Goal: Contribute content: Contribute content

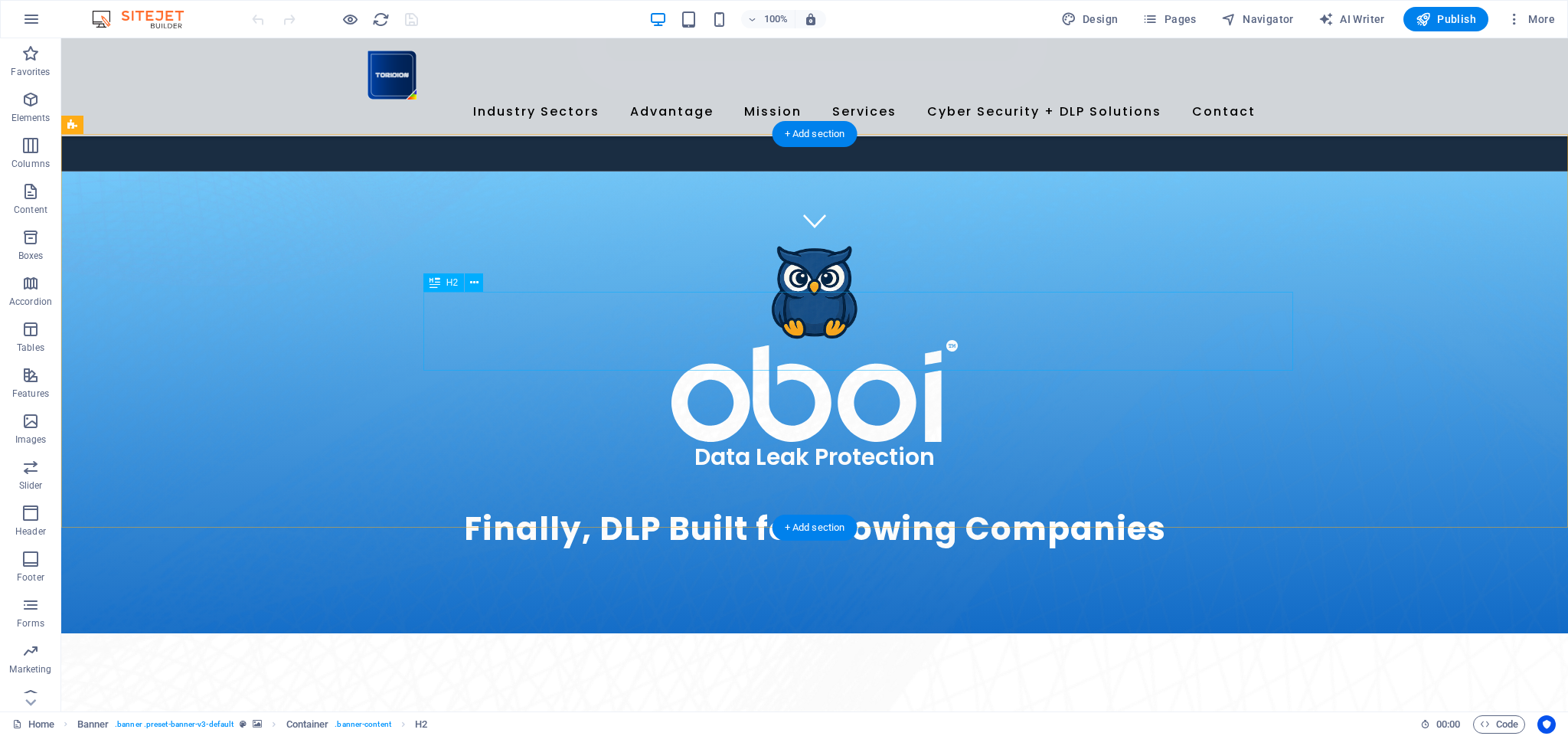
scroll to position [519, 0]
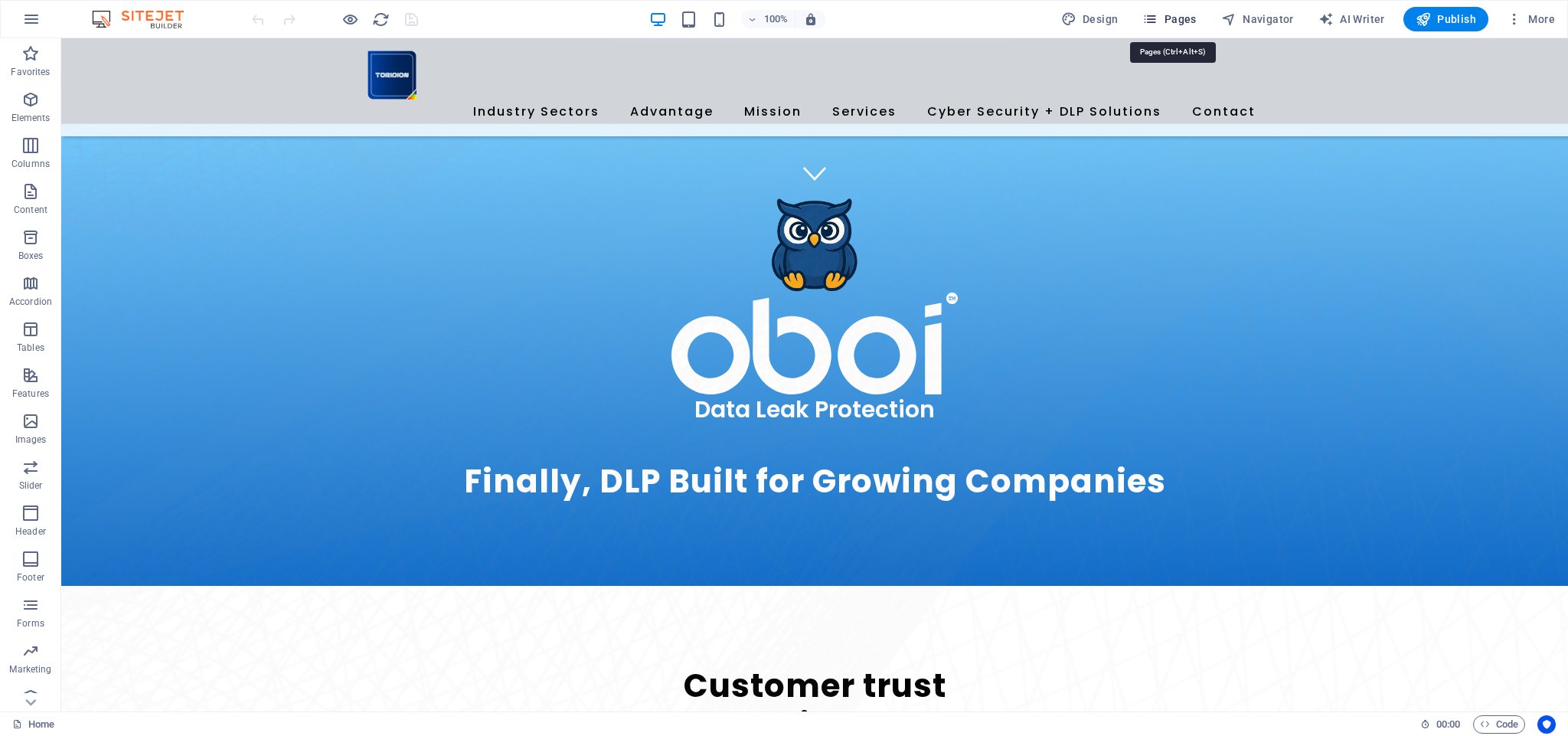
click at [1167, 18] on span "Pages" at bounding box center [1168, 18] width 54 height 15
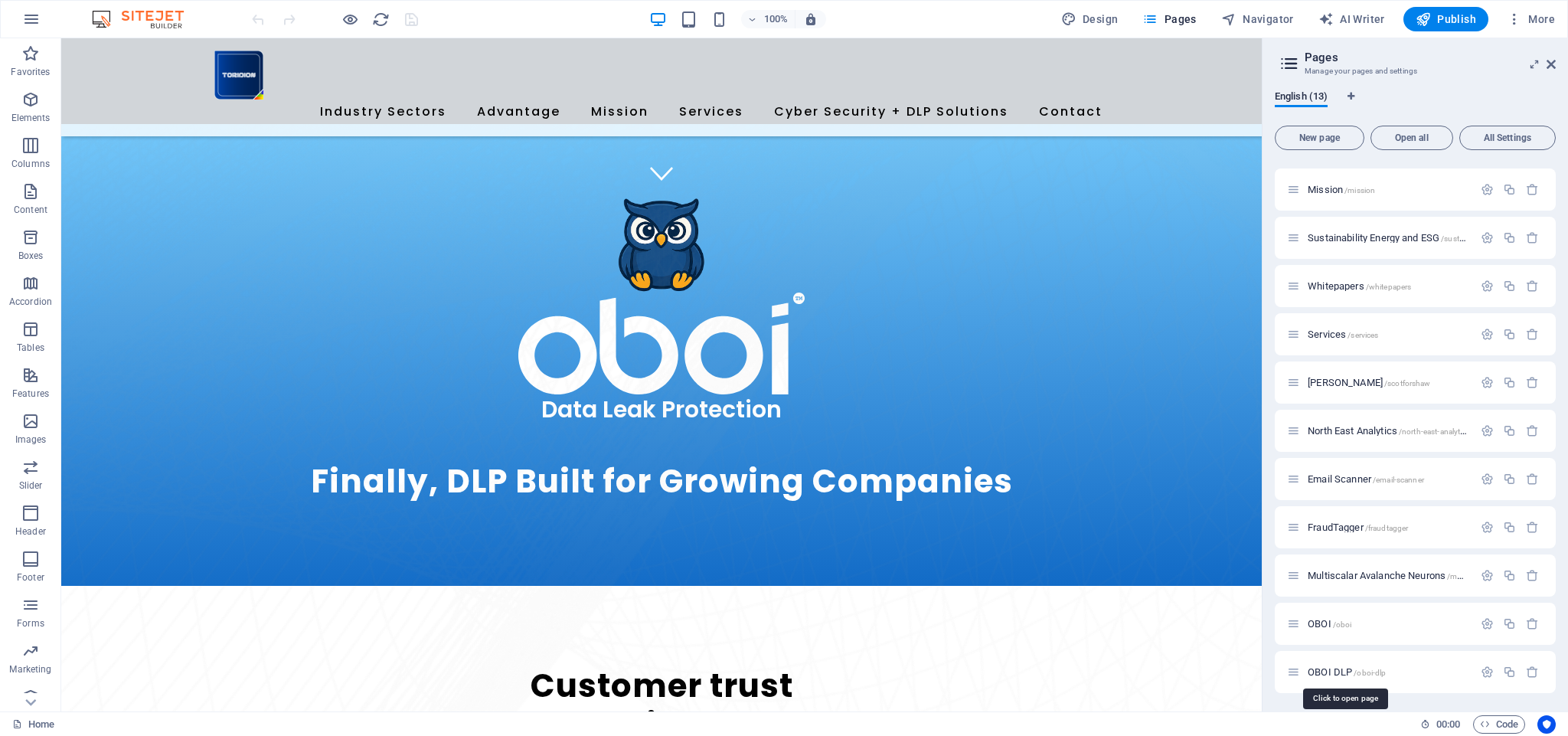
click at [1339, 673] on span "OBOI DLP /oboi-dlp" at bounding box center [1346, 672] width 78 height 11
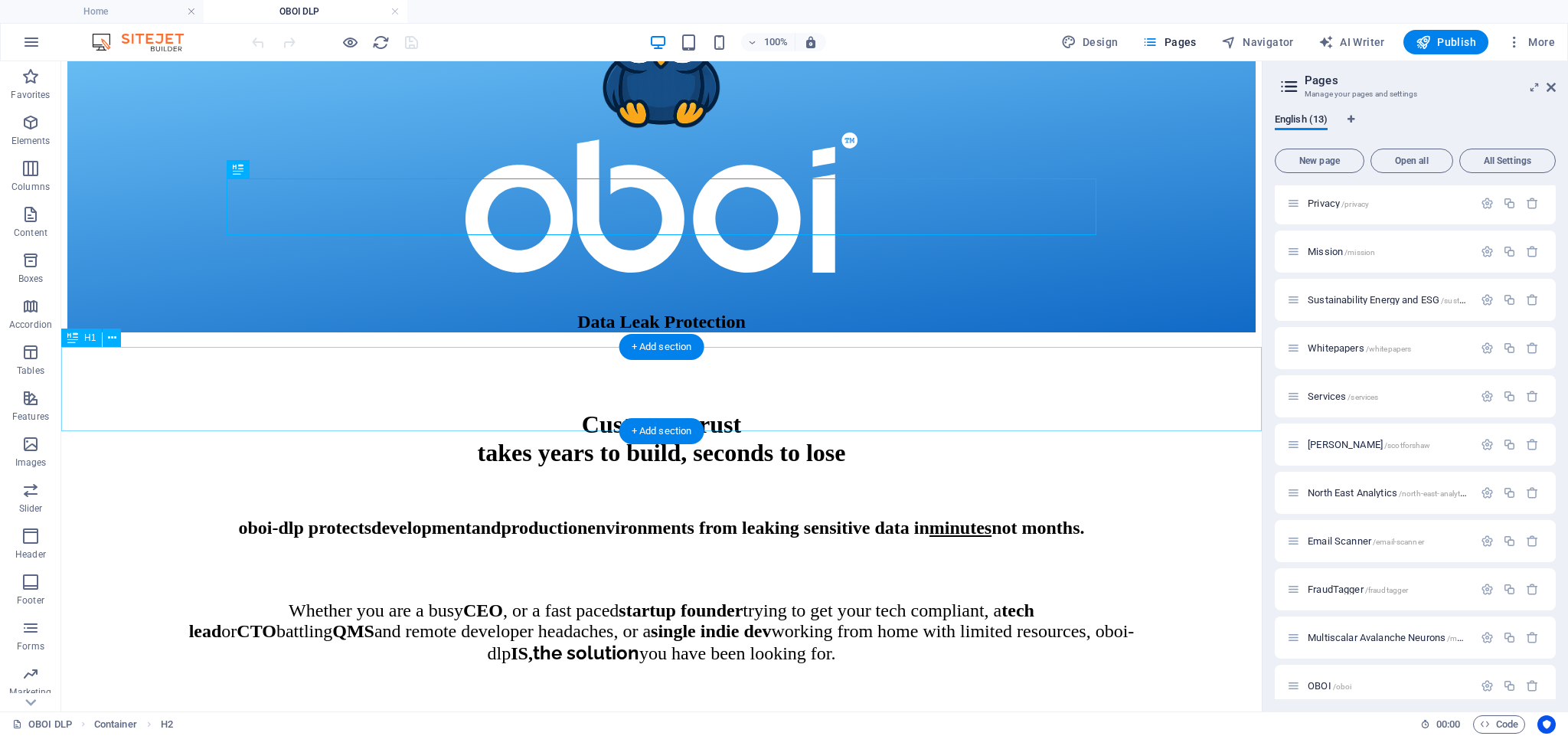
scroll to position [241, 0]
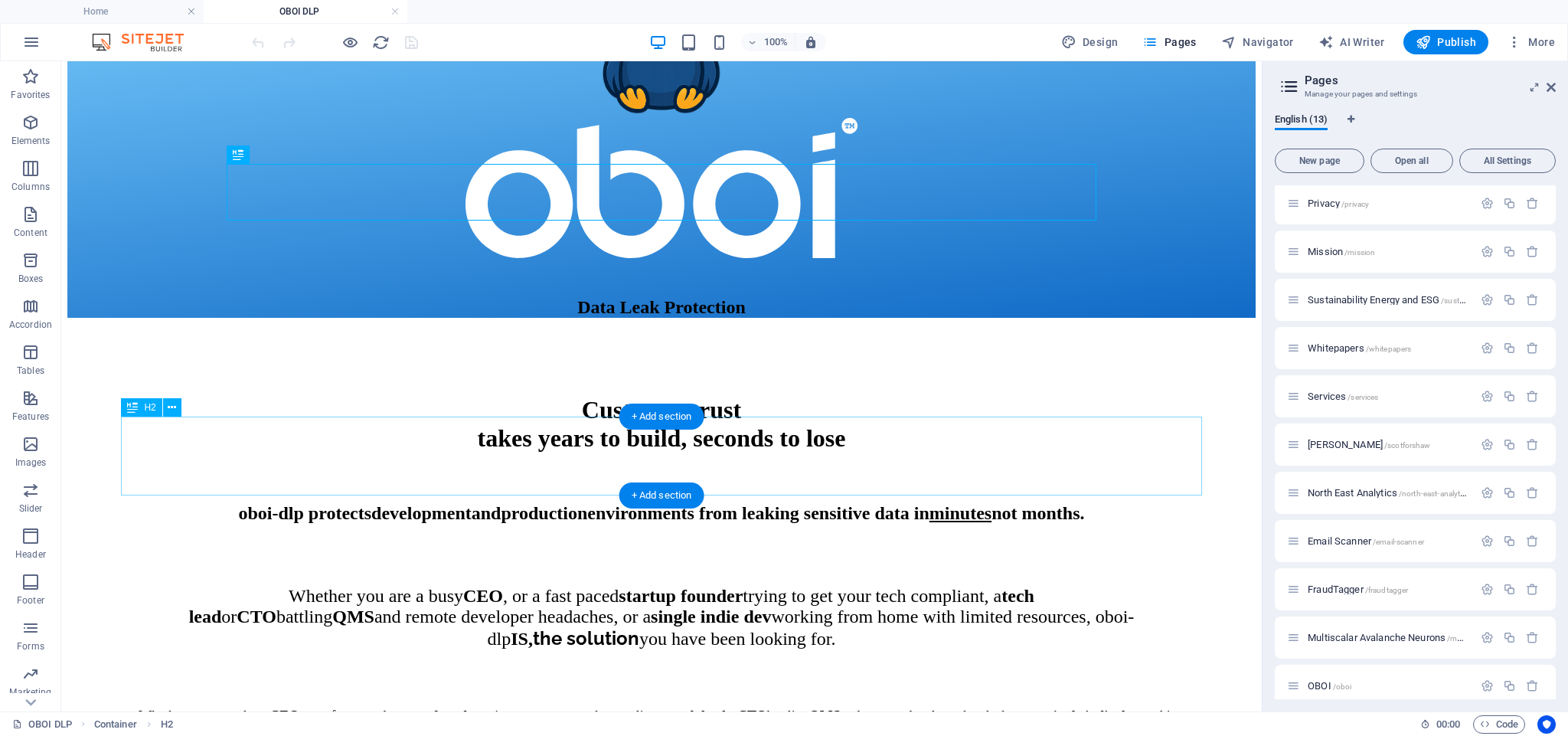
click at [640, 469] on div "oboi-dlp protects development and production environments from leaking sensitiv…" at bounding box center [662, 496] width 1070 height 55
click at [721, 485] on div "oboi-dlp protects development and production environments from leaking sensitiv…" at bounding box center [662, 496] width 1070 height 55
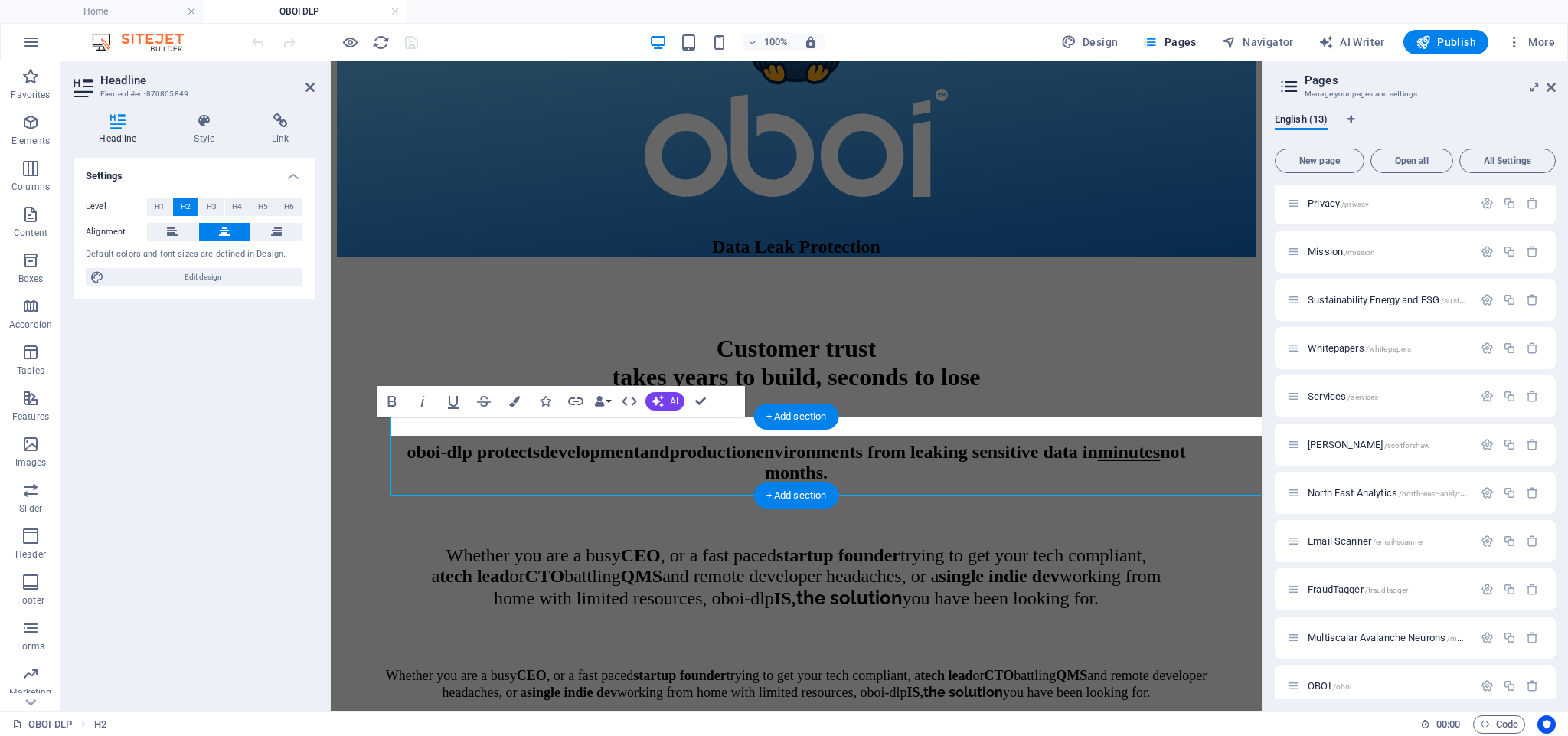
click at [721, 483] on span "oboi-dlp protects development and production environments from leaking sensitiv…" at bounding box center [795, 463] width 779 height 40
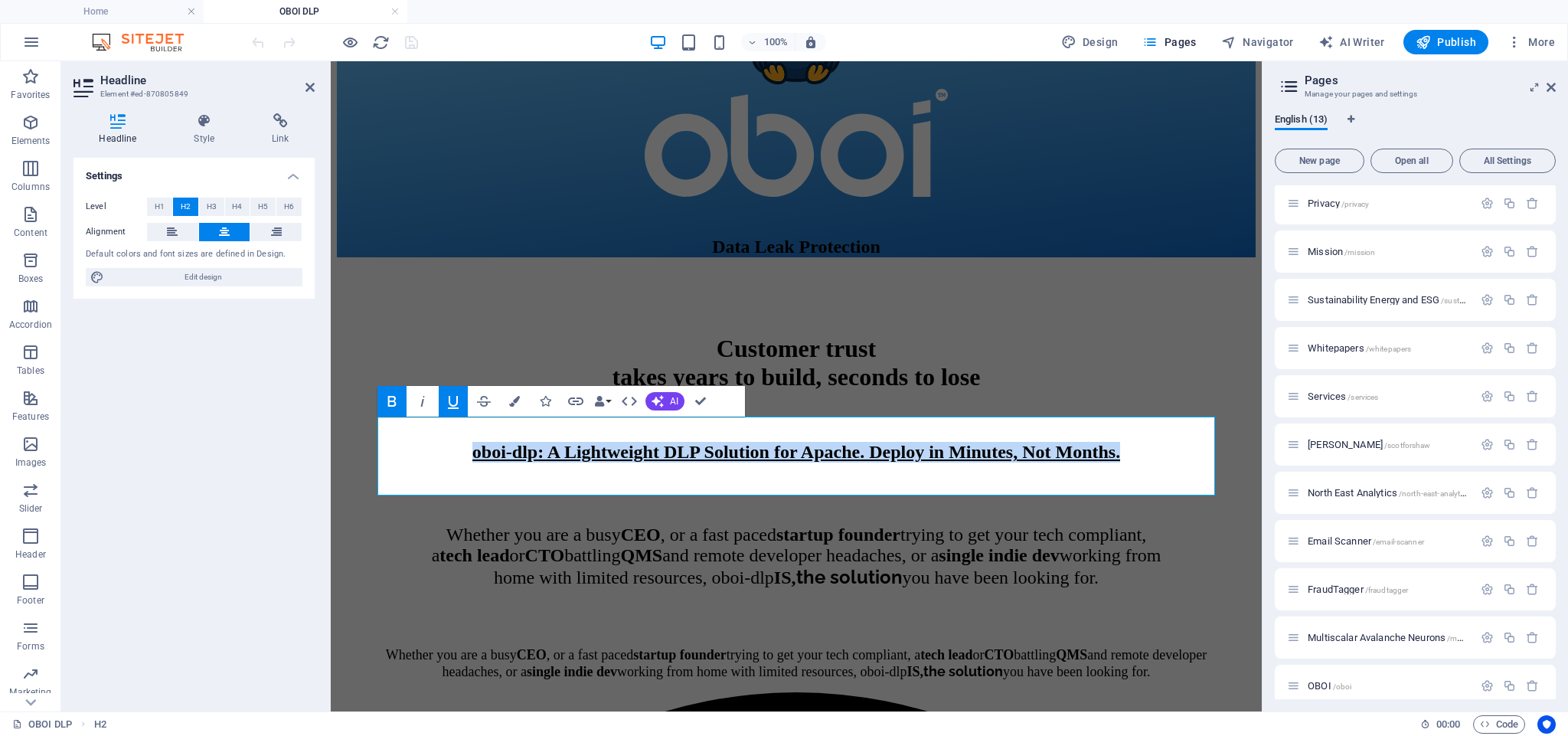
drag, startPoint x: 898, startPoint y: 487, endPoint x: 346, endPoint y: 449, distance: 553.3
drag, startPoint x: 449, startPoint y: 402, endPoint x: 414, endPoint y: 403, distance: 35.0
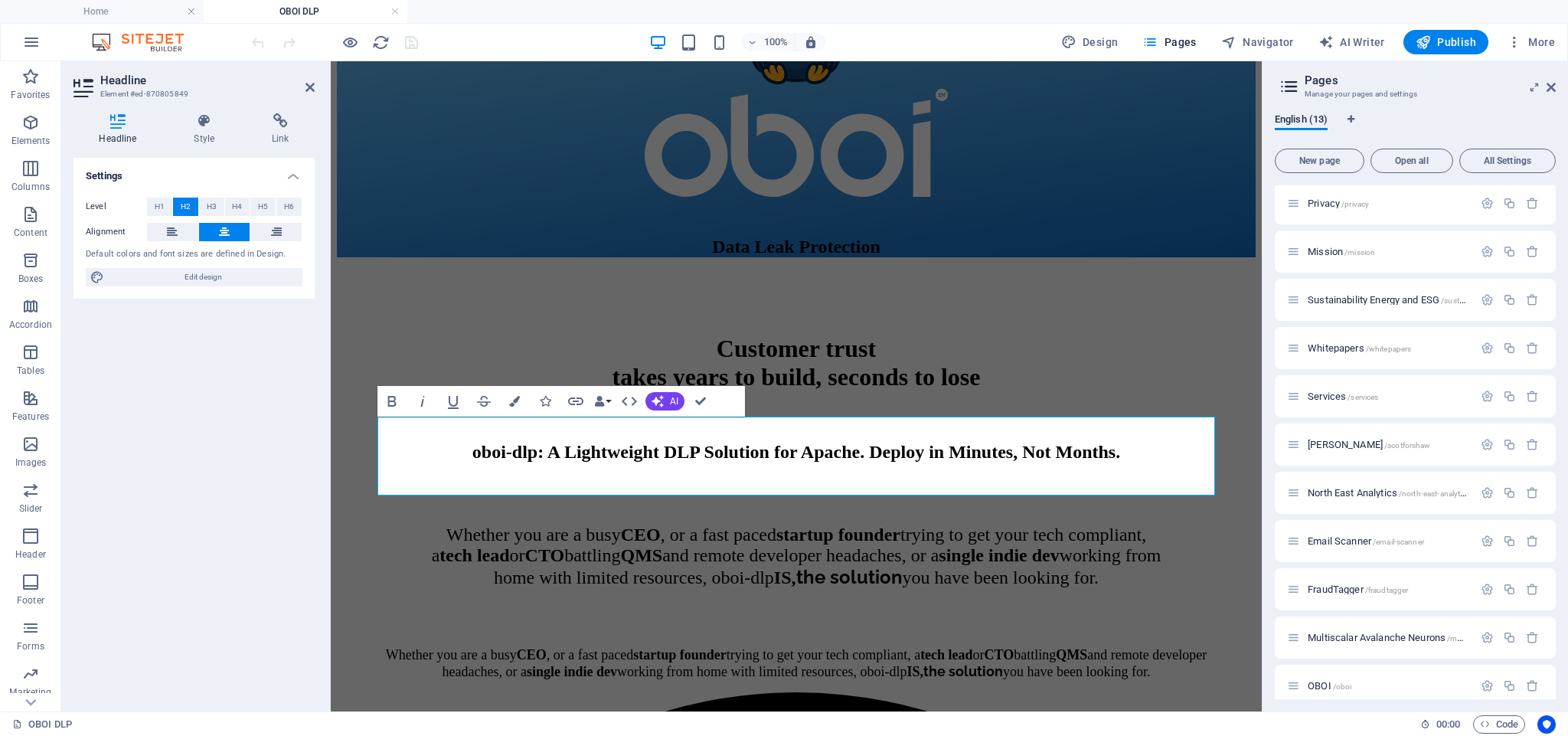
click at [568, 445] on span "oboi-dlp: A Lightweight DLP Solution for Apache. Deploy in Minutes, Not Months." at bounding box center [795, 452] width 648 height 20
click at [560, 454] on span "oboi-dlp: A Lightweight DLP Solution for Apache. Deploy in Minutes, Not Months." at bounding box center [795, 452] width 648 height 20
click at [559, 454] on span "oboi-dlp: A Lightweight DLP Solution for Apache. Deploy in Minutes, Not Months." at bounding box center [795, 452] width 648 height 20
click at [388, 402] on icon "button" at bounding box center [392, 401] width 9 height 11
click at [910, 455] on span "oboi-dlp: A Lightweight DLP Solution for Apache. Deploy in Minutes, Not Months." at bounding box center [796, 452] width 640 height 20
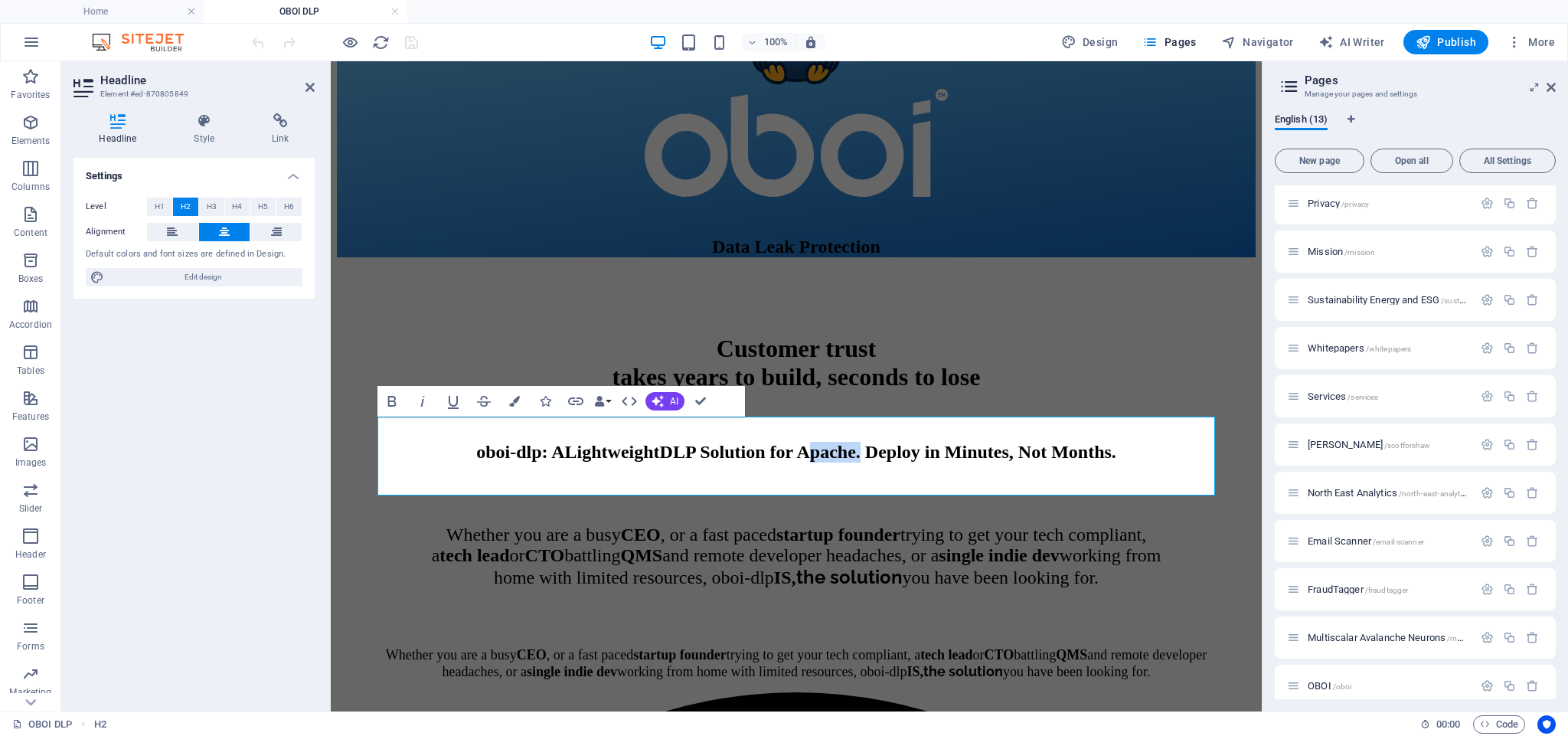
click at [910, 455] on span "oboi-dlp: A Lightweight DLP Solution for Apache. Deploy in Minutes, Not Months." at bounding box center [796, 452] width 640 height 20
drag, startPoint x: 1070, startPoint y: 453, endPoint x: 1151, endPoint y: 454, distance: 81.0
click at [1114, 454] on span "oboi-dlp: A Lightweight DLP Solution for Apache . Deploy in Minutes, Not Months." at bounding box center [795, 452] width 636 height 20
click at [447, 395] on icon "button" at bounding box center [453, 401] width 18 height 18
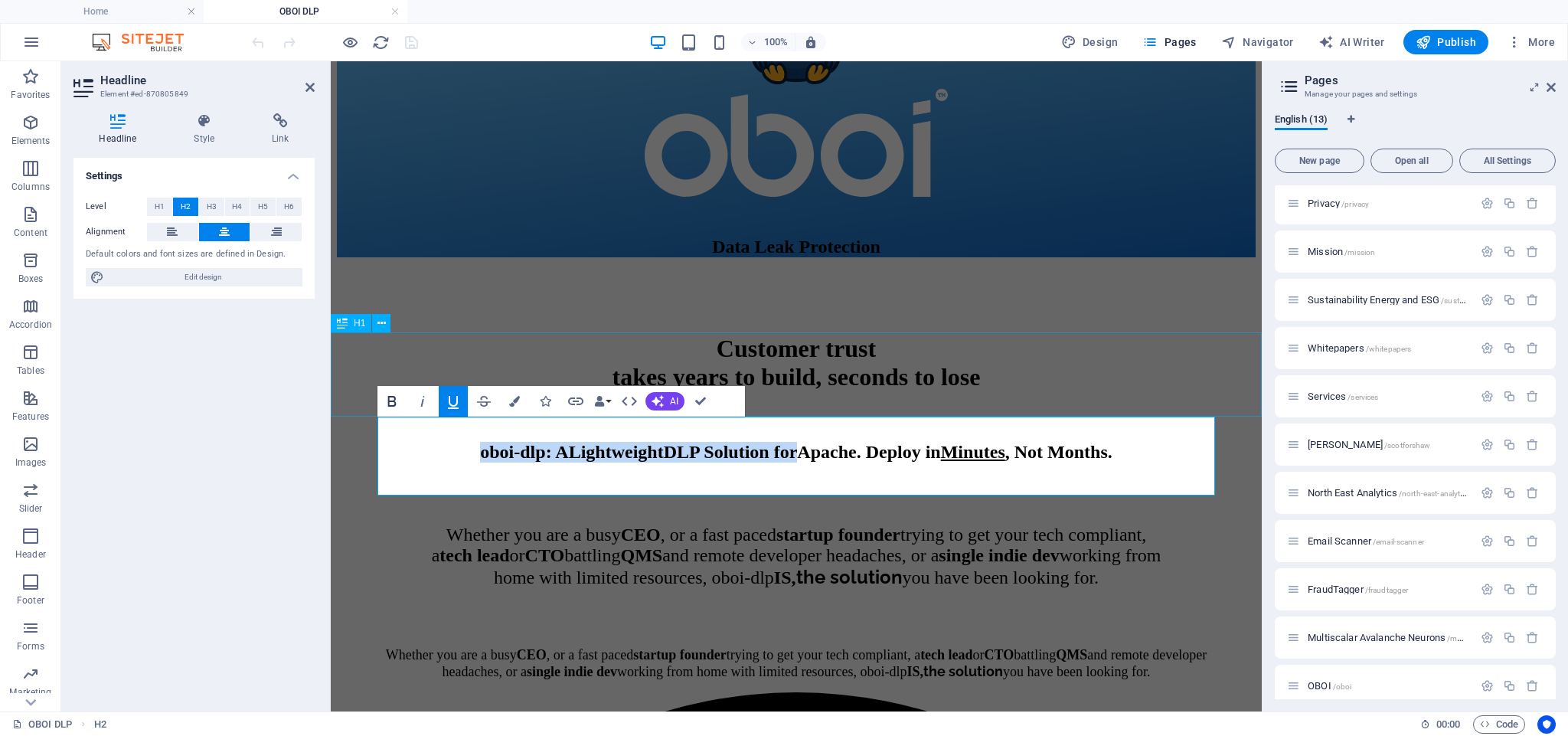
click at [1148, 389] on div "Customer trust takes years to build, seconds to lose" at bounding box center [795, 351] width 918 height 80
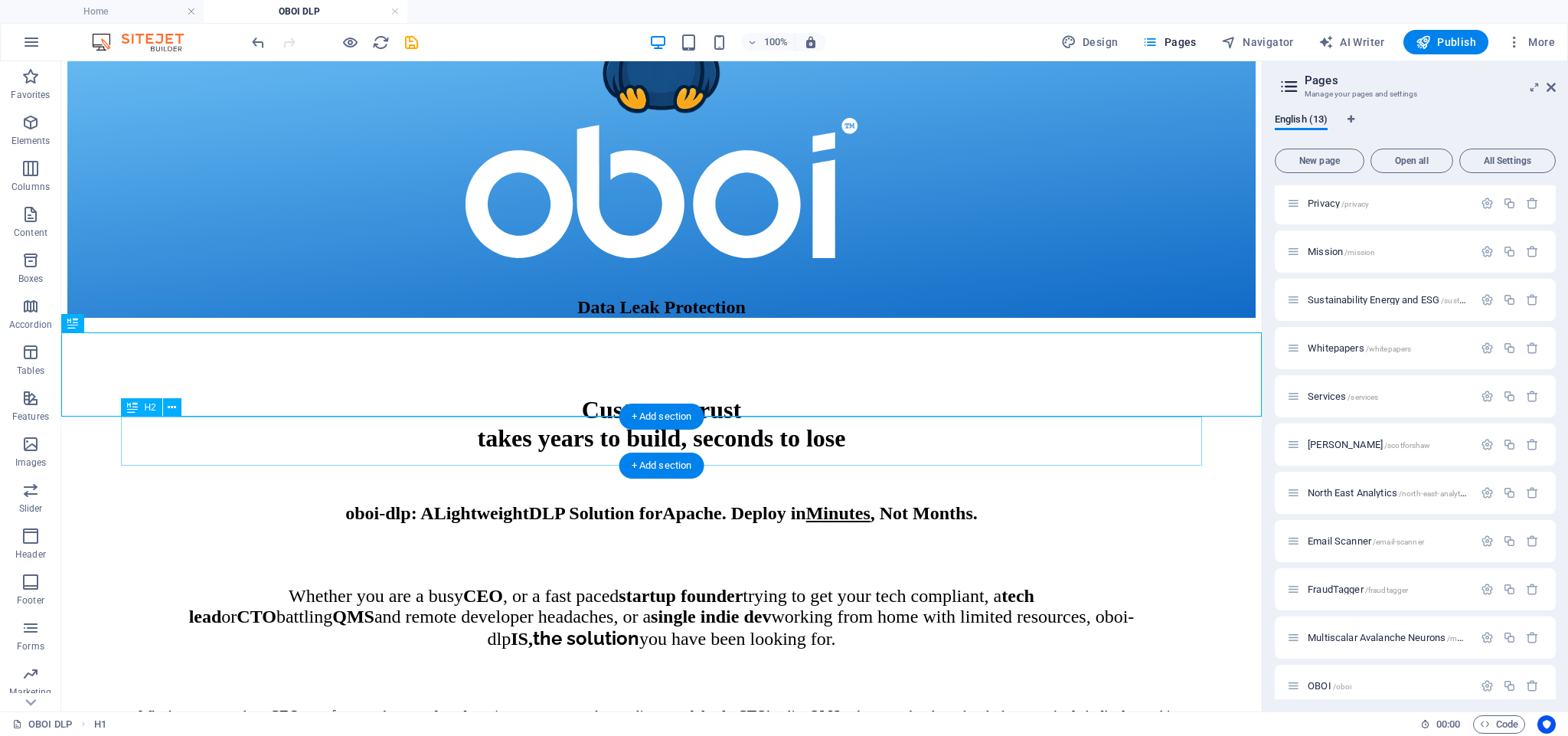
click at [324, 469] on div "oboi-dlp: A Lightweight DLP Solution for Apache . Deploy in Minutes , Not Month…" at bounding box center [662, 496] width 1070 height 55
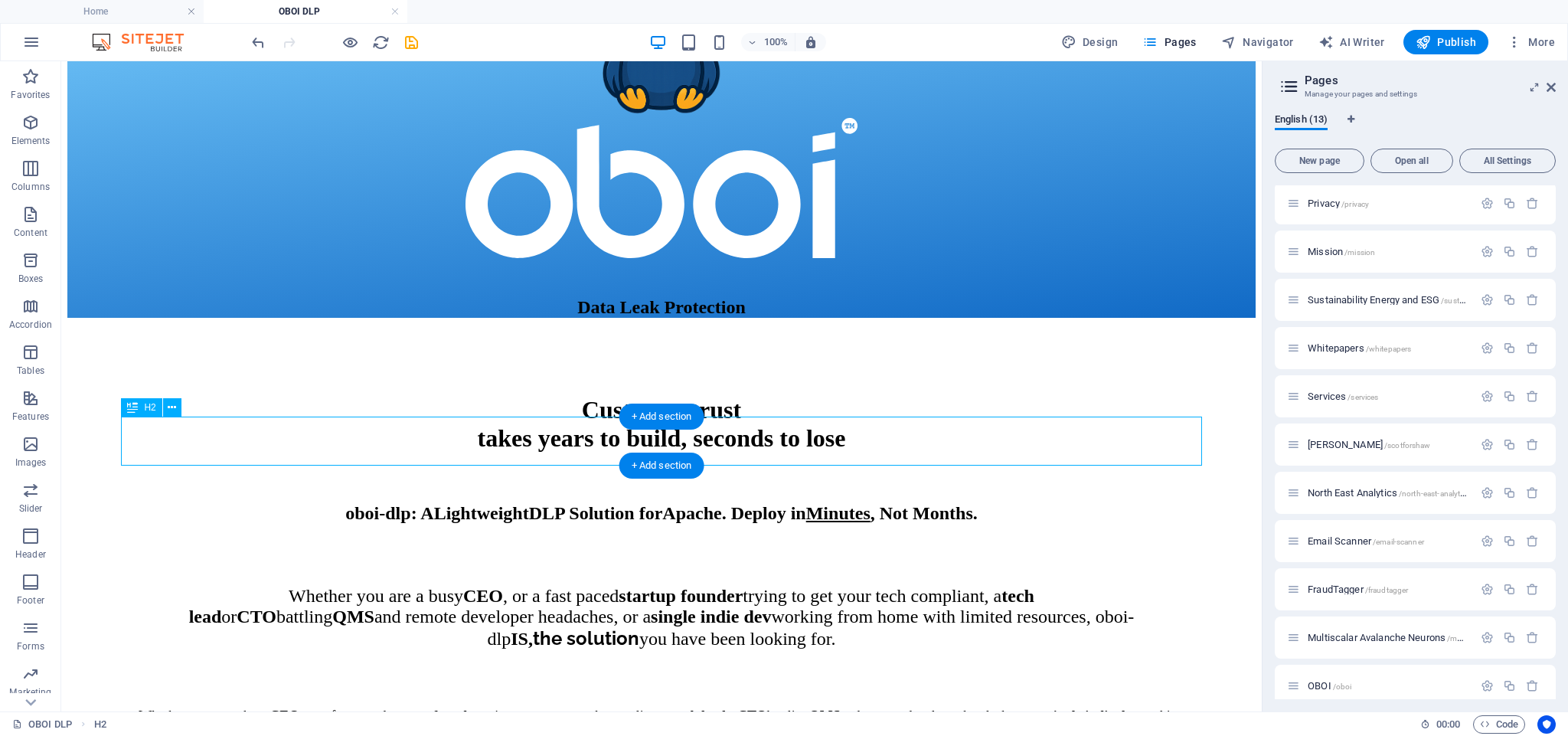
click at [324, 469] on div "oboi-dlp: A Lightweight DLP Solution for Apache . Deploy in Minutes , Not Month…" at bounding box center [662, 496] width 1070 height 55
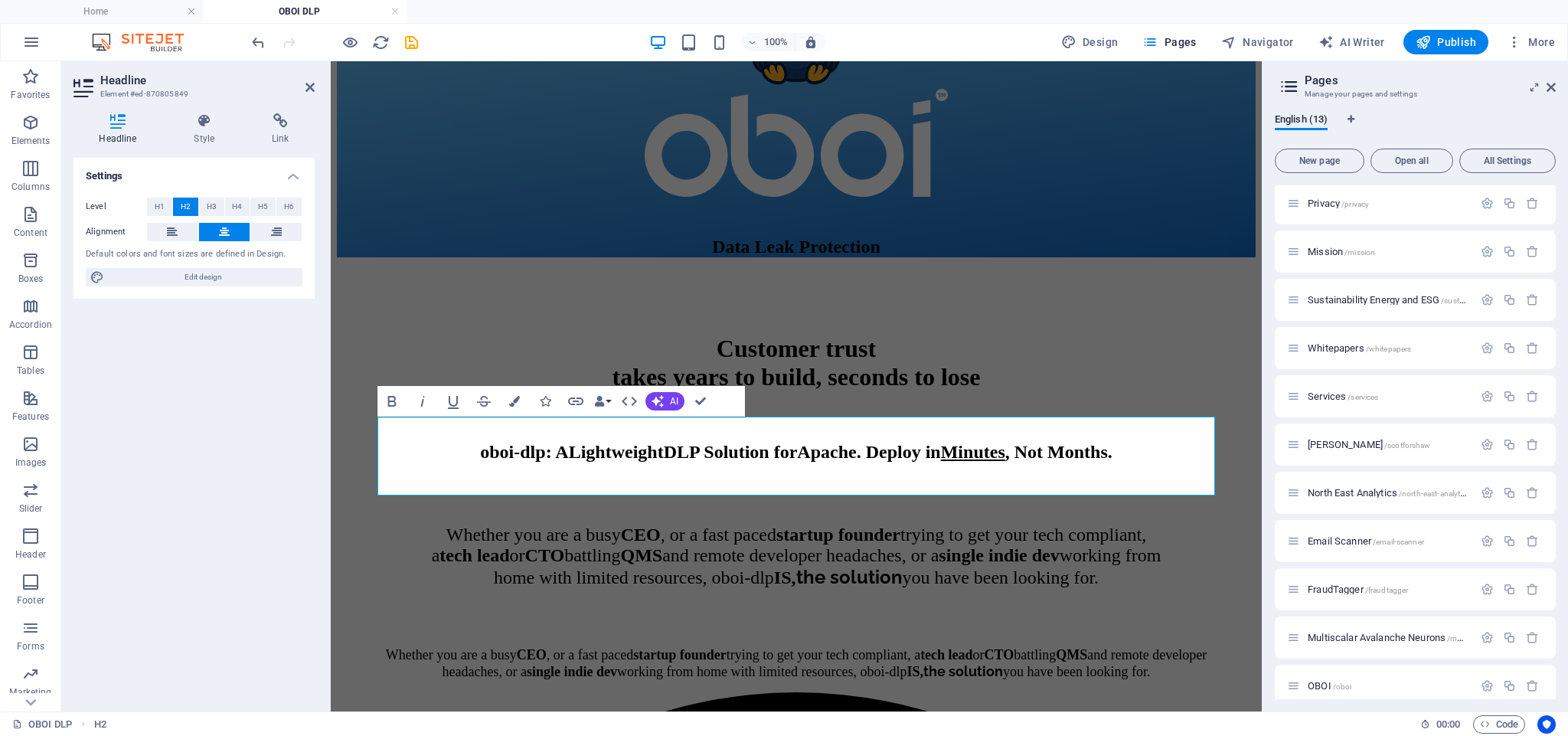
click at [502, 448] on span "oboi-dlp: A Lightweight DLP Solution for Apache . Deploy in Minutes , Not Month…" at bounding box center [795, 452] width 631 height 20
click at [567, 451] on strong "Lightweight" at bounding box center [614, 452] width 95 height 20
click at [567, 454] on strong "Lightweight" at bounding box center [614, 452] width 95 height 20
drag, startPoint x: 720, startPoint y: 455, endPoint x: 708, endPoint y: 455, distance: 12.0
click at [708, 455] on span "oboi-dlp: a l ightweight DLP Solution for Apache . Deploy in Minutes , Not Mont…" at bounding box center [796, 452] width 626 height 20
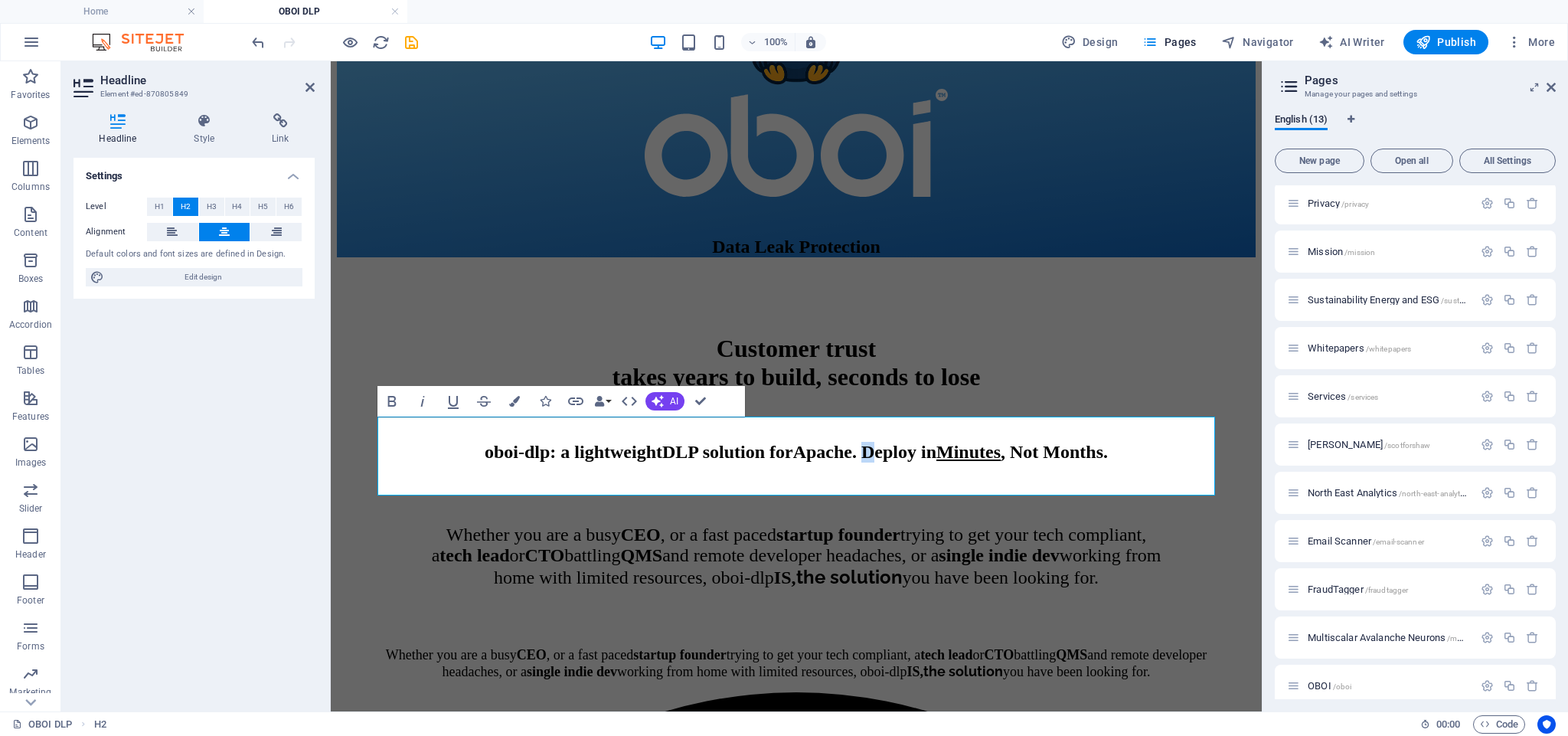
drag, startPoint x: 961, startPoint y: 452, endPoint x: 947, endPoint y: 452, distance: 14.0
click at [947, 452] on span "oboi-dlp: a l ightweight DLP solution for Apache . Deploy in Minutes , Not Mont…" at bounding box center [795, 452] width 623 height 20
click at [507, 453] on span "oboi-dlp: a l ightweight DLP solution for Apache . Deploy in Minutes , Not Mont…" at bounding box center [795, 452] width 623 height 20
drag, startPoint x: 721, startPoint y: 450, endPoint x: 708, endPoint y: 451, distance: 13.0
click at [708, 451] on span "oboi-dlp: A L ightweight DLP solution for Apache . Deploy in Minutes , Not Mont…" at bounding box center [795, 452] width 632 height 20
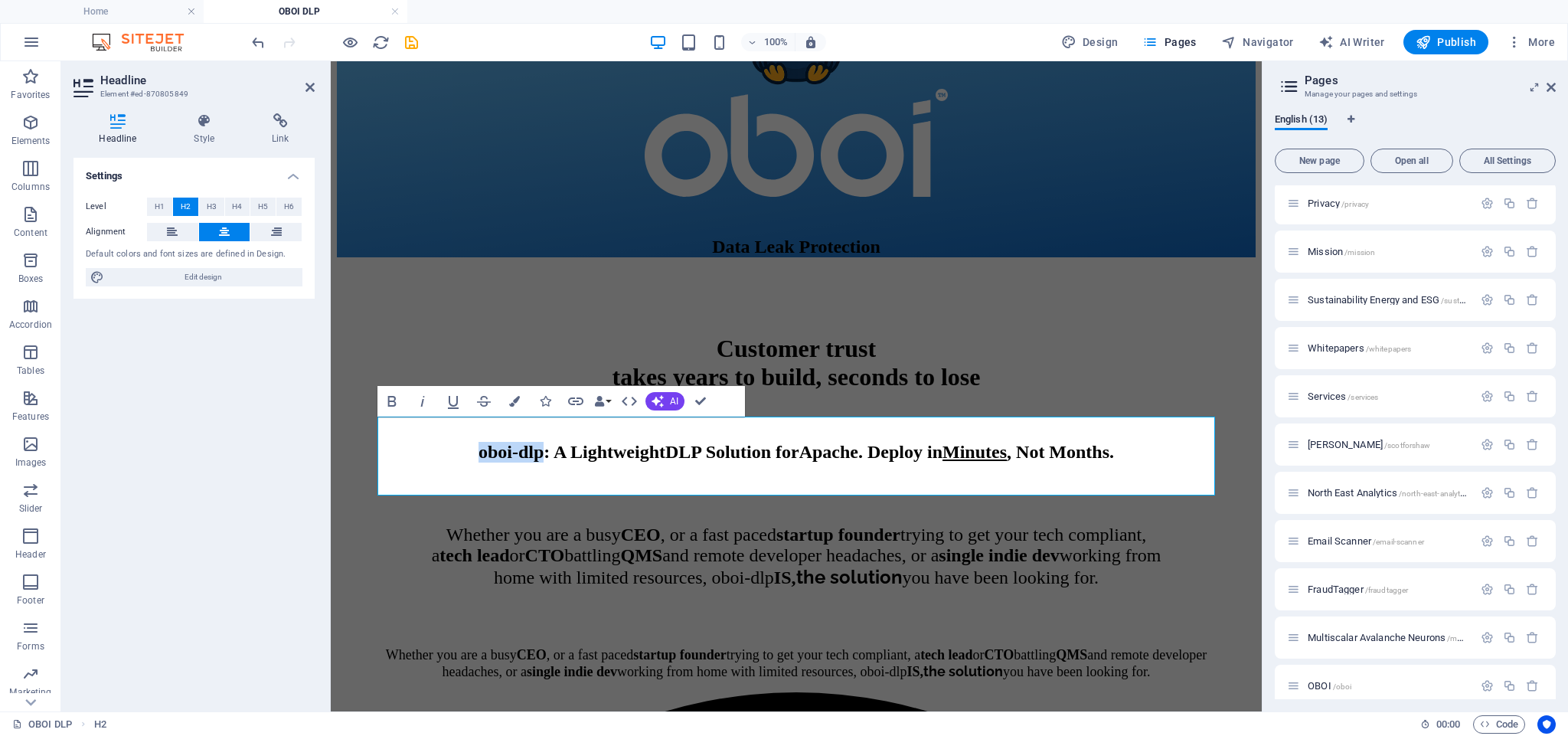
drag, startPoint x: 481, startPoint y: 451, endPoint x: 373, endPoint y: 450, distance: 108.0
click at [393, 399] on icon "button" at bounding box center [391, 401] width 18 height 18
drag, startPoint x: 512, startPoint y: 452, endPoint x: 643, endPoint y: 448, distance: 131.1
click at [652, 448] on span "oboi-dlp : A L ightweight DLP Solution for Apache . Deploy in Minutes , Not Mon…" at bounding box center [795, 452] width 635 height 20
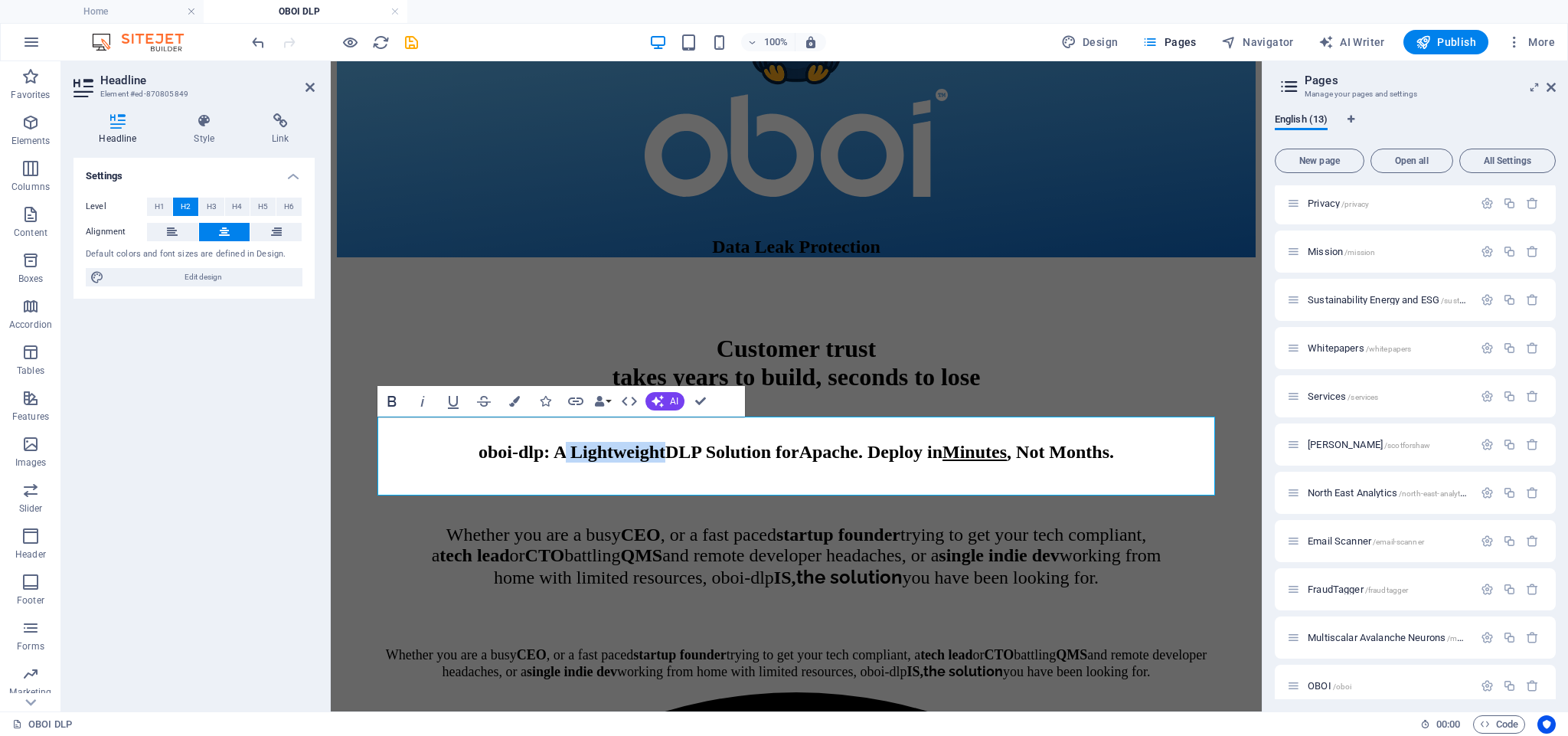
click at [388, 400] on icon "button" at bounding box center [392, 401] width 9 height 11
drag, startPoint x: 515, startPoint y: 469, endPoint x: 508, endPoint y: 458, distance: 13.0
click at [515, 463] on h2 "oboi-dlp : A L ightweight DLP Solution for Apache . Deploy in Minutes , Not Mon…" at bounding box center [795, 453] width 827 height 21
click at [497, 453] on span "oboi-dlp : A L ightweight DLP Solution for Apache . Deploy in Minutes , Not Mon…" at bounding box center [795, 452] width 631 height 20
click at [680, 454] on span "oboi-dlp : A L ightweight DLP Solution for Apache . Deploy in Minutes , Not Mon…" at bounding box center [795, 452] width 631 height 20
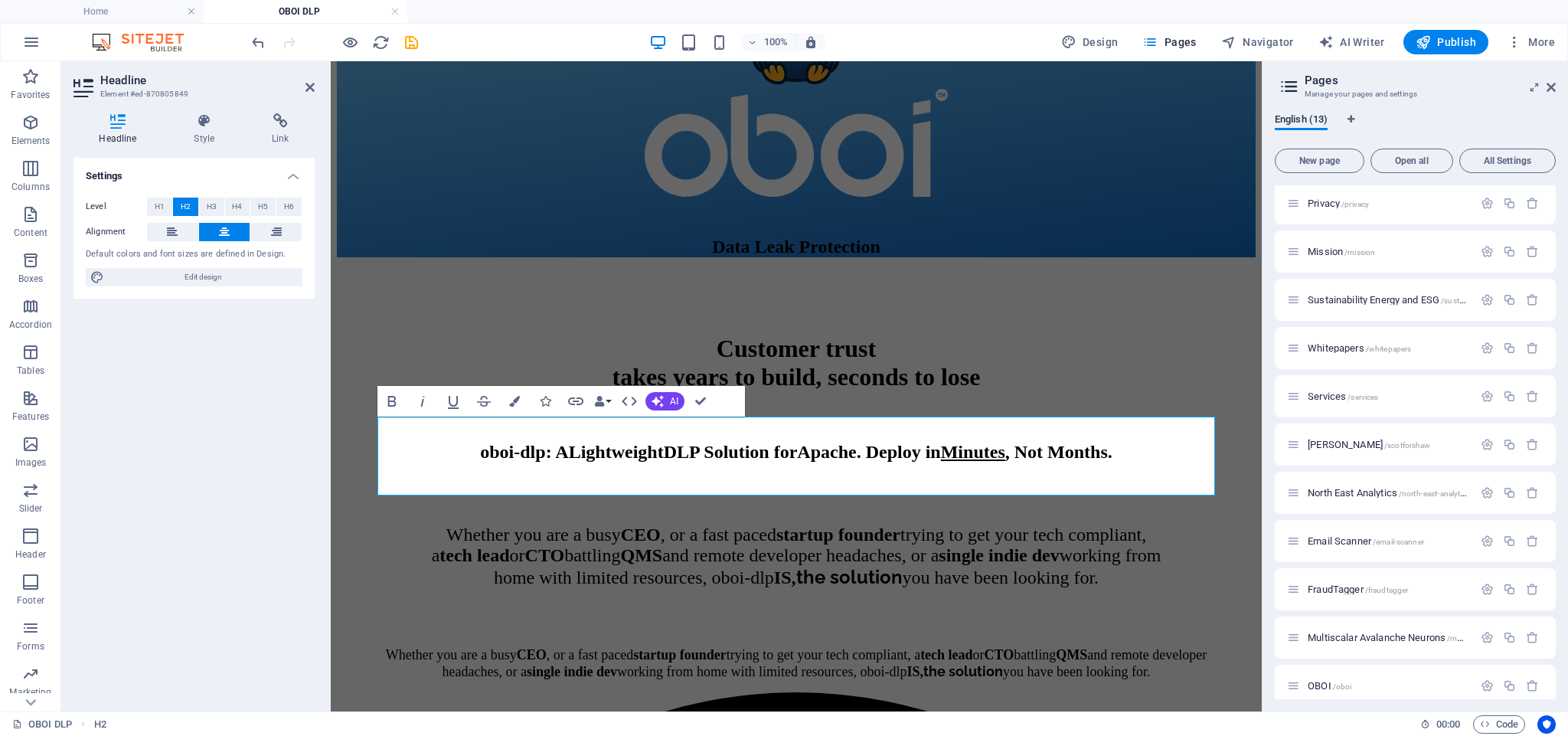
drag, startPoint x: 1064, startPoint y: 454, endPoint x: 1101, endPoint y: 472, distance: 41.1
click at [1005, 452] on strong "Minutes" at bounding box center [972, 452] width 64 height 20
click at [1189, 353] on div "Customer trust takes years to build, seconds to lose" at bounding box center [795, 351] width 918 height 80
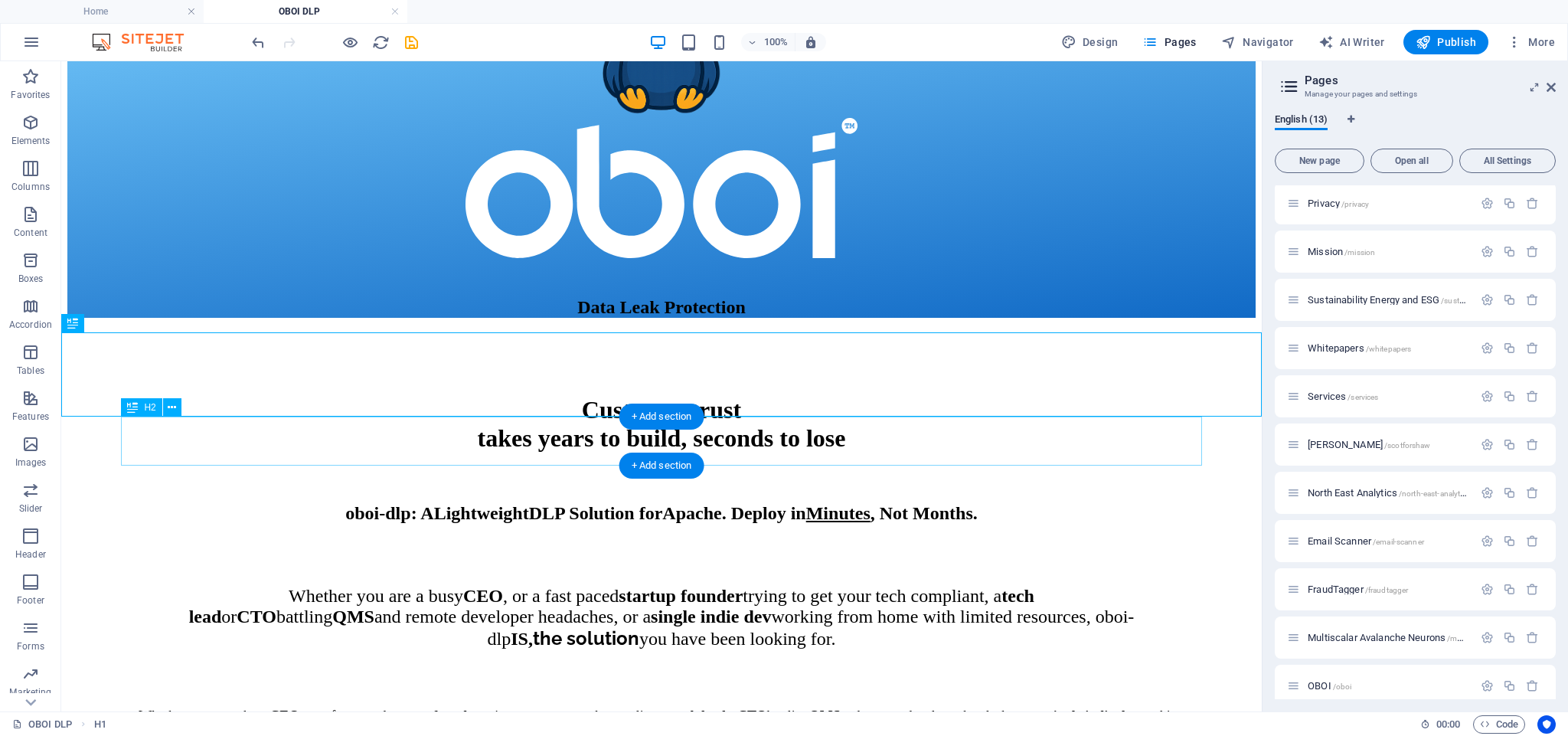
click at [577, 469] on div "oboi-dlp : A L ightweight DLP Solution for Apache . Deploy in Minutes , Not Mon…" at bounding box center [662, 496] width 1070 height 55
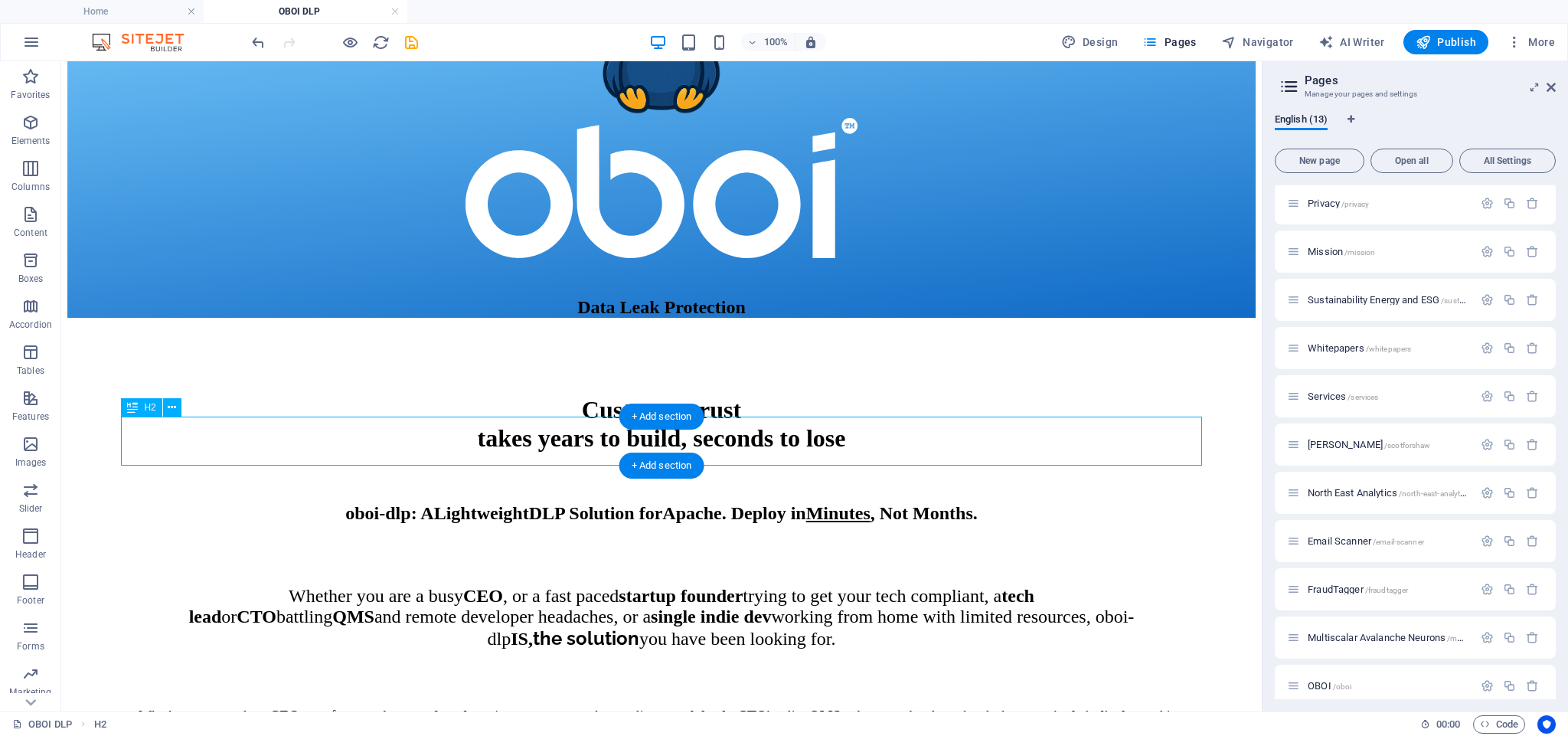
click at [577, 469] on div "oboi-dlp : A L ightweight DLP Solution for Apache . Deploy in Minutes , Not Mon…" at bounding box center [662, 496] width 1070 height 55
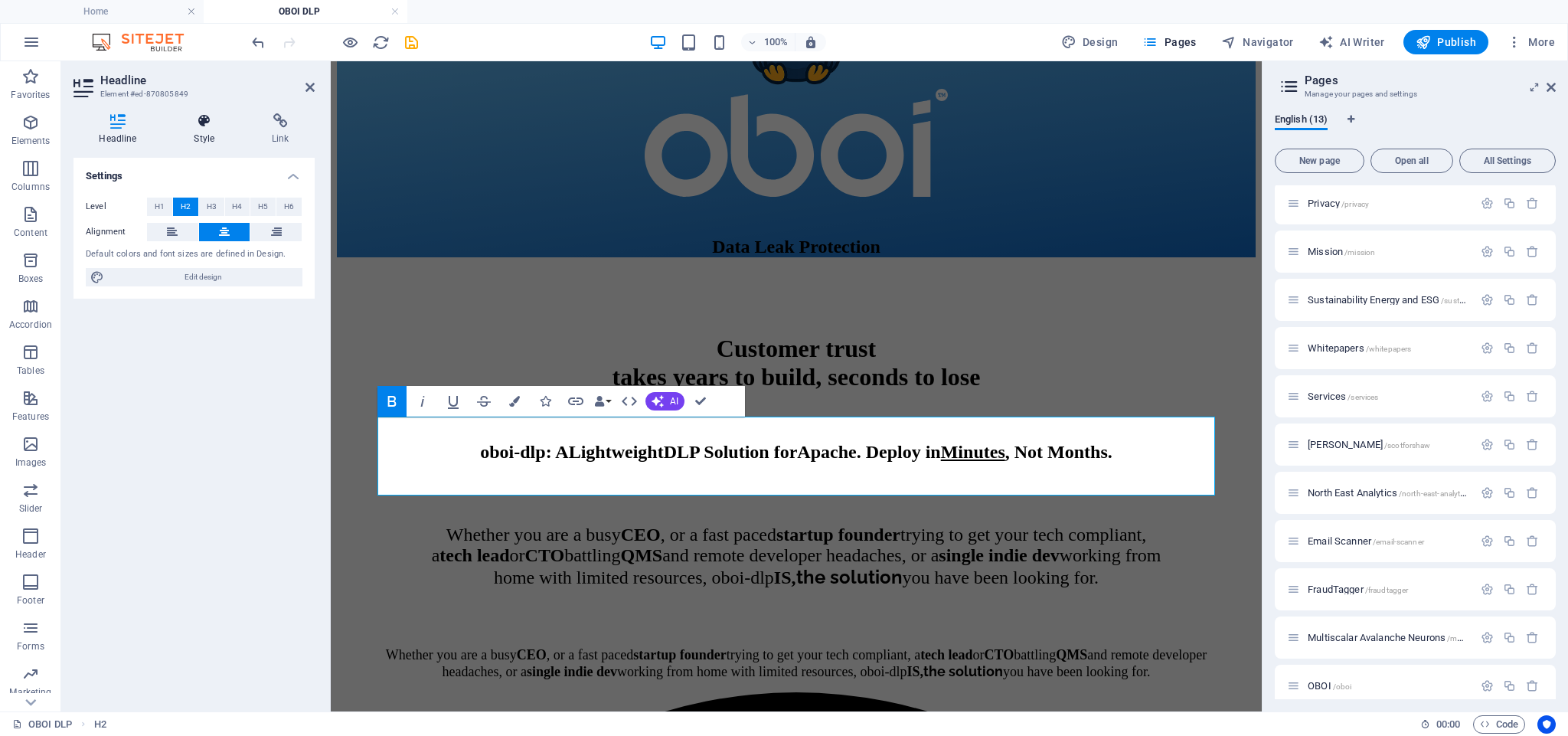
click at [204, 120] on icon at bounding box center [205, 120] width 72 height 15
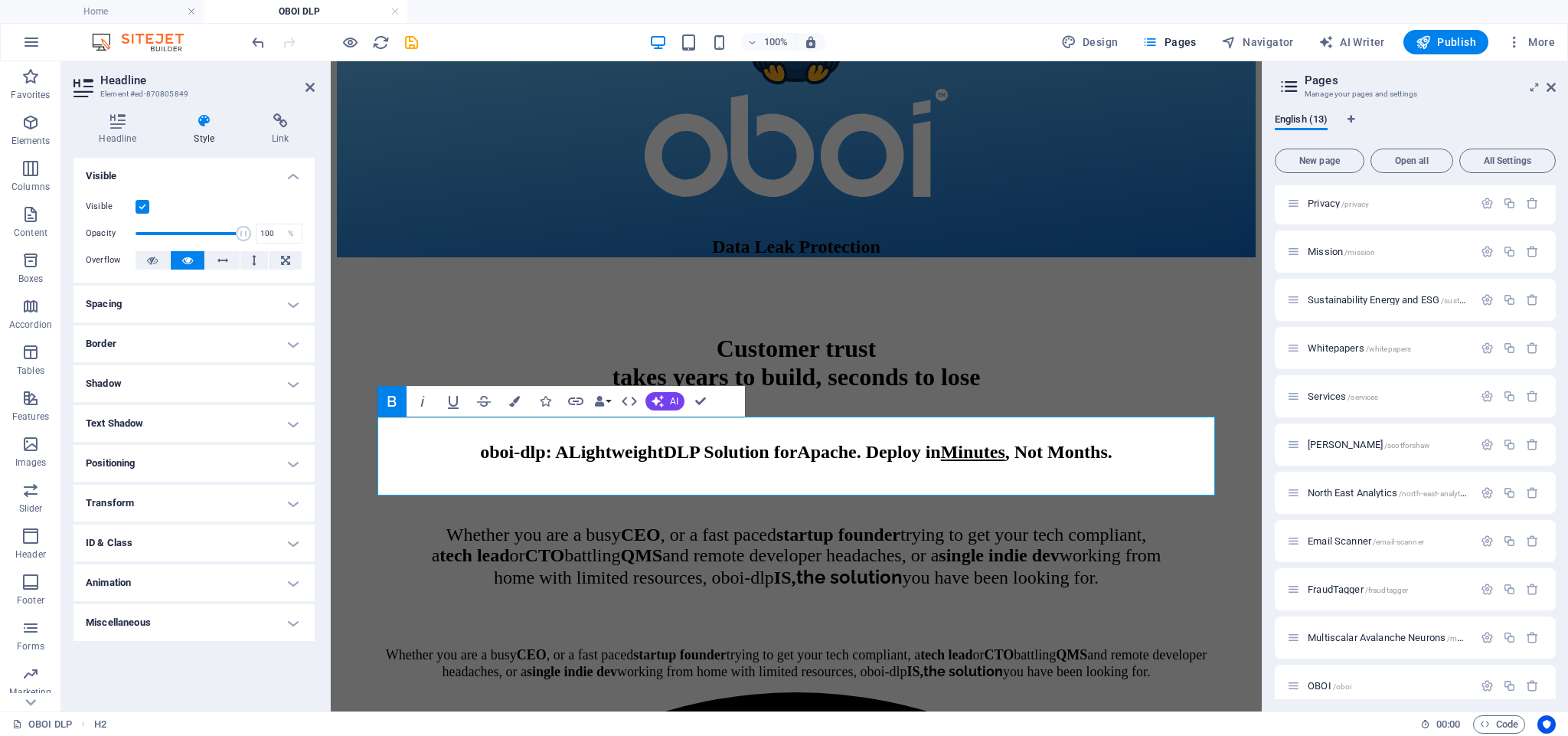
click at [143, 301] on h4 "Spacing" at bounding box center [194, 304] width 241 height 37
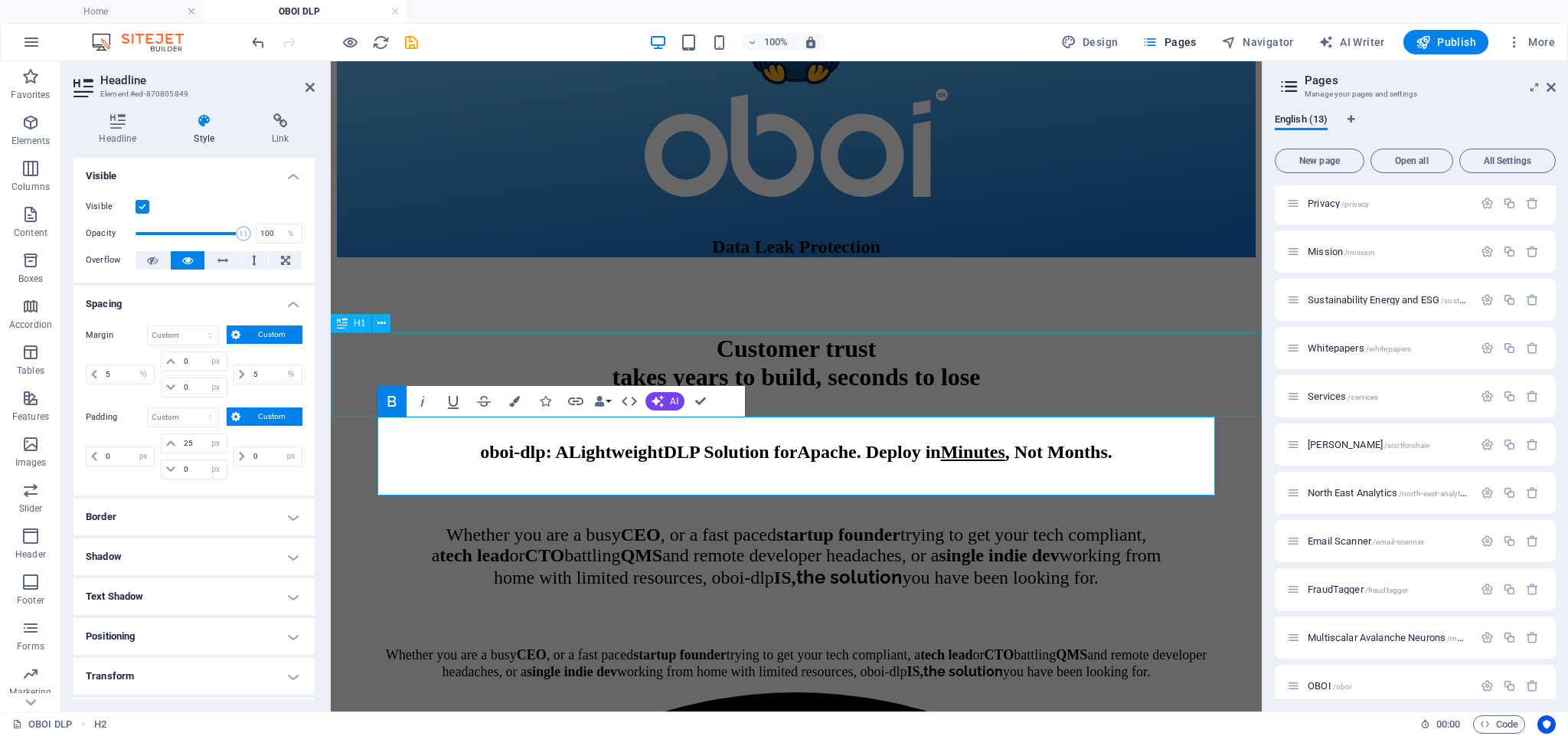
click at [476, 338] on div "Customer trust takes years to build, seconds to lose" at bounding box center [795, 351] width 918 height 80
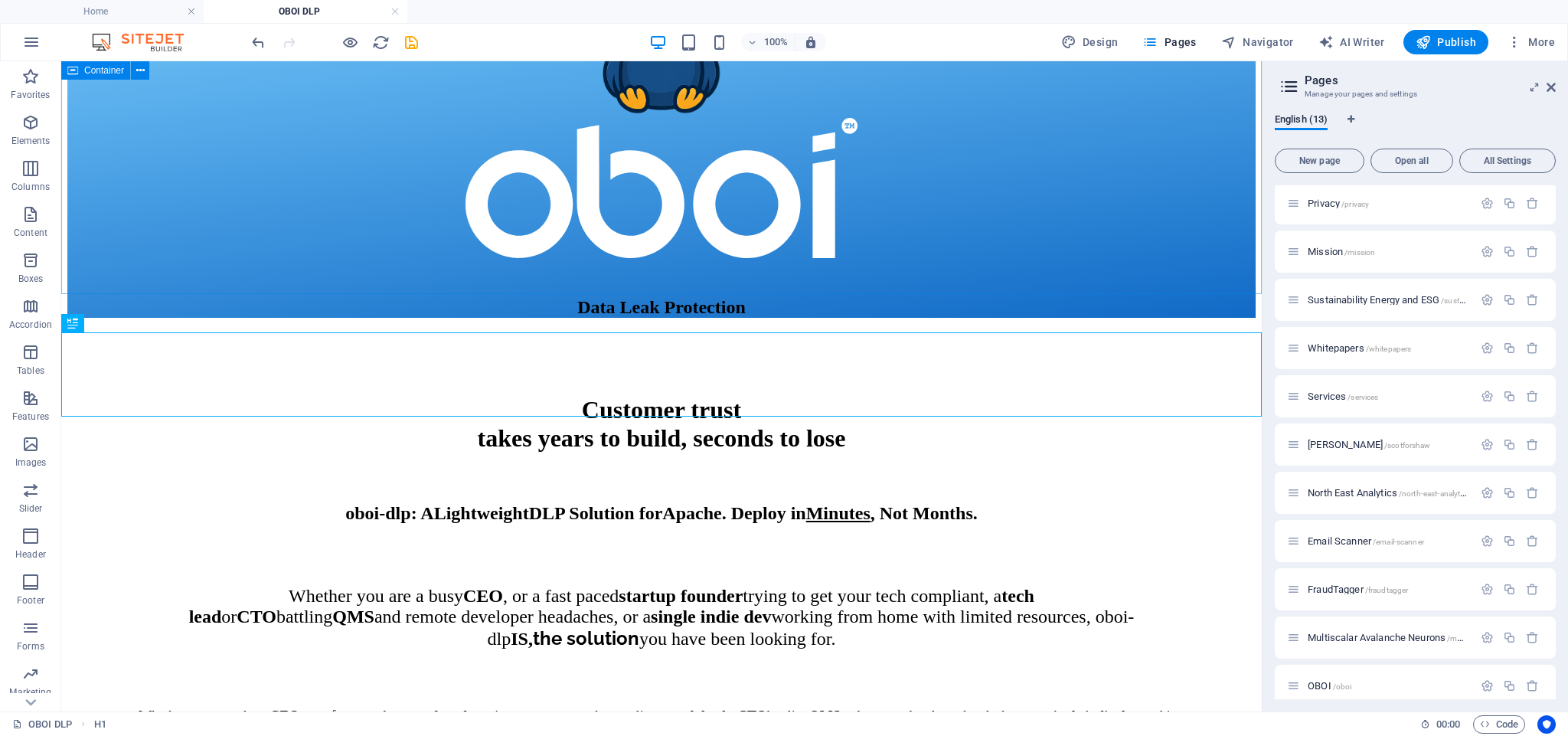
click at [486, 252] on div "​ Data Leak Protection" at bounding box center [662, 151] width 1188 height 332
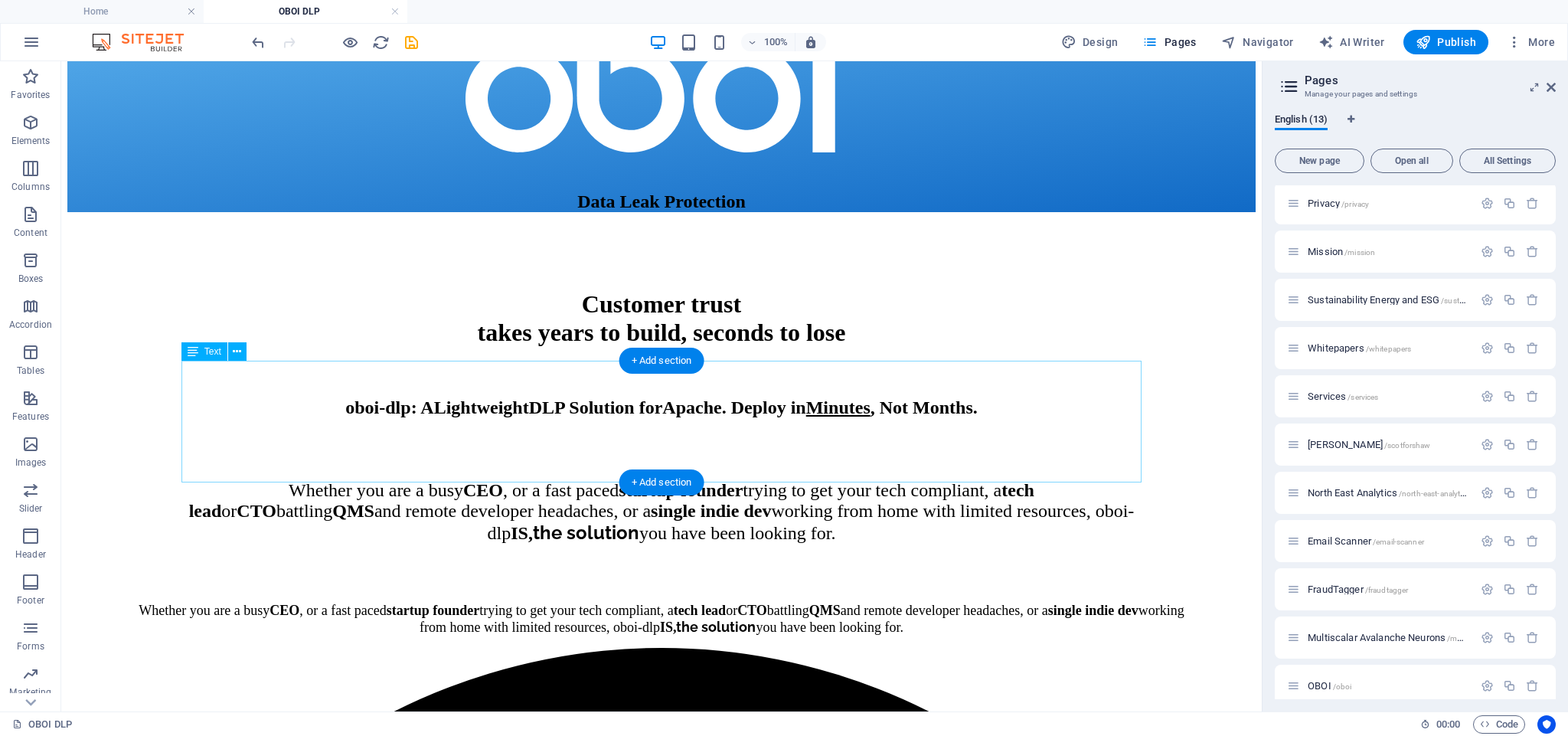
scroll to position [346, 0]
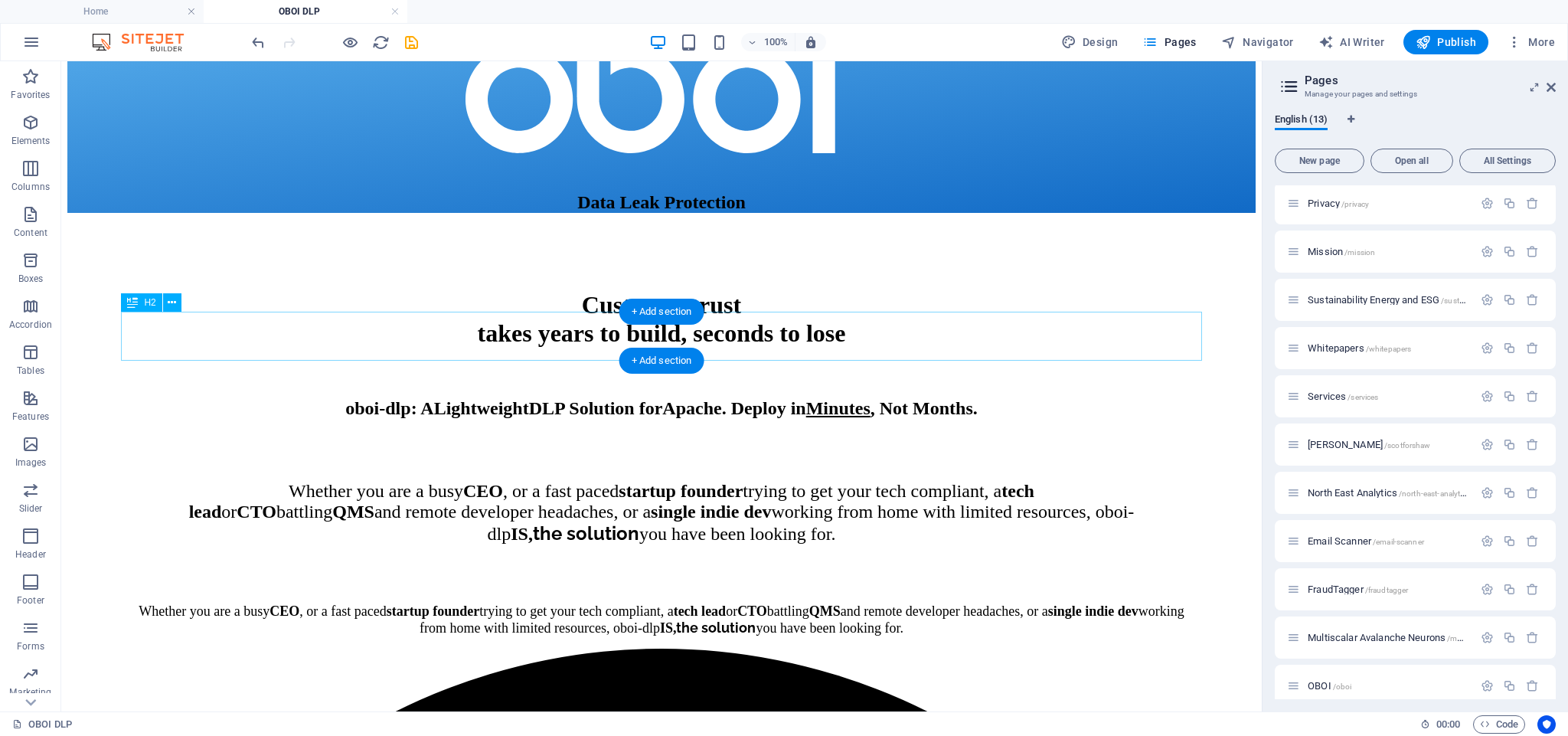
click at [734, 364] on div "oboi-dlp : A L ightweight DLP Solution for Apache . Deploy in Minutes , Not Mon…" at bounding box center [662, 391] width 1070 height 55
click at [733, 364] on div "oboi-dlp : A L ightweight DLP Solution for Apache . Deploy in Minutes , Not Mon…" at bounding box center [662, 391] width 1070 height 55
select select "%"
select select "px"
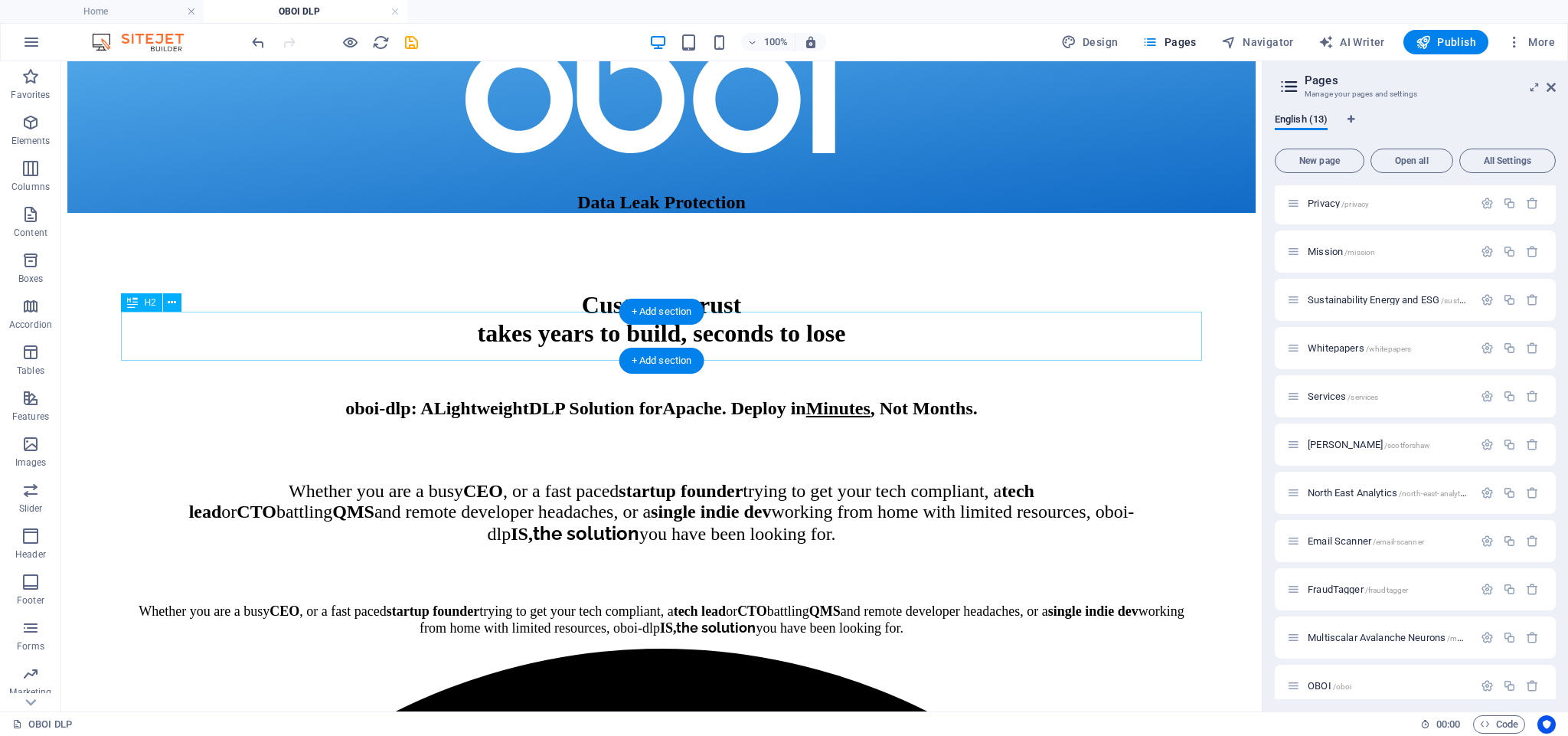
select select "%"
select select "px"
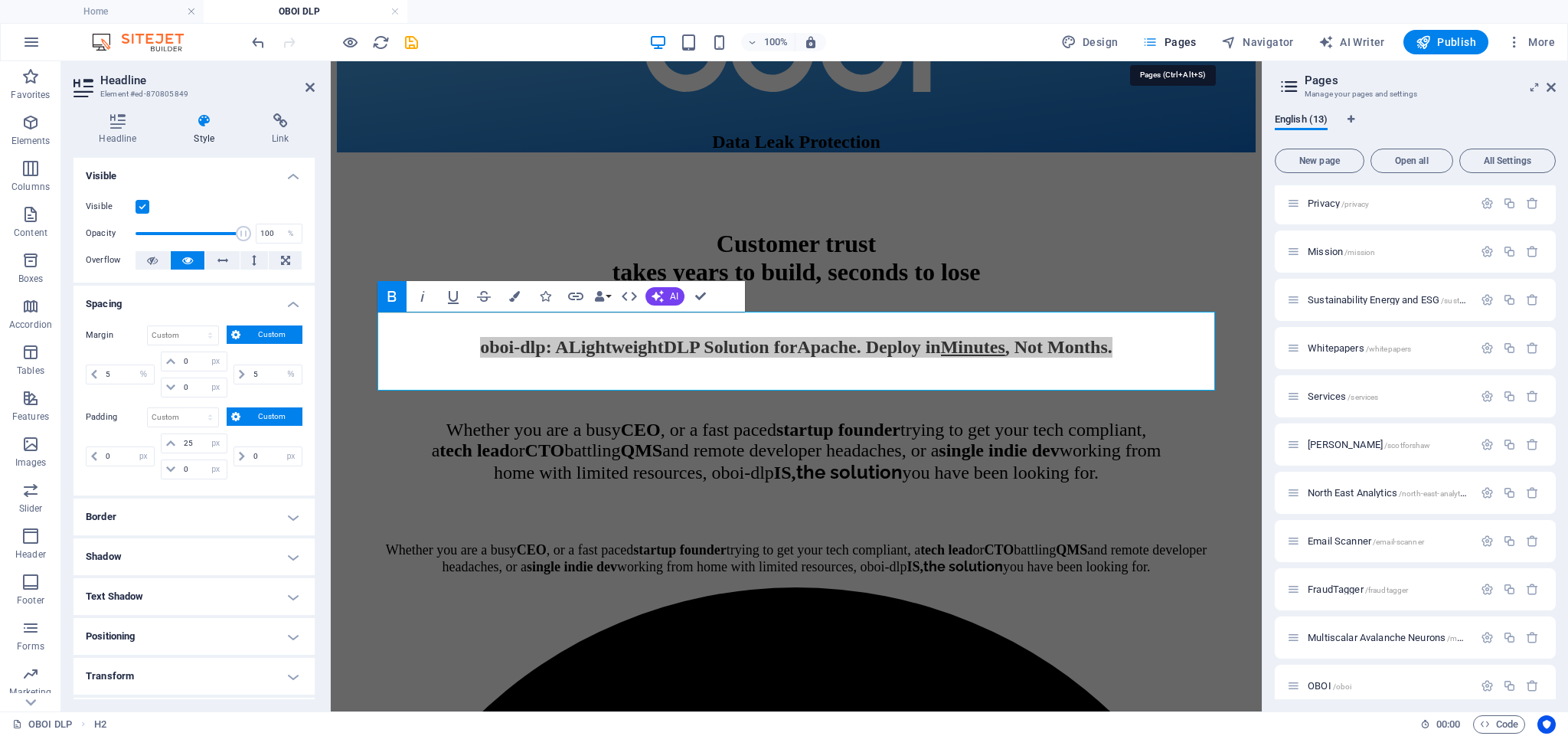
click at [1117, 238] on div "Customer trust takes years to build, seconds to lose" at bounding box center [795, 245] width 918 height 80
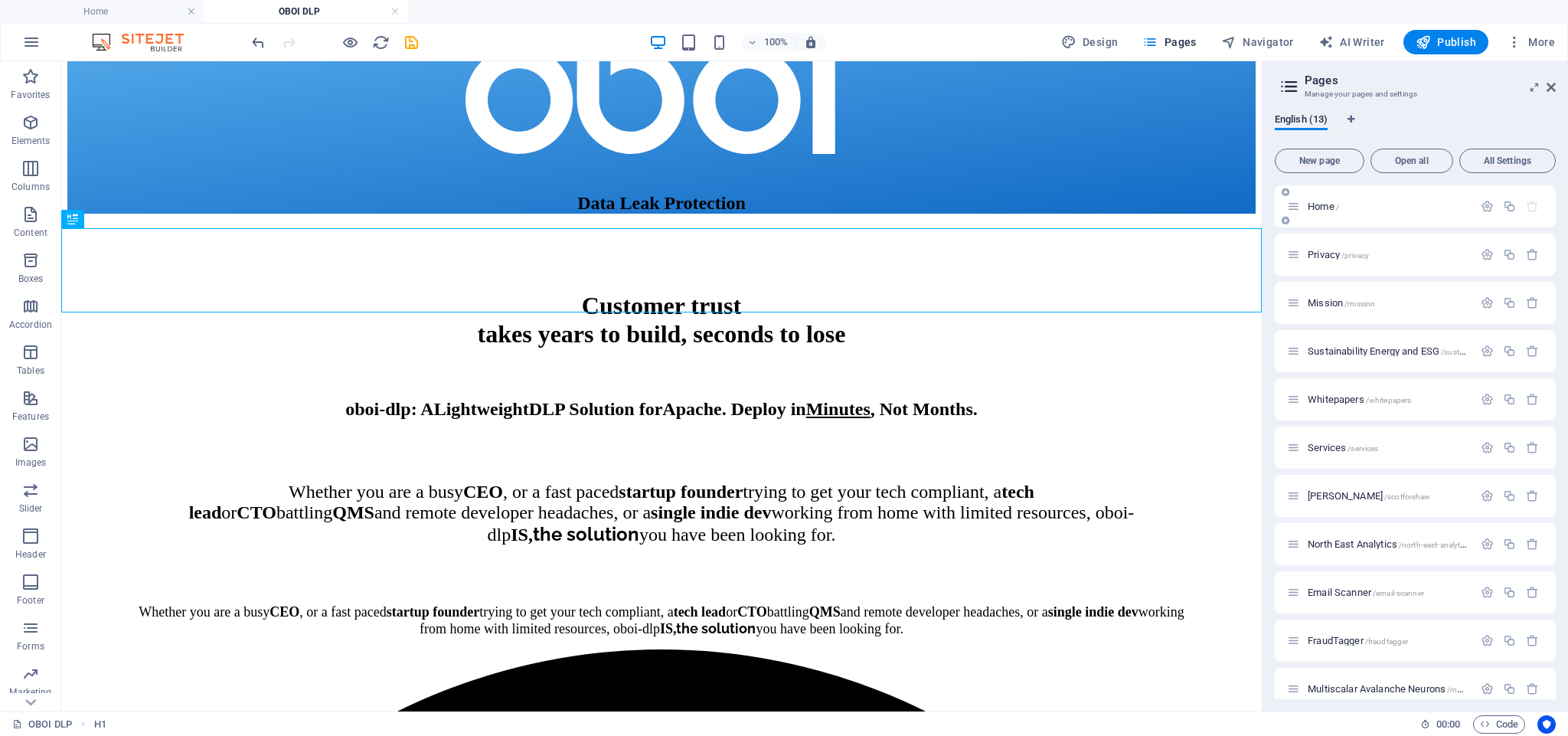
scroll to position [0, 0]
click at [0, 0] on span "Home /" at bounding box center [0, 0] width 0 height 0
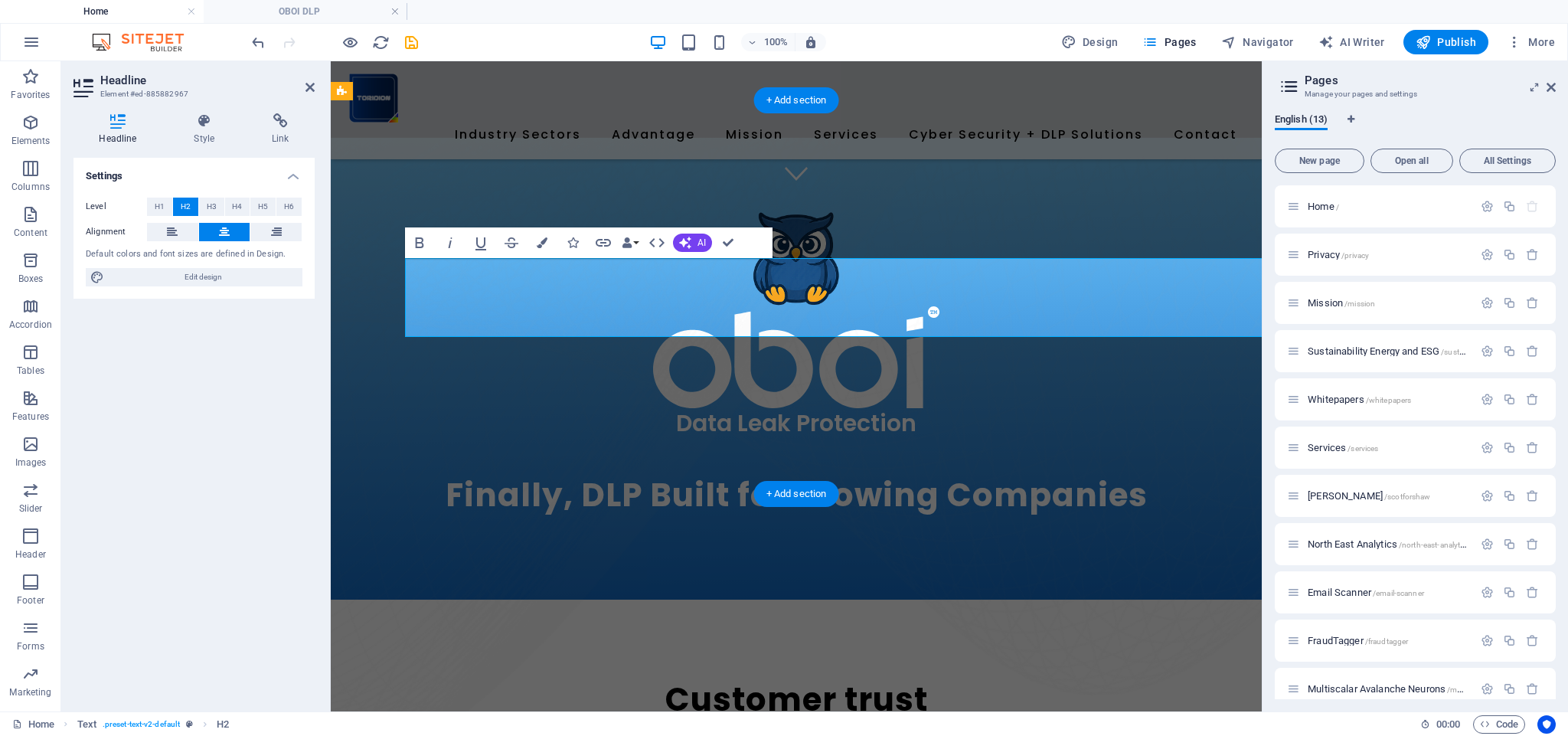
drag, startPoint x: 1097, startPoint y: 325, endPoint x: 447, endPoint y: 294, distance: 650.7
drag, startPoint x: 531, startPoint y: 294, endPoint x: 427, endPoint y: 258, distance: 110.1
click at [419, 244] on icon "button" at bounding box center [419, 243] width 18 height 18
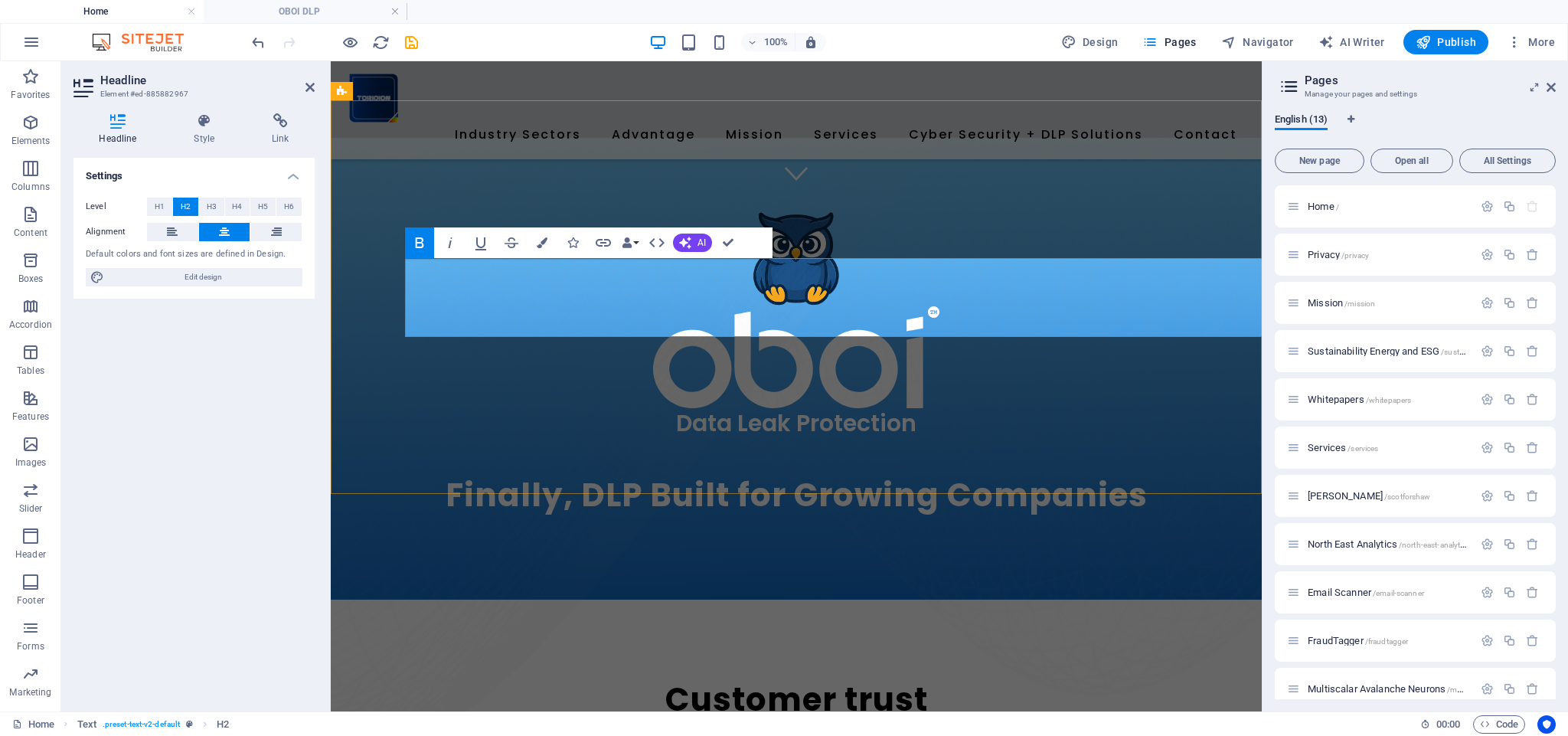
drag, startPoint x: 566, startPoint y: 295, endPoint x: 504, endPoint y: 269, distance: 67.2
click at [425, 244] on icon "button" at bounding box center [419, 243] width 18 height 18
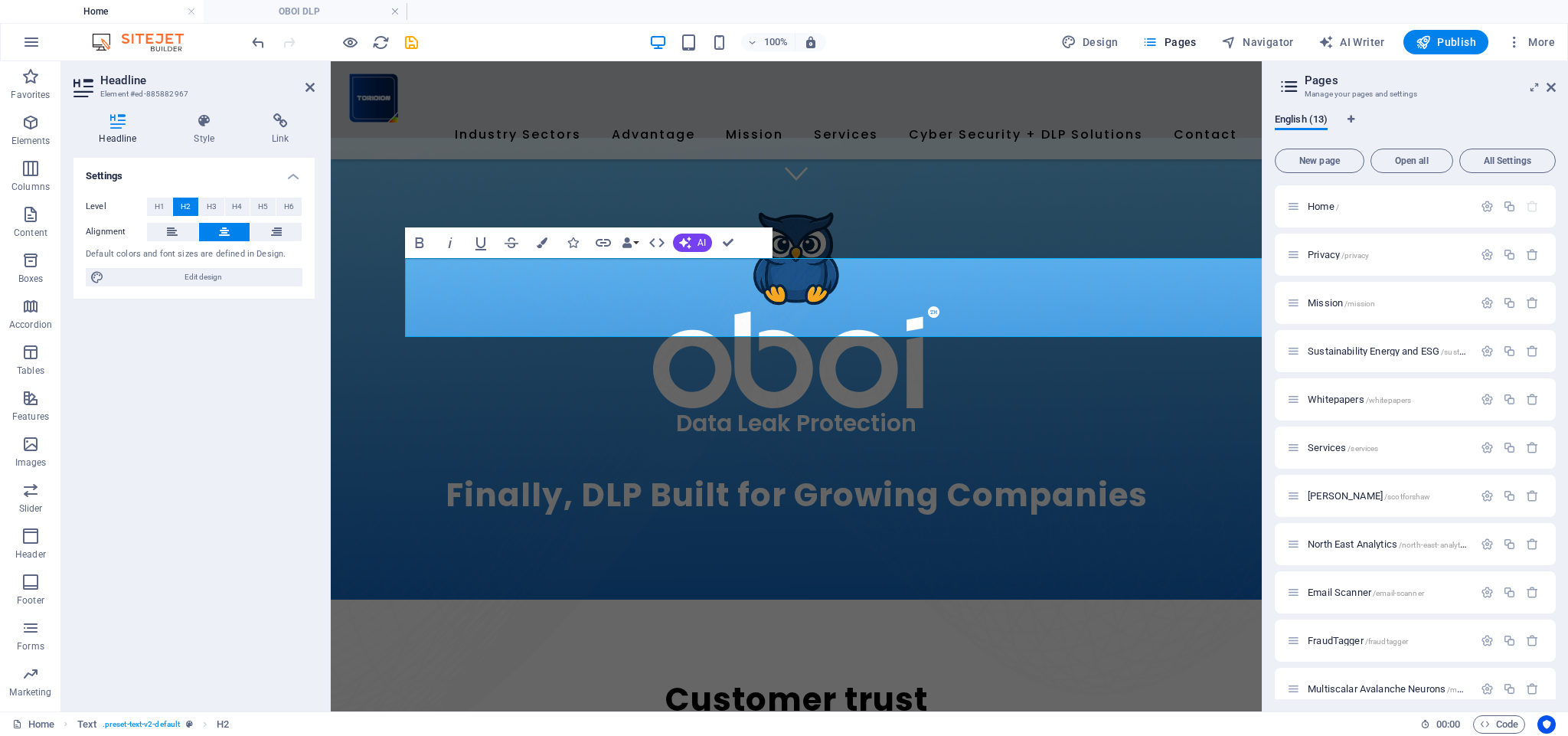
click at [424, 242] on icon "button" at bounding box center [419, 243] width 18 height 18
drag, startPoint x: 417, startPoint y: 240, endPoint x: 454, endPoint y: 242, distance: 37.1
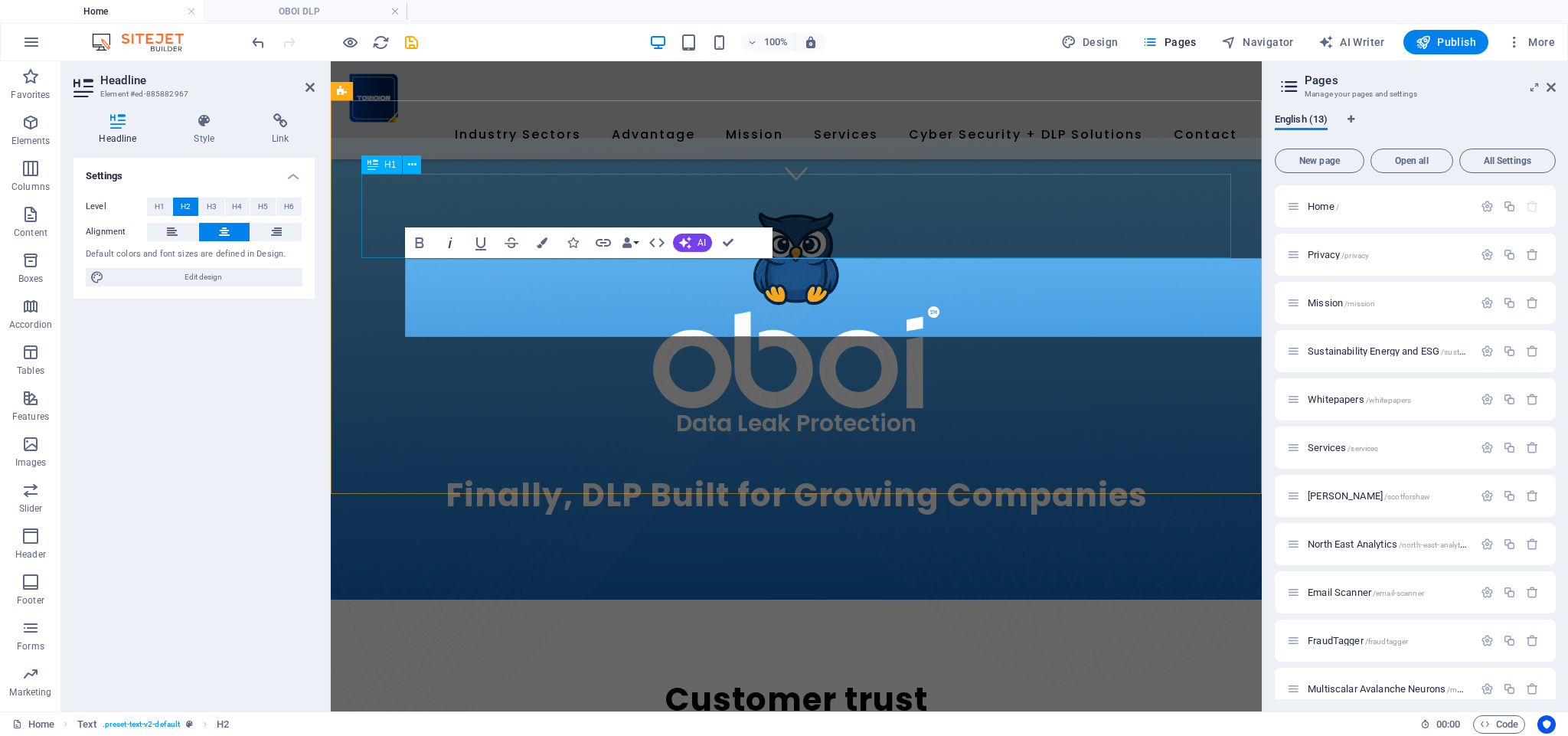
click at [418, 240] on icon "button" at bounding box center [419, 243] width 18 height 18
click at [489, 243] on icon "button" at bounding box center [480, 243] width 18 height 18
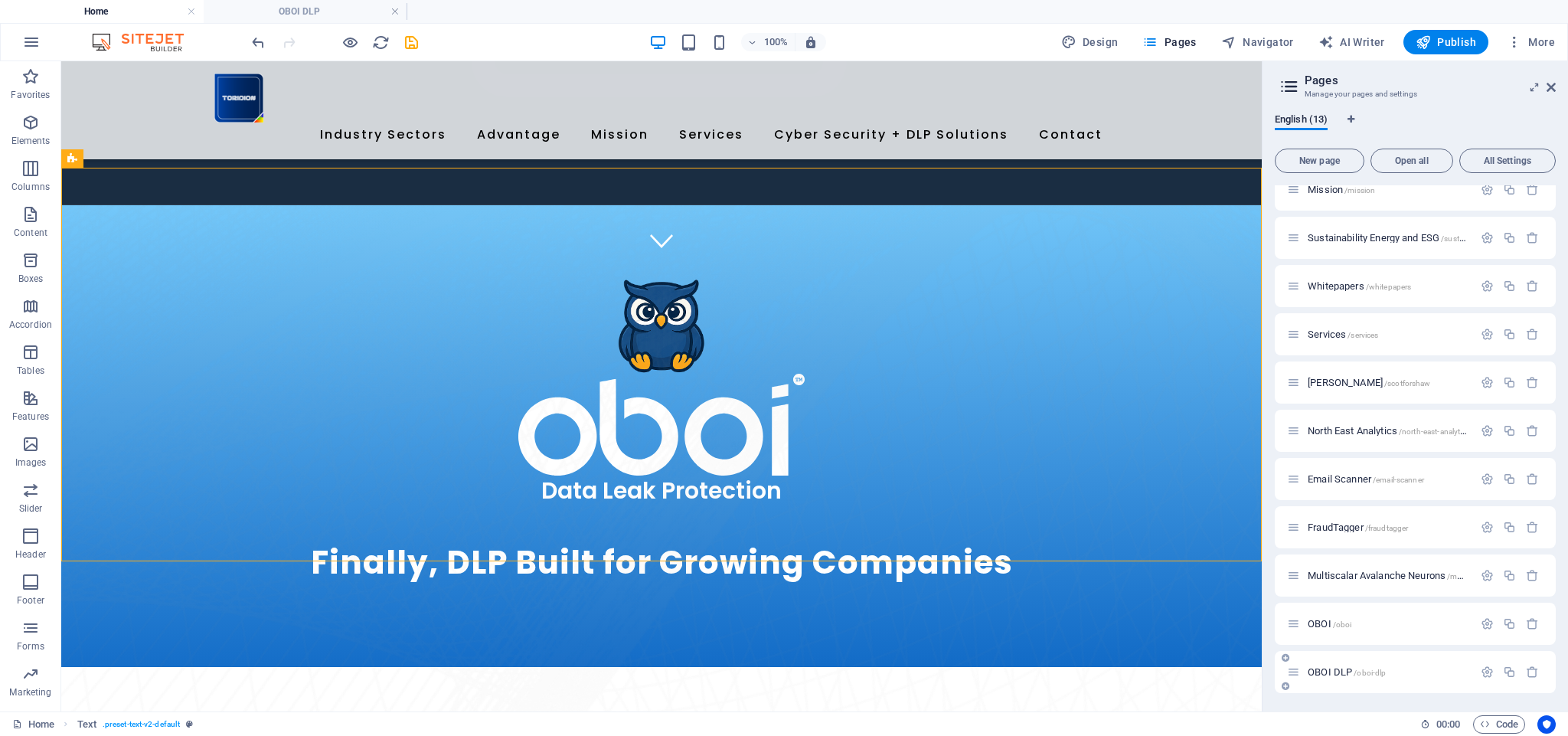
scroll to position [113, 0]
click at [0, 0] on span "OBOI DLP /oboi-dlp" at bounding box center [0, 0] width 0 height 0
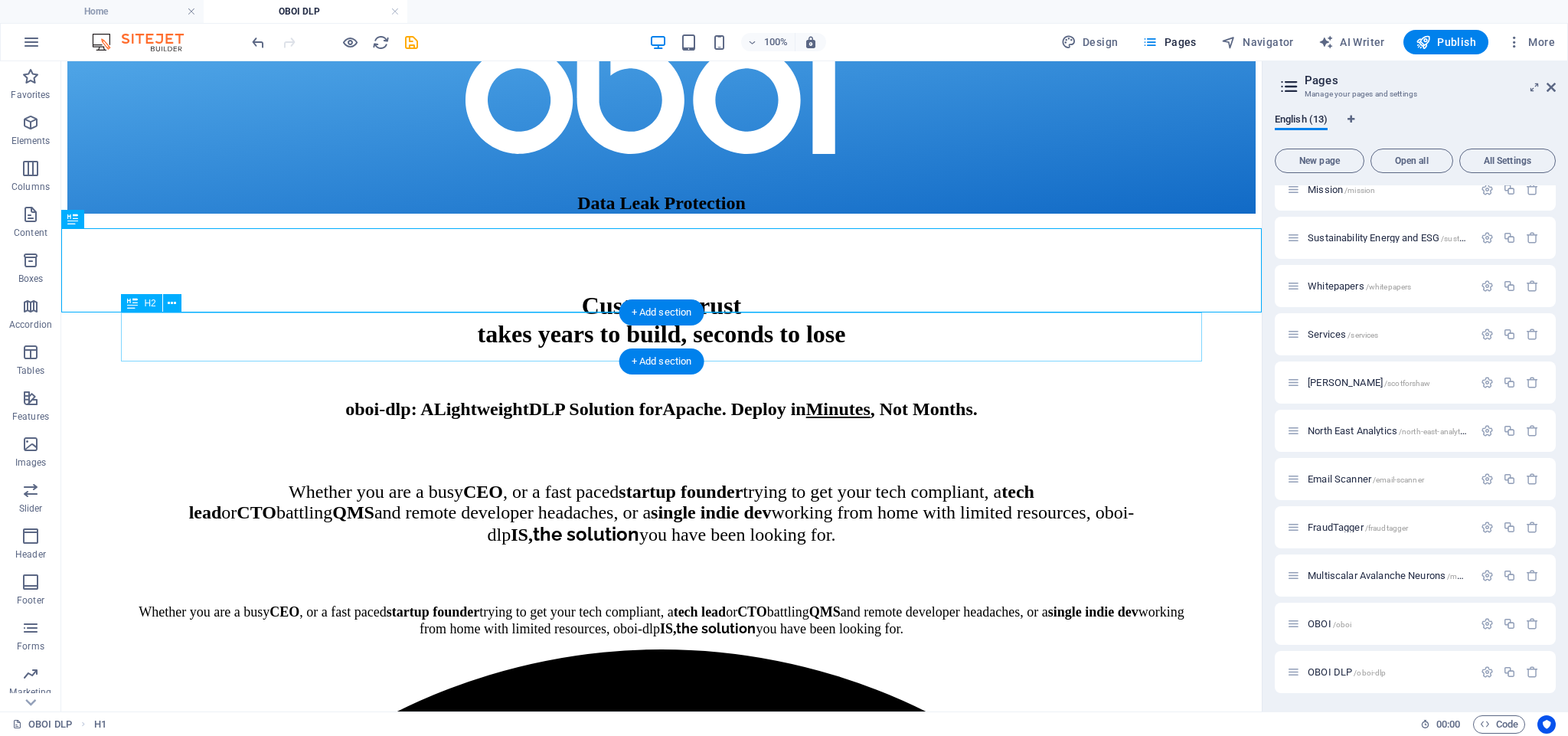
click at [742, 365] on div "oboi-dlp : A L ightweight DLP Solution for Apache . Deploy in Minutes , Not Mon…" at bounding box center [662, 392] width 1070 height 55
select select "%"
select select "px"
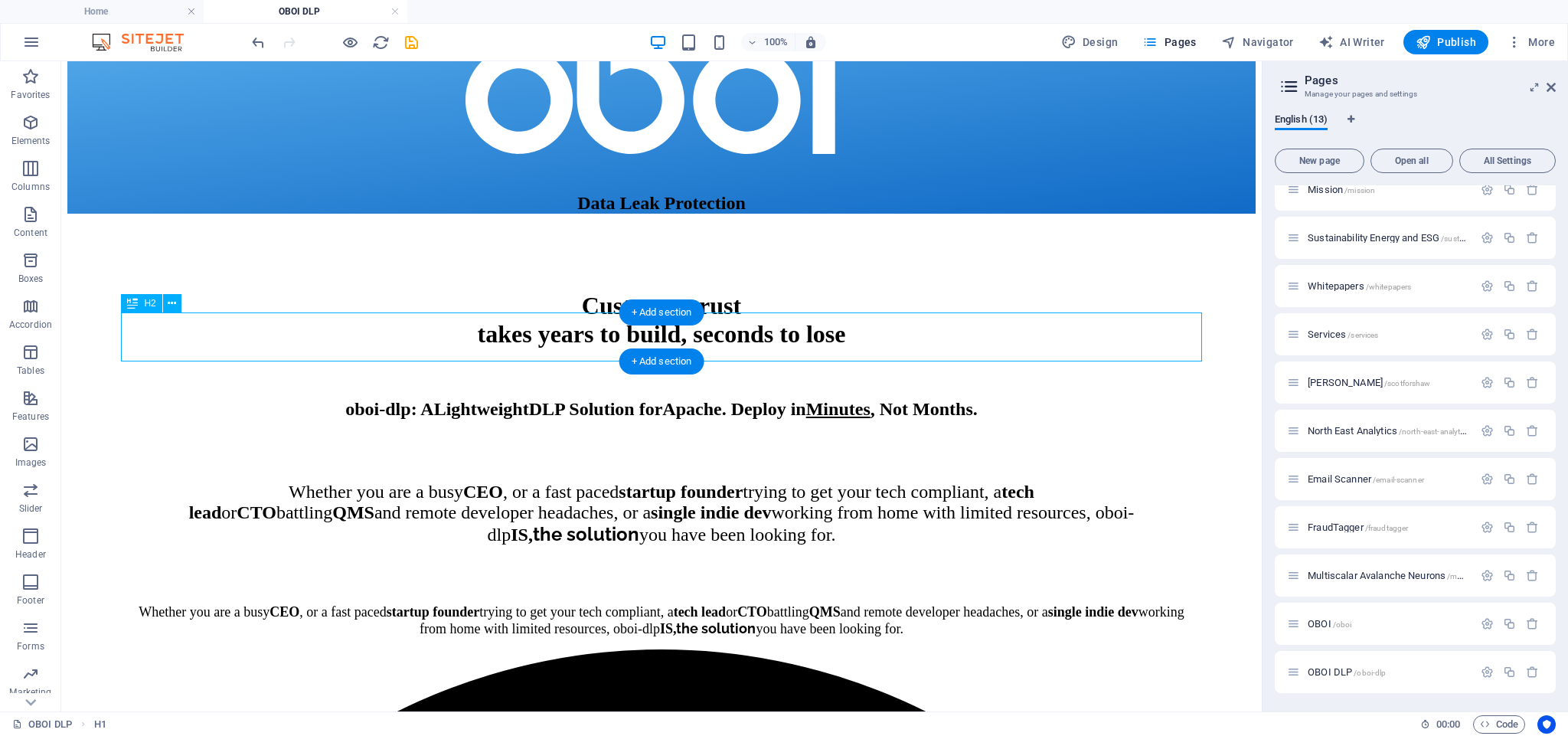
select select "%"
select select "px"
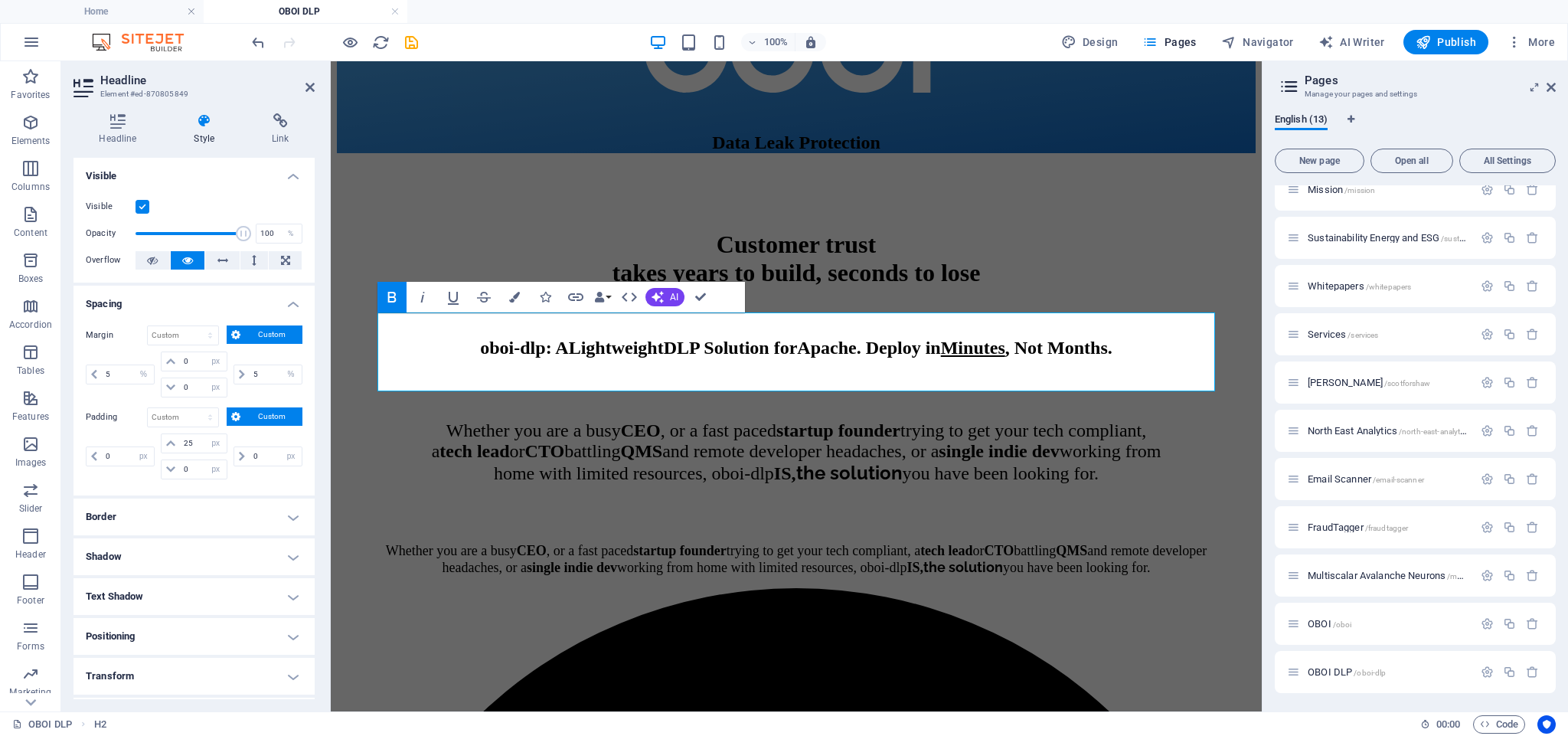
click at [856, 348] on strong "Apache" at bounding box center [826, 347] width 59 height 20
click at [995, 207] on div at bounding box center [795, 188] width 918 height 39
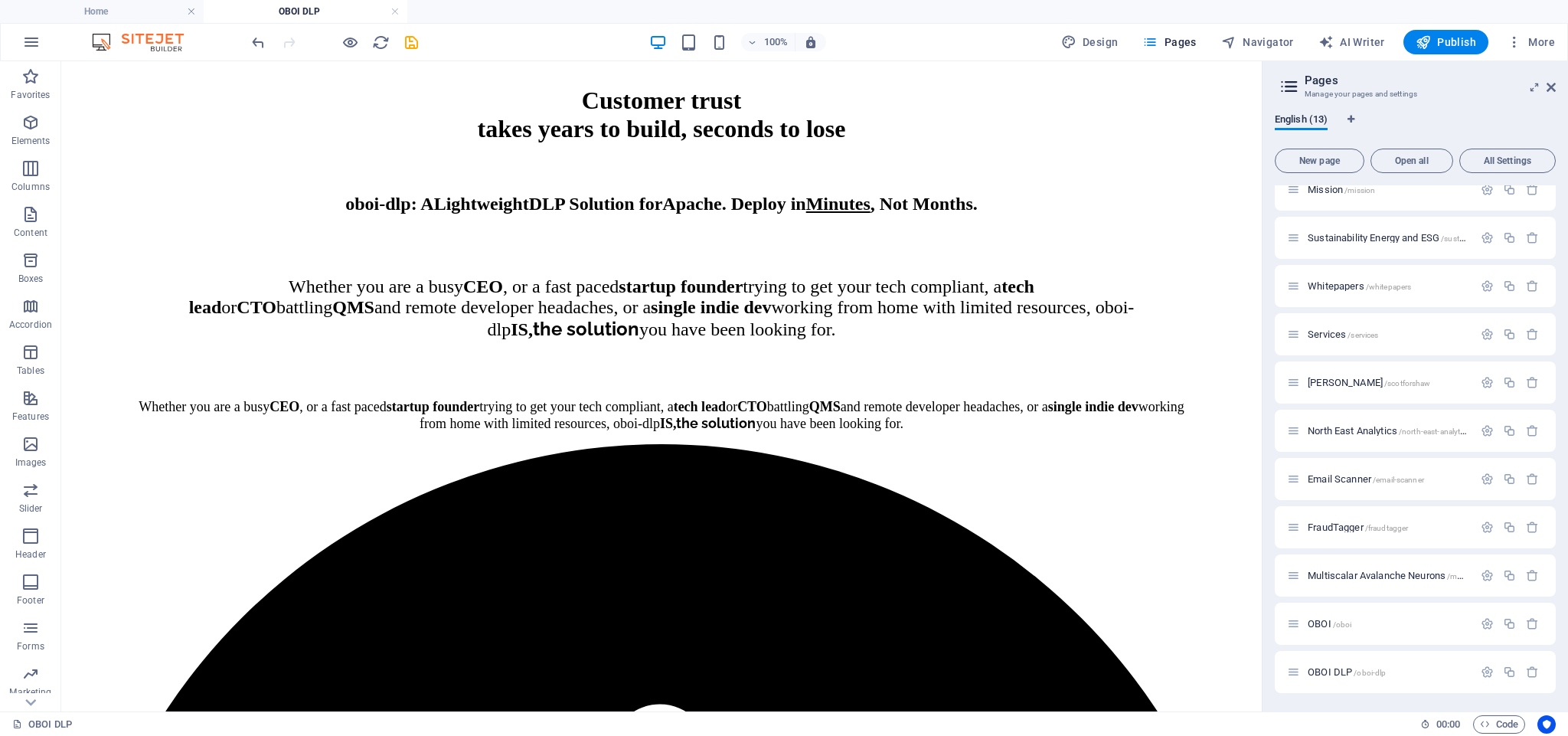
scroll to position [765, 0]
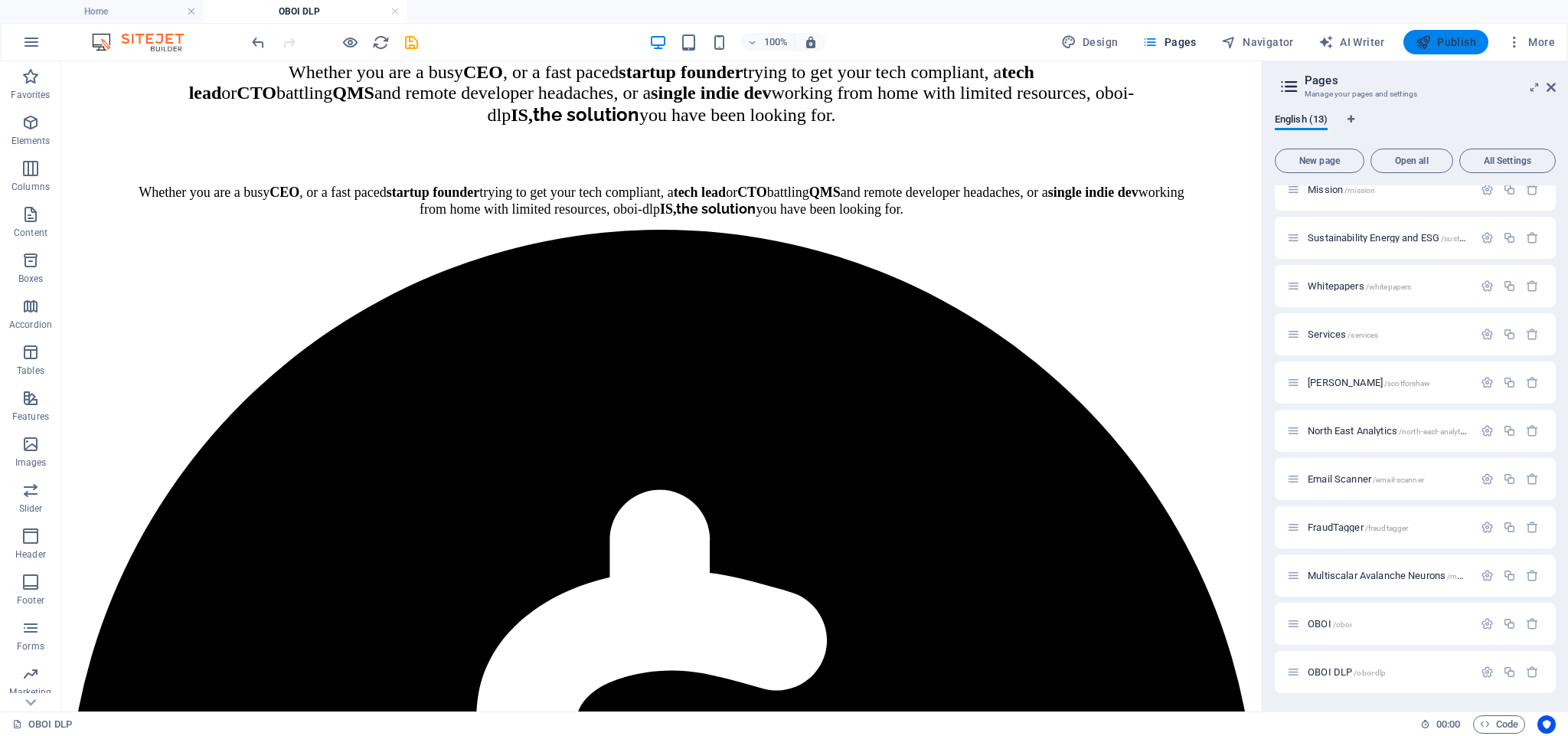
click at [1444, 46] on span "Publish" at bounding box center [1445, 41] width 61 height 15
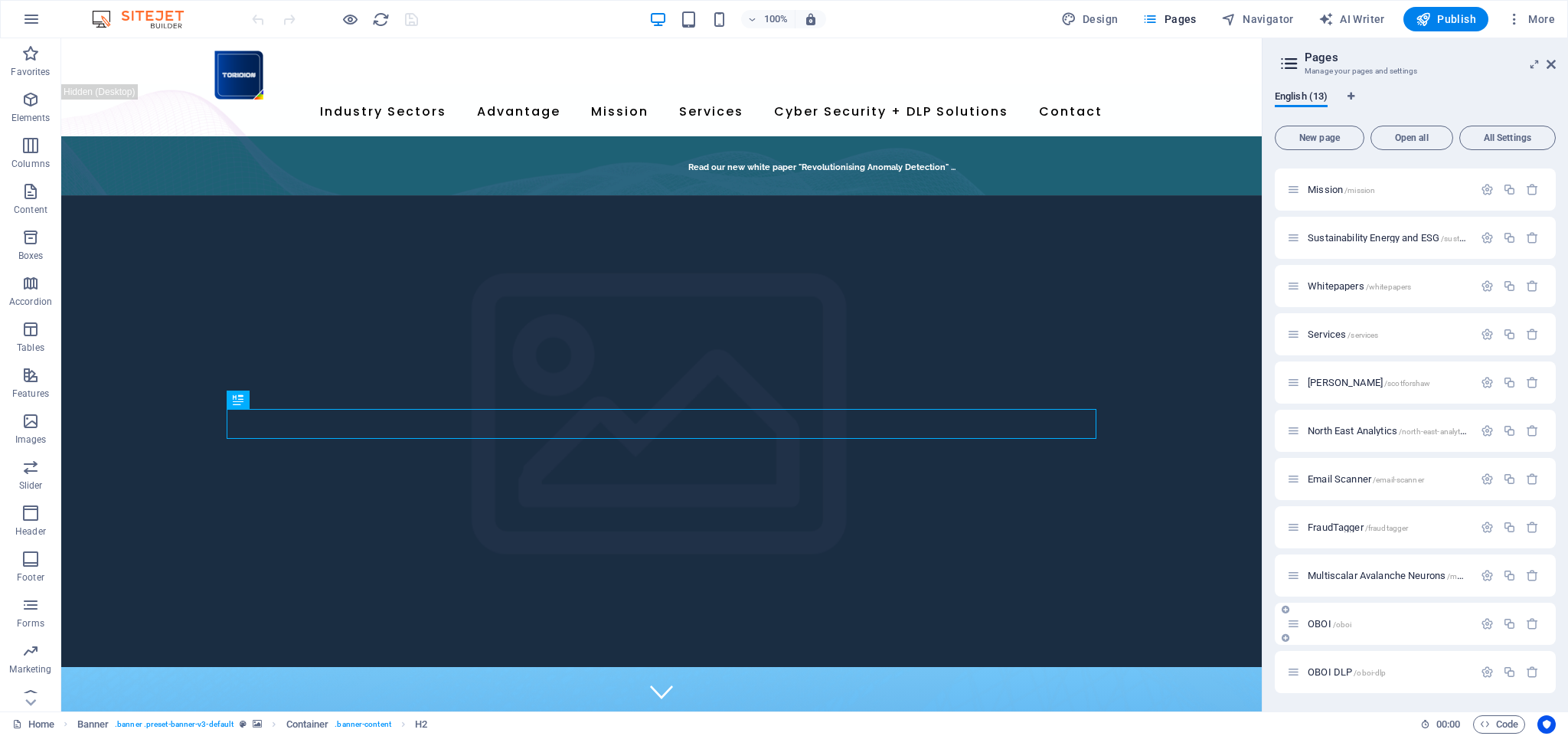
scroll to position [91, 0]
click at [1325, 673] on span "OBOI DLP /oboi-dlp" at bounding box center [1346, 672] width 78 height 11
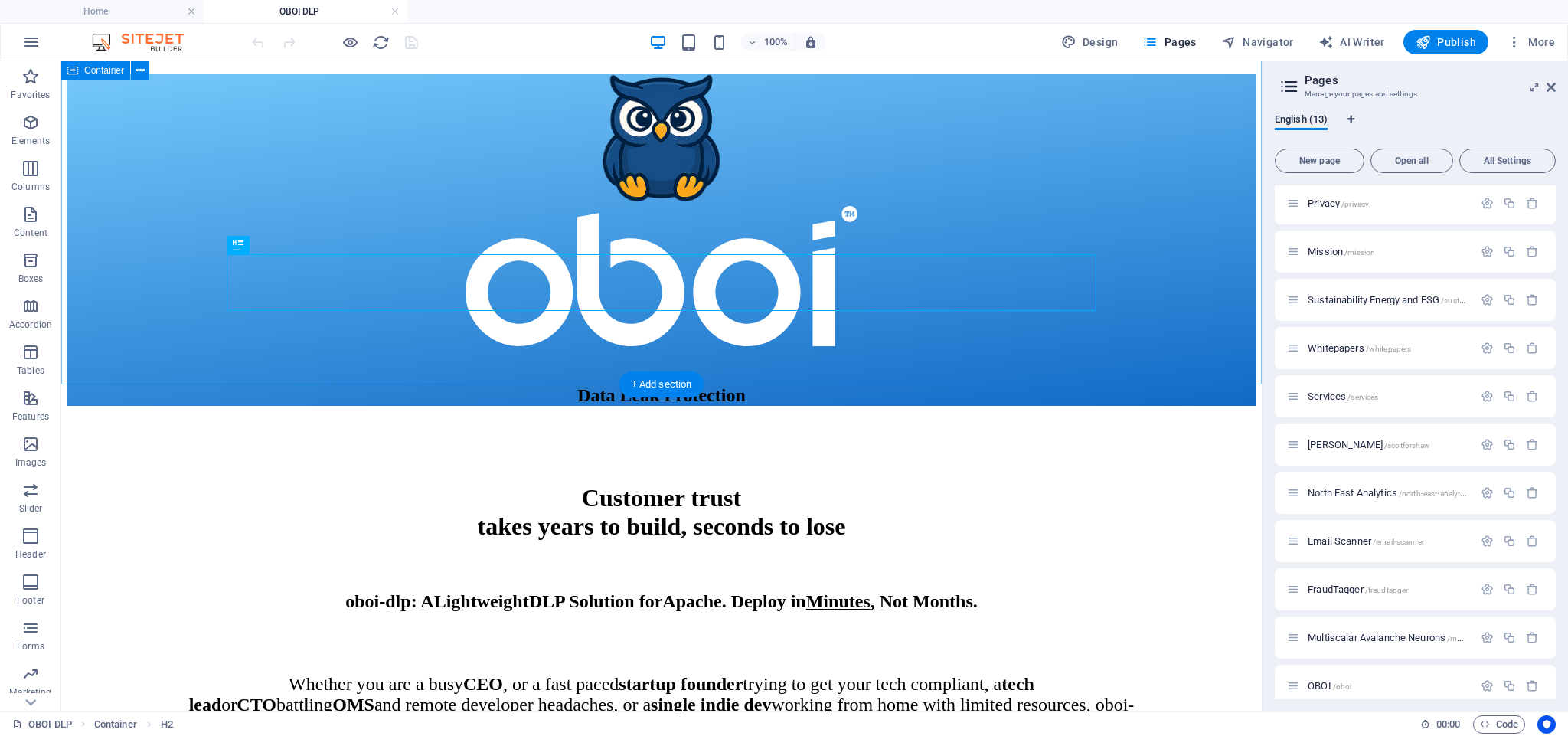
scroll to position [156, 0]
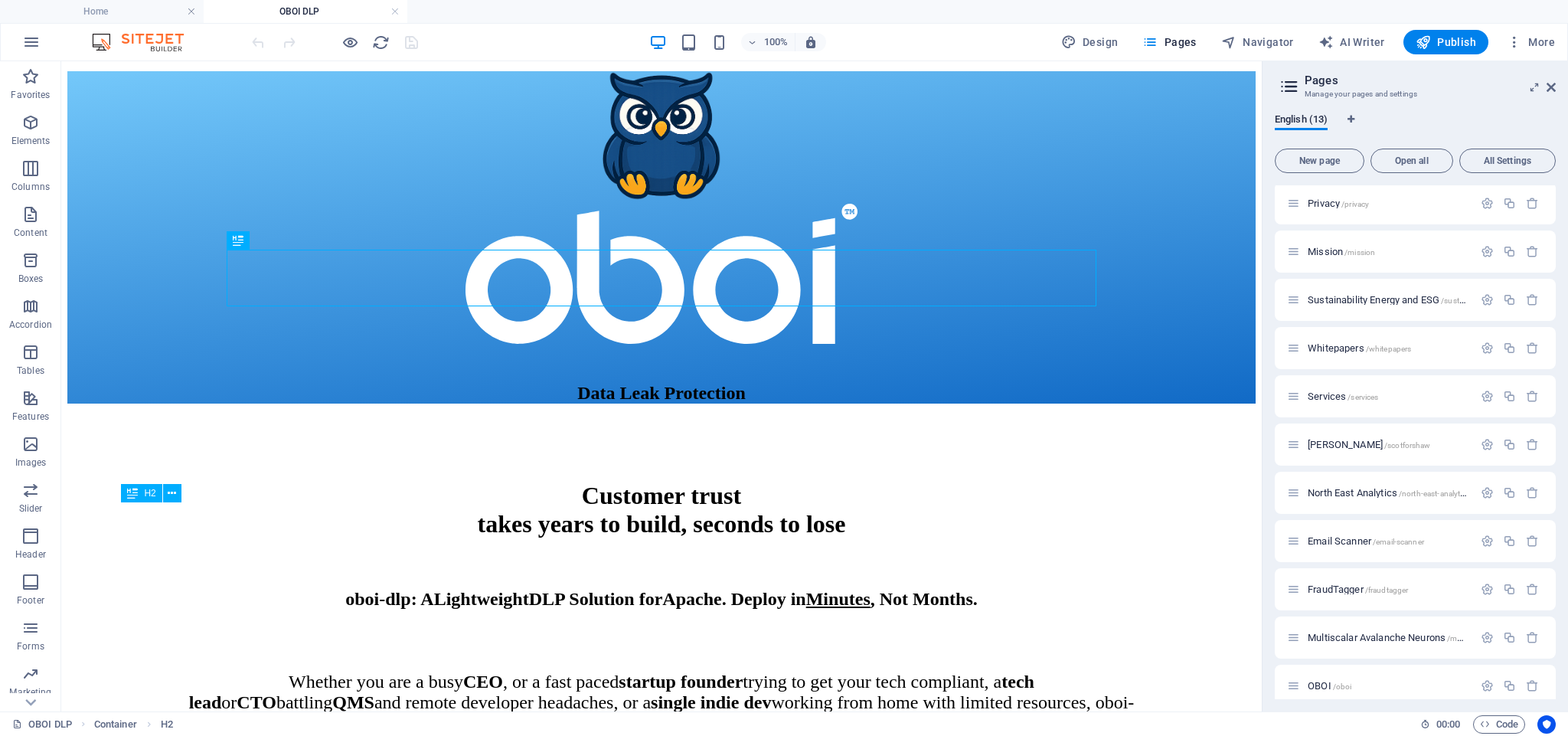
click at [796, 555] on div "oboi-dlp : A L ightweight DLP Solution for Apache . Deploy in Minutes , Not Mon…" at bounding box center [662, 582] width 1070 height 55
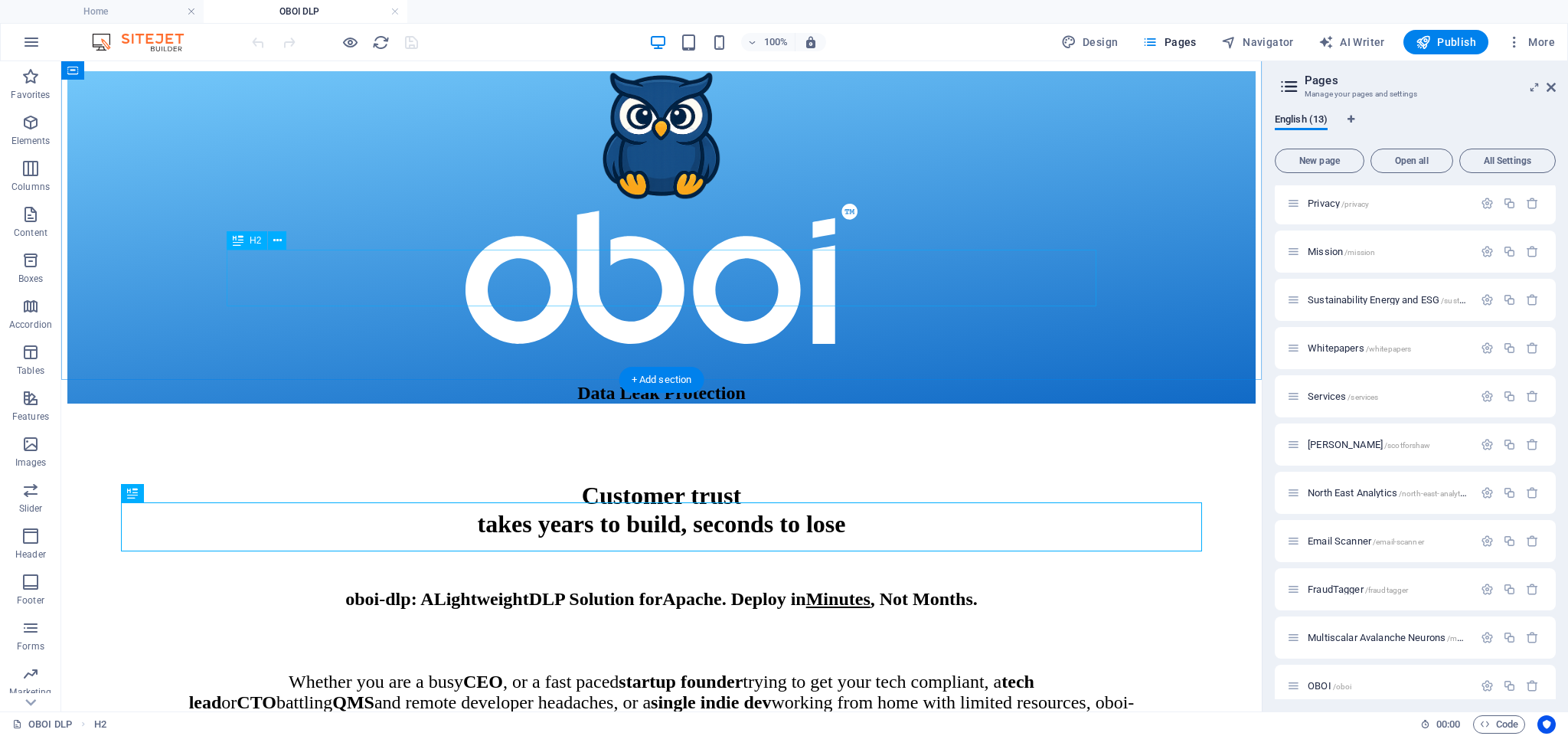
click at [651, 347] on div "​ Data Leak Protection" at bounding box center [662, 375] width 1188 height 57
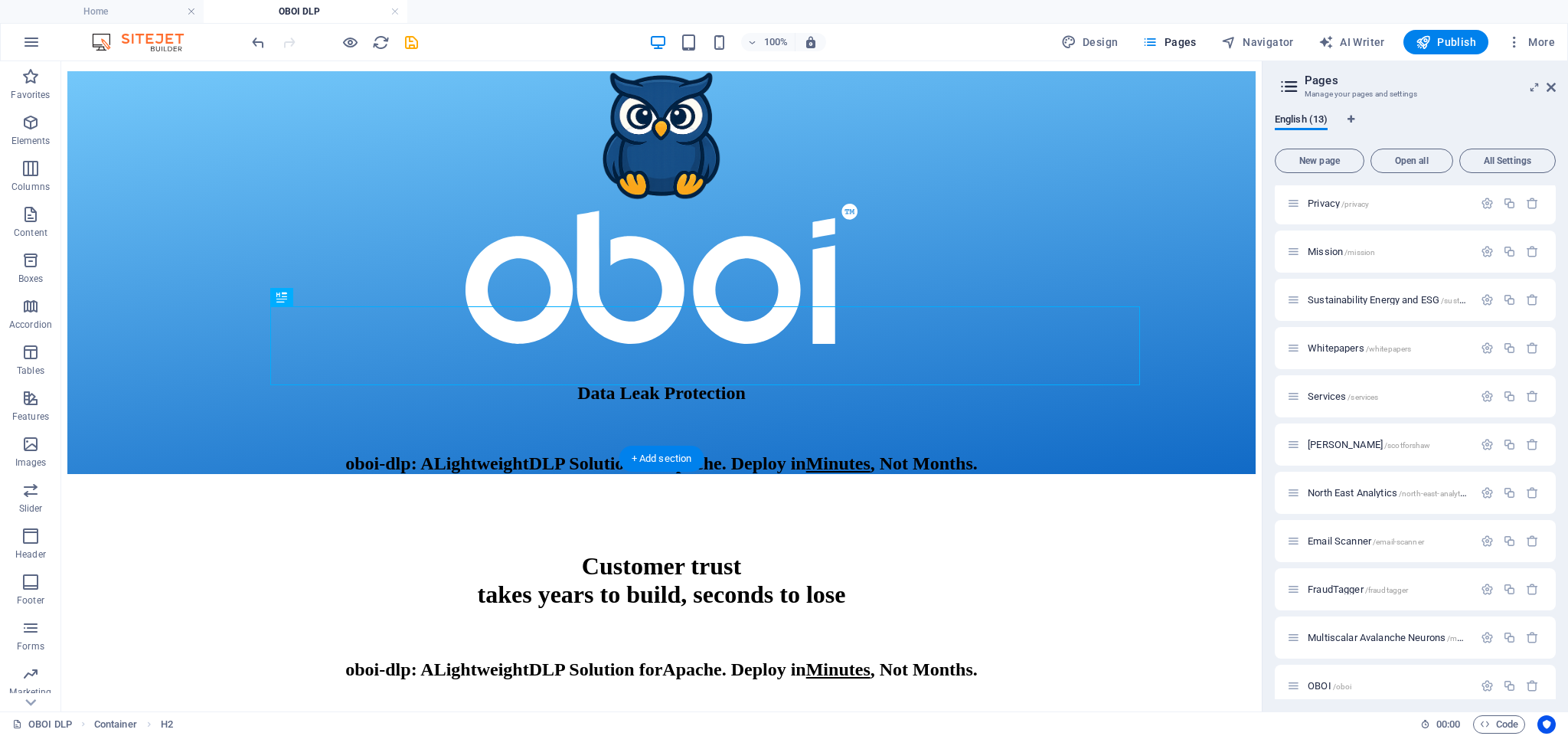
click at [756, 419] on div "oboi-dlp : A L ightweight DLP Solution for Apache . Deploy in Minutes , Not Mon…" at bounding box center [662, 446] width 1070 height 55
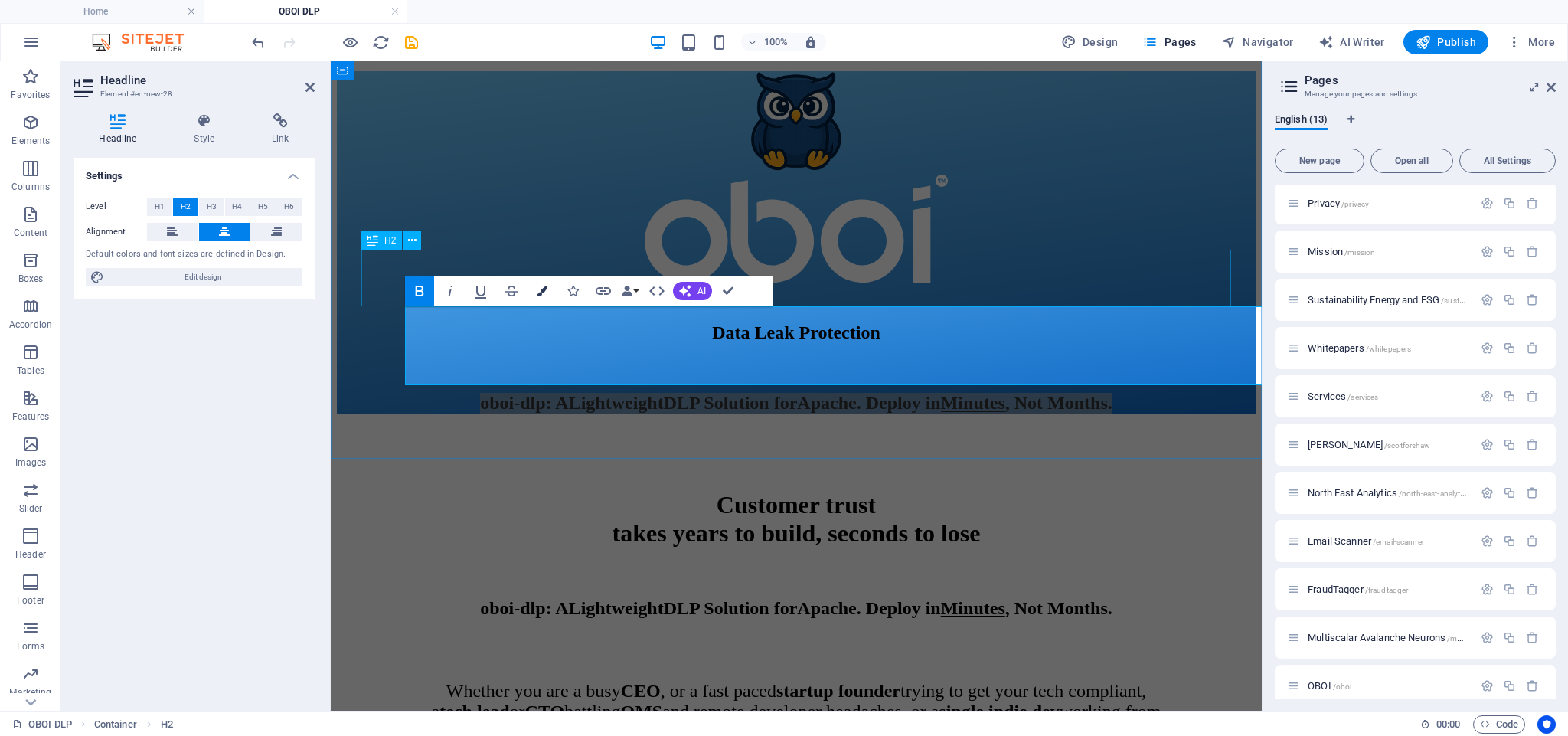
click at [541, 290] on icon "button" at bounding box center [542, 291] width 11 height 11
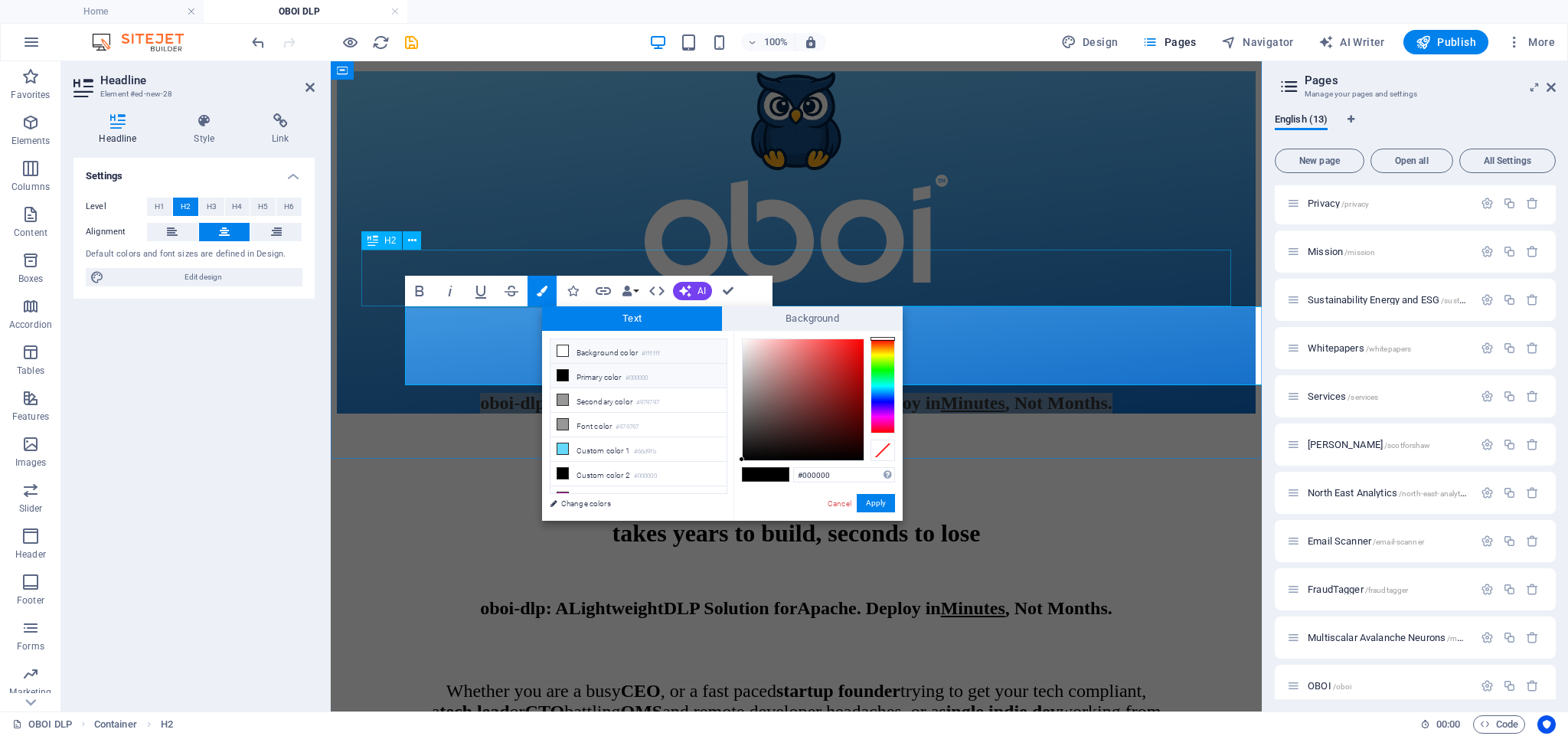
click at [559, 352] on icon at bounding box center [563, 351] width 11 height 11
type input "#ffffff"
drag, startPoint x: 425, startPoint y: 292, endPoint x: 582, endPoint y: 300, distance: 157.2
click at [570, 284] on div "Bold Italic Underline Strikethrough Colors Icons Link Data Bindings Company Fir…" at bounding box center [574, 291] width 338 height 31
click at [870, 506] on button "Apply" at bounding box center [876, 503] width 39 height 18
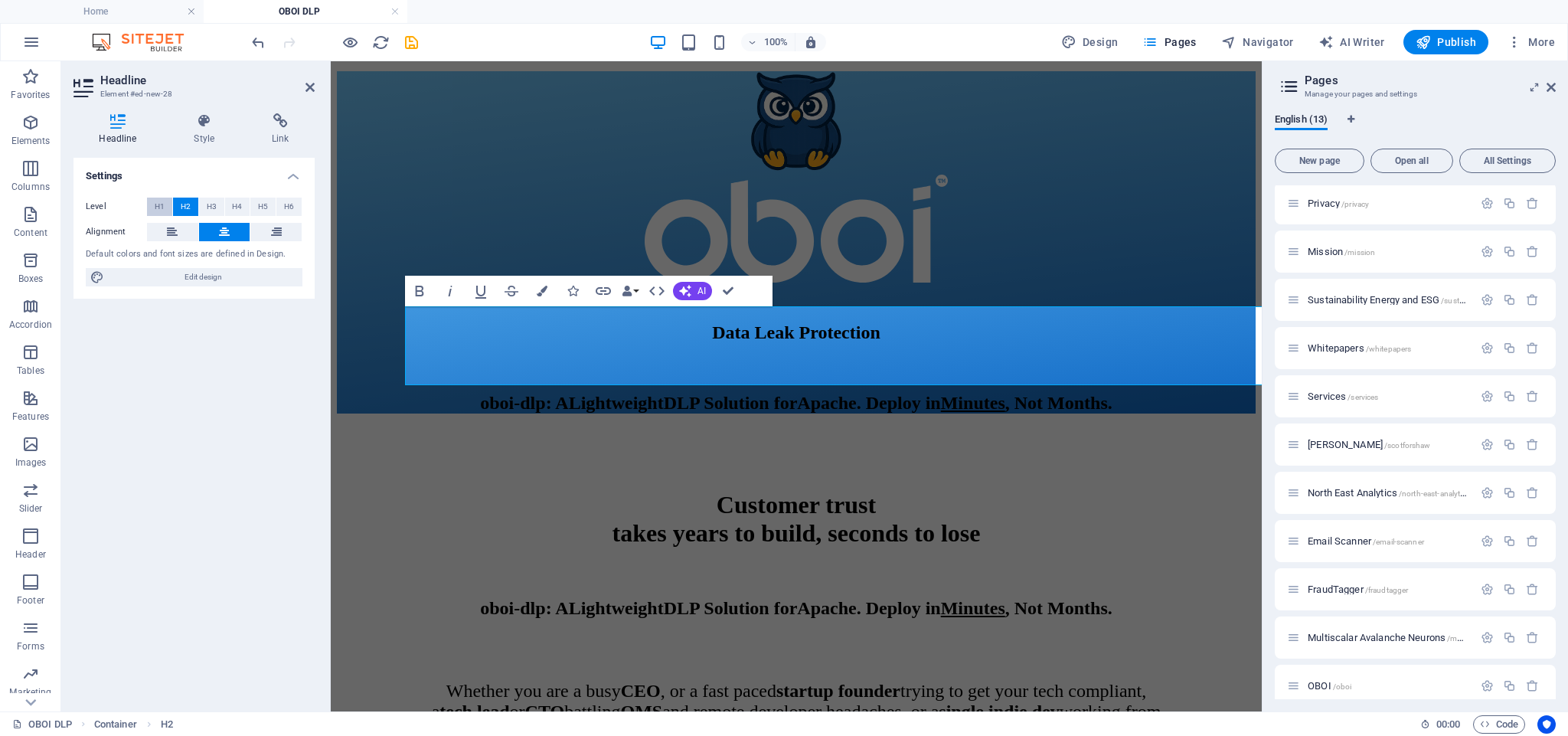
click at [158, 207] on span "H1" at bounding box center [159, 207] width 10 height 18
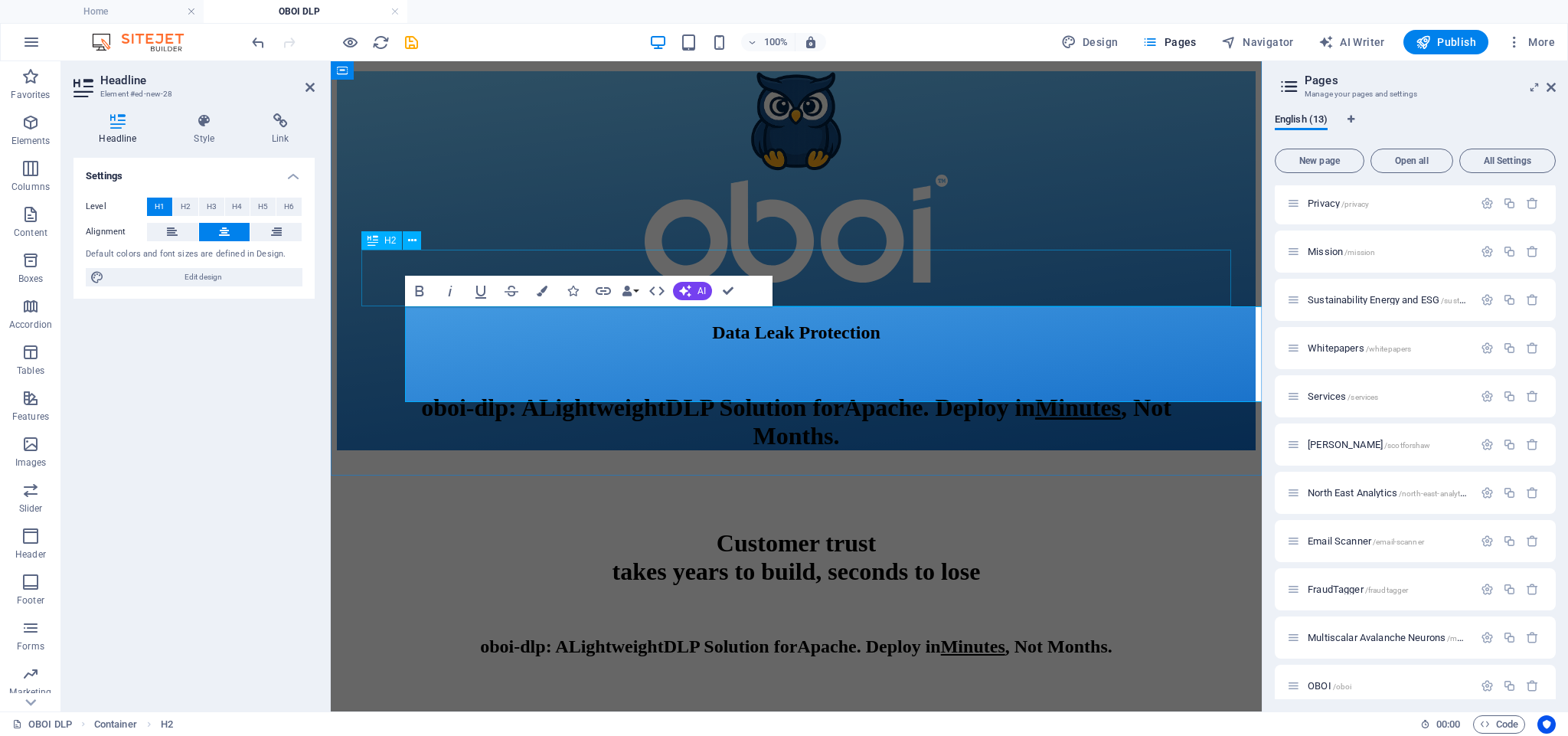
click at [863, 288] on div "​ Data Leak Protection" at bounding box center [795, 314] width 918 height 57
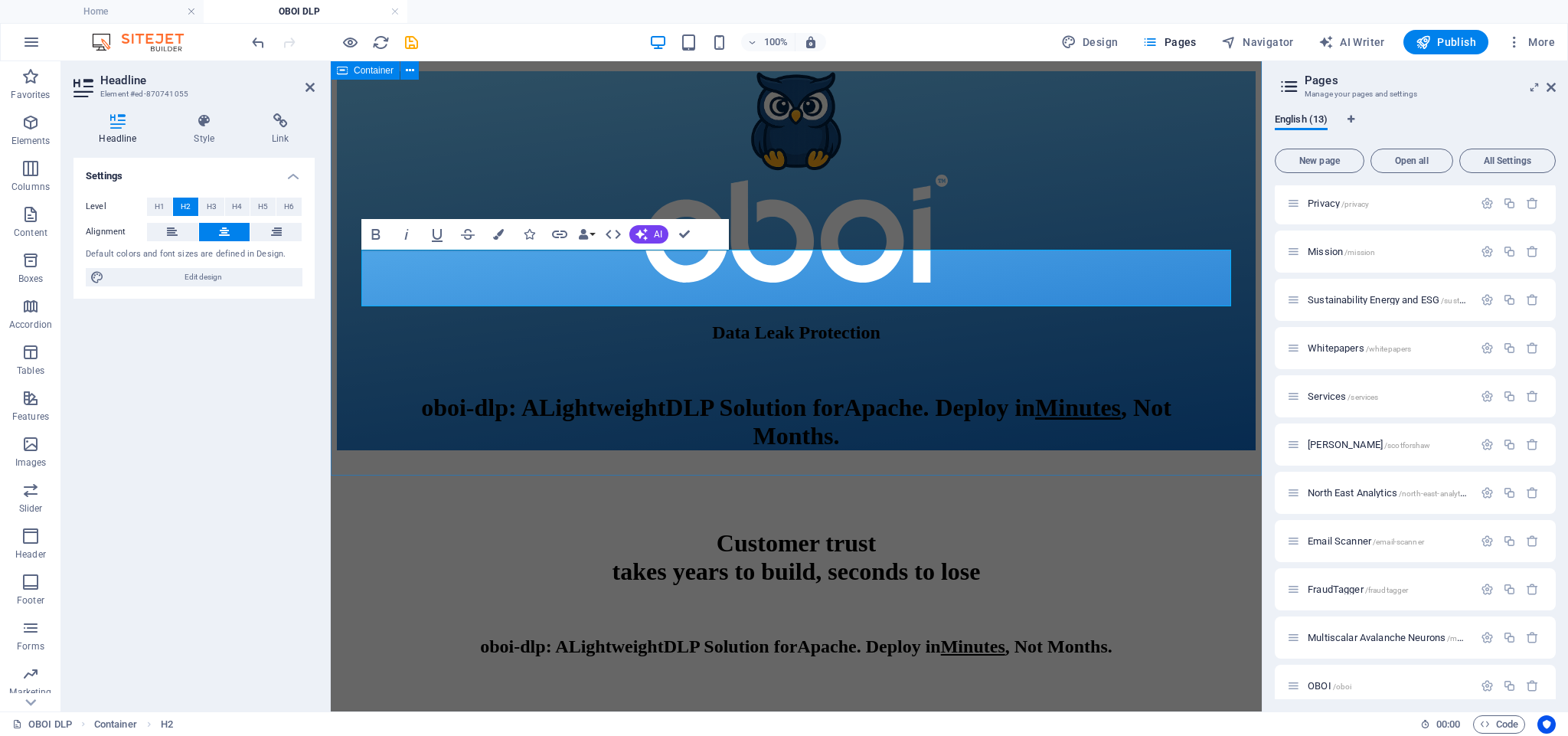
click at [719, 450] on div "​ Data Leak Protection oboi-dlp : A L ightweight DLP Solution for Apache . Depl…" at bounding box center [795, 260] width 918 height 379
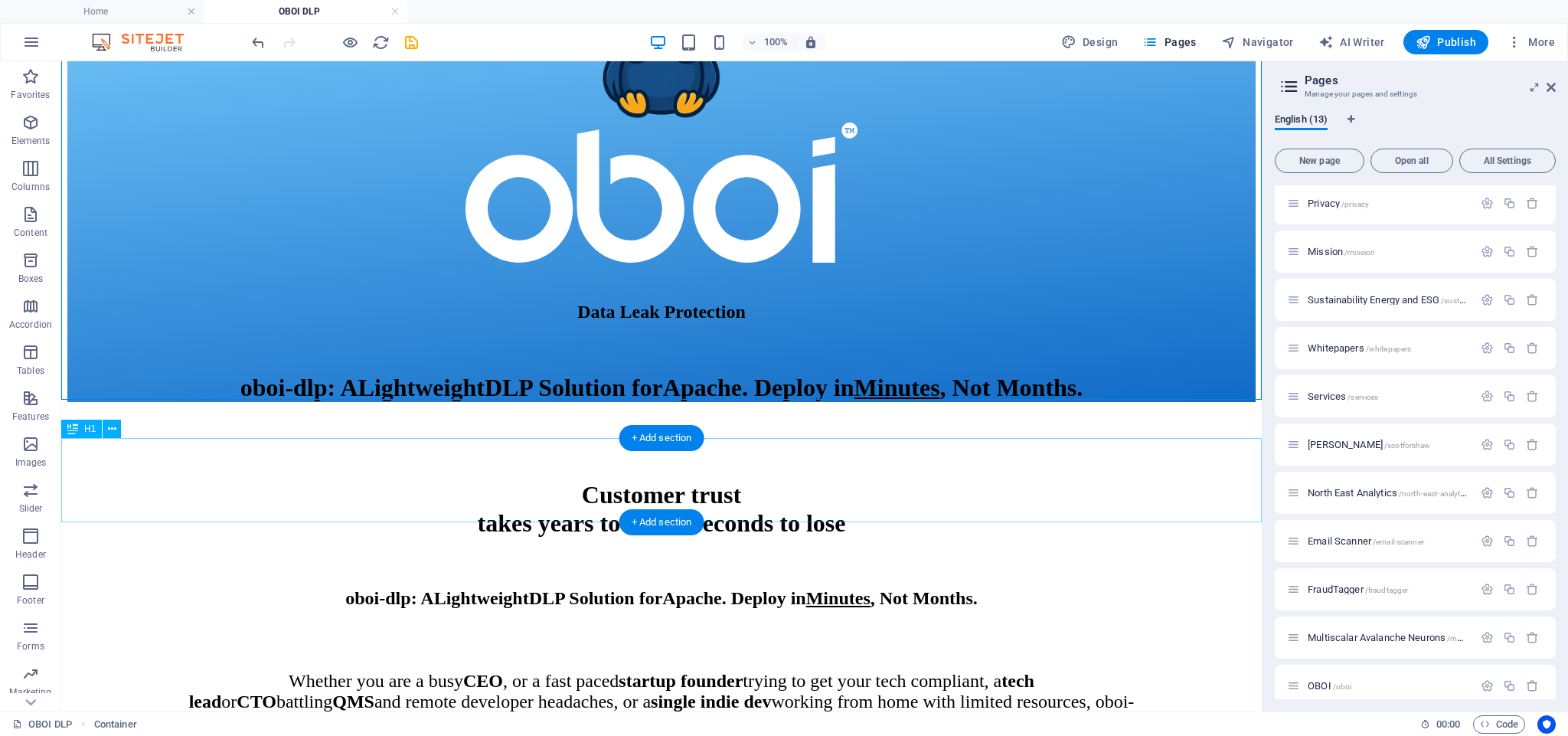
scroll to position [237, 0]
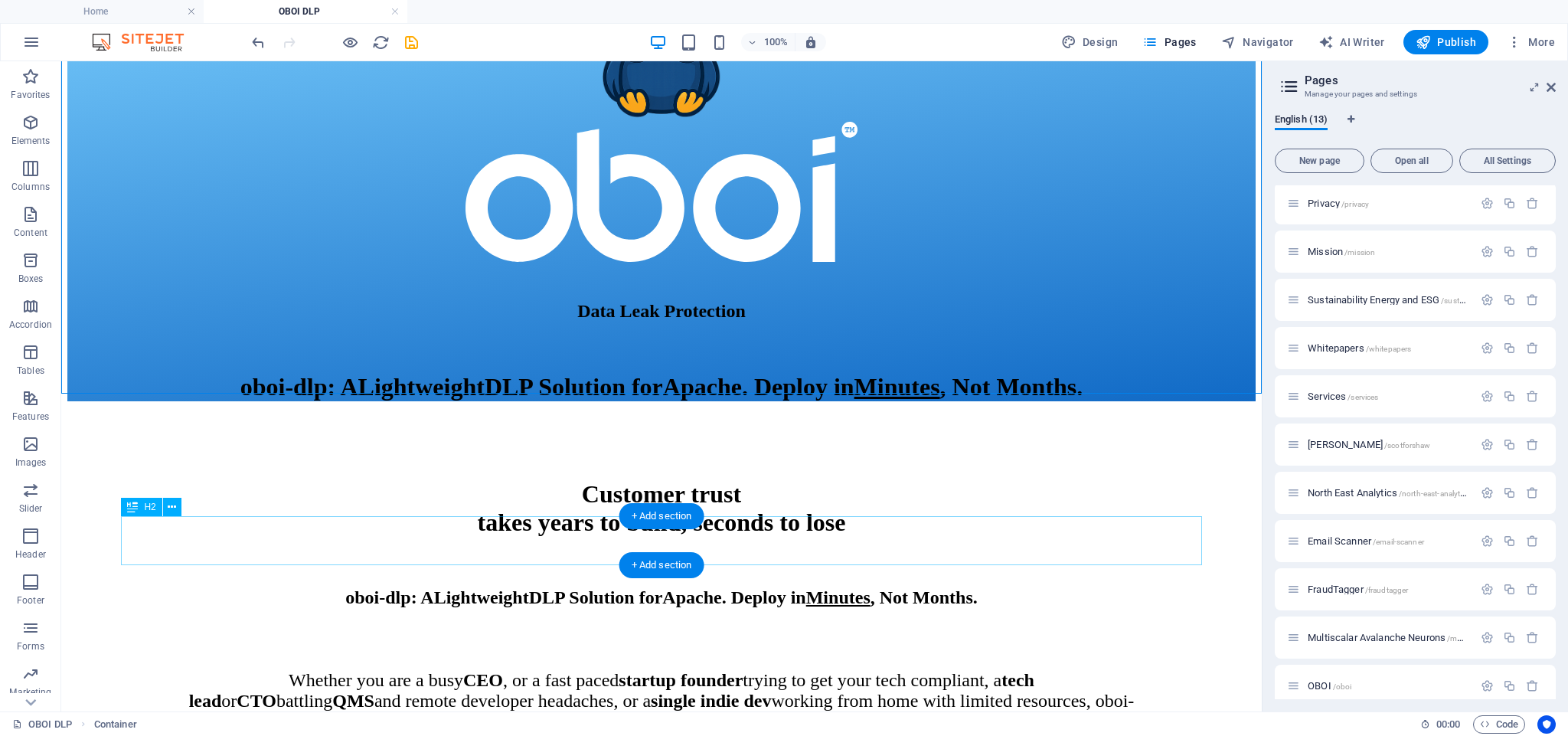
click at [730, 556] on div "oboi-dlp : A L ightweight DLP Solution for Apache . Deploy in Minutes , Not Mon…" at bounding box center [662, 580] width 1070 height 55
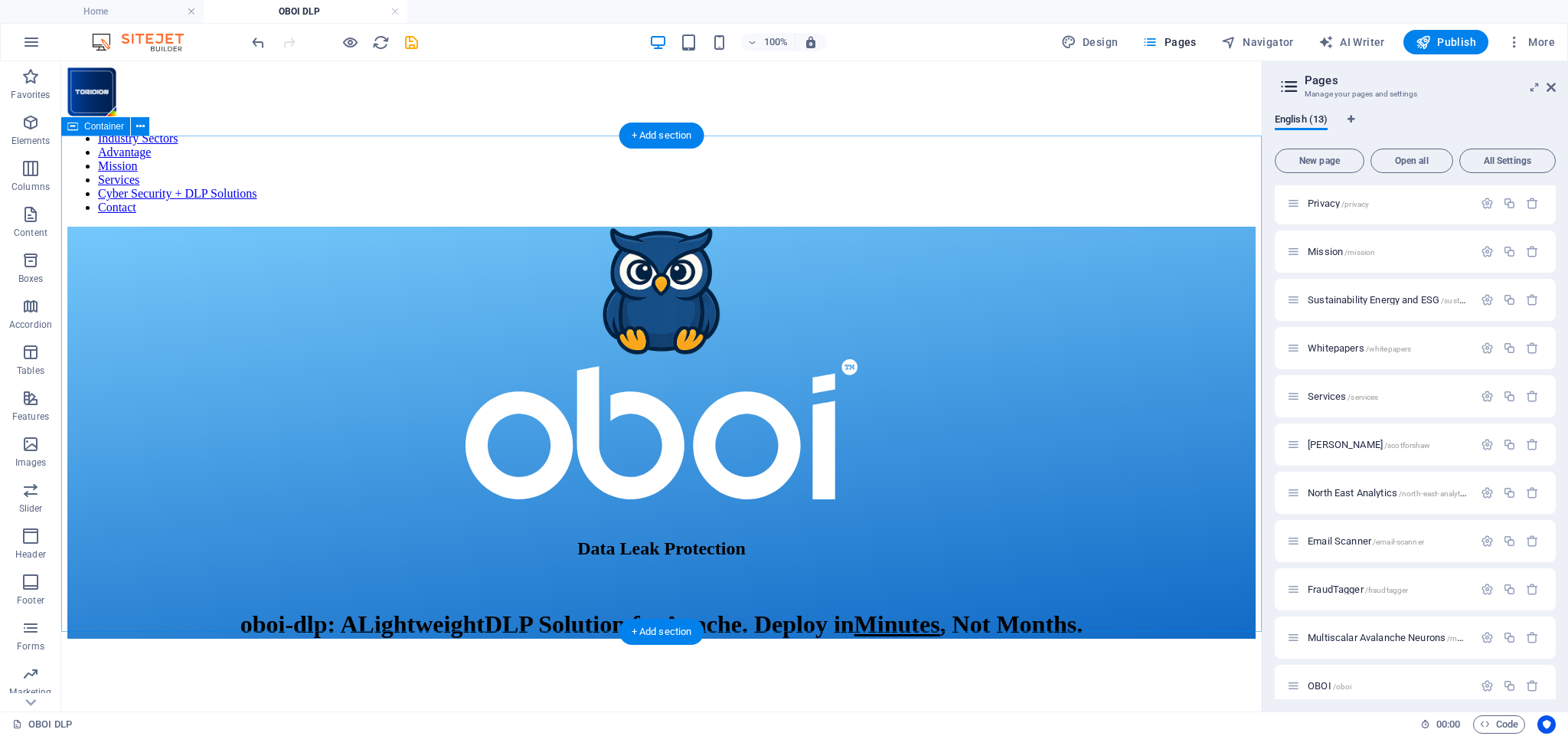
scroll to position [0, 0]
click at [716, 574] on div "oboi-dlp : A L ightweight DLP Solution for Apache . Deploy in Minutes , Not Mon…" at bounding box center [662, 606] width 1070 height 63
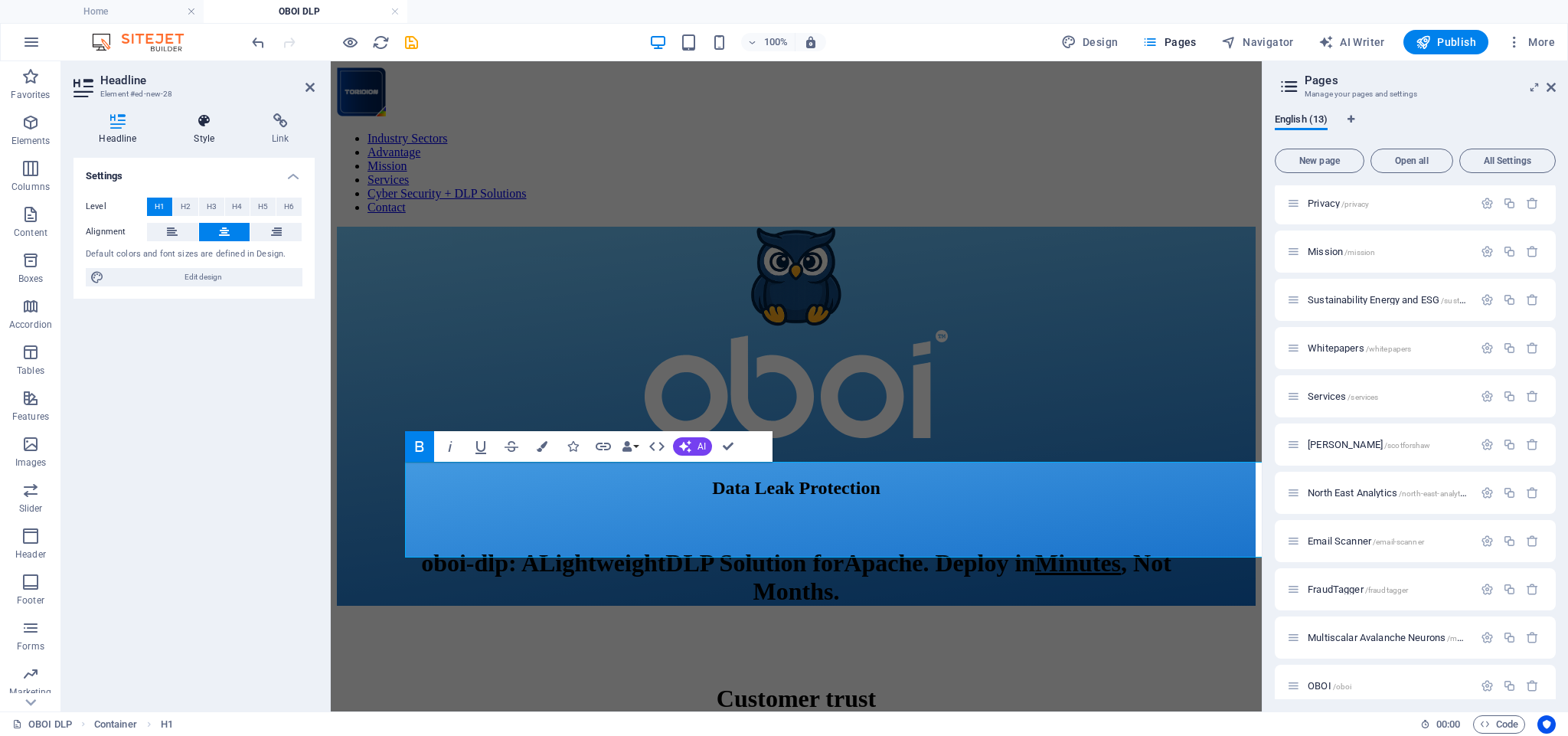
click at [210, 128] on icon at bounding box center [205, 120] width 72 height 15
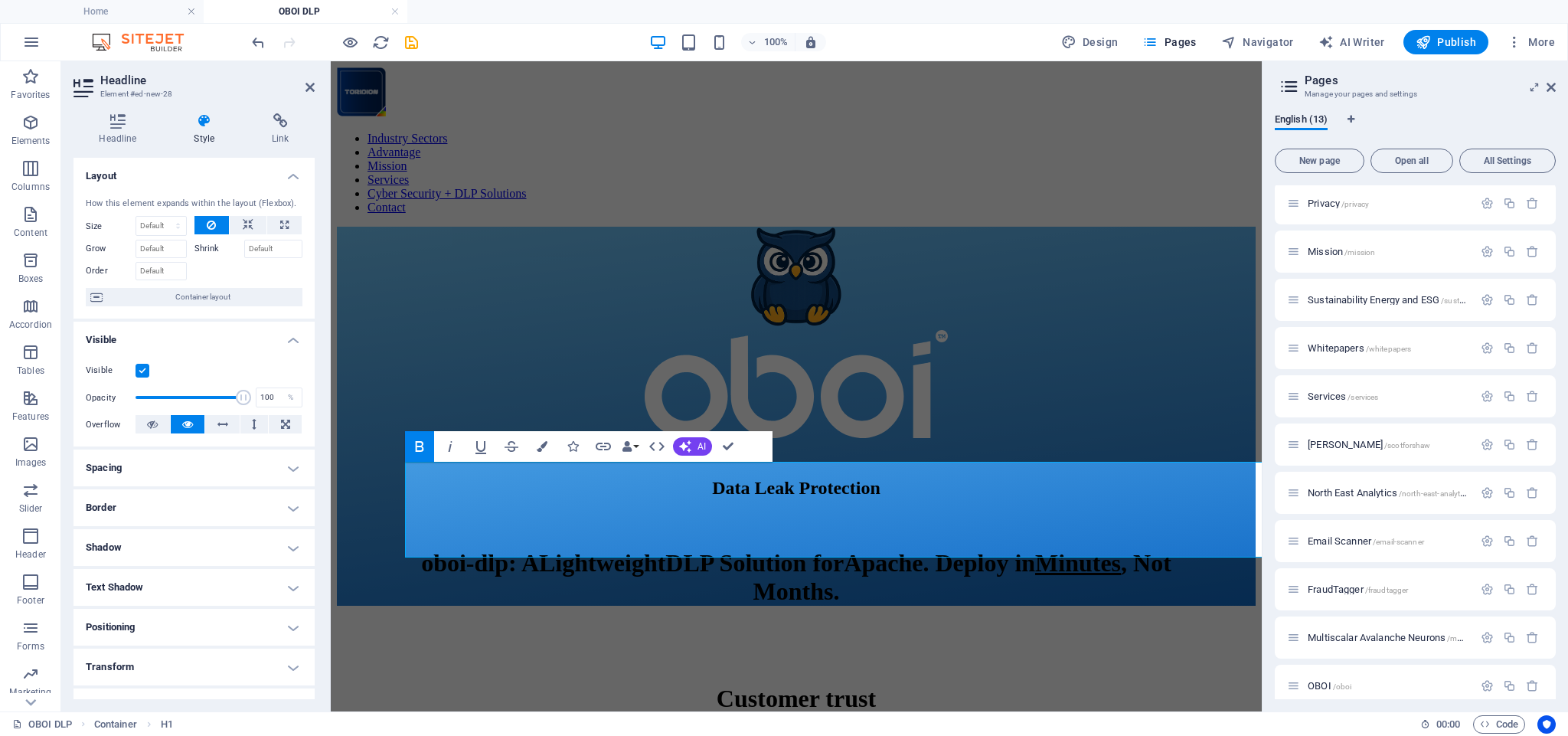
click at [176, 467] on h4 "Spacing" at bounding box center [194, 468] width 241 height 37
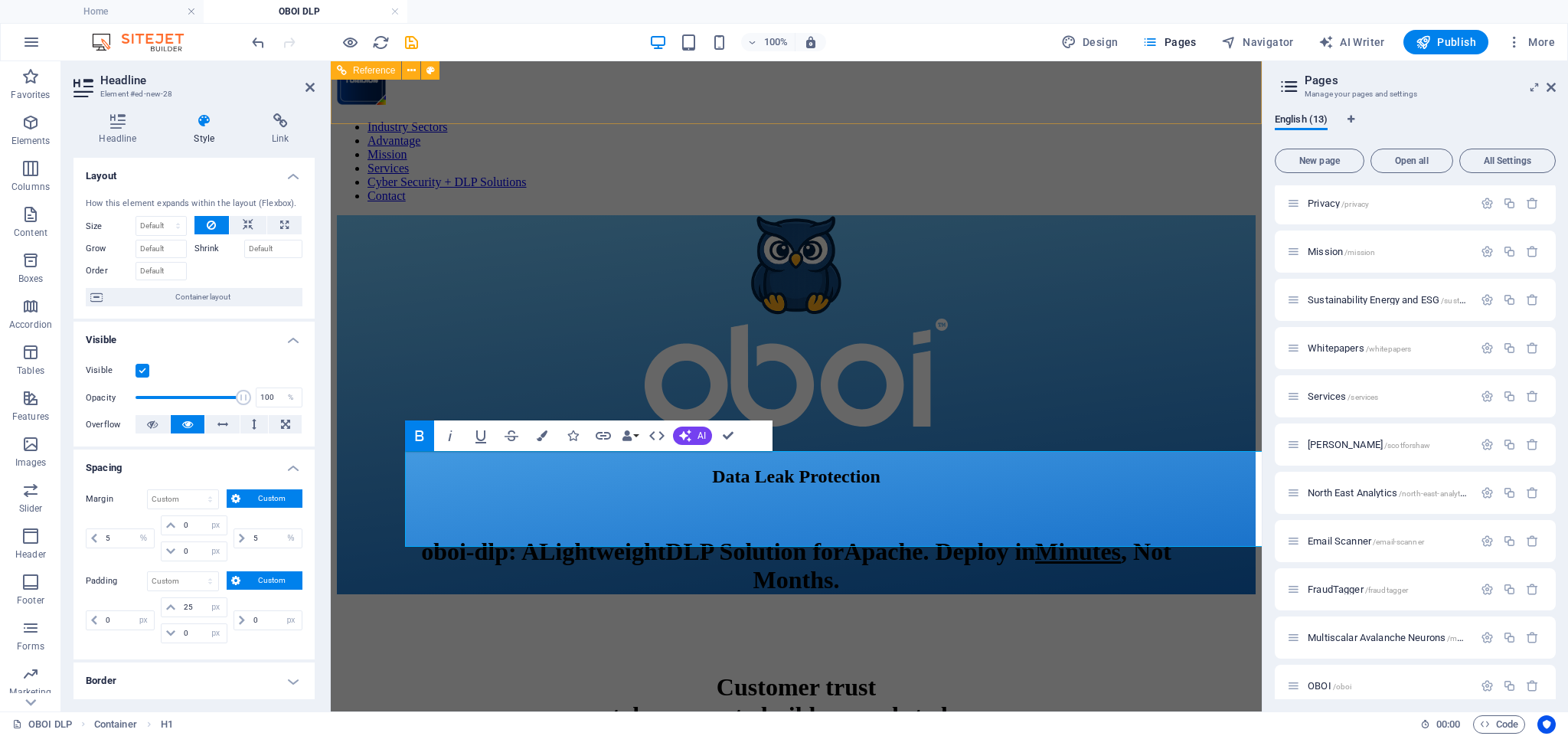
scroll to position [10, 0]
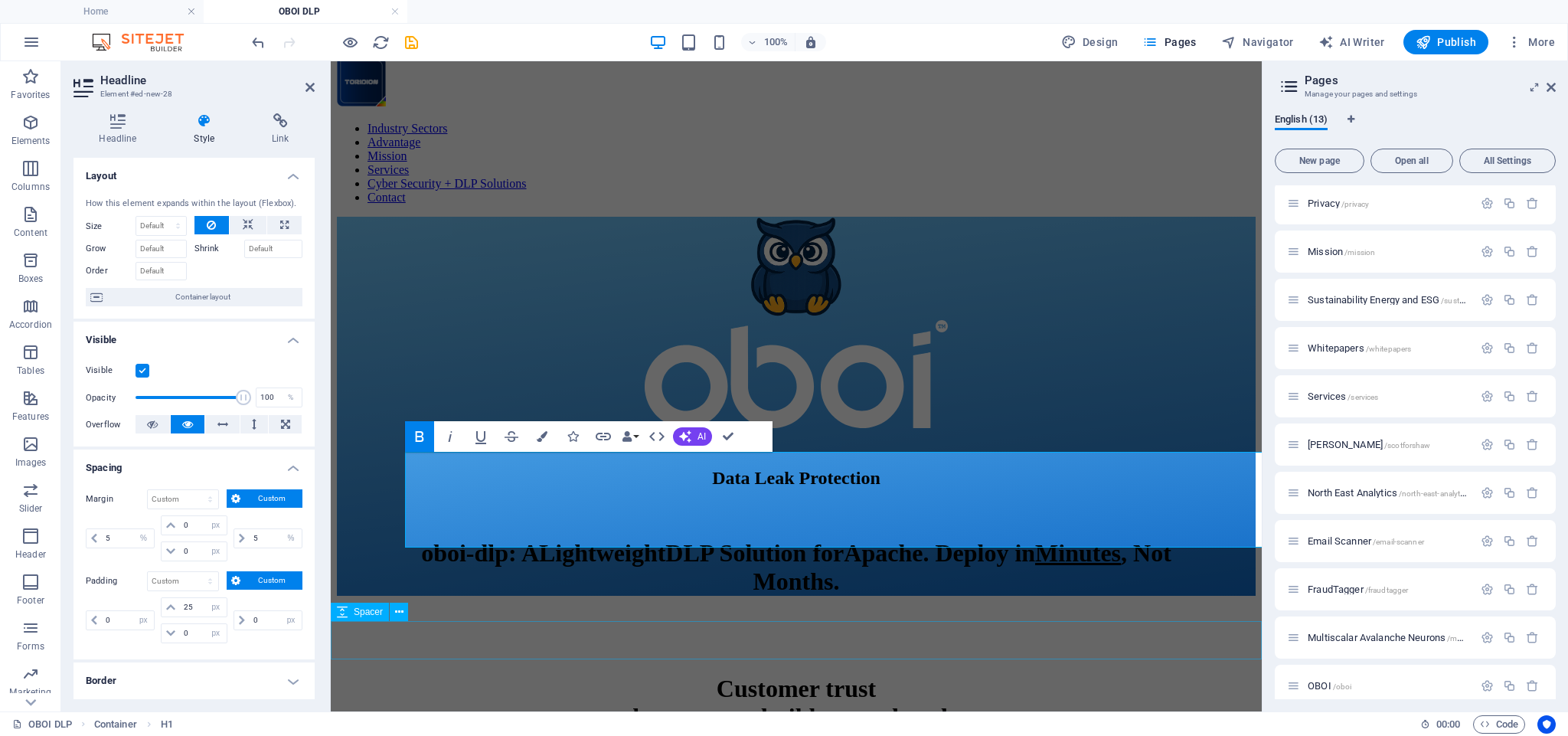
click at [1005, 650] on div at bounding box center [795, 631] width 918 height 39
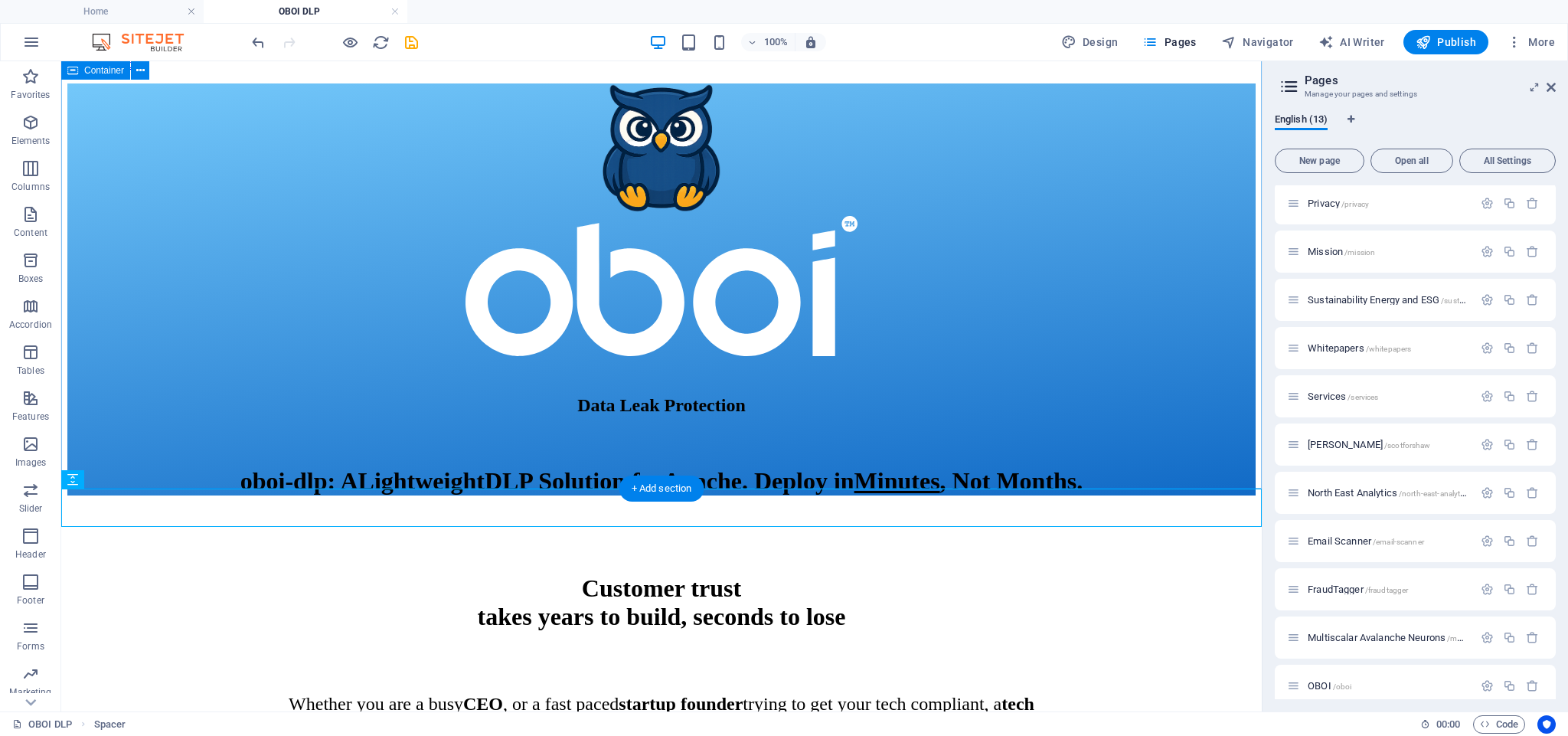
scroll to position [142, 0]
click at [1192, 42] on span "Pages" at bounding box center [1168, 41] width 54 height 15
click at [0, 0] on div "Privacy /privacy" at bounding box center [0, 0] width 0 height 0
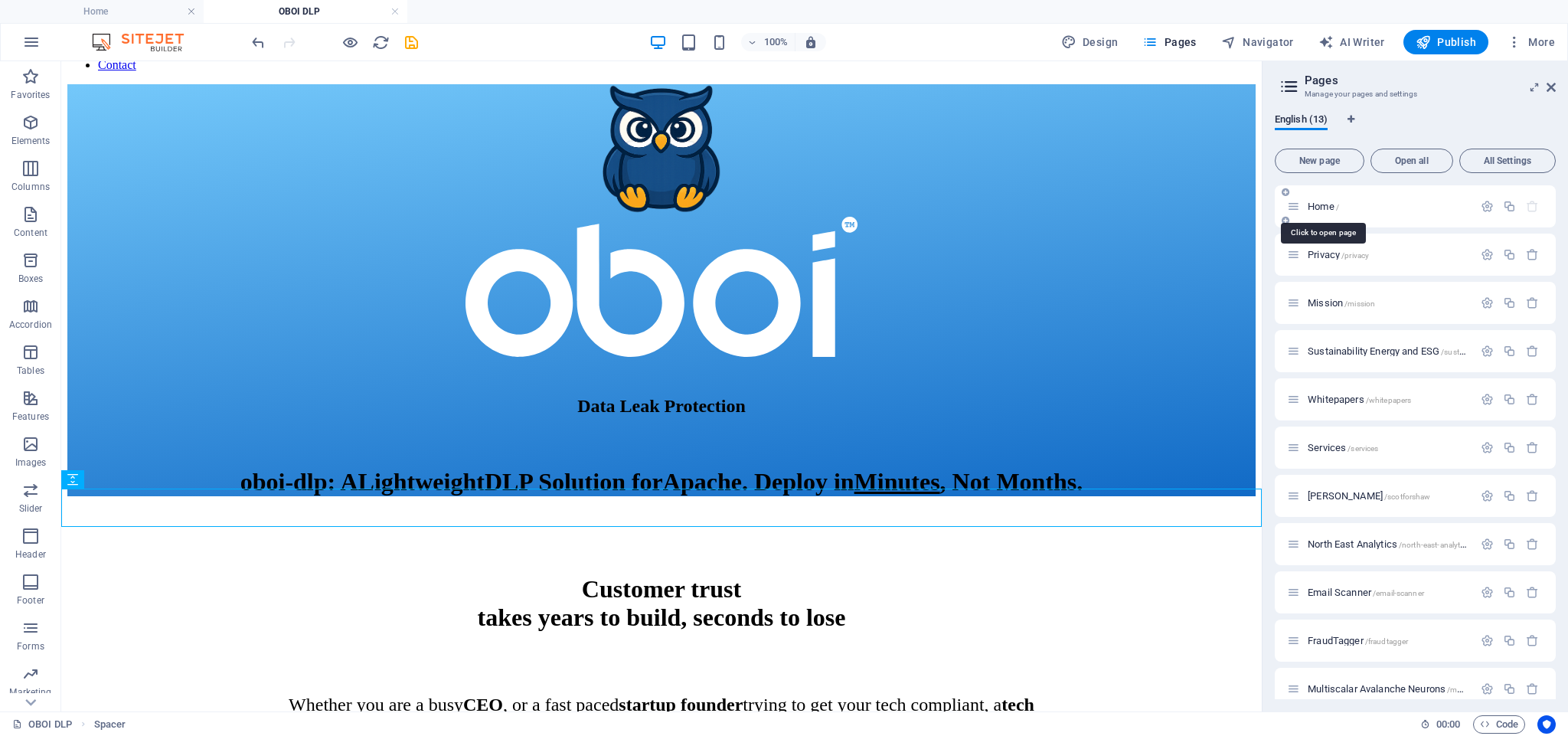
scroll to position [0, 0]
click at [0, 0] on span "Home /" at bounding box center [0, 0] width 0 height 0
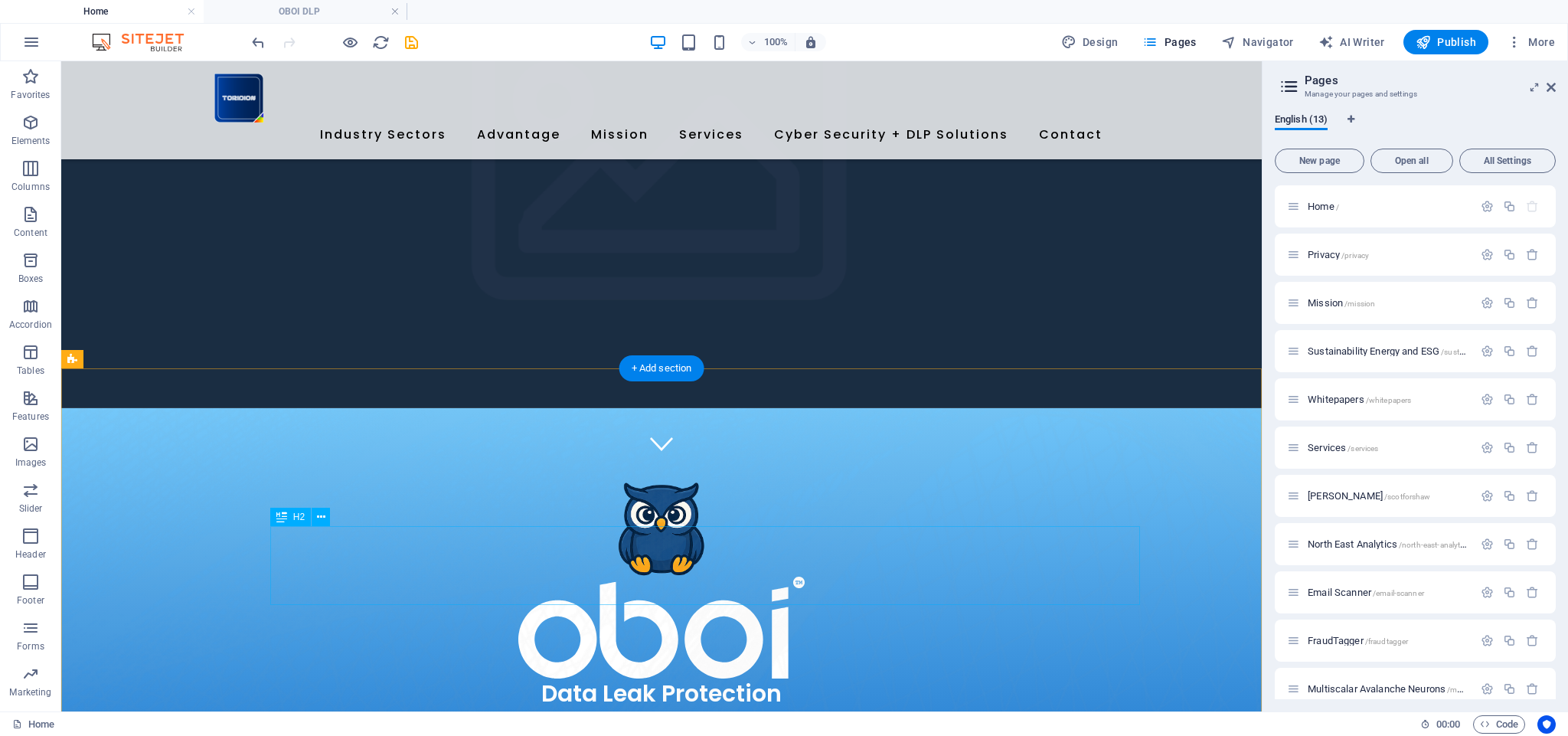
scroll to position [251, 0]
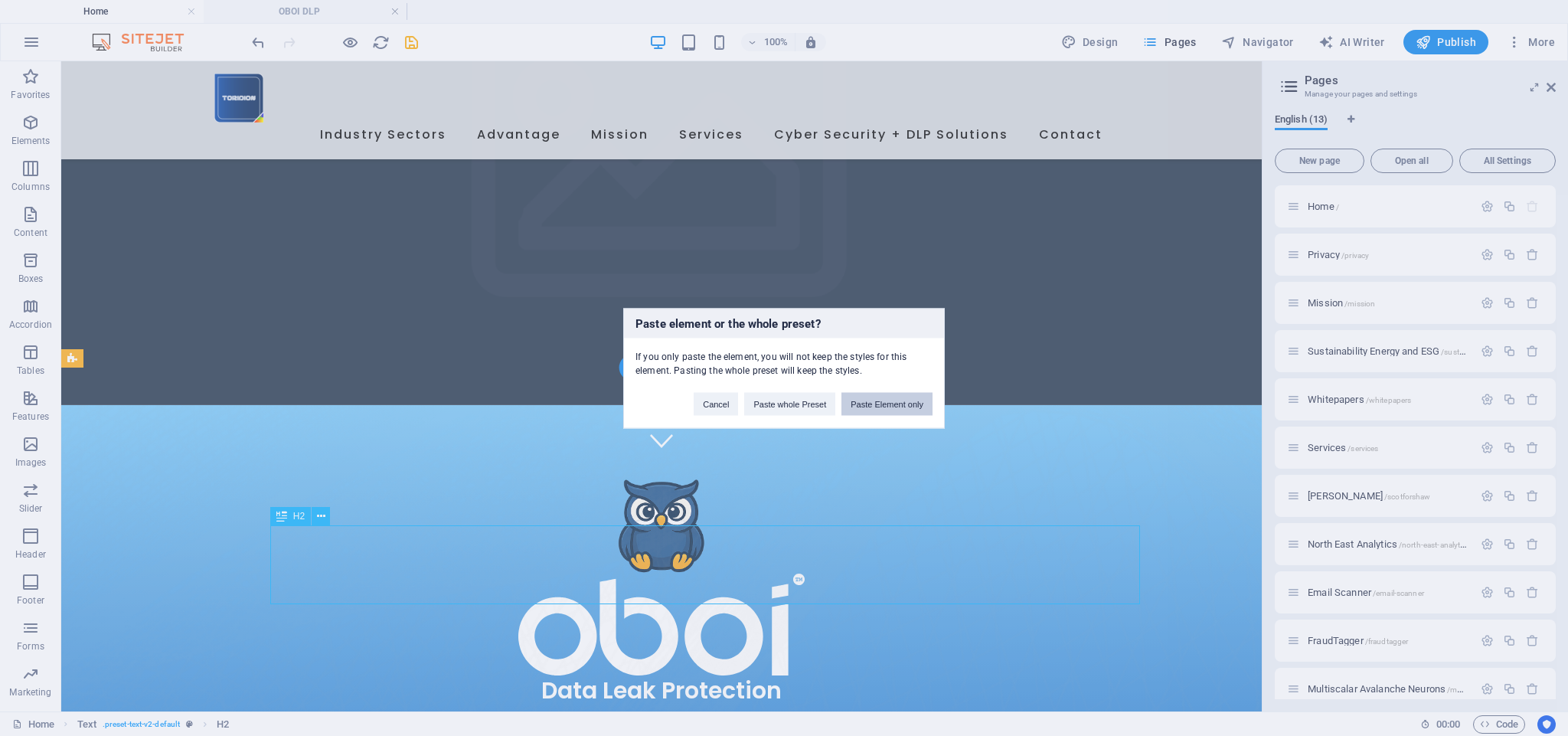
click at [889, 404] on button "Paste Element only" at bounding box center [887, 404] width 91 height 23
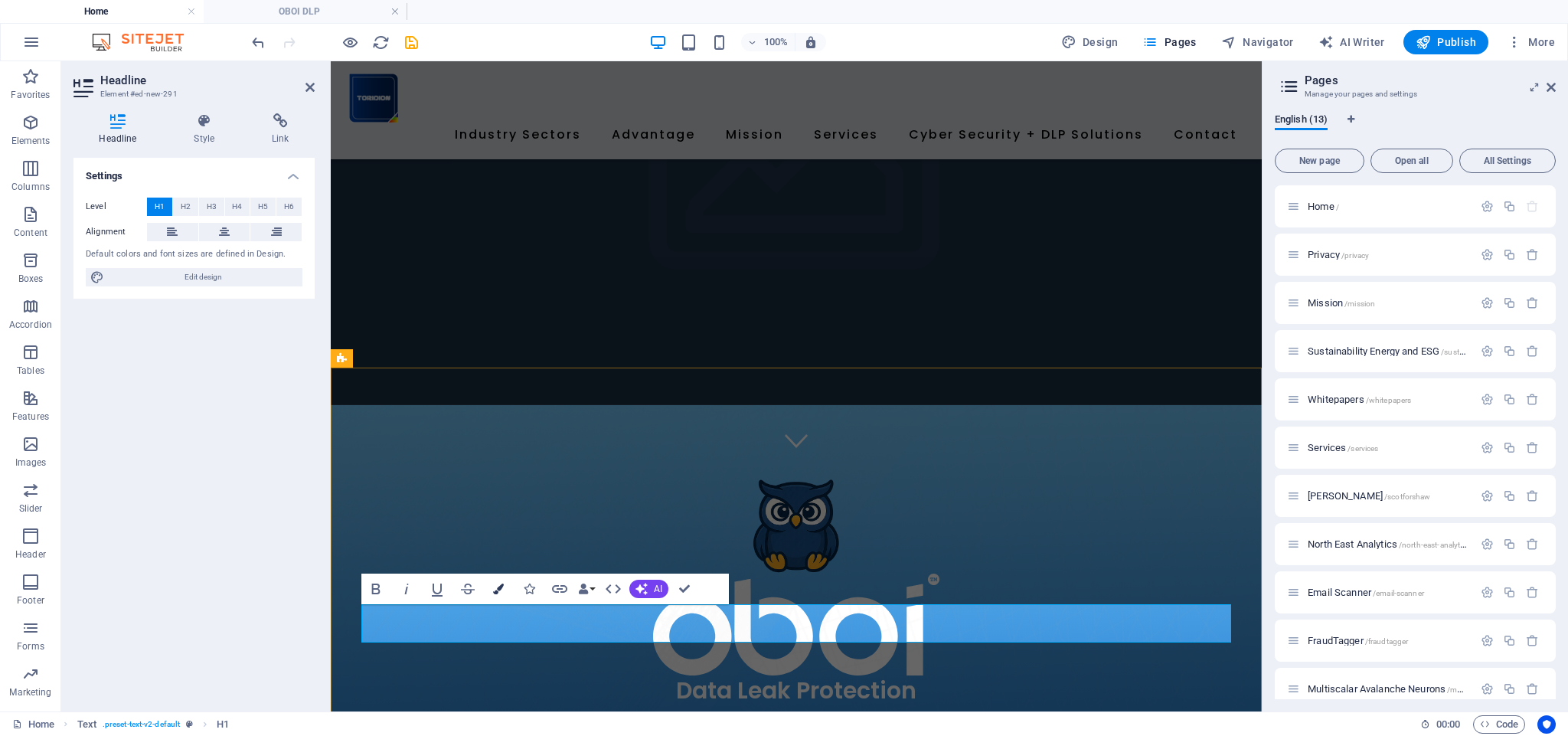
click at [498, 588] on icon "button" at bounding box center [498, 589] width 11 height 11
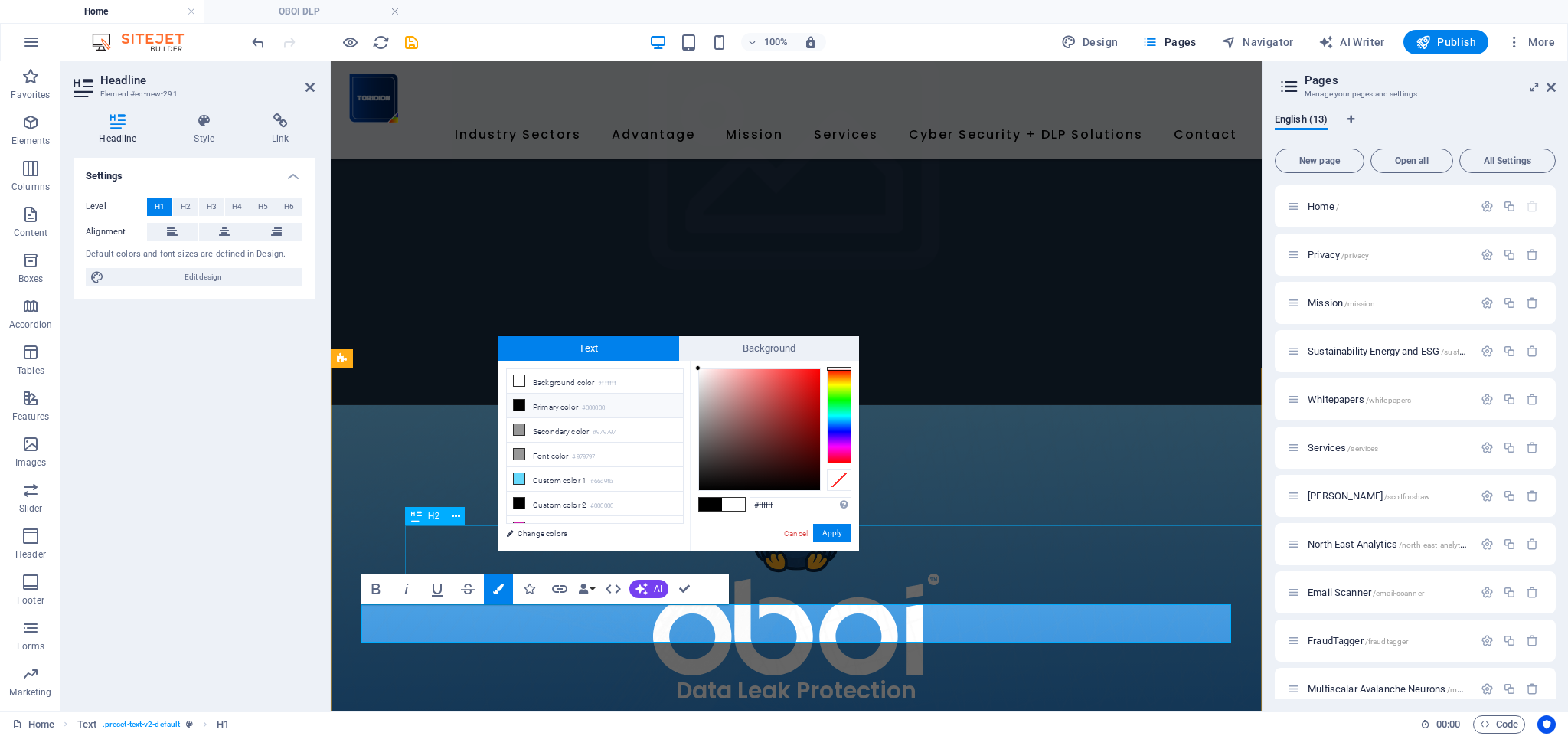
click at [519, 406] on icon at bounding box center [519, 405] width 11 height 11
type input "#000000"
click at [519, 406] on icon at bounding box center [519, 405] width 11 height 11
click at [832, 531] on button "Apply" at bounding box center [832, 533] width 39 height 18
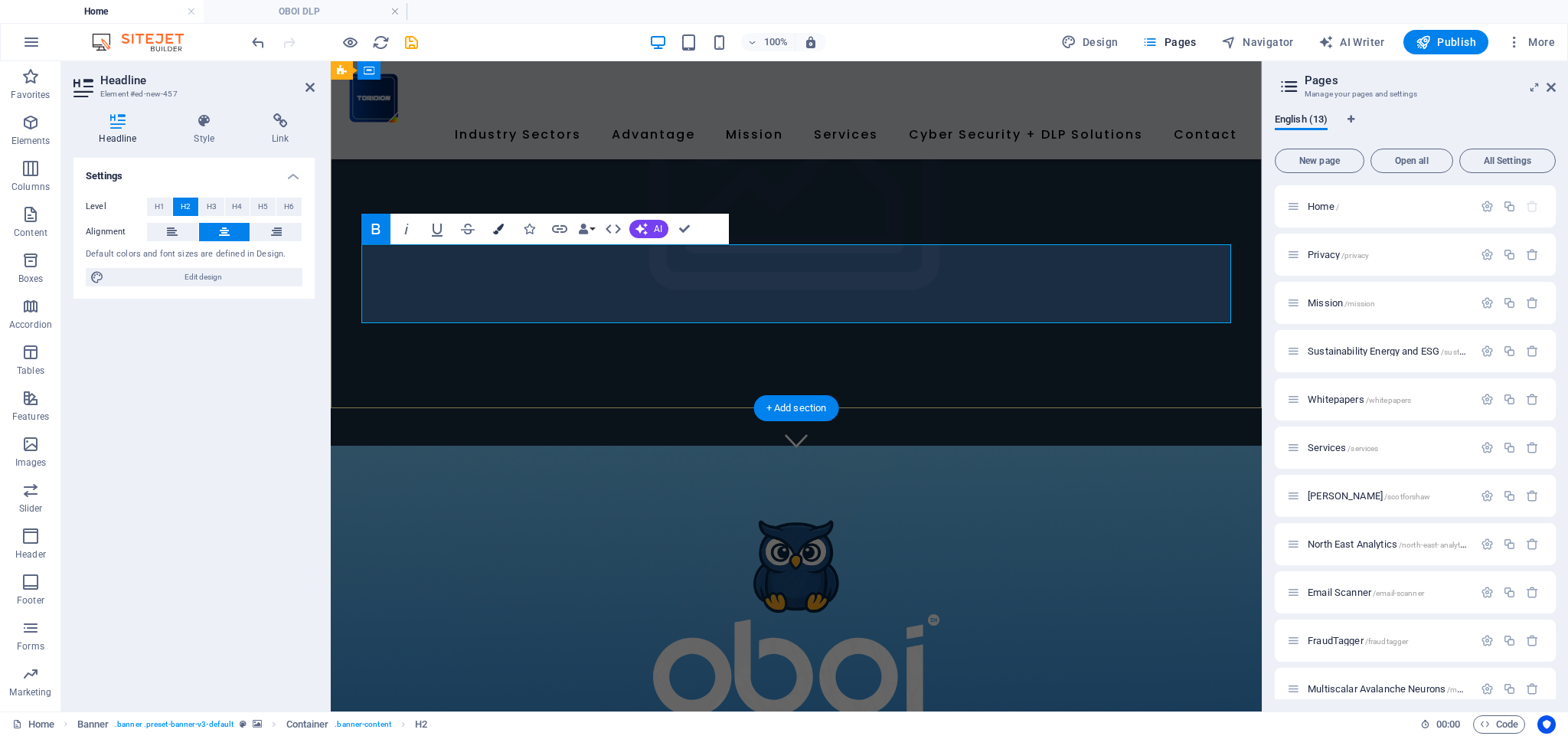
click at [500, 230] on icon "button" at bounding box center [498, 229] width 11 height 11
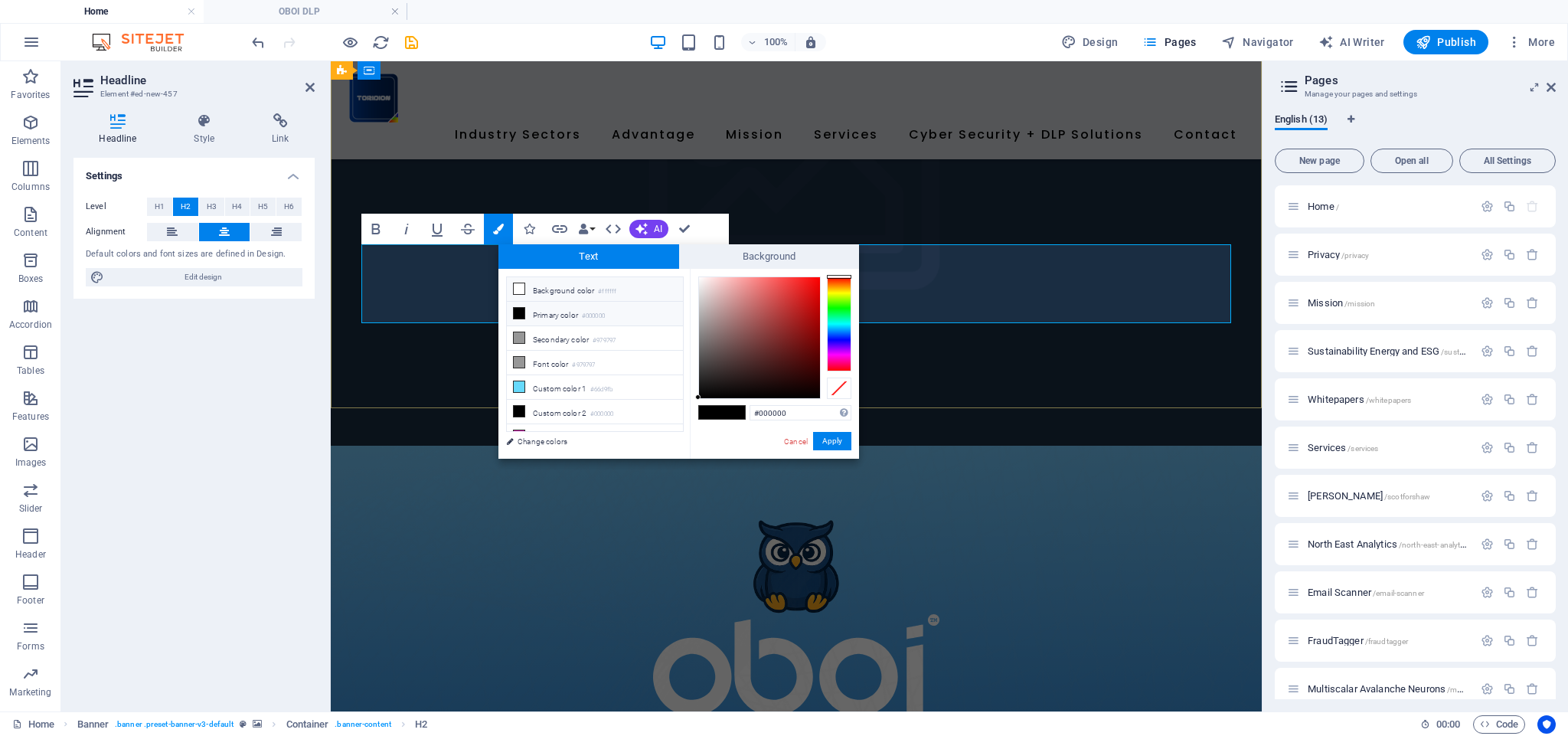
click at [524, 288] on icon at bounding box center [519, 288] width 11 height 11
type input "#ffffff"
drag, startPoint x: 840, startPoint y: 444, endPoint x: 511, endPoint y: 383, distance: 334.6
click at [840, 444] on button "Apply" at bounding box center [832, 441] width 39 height 18
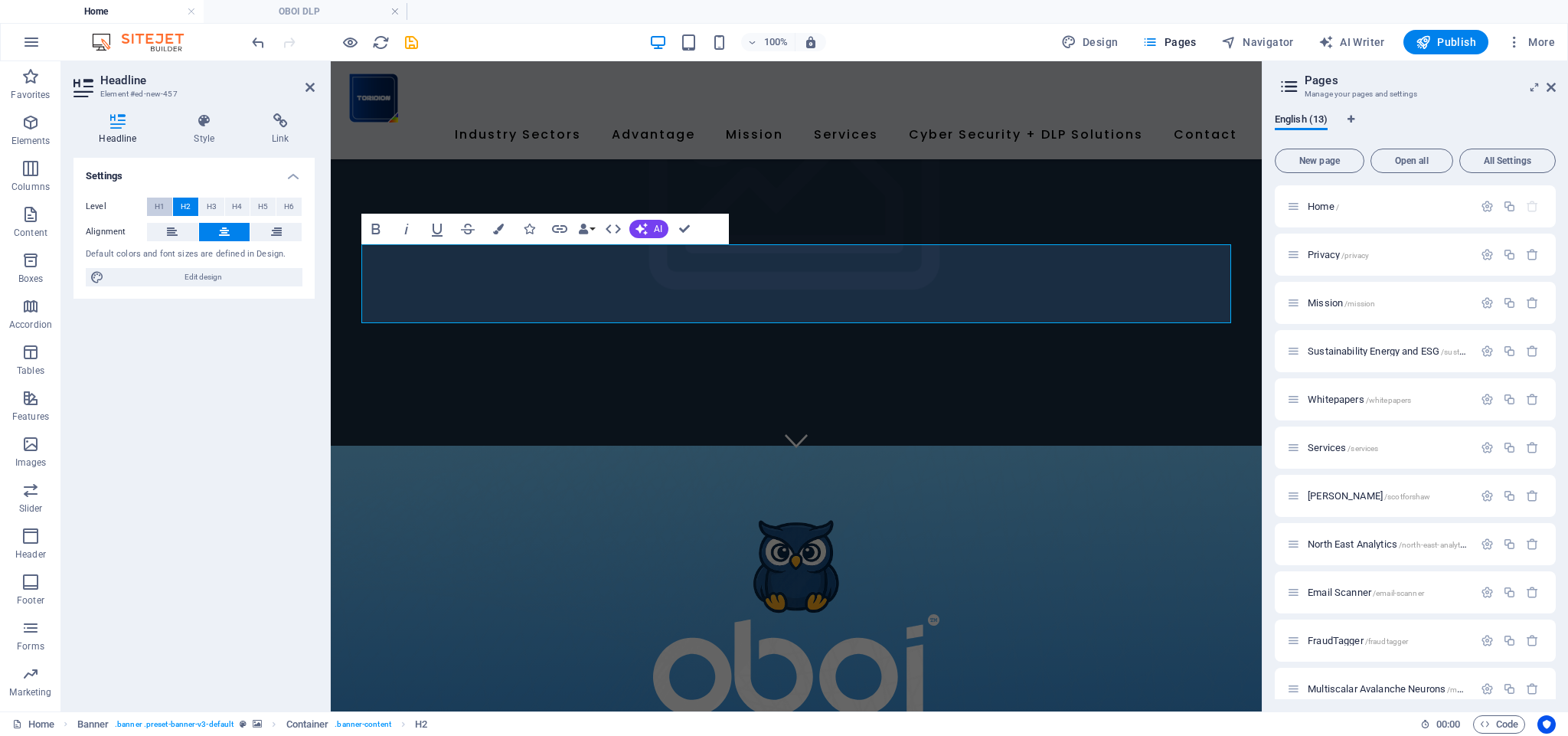
click at [157, 207] on span "H1" at bounding box center [159, 207] width 10 height 18
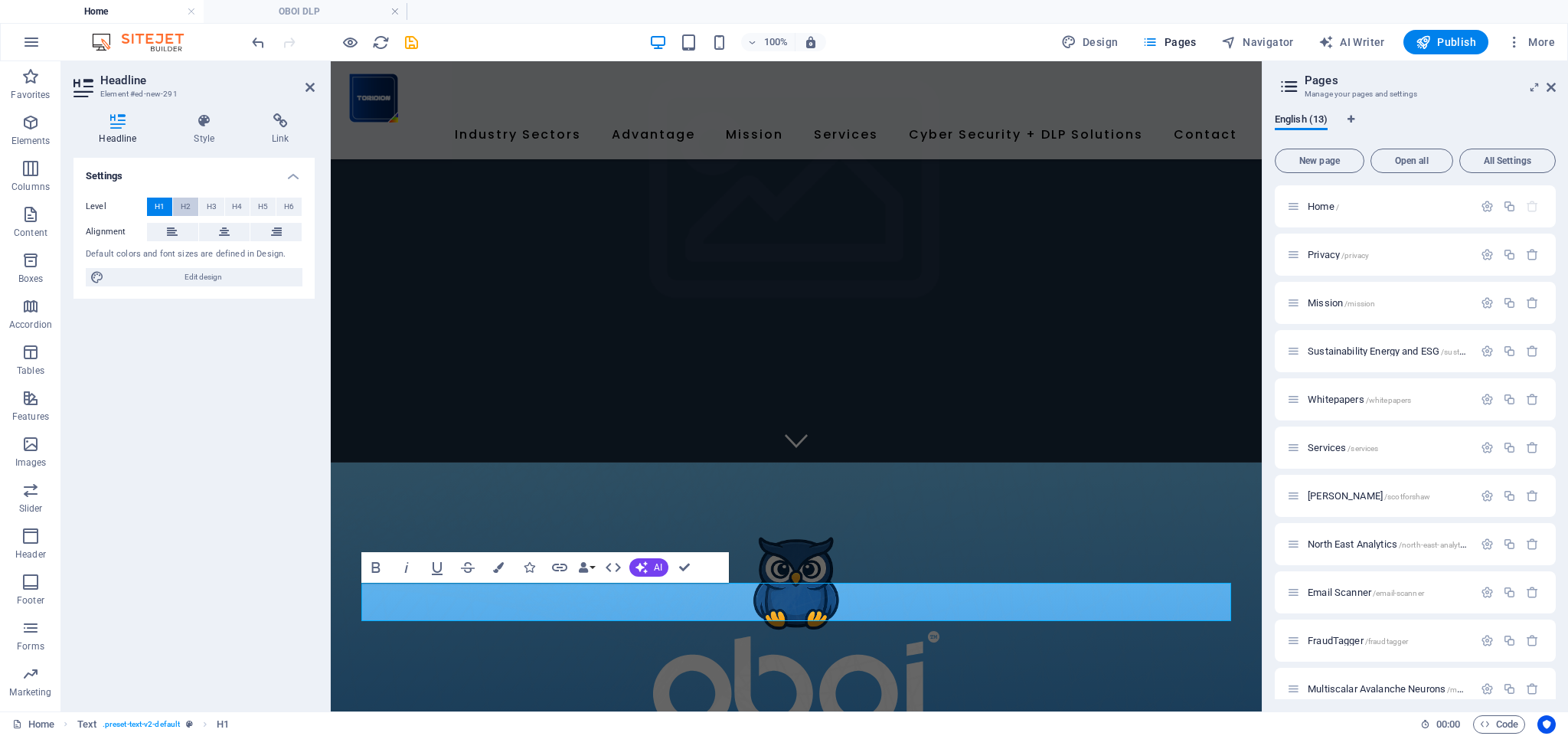
click at [181, 208] on span "H2" at bounding box center [185, 207] width 10 height 18
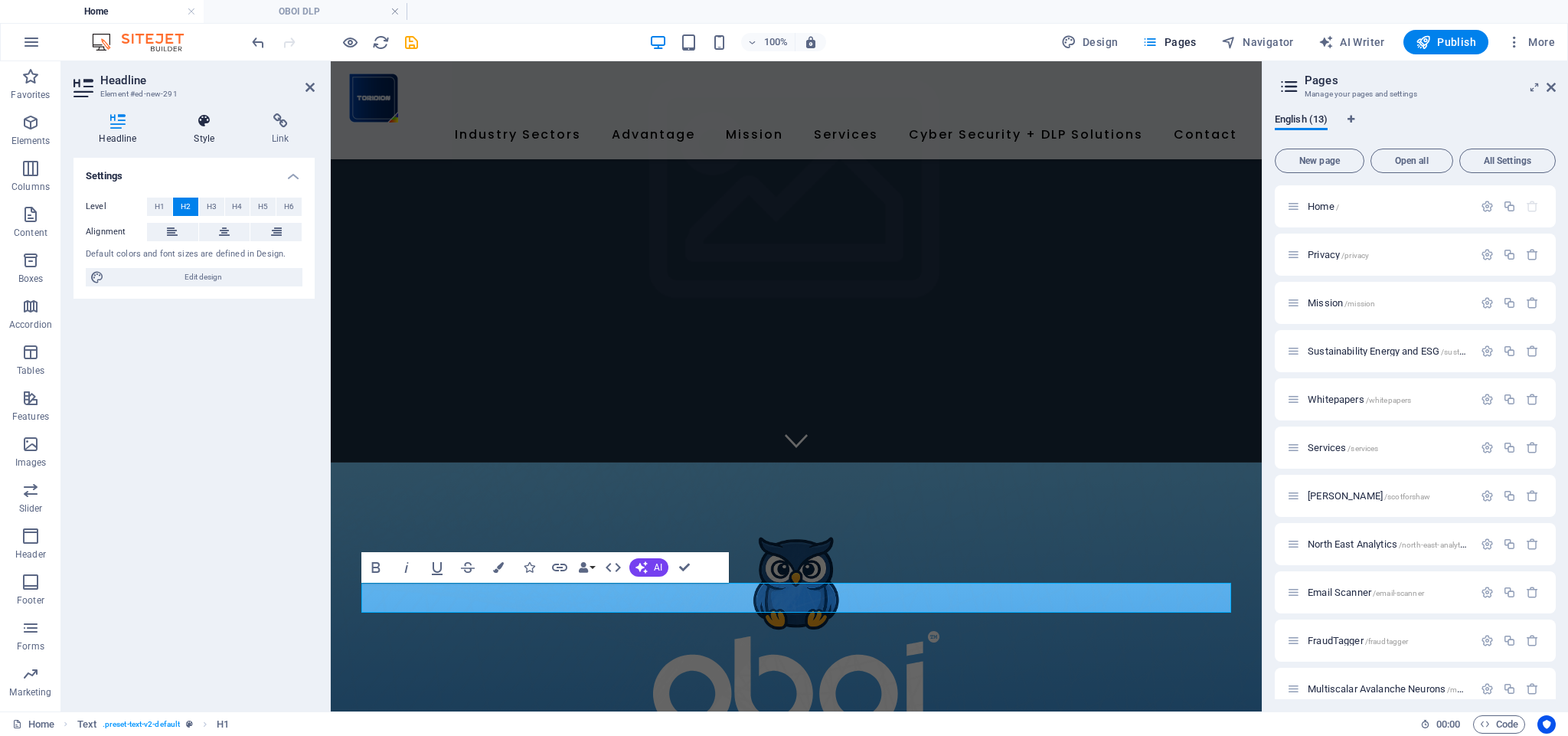
click at [202, 124] on icon at bounding box center [205, 120] width 72 height 15
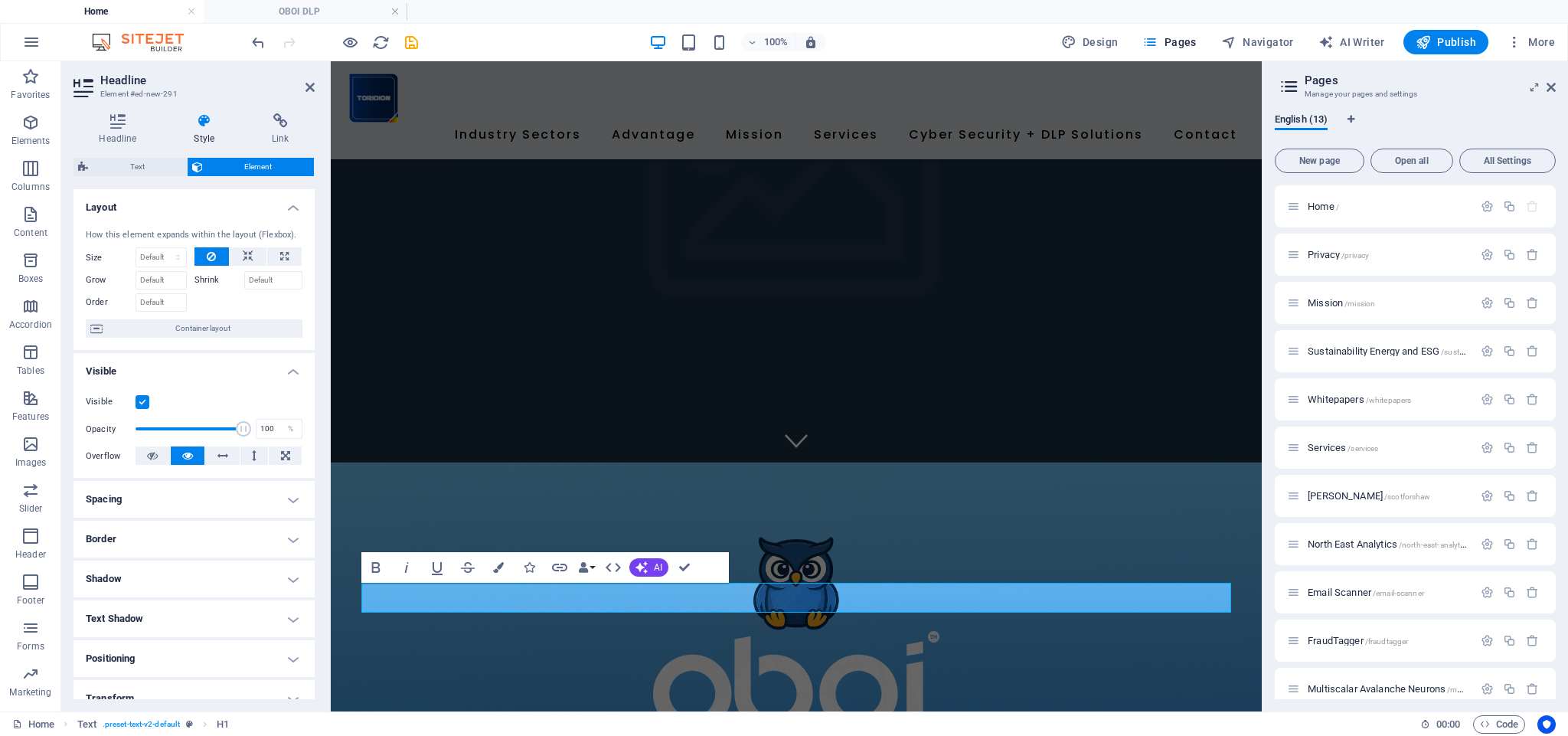
click at [157, 503] on h4 "Spacing" at bounding box center [194, 499] width 241 height 37
click at [275, 558] on span "Custom" at bounding box center [272, 556] width 53 height 18
click at [195, 584] on input "number" at bounding box center [203, 582] width 46 height 18
type input "25"
type input "0"
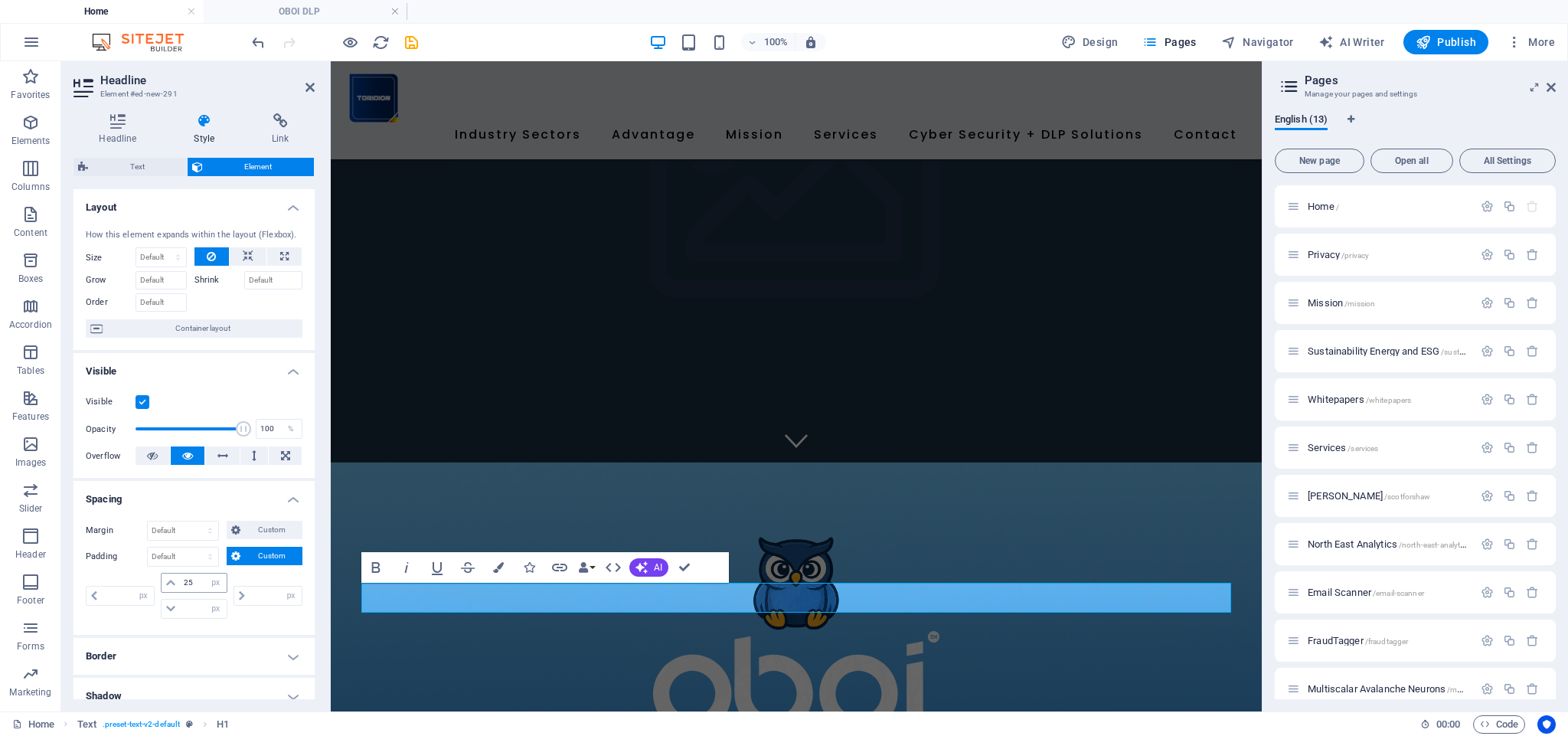
type input "0"
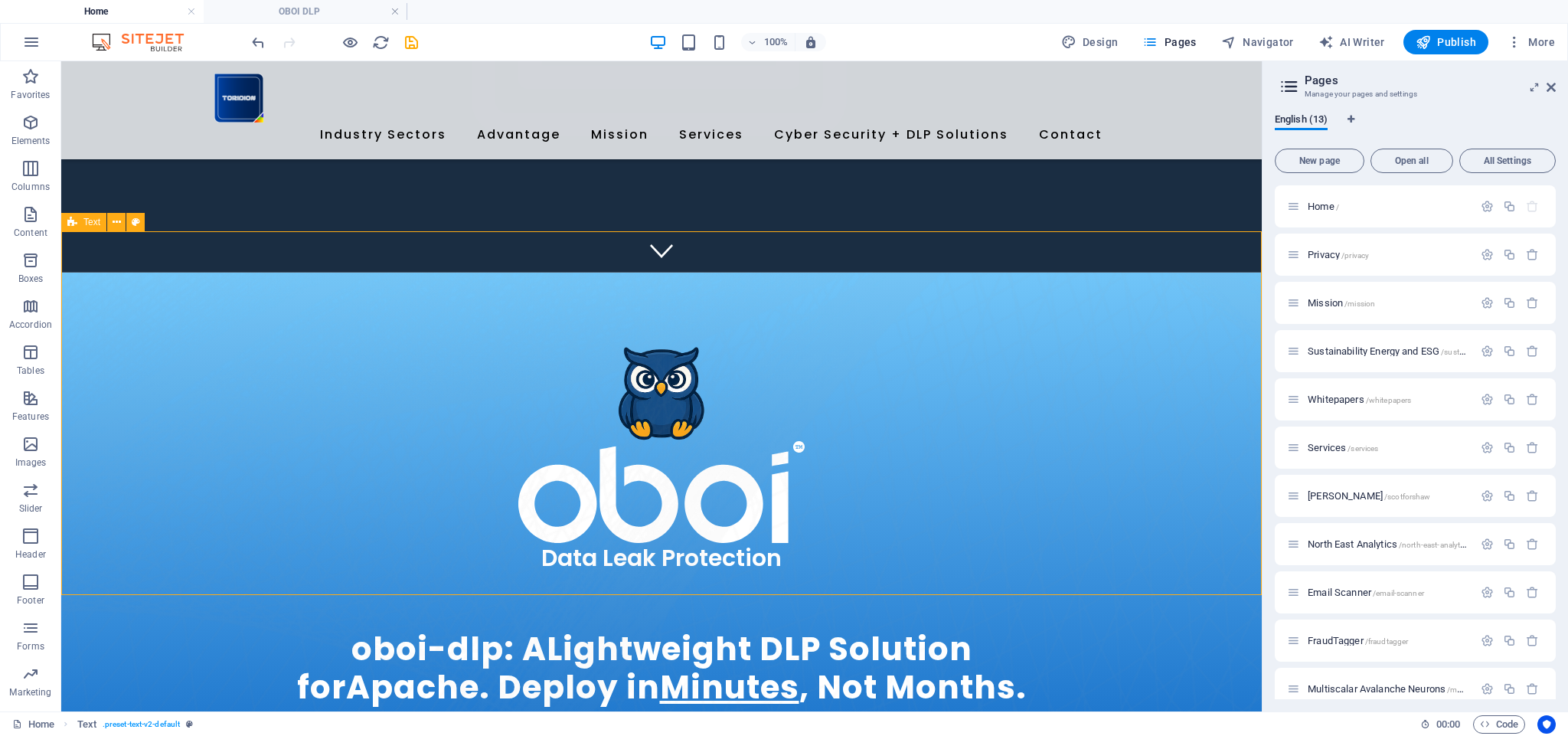
scroll to position [445, 0]
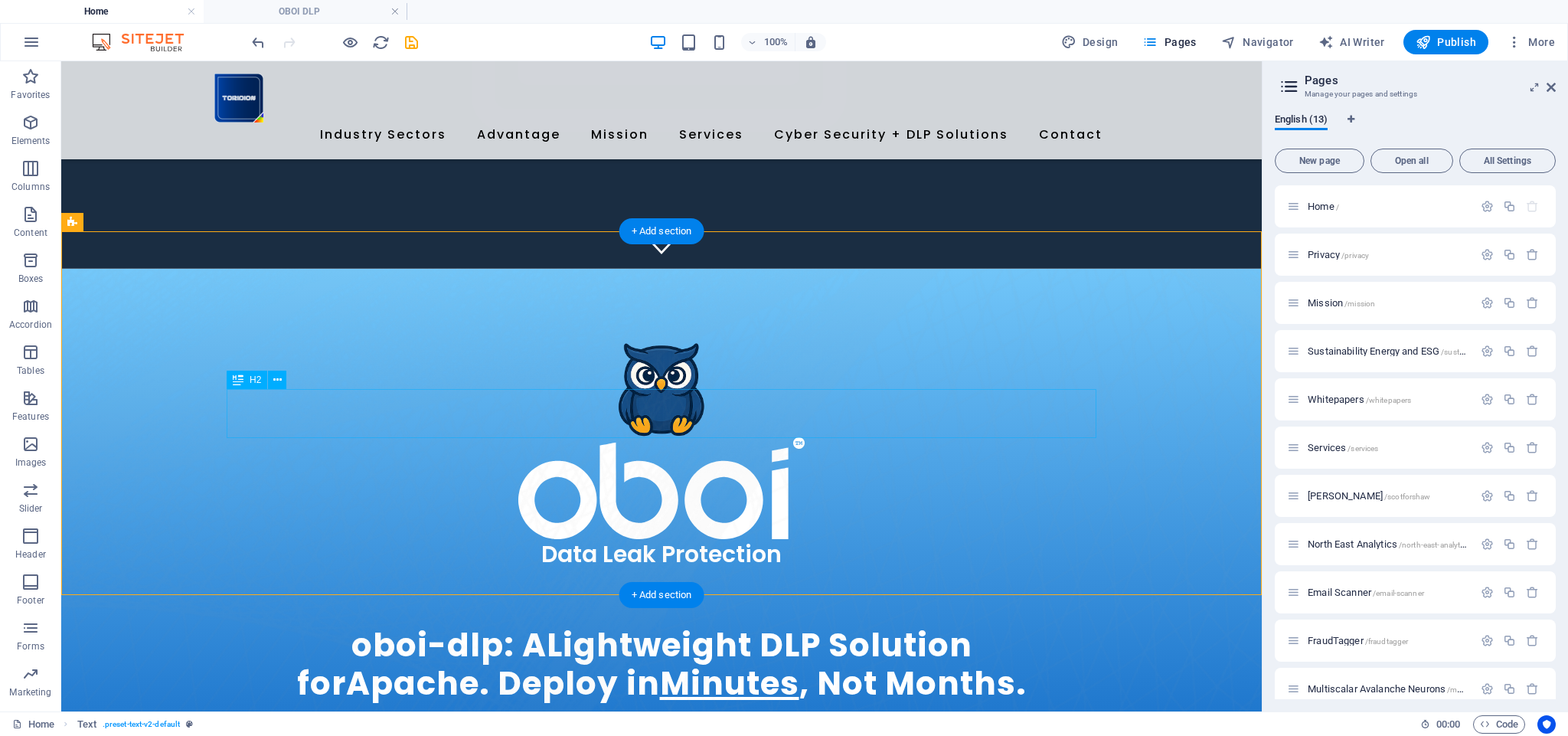
select select "px"
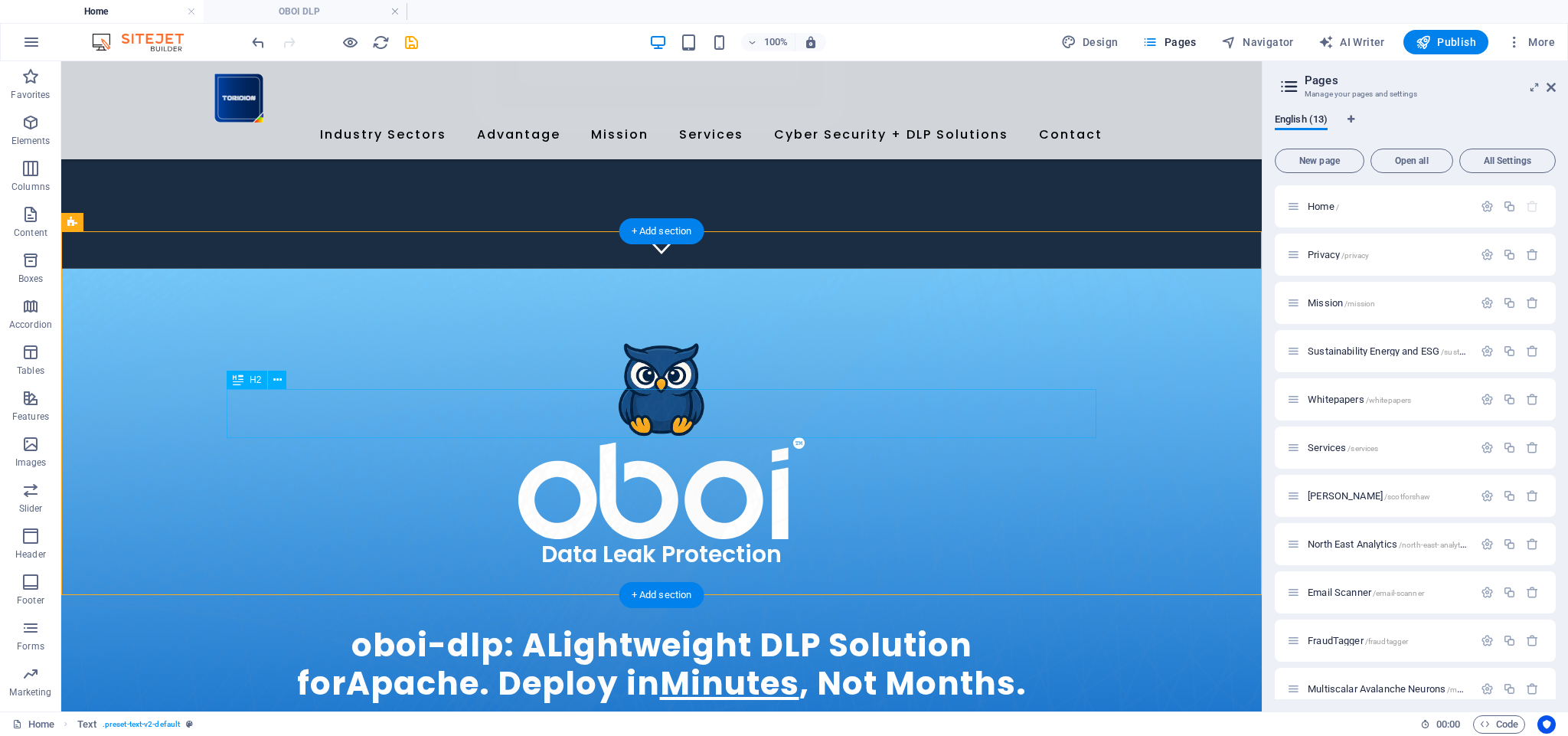
select select "px"
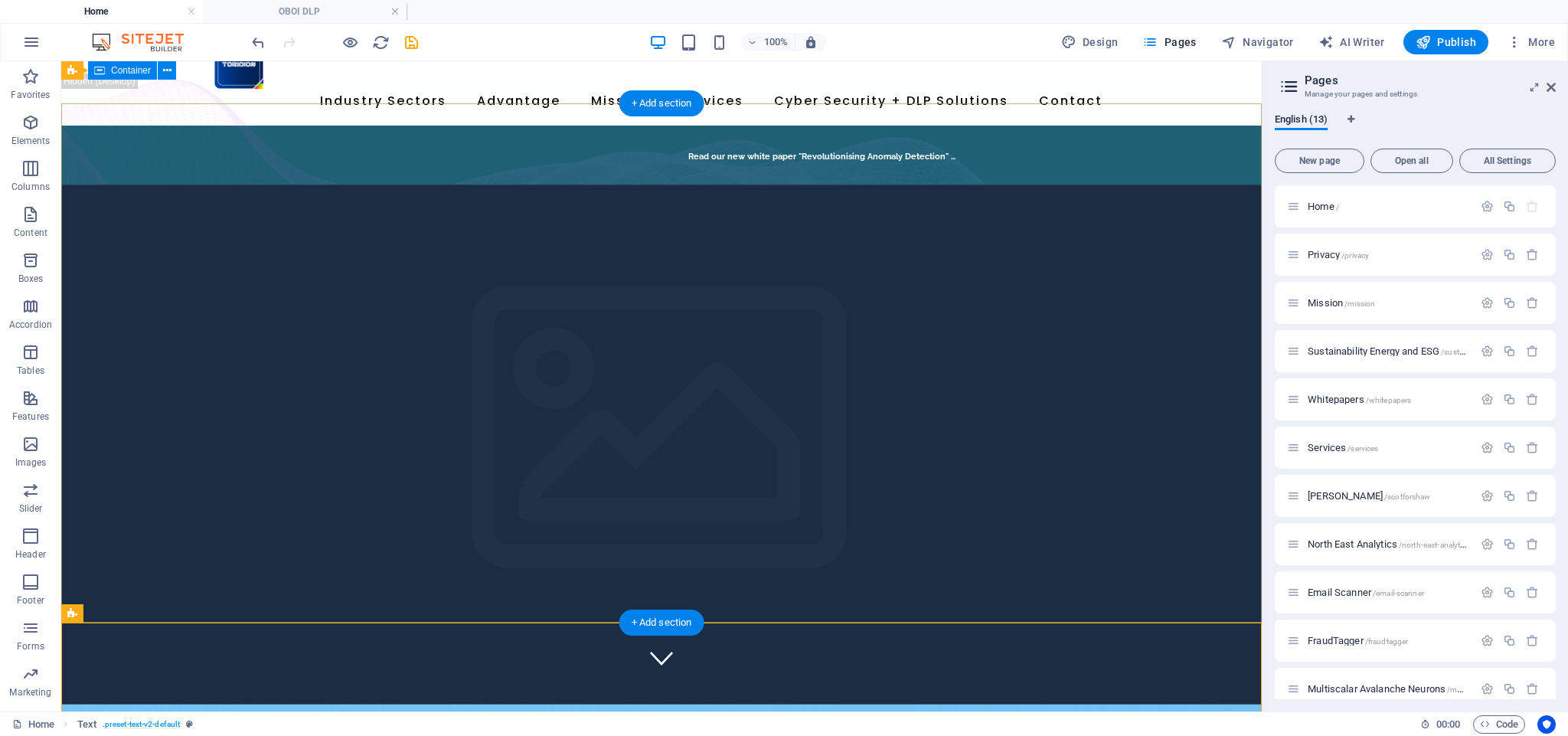
scroll to position [33, 0]
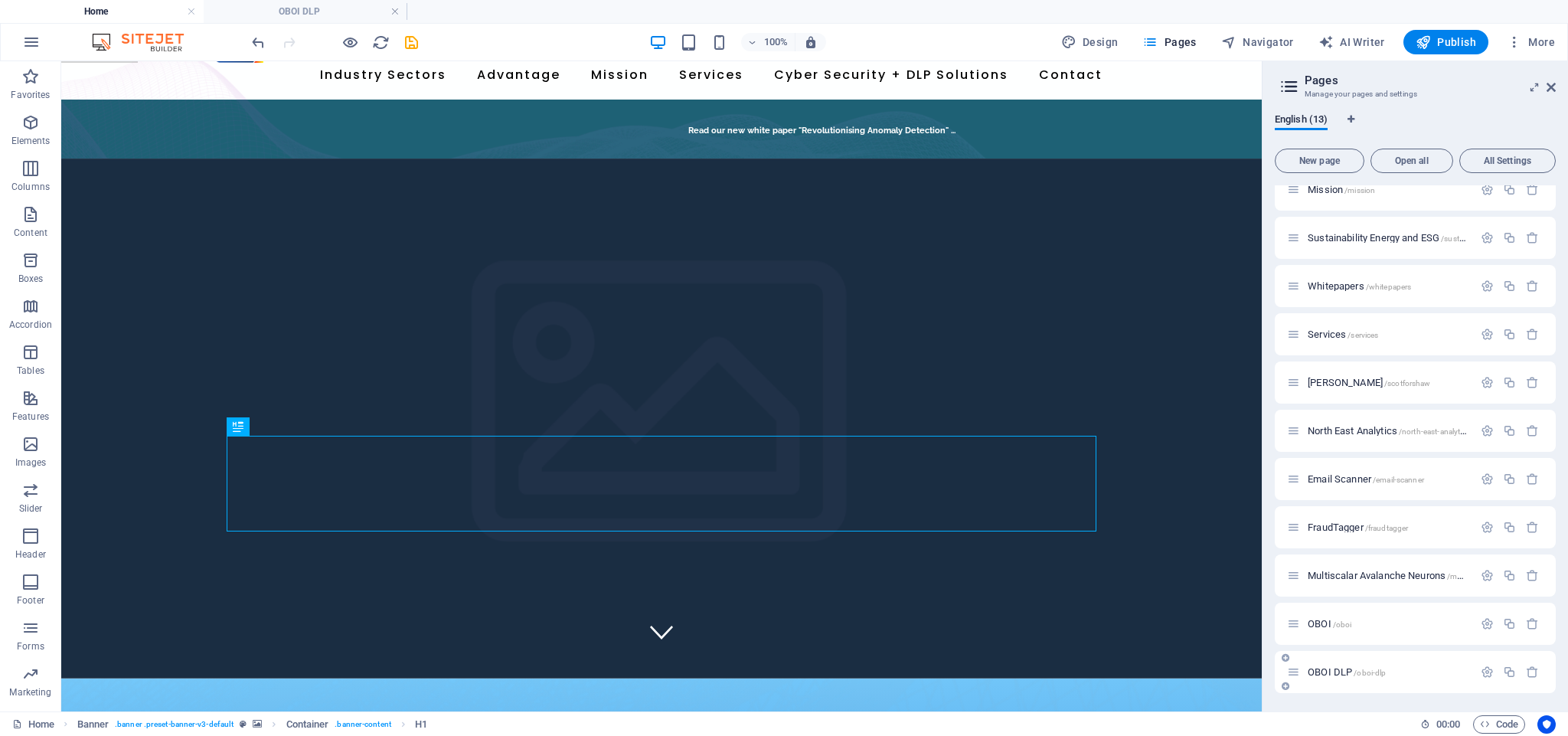
scroll to position [113, 0]
click at [1334, 674] on span "OBOI DLP /oboi-dlp" at bounding box center [1346, 672] width 78 height 11
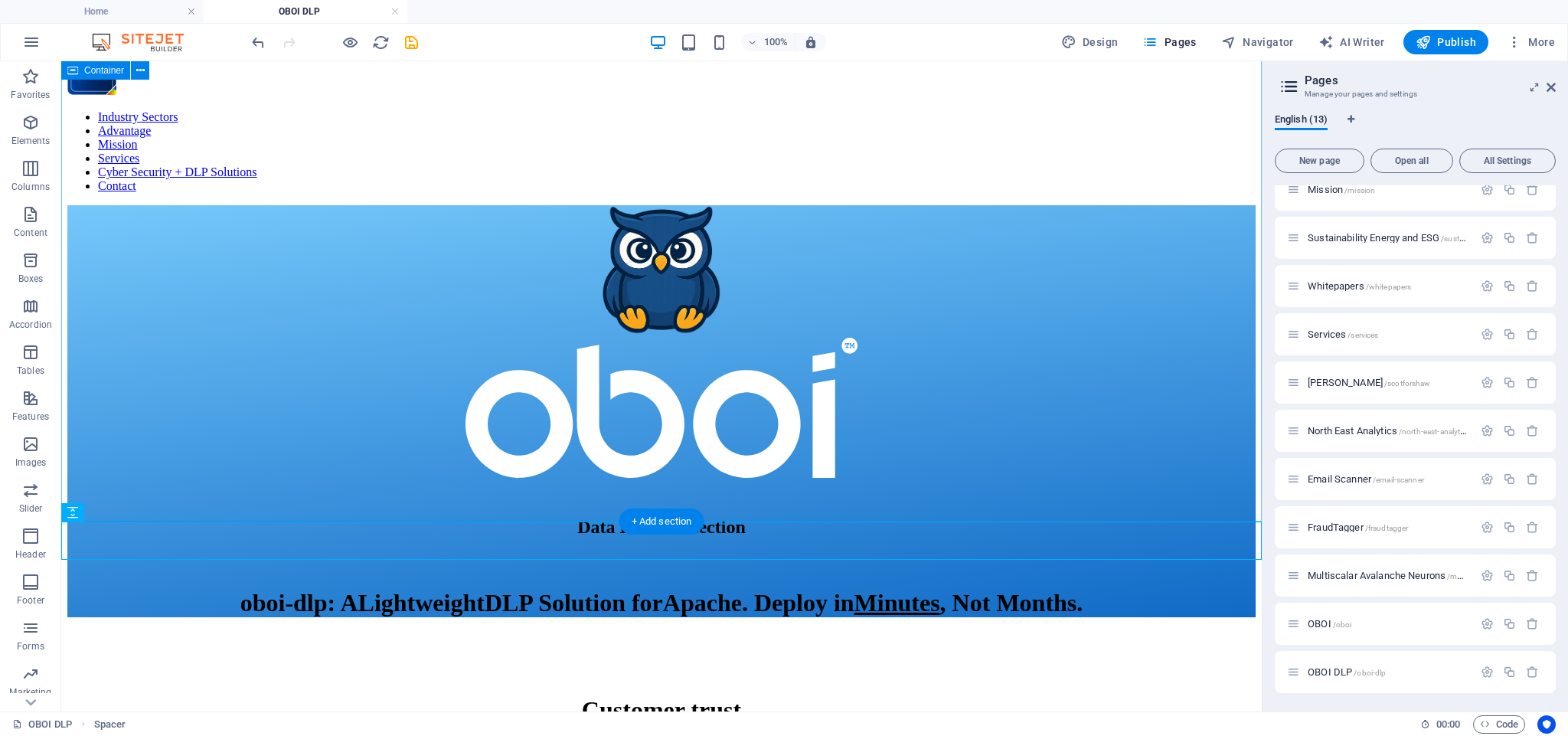
scroll to position [0, 0]
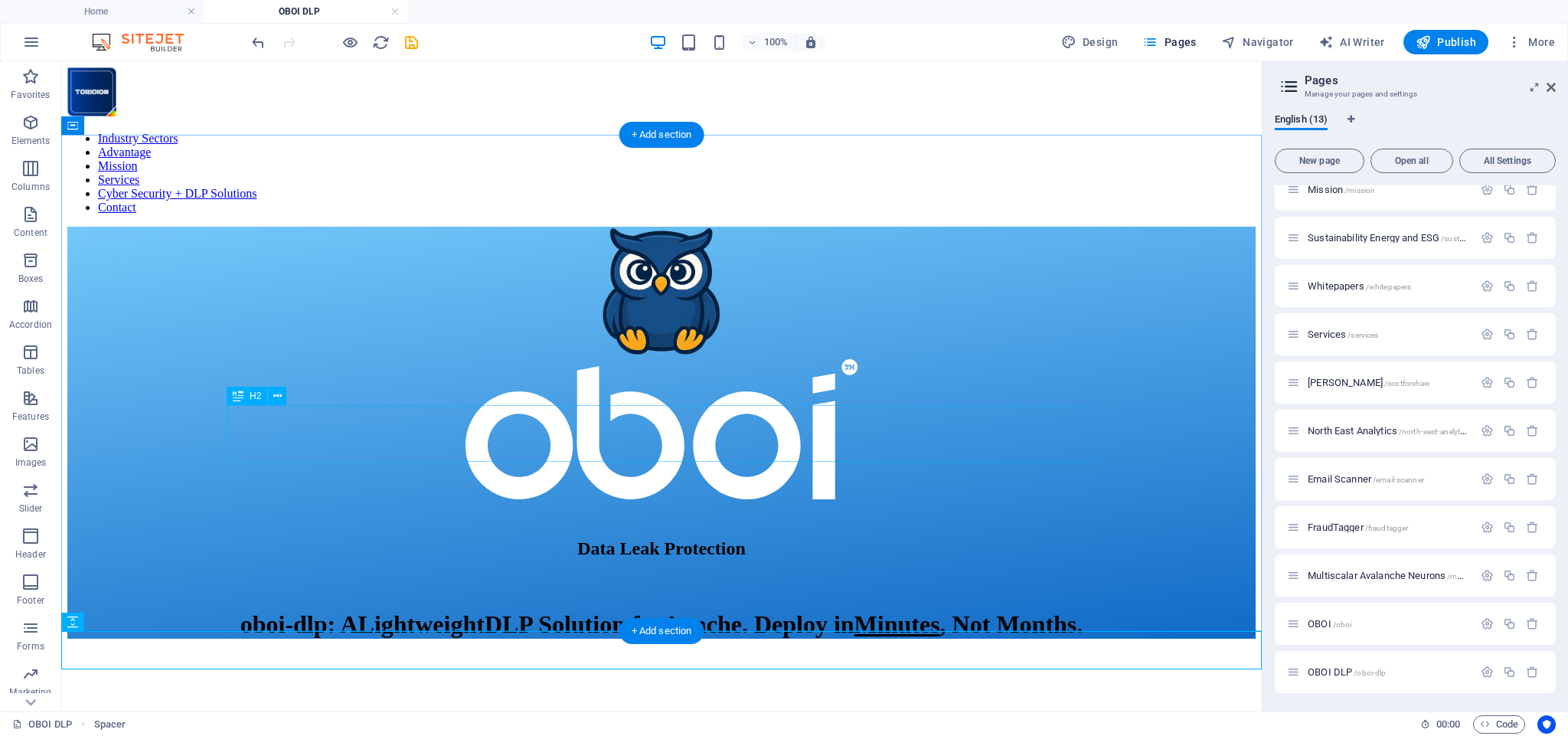
click at [727, 502] on div "​ Data Leak Protection" at bounding box center [662, 530] width 1188 height 57
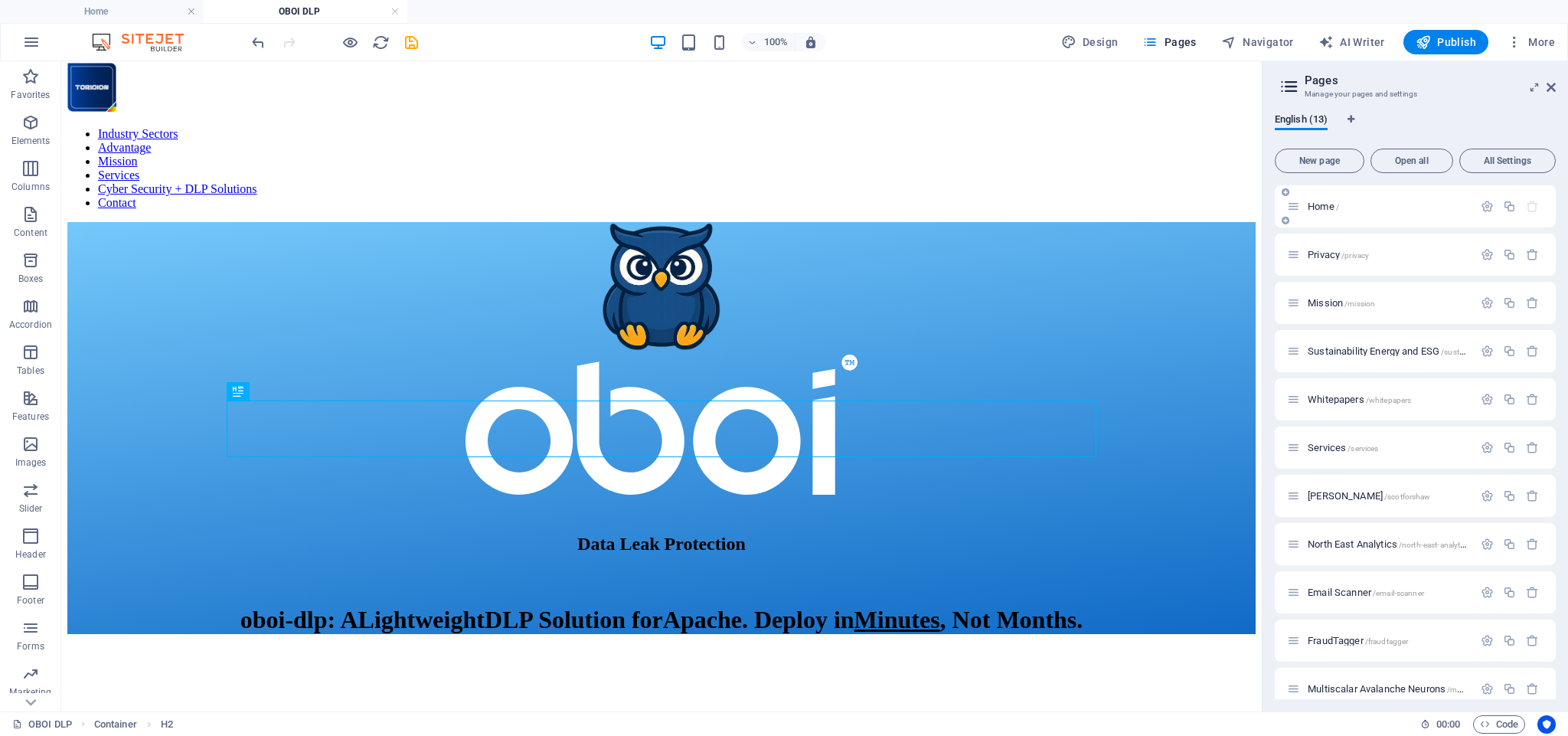
click at [0, 0] on span "Home /" at bounding box center [0, 0] width 0 height 0
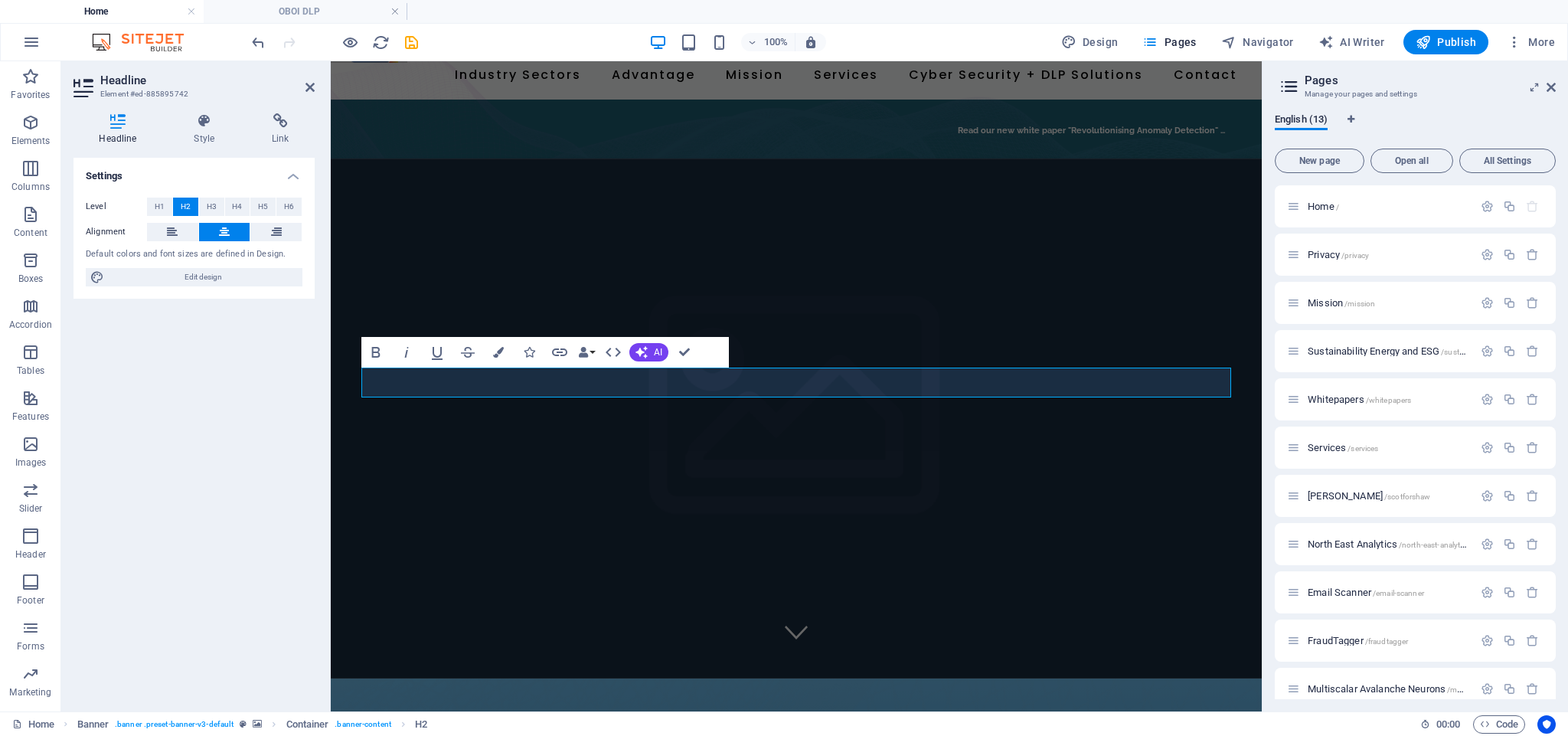
click at [206, 108] on div "Headline Style Link Settings Level H1 H2 H3 H4 H5 H6 Alignment Default colors a…" at bounding box center [194, 406] width 265 height 610
click at [205, 113] on icon at bounding box center [205, 120] width 72 height 15
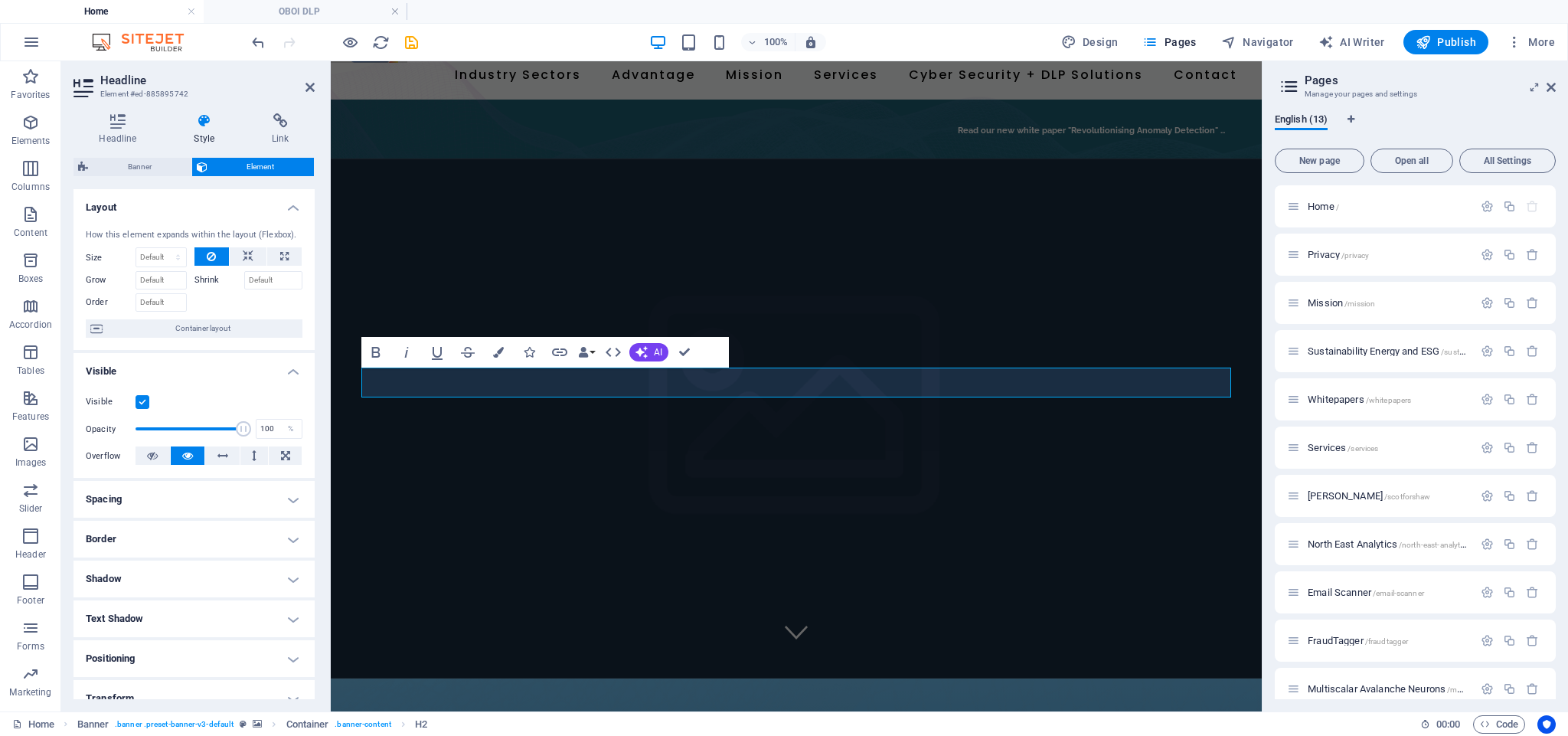
click at [153, 498] on h4 "Spacing" at bounding box center [194, 499] width 241 height 37
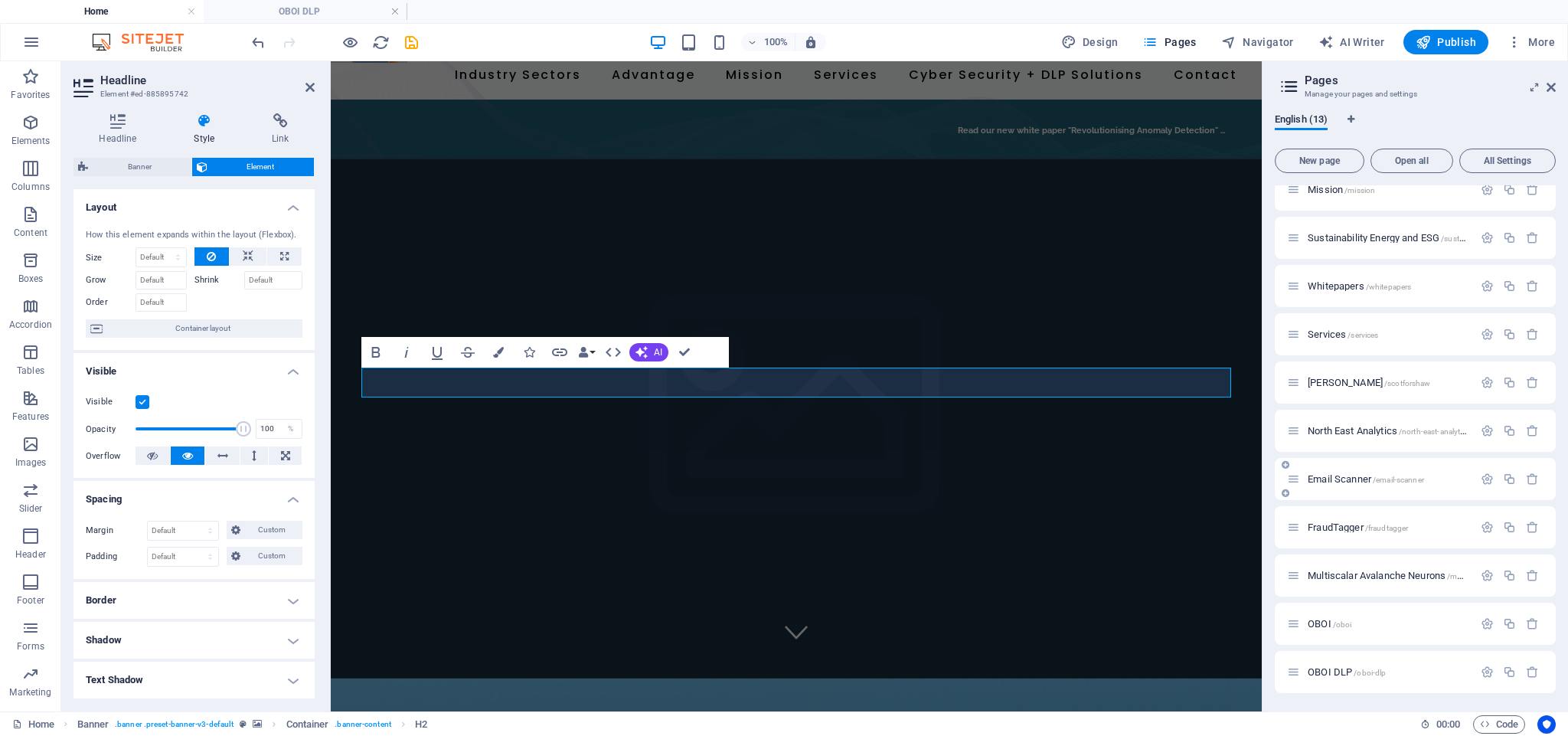
scroll to position [113, 0]
click at [1320, 674] on span "OBOI DLP /oboi-dlp" at bounding box center [1346, 672] width 78 height 11
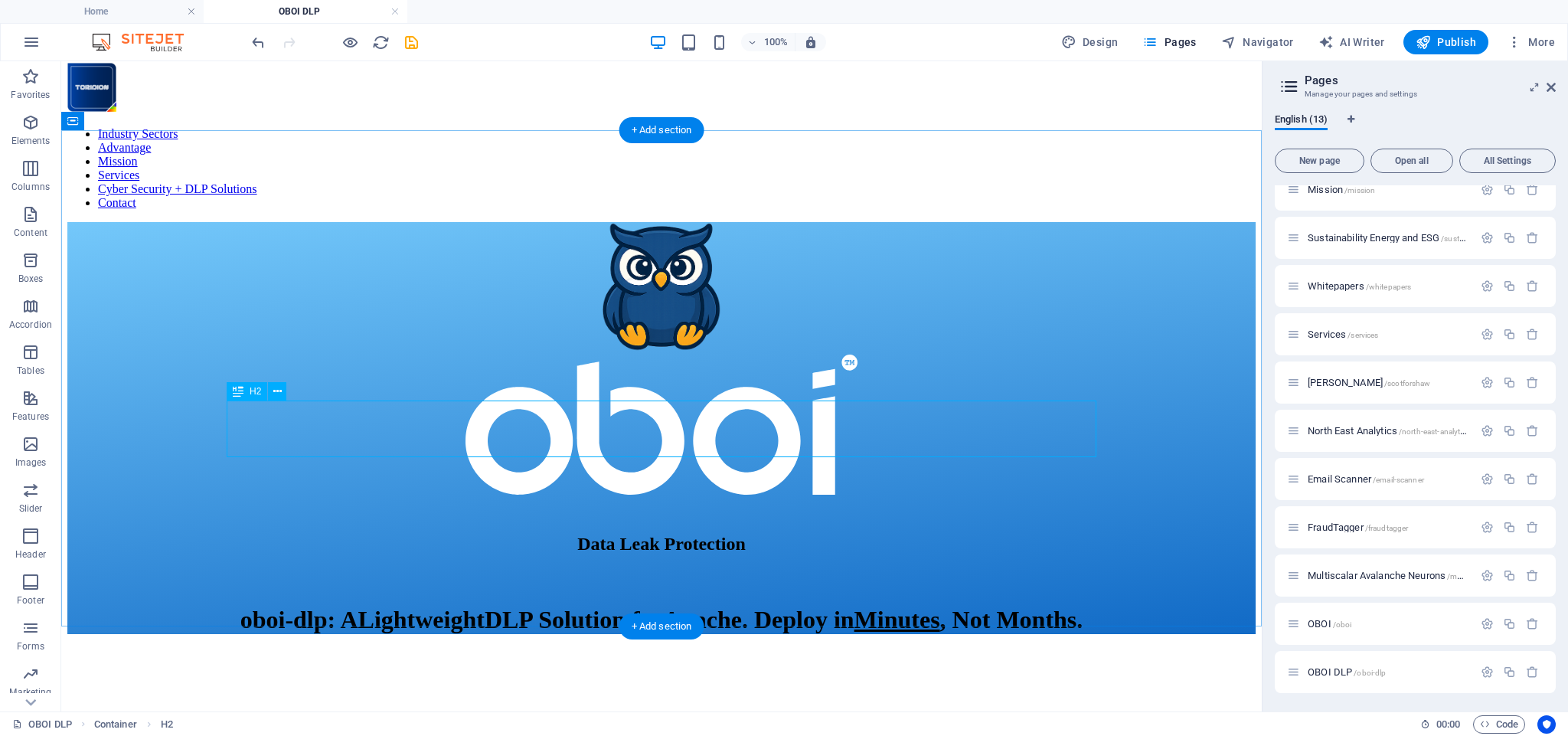
click at [749, 498] on div "​ Data Leak Protection" at bounding box center [662, 526] width 1188 height 57
click at [748, 498] on div "​ Data Leak Protection" at bounding box center [662, 526] width 1188 height 57
select select "px"
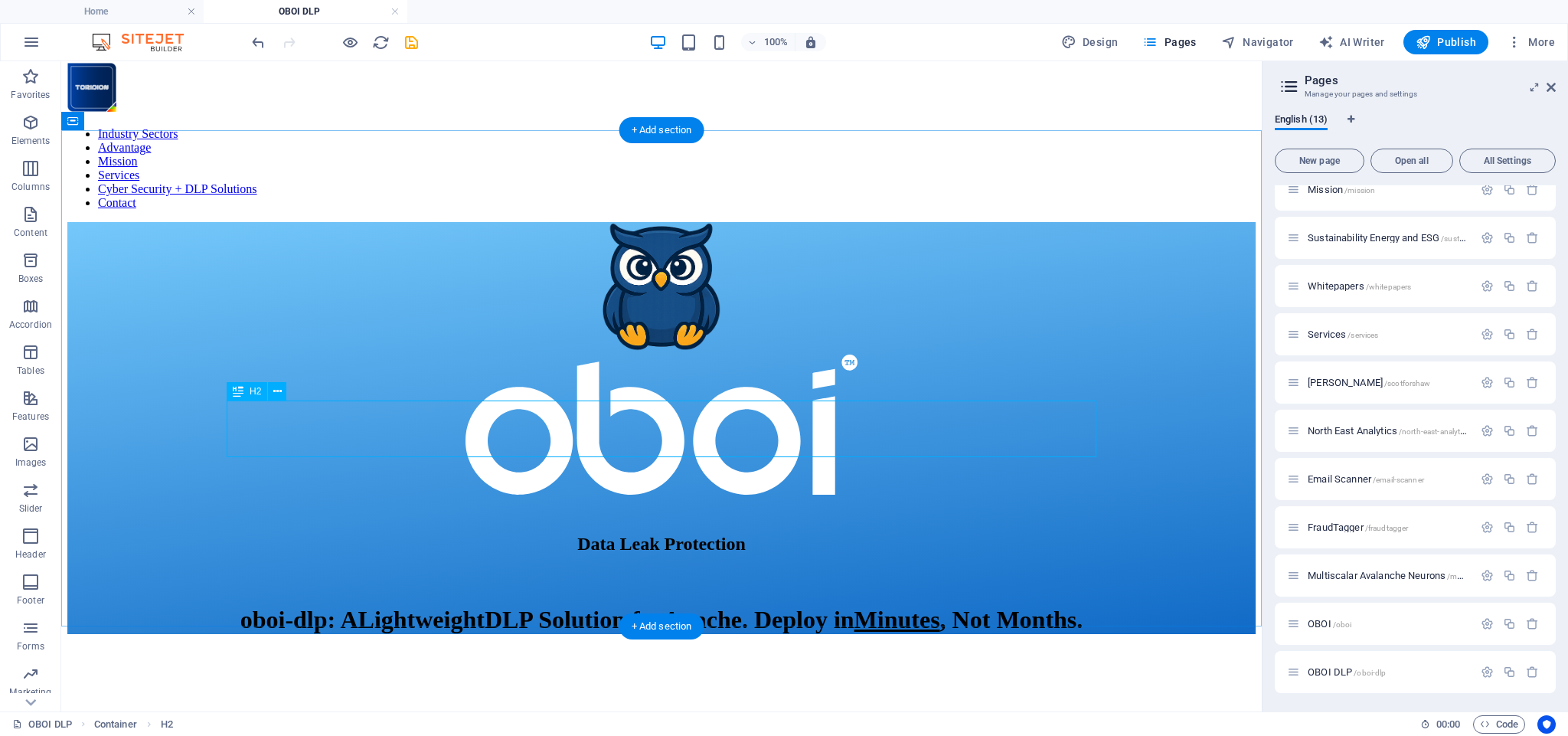
select select "px"
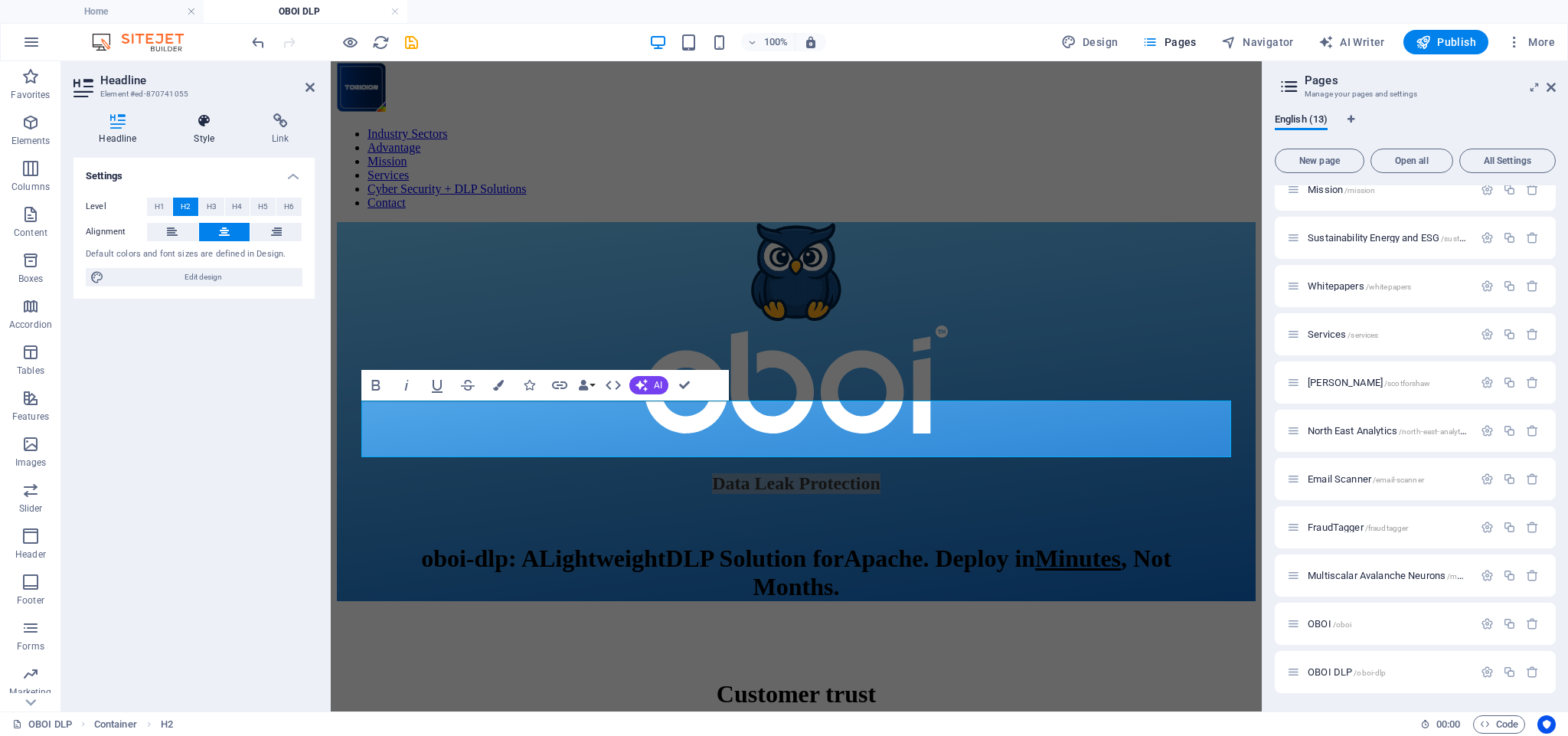
click at [207, 127] on icon at bounding box center [205, 120] width 72 height 15
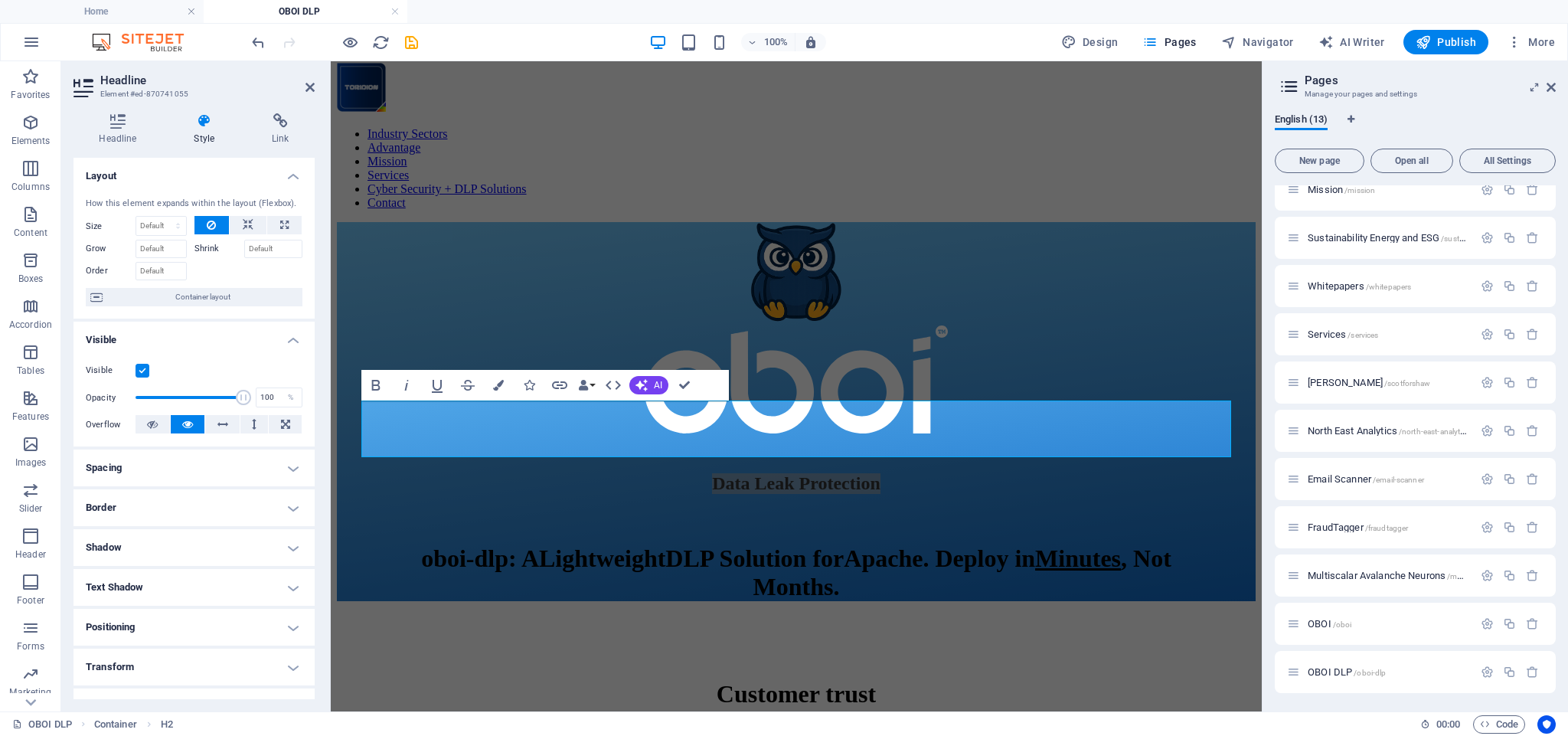
click at [156, 457] on h4 "Spacing" at bounding box center [194, 468] width 241 height 37
drag, startPoint x: 199, startPoint y: 551, endPoint x: 164, endPoint y: 553, distance: 35.1
click at [164, 553] on div "10 px rem % vh vw" at bounding box center [193, 551] width 66 height 20
type input "0"
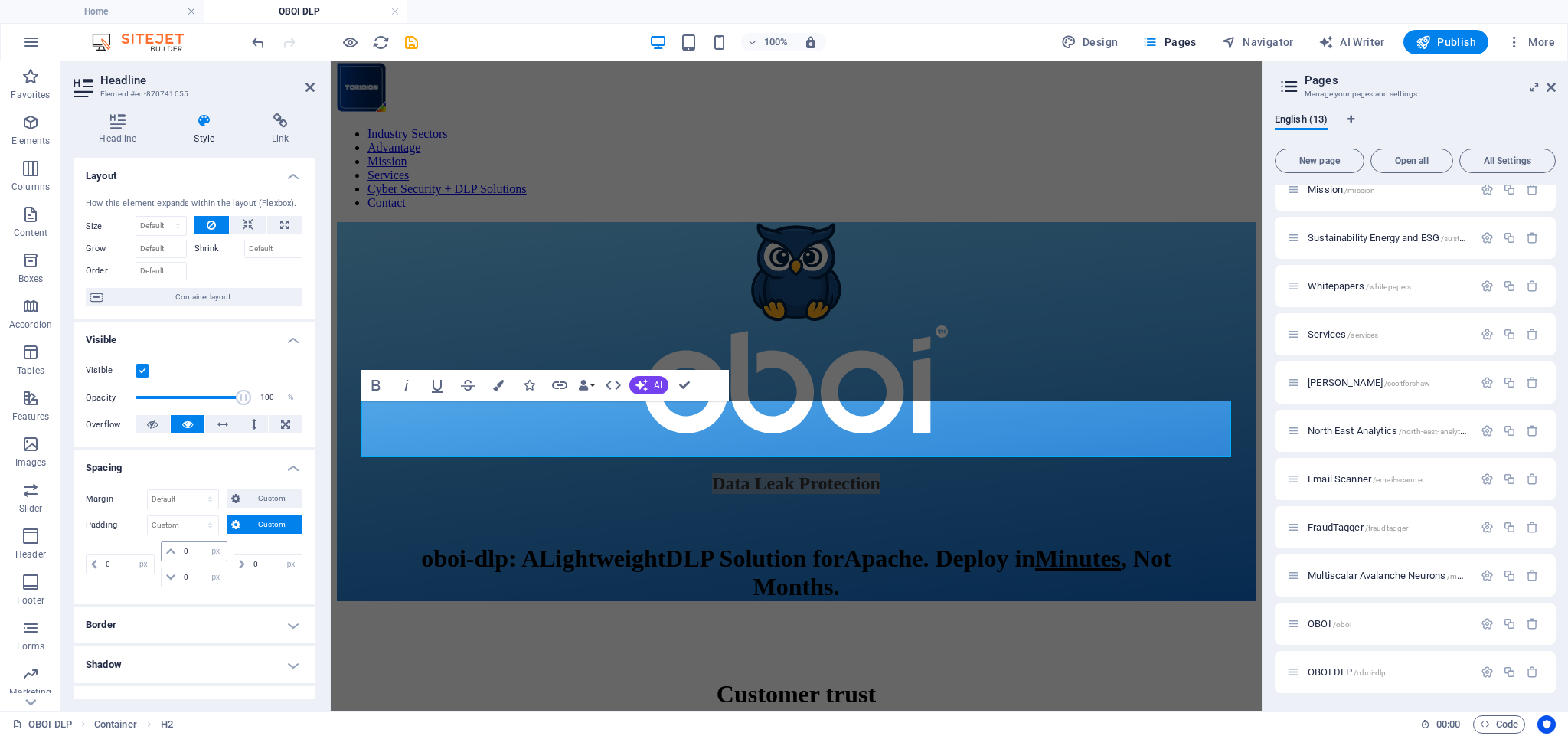
select select "px"
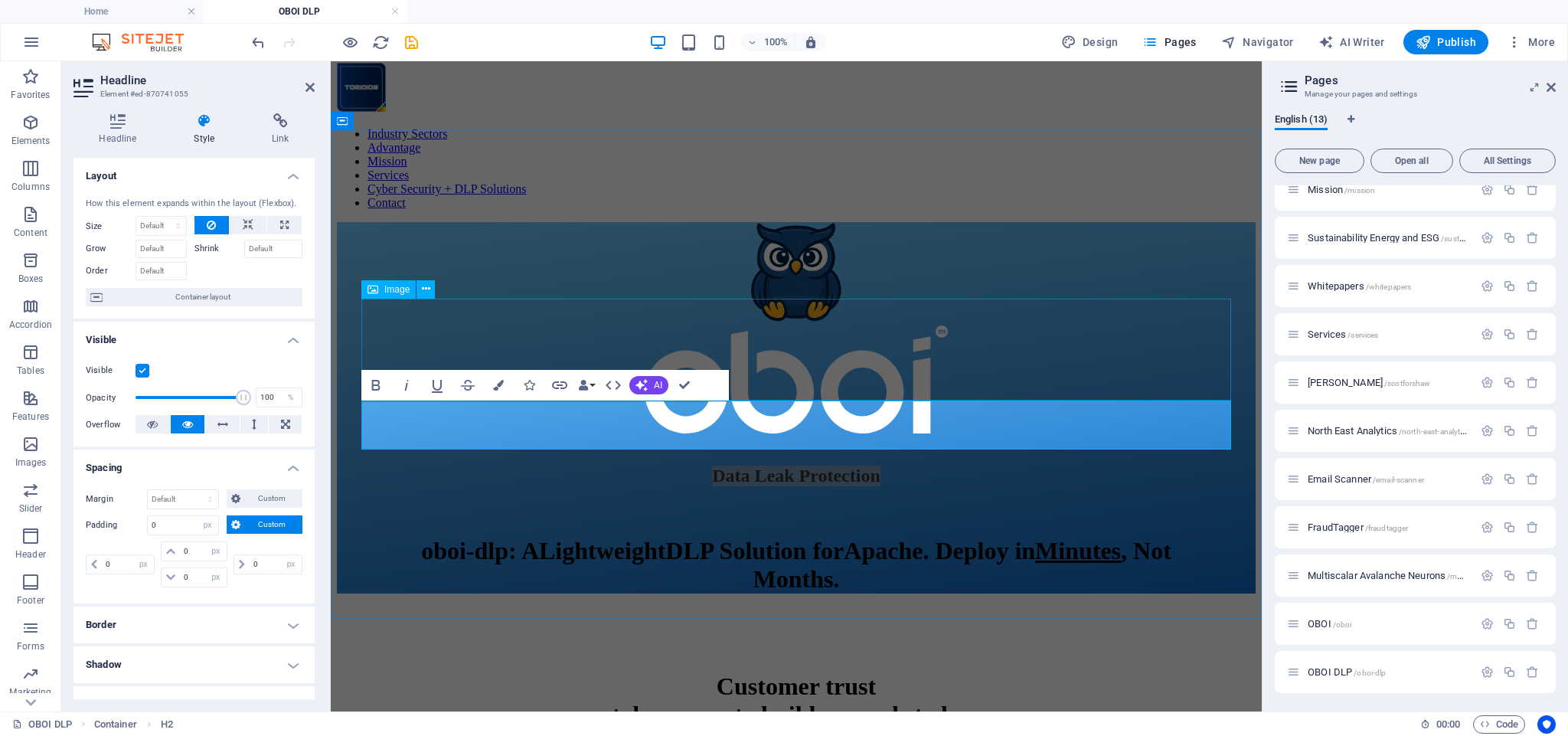
click at [795, 370] on figure at bounding box center [795, 381] width 918 height 111
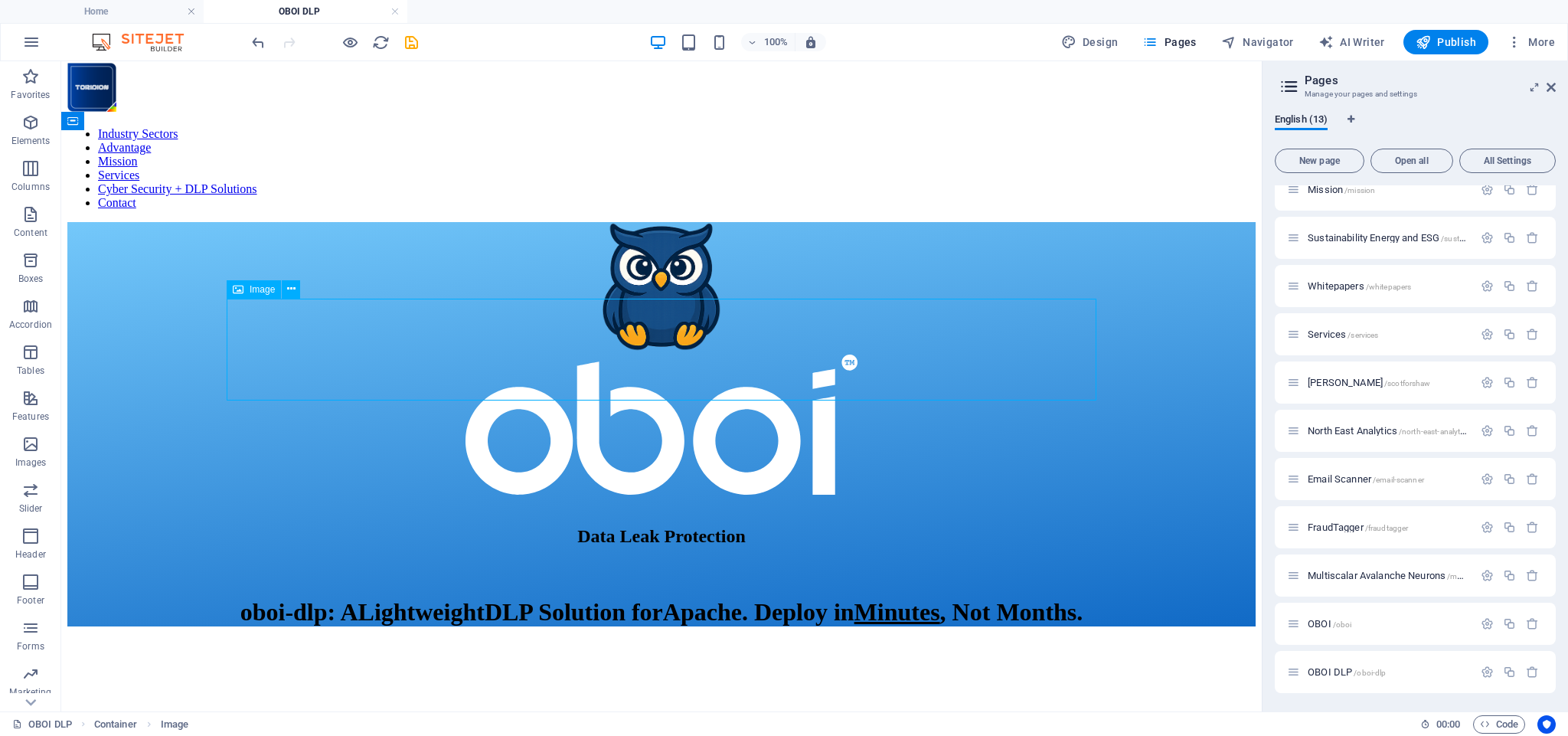
click at [731, 380] on figure at bounding box center [662, 426] width 1188 height 142
select select "%"
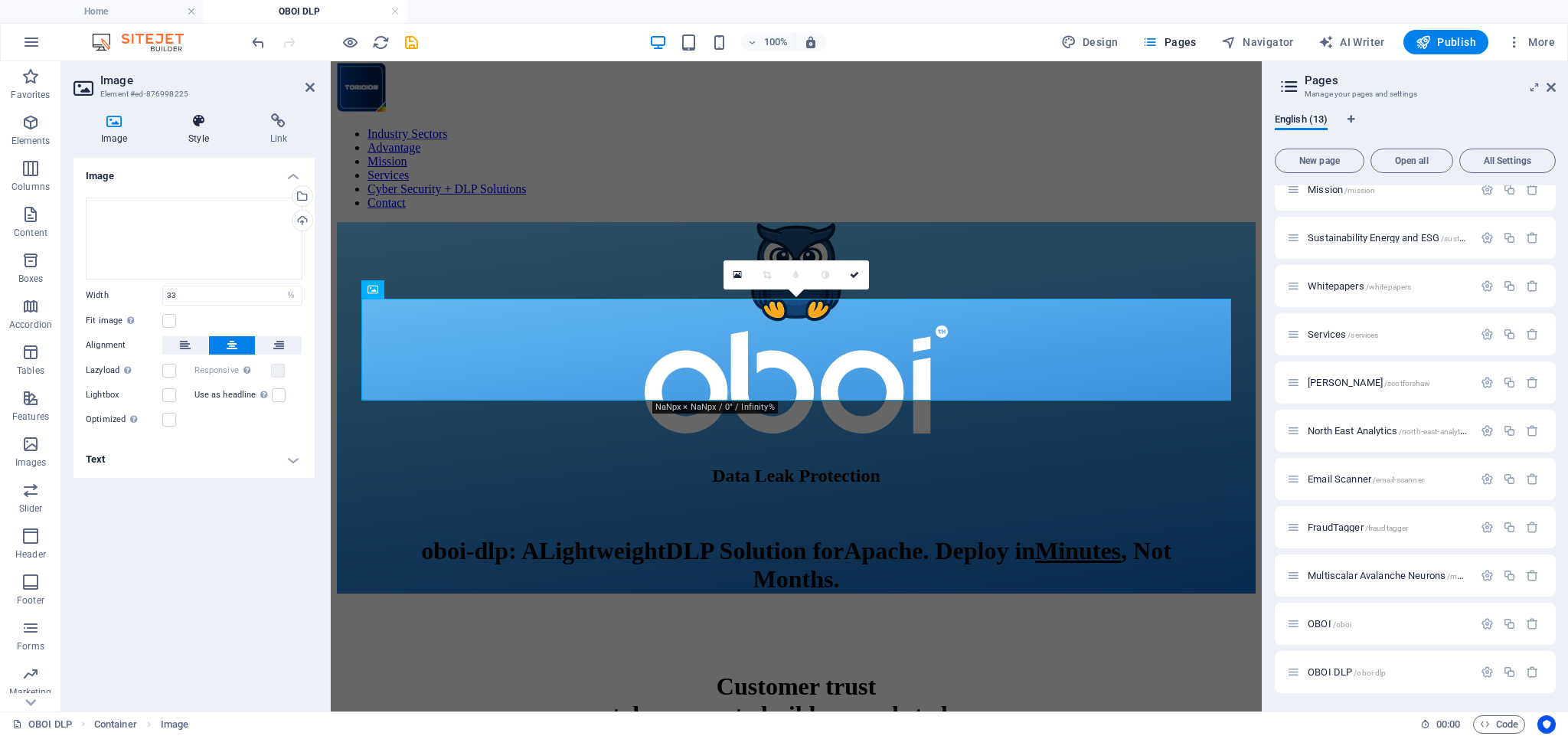
click at [205, 118] on icon at bounding box center [198, 120] width 75 height 15
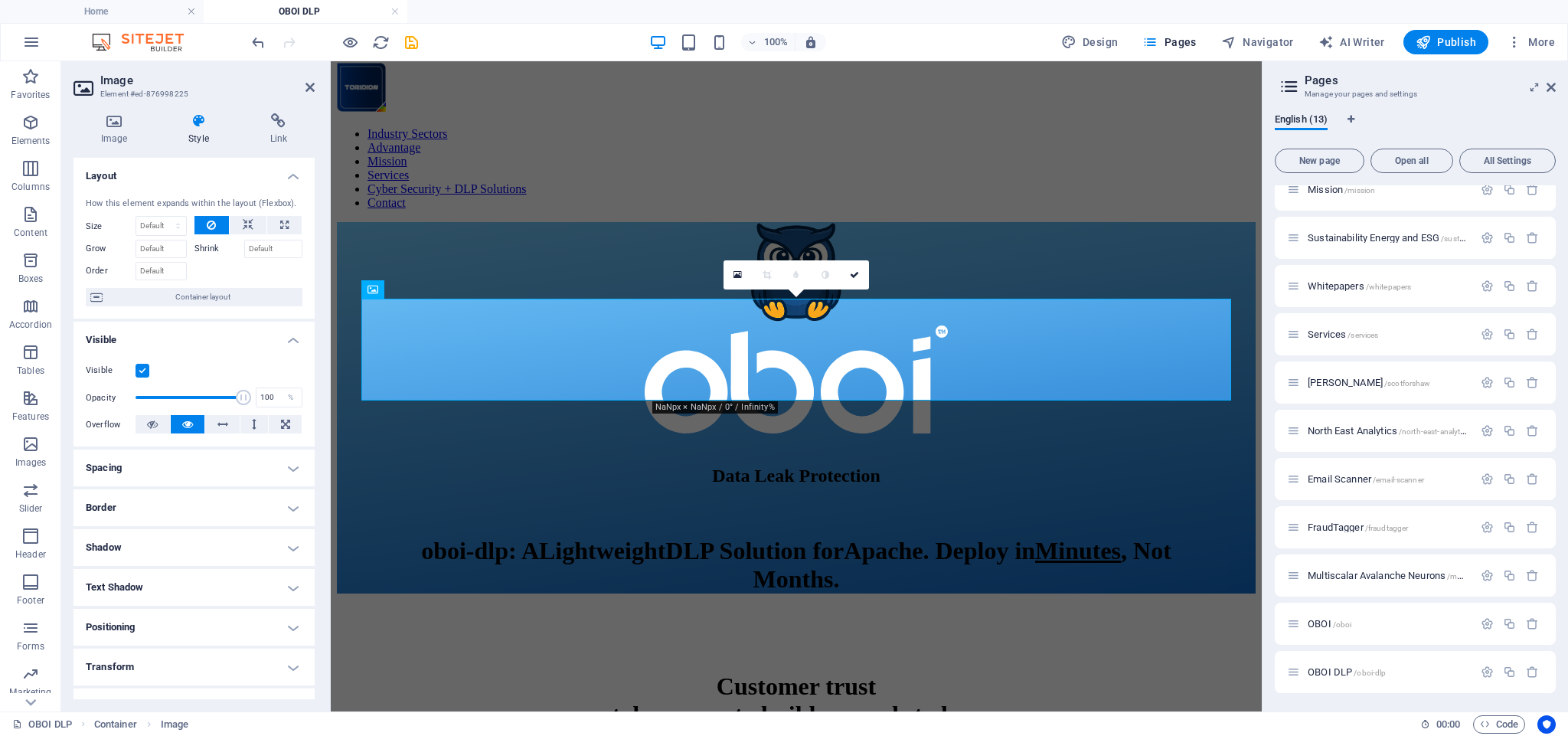
click at [149, 460] on h4 "Spacing" at bounding box center [194, 468] width 241 height 37
click at [795, 436] on div "​ Data Leak Protection" at bounding box center [795, 461] width 918 height 50
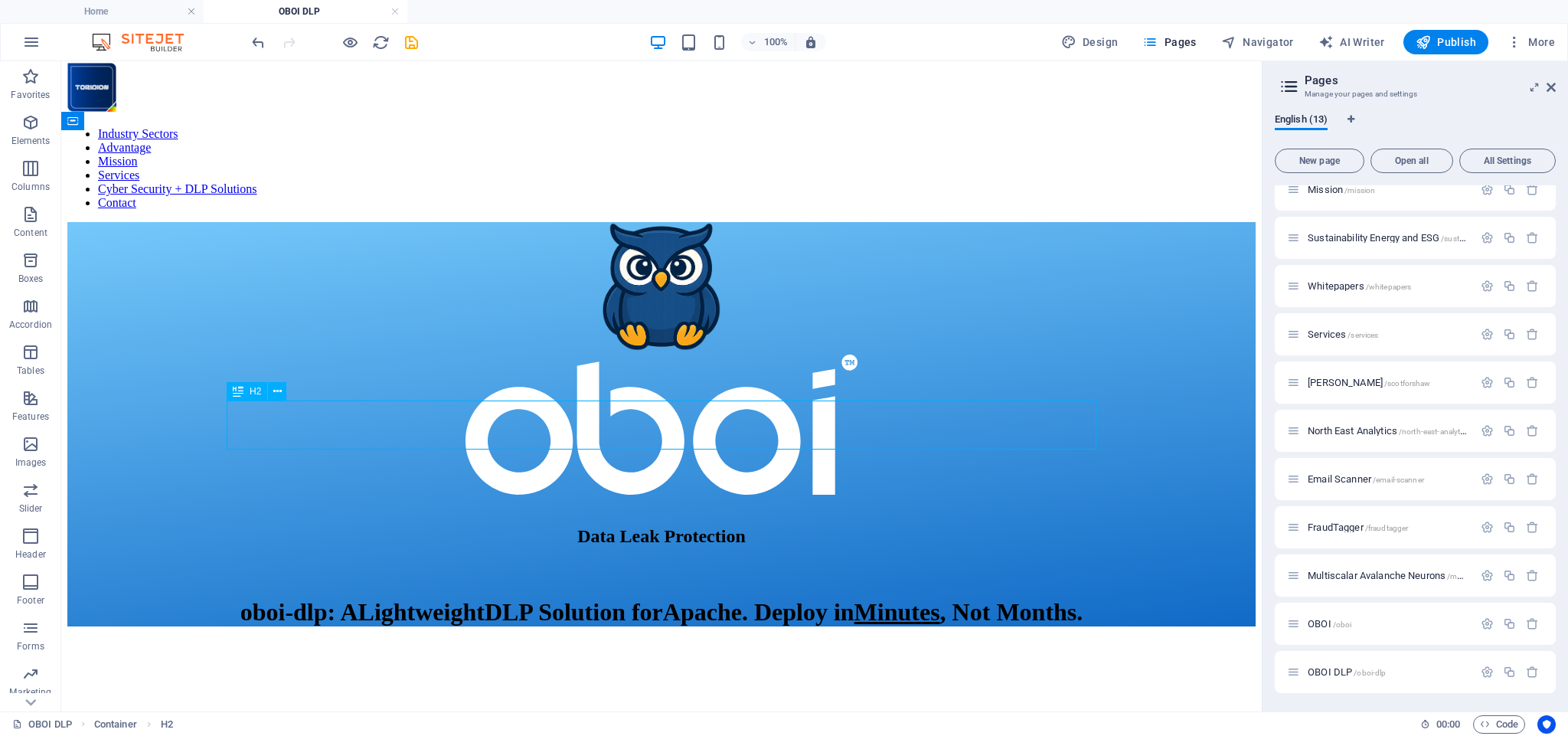
click at [746, 498] on div "​ Data Leak Protection" at bounding box center [662, 522] width 1188 height 50
select select "px"
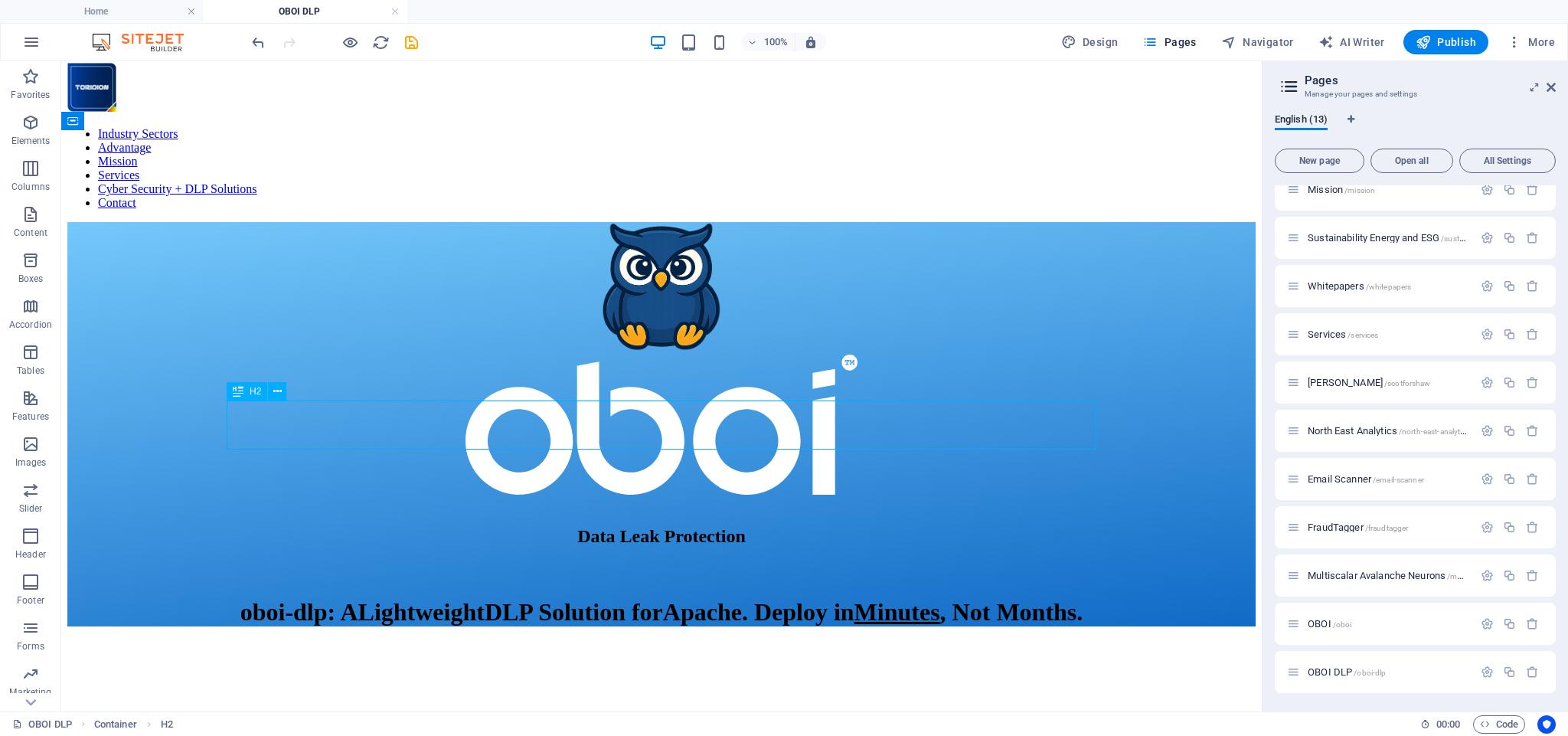
select select "px"
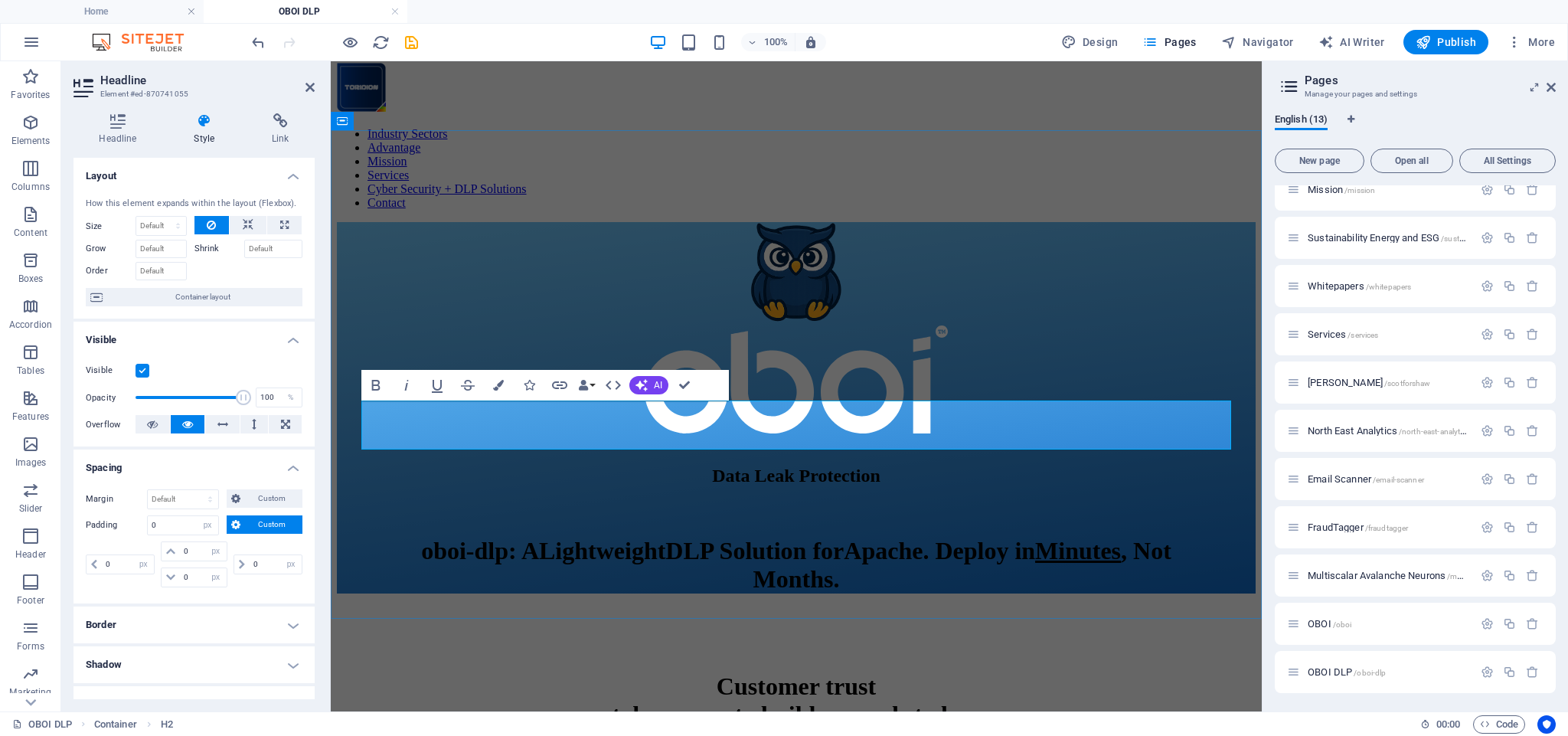
click at [712, 466] on span "Data Leak Protection" at bounding box center [796, 476] width 169 height 20
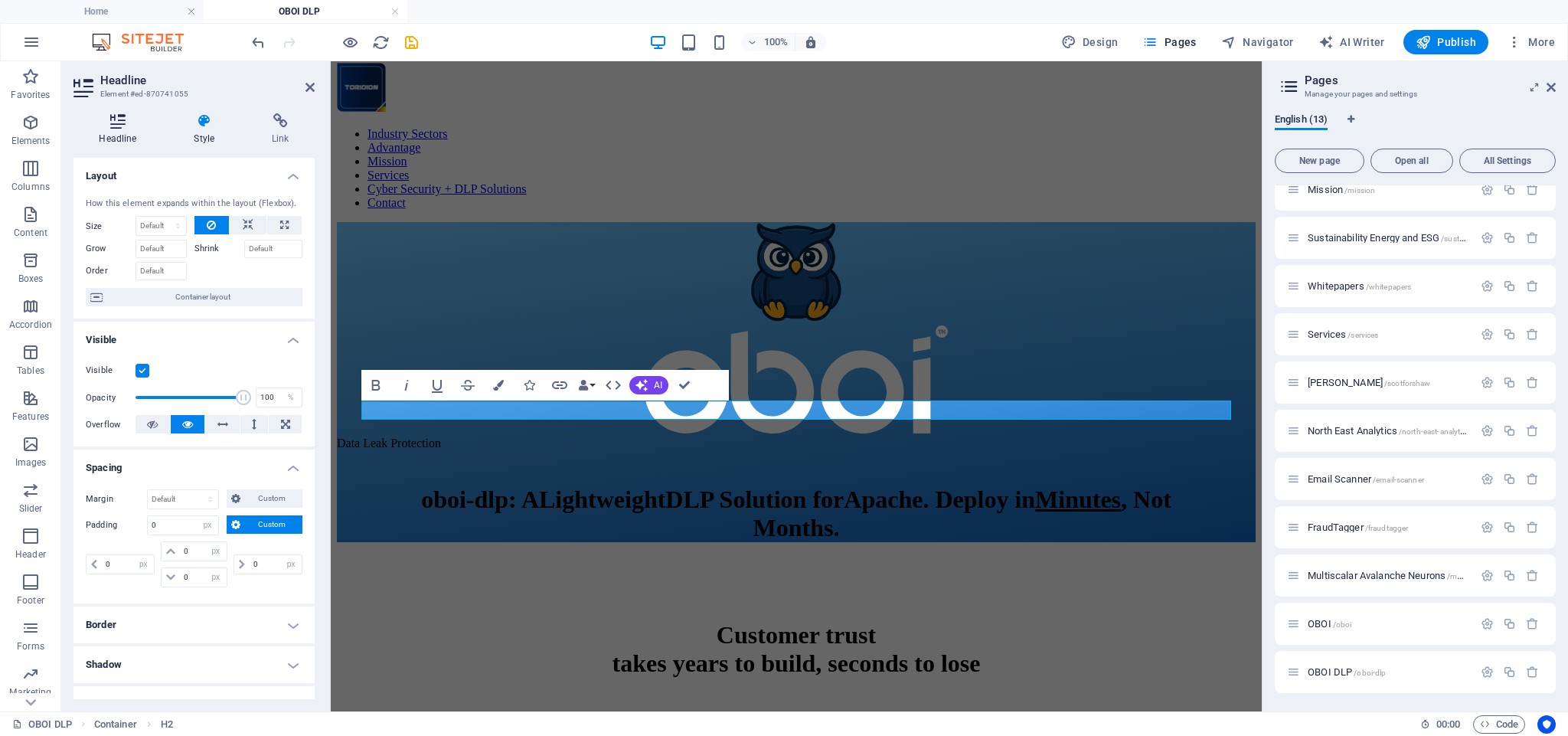
click at [117, 122] on icon at bounding box center [118, 120] width 89 height 15
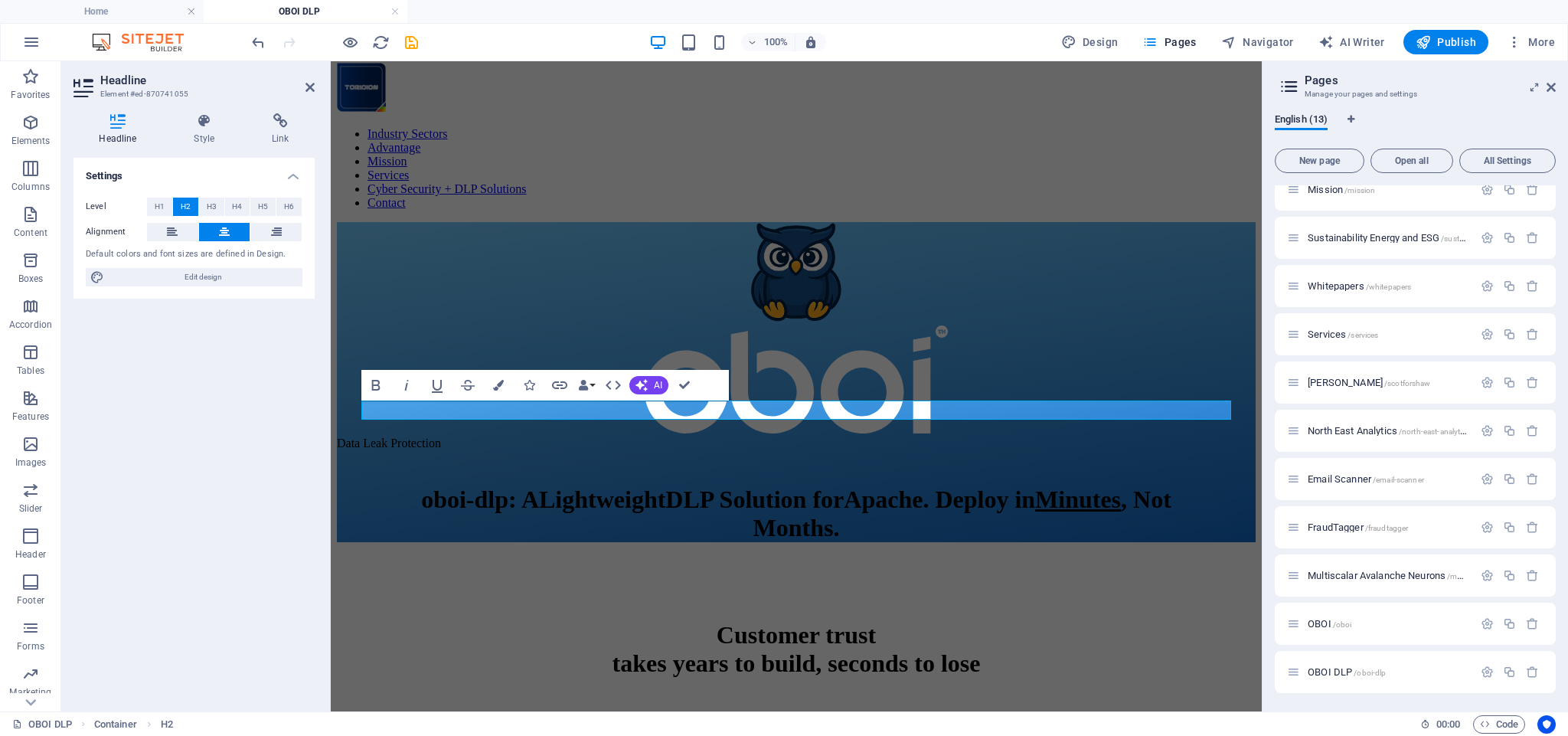
click at [183, 205] on span "H2" at bounding box center [185, 207] width 10 height 18
click at [221, 229] on icon at bounding box center [224, 231] width 11 height 18
drag, startPoint x: 171, startPoint y: 234, endPoint x: 219, endPoint y: 232, distance: 48.0
click at [171, 234] on icon at bounding box center [172, 231] width 11 height 18
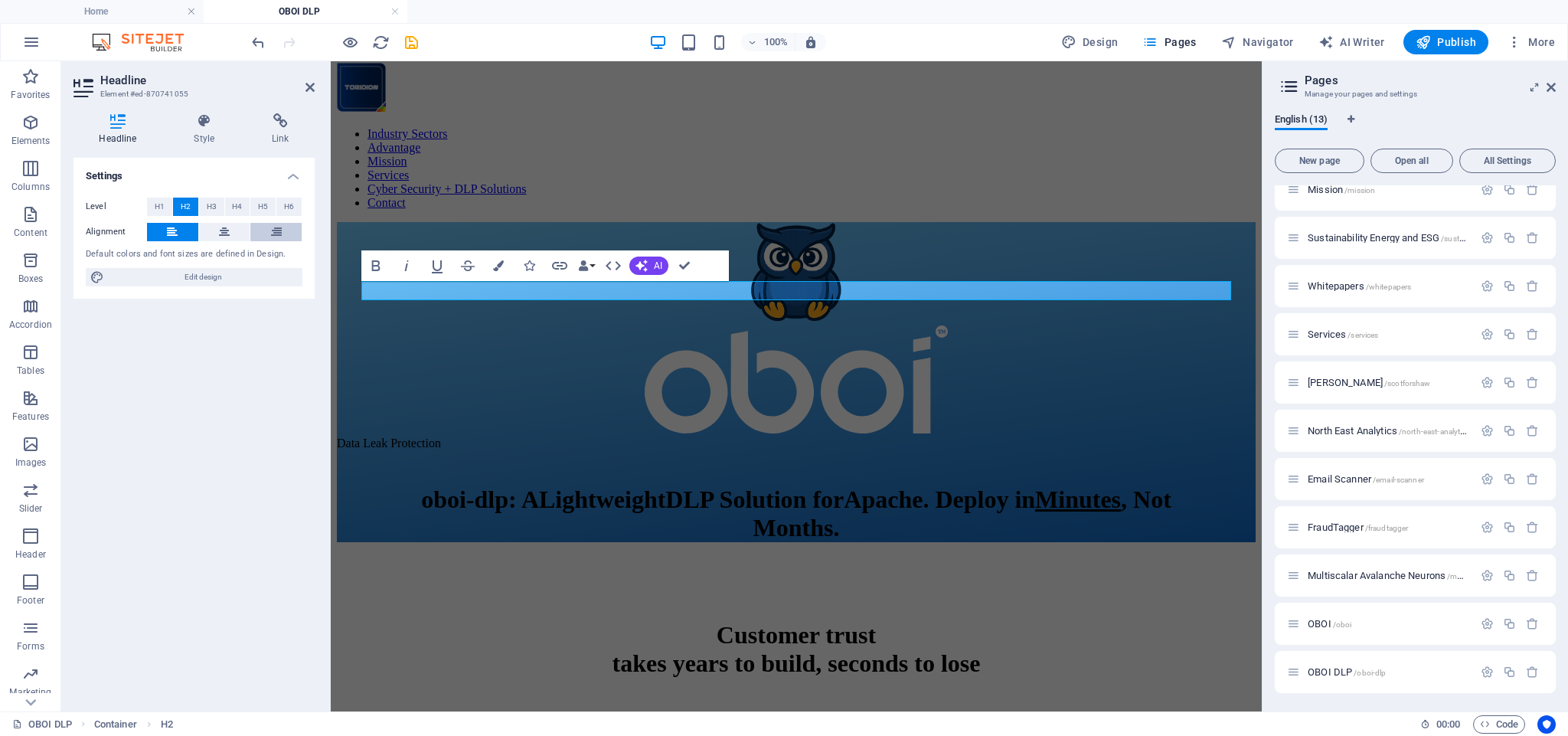
drag, startPoint x: 219, startPoint y: 232, endPoint x: 276, endPoint y: 232, distance: 57.0
click at [219, 232] on icon at bounding box center [224, 231] width 11 height 18
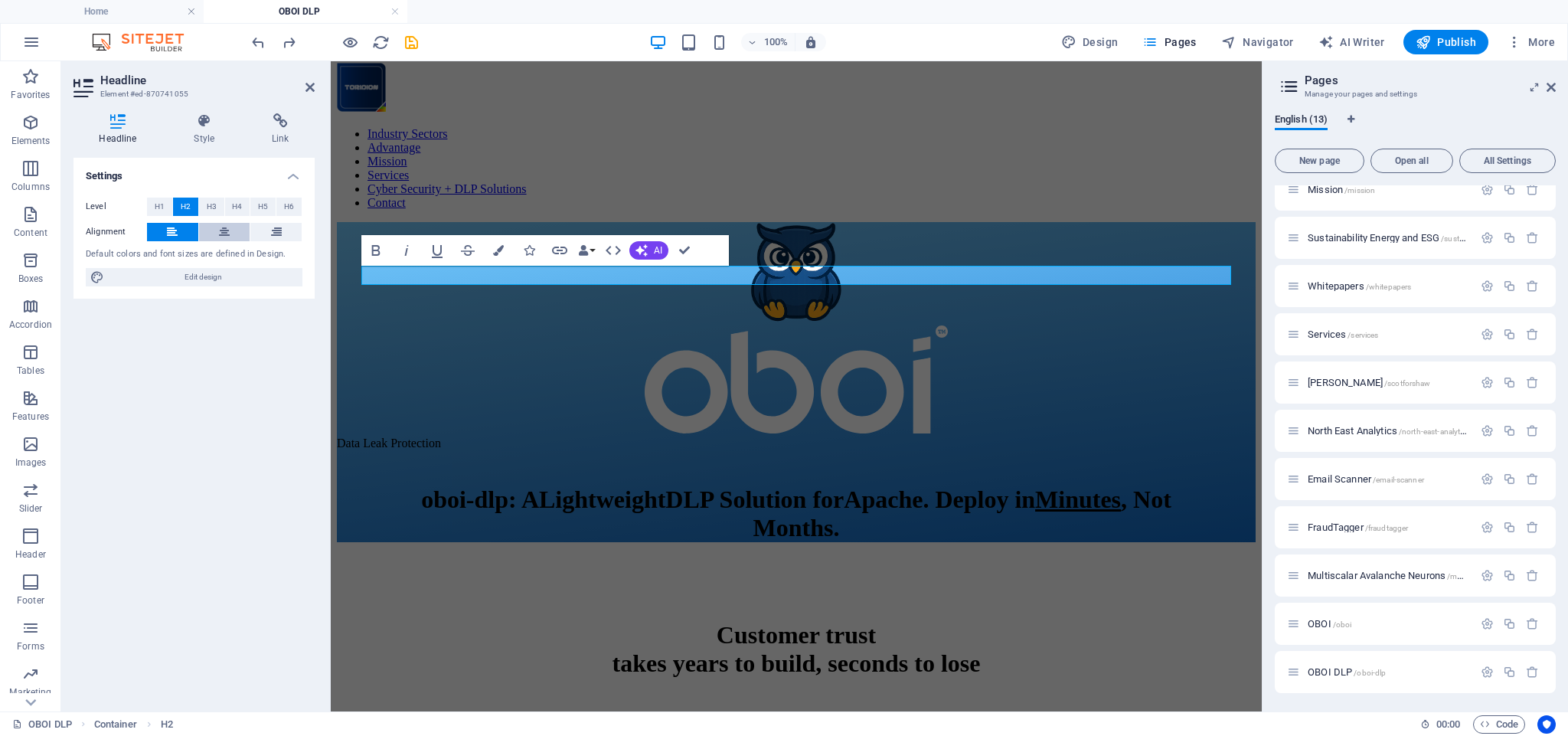
drag, startPoint x: 276, startPoint y: 232, endPoint x: 223, endPoint y: 232, distance: 53.0
click at [276, 232] on icon at bounding box center [276, 231] width 11 height 18
drag, startPoint x: 223, startPoint y: 232, endPoint x: 170, endPoint y: 231, distance: 53.0
click at [223, 232] on icon at bounding box center [224, 231] width 11 height 18
click at [170, 231] on icon at bounding box center [172, 231] width 11 height 18
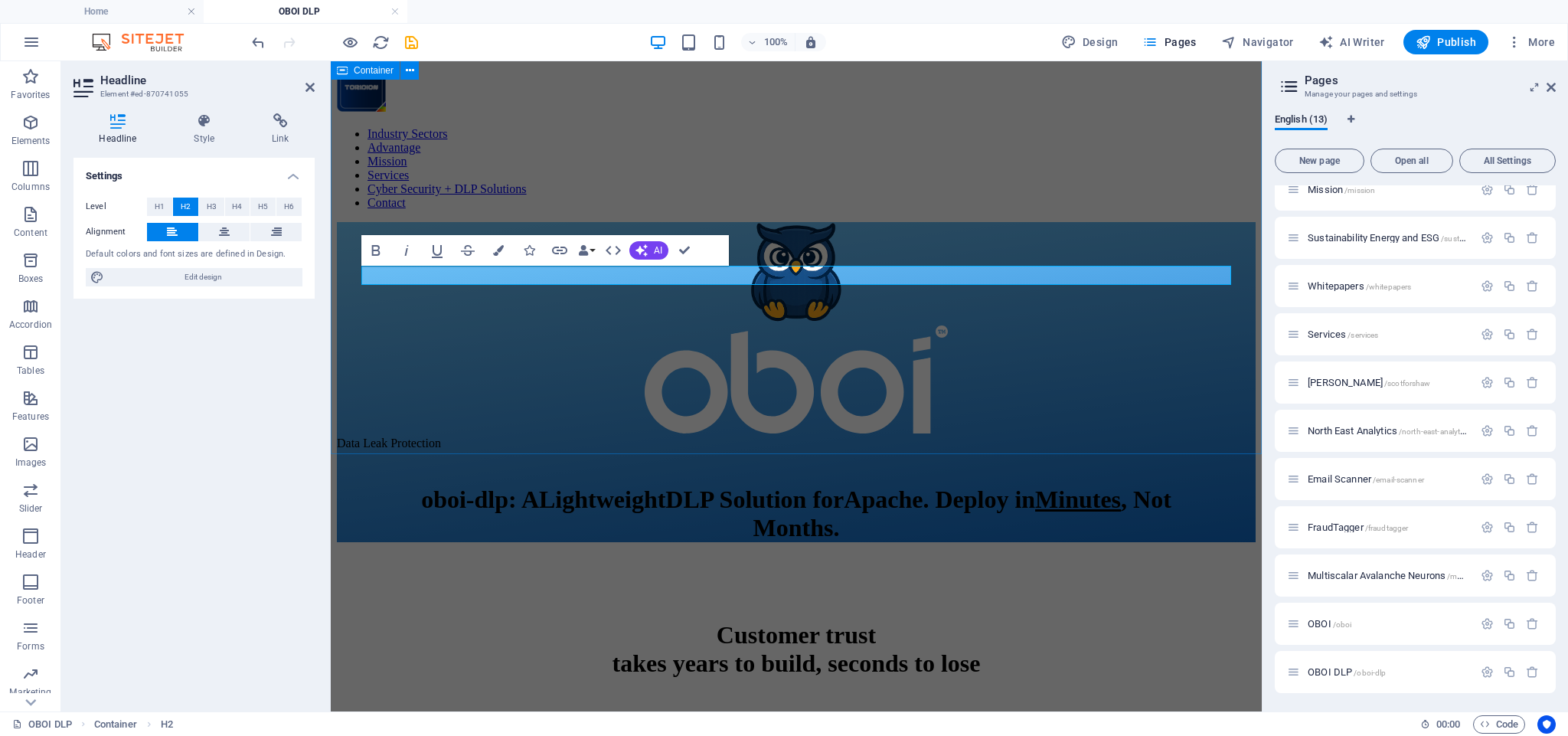
click at [529, 406] on div "​ Data Leak Protection oboi-dlp : A L ightweight DLP Solution for Apache . Depl…" at bounding box center [795, 383] width 918 height 320
click at [524, 450] on div "oboi-dlp : A L ightweight DLP Solution for Apache . Deploy in Minutes , Not Mon…" at bounding box center [795, 496] width 827 height 92
click at [750, 450] on div "oboi-dlp : A L ightweight DLP Solution for Apache . Deploy in Minutes , Not Mon…" at bounding box center [795, 496] width 827 height 92
click at [185, 205] on span "H2" at bounding box center [185, 207] width 10 height 18
click at [219, 352] on div "Settings Level H1 H2 H3 H4 H5 H6 Alignment Default colors and font sizes are de…" at bounding box center [194, 428] width 241 height 542
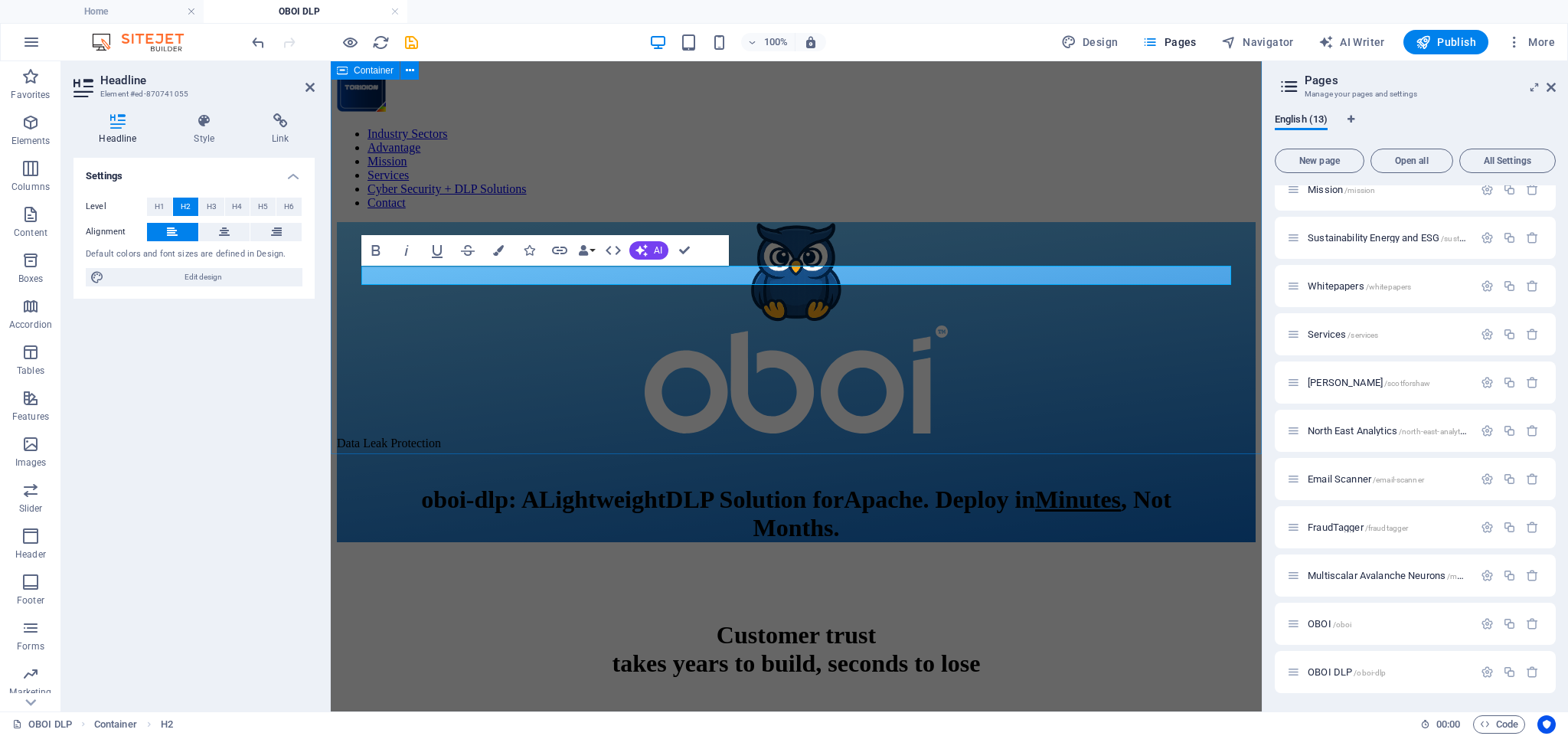
click at [309, 85] on icon at bounding box center [309, 87] width 9 height 12
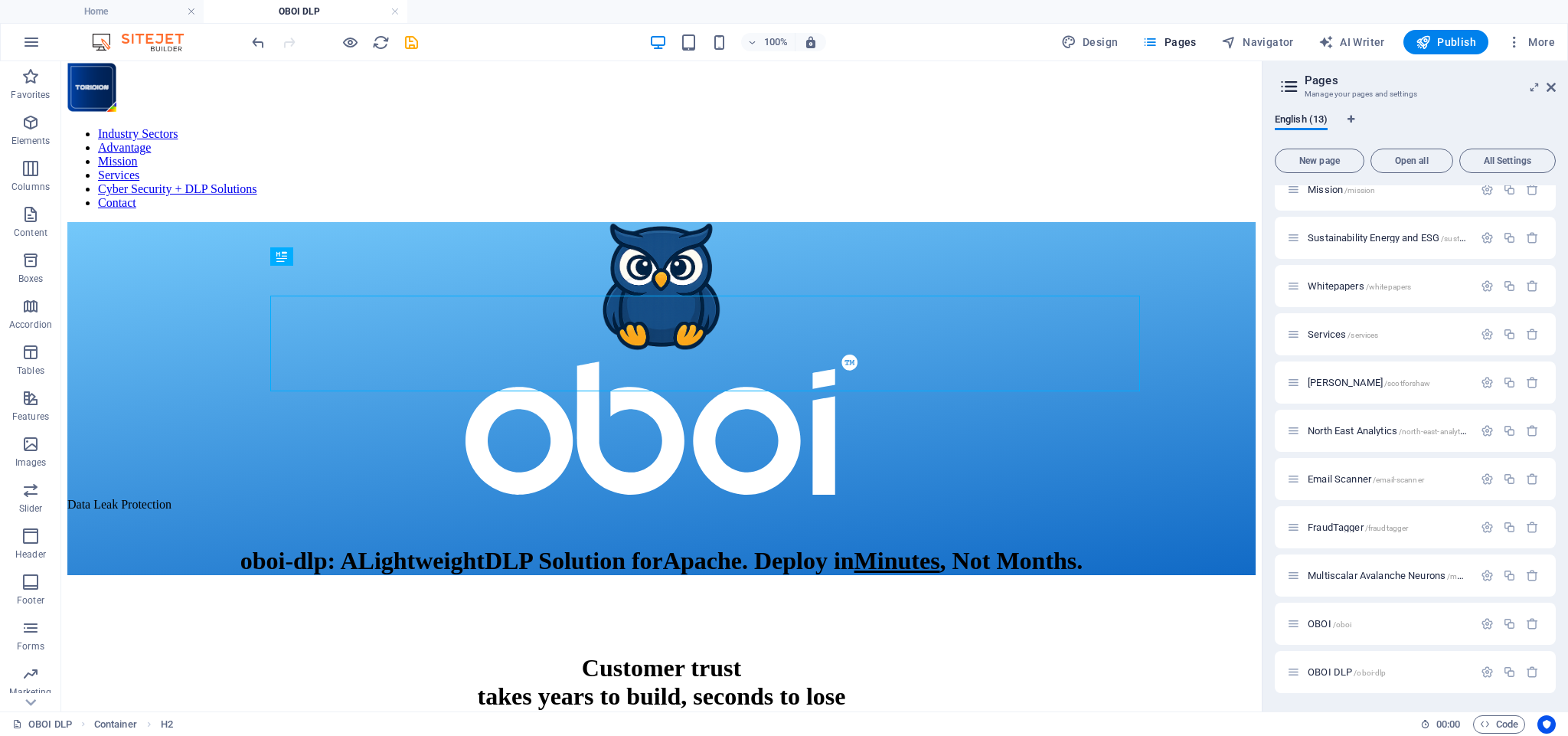
click at [0, 0] on span "Home /" at bounding box center [0, 0] width 0 height 0
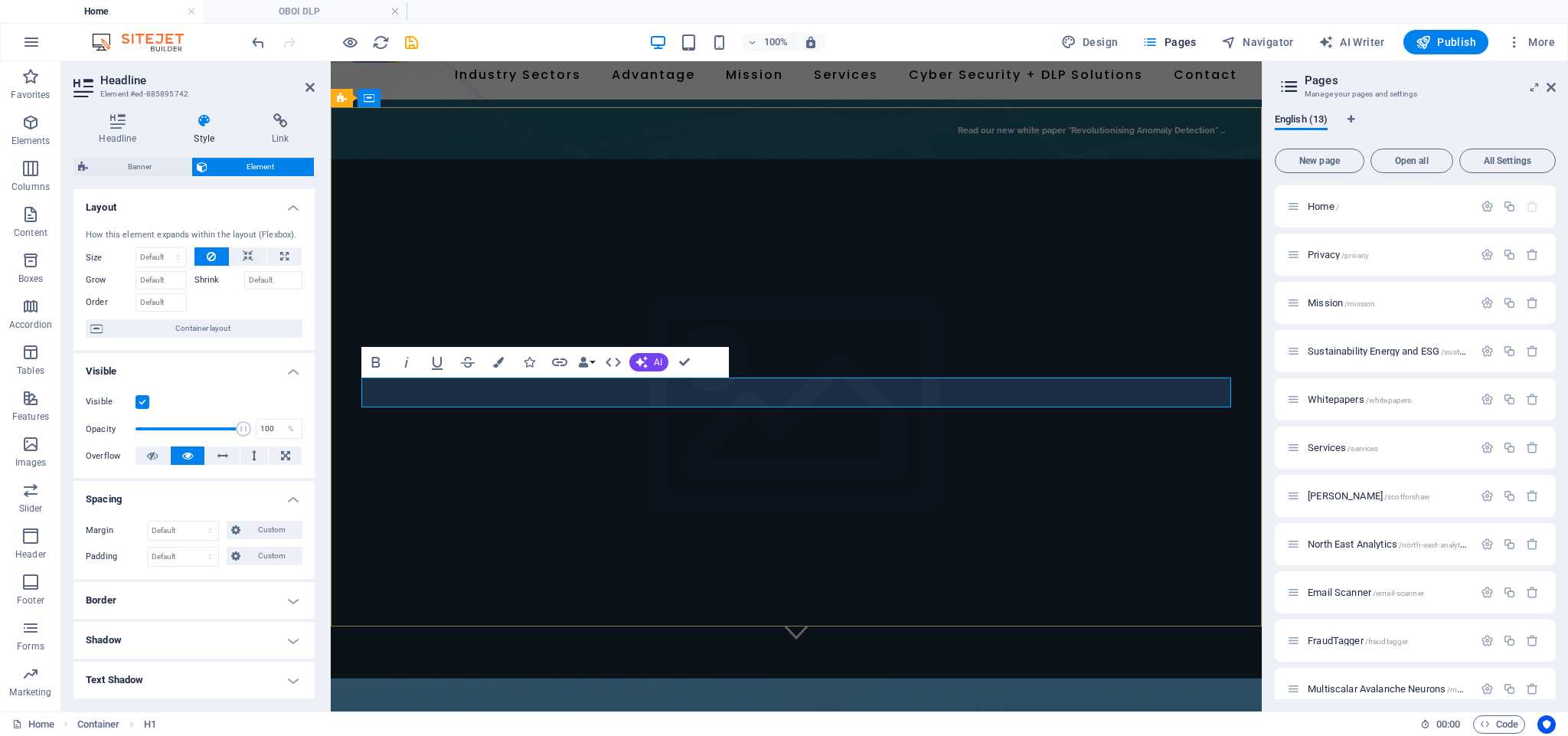
scroll to position [50, 0]
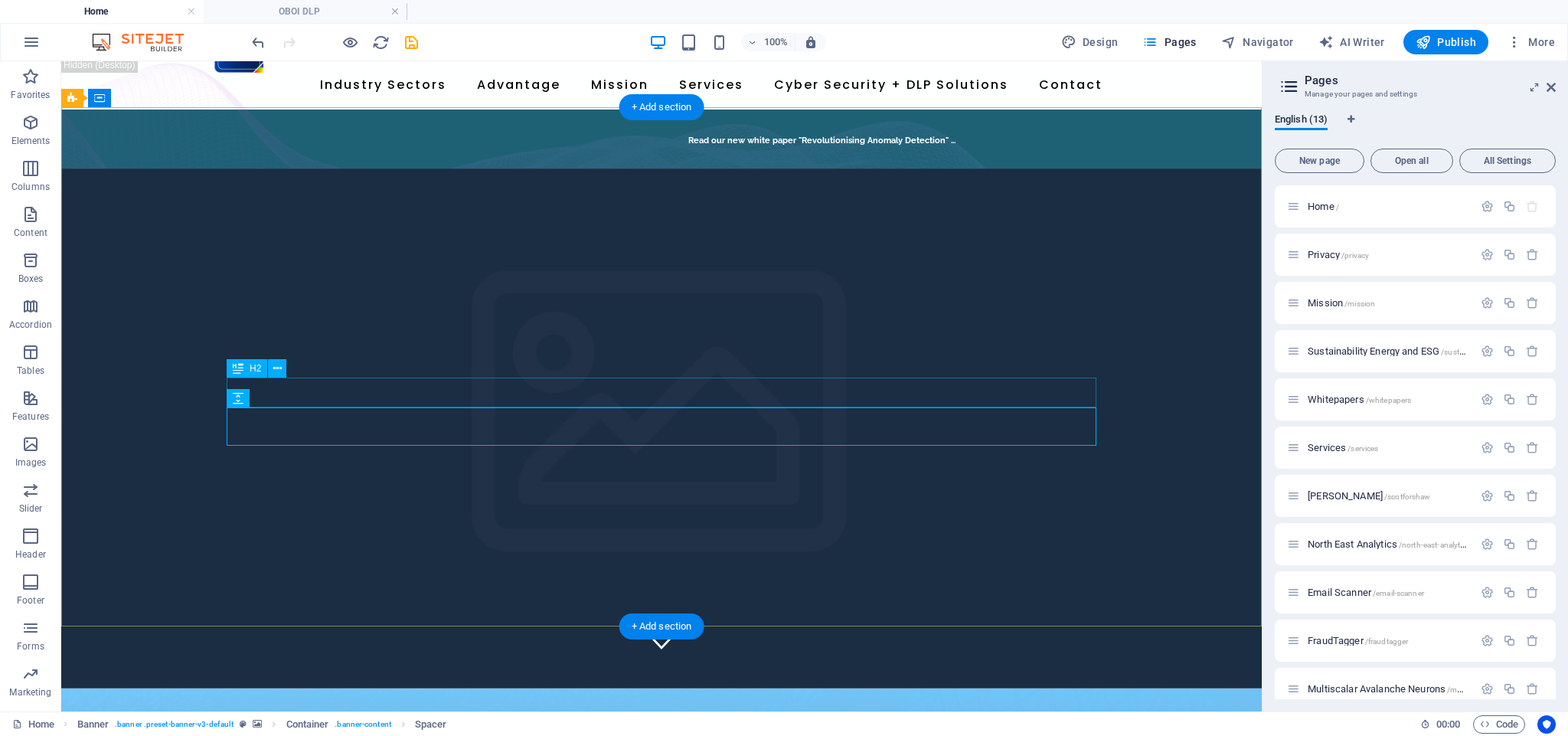
click at [0, 0] on icon at bounding box center [0, 0] width 0 height 0
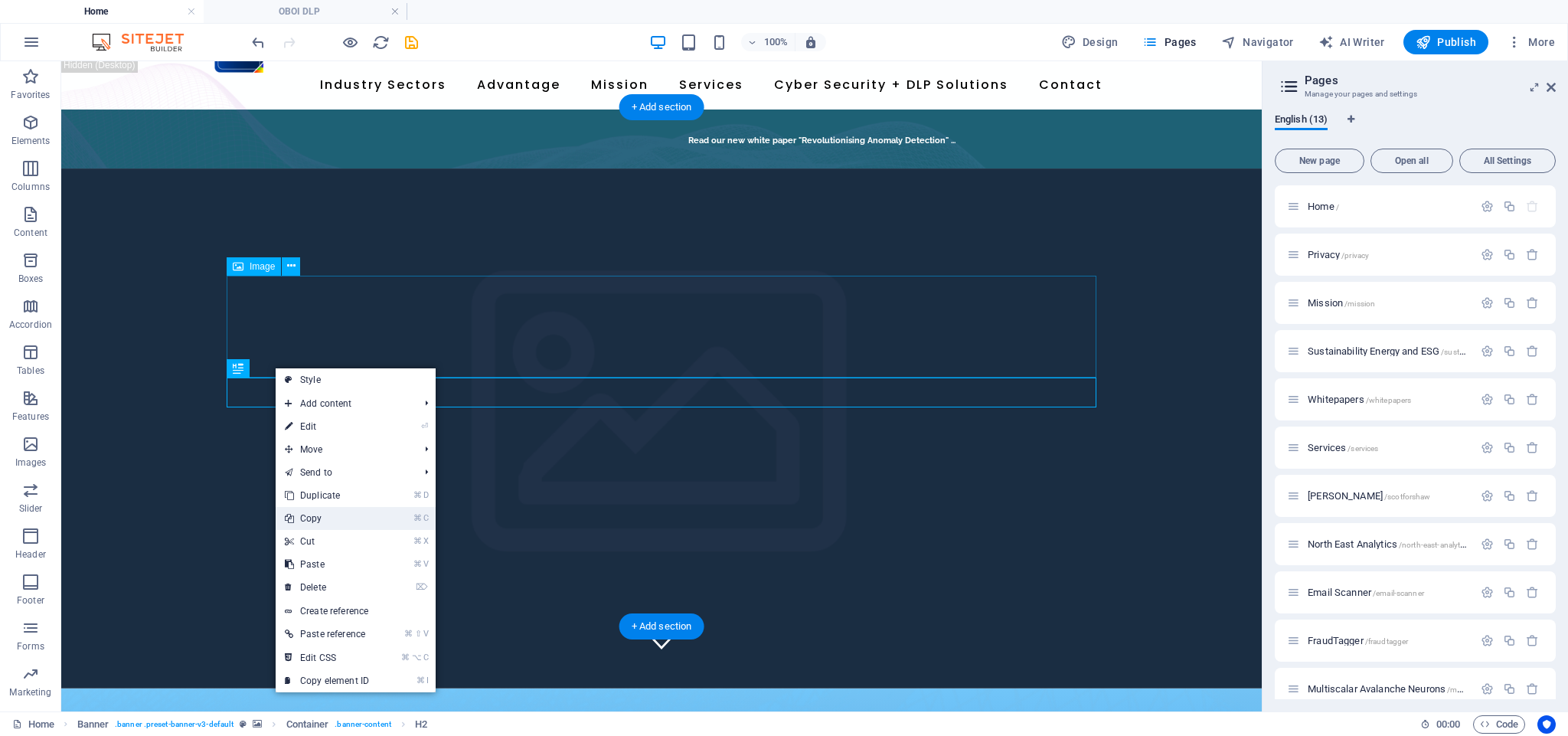
click at [327, 515] on link "⌘ C Copy" at bounding box center [327, 519] width 103 height 23
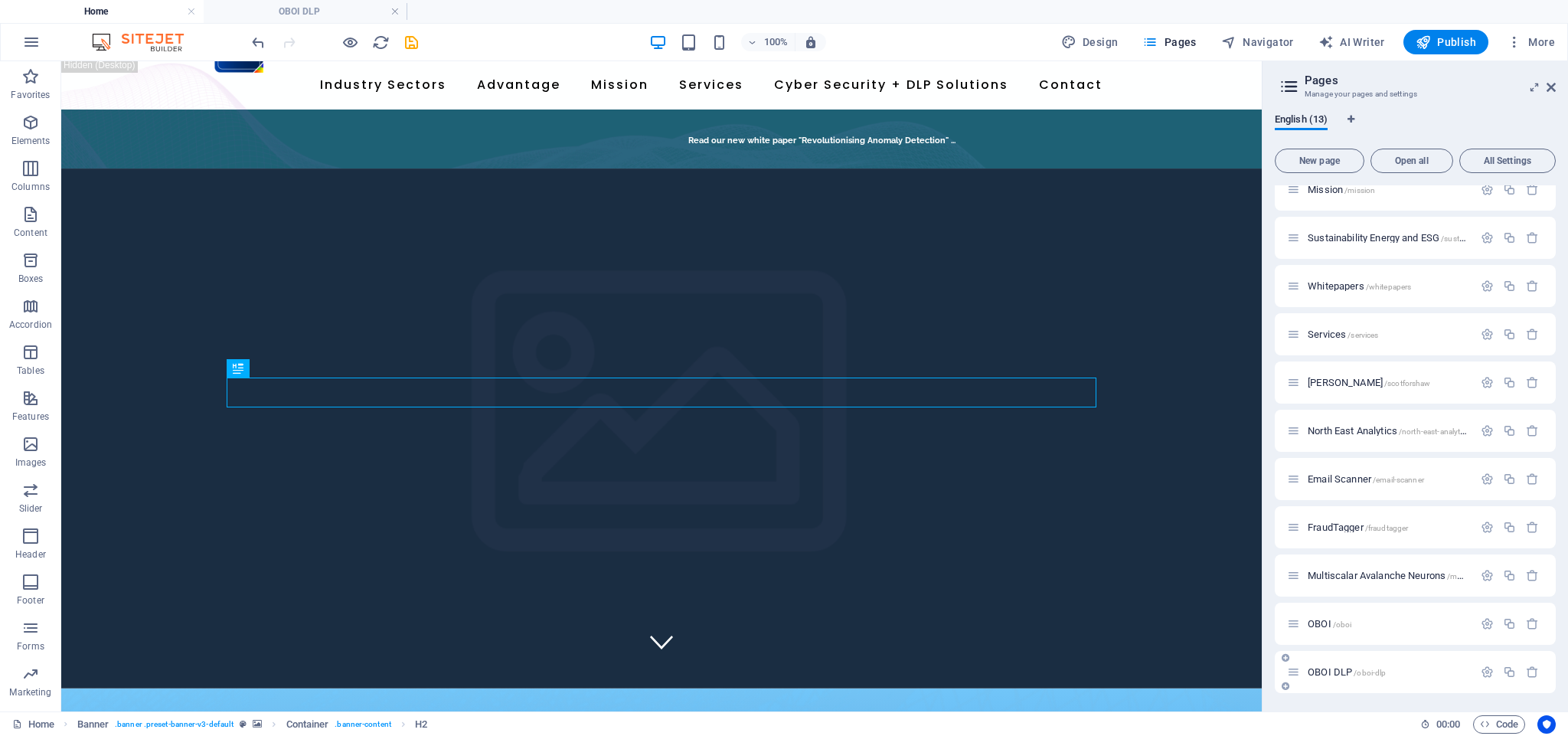
scroll to position [113, 0]
click at [1337, 671] on span "OBOI DLP /oboi-dlp" at bounding box center [1346, 672] width 78 height 11
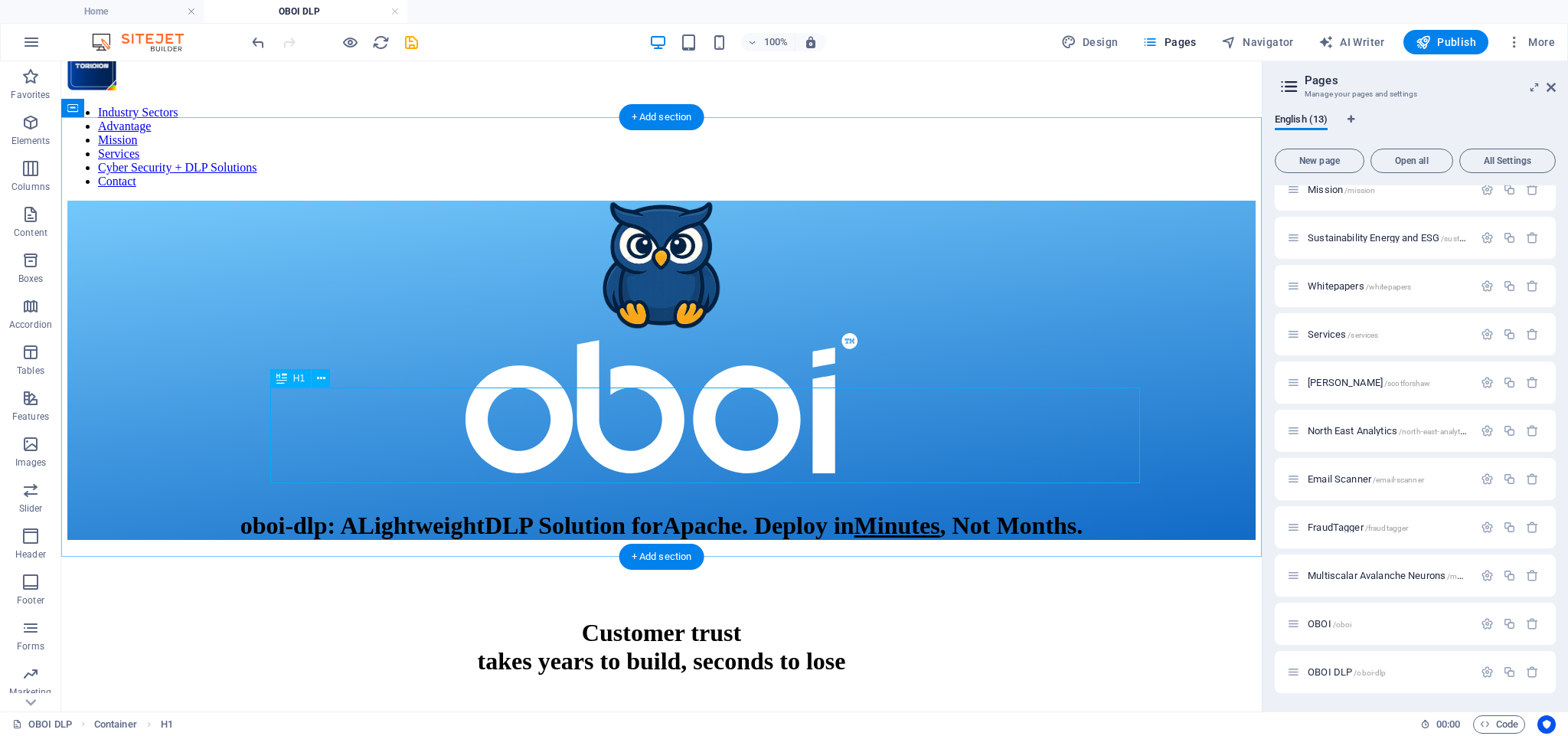
scroll to position [15, 0]
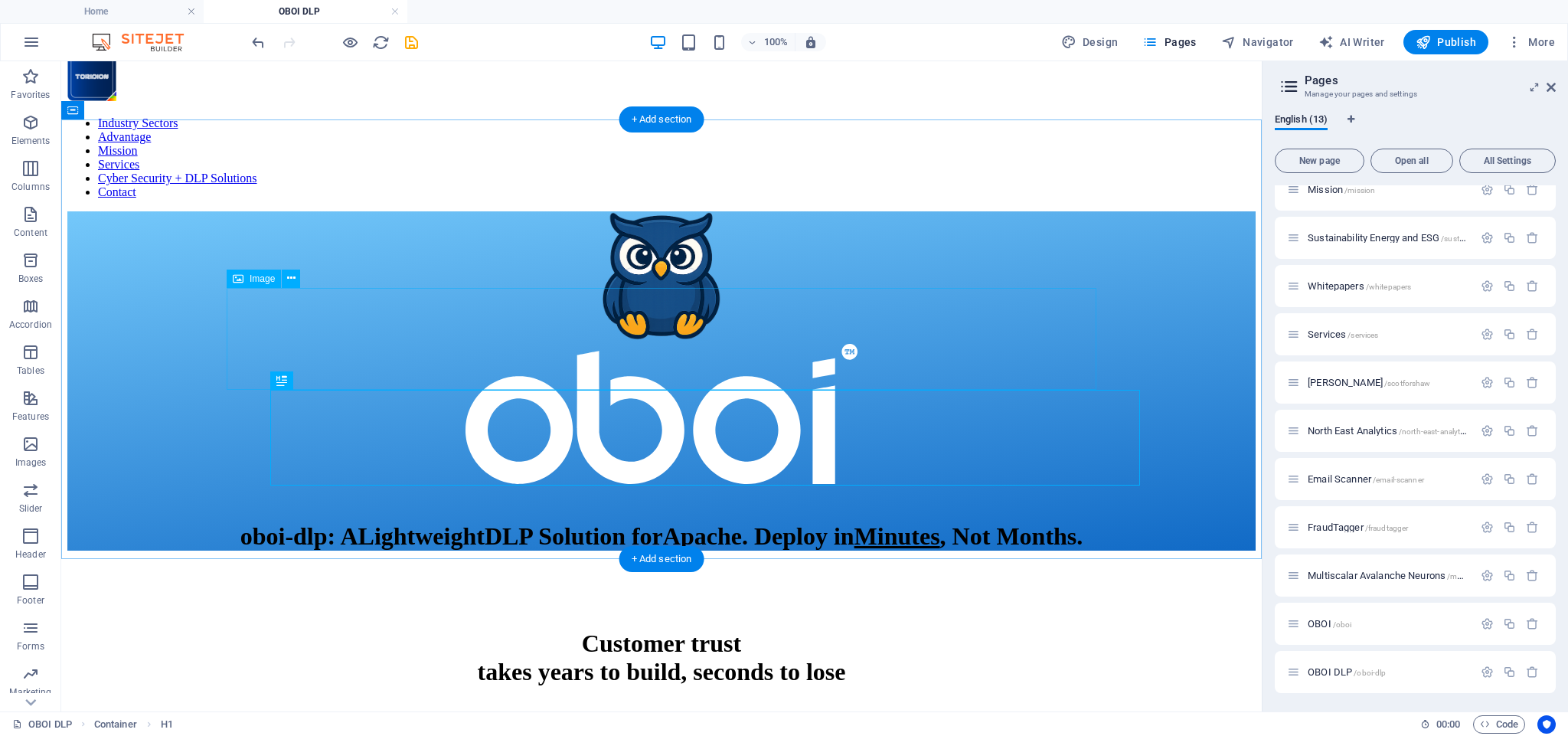
click at [661, 361] on figure at bounding box center [662, 415] width 1188 height 142
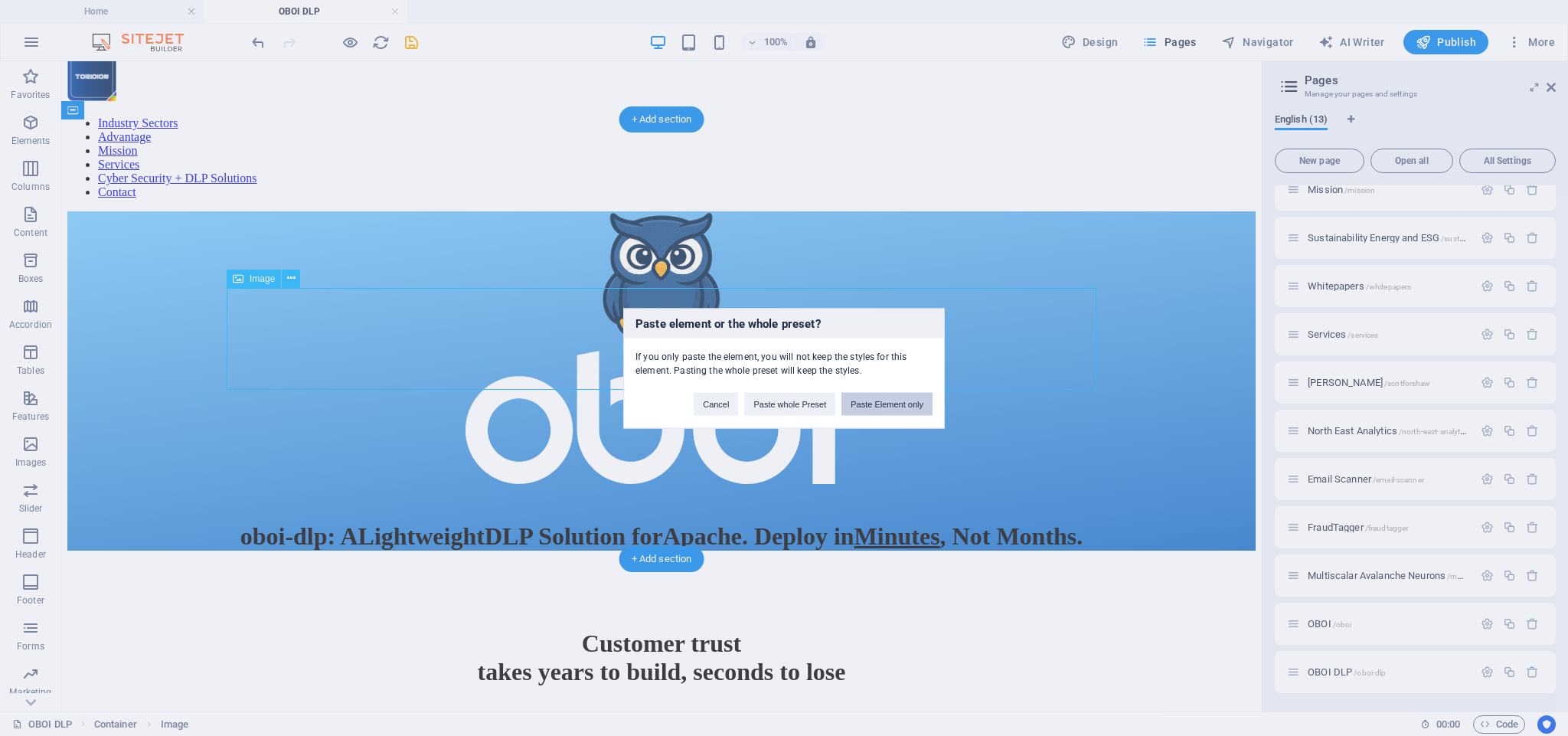
click at [904, 413] on button "Paste Element only" at bounding box center [887, 404] width 91 height 23
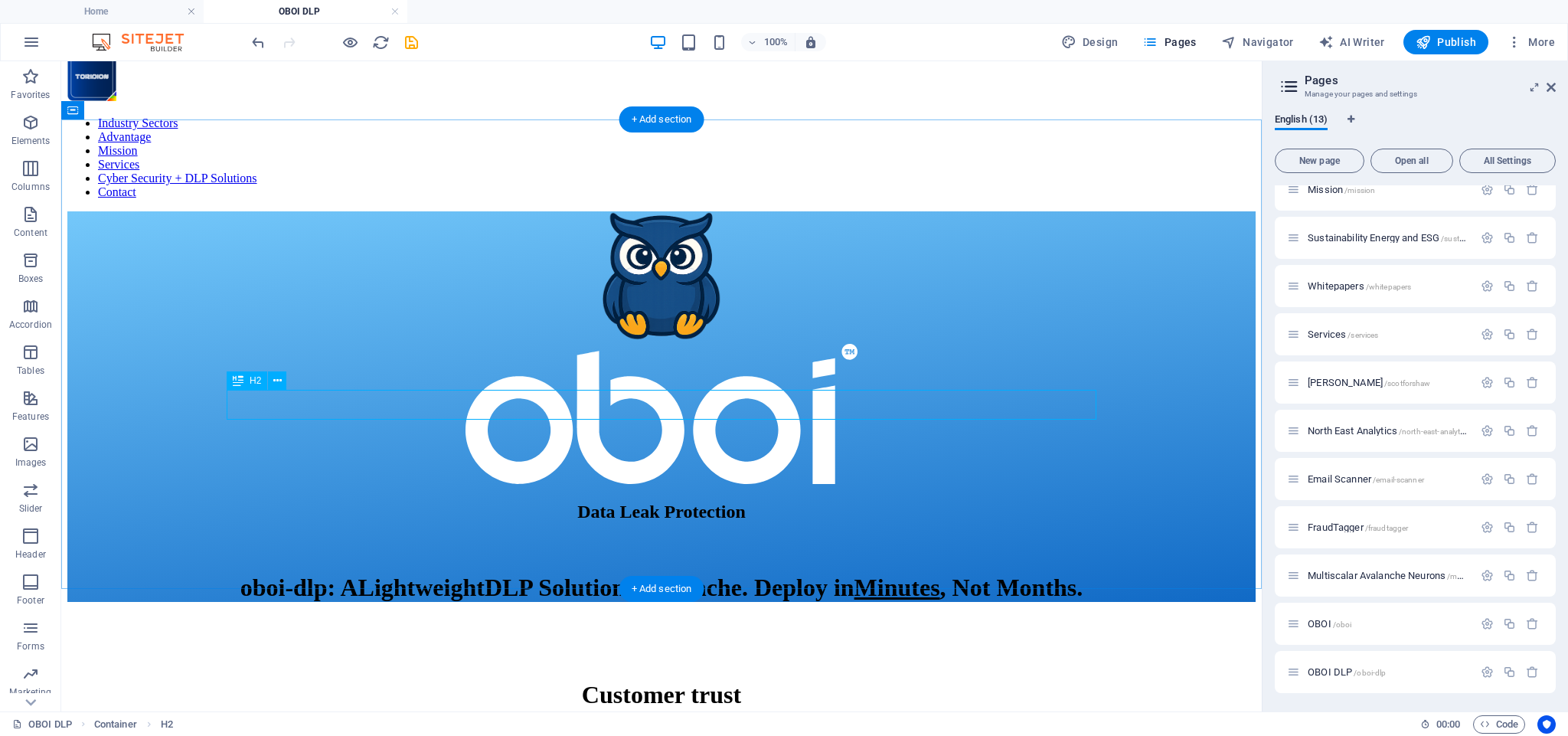
click at [691, 501] on div "Data Leak Protection" at bounding box center [662, 512] width 1188 height 21
click at [276, 382] on icon at bounding box center [278, 381] width 9 height 16
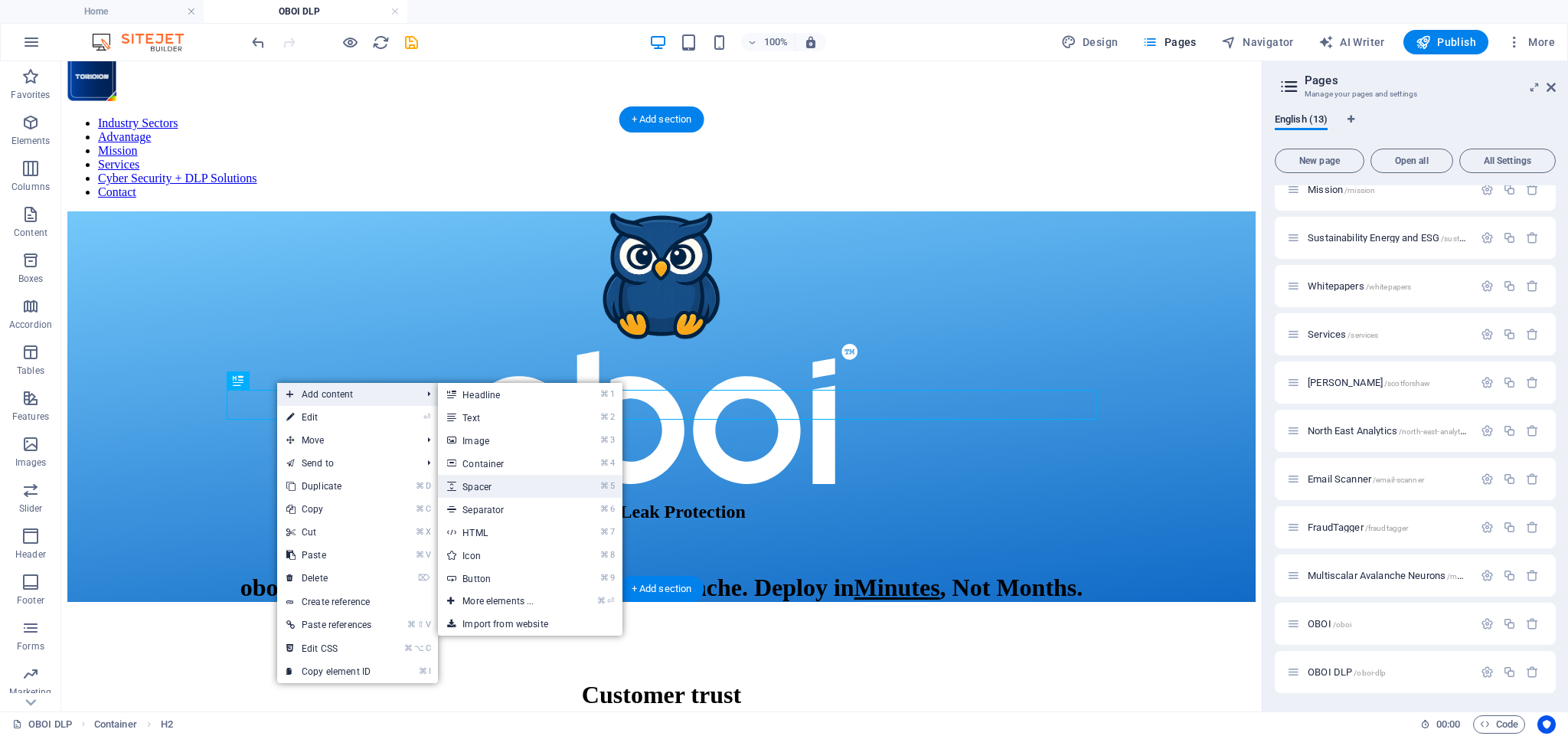
click at [490, 485] on link "⌘ 5 Spacer" at bounding box center [501, 486] width 127 height 23
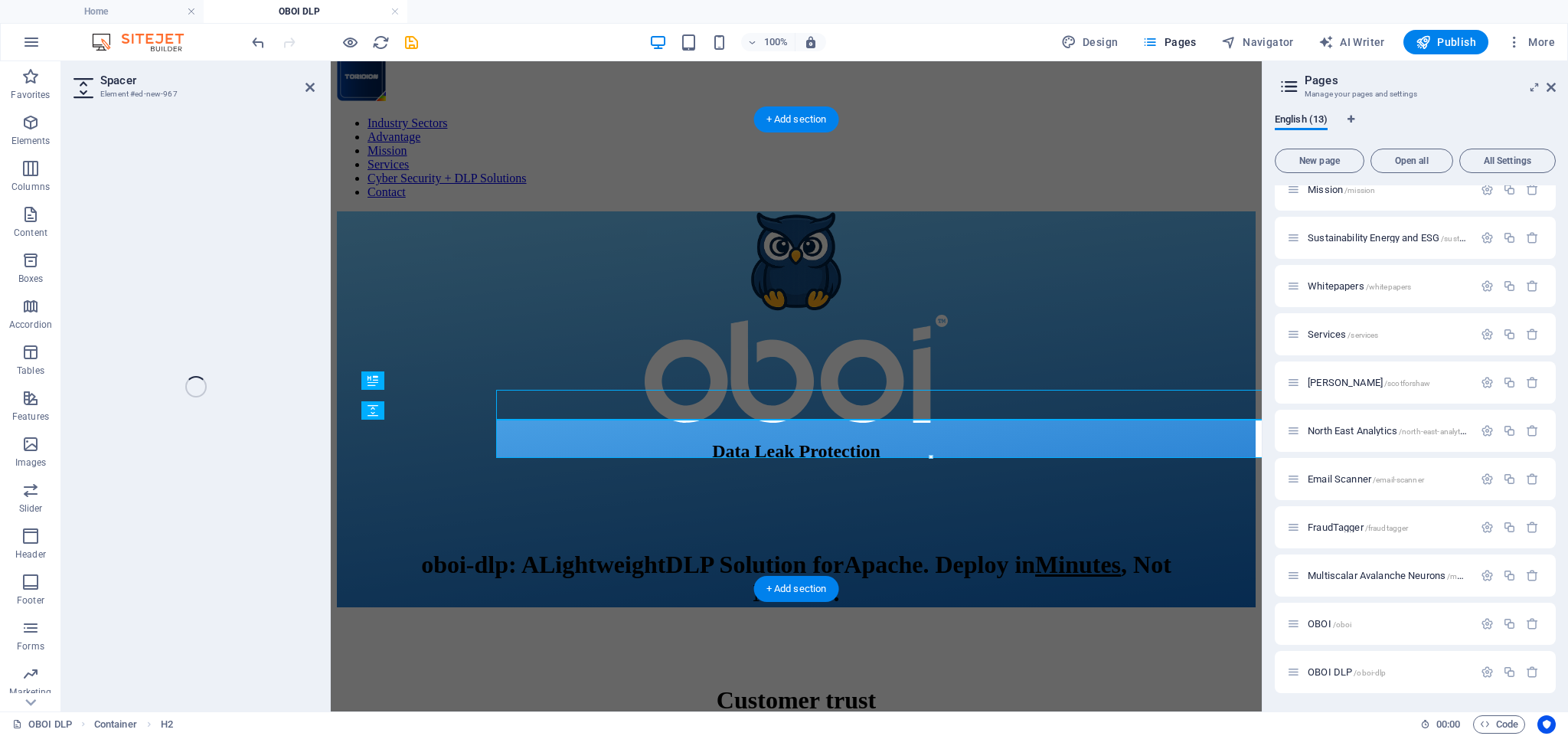
select select "px"
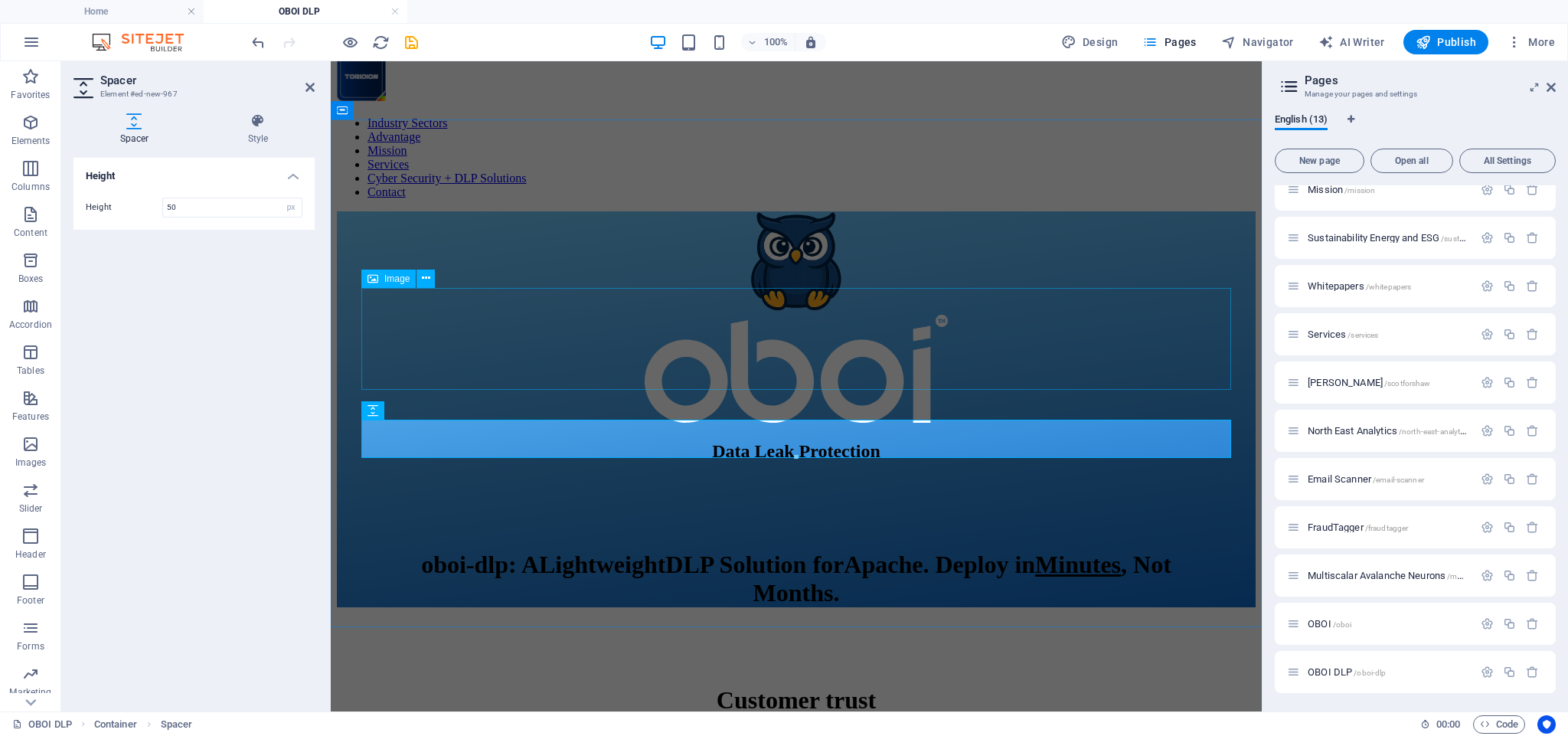
click at [1025, 317] on figure at bounding box center [795, 370] width 918 height 111
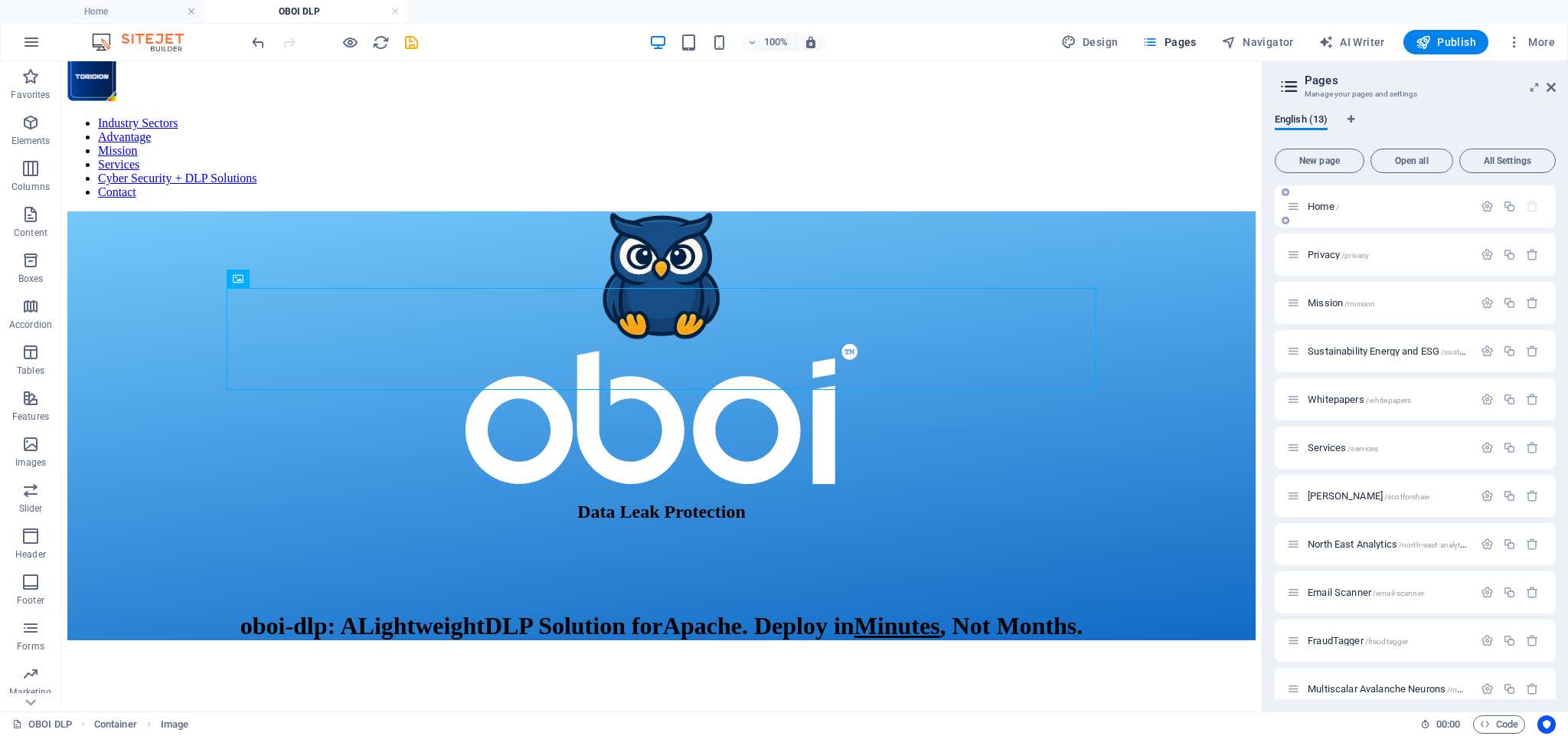
scroll to position [0, 0]
click at [0, 0] on span "Home /" at bounding box center [0, 0] width 0 height 0
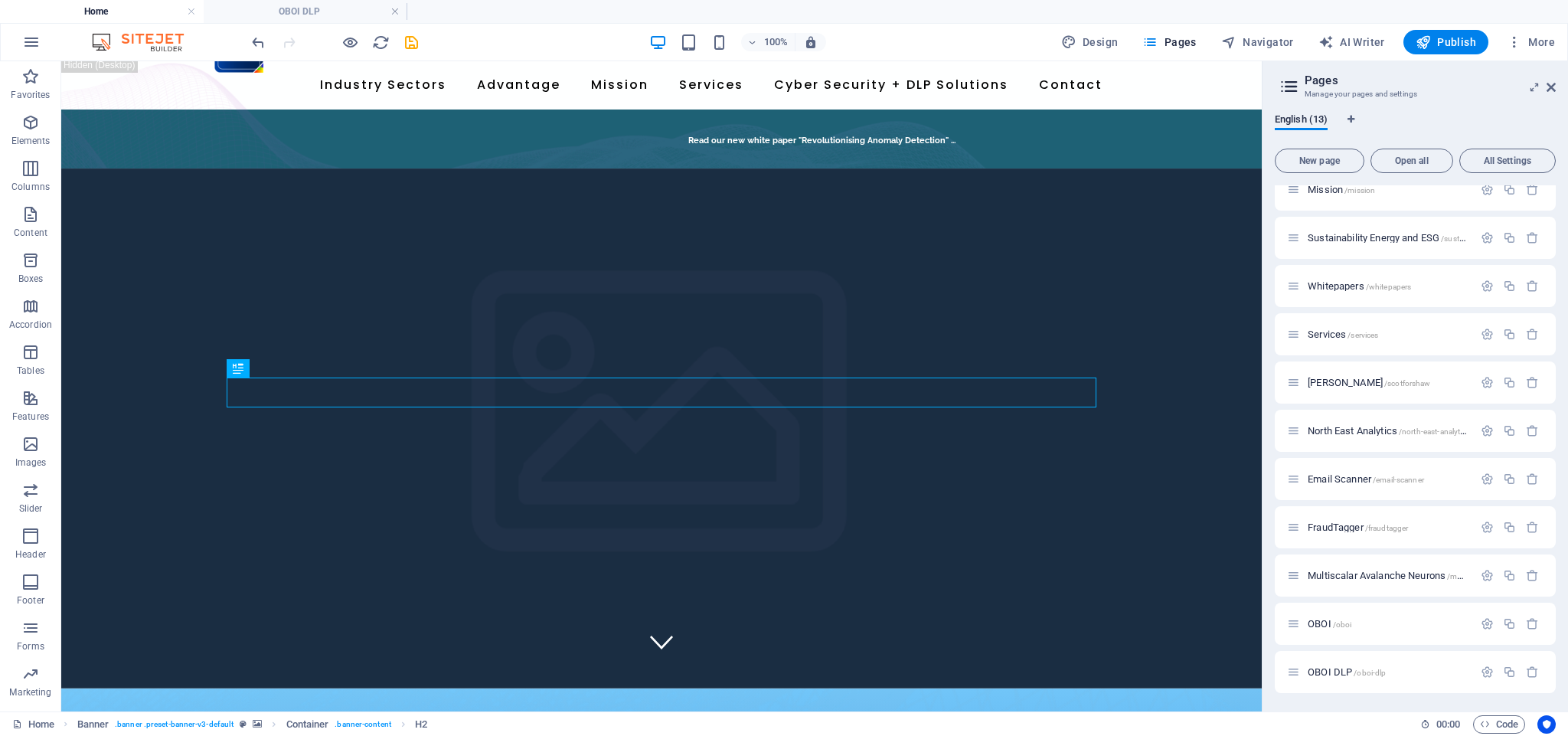
scroll to position [113, 0]
click at [1333, 670] on span "OBOI DLP /oboi-dlp" at bounding box center [1346, 672] width 78 height 11
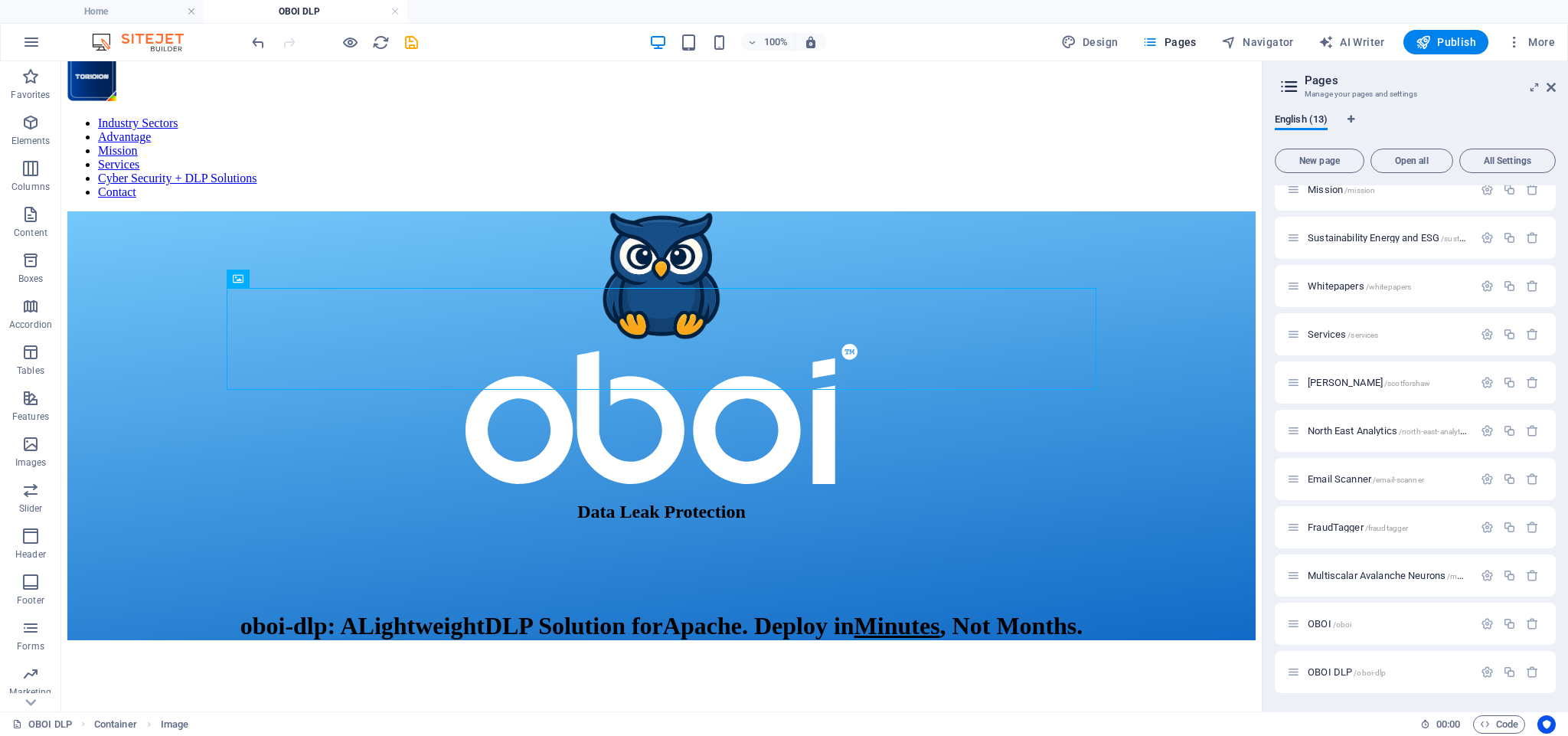
scroll to position [0, 0]
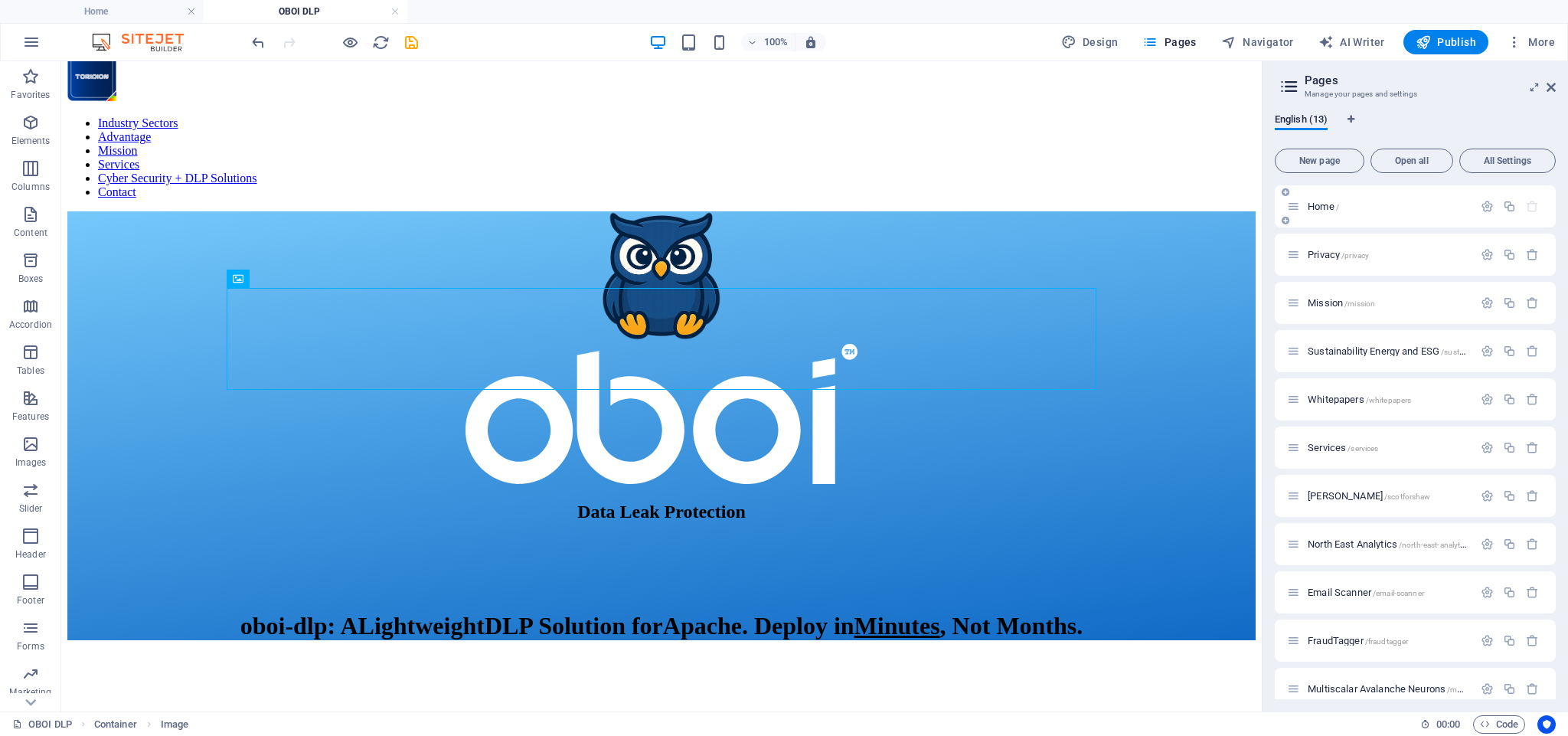
click at [0, 0] on div "Home /" at bounding box center [0, 0] width 0 height 0
click at [0, 0] on span "Home /" at bounding box center [0, 0] width 0 height 0
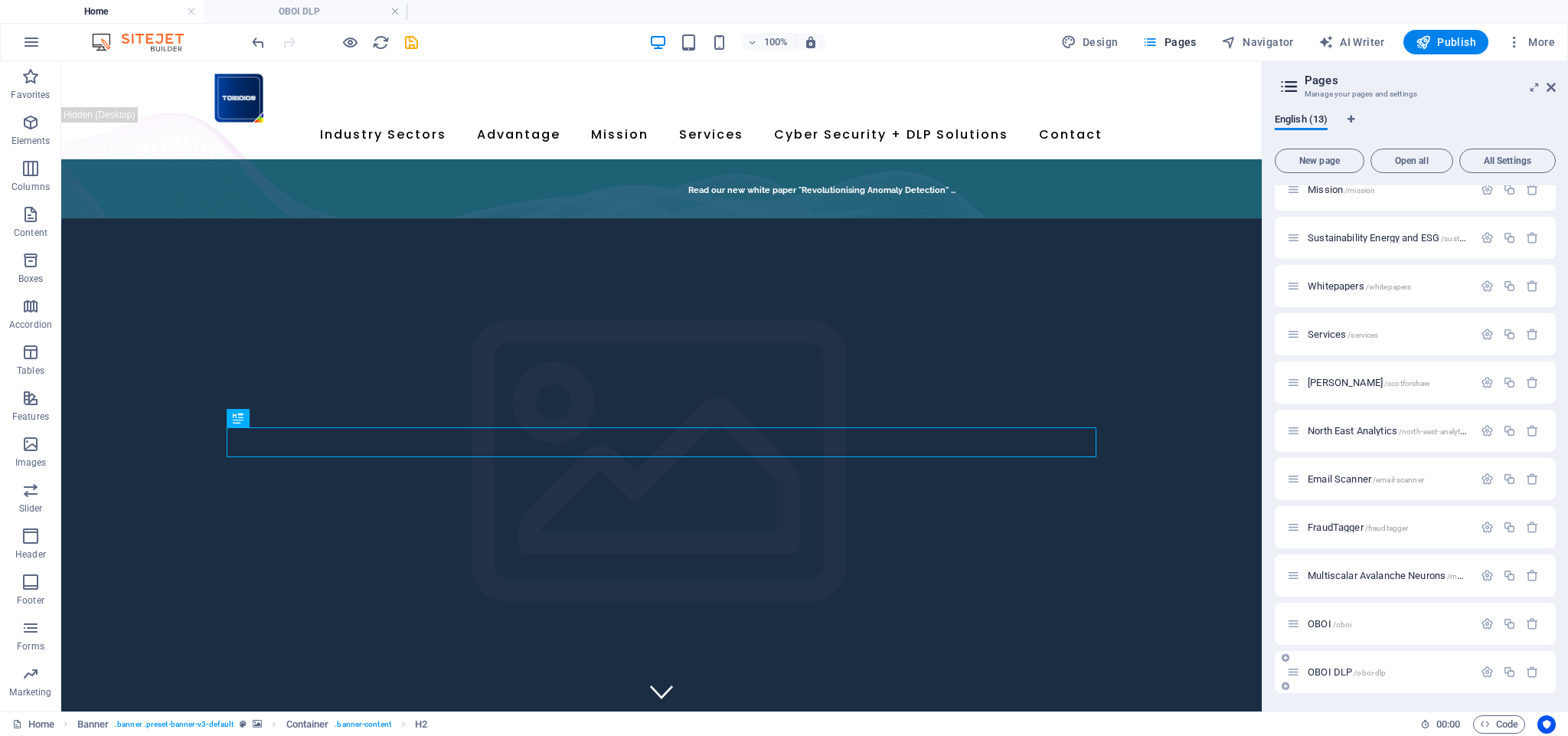
scroll to position [113, 0]
click at [1334, 676] on span "OBOI DLP /oboi-dlp" at bounding box center [1346, 672] width 78 height 11
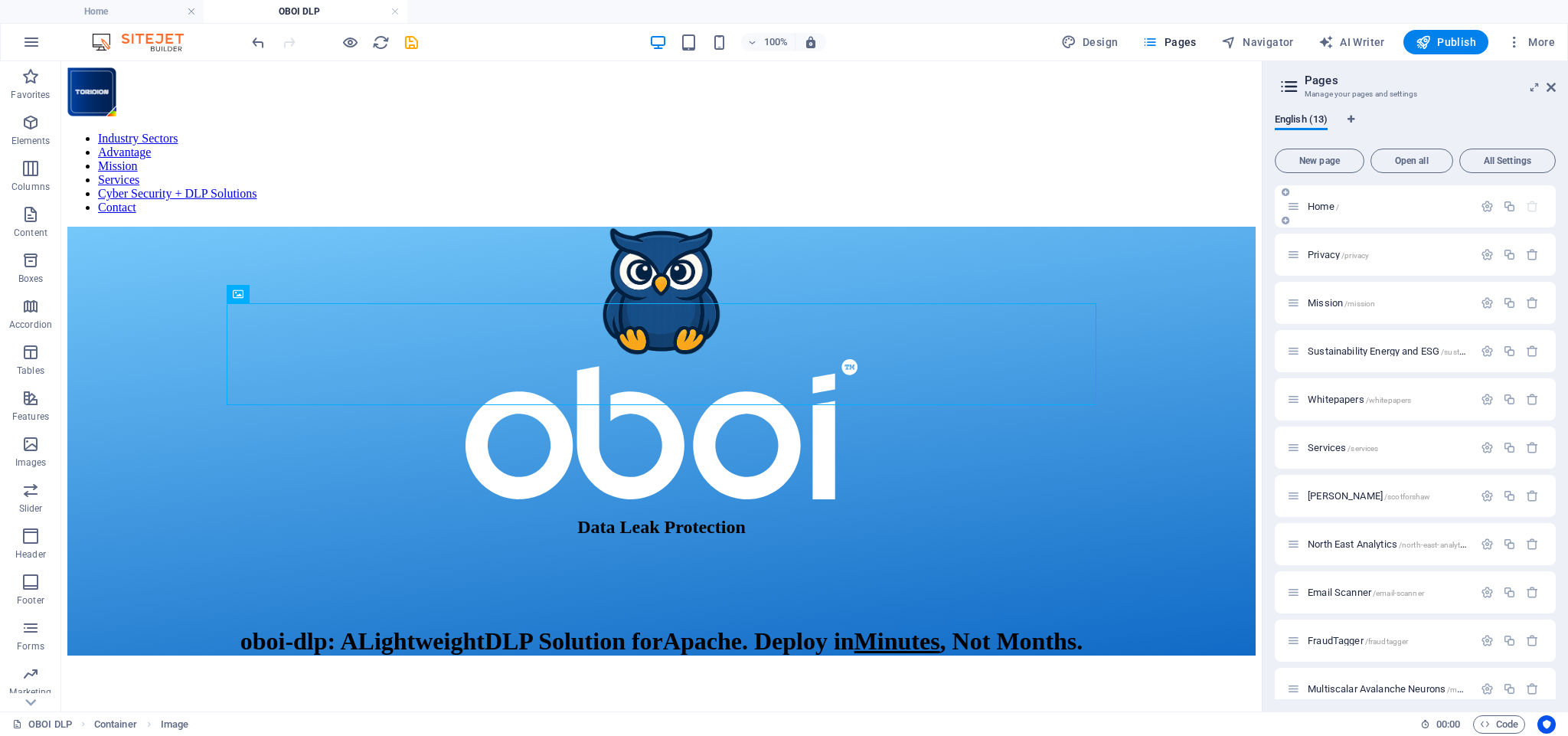
scroll to position [0, 0]
click at [0, 0] on span "Home /" at bounding box center [0, 0] width 0 height 0
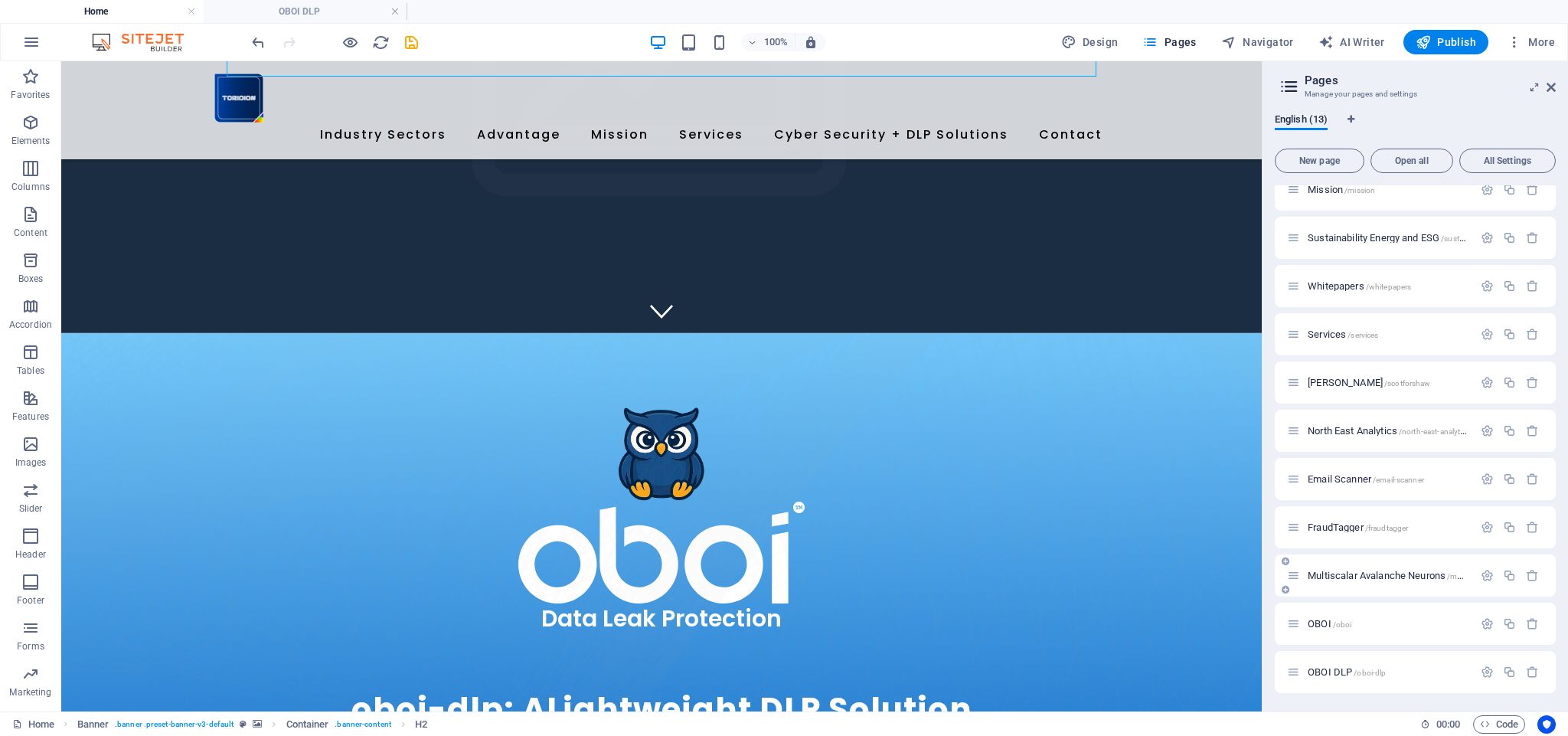
scroll to position [113, 0]
click at [1352, 674] on span "OBOI DLP /oboi-dlp" at bounding box center [1346, 672] width 78 height 11
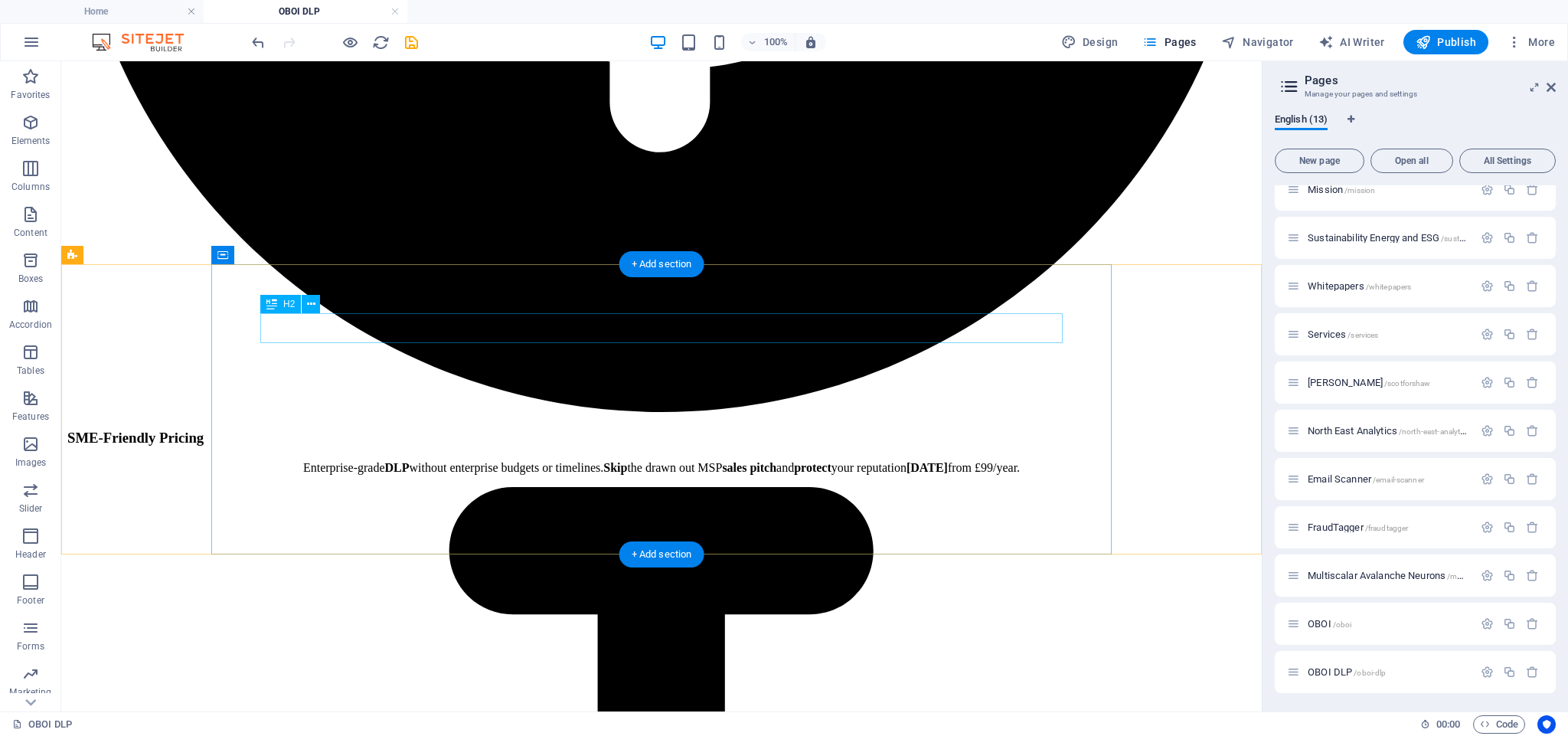
scroll to position [1797, 0]
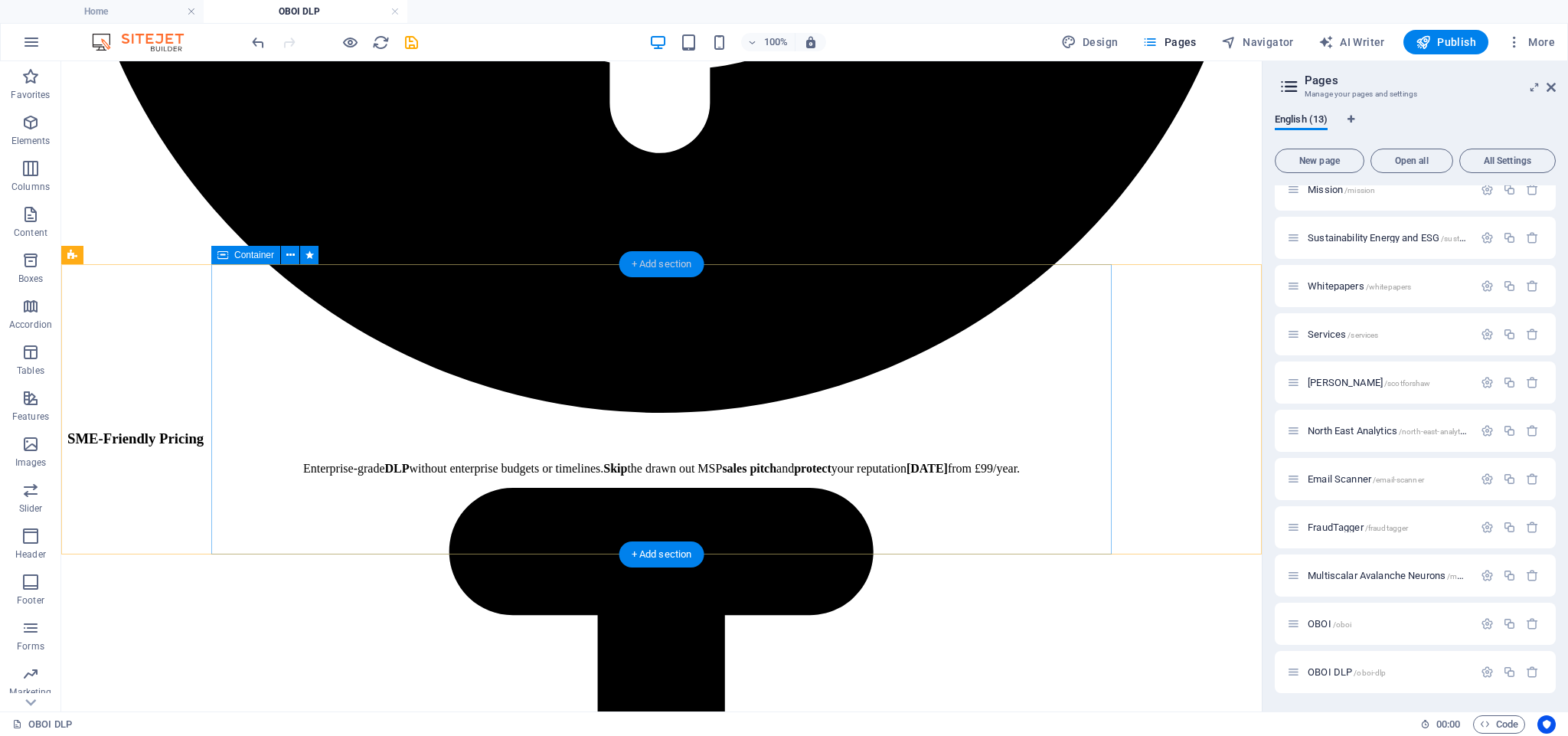
click at [668, 265] on div "+ Add section" at bounding box center [662, 265] width 85 height 26
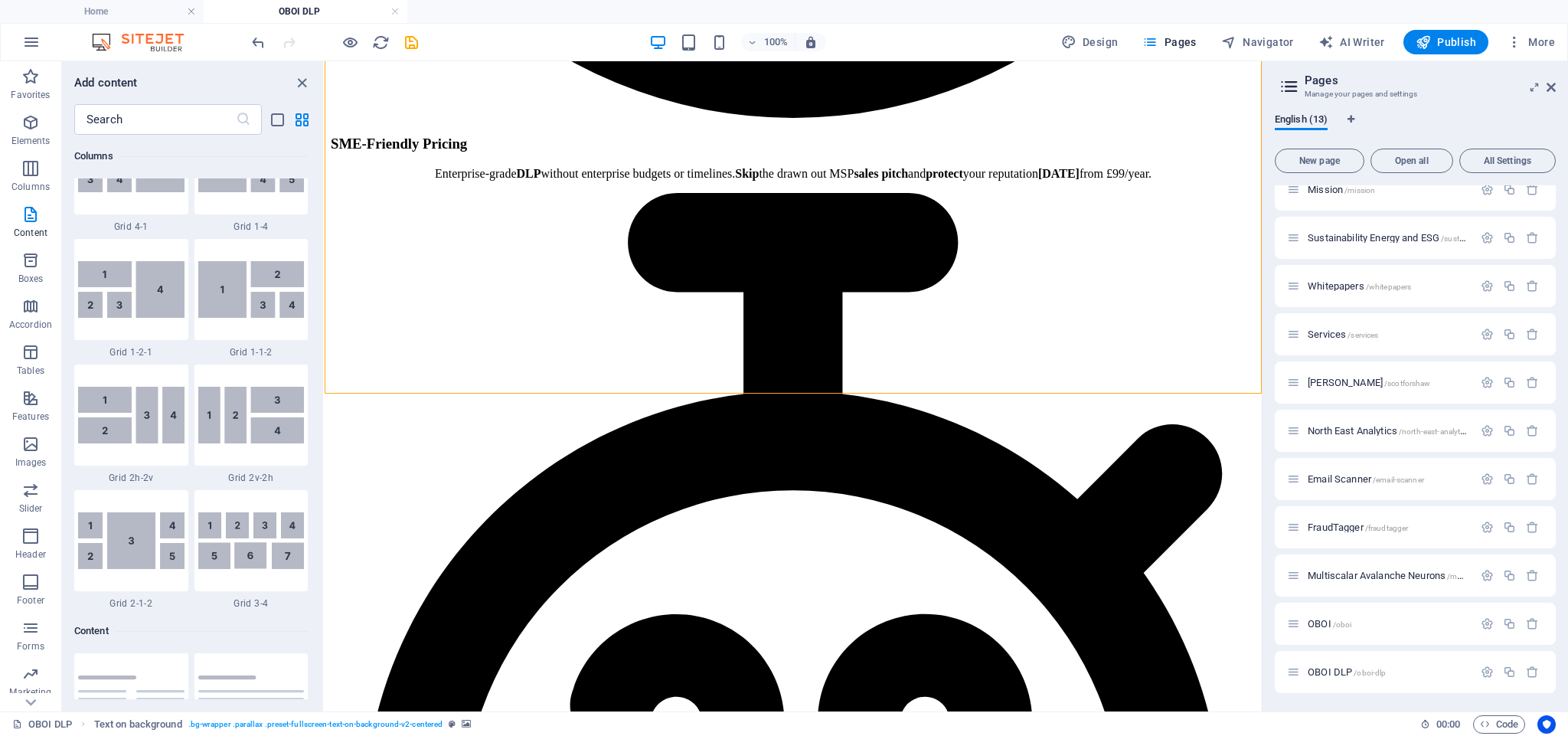
scroll to position [2210, 0]
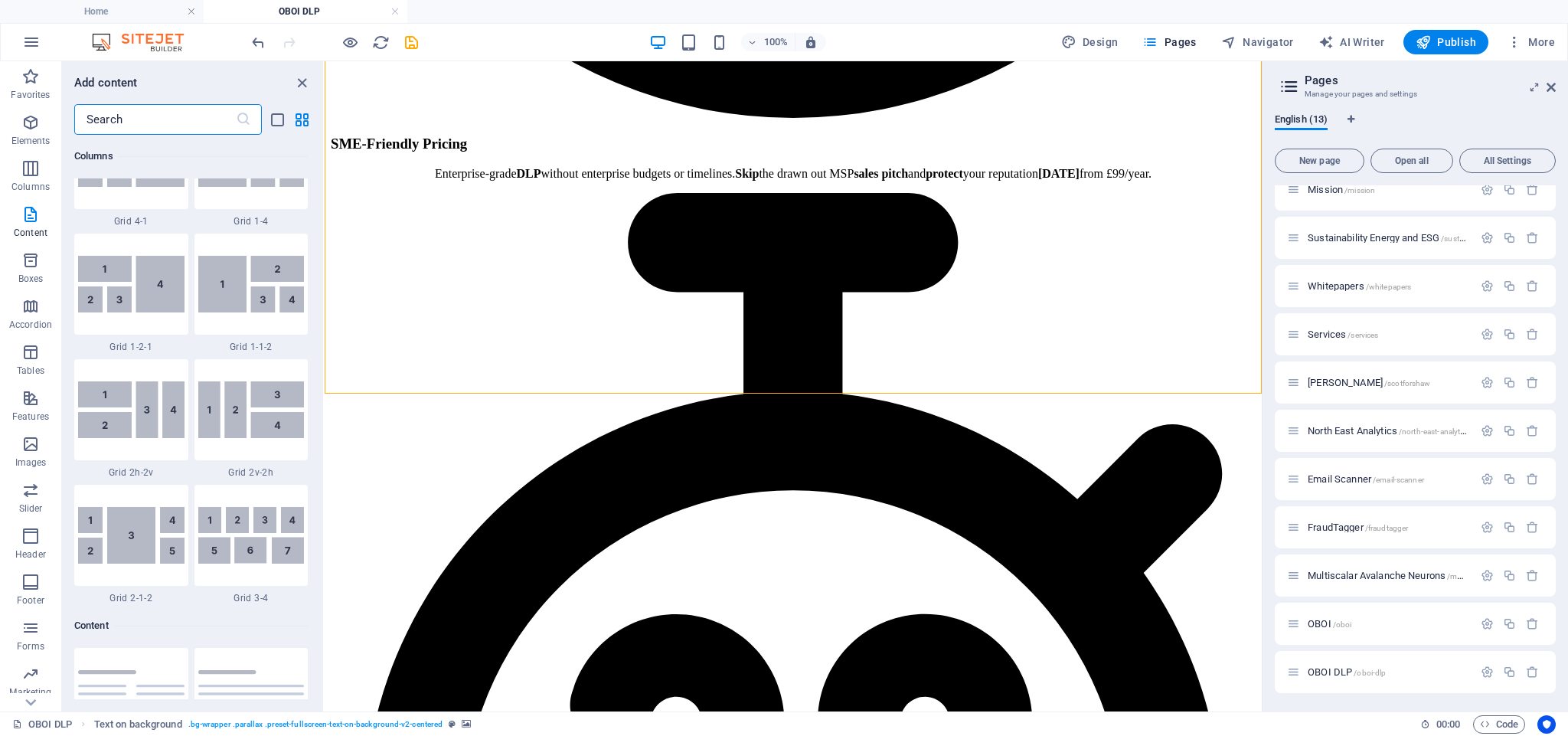
click at [152, 121] on input "text" at bounding box center [155, 119] width 162 height 31
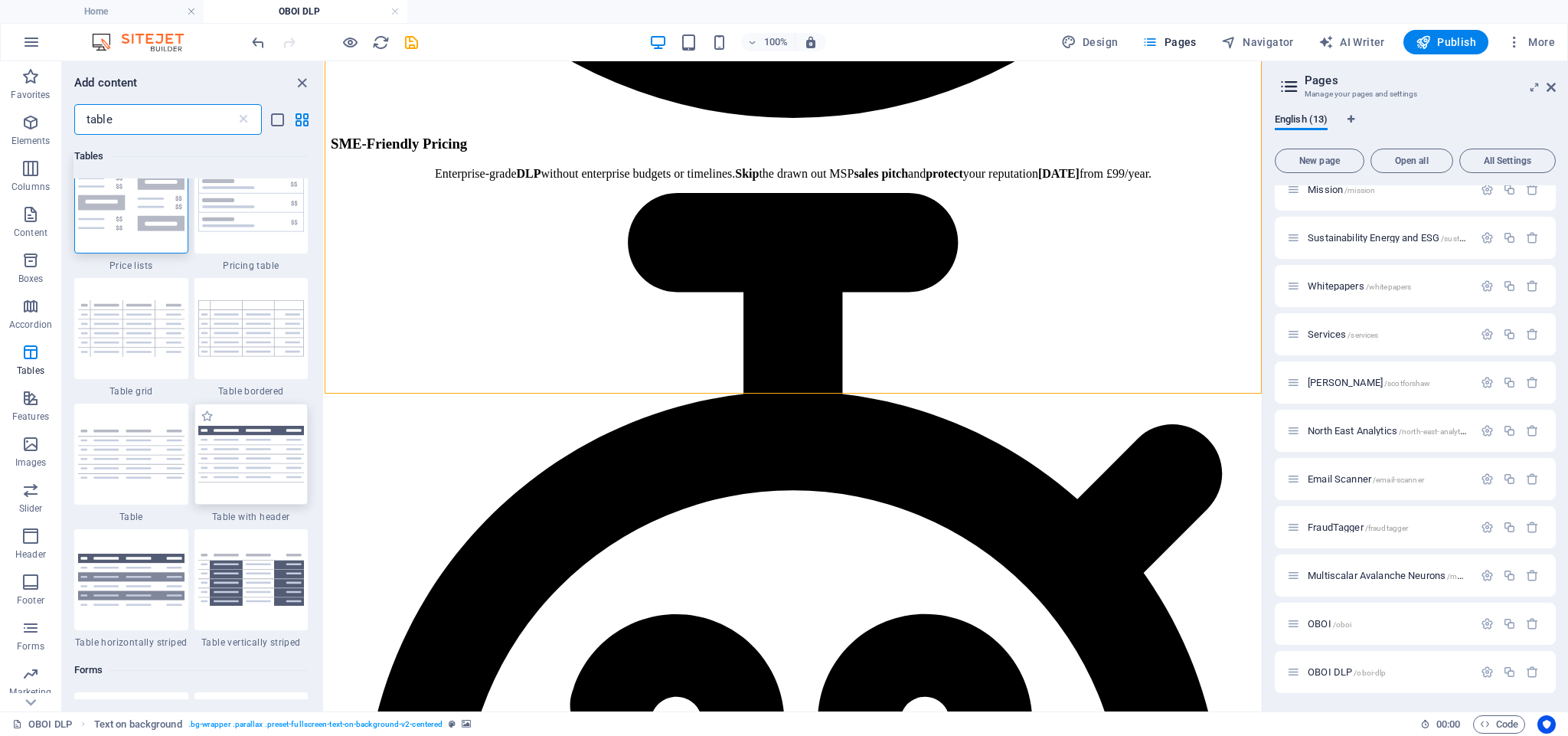
scroll to position [13, 0]
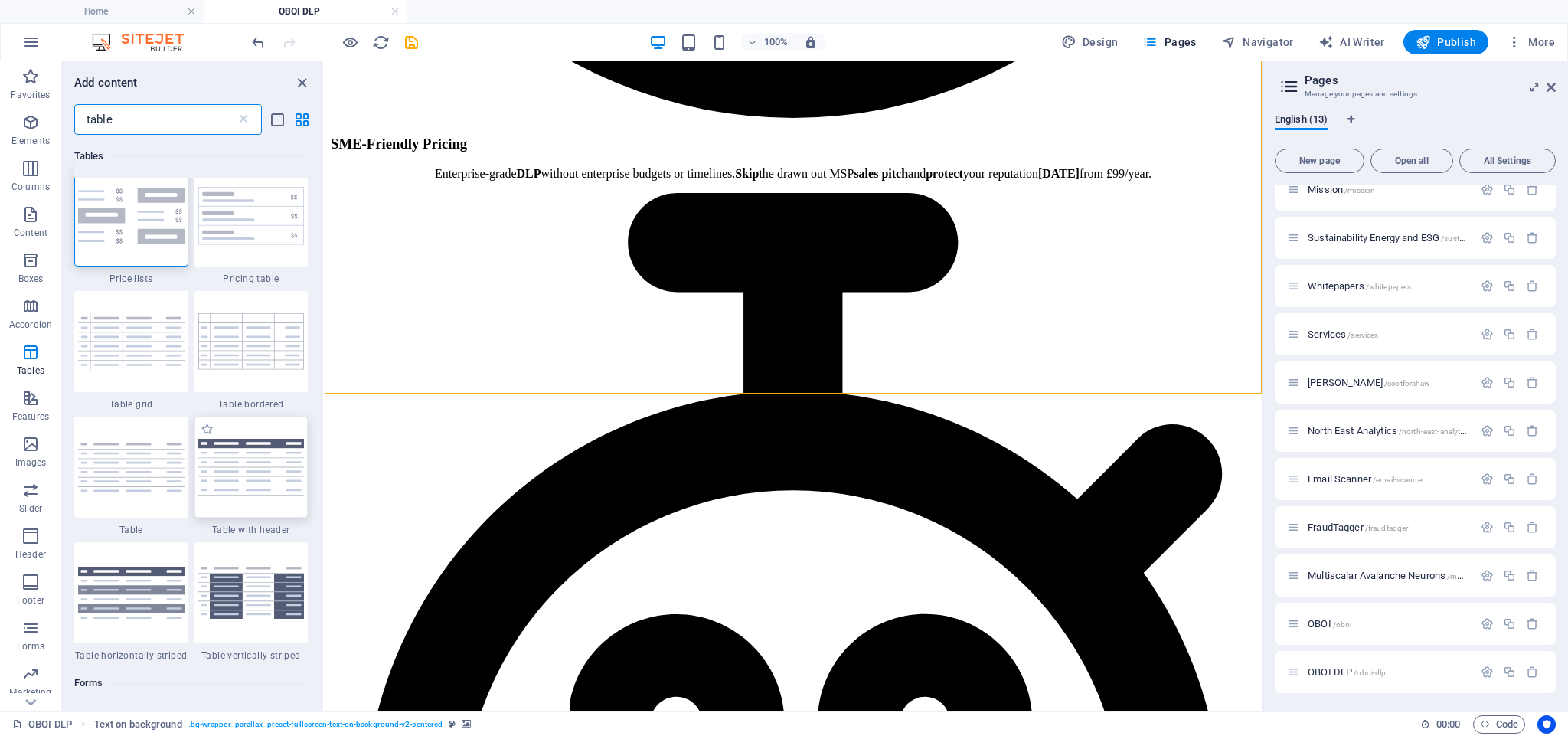
type input "table"
click at [247, 470] on img at bounding box center [251, 467] width 106 height 56
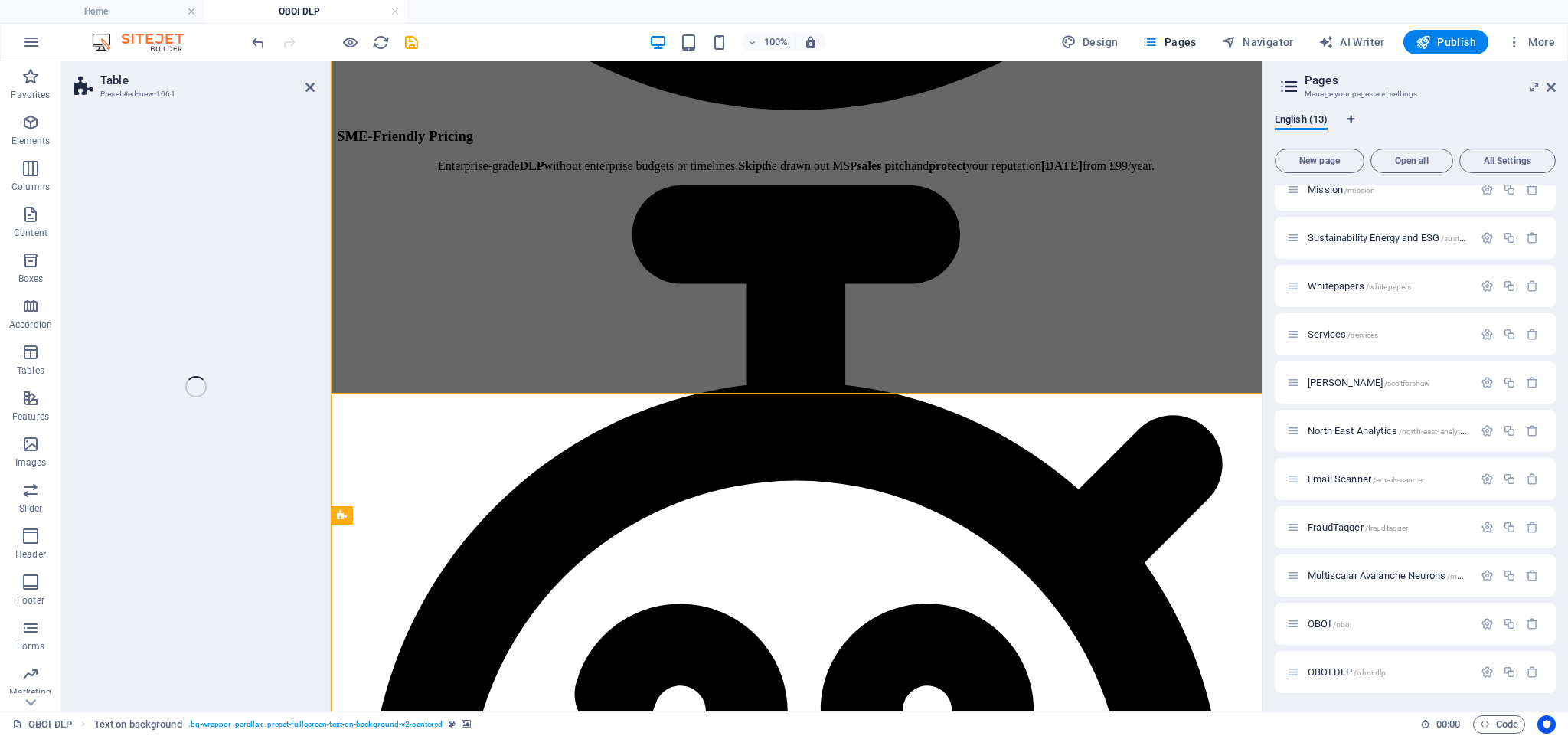
select select "preset-table-v3-header"
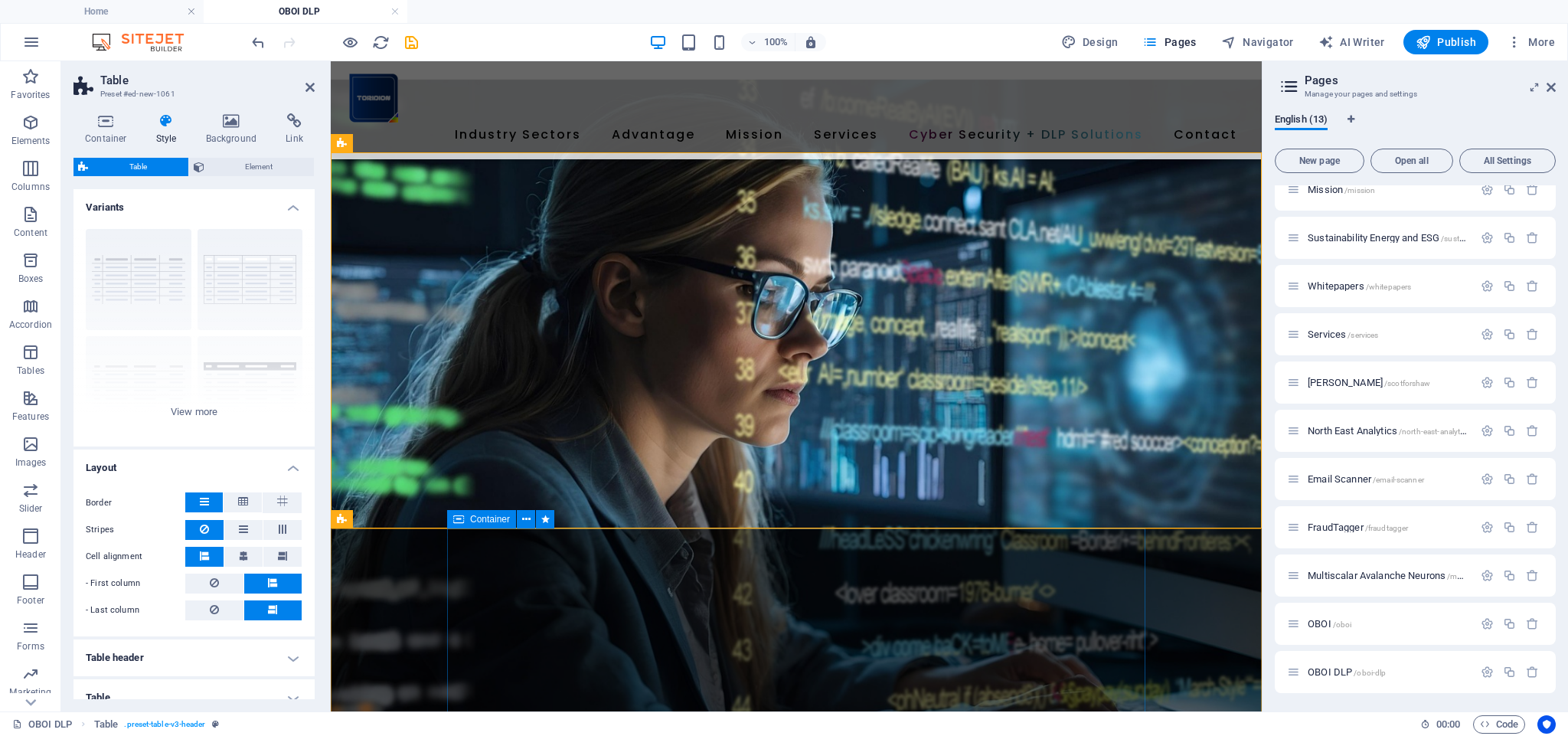
scroll to position [2012, 0]
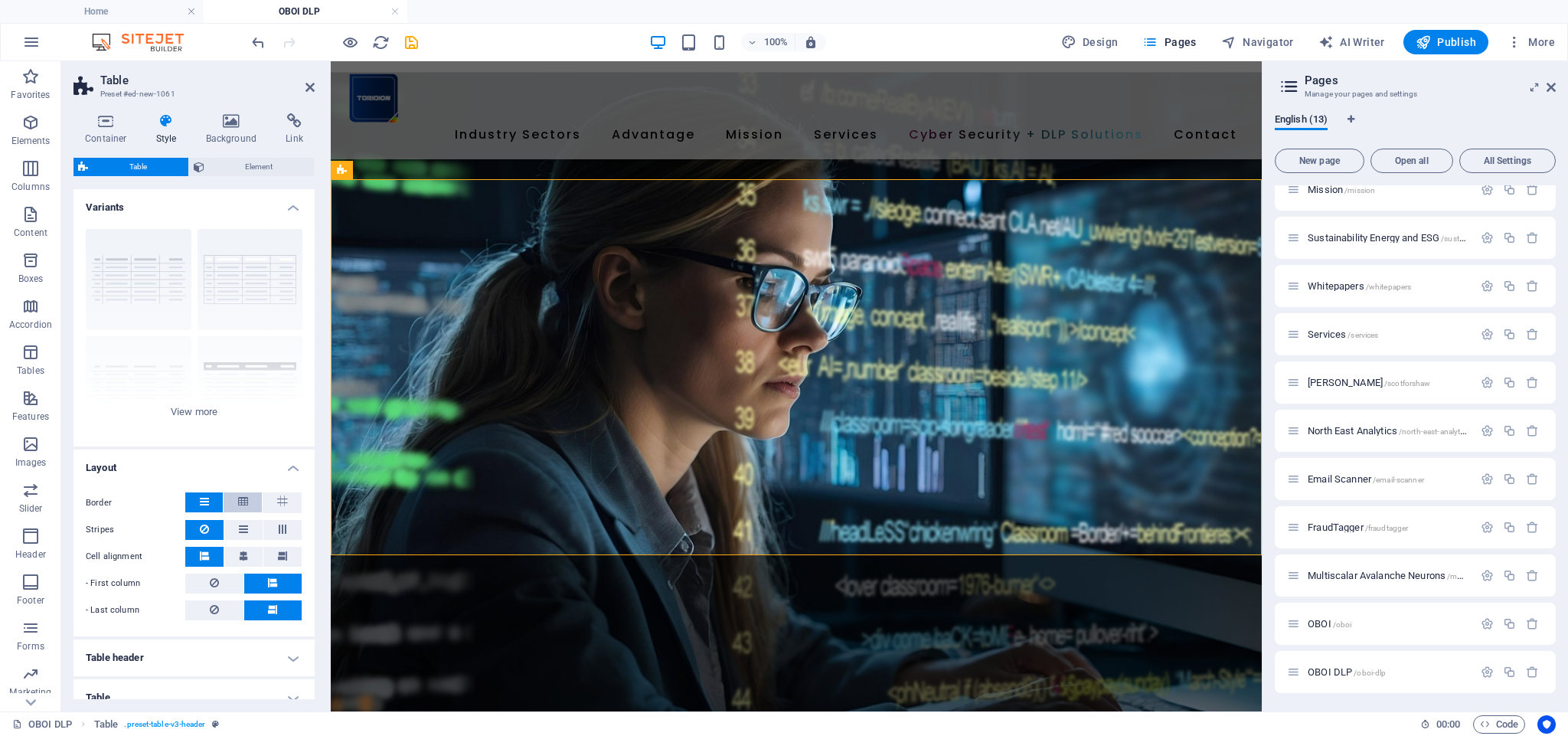
click at [241, 502] on icon at bounding box center [243, 501] width 10 height 18
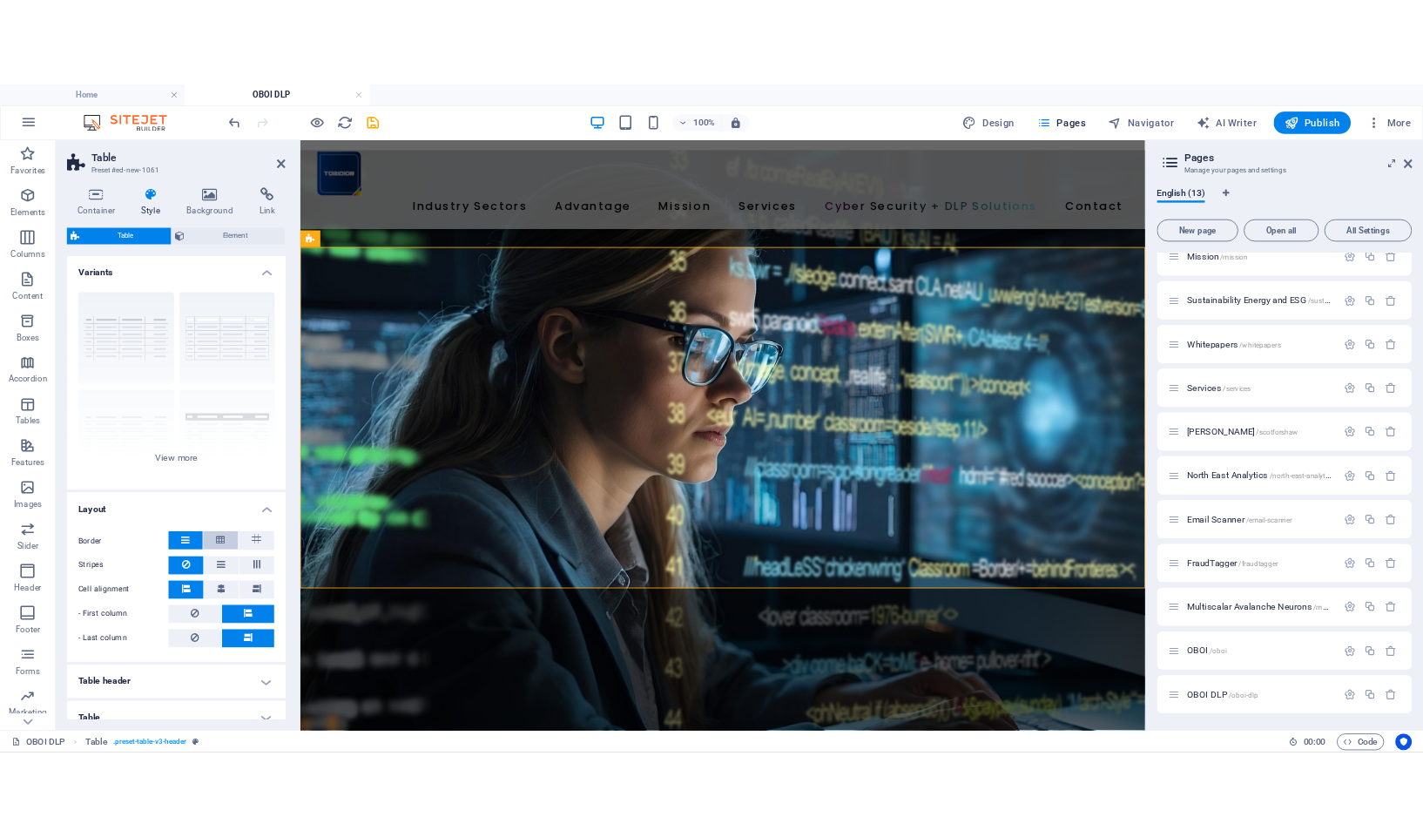
scroll to position [0, 0]
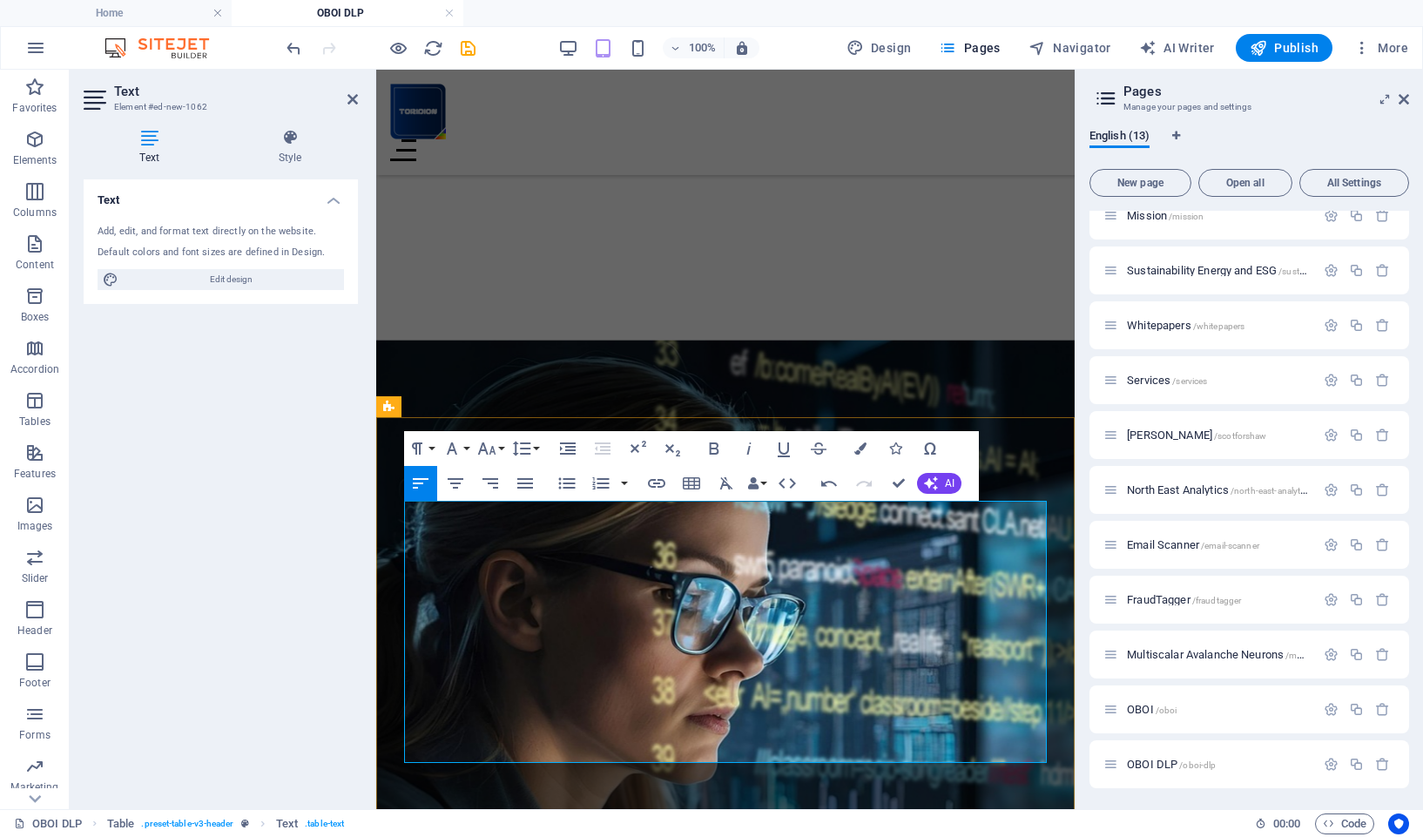
drag, startPoint x: 642, startPoint y: 523, endPoint x: 592, endPoint y: 524, distance: 49.7
click at [717, 446] on icon "button" at bounding box center [715, 448] width 10 height 12
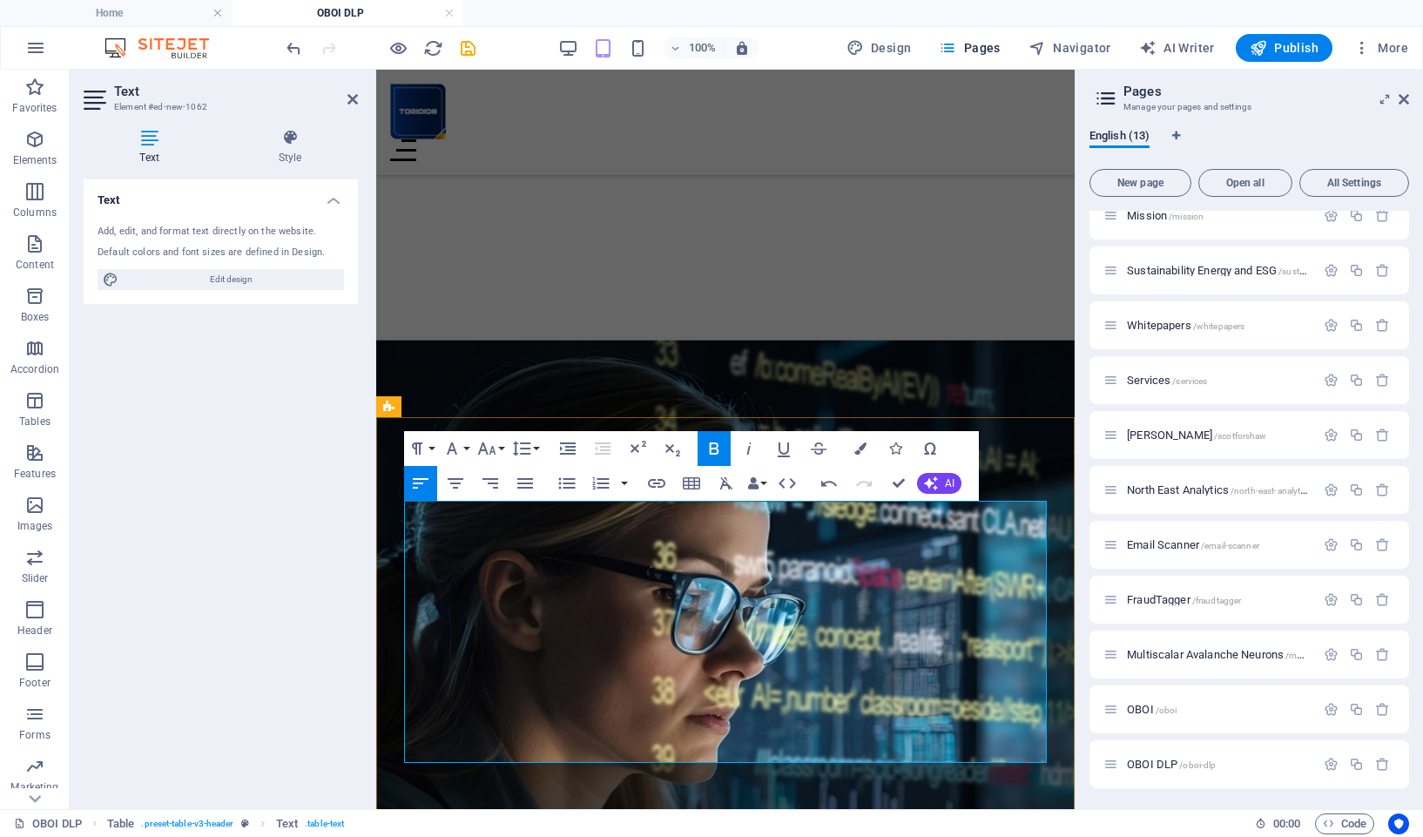
drag, startPoint x: 1744, startPoint y: 453, endPoint x: 793, endPoint y: 529, distance: 954.0
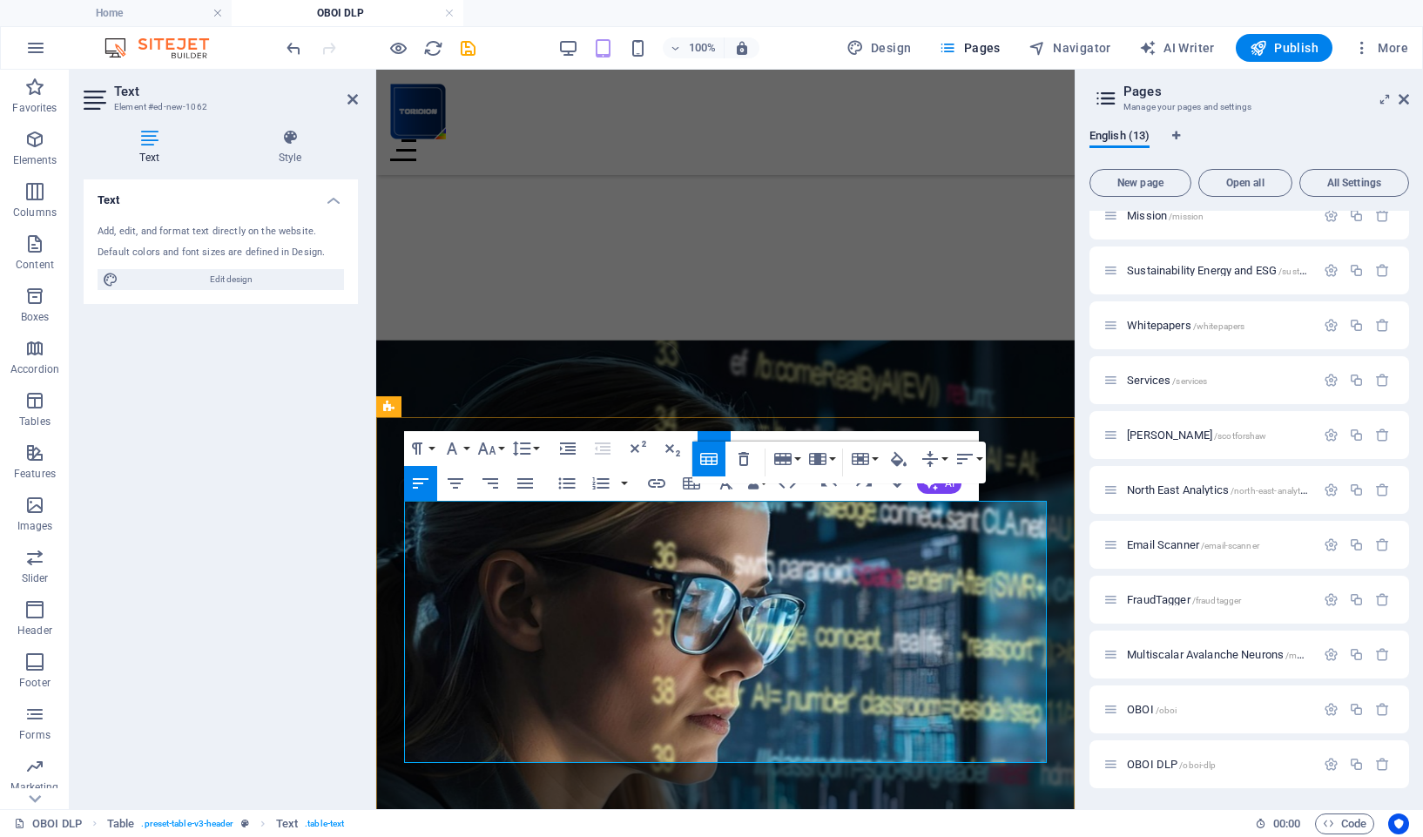
drag, startPoint x: 856, startPoint y: 531, endPoint x: 610, endPoint y: 531, distance: 246.5
click at [710, 449] on icon "button" at bounding box center [715, 448] width 10 height 12
click at [712, 442] on icon "button" at bounding box center [714, 448] width 21 height 21
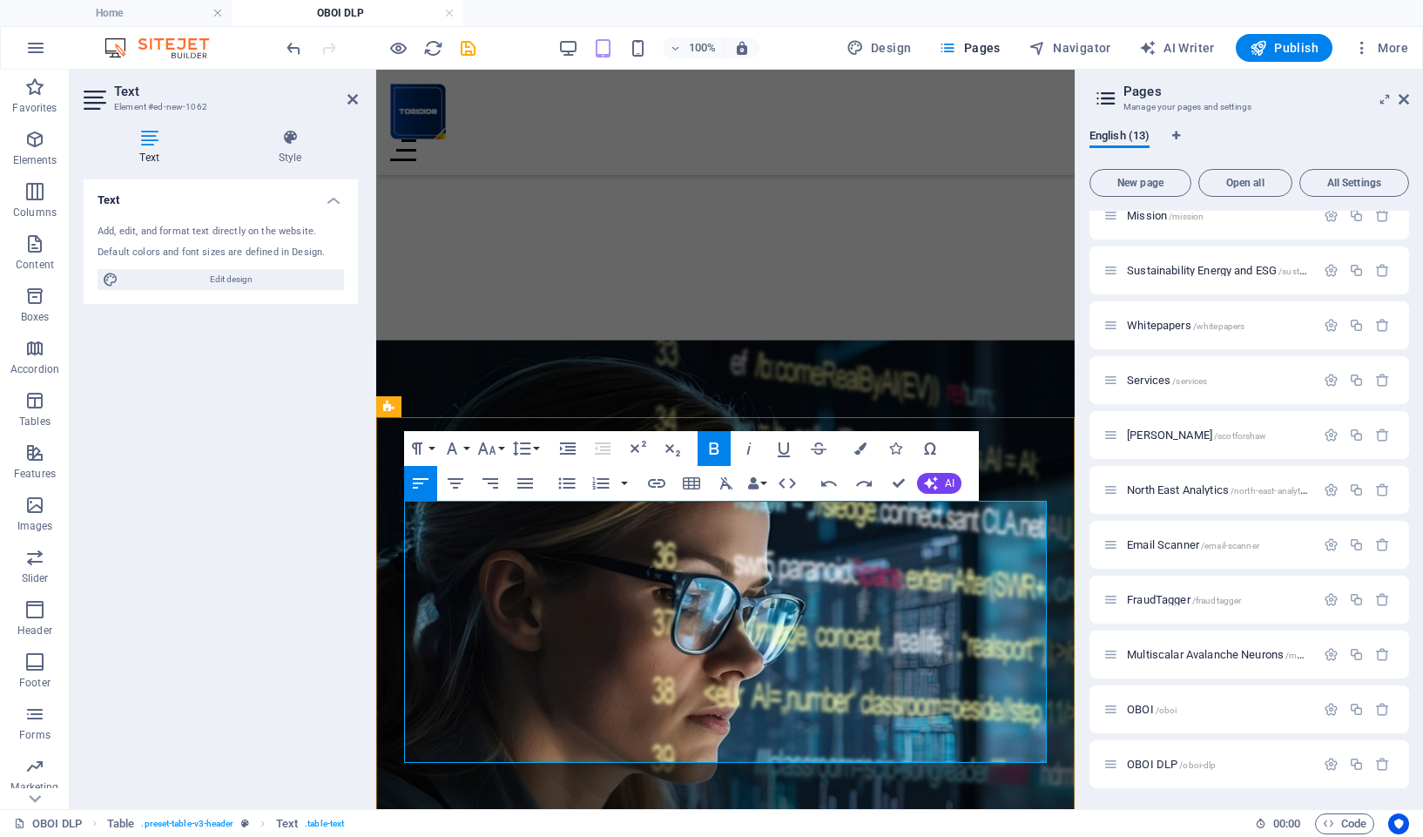
drag, startPoint x: 776, startPoint y: 522, endPoint x: 797, endPoint y: 543, distance: 30.2
drag, startPoint x: 772, startPoint y: 525, endPoint x: 804, endPoint y: 525, distance: 31.4
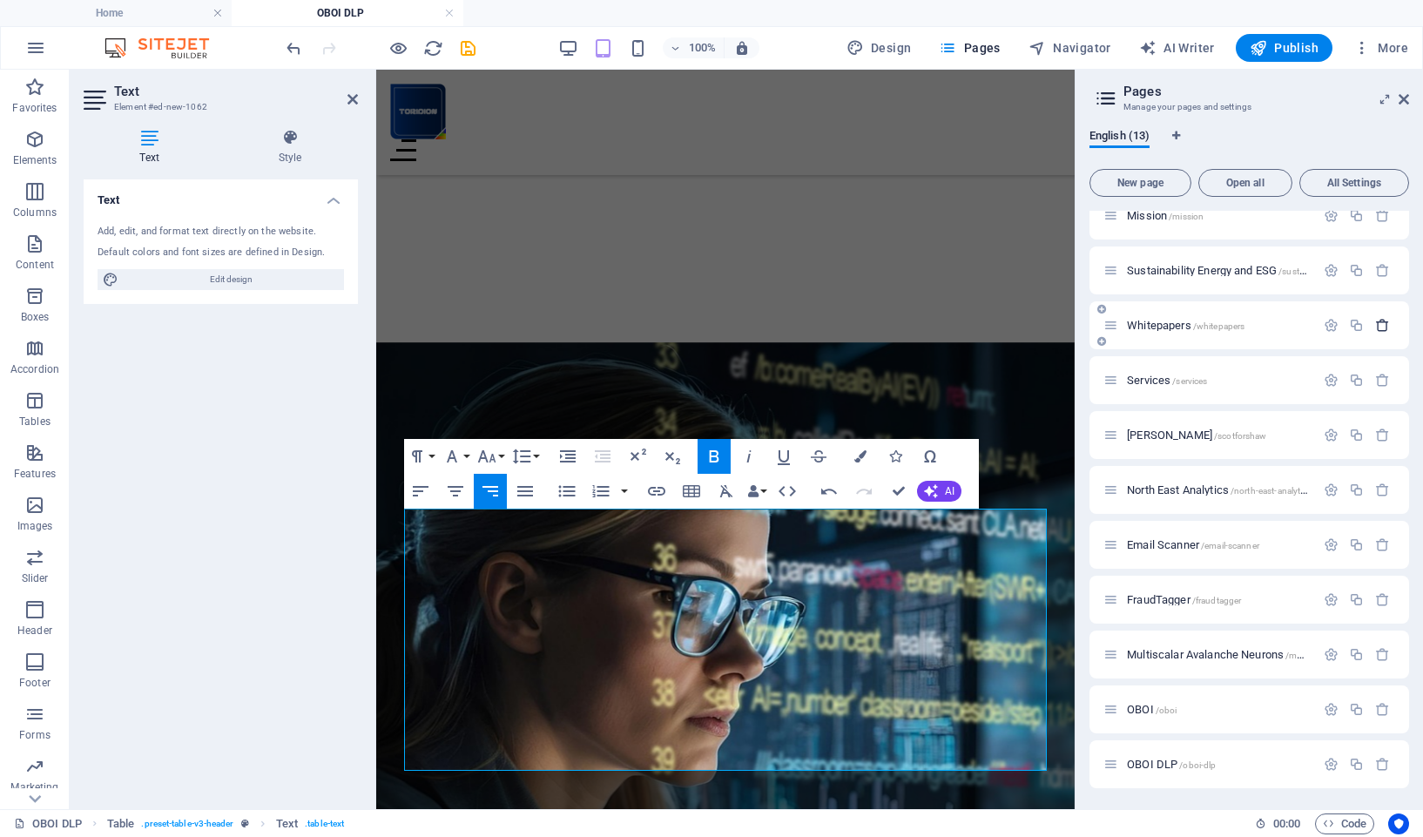
scroll to position [2279, 0]
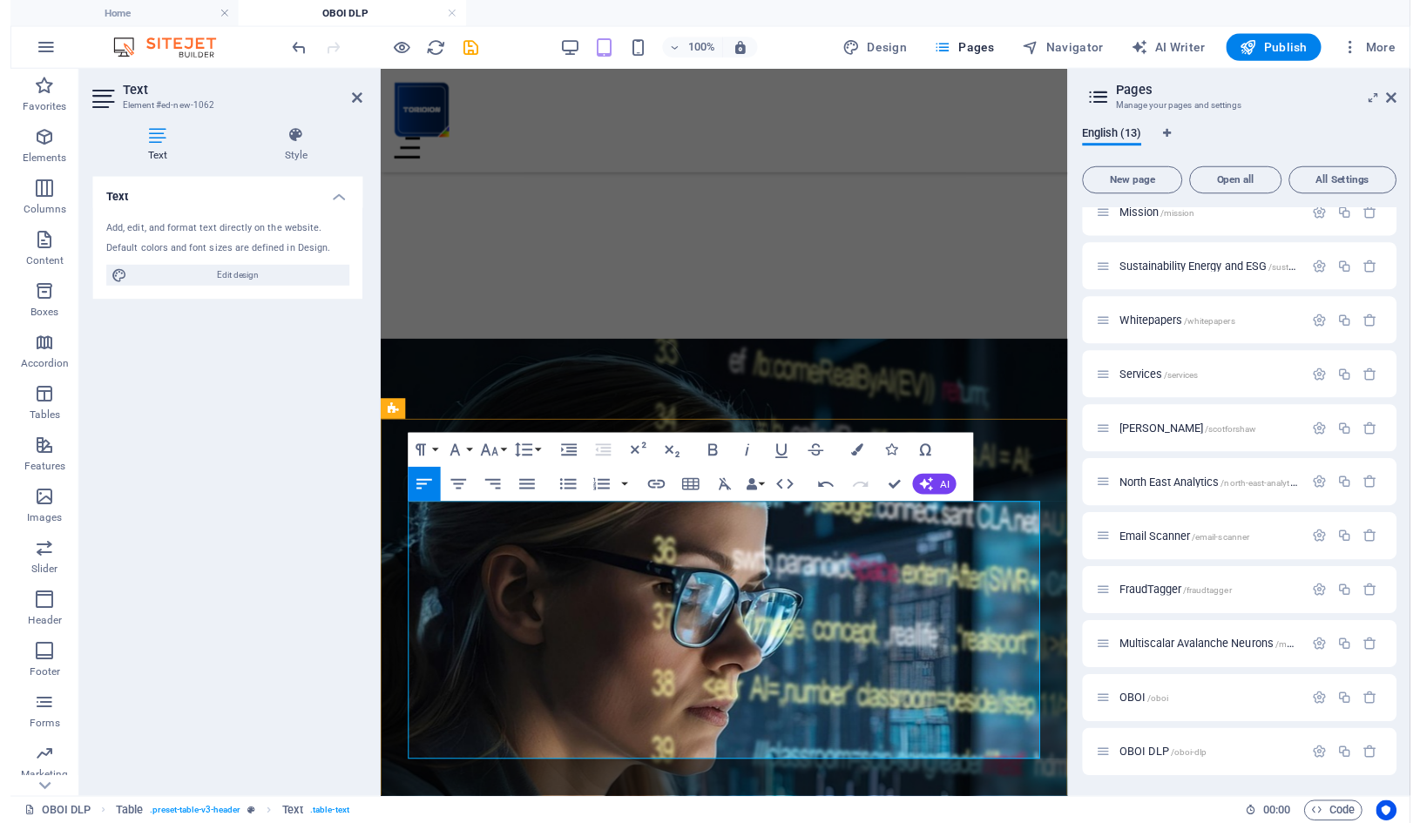
scroll to position [2277, 0]
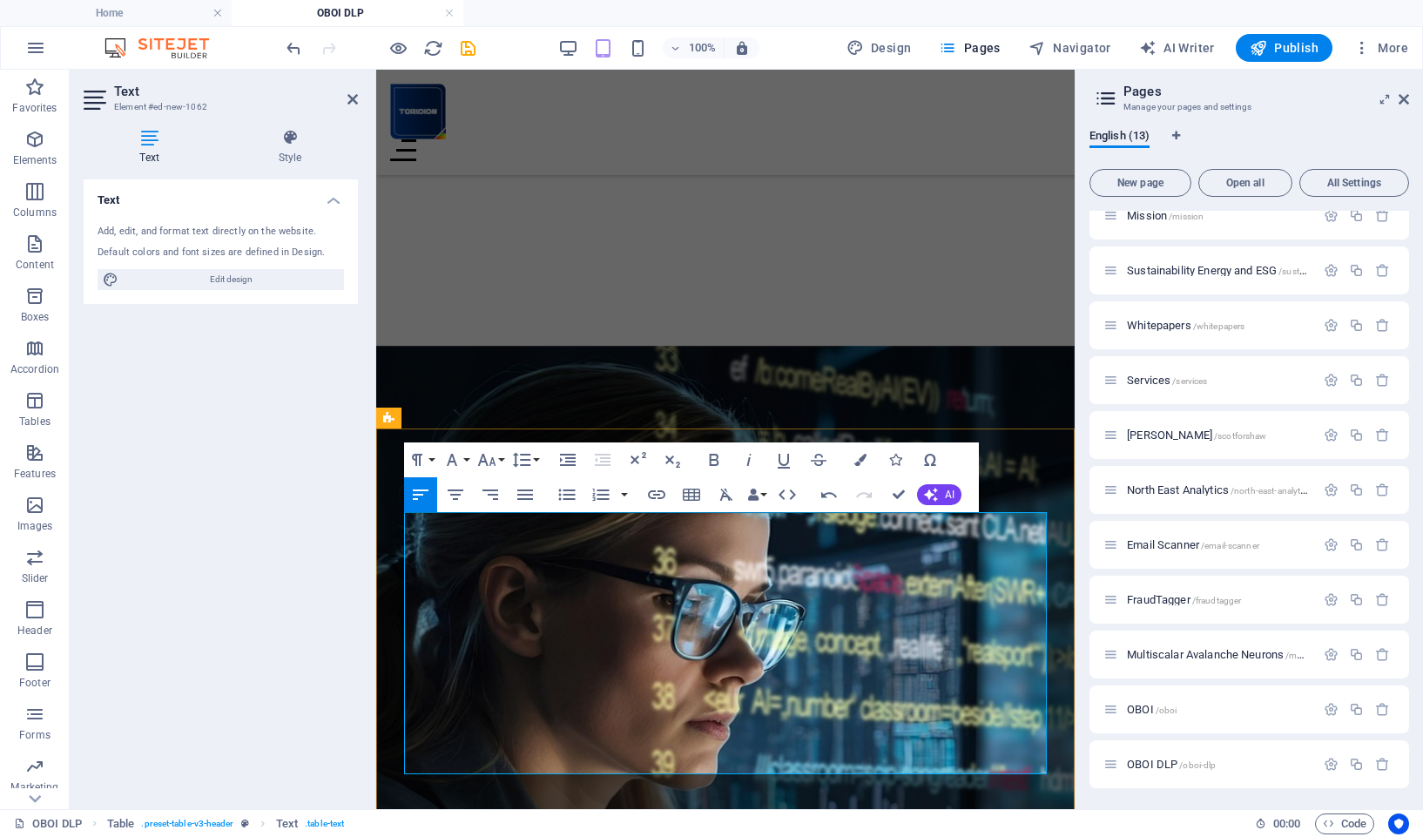
drag, startPoint x: 410, startPoint y: 577, endPoint x: 441, endPoint y: 581, distance: 30.8
drag, startPoint x: 413, startPoint y: 560, endPoint x: 584, endPoint y: 621, distance: 181.3
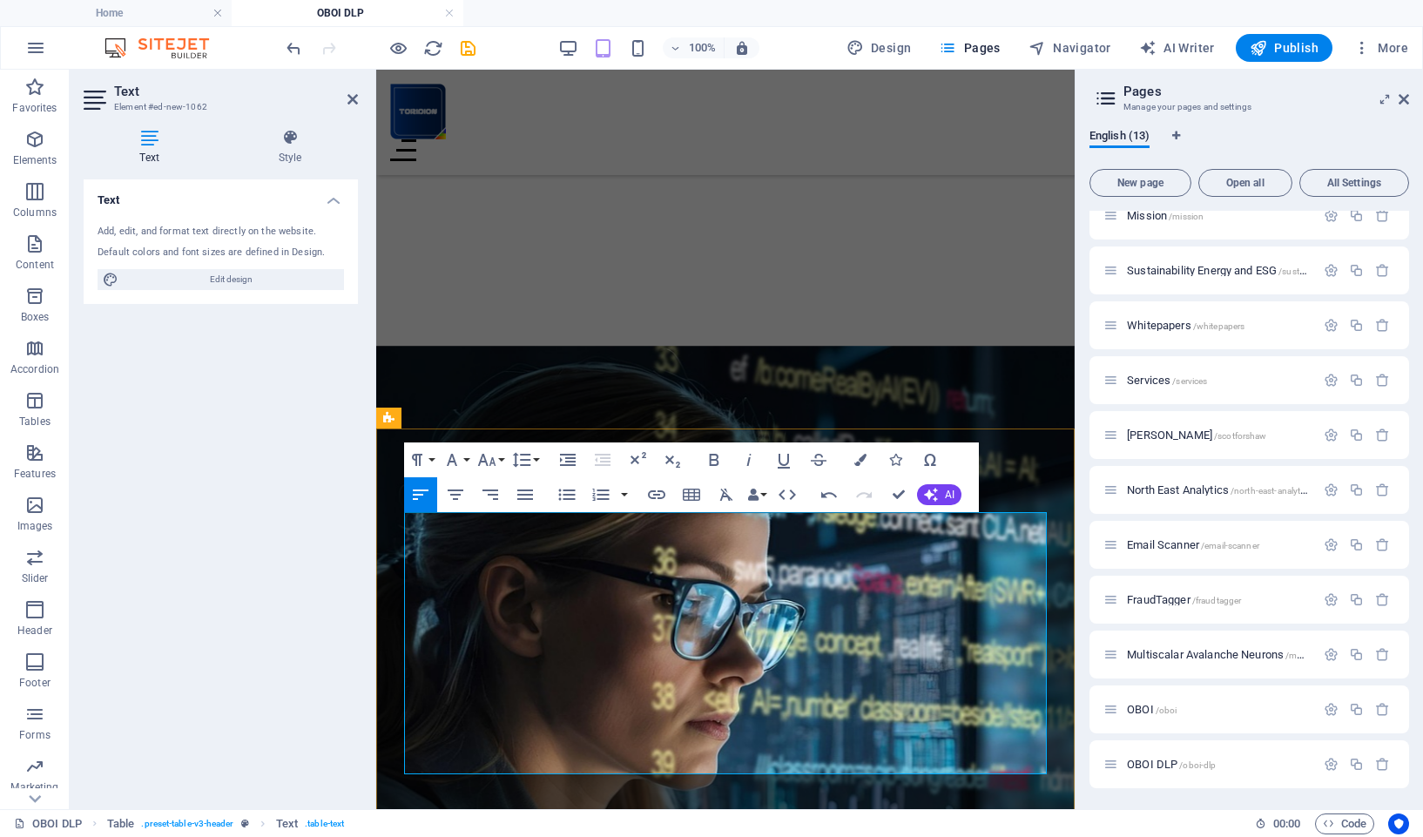
drag, startPoint x: 469, startPoint y: 589, endPoint x: 434, endPoint y: 543, distance: 57.8
click at [863, 462] on icon "button" at bounding box center [860, 460] width 12 height 12
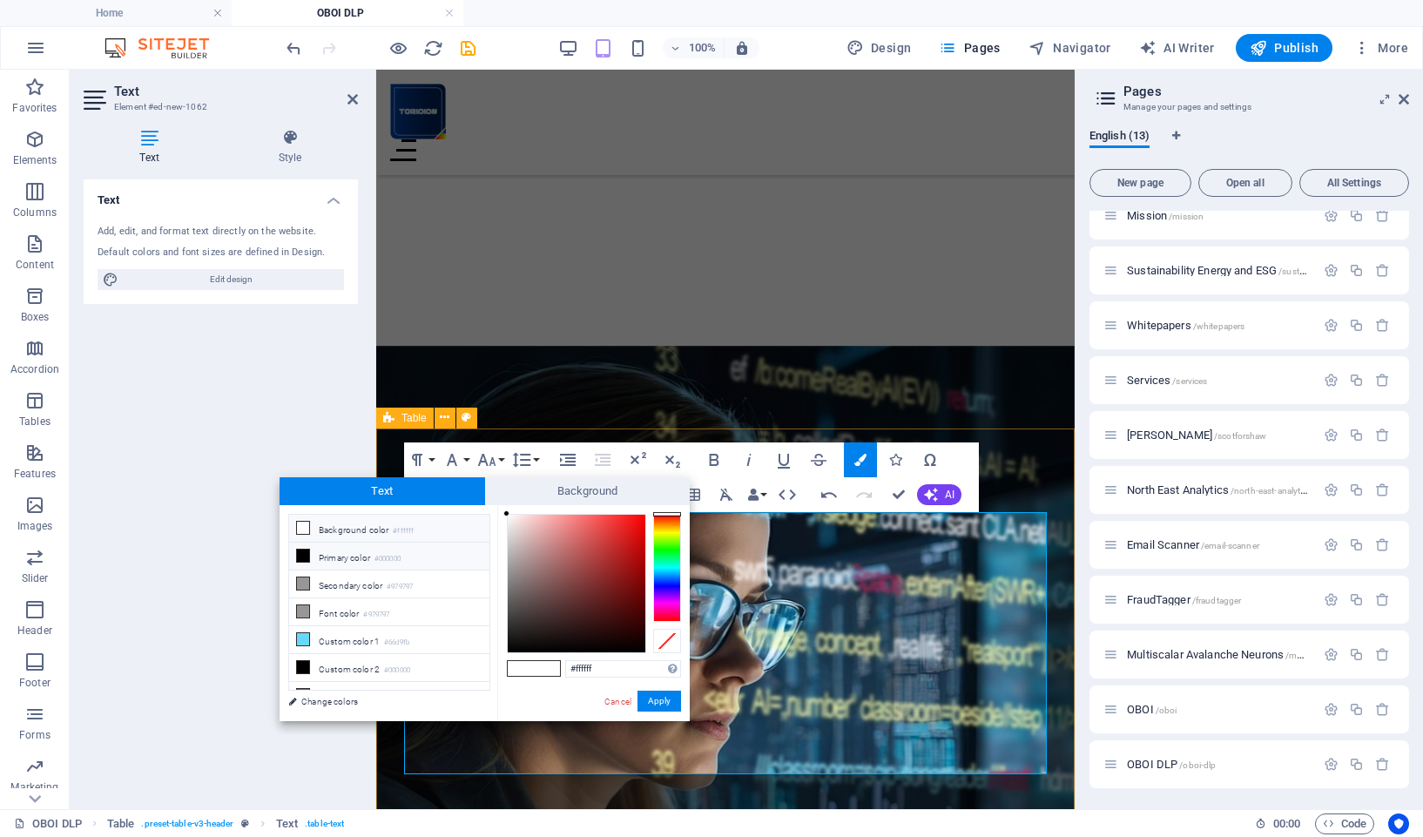
click at [302, 557] on icon at bounding box center [303, 556] width 12 height 12
click at [654, 700] on button "Apply" at bounding box center [659, 701] width 44 height 21
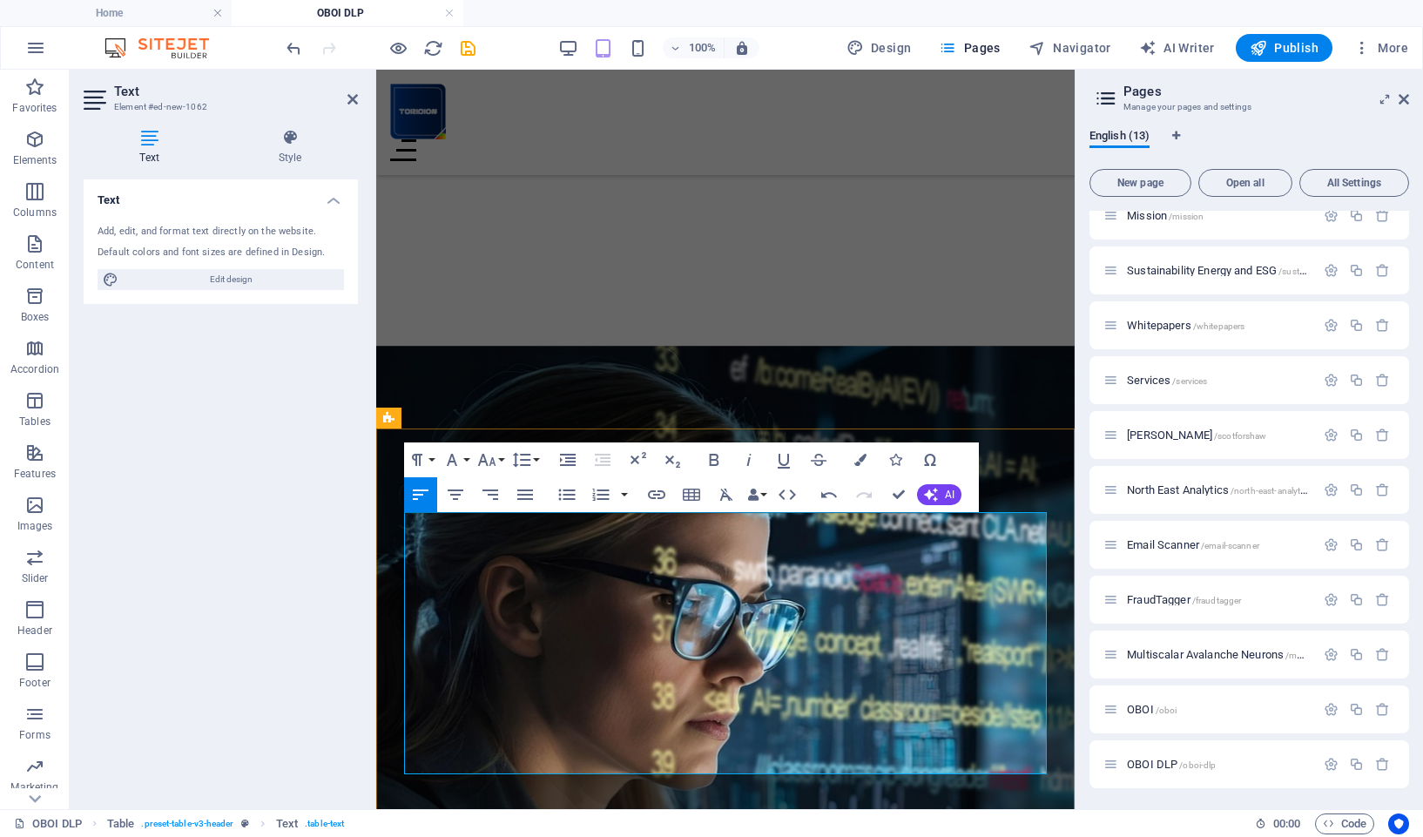
drag, startPoint x: 418, startPoint y: 581, endPoint x: 424, endPoint y: 596, distance: 16.0
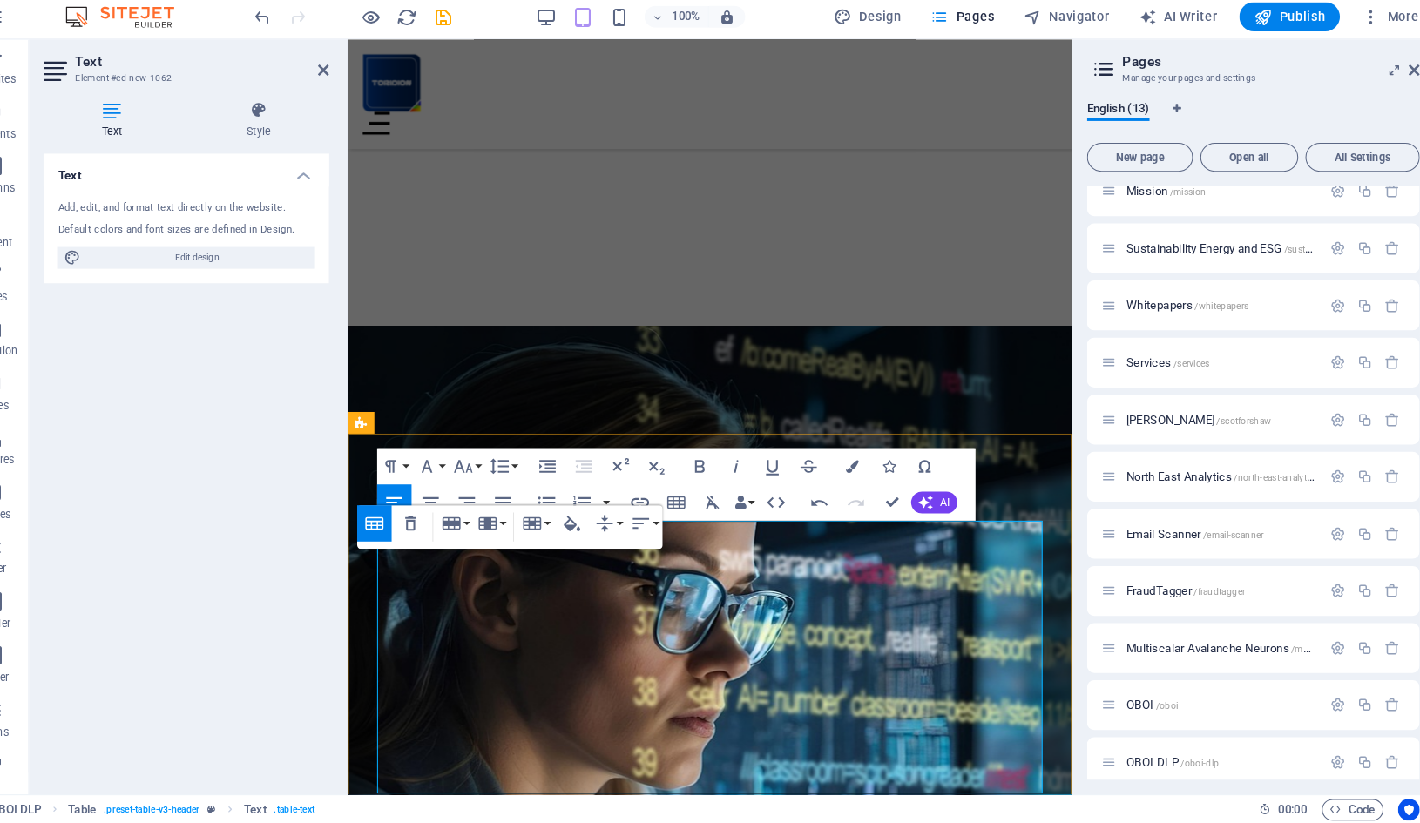
copy span "Effort"
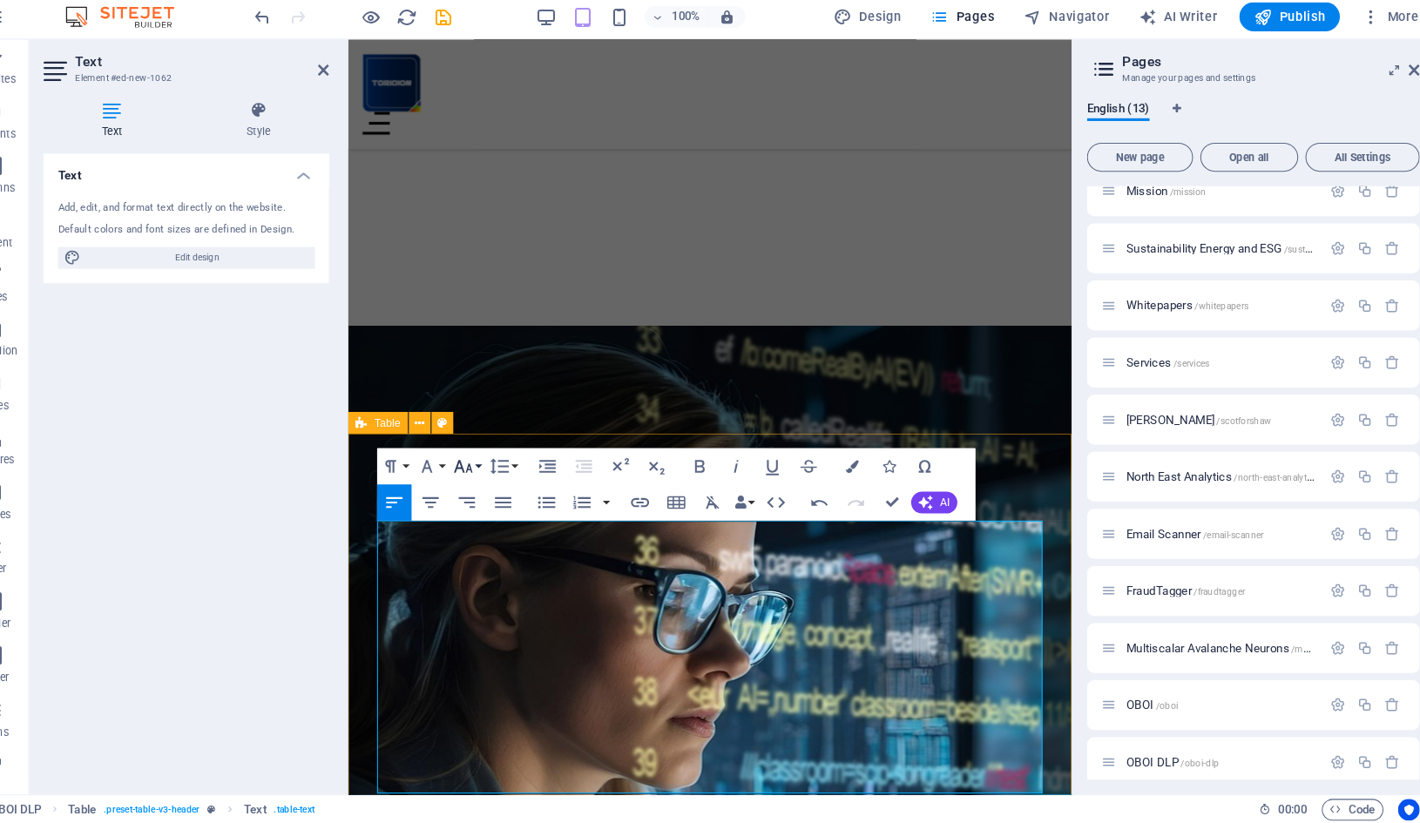
click at [474, 462] on button "Font Size" at bounding box center [490, 479] width 33 height 35
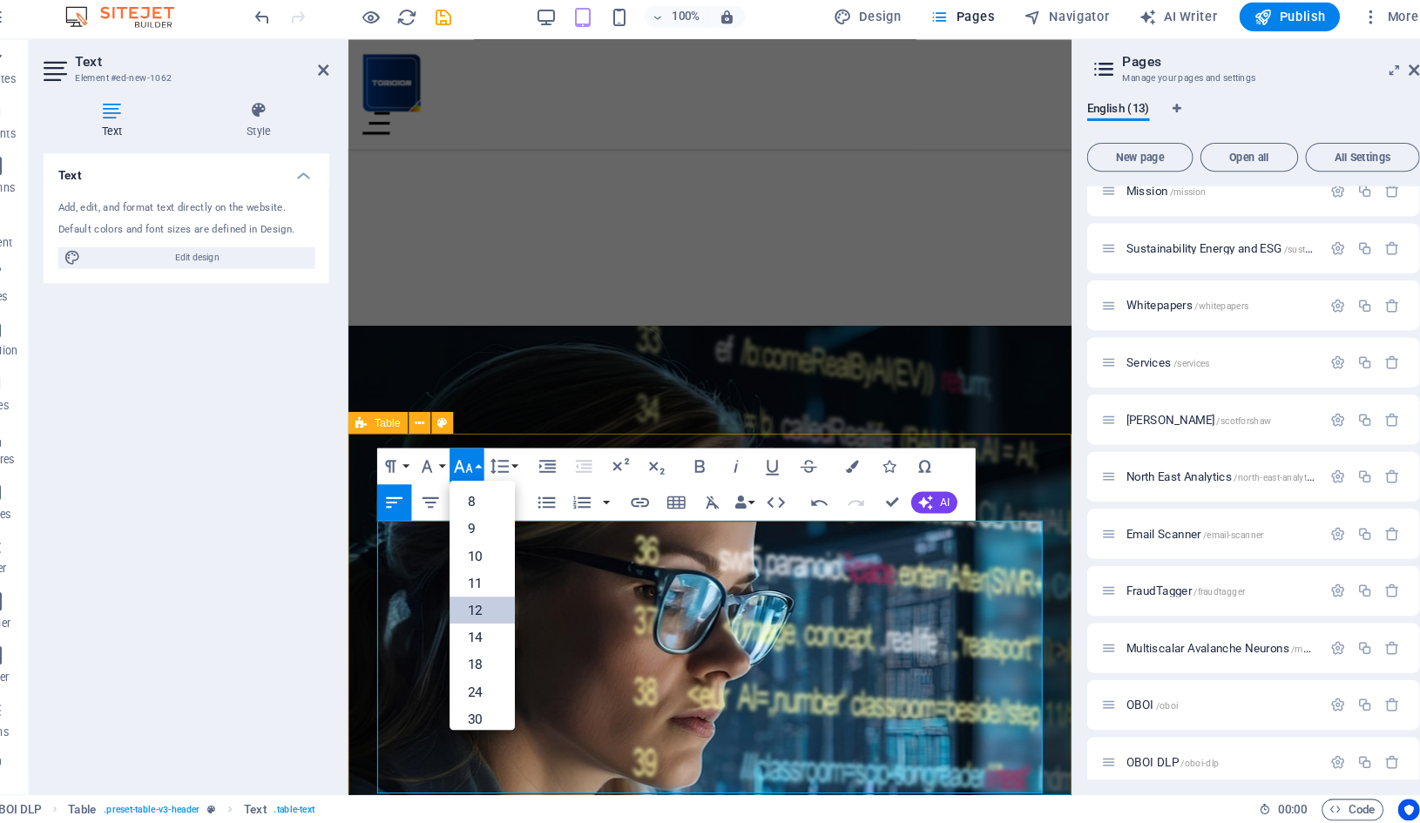
click at [474, 605] on link "12" at bounding box center [505, 618] width 63 height 26
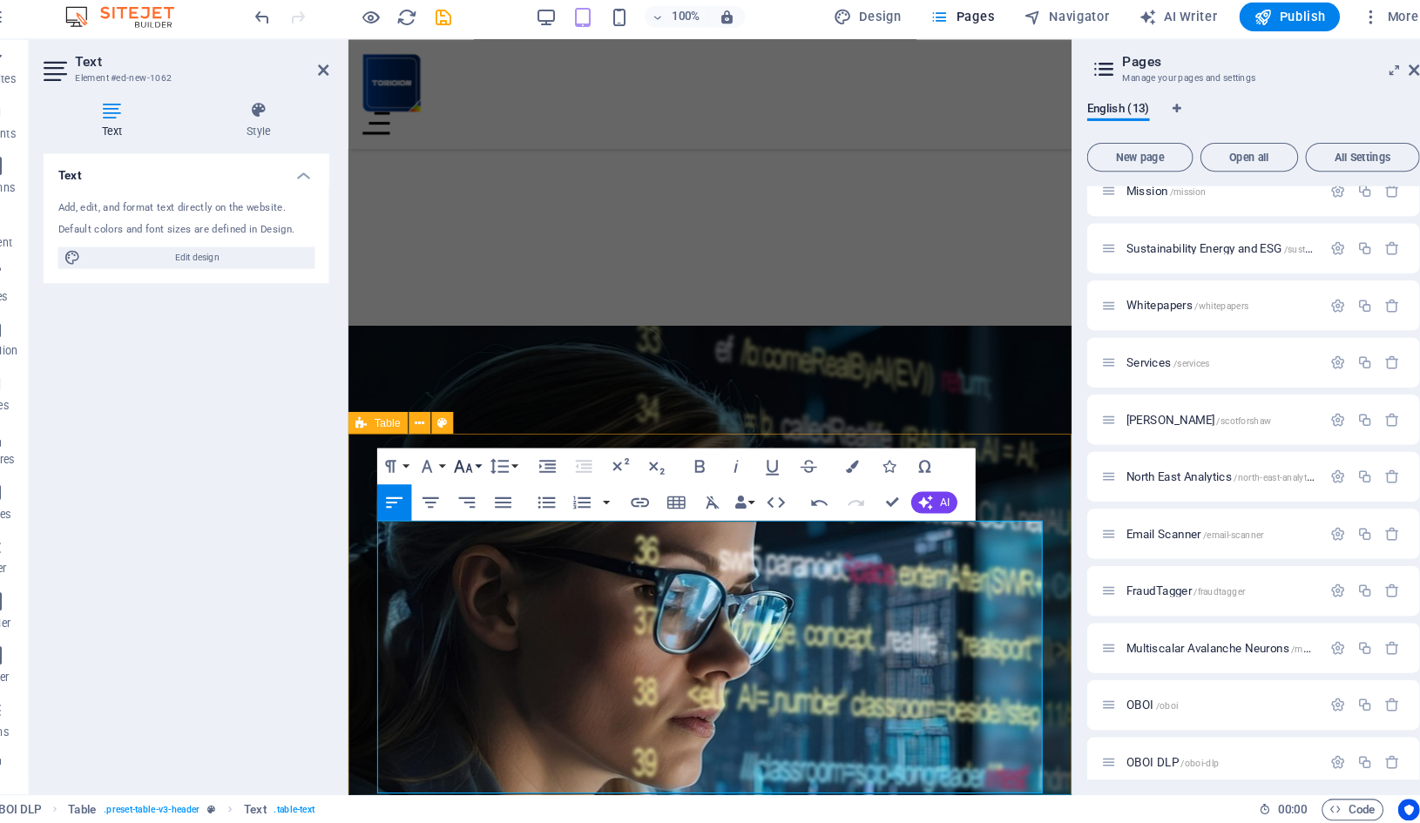
click at [476, 469] on icon "button" at bounding box center [486, 479] width 21 height 21
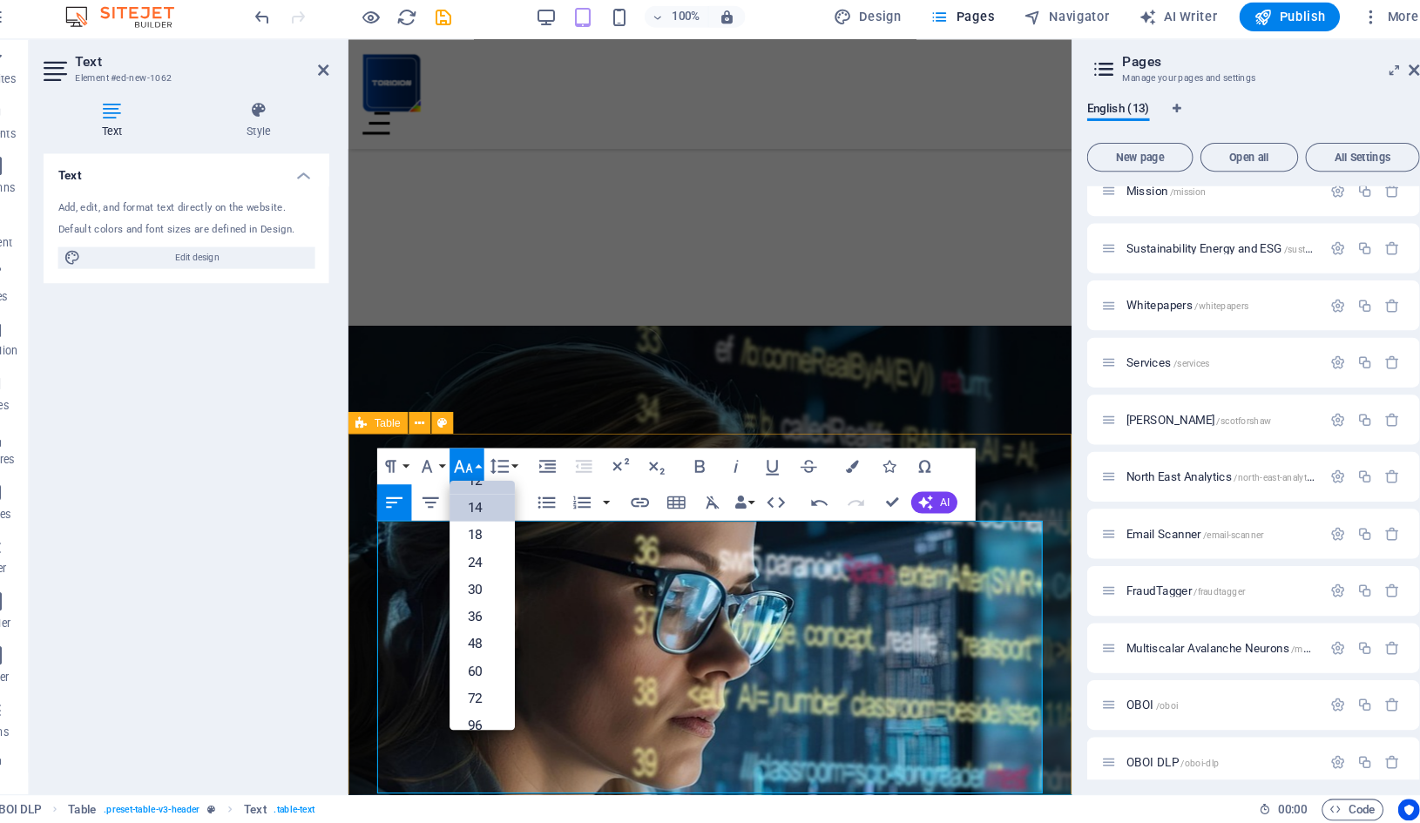
click at [474, 507] on link "14" at bounding box center [505, 520] width 63 height 26
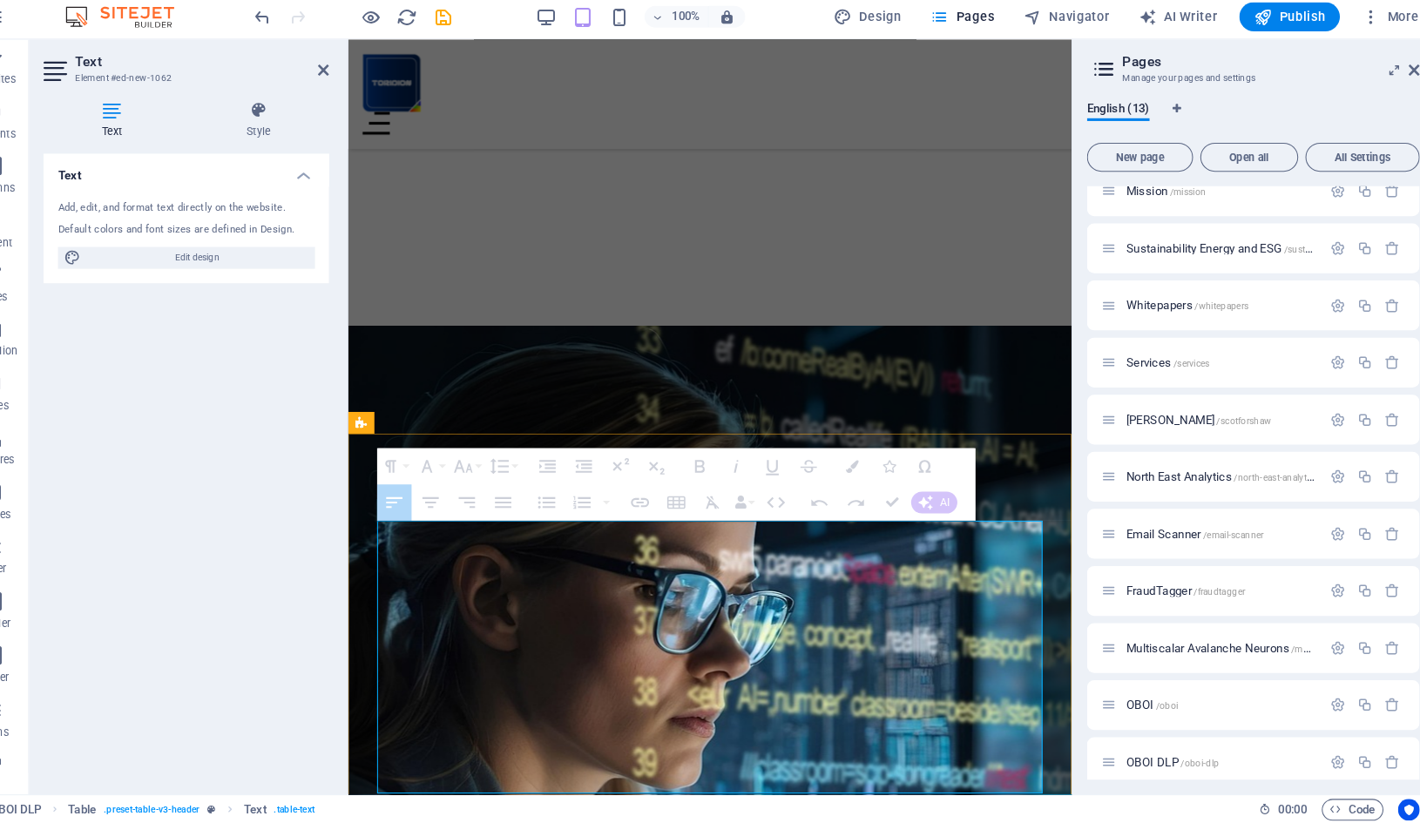
drag, startPoint x: 385, startPoint y: 527, endPoint x: 998, endPoint y: 527, distance: 613.1
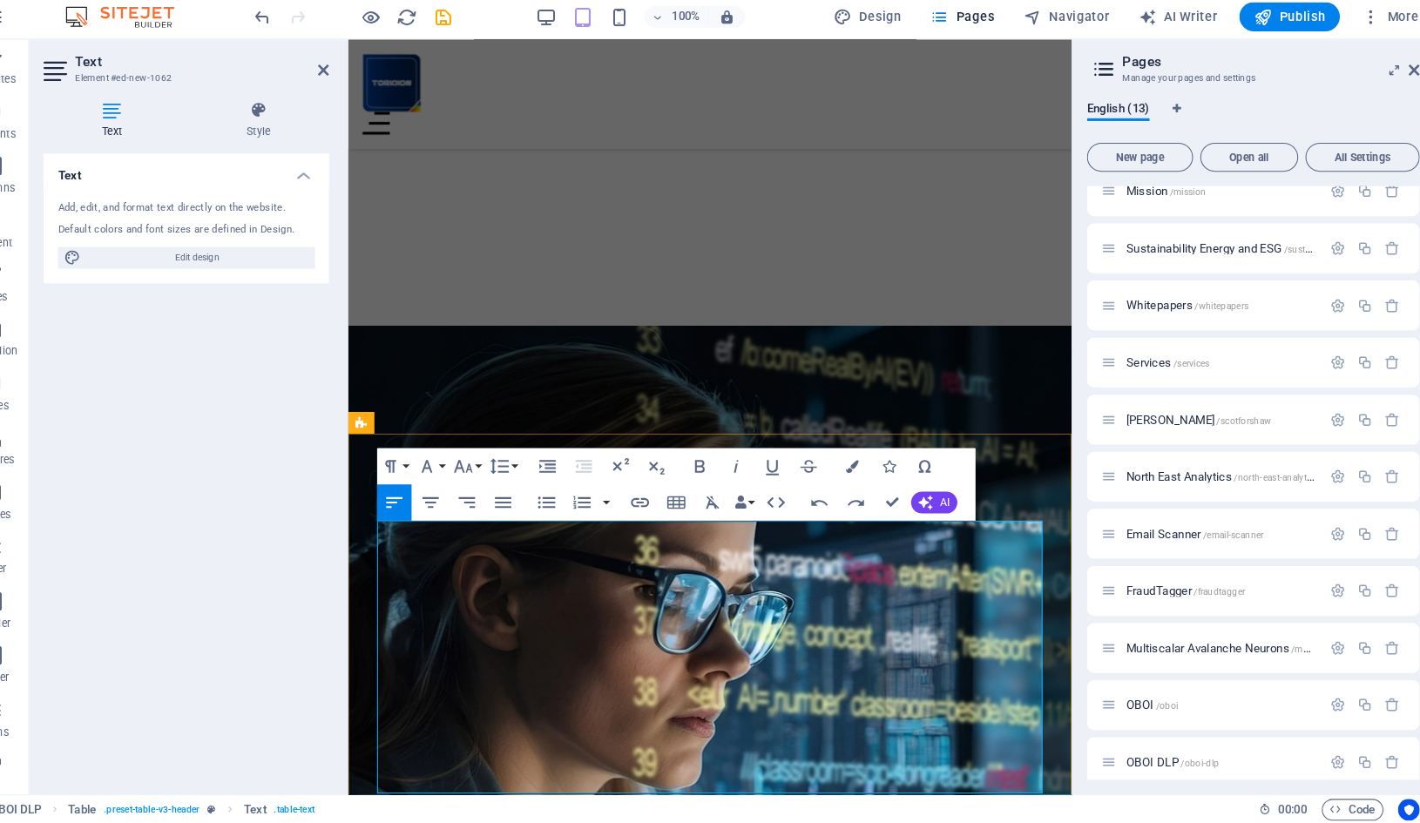
click at [844, 462] on button "Colors" at bounding box center [860, 479] width 33 height 35
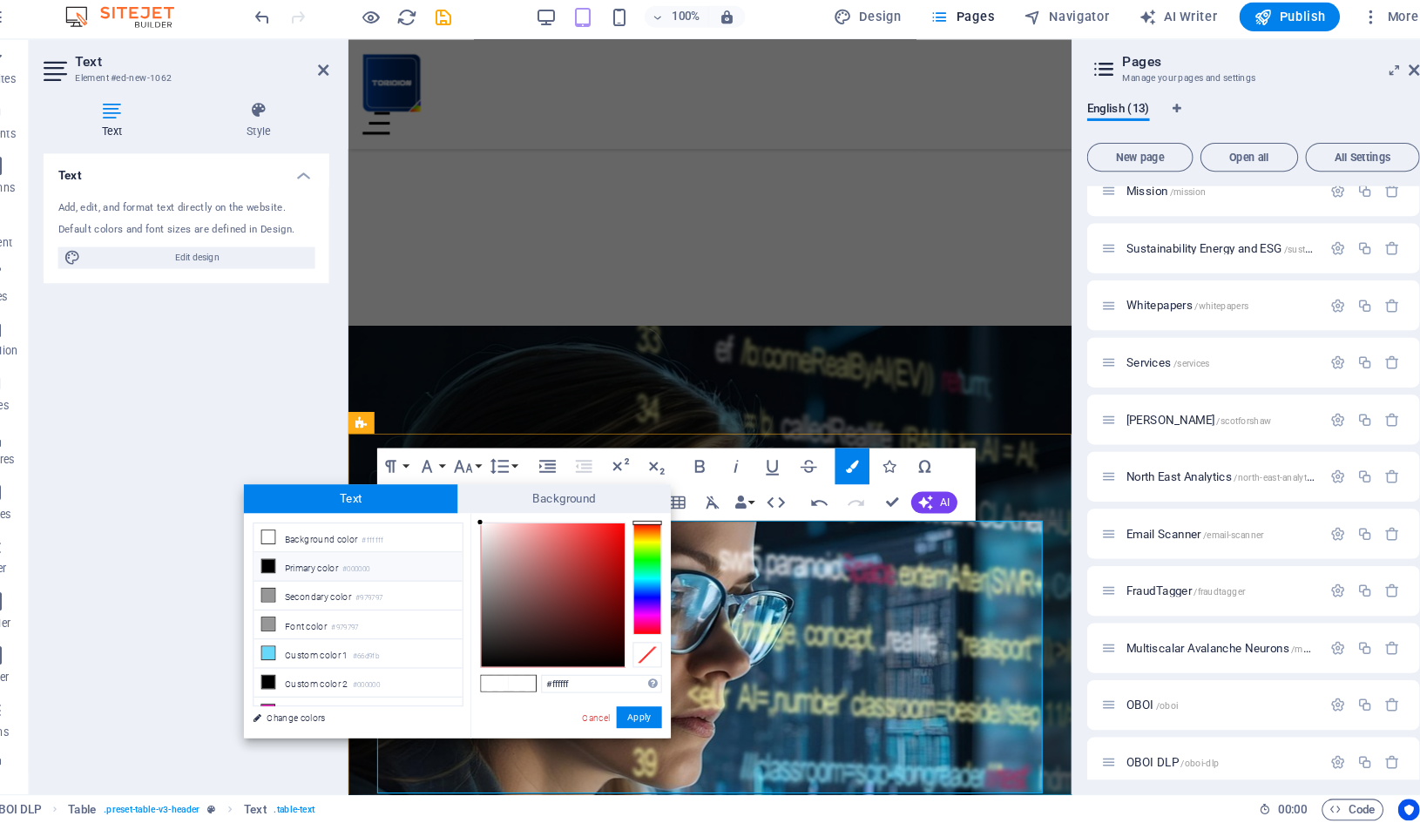
click at [286, 563] on li "Primary color #000000" at bounding box center [386, 577] width 200 height 28
click at [634, 711] on button "Apply" at bounding box center [656, 721] width 44 height 21
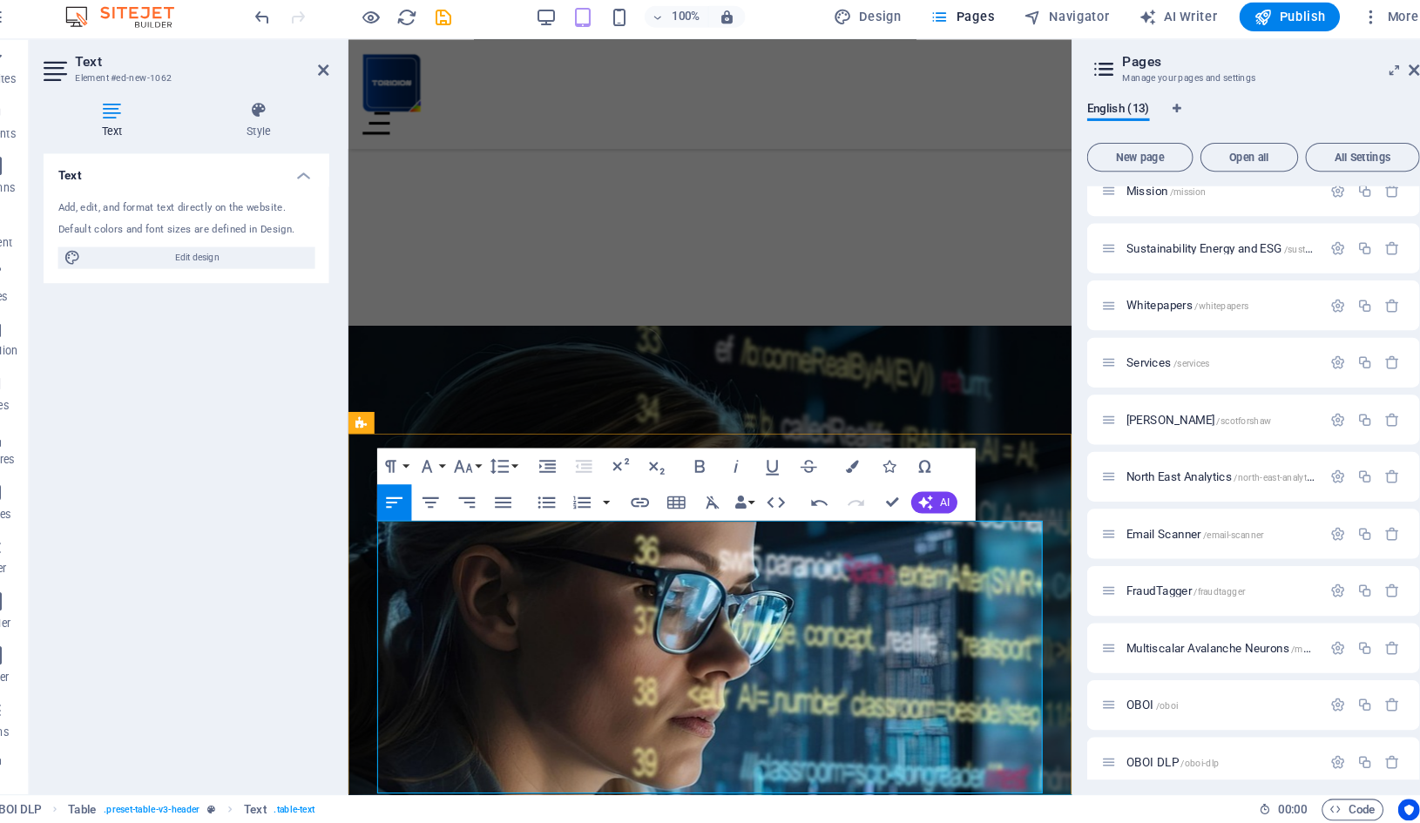
drag, startPoint x: 524, startPoint y: 567, endPoint x: 651, endPoint y: 563, distance: 127.2
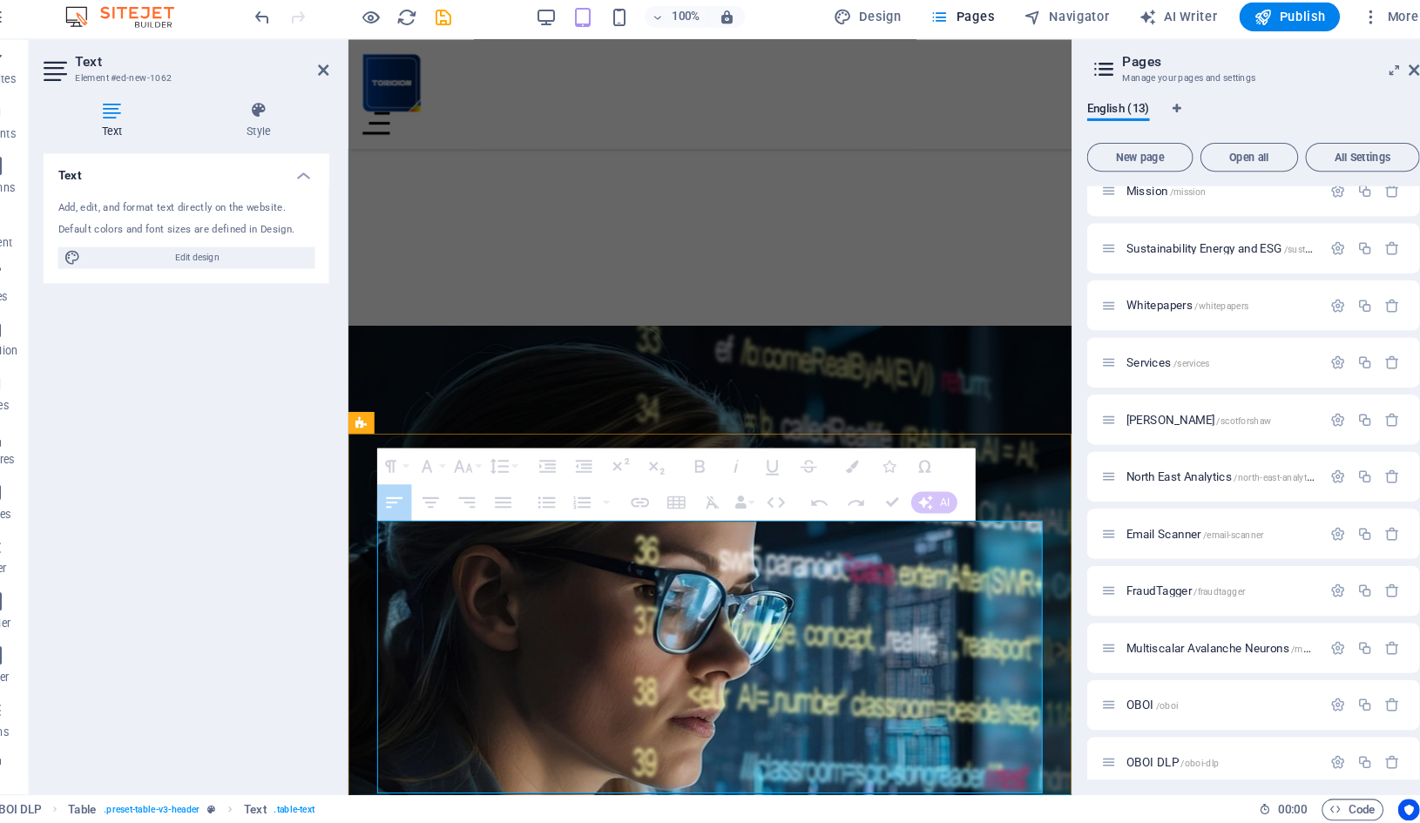
drag, startPoint x: 646, startPoint y: 565, endPoint x: 523, endPoint y: 563, distance: 122.8
drag, startPoint x: 626, startPoint y: 567, endPoint x: 532, endPoint y: 567, distance: 94.1
drag, startPoint x: 413, startPoint y: 536, endPoint x: 819, endPoint y: 448, distance: 415.3
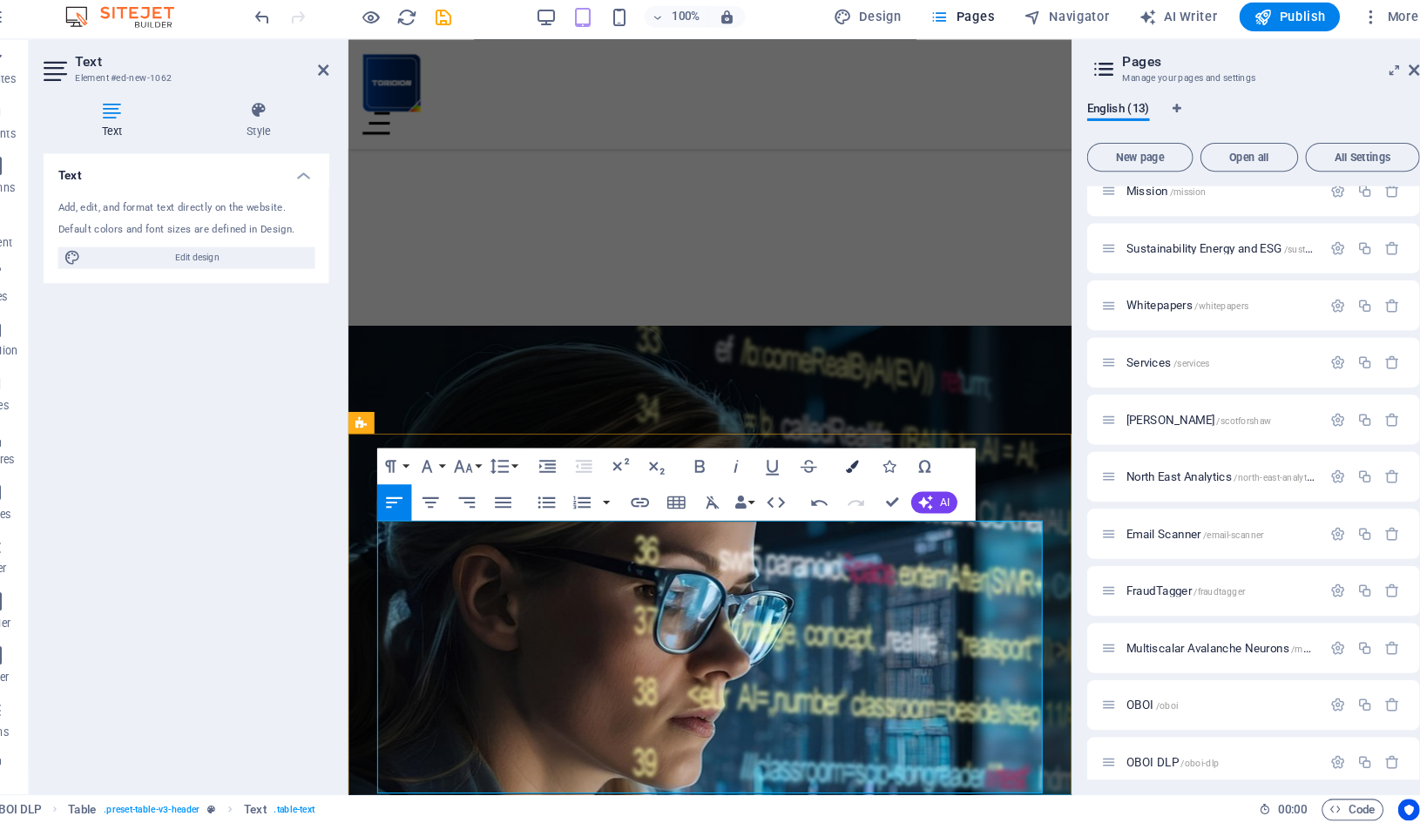
click at [854, 474] on icon "button" at bounding box center [860, 480] width 12 height 12
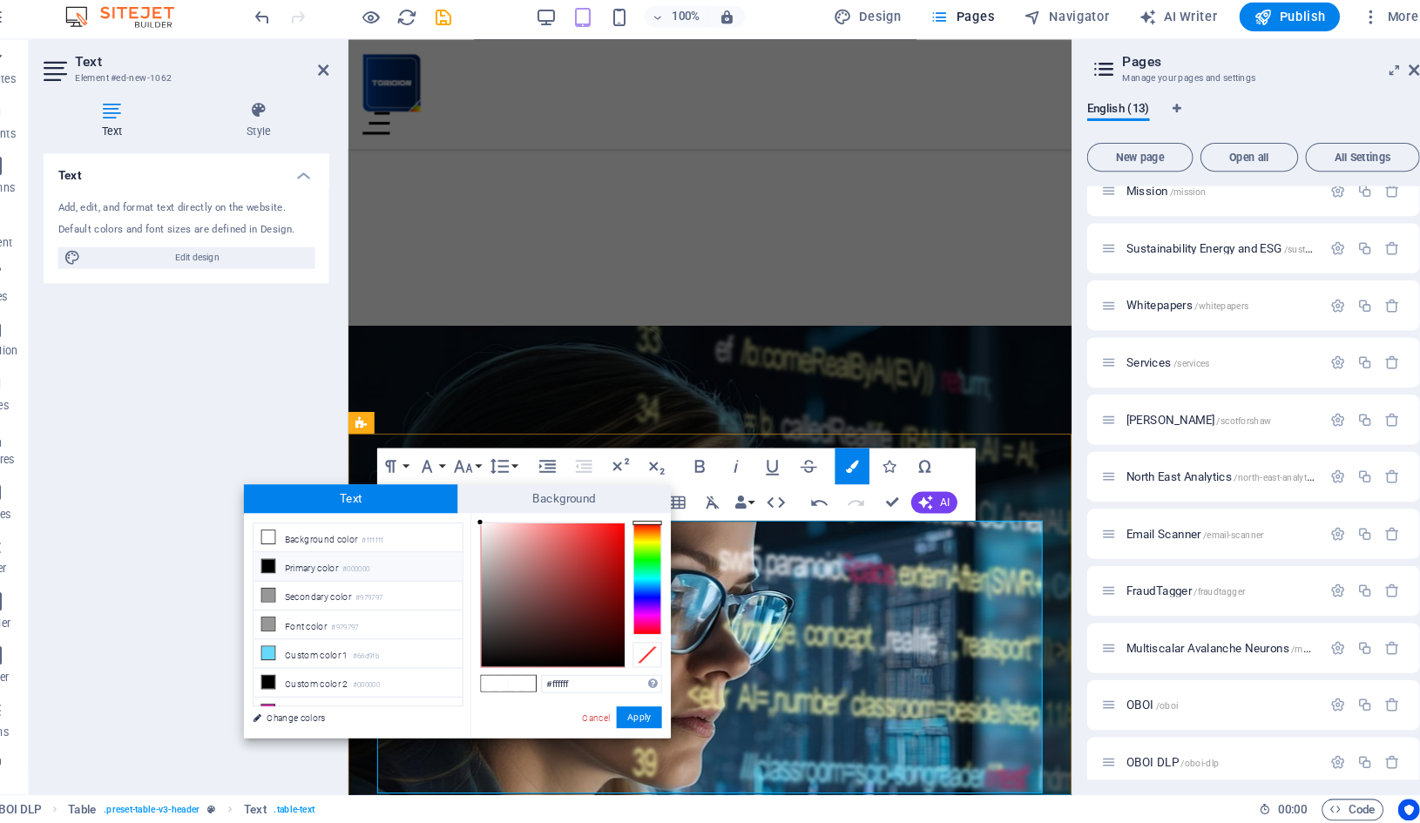
click at [293, 570] on icon at bounding box center [299, 576] width 12 height 12
click at [634, 711] on button "Apply" at bounding box center [656, 721] width 44 height 21
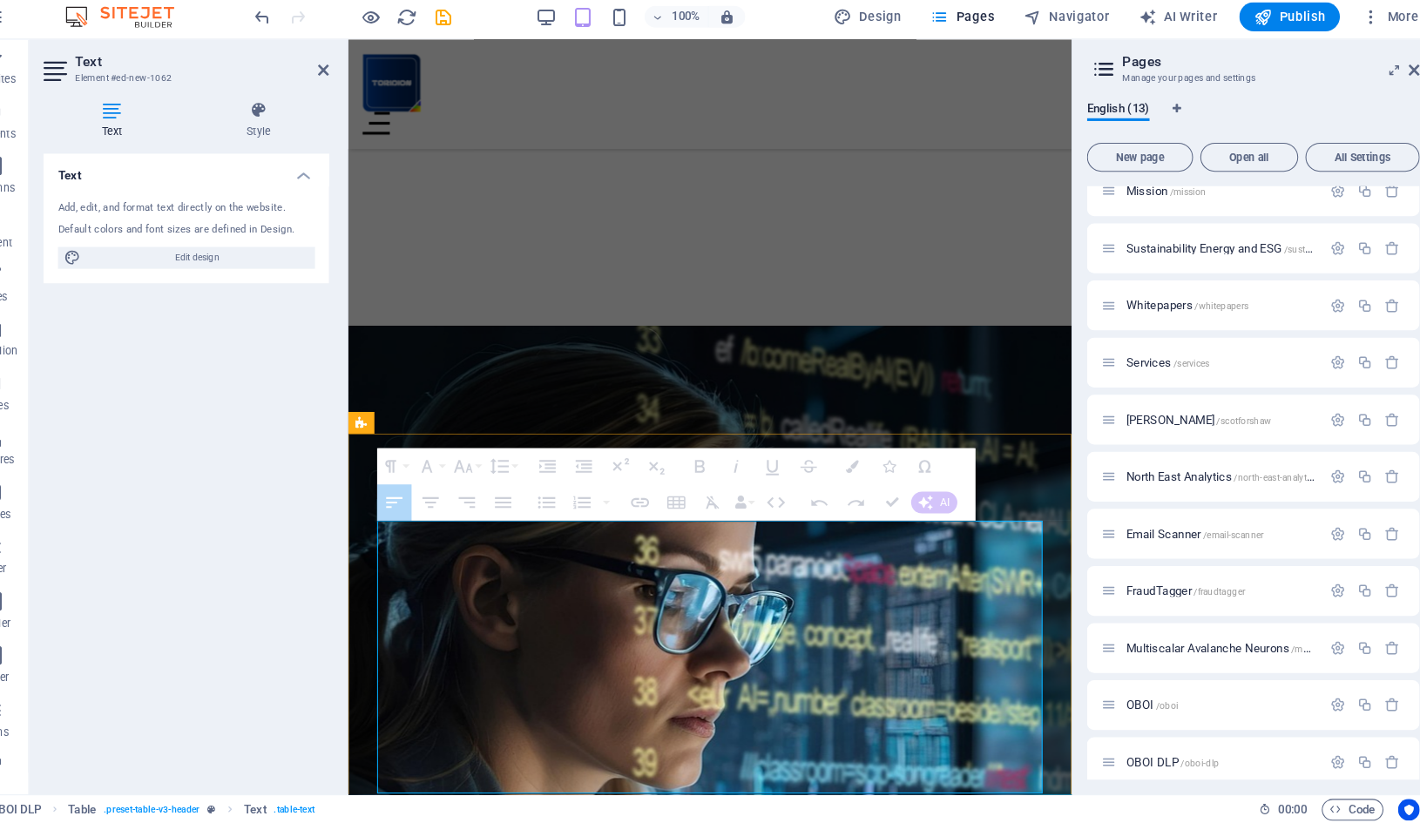
drag, startPoint x: 616, startPoint y: 563, endPoint x: 513, endPoint y: 568, distance: 102.9
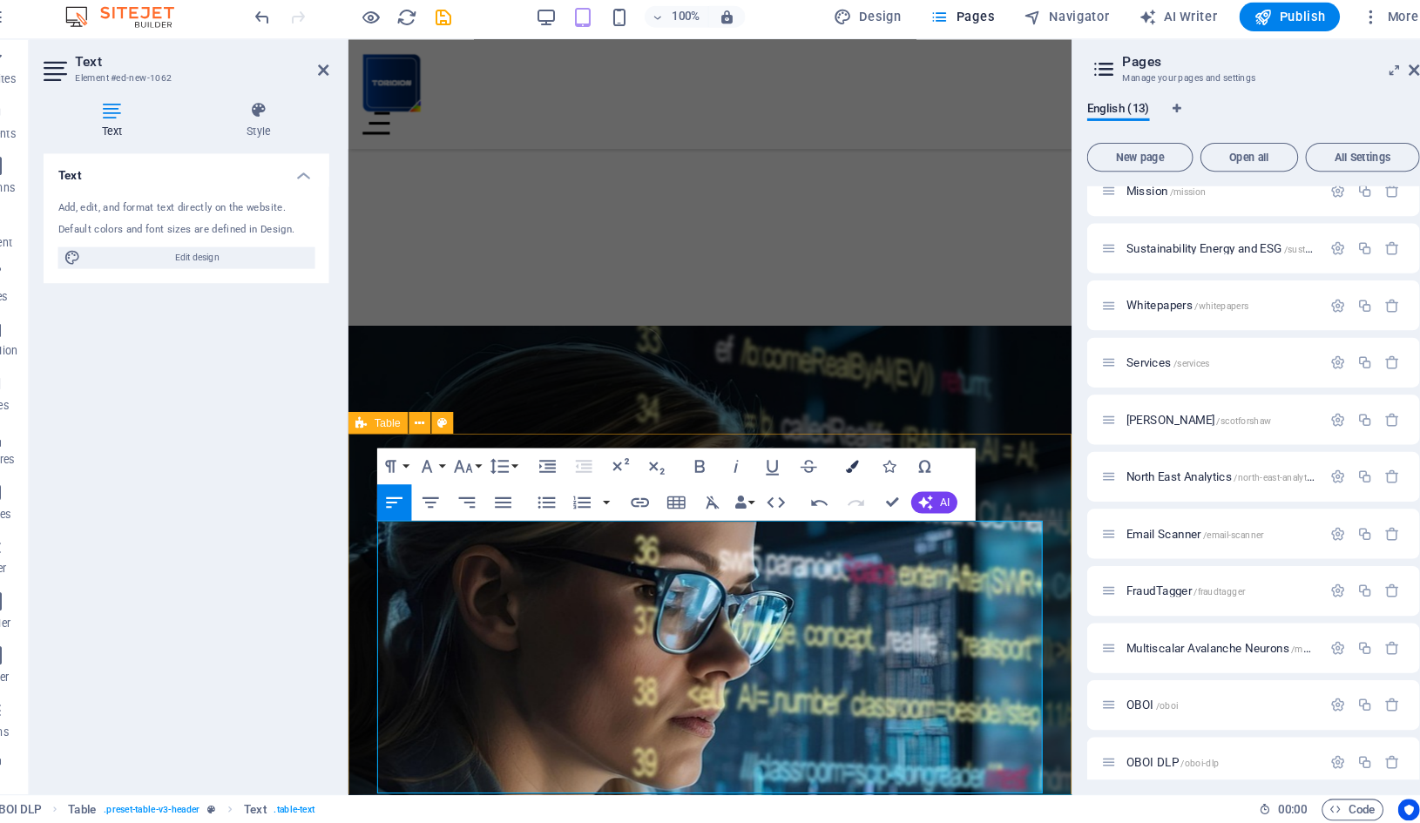
click at [854, 474] on icon "button" at bounding box center [860, 480] width 12 height 12
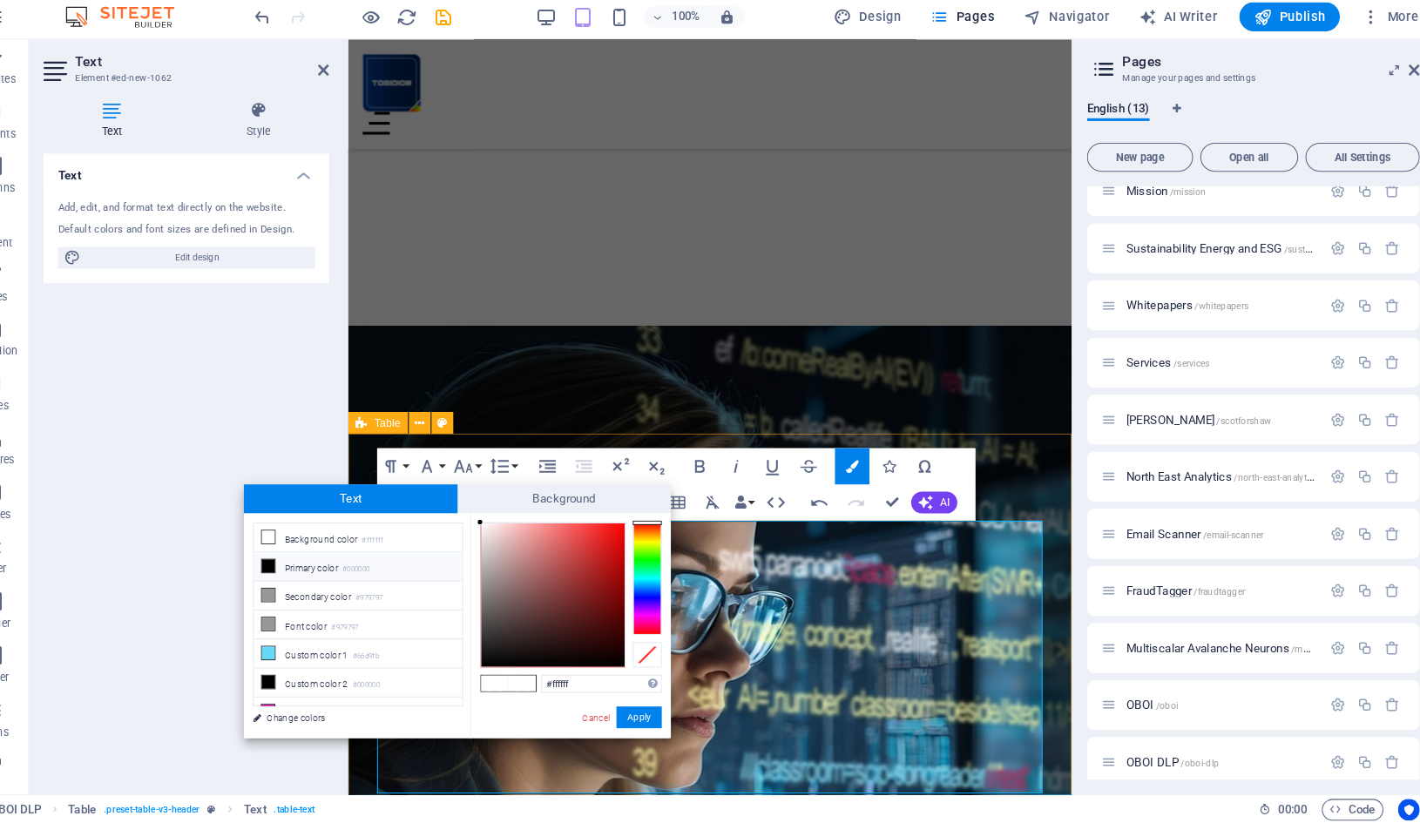
click at [293, 570] on icon at bounding box center [299, 576] width 12 height 12
click at [634, 711] on button "Apply" at bounding box center [656, 721] width 44 height 21
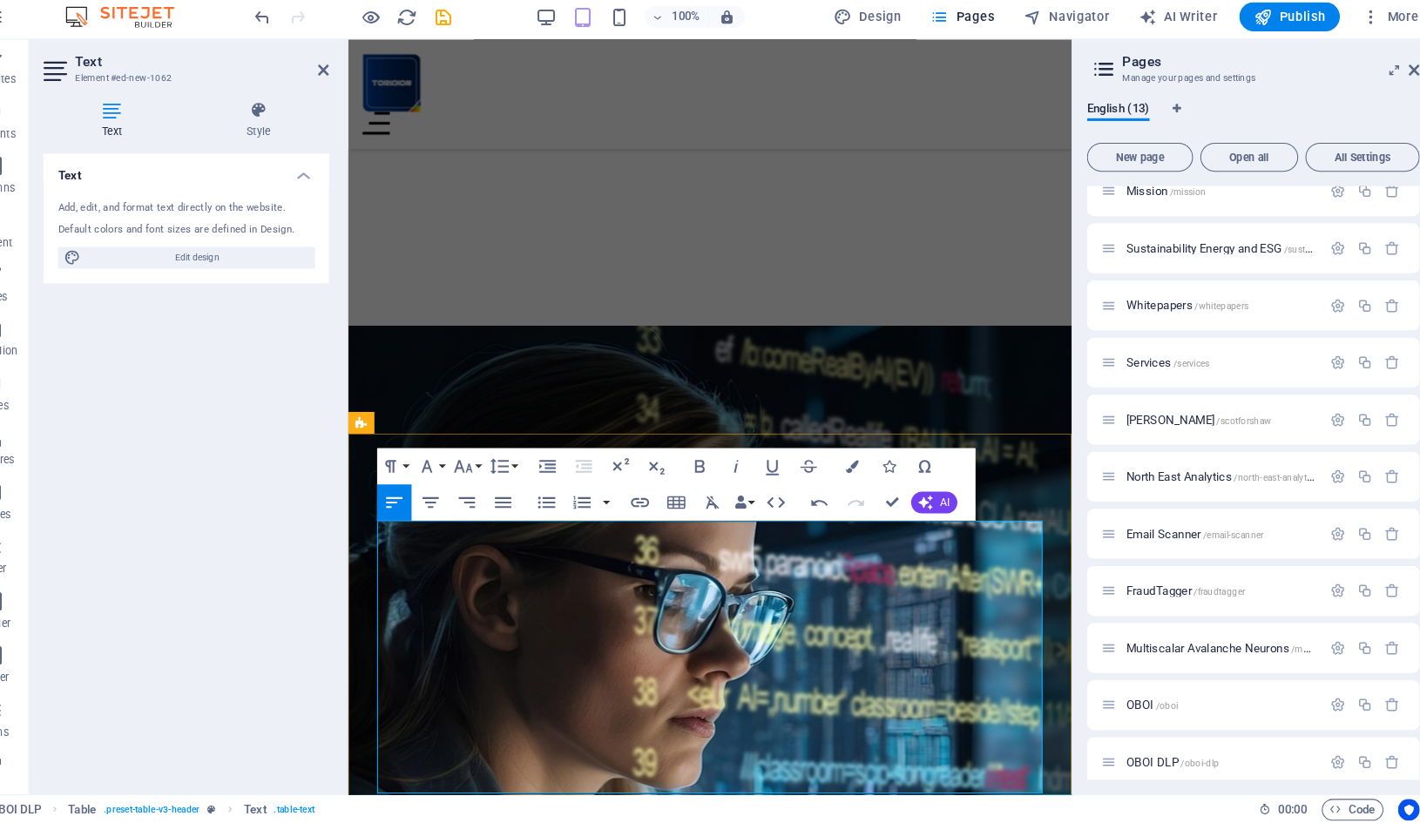
drag, startPoint x: 810, startPoint y: 566, endPoint x: 865, endPoint y: 565, distance: 54.9
drag, startPoint x: 903, startPoint y: 567, endPoint x: 814, endPoint y: 567, distance: 88.8
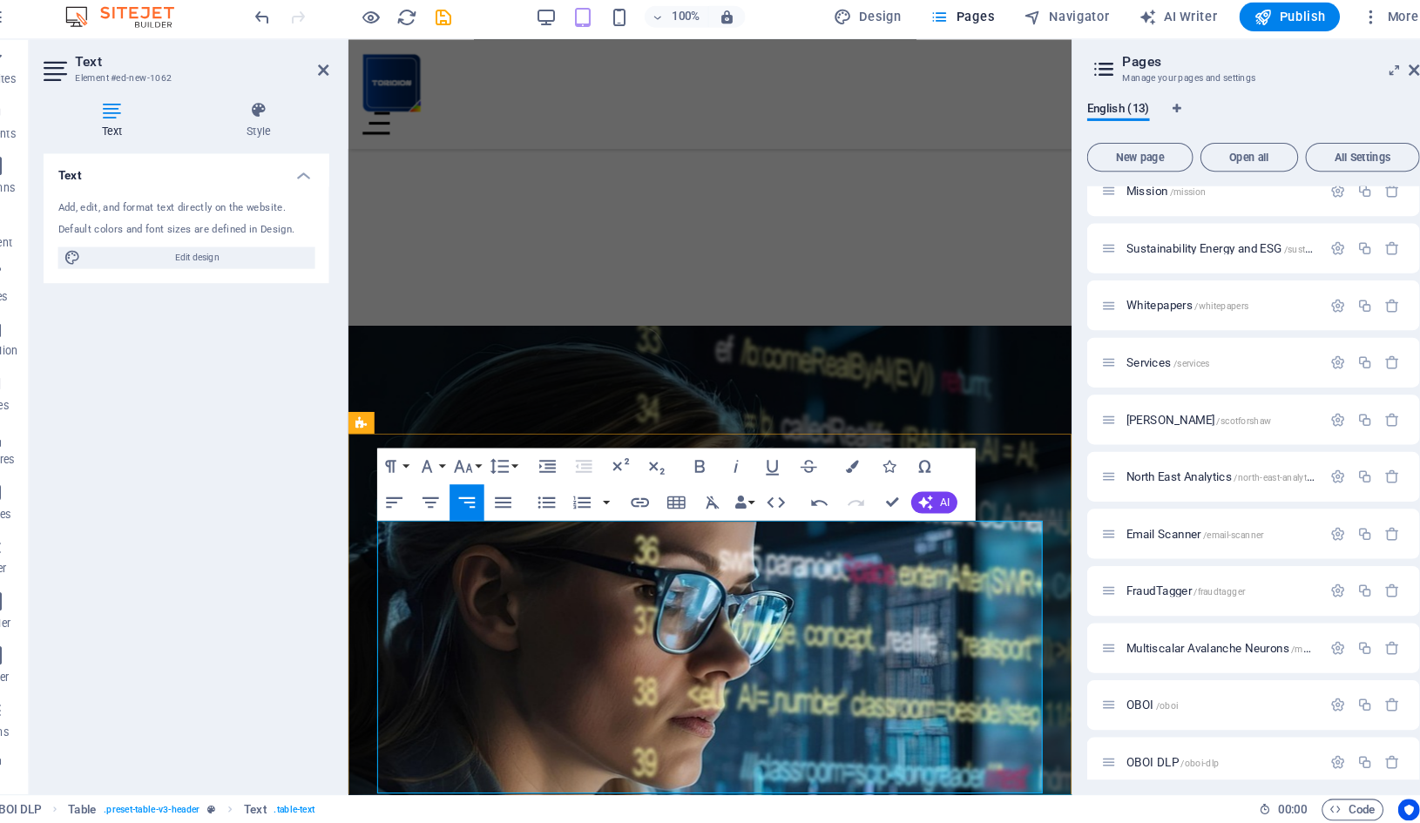
drag, startPoint x: 955, startPoint y: 568, endPoint x: 1013, endPoint y: 570, distance: 57.5
click at [413, 509] on icon "button" at bounding box center [421, 514] width 16 height 10
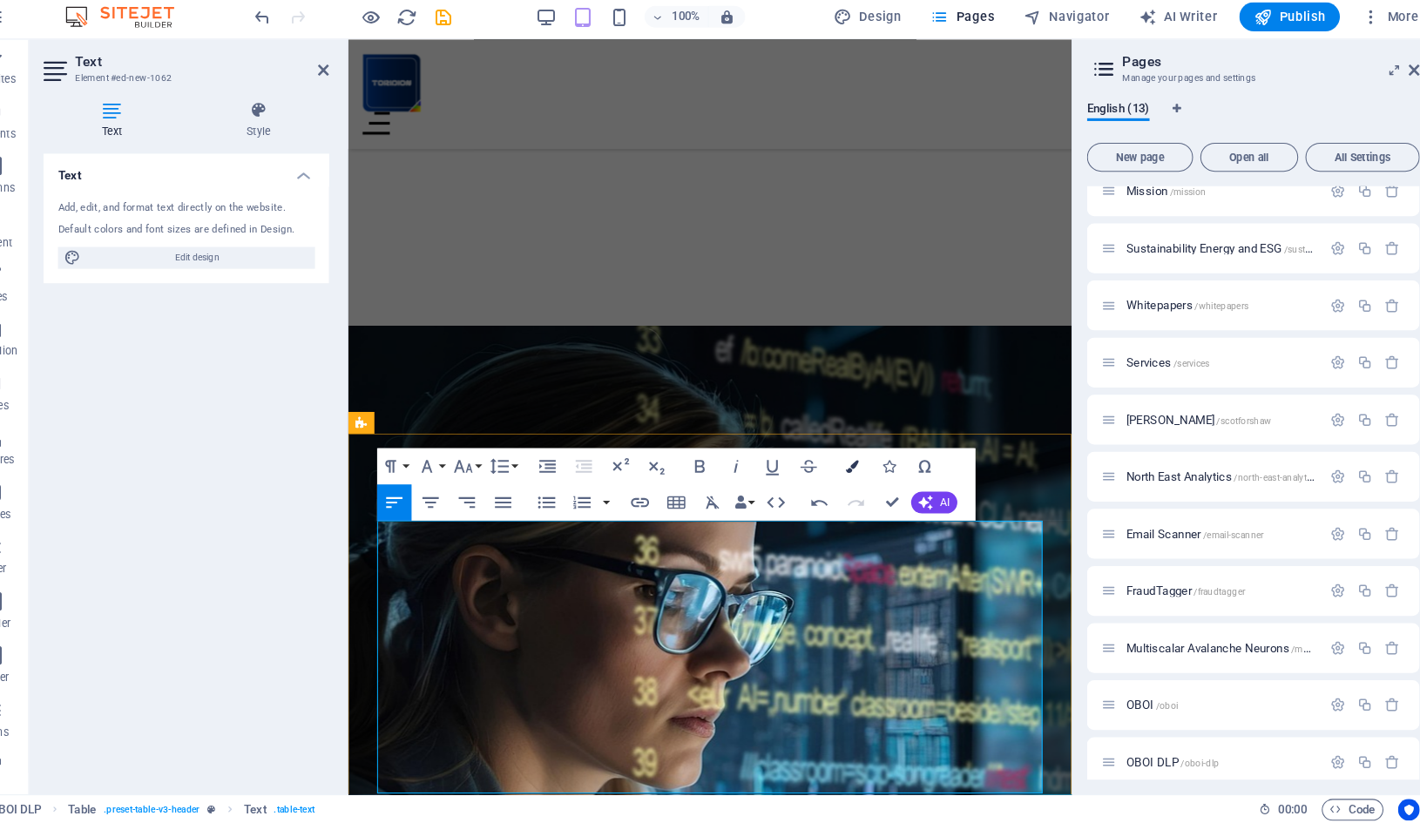
click at [854, 474] on icon "button" at bounding box center [860, 480] width 12 height 12
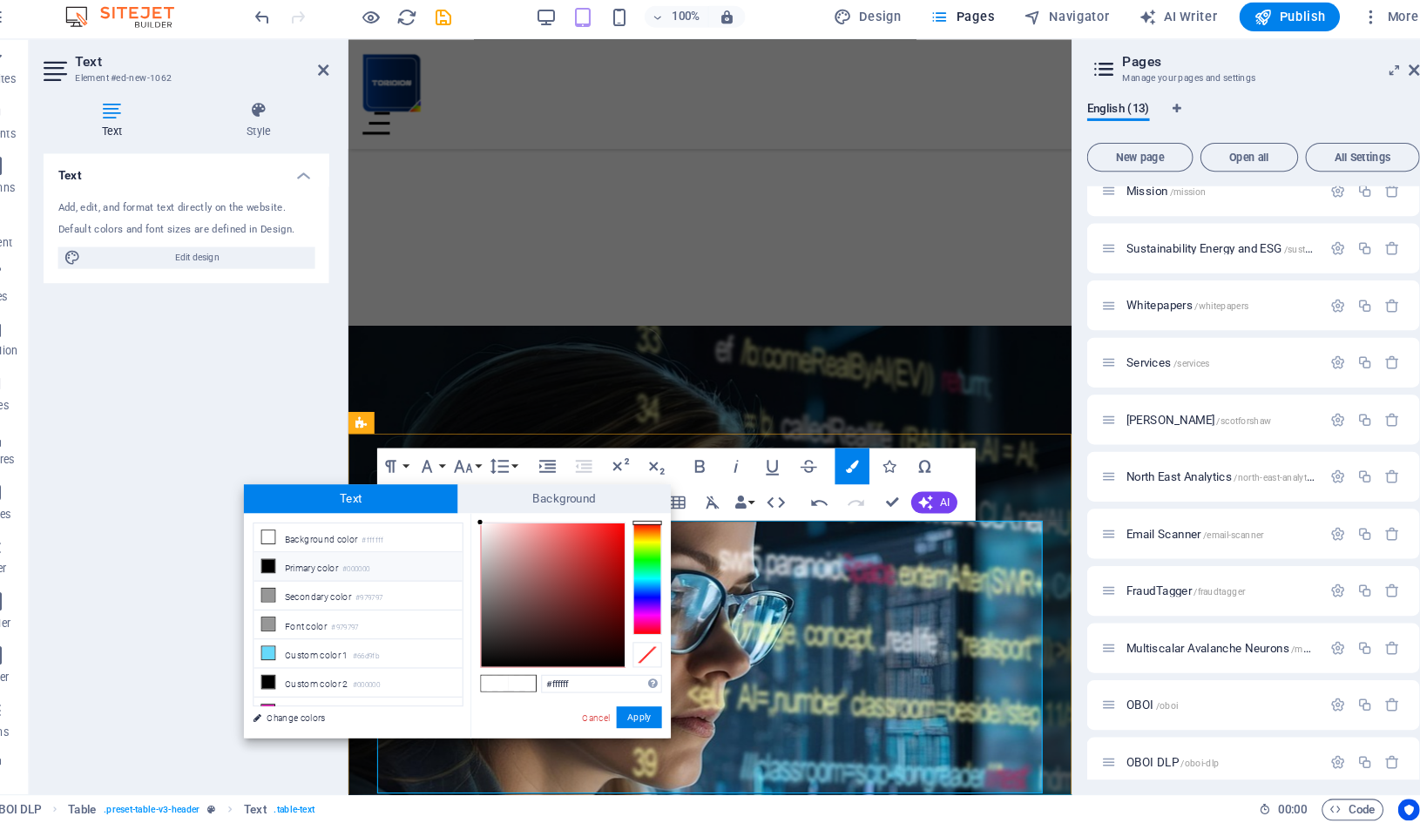
click at [293, 570] on icon at bounding box center [299, 576] width 12 height 12
type input "#000000"
click at [293, 570] on icon at bounding box center [299, 576] width 12 height 12
click at [634, 711] on button "Apply" at bounding box center [656, 721] width 44 height 21
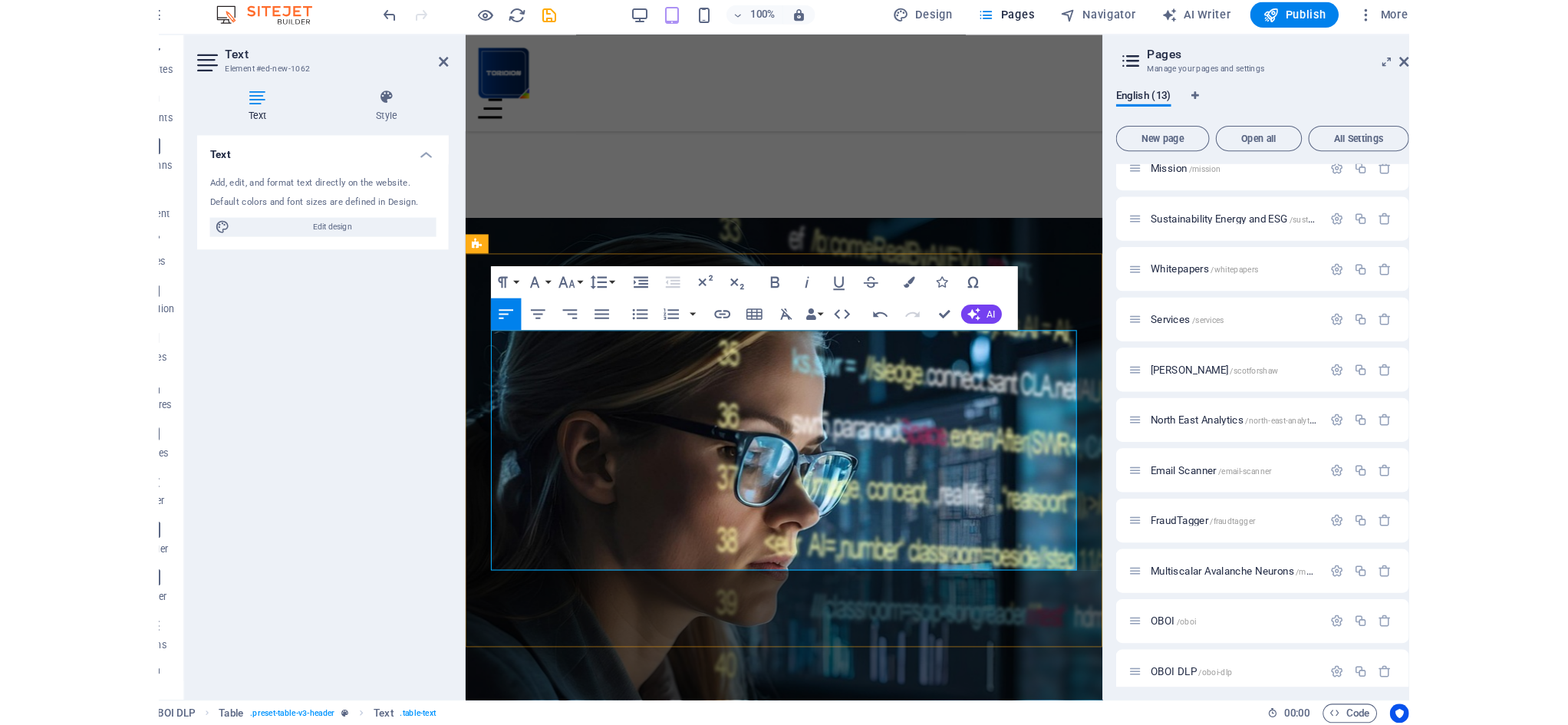
scroll to position [2134, 0]
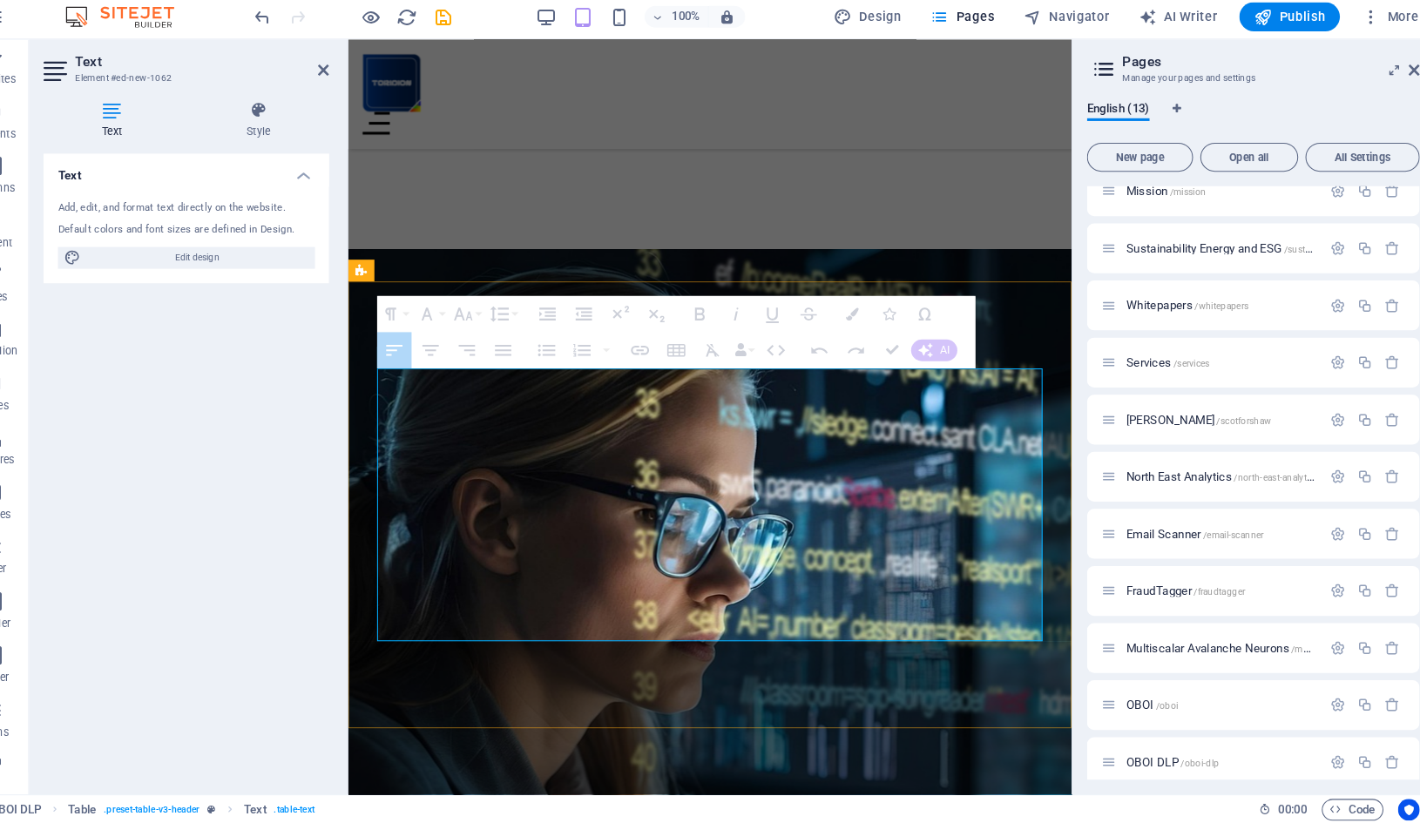
drag, startPoint x: 894, startPoint y: 599, endPoint x: 425, endPoint y: 465, distance: 487.4
drag, startPoint x: 413, startPoint y: 464, endPoint x: 756, endPoint y: 506, distance: 345.7
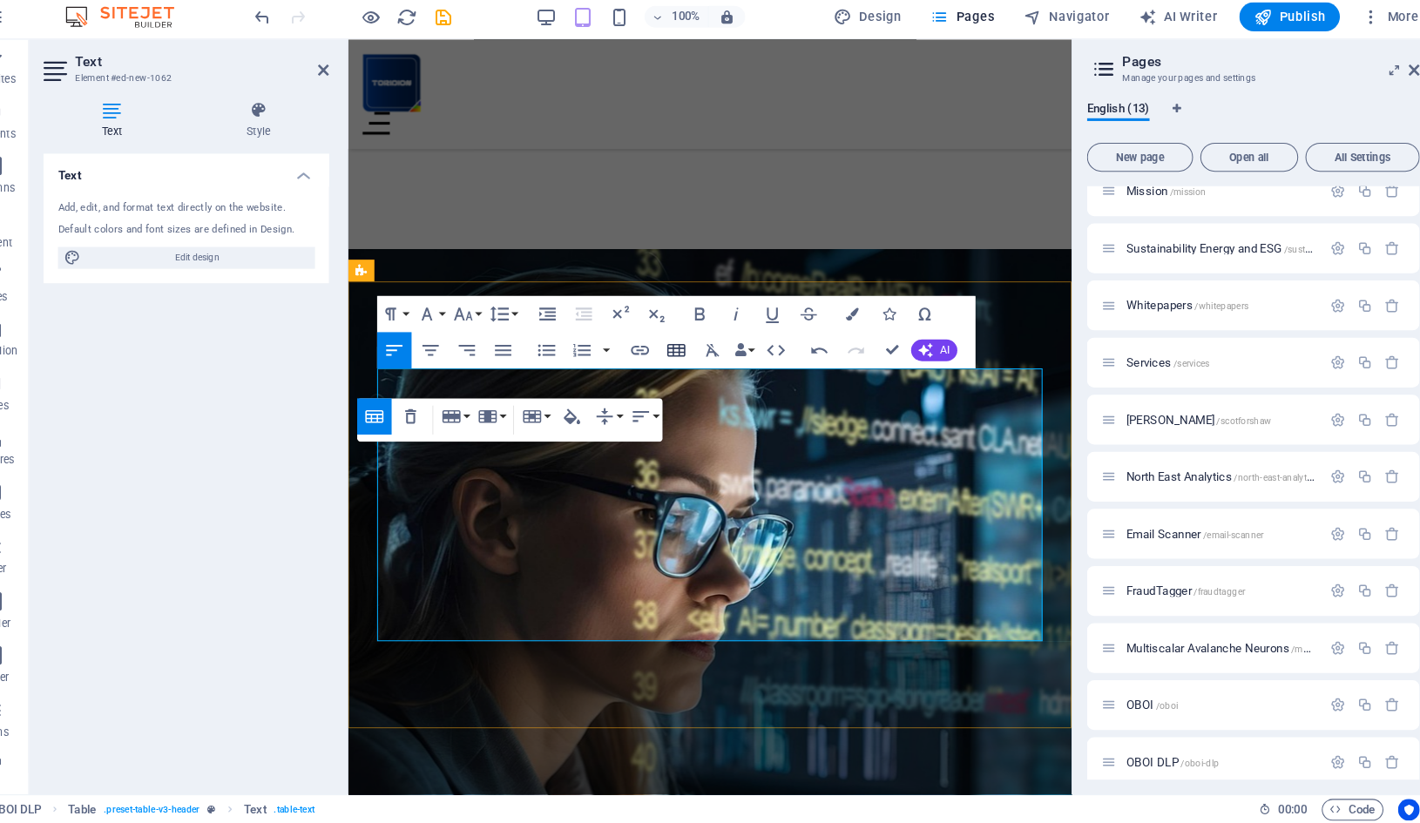
click at [681, 358] on icon "button" at bounding box center [691, 368] width 21 height 21
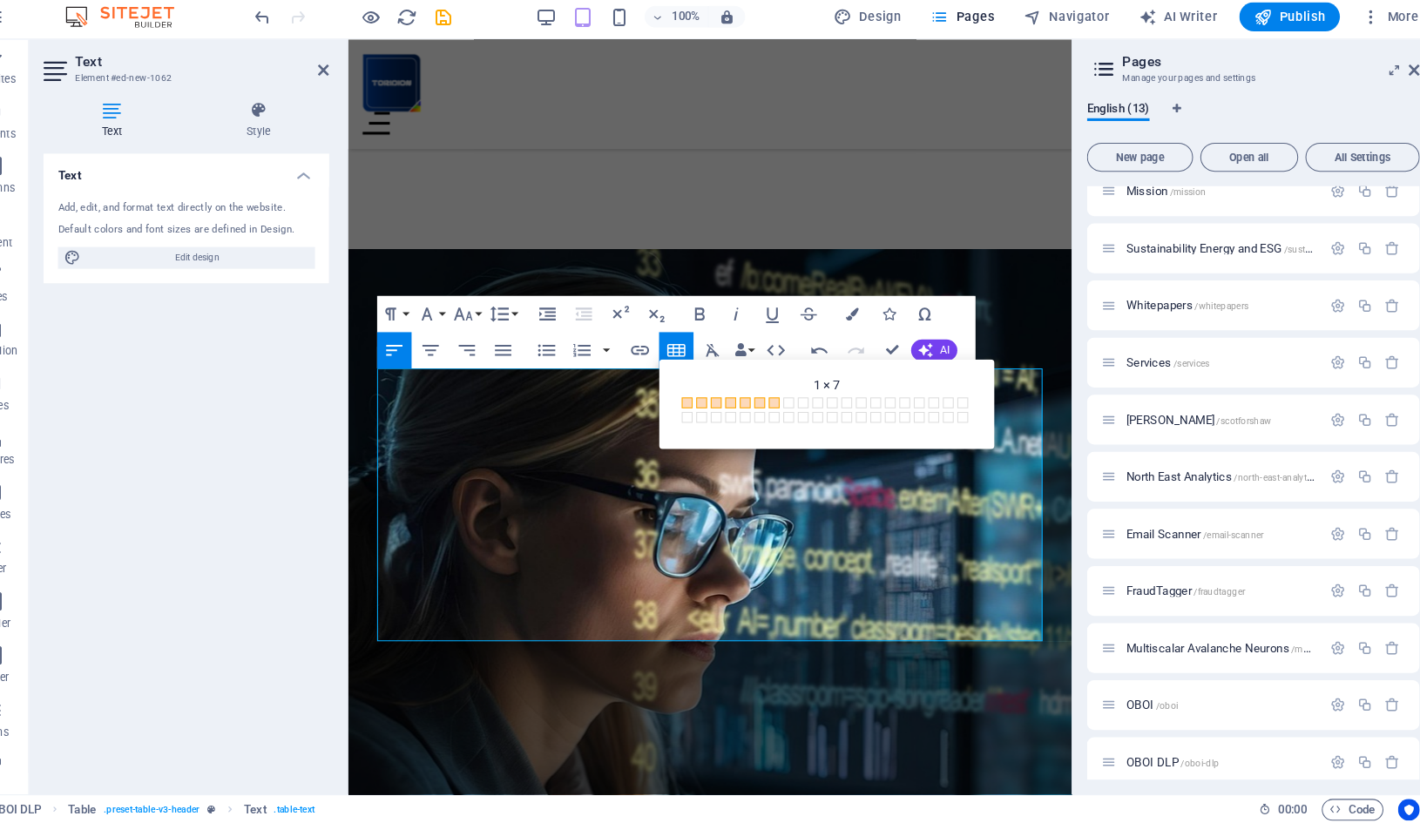
click at [172, 415] on div "Text Add, edit, and format text directly on the website. Default colors and fon…" at bounding box center [221, 480] width 274 height 602
click at [675, 351] on button "Insert Table" at bounding box center [691, 368] width 33 height 35
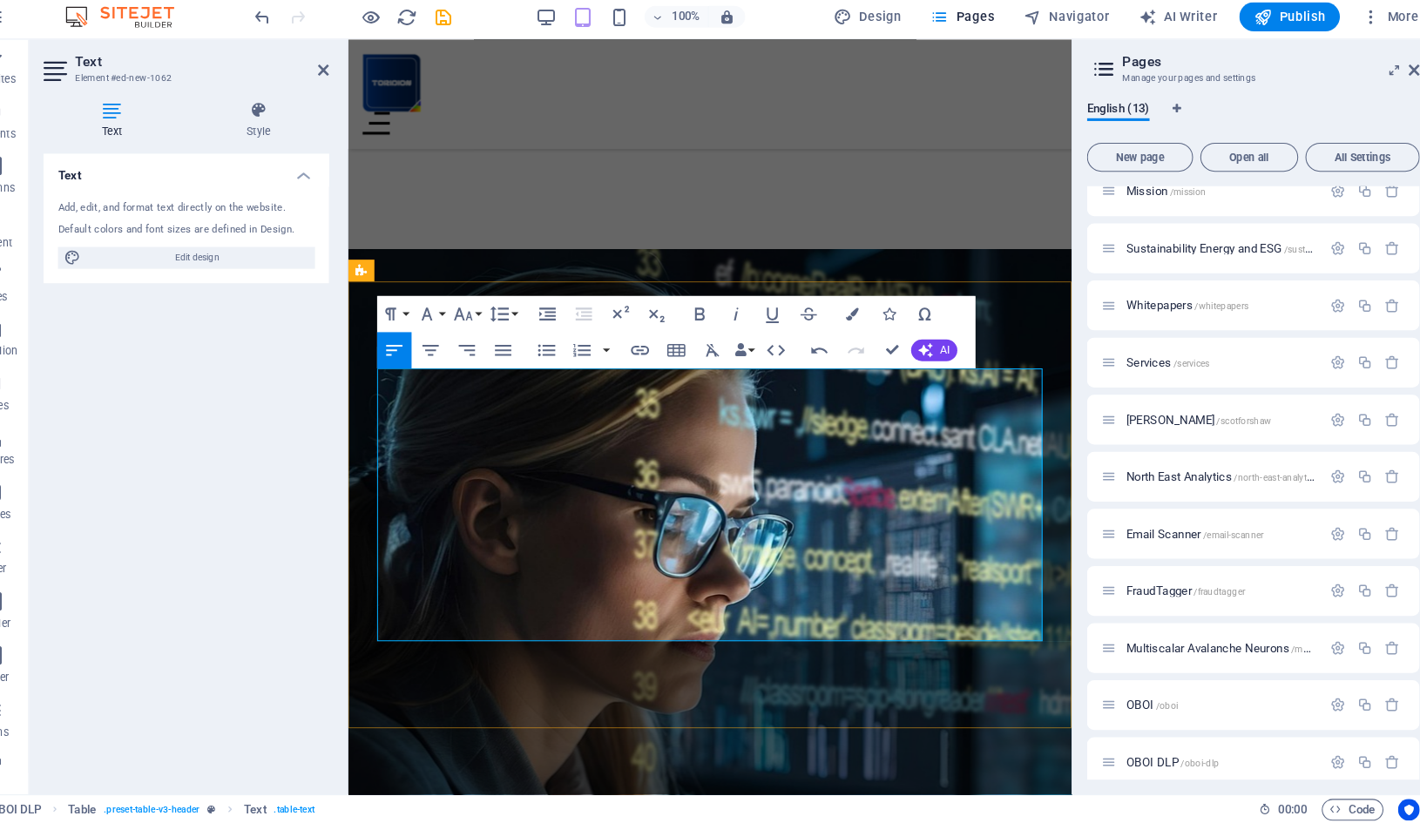
drag, startPoint x: 901, startPoint y: 420, endPoint x: 904, endPoint y: 437, distance: 17.6
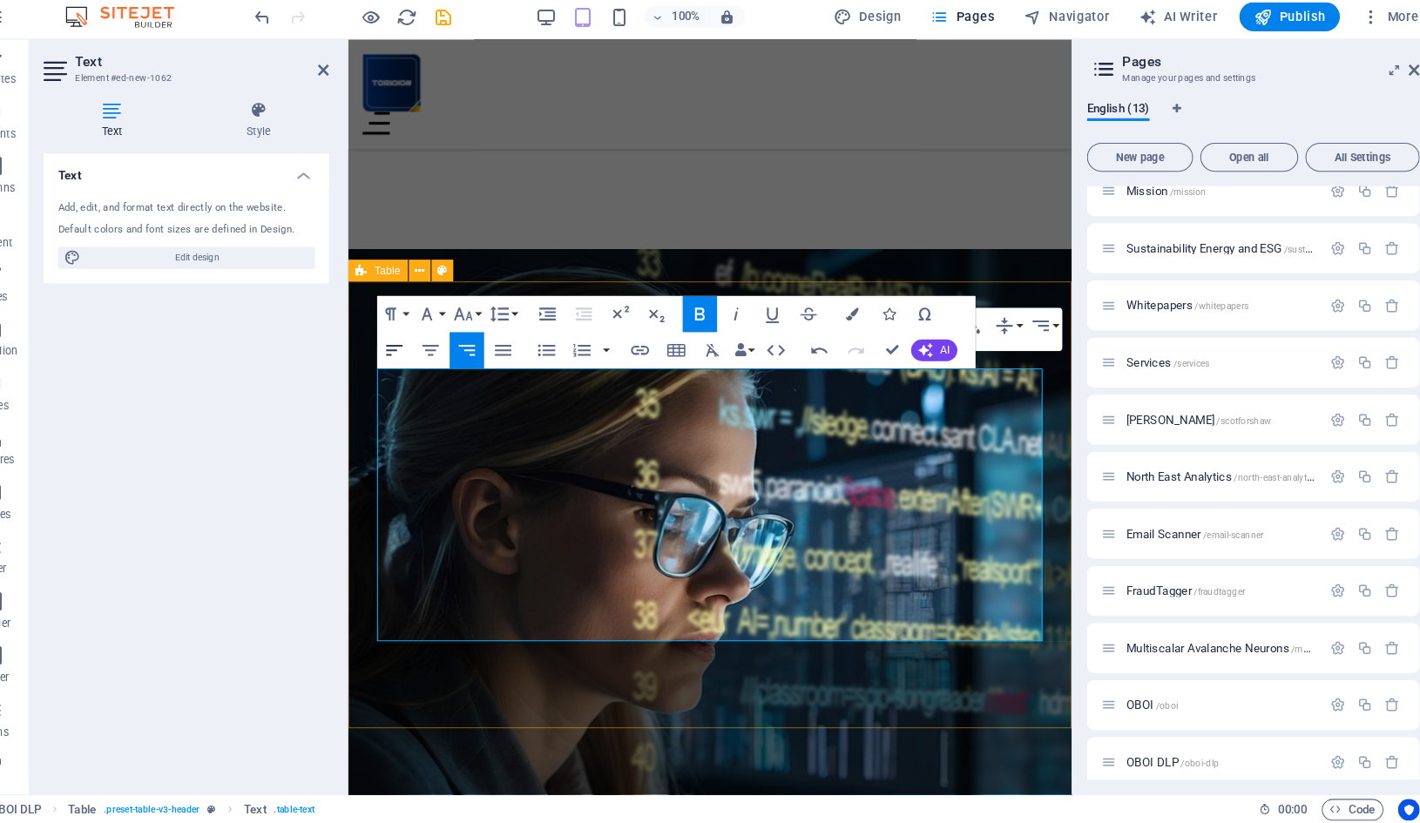
click at [410, 358] on icon "button" at bounding box center [420, 368] width 21 height 21
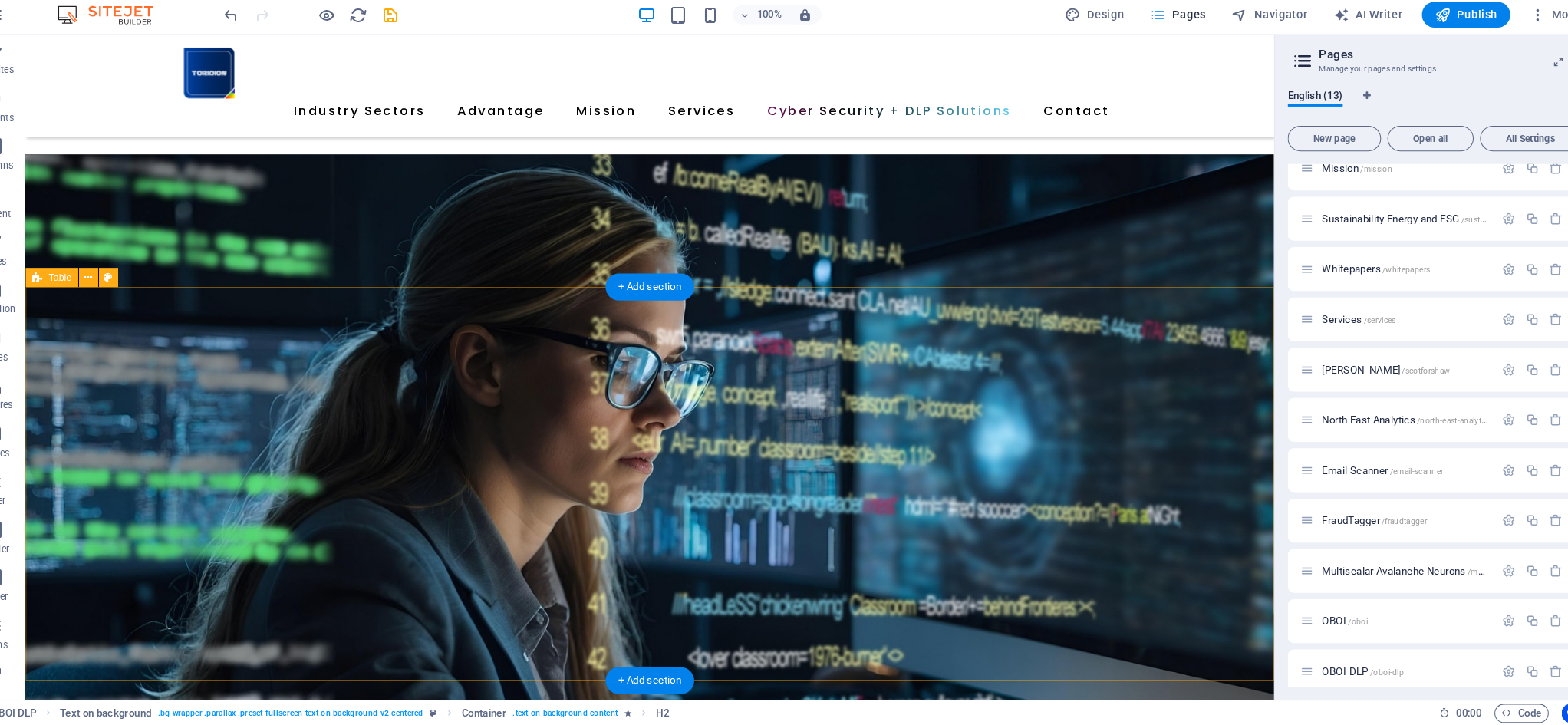
scroll to position [1757, 0]
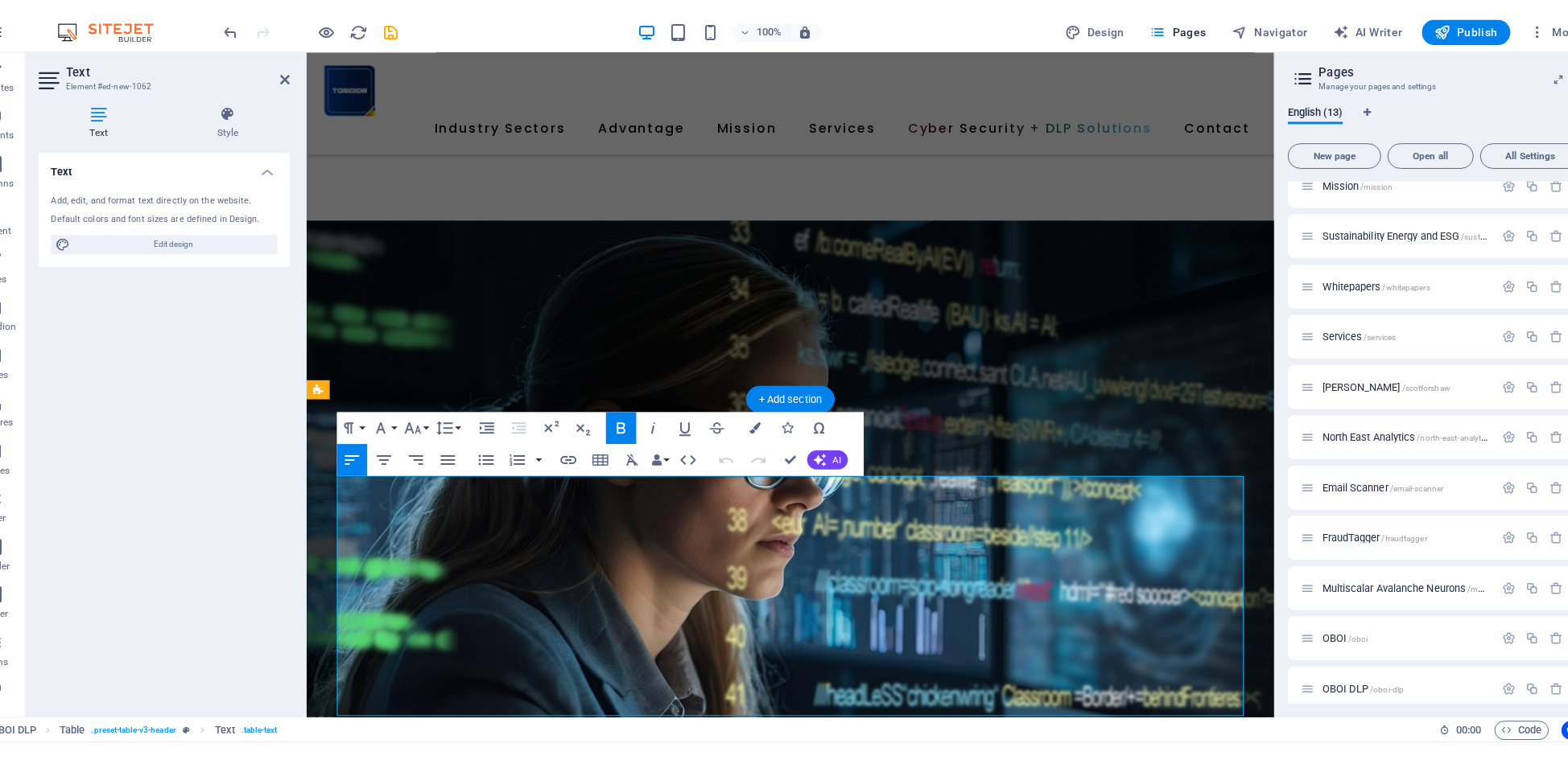
scroll to position [1887, 0]
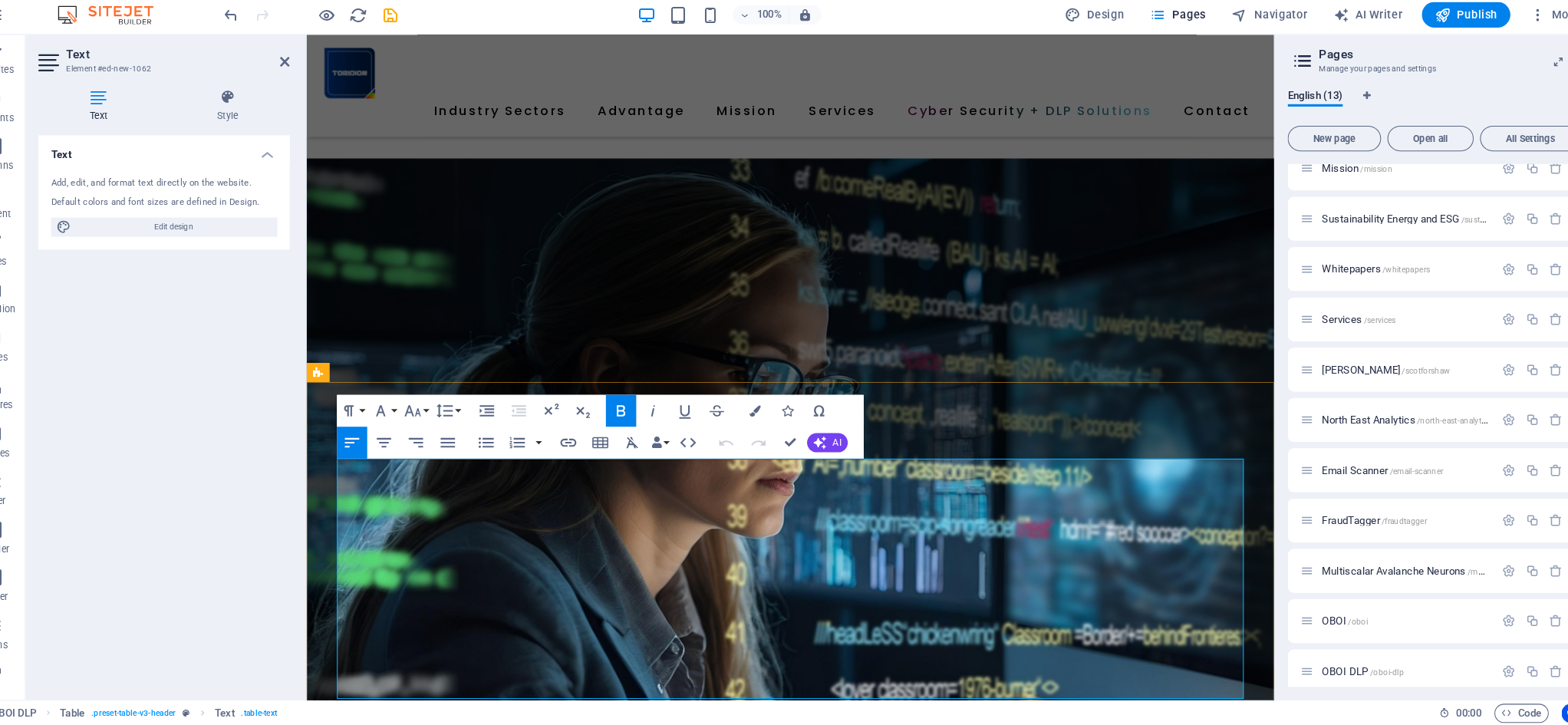
drag, startPoint x: 342, startPoint y: 538, endPoint x: 435, endPoint y: 543, distance: 93.1
drag, startPoint x: 442, startPoint y: 543, endPoint x: 450, endPoint y: 500, distance: 43.7
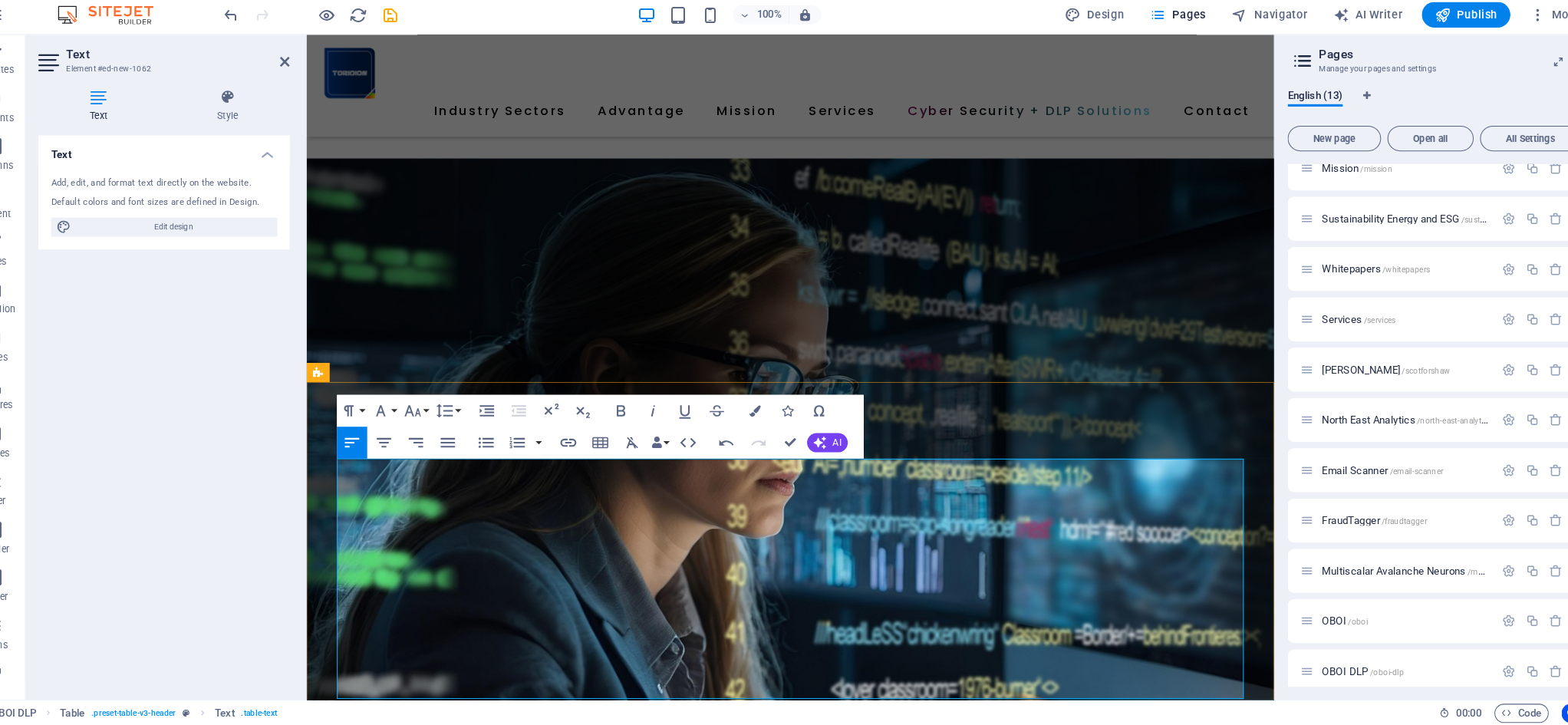
click at [748, 407] on button "Colors" at bounding box center [762, 422] width 29 height 31
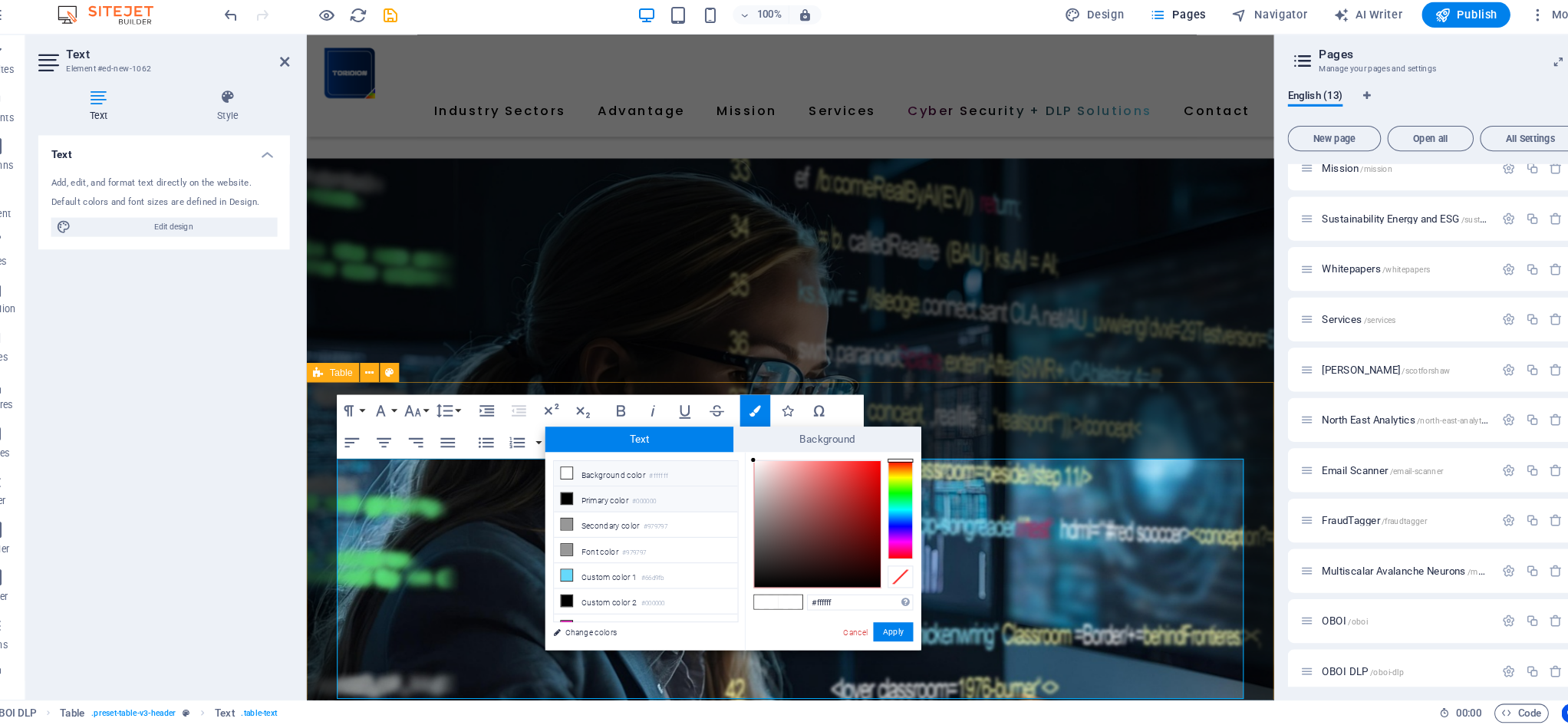
click at [576, 502] on icon at bounding box center [581, 507] width 11 height 11
type input "#000000"
click at [576, 502] on icon at bounding box center [581, 507] width 11 height 11
click at [876, 626] on button "Apply" at bounding box center [896, 635] width 39 height 18
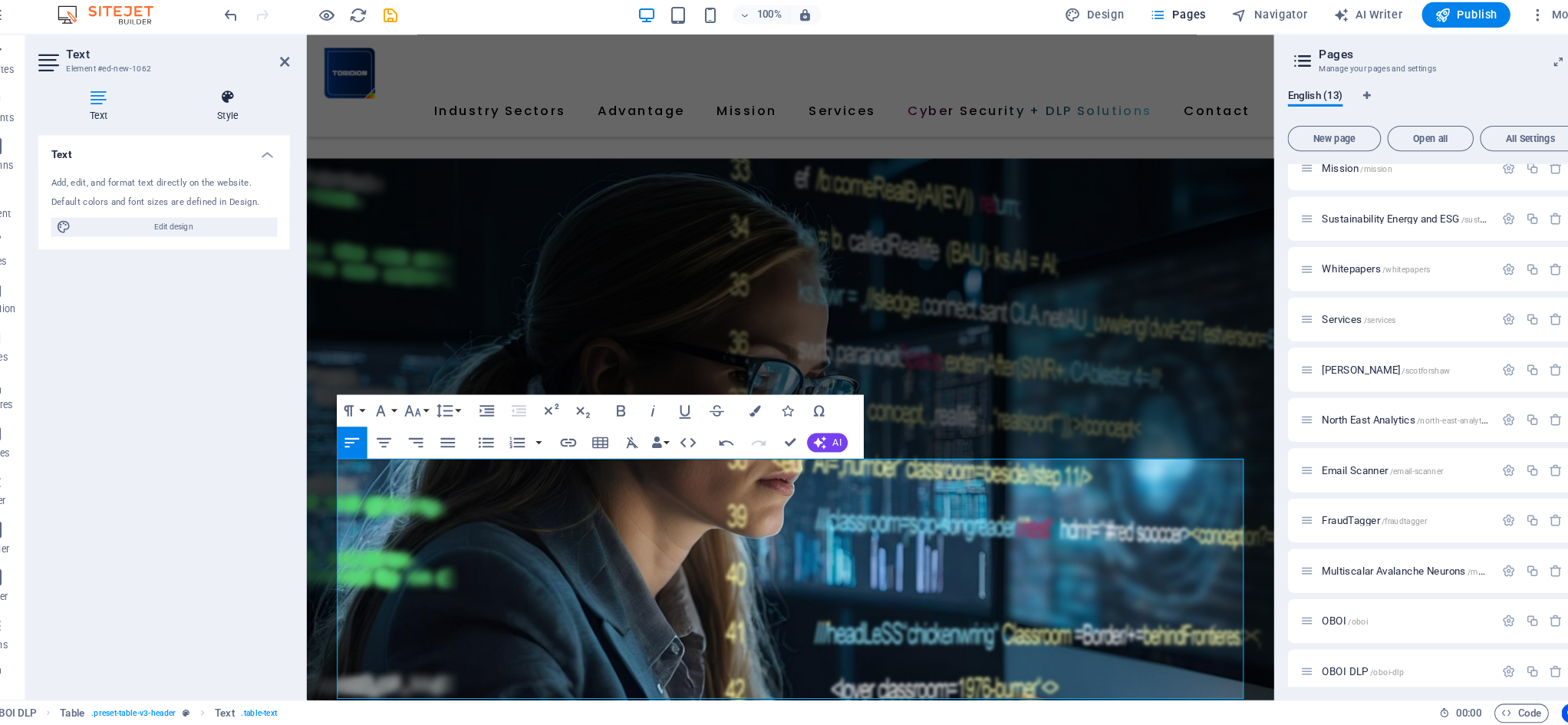
click at [215, 114] on icon at bounding box center [255, 121] width 120 height 15
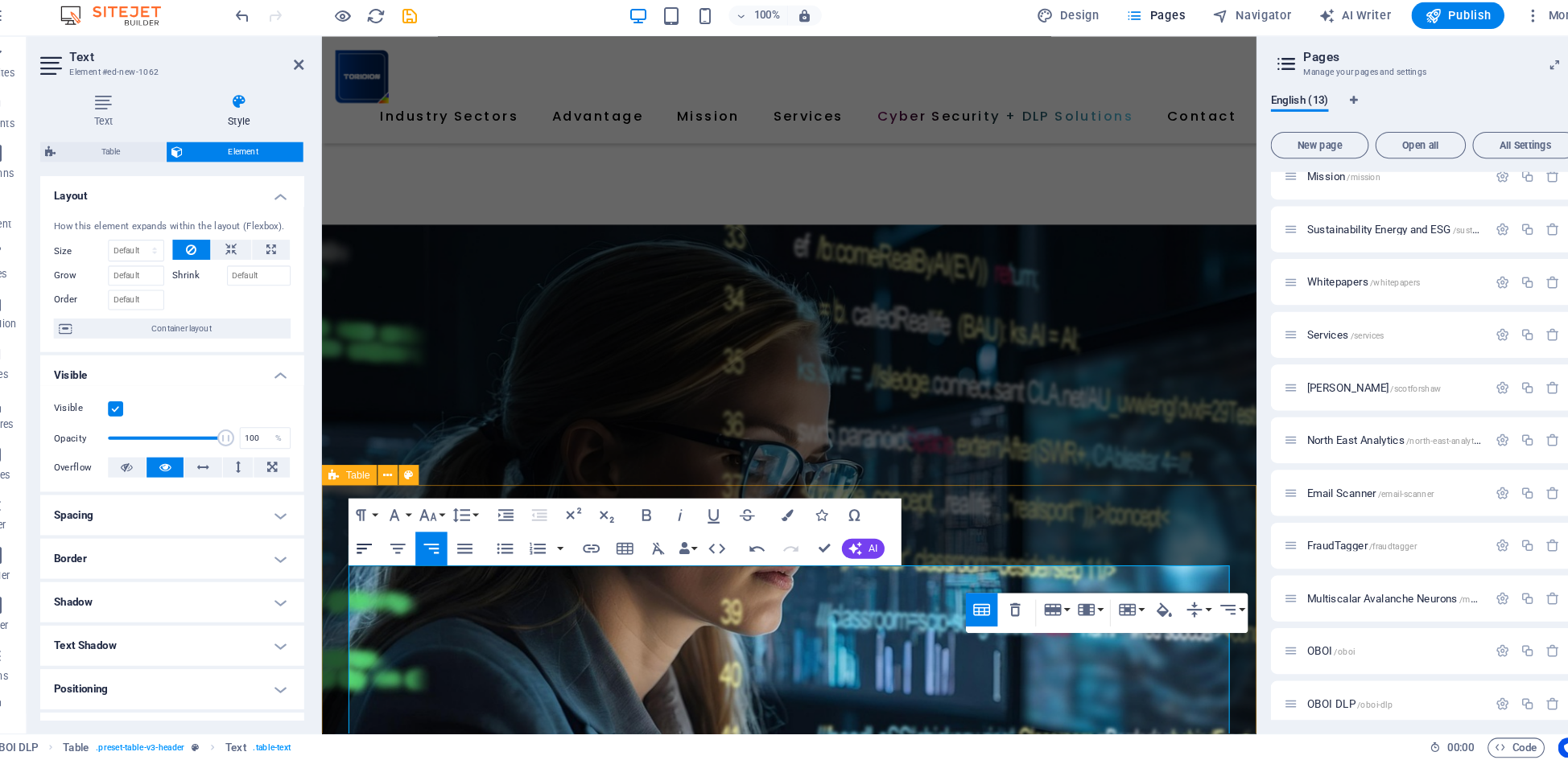
click at [379, 547] on icon "button" at bounding box center [388, 556] width 19 height 19
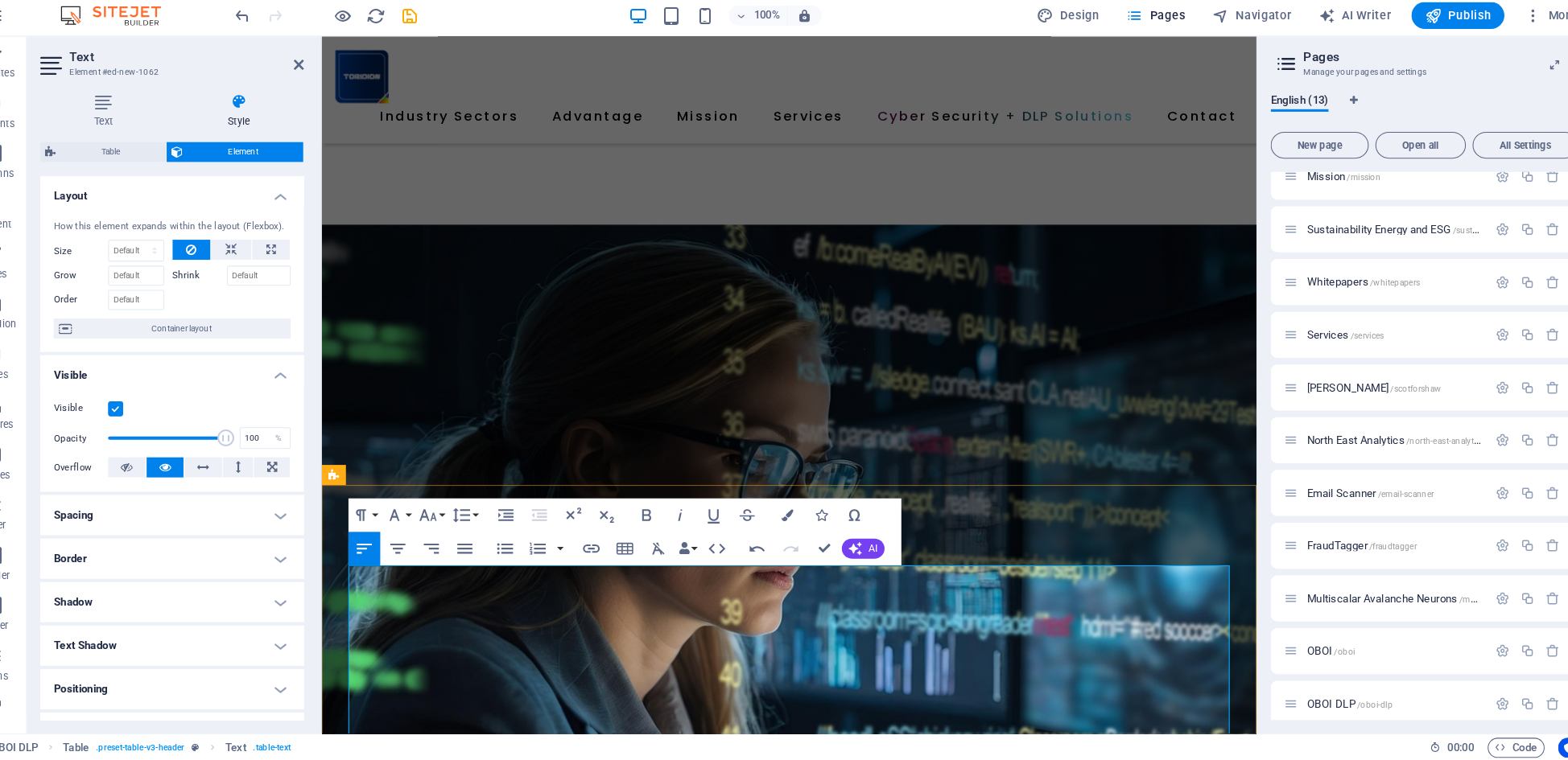
drag, startPoint x: 979, startPoint y: 606, endPoint x: 1095, endPoint y: 608, distance: 116.0
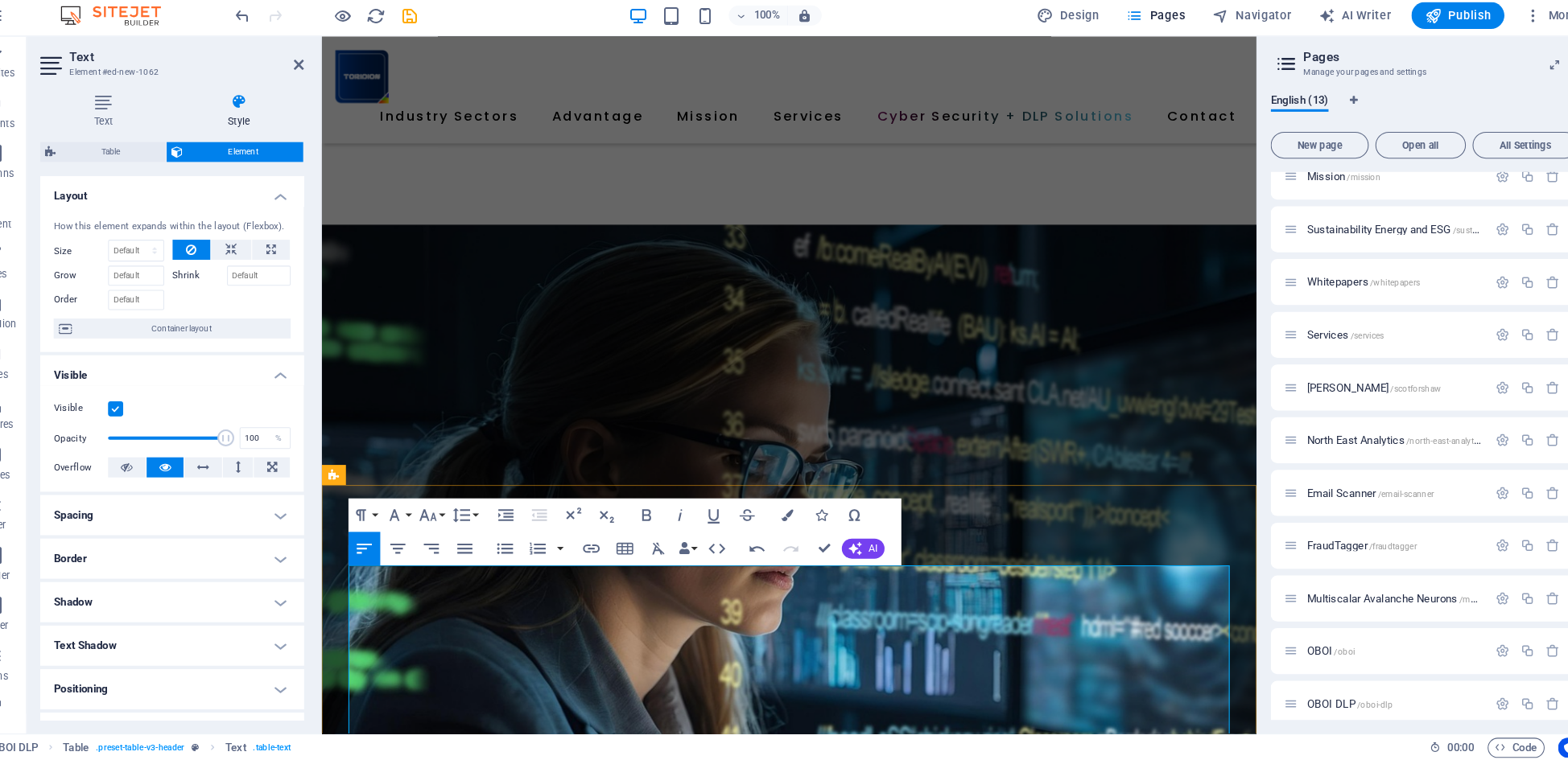
drag, startPoint x: 371, startPoint y: 608, endPoint x: 458, endPoint y: 611, distance: 87.1
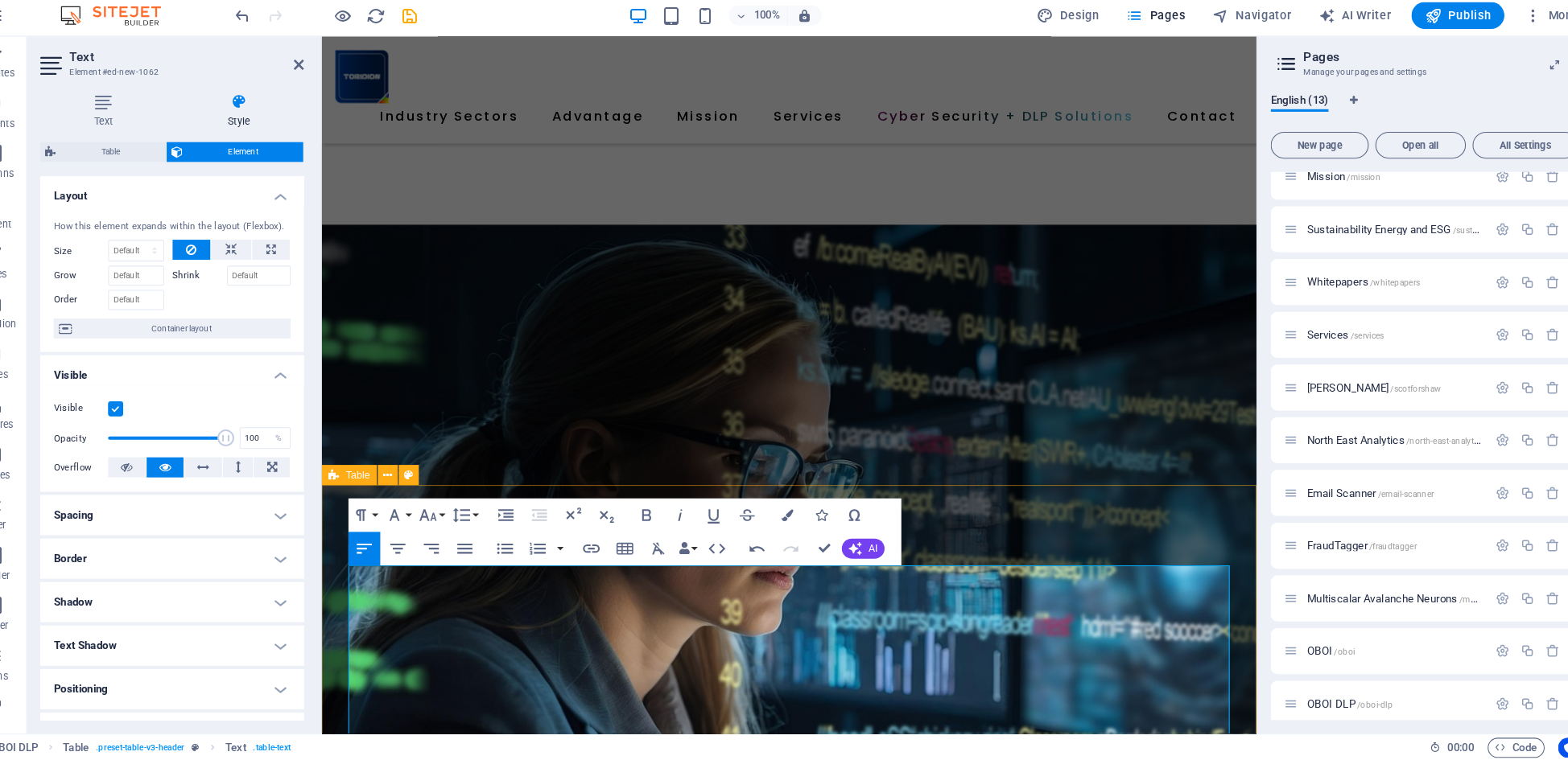
drag, startPoint x: 443, startPoint y: 646, endPoint x: 324, endPoint y: 645, distance: 119.0
drag, startPoint x: 354, startPoint y: 646, endPoint x: 448, endPoint y: 648, distance: 94.0
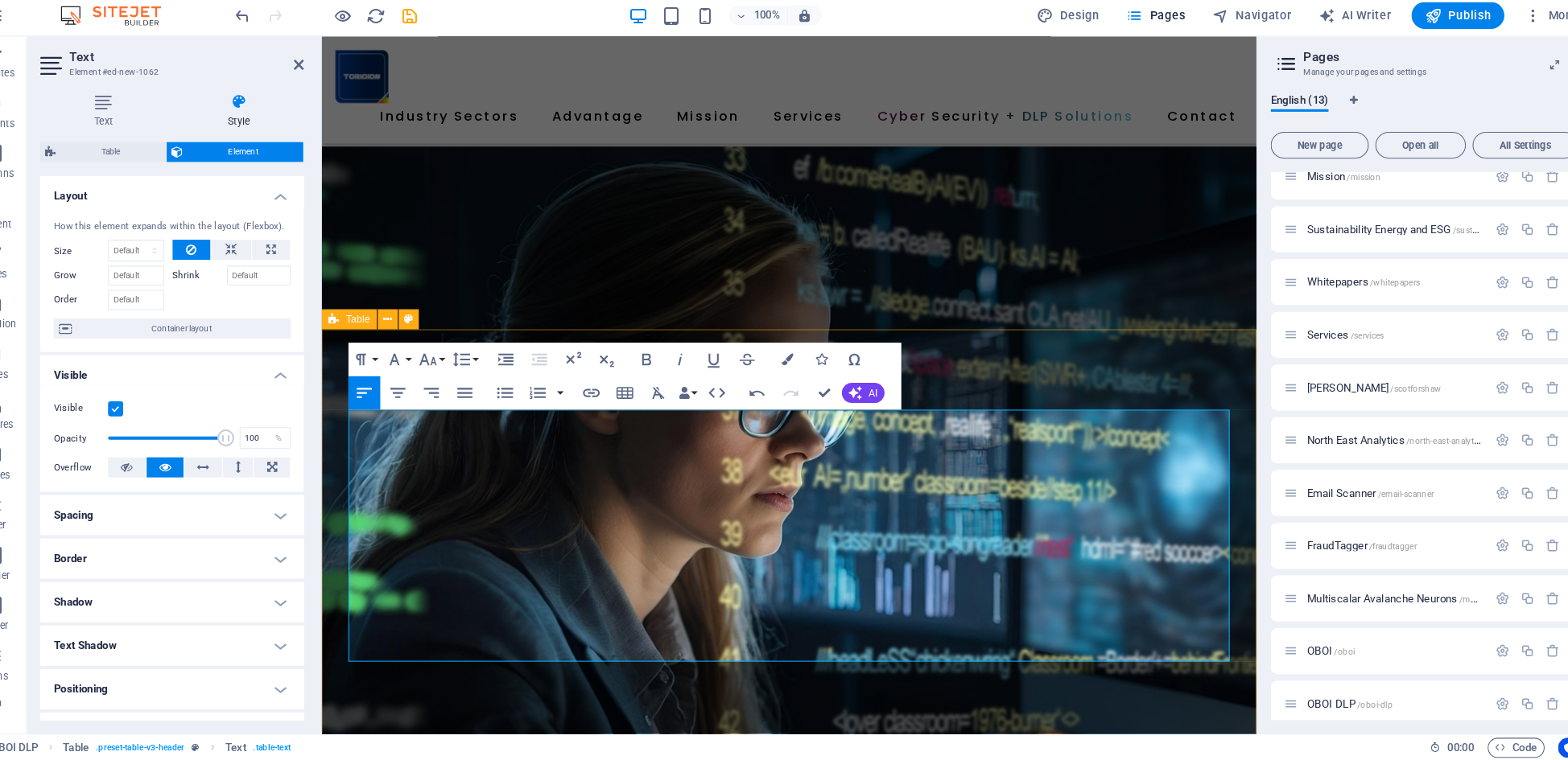
scroll to position [2039, 0]
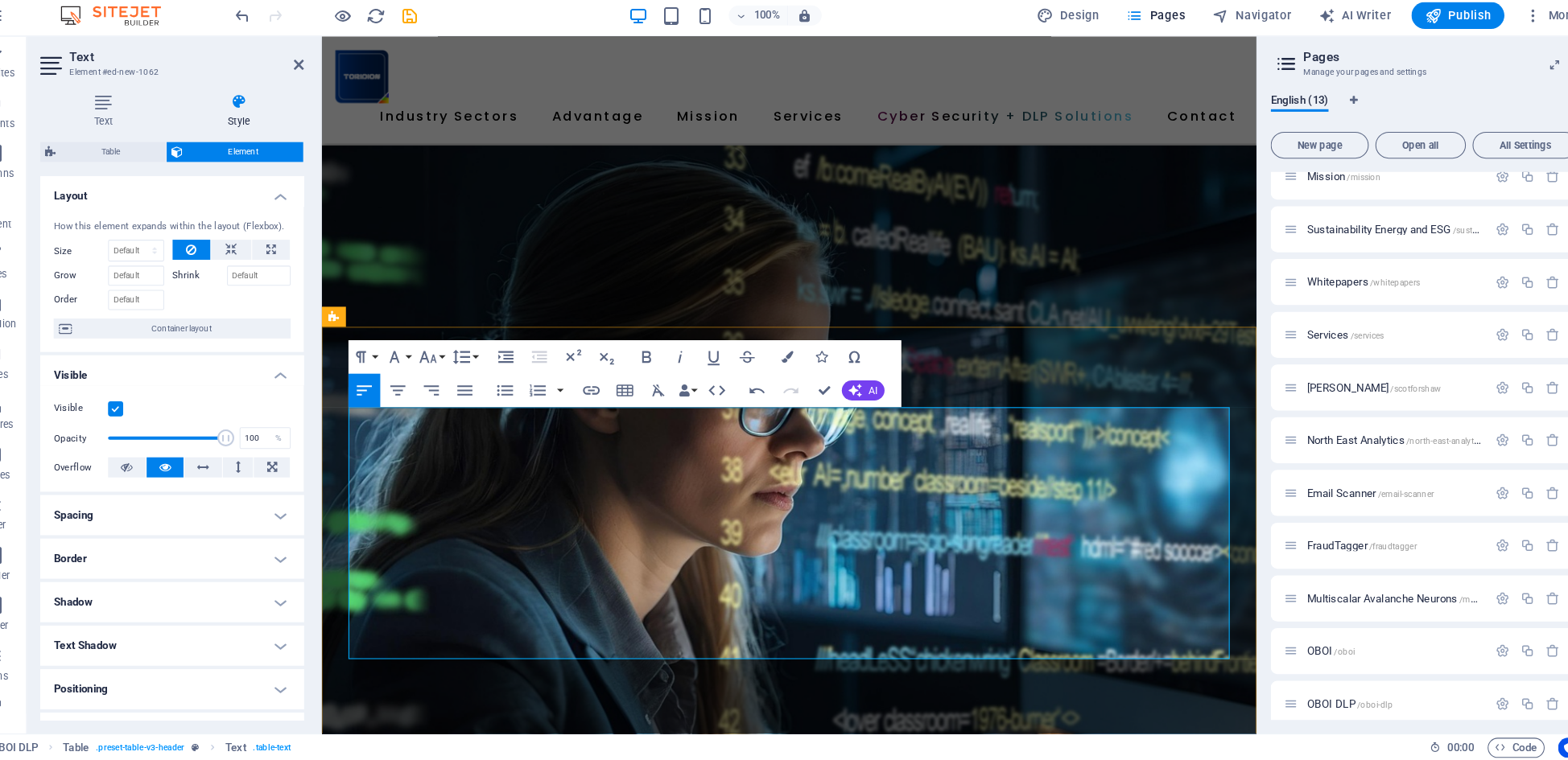
drag, startPoint x: 434, startPoint y: 539, endPoint x: 356, endPoint y: 535, distance: 78.1
drag, startPoint x: 529, startPoint y: 535, endPoint x: 455, endPoint y: 536, distance: 74.0
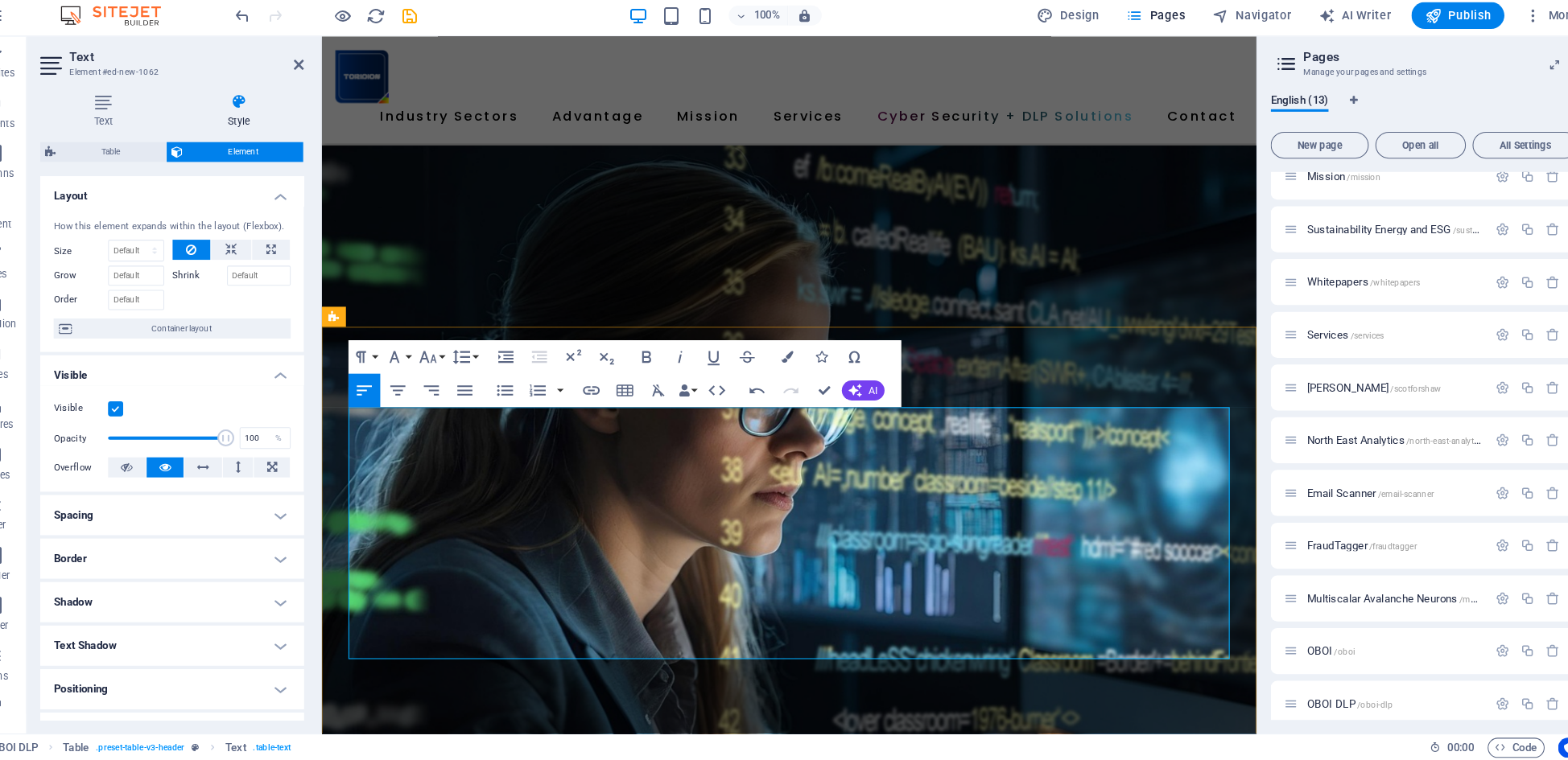
drag, startPoint x: 675, startPoint y: 536, endPoint x: 494, endPoint y: 539, distance: 181.0
drag, startPoint x: 1119, startPoint y: 496, endPoint x: 1162, endPoint y: 497, distance: 43.0
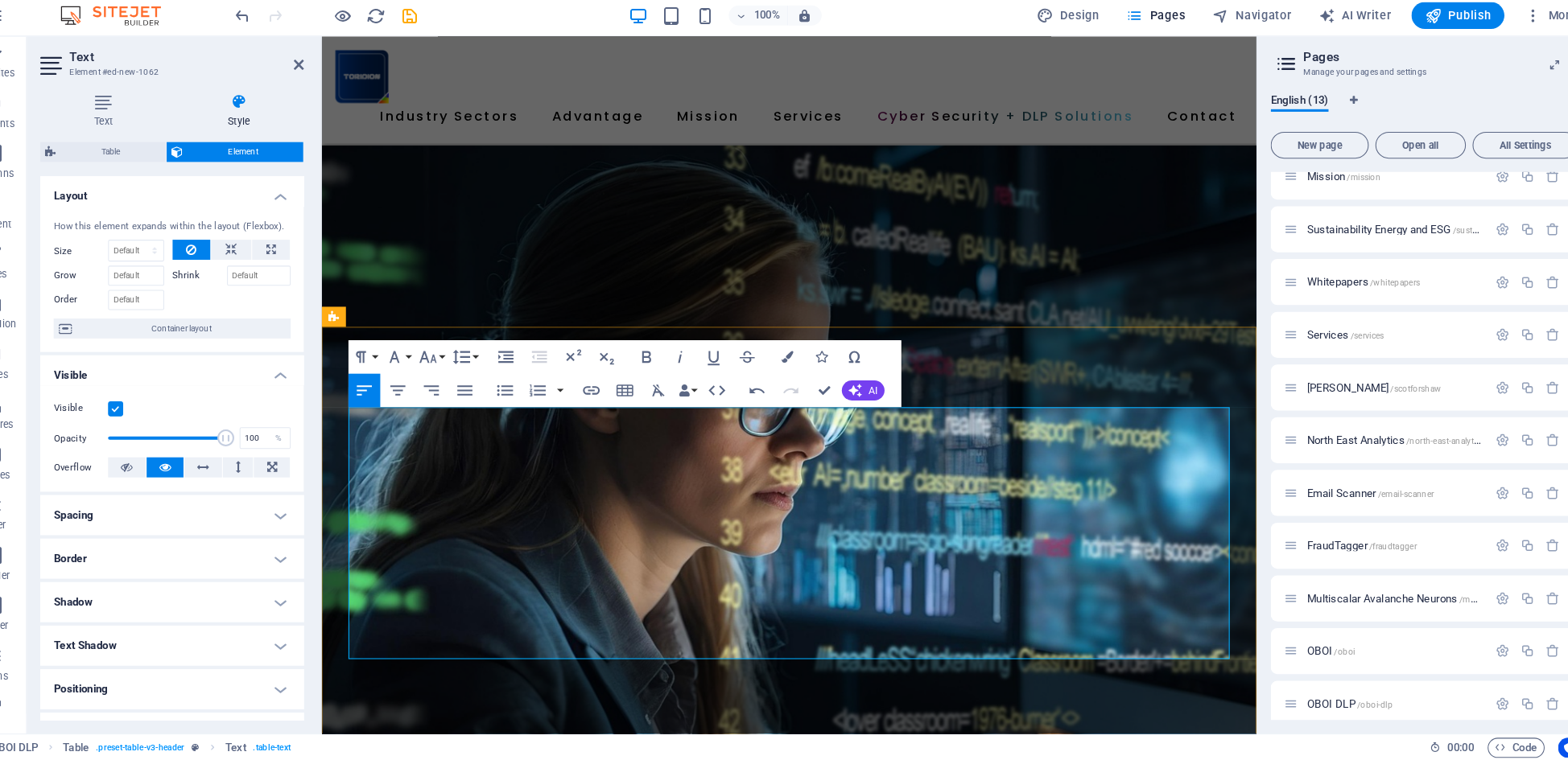
click at [379, 395] on icon "button" at bounding box center [388, 404] width 19 height 19
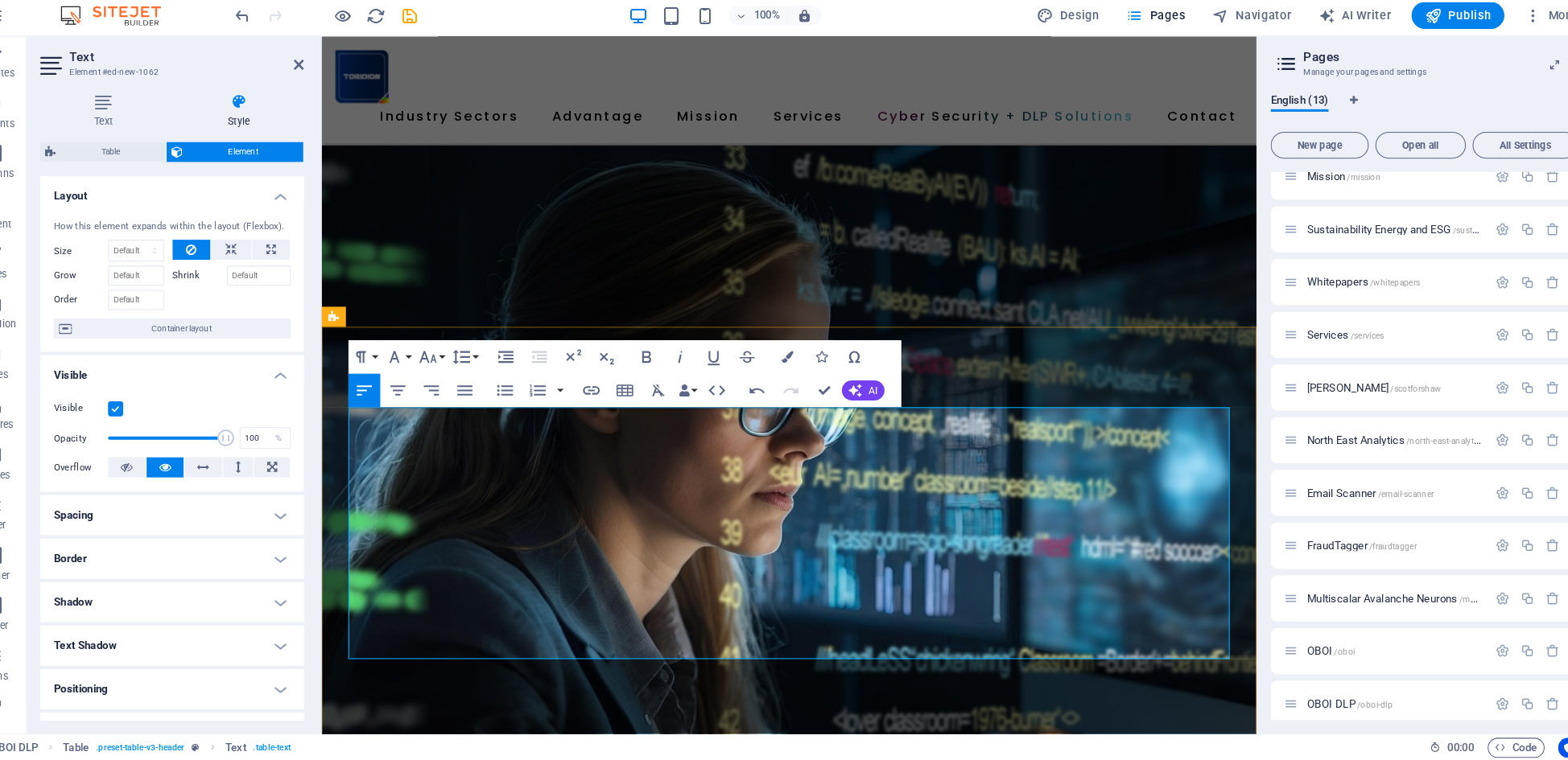
drag, startPoint x: 688, startPoint y: 573, endPoint x: 874, endPoint y: 573, distance: 186.0
drag, startPoint x: 1106, startPoint y: 576, endPoint x: 1138, endPoint y: 574, distance: 32.1
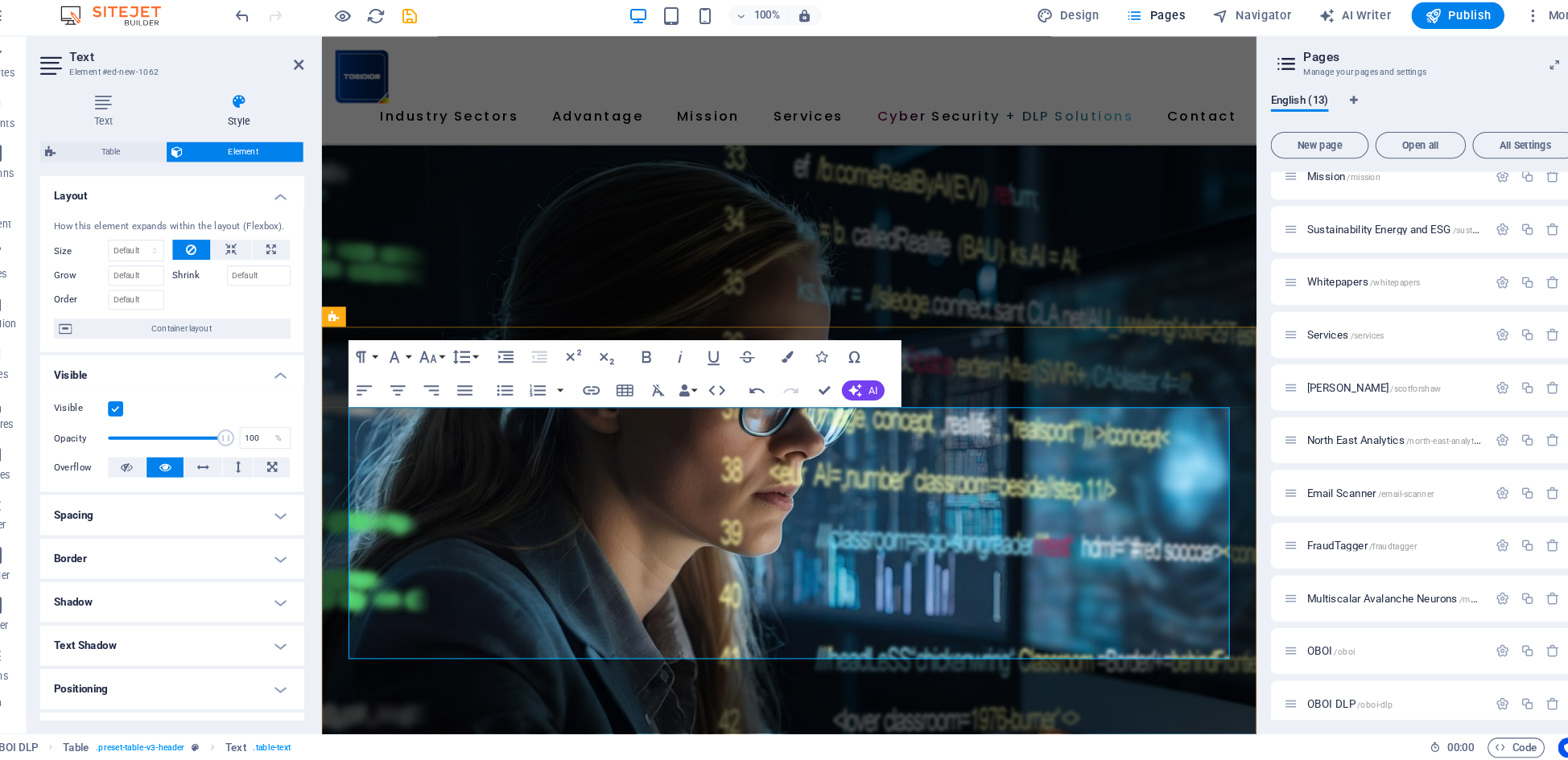
click at [382, 400] on icon "button" at bounding box center [389, 404] width 15 height 9
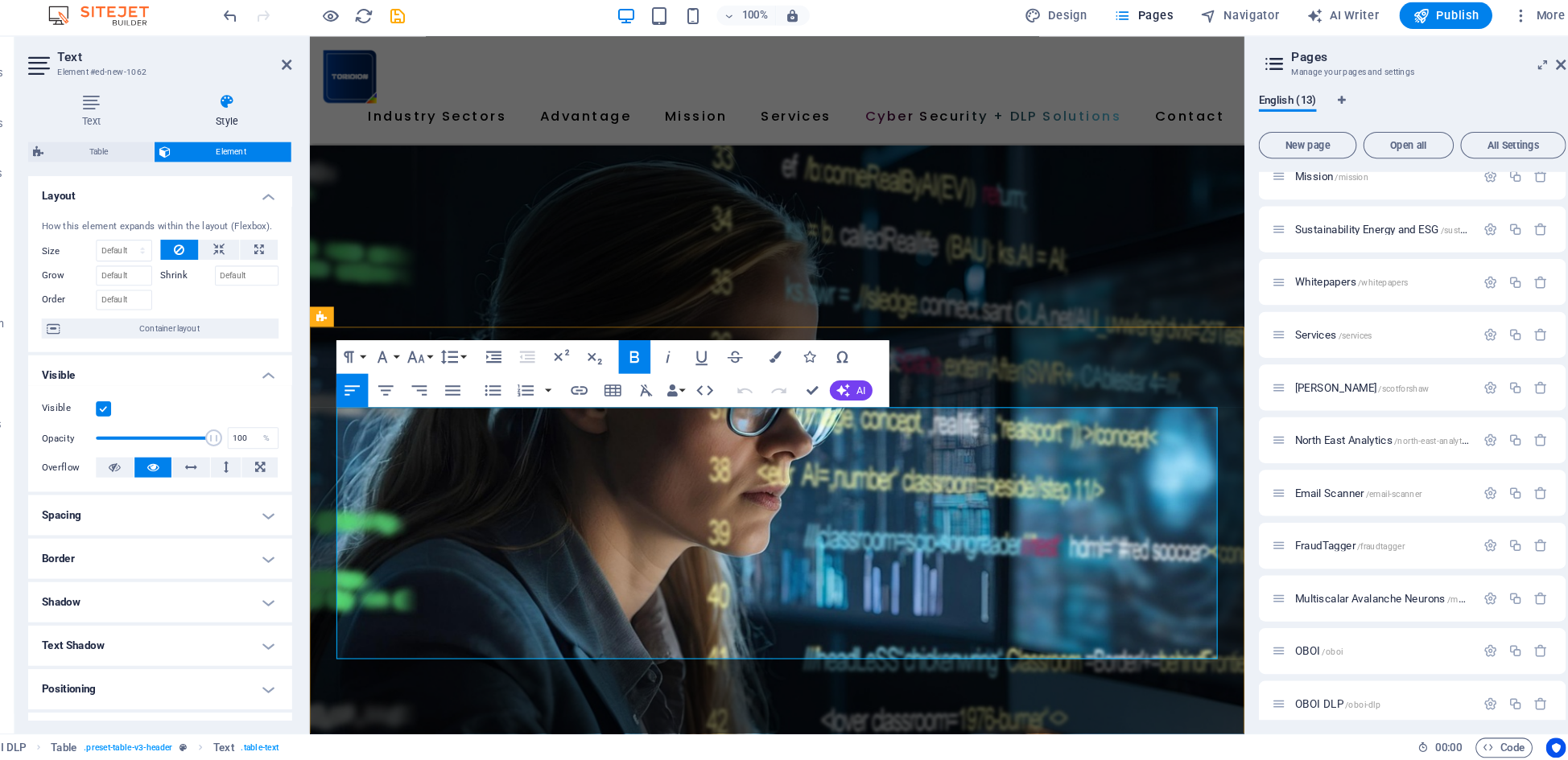
drag, startPoint x: 367, startPoint y: 610, endPoint x: 395, endPoint y: 613, distance: 28.2
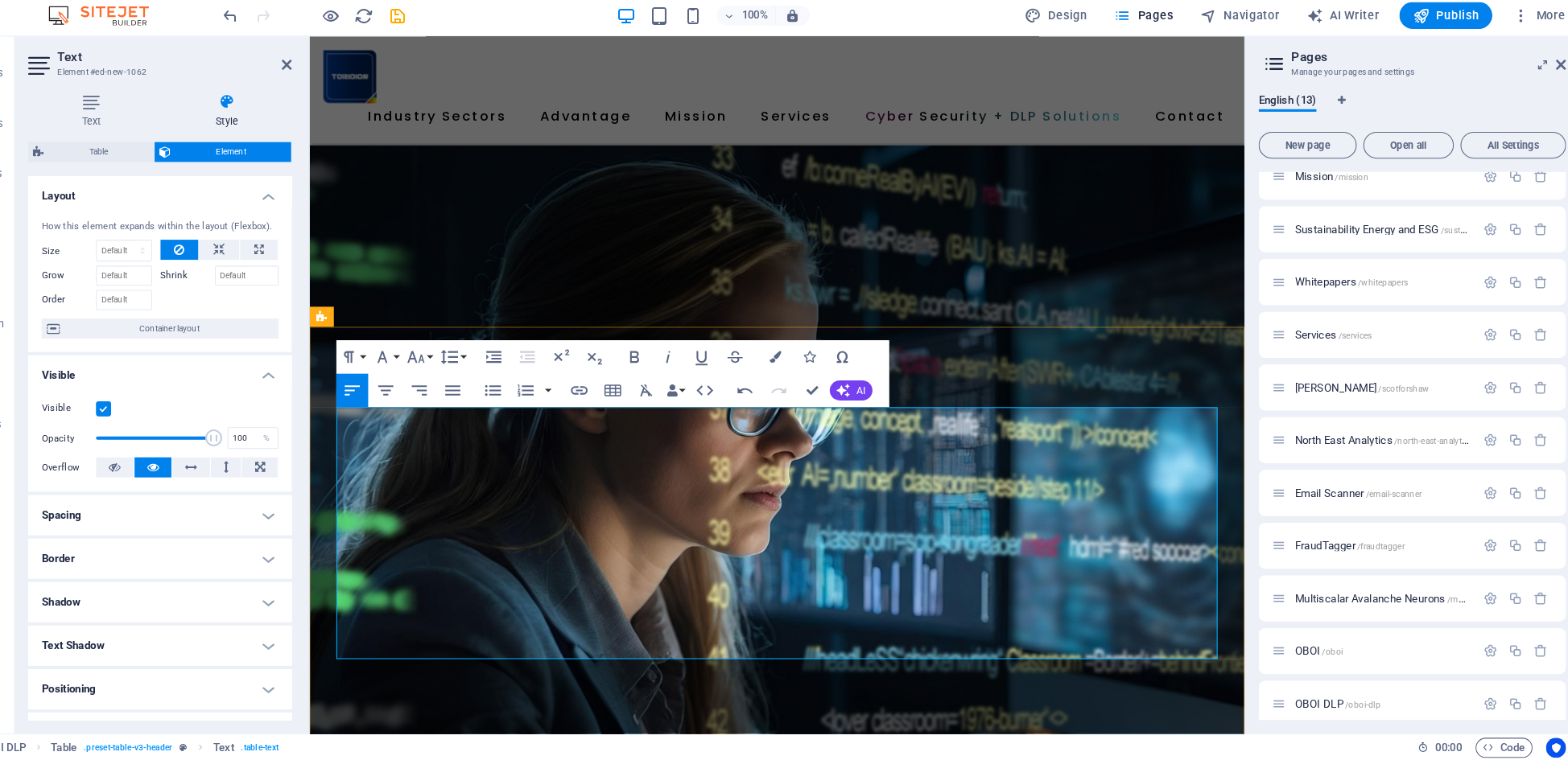
drag, startPoint x: 525, startPoint y: 615, endPoint x: 468, endPoint y: 614, distance: 57.0
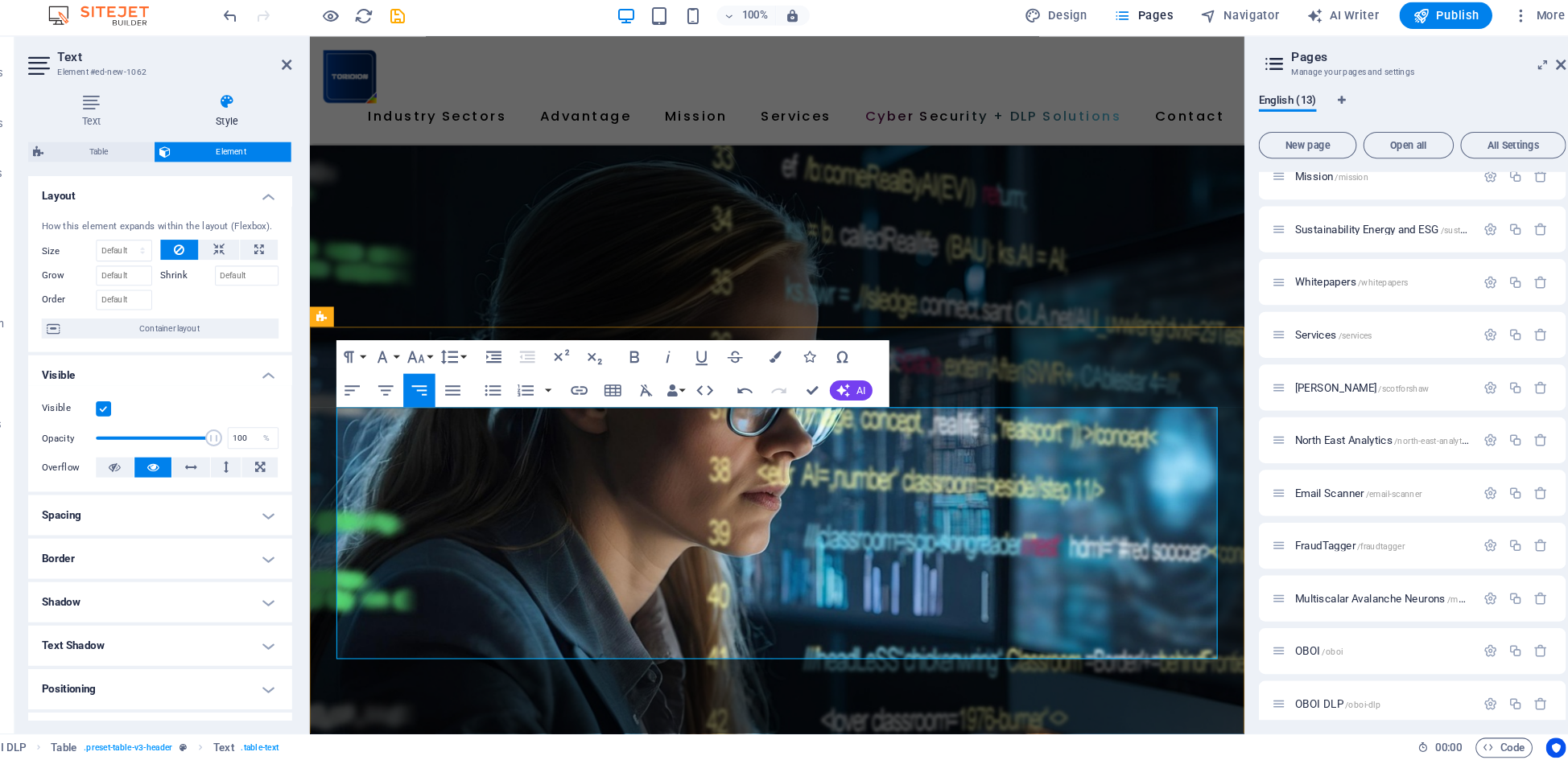
click at [373, 389] on button "Align Left" at bounding box center [388, 404] width 30 height 32
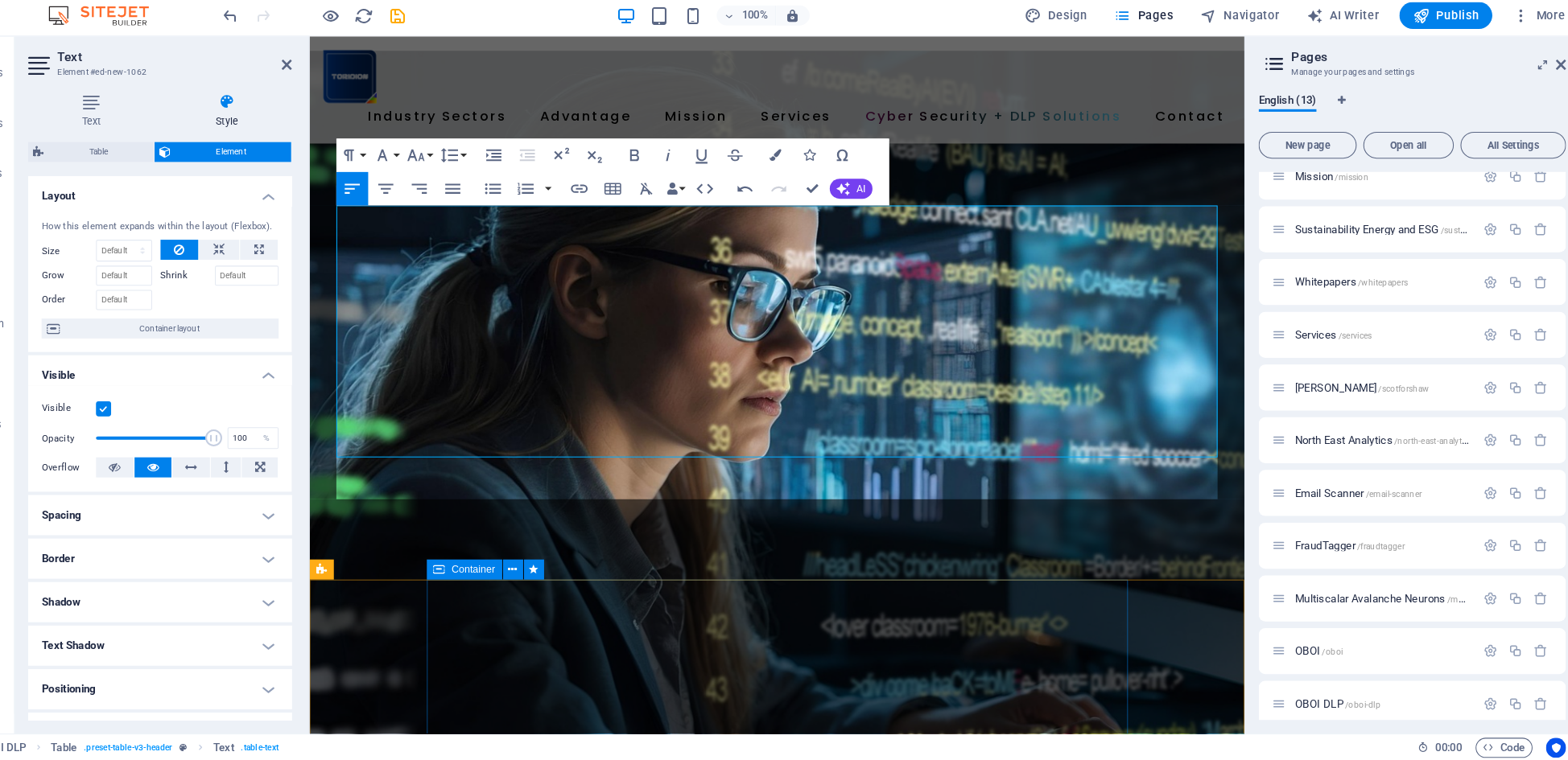
scroll to position [2233, 0]
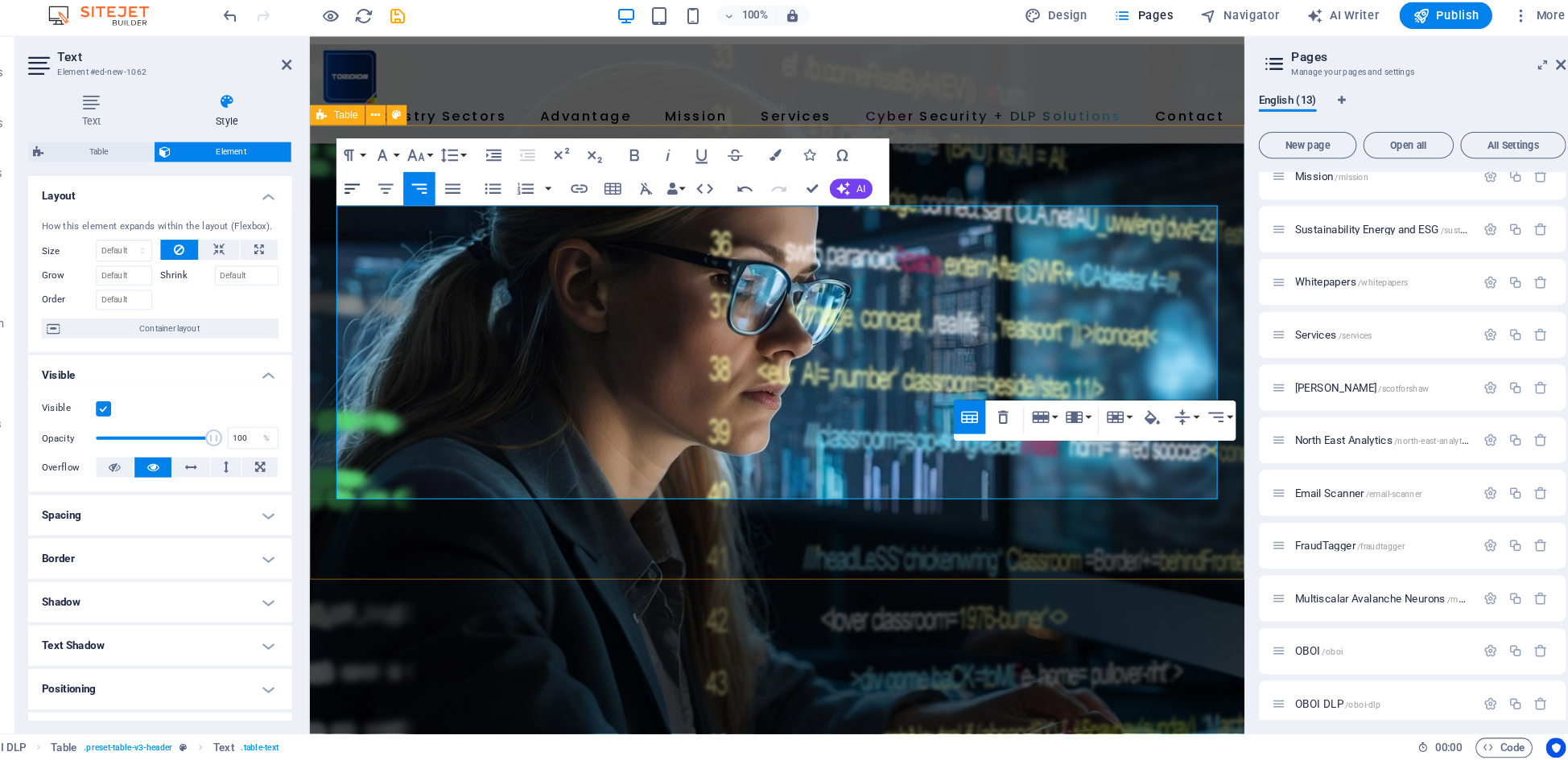
click at [379, 201] on icon "button" at bounding box center [388, 211] width 19 height 19
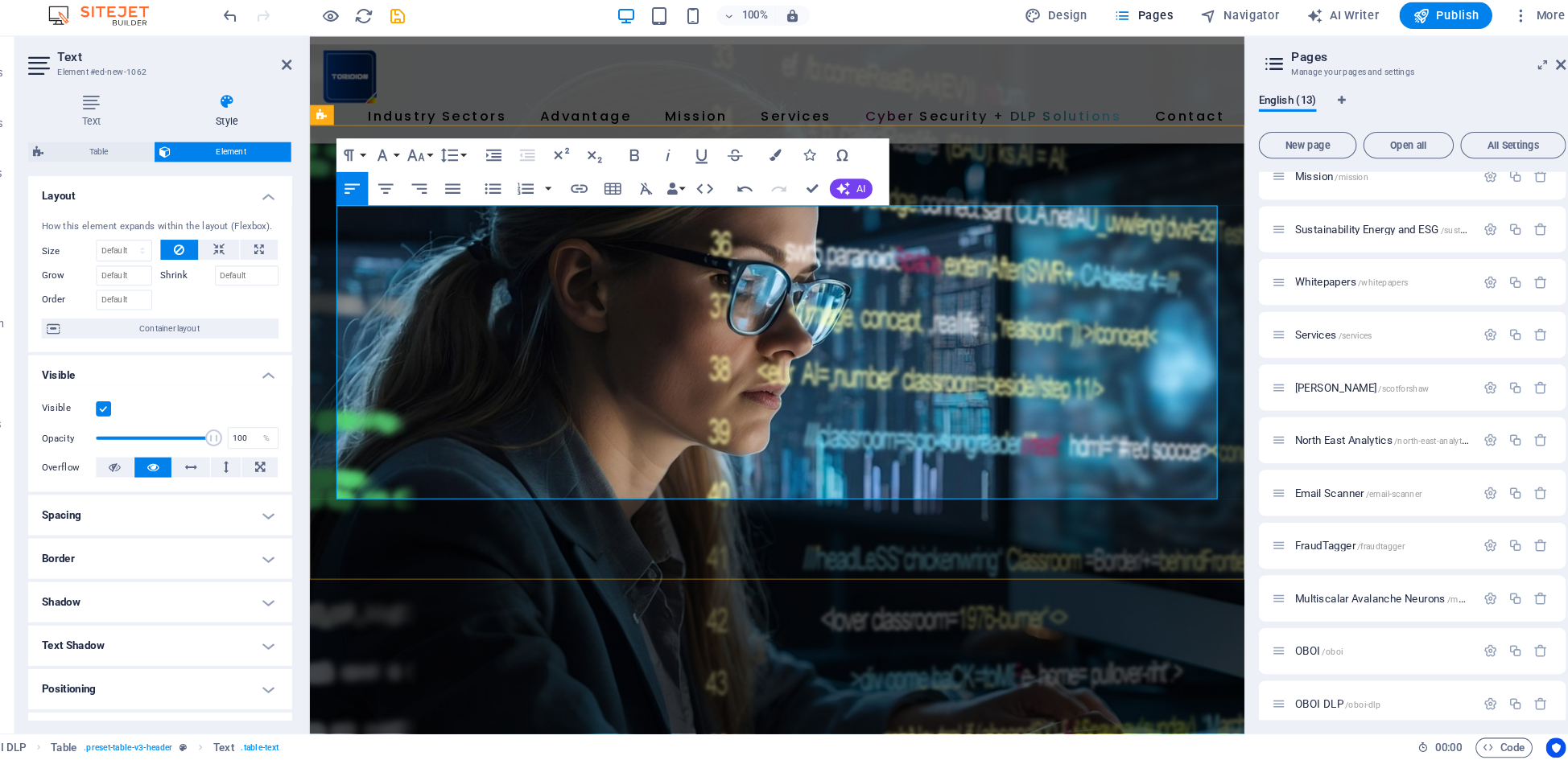
click at [780, 163] on button "Colors" at bounding box center [795, 178] width 30 height 32
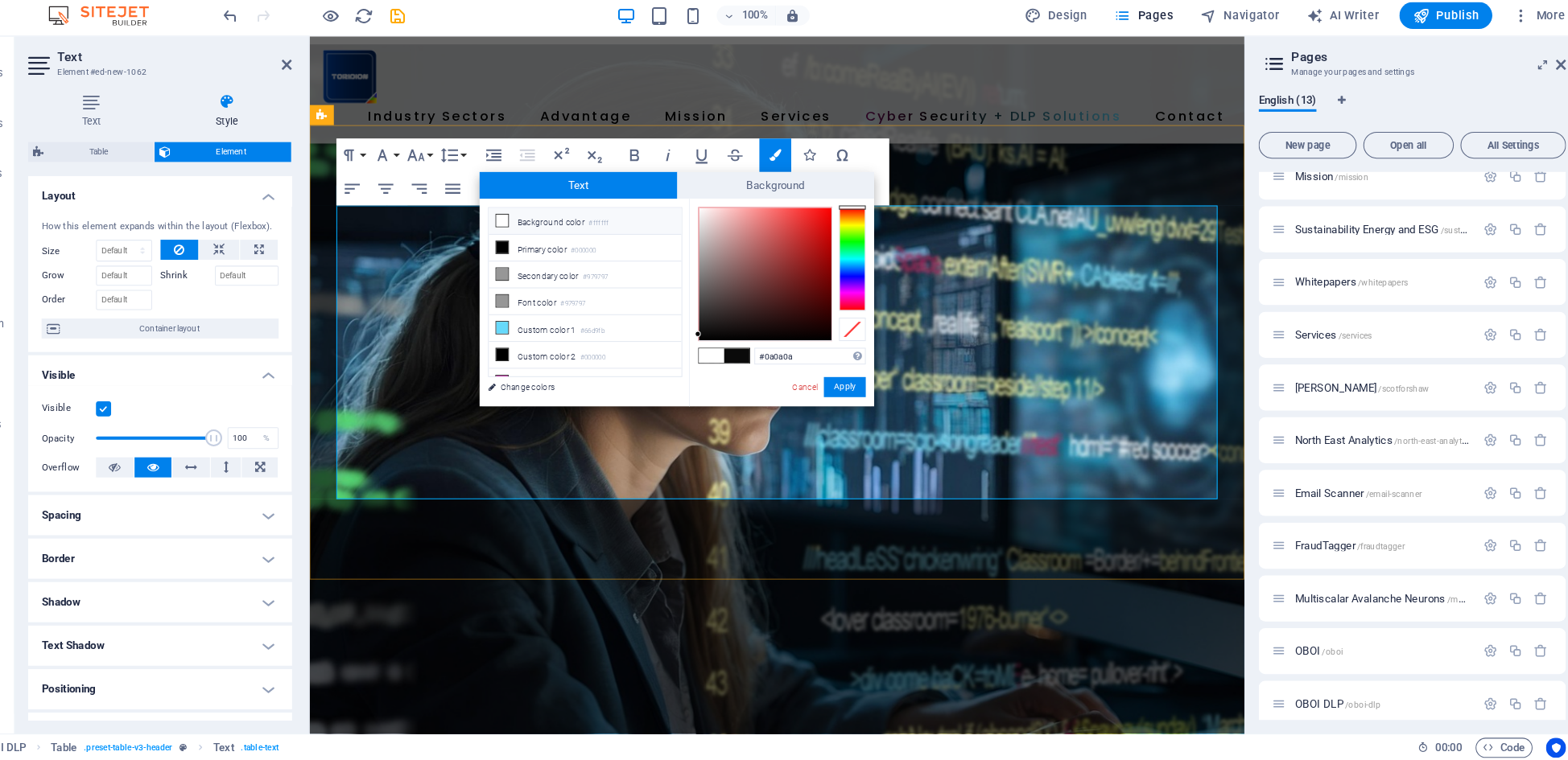
drag, startPoint x: 479, startPoint y: 208, endPoint x: 486, endPoint y: 211, distance: 7.6
click at [527, 235] on icon at bounding box center [532, 241] width 11 height 11
type input "#ffffff"
click at [842, 392] on button "Apply" at bounding box center [862, 401] width 41 height 19
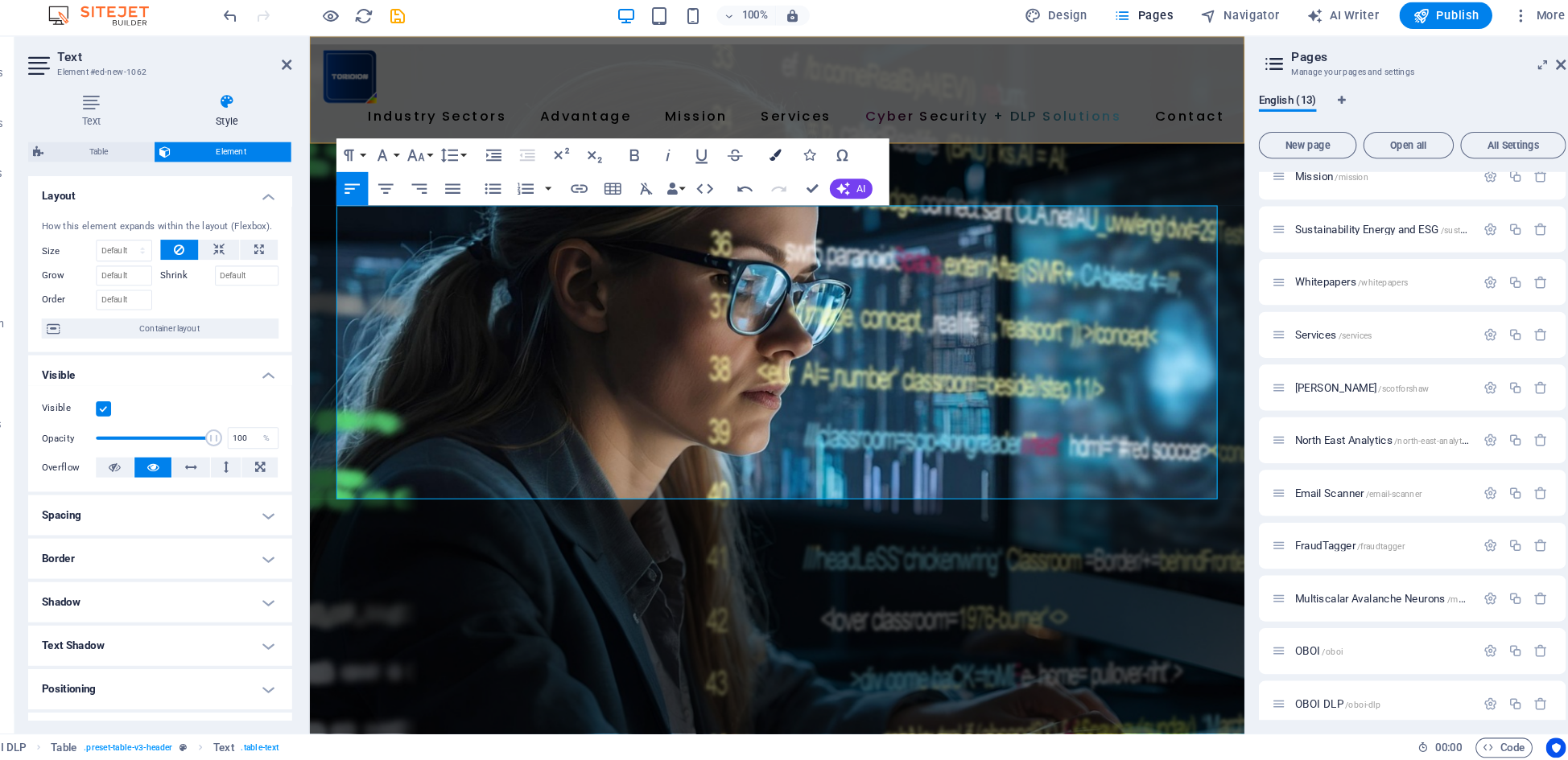
click at [789, 173] on icon "button" at bounding box center [795, 178] width 11 height 11
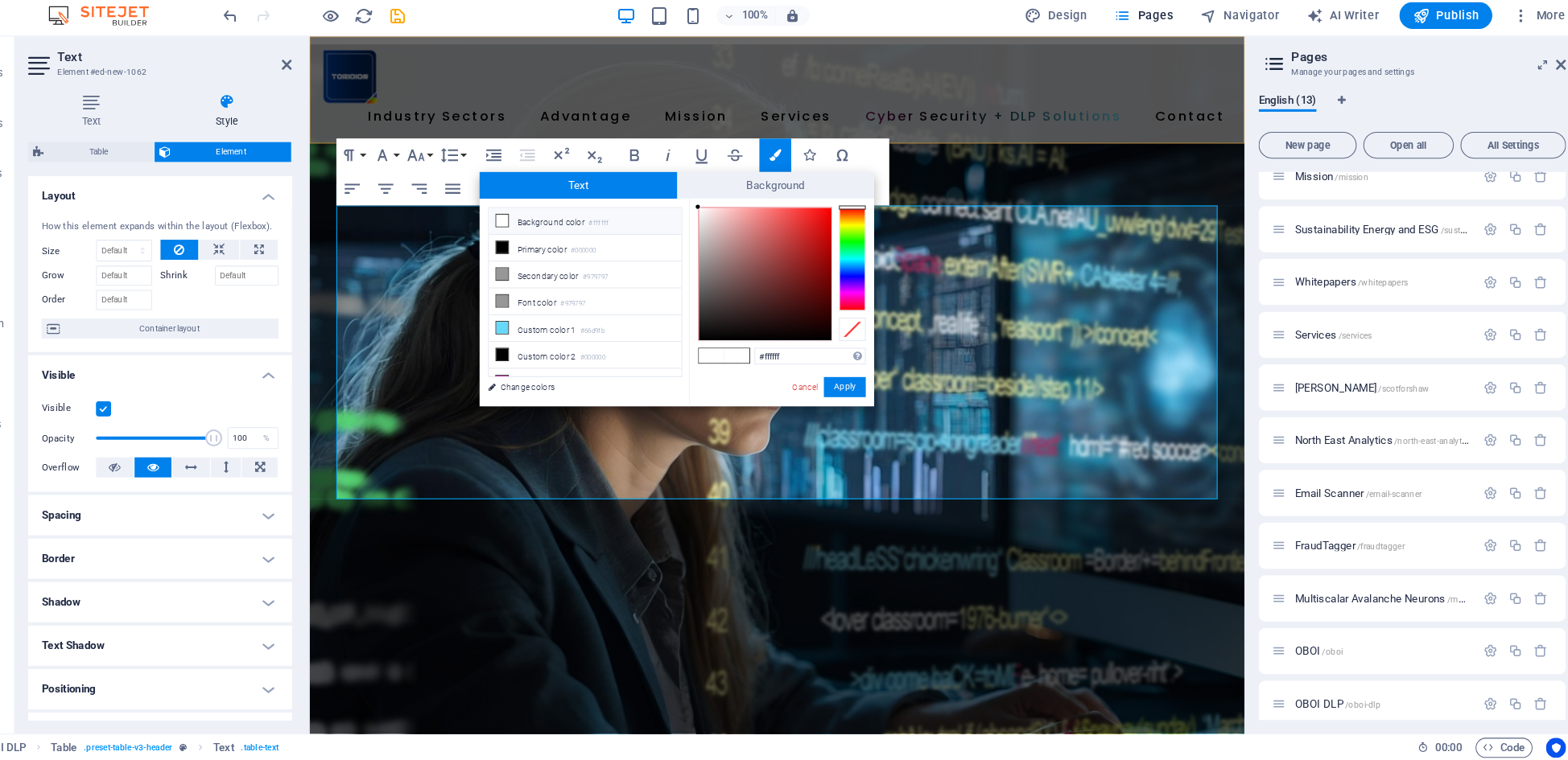
click at [527, 235] on icon at bounding box center [532, 241] width 11 height 11
click at [842, 392] on button "Apply" at bounding box center [862, 401] width 41 height 19
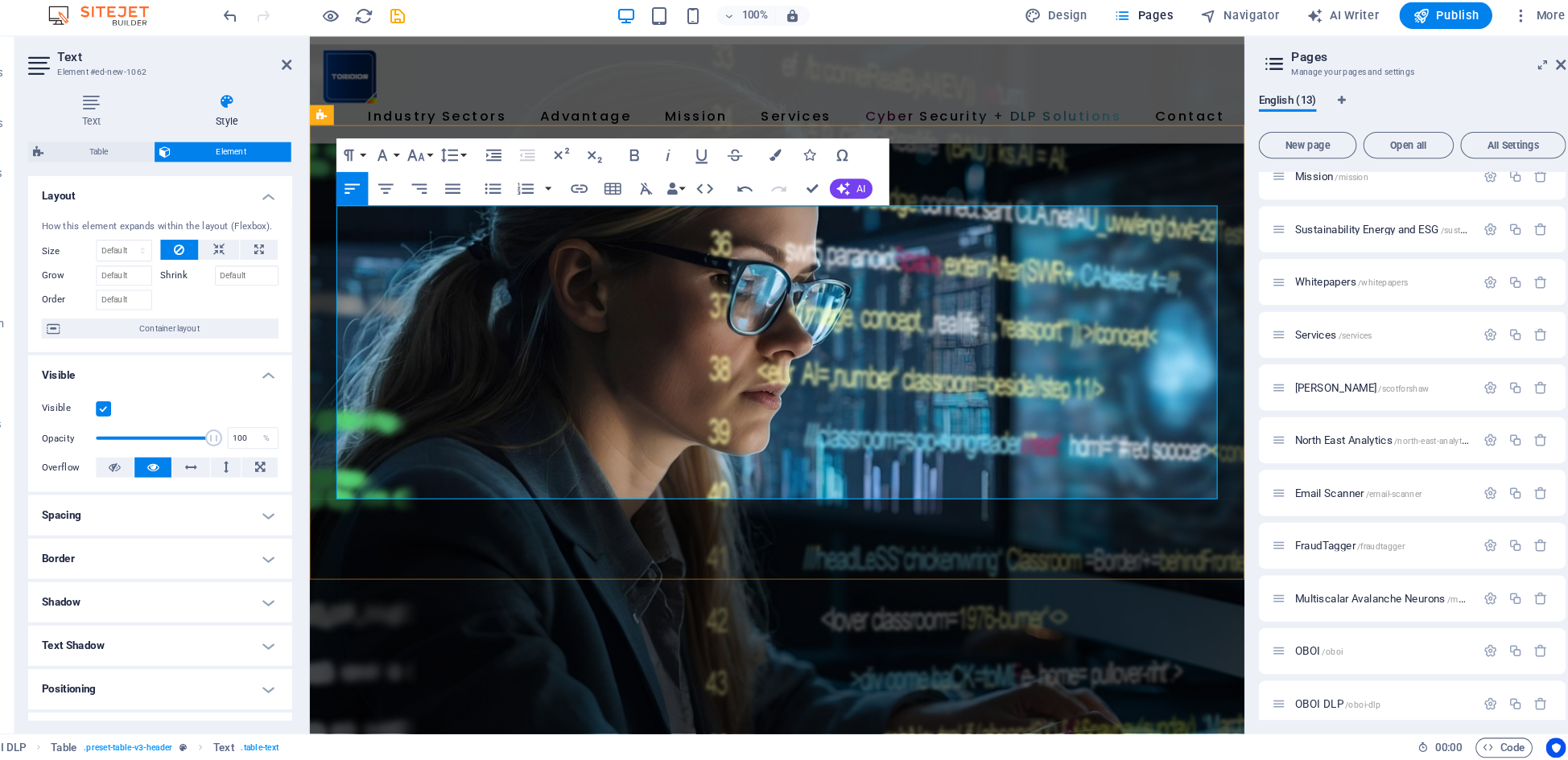
click at [438, 163] on button "Font Size" at bounding box center [453, 178] width 30 height 32
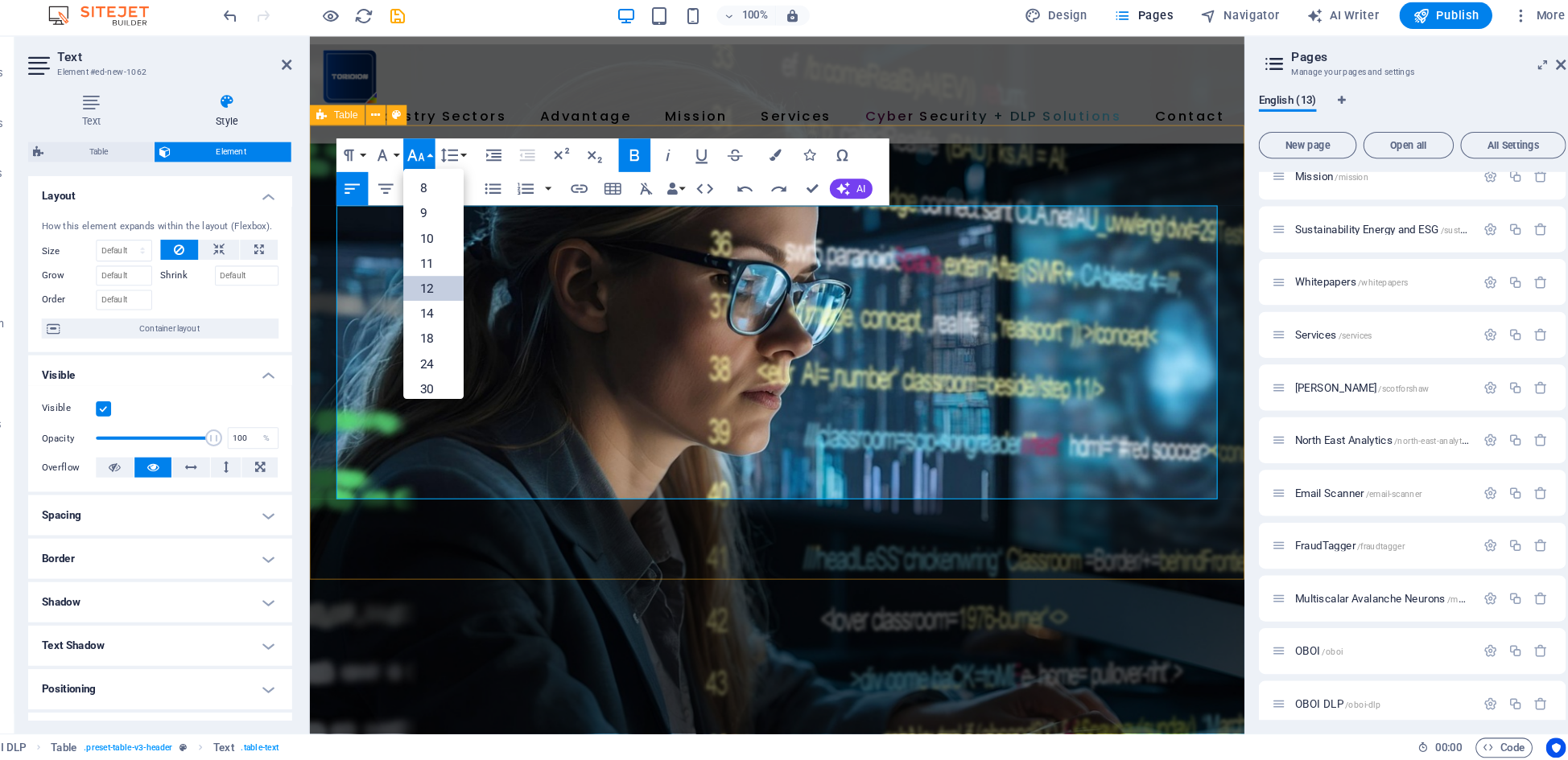
click at [438, 295] on link "12" at bounding box center [467, 307] width 58 height 24
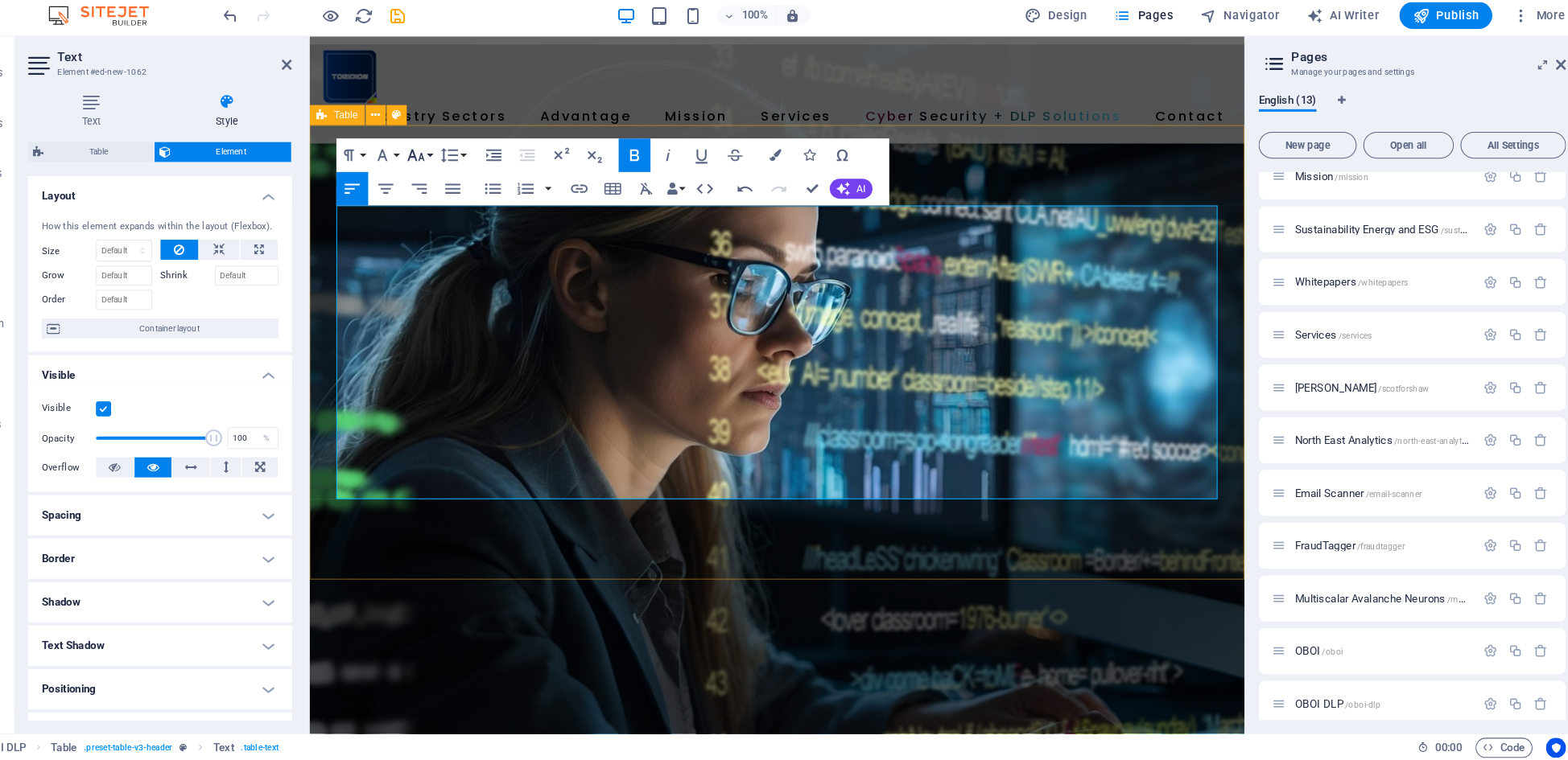
click at [438, 163] on button "Font Size" at bounding box center [453, 178] width 30 height 32
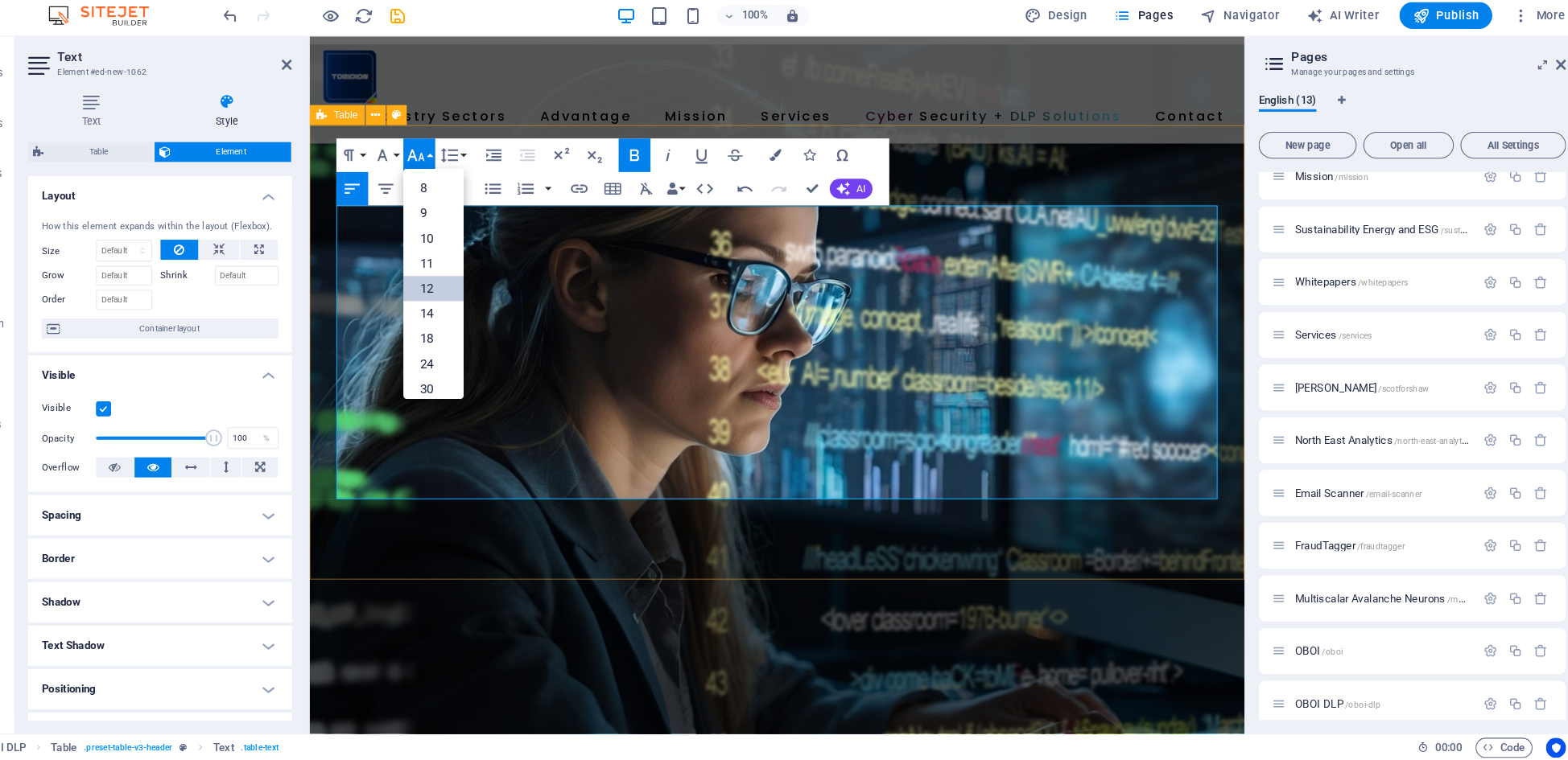
scroll to position [115, 0]
click at [438, 203] on link "14" at bounding box center [467, 215] width 58 height 24
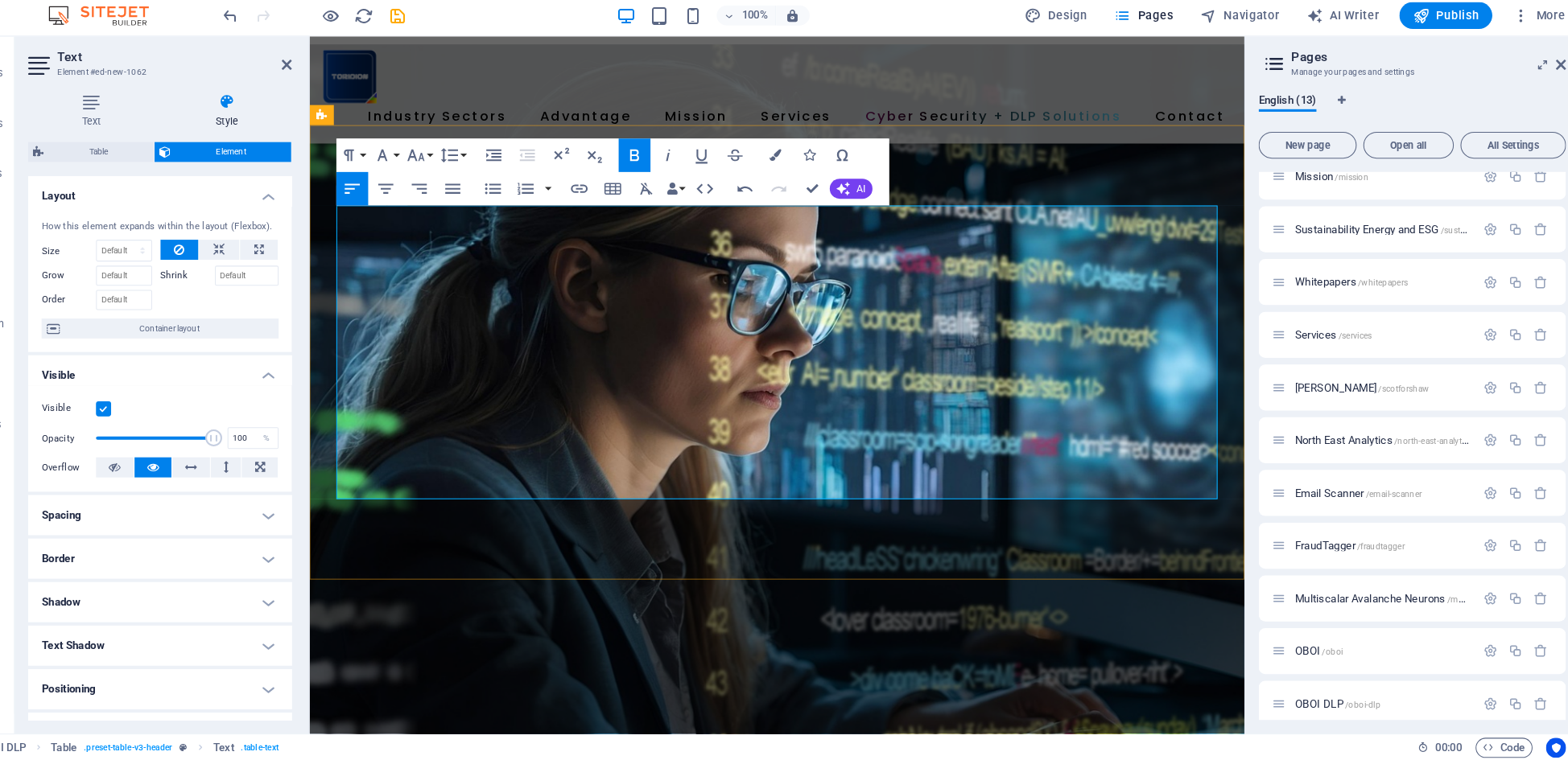
drag, startPoint x: 486, startPoint y: 220, endPoint x: 498, endPoint y: 196, distance: 26.8
click at [438, 163] on button "Font Size" at bounding box center [453, 178] width 30 height 32
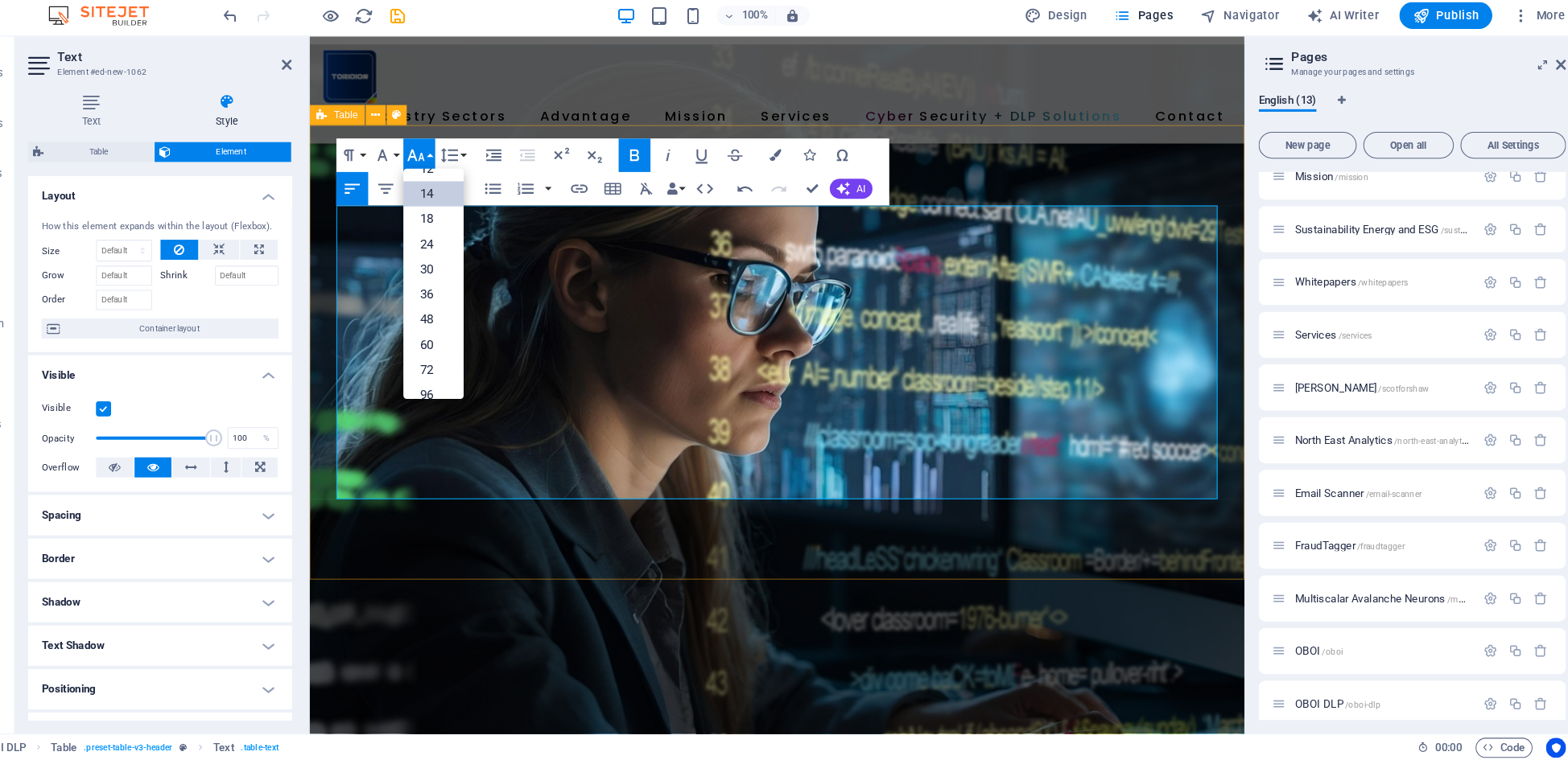
click at [438, 203] on link "14" at bounding box center [467, 215] width 58 height 24
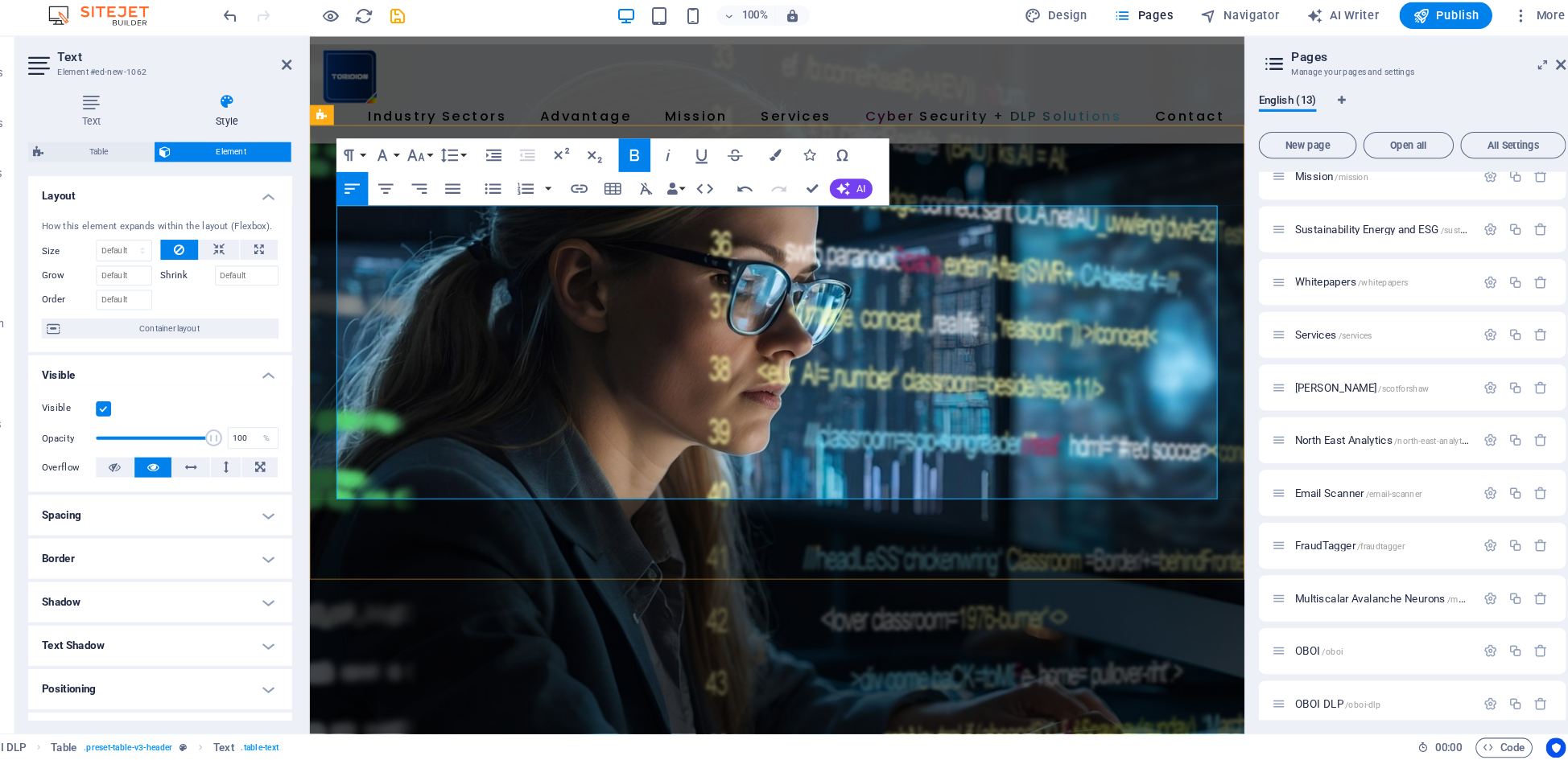
drag, startPoint x: 675, startPoint y: 219, endPoint x: 894, endPoint y: 221, distance: 219.0
click at [442, 173] on icon "button" at bounding box center [450, 178] width 17 height 11
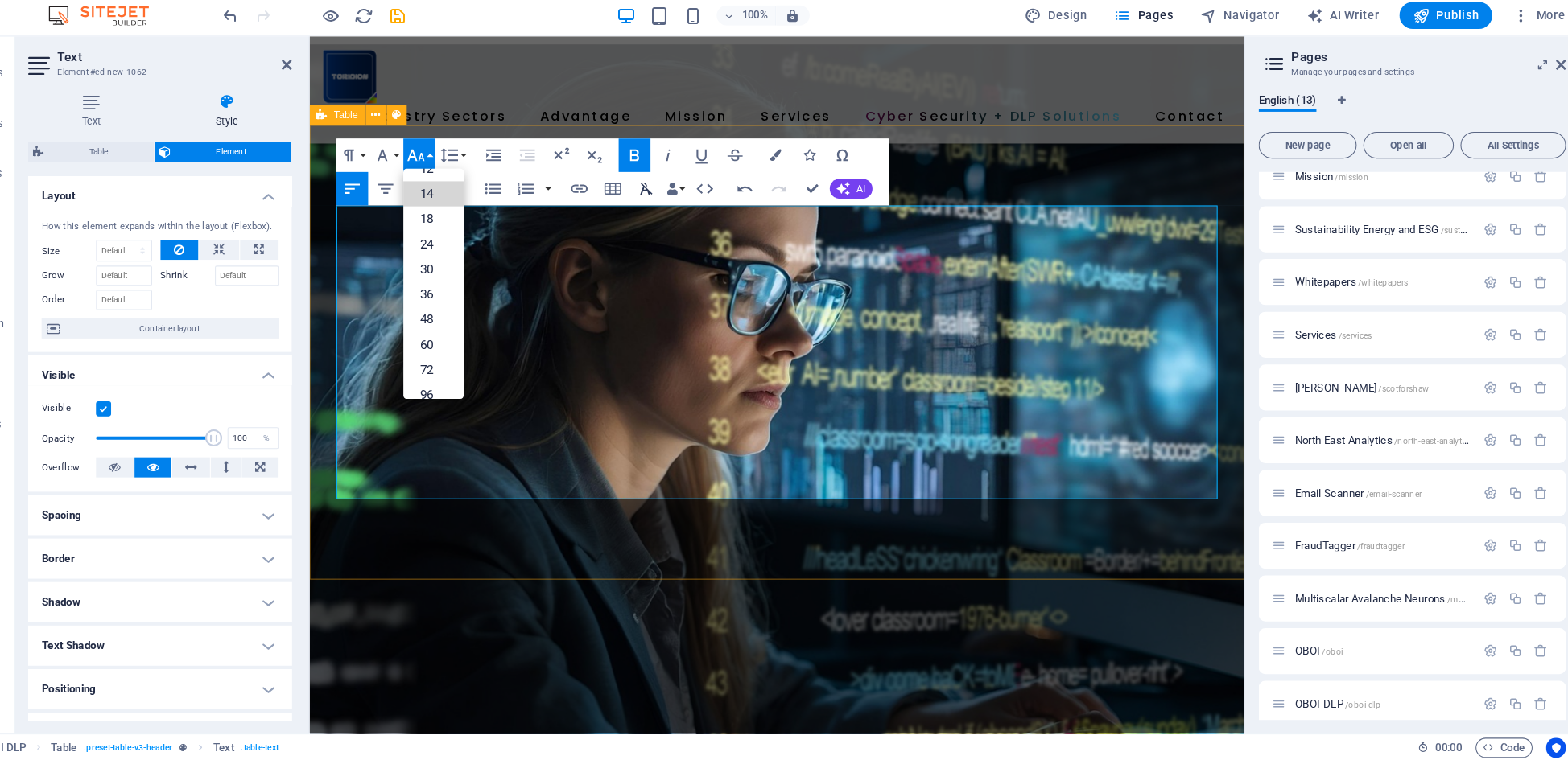
drag, startPoint x: 412, startPoint y: 183, endPoint x: 614, endPoint y: 197, distance: 202.5
click at [438, 203] on link "14" at bounding box center [467, 215] width 58 height 24
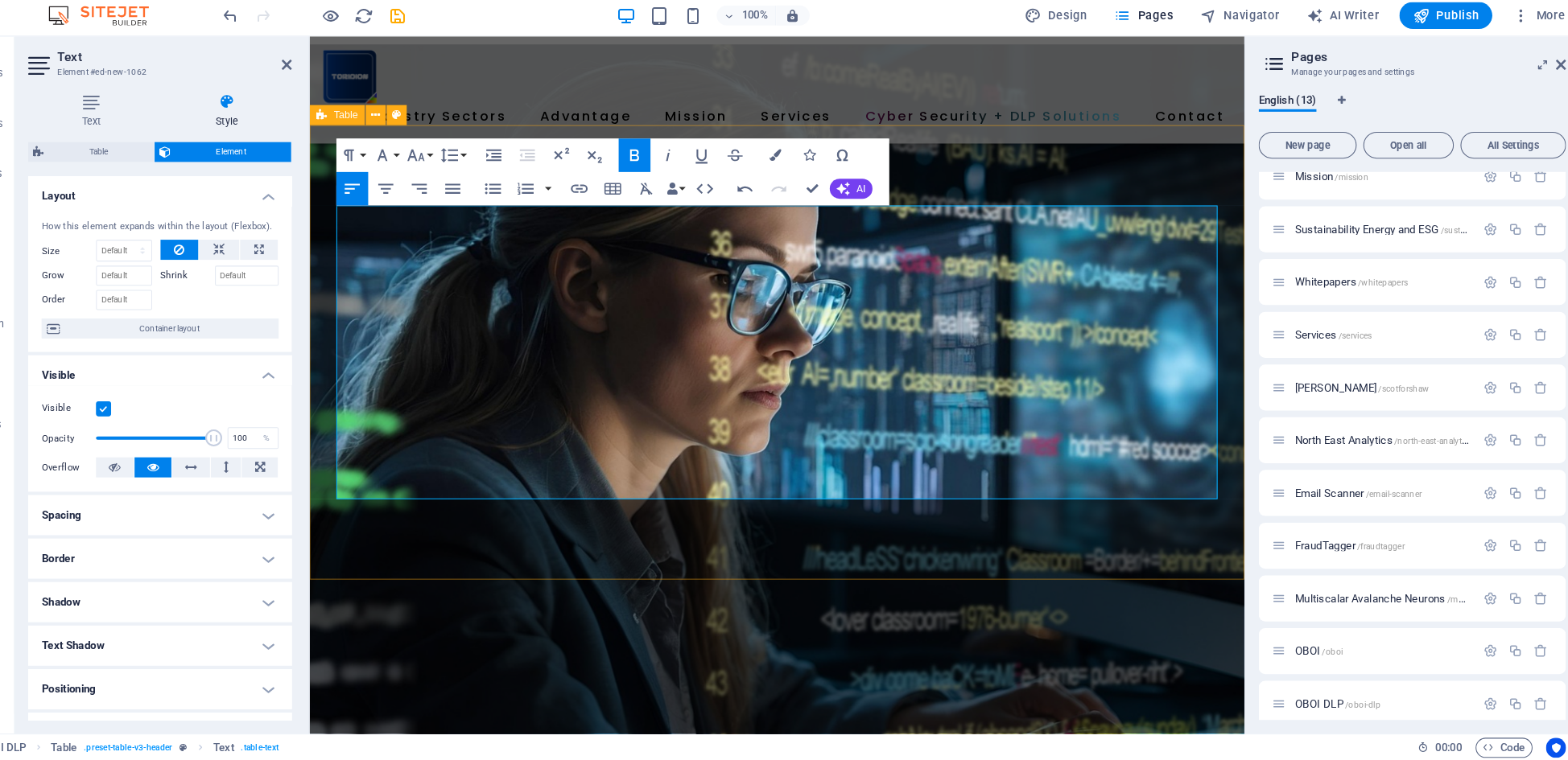
drag, startPoint x: 968, startPoint y: 218, endPoint x: 1178, endPoint y: 219, distance: 210.0
click at [440, 169] on icon "button" at bounding box center [449, 178] width 19 height 19
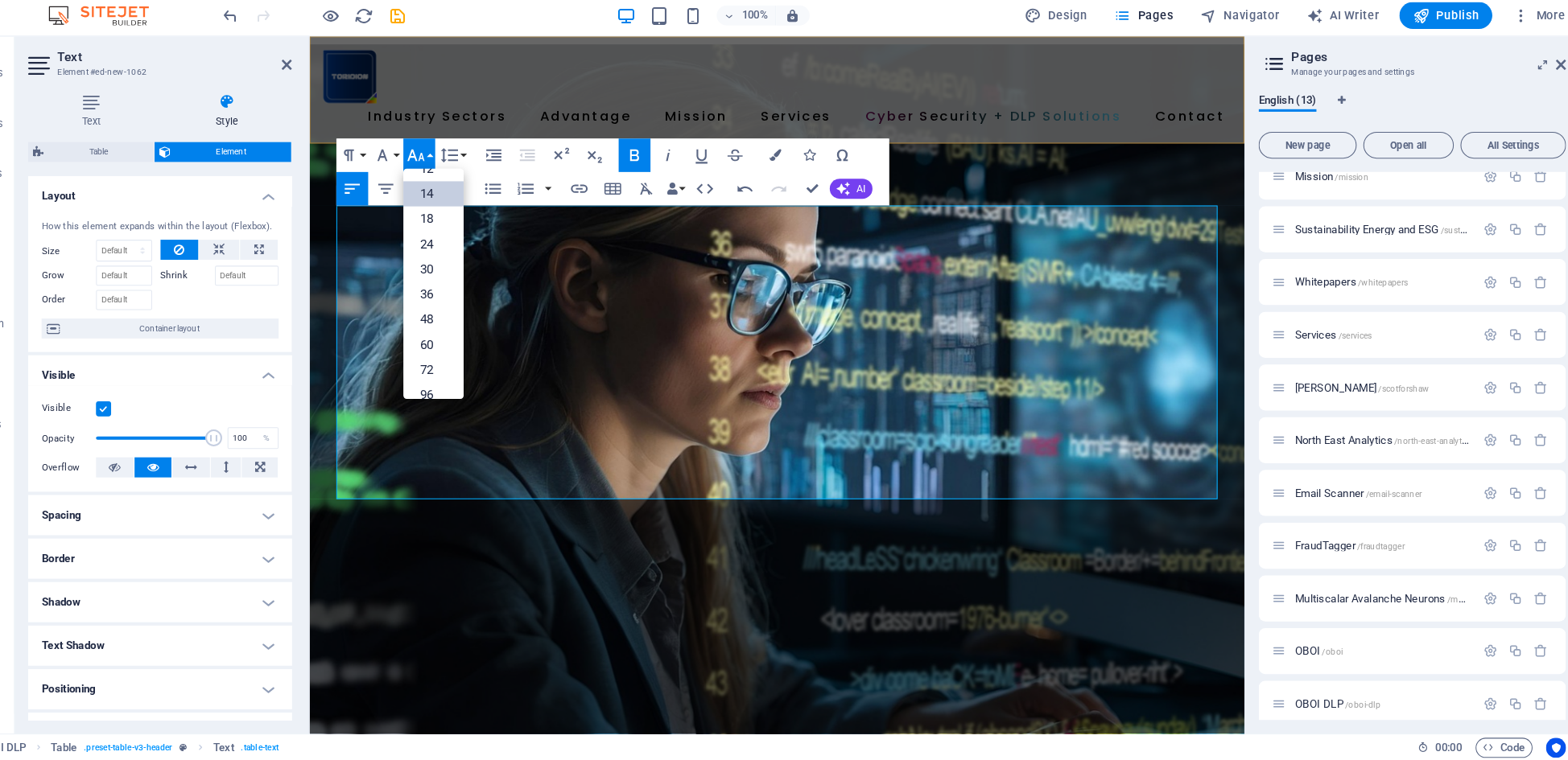
click at [438, 203] on link "14" at bounding box center [467, 215] width 58 height 24
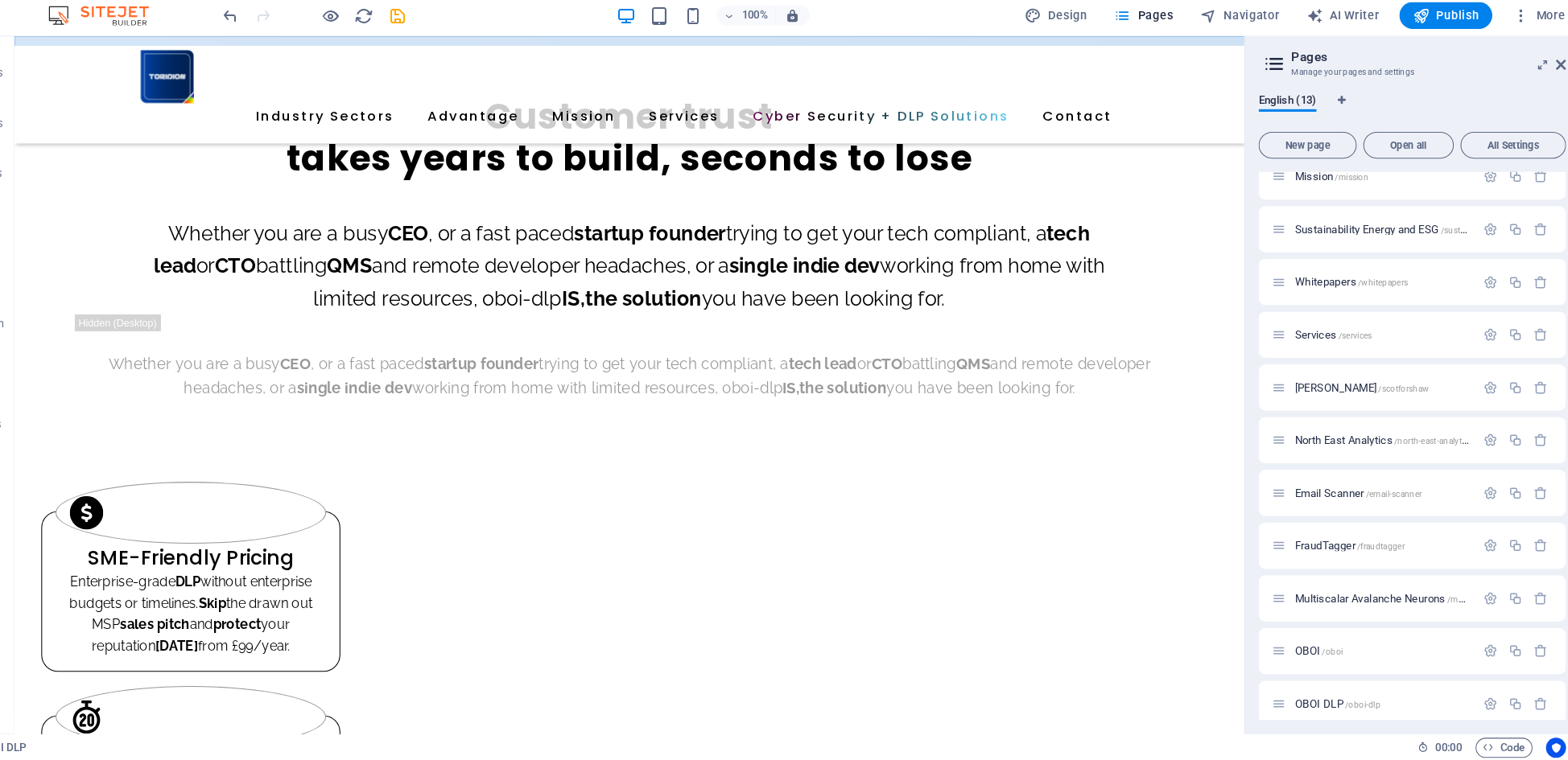
scroll to position [468, 0]
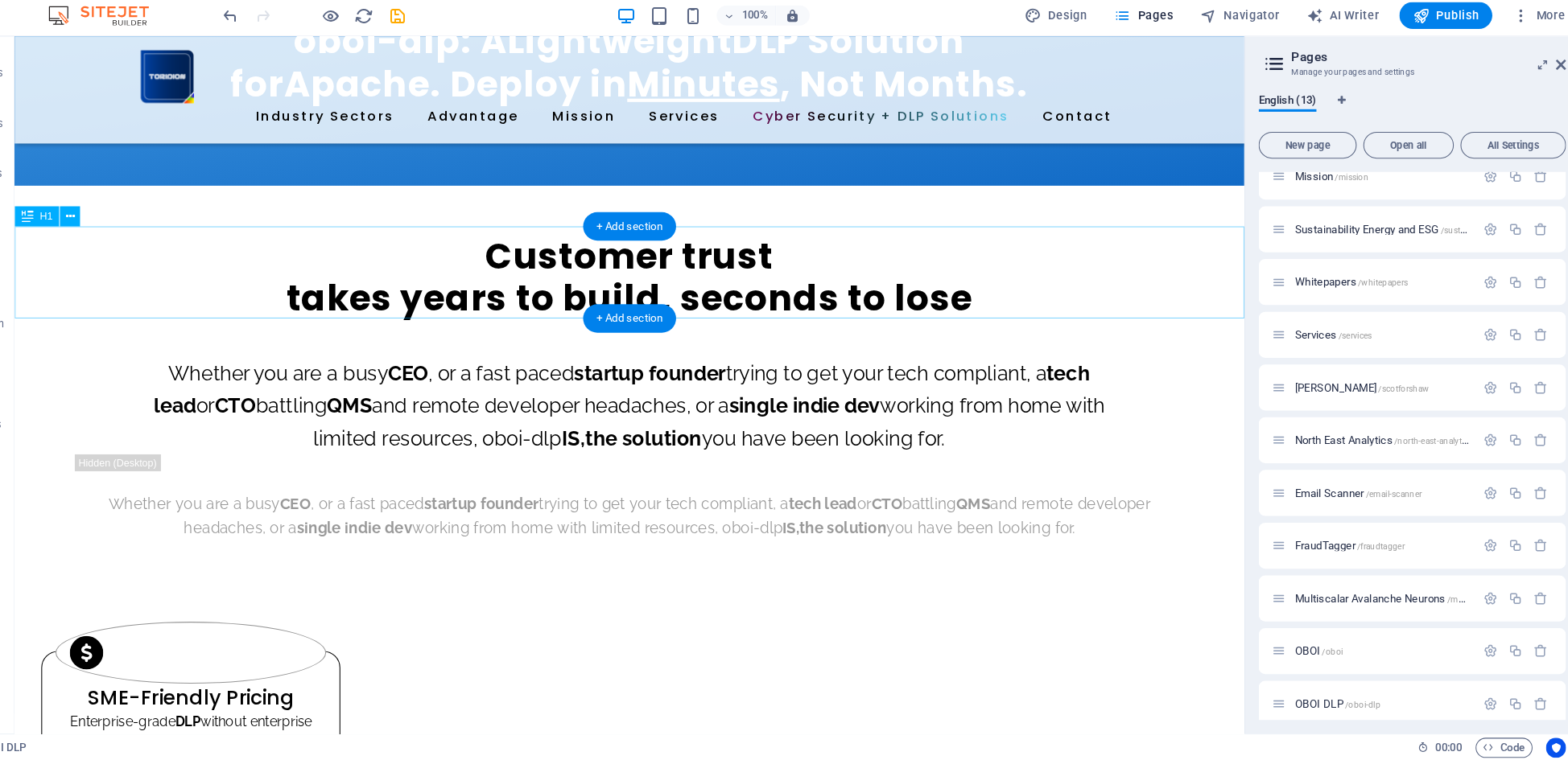
click at [735, 290] on div "Customer trust takes years to build, seconds to lose" at bounding box center [605, 264] width 1181 height 90
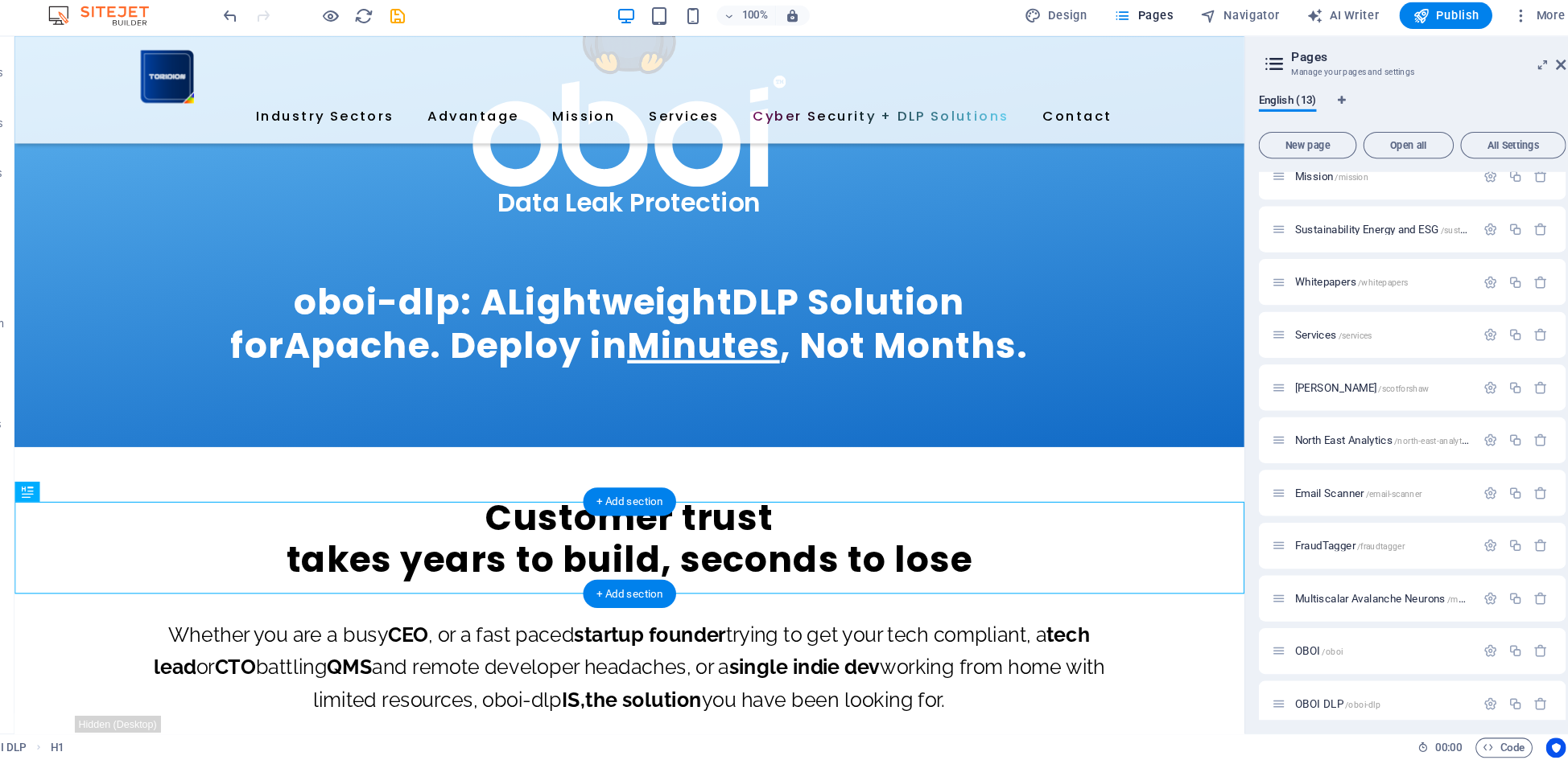
scroll to position [193, 0]
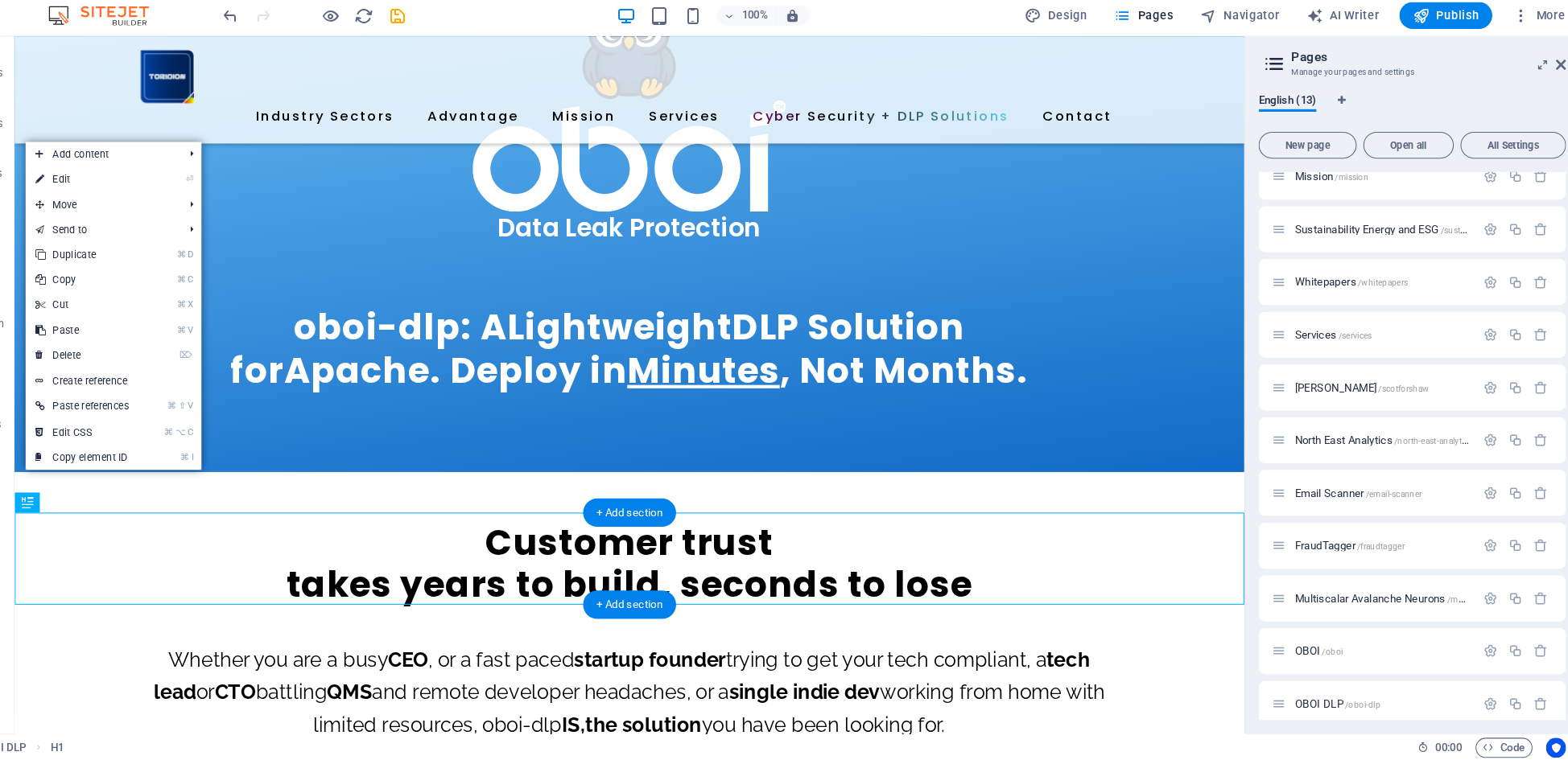
click at [90, 510] on div "Customer trust takes years to build, seconds to lose" at bounding box center [605, 539] width 1181 height 90
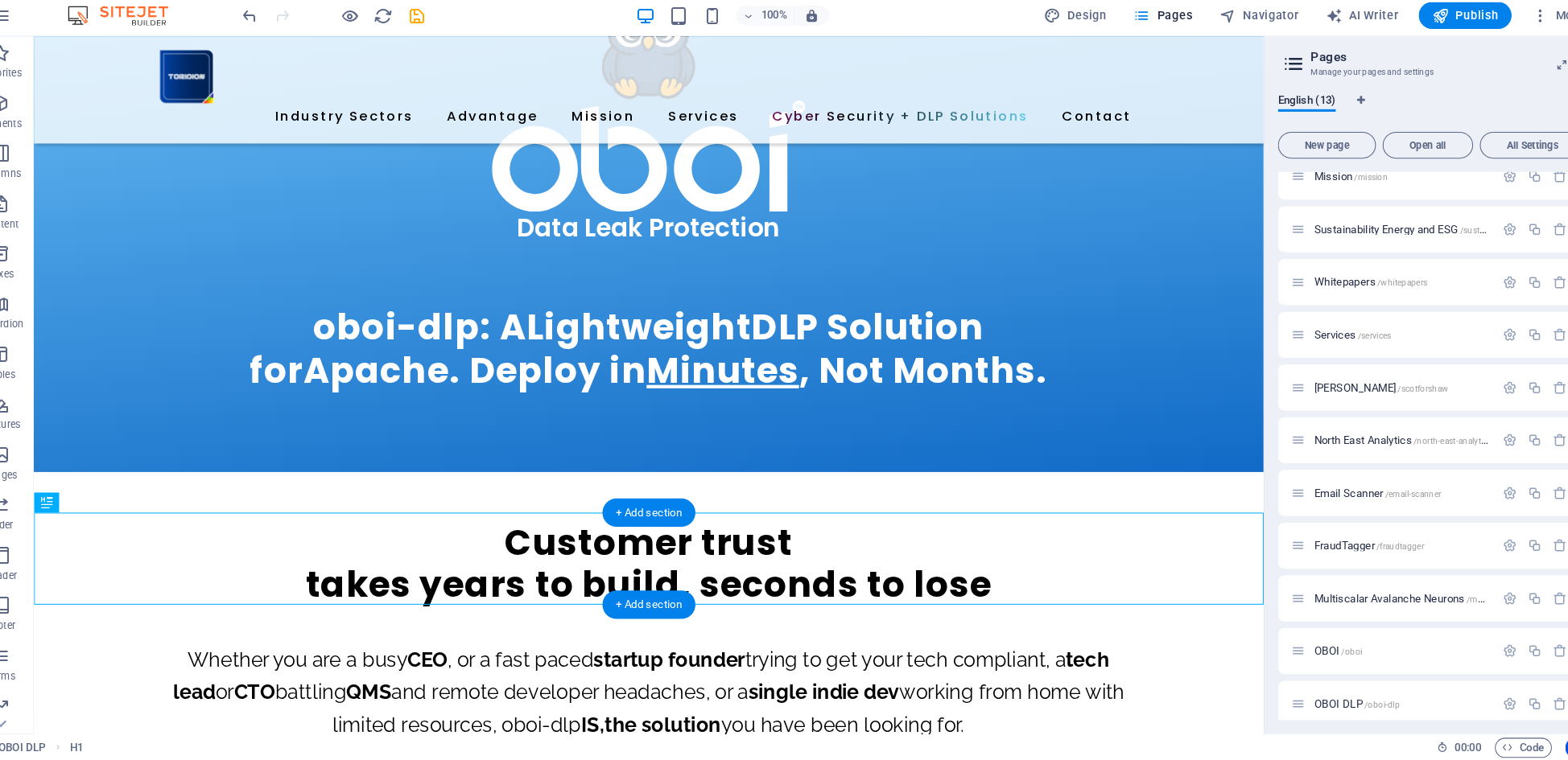
click at [104, 525] on div "Customer trust takes years to build, seconds to lose" at bounding box center [625, 539] width 1181 height 90
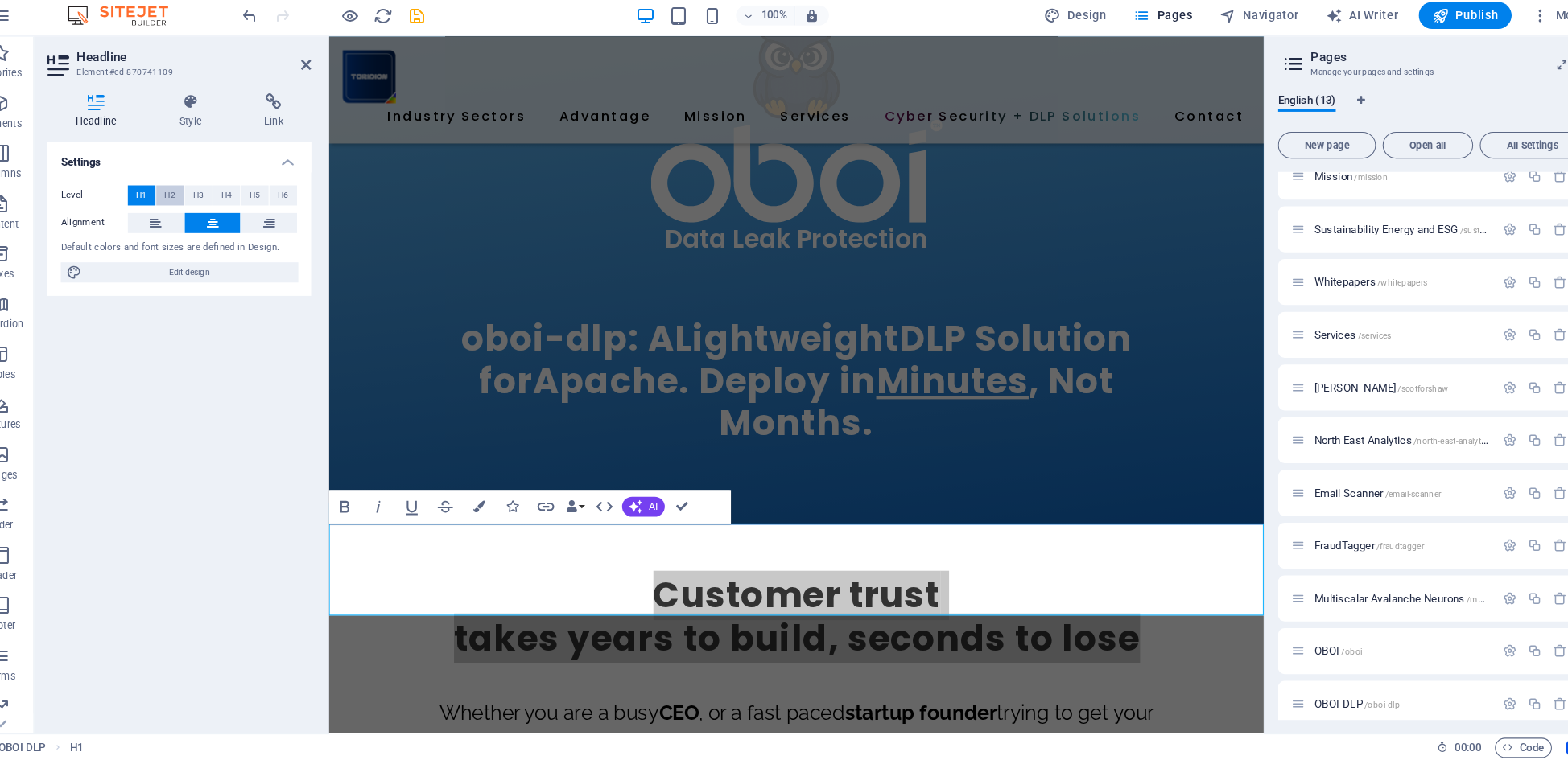
click at [190, 208] on span "H2" at bounding box center [195, 217] width 10 height 19
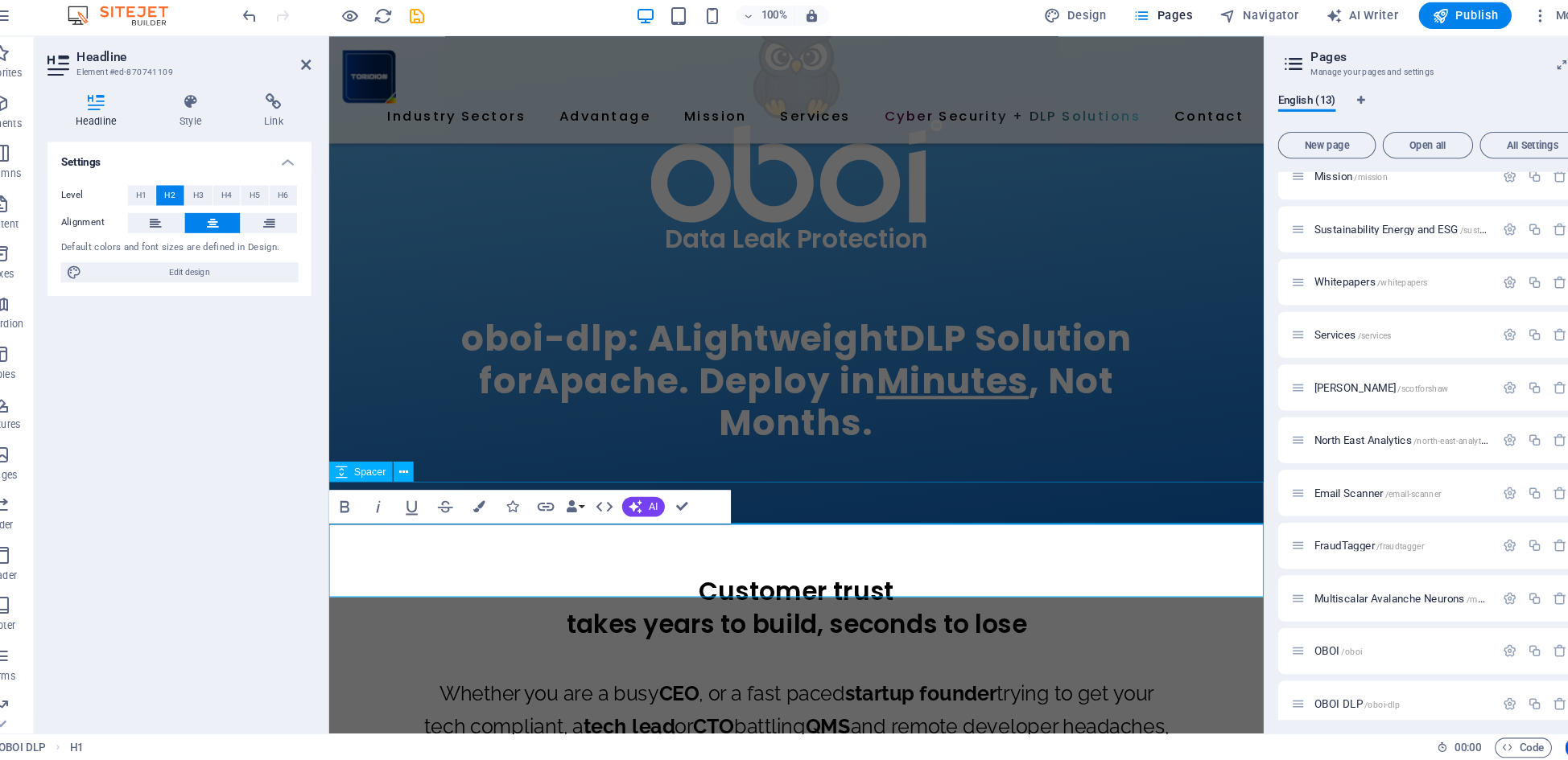
click at [220, 440] on div "Settings Level H1 H2 H3 H4 H5 H6 Alignment Default colors and font sizes are de…" at bounding box center [204, 443] width 253 height 556
click at [1001, 505] on div at bounding box center [777, 525] width 898 height 41
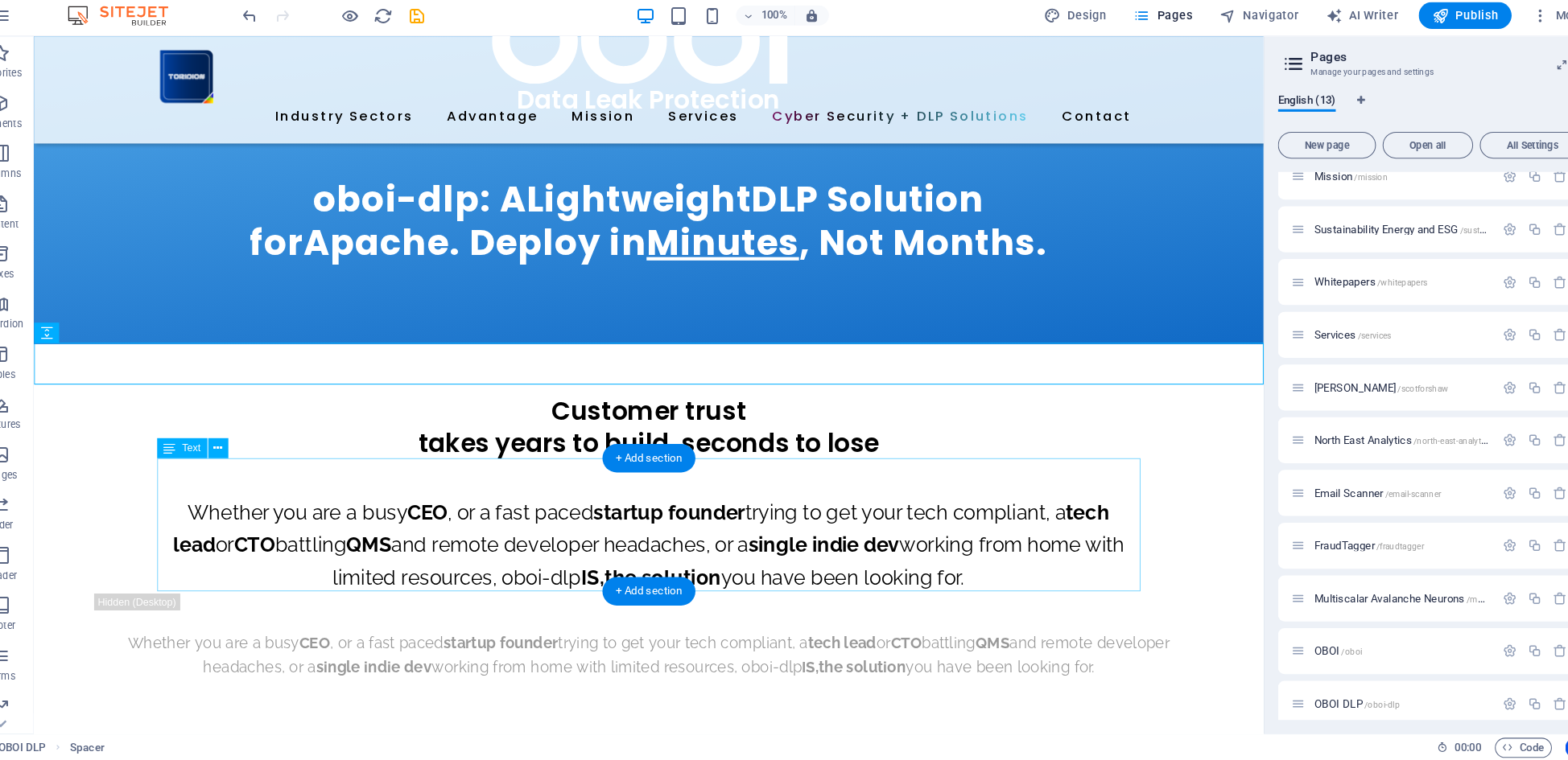
scroll to position [316, 0]
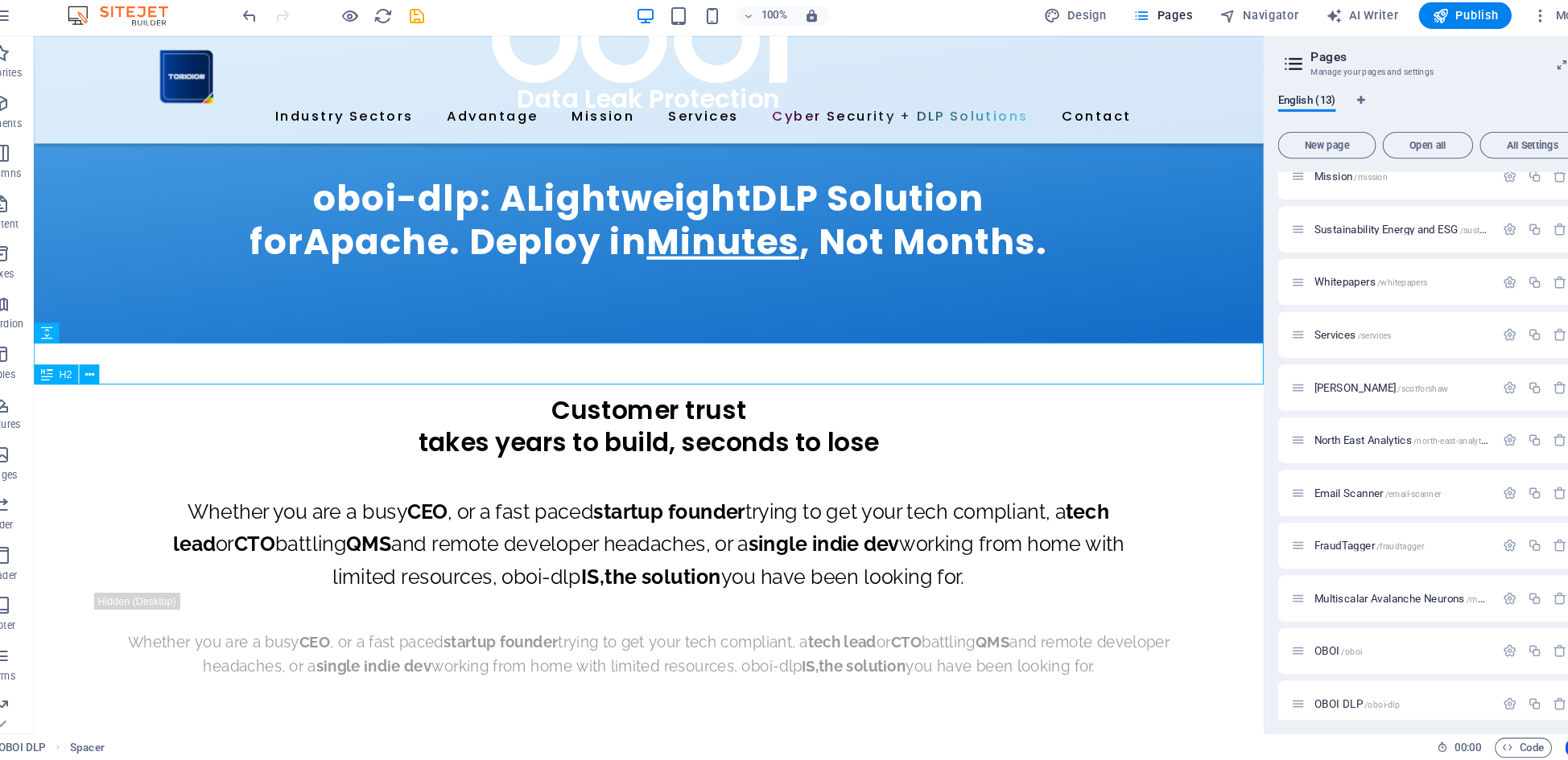
click at [630, 398] on div "Customer trust takes years to build, seconds to lose" at bounding box center [625, 406] width 1181 height 71
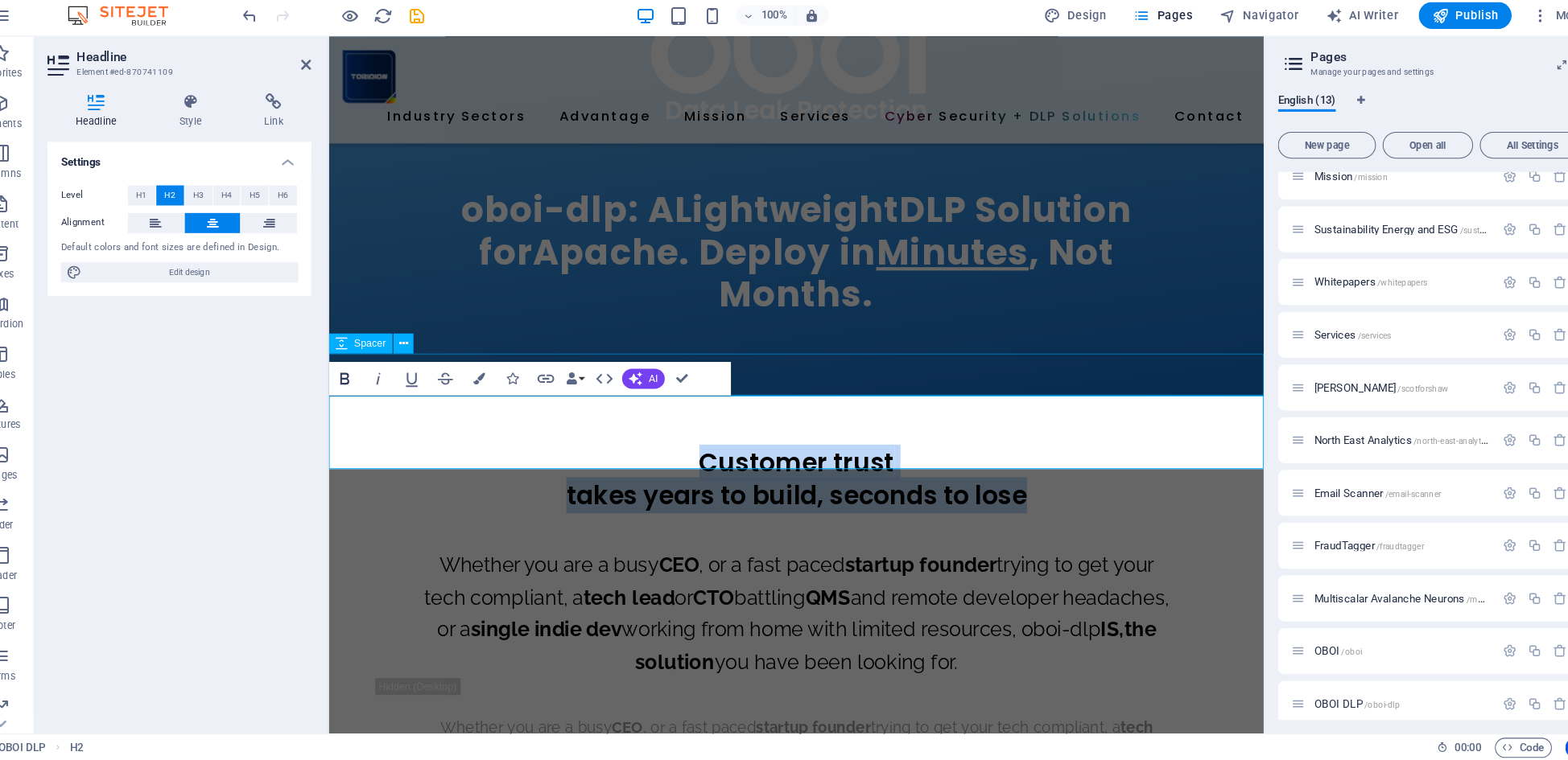
click at [353, 383] on icon "button" at bounding box center [362, 392] width 19 height 19
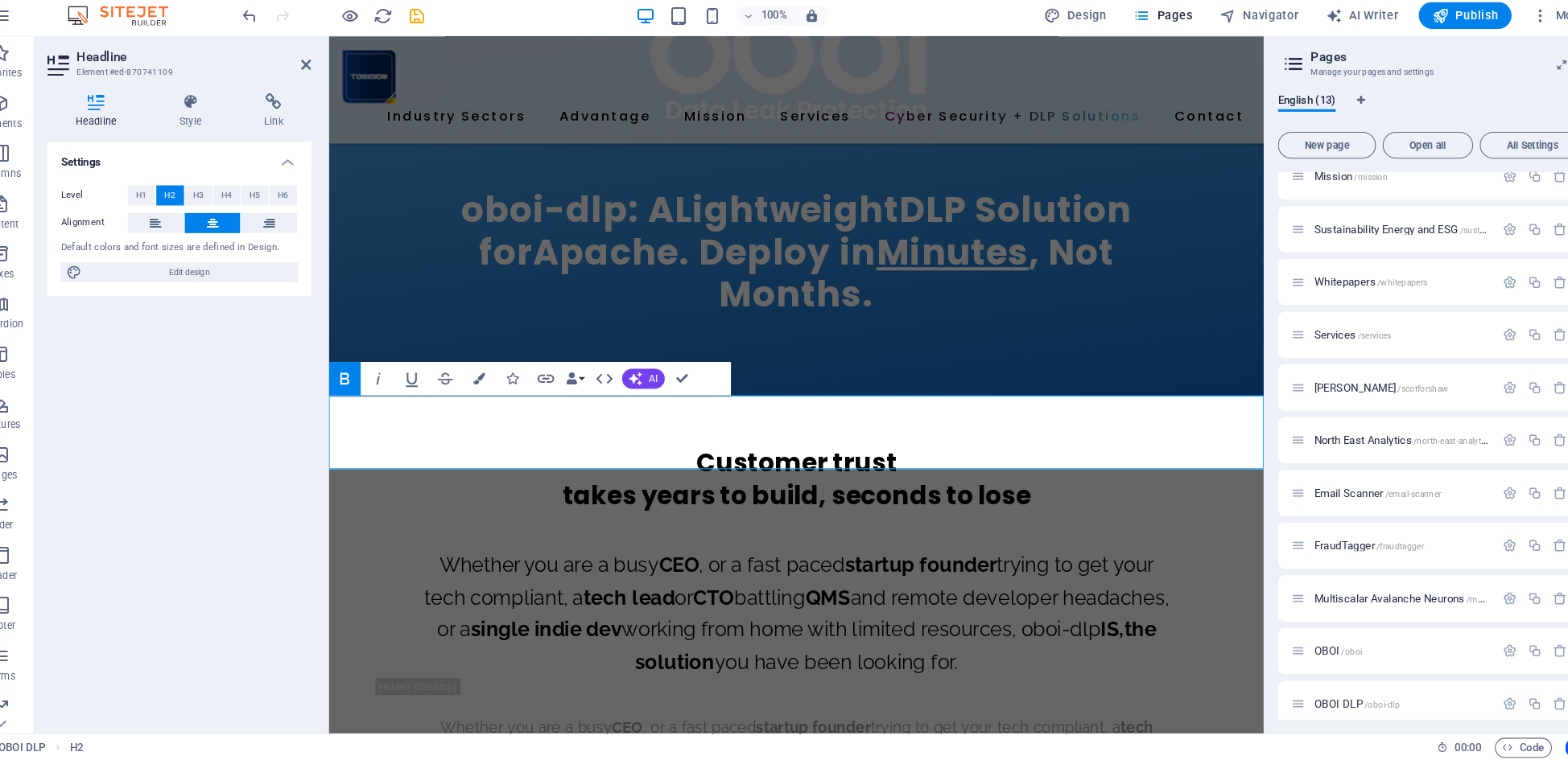
click at [148, 400] on div "Settings Level H1 H2 H3 H4 H5 H6 Alignment Default colors and font sizes are de…" at bounding box center [204, 443] width 253 height 556
click at [992, 382] on div at bounding box center [777, 403] width 898 height 41
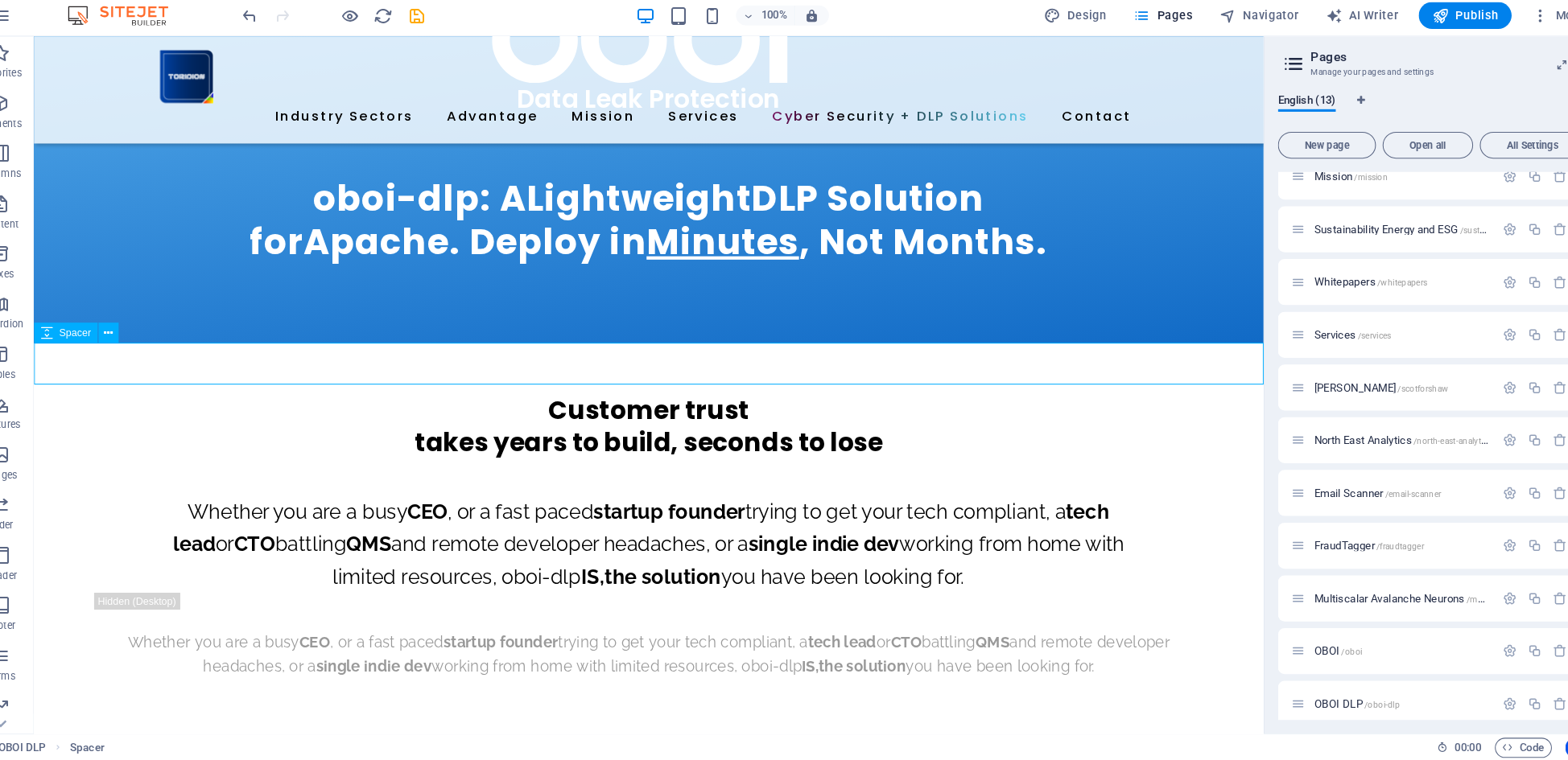
drag, startPoint x: 981, startPoint y: 365, endPoint x: 983, endPoint y: 404, distance: 39.1
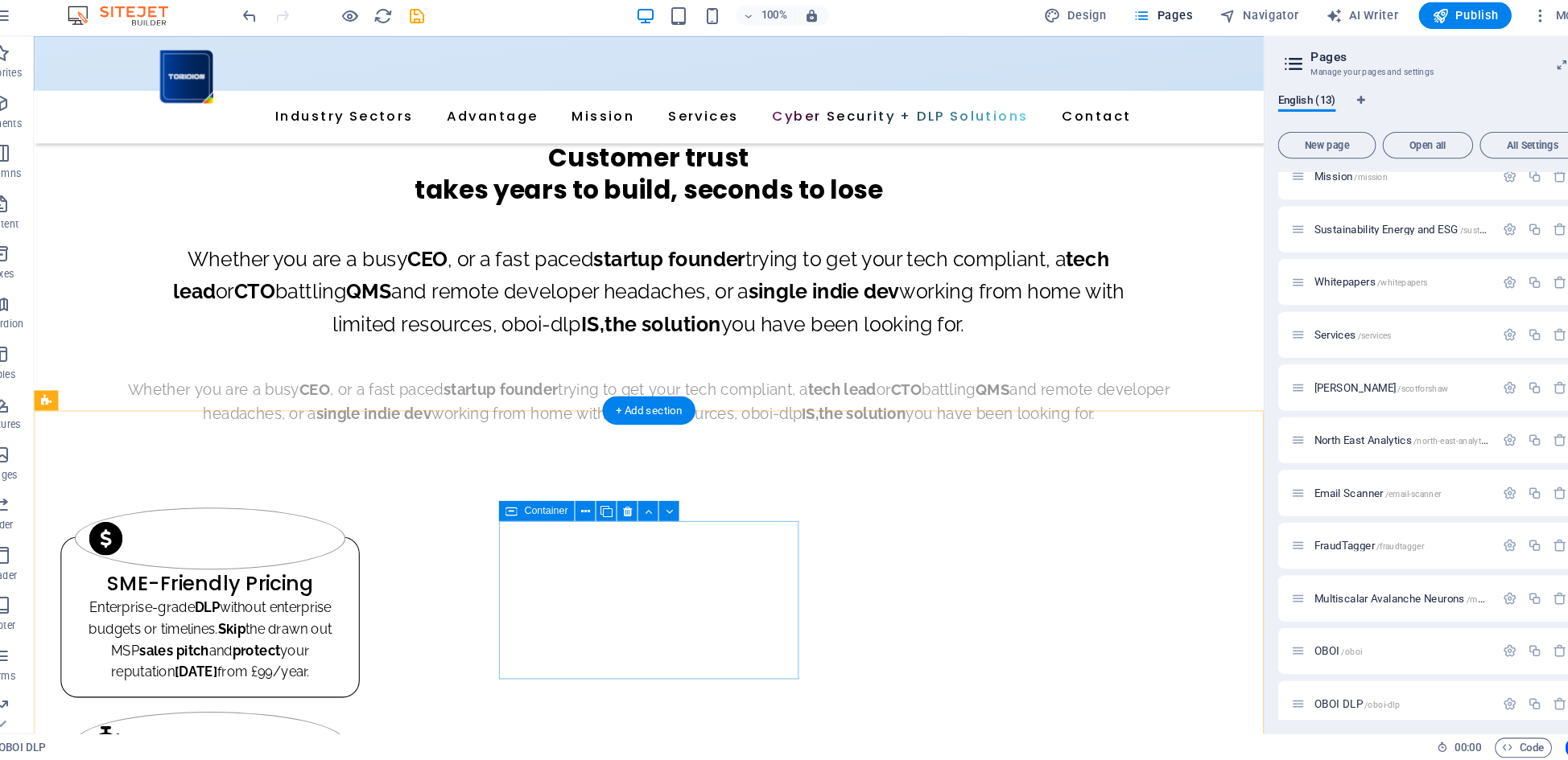
scroll to position [556, 0]
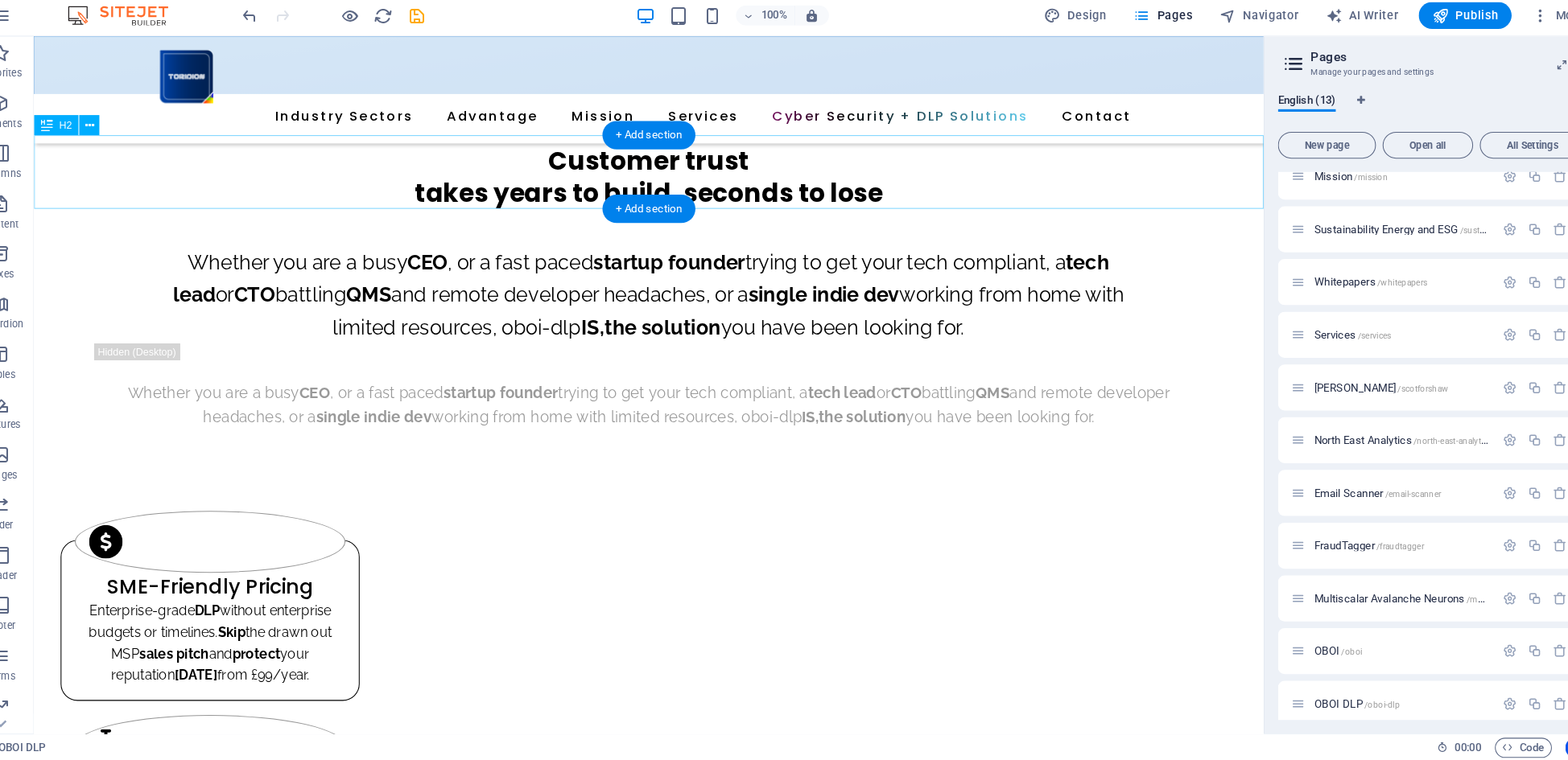
click at [585, 152] on div "Customer trust takes years to build, seconds to lose" at bounding box center [625, 167] width 1181 height 71
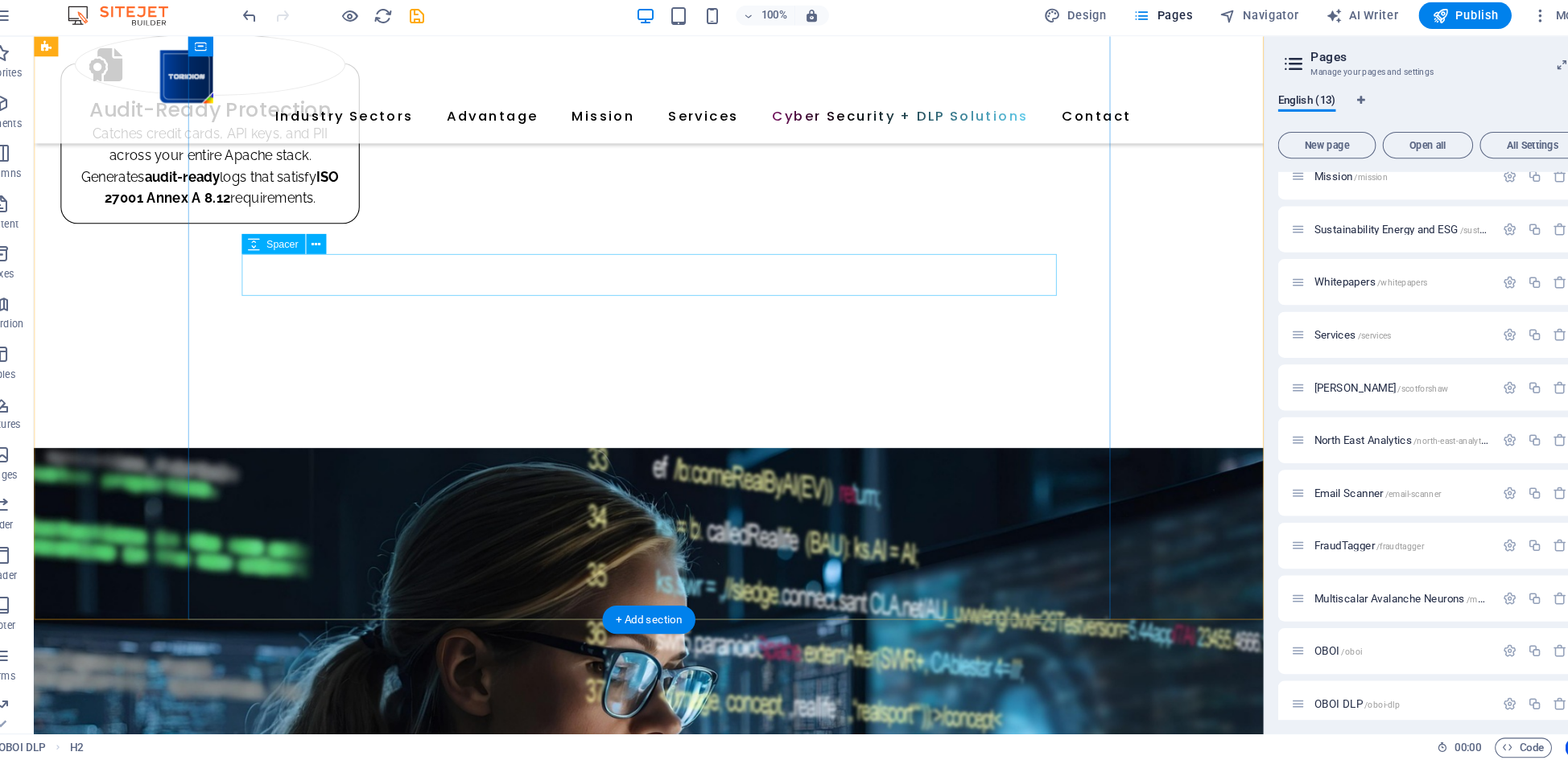
scroll to position [1804, 0]
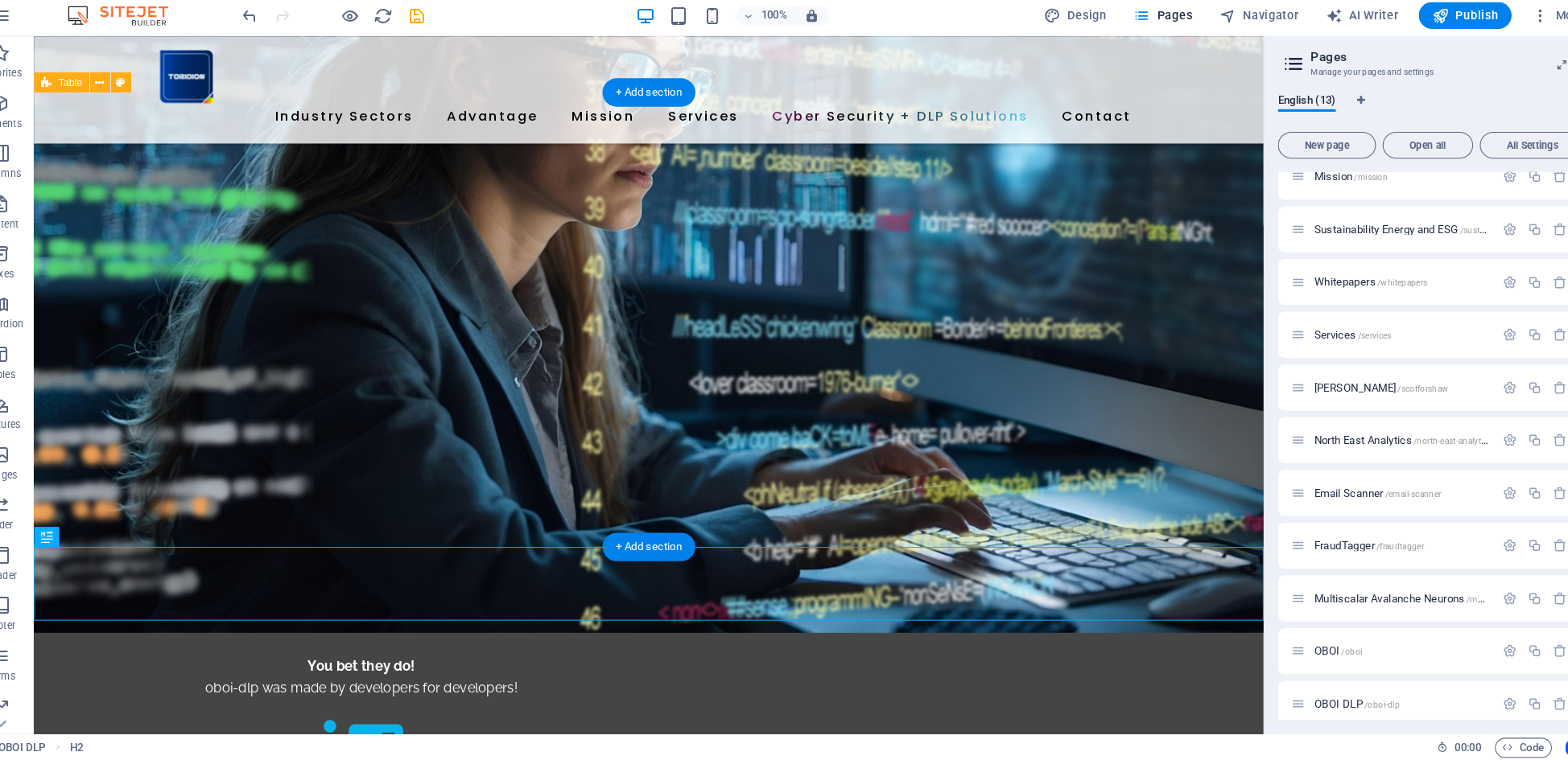
scroll to position [2239, 0]
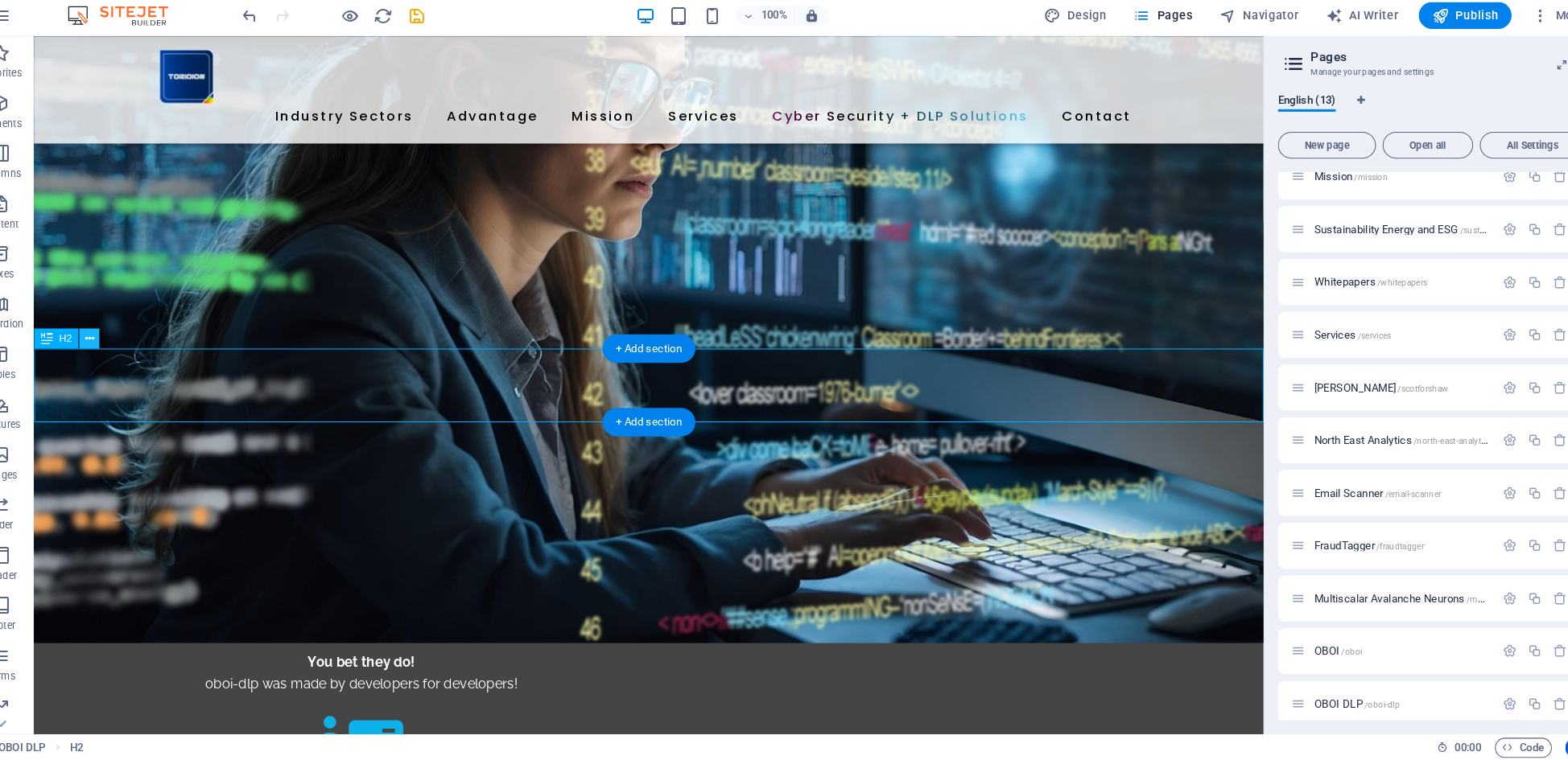
click at [114, 346] on icon at bounding box center [118, 355] width 9 height 17
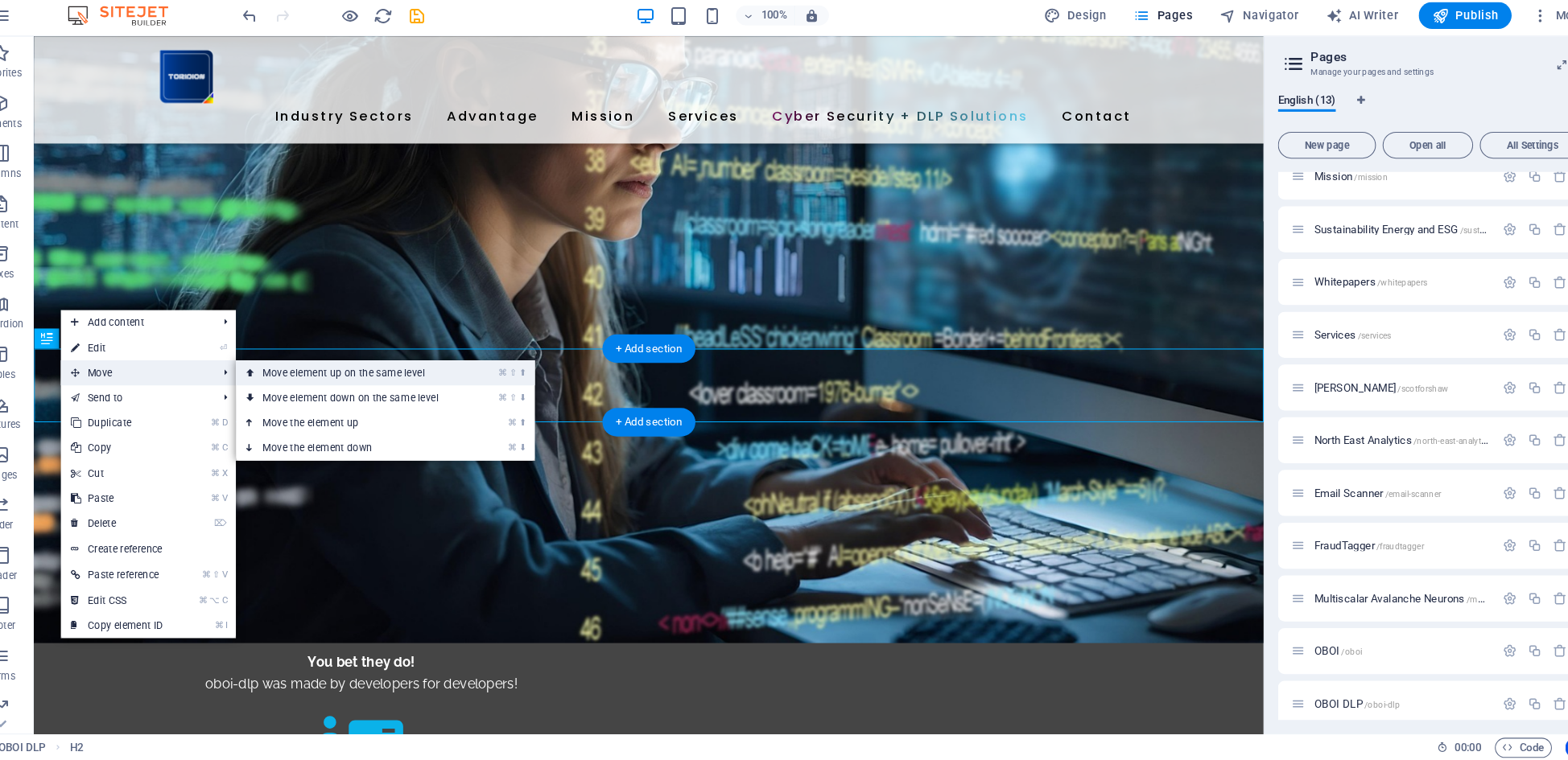
click at [332, 376] on link "⌘ ⇧ ⬆ Move element up on the same level" at bounding box center [372, 388] width 227 height 24
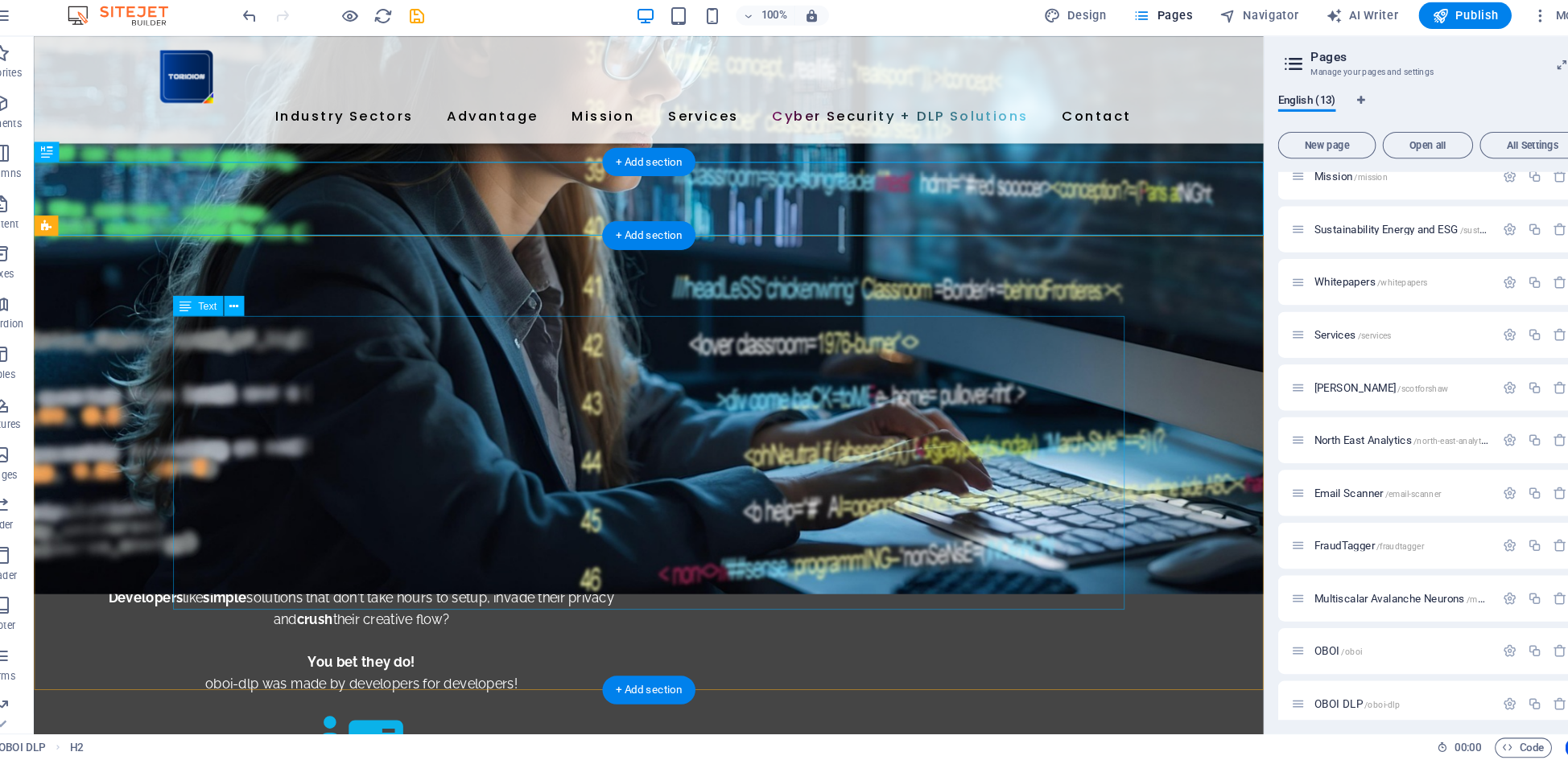
scroll to position [1803, 0]
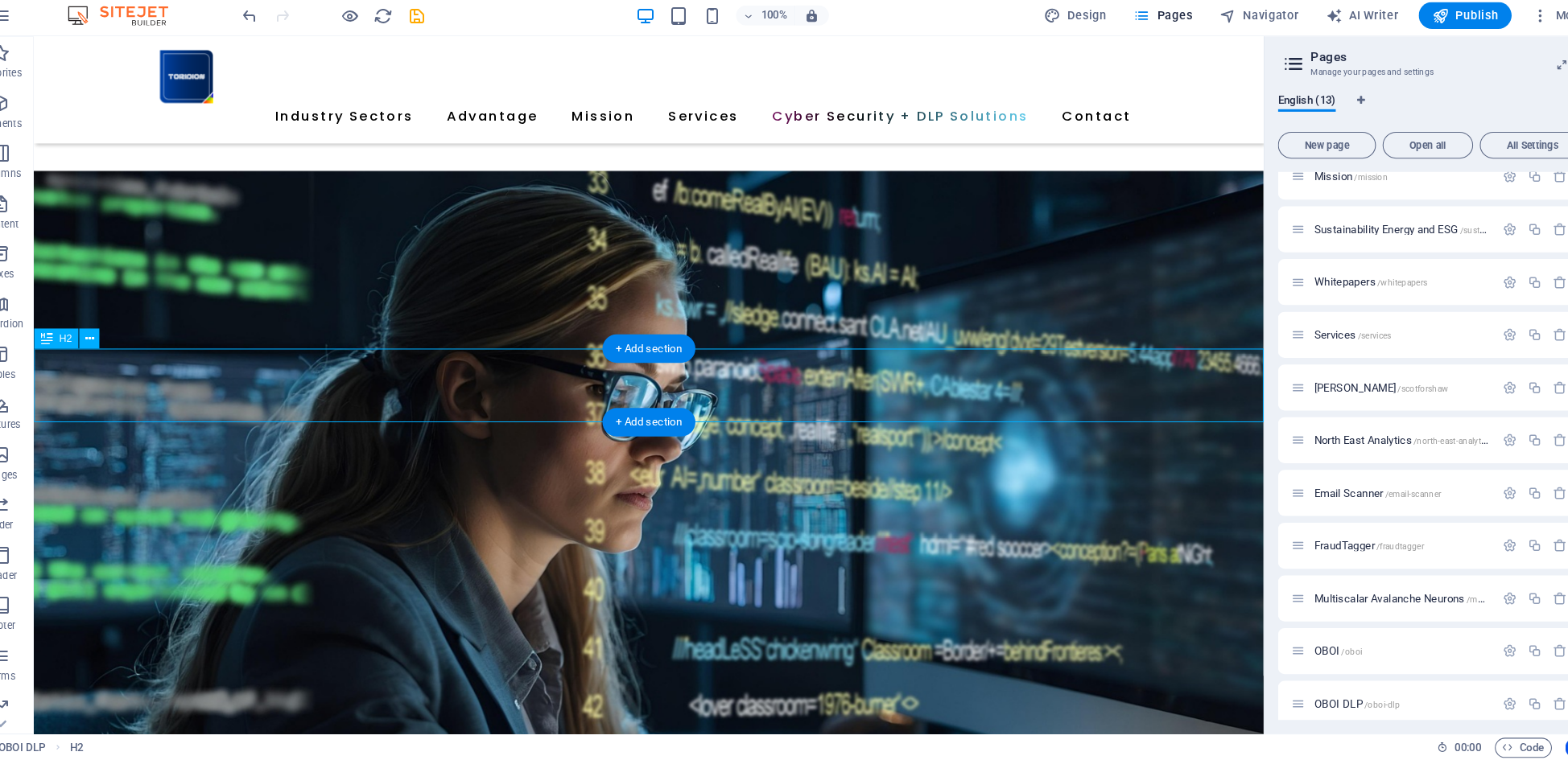
click at [108, 345] on button at bounding box center [117, 355] width 19 height 19
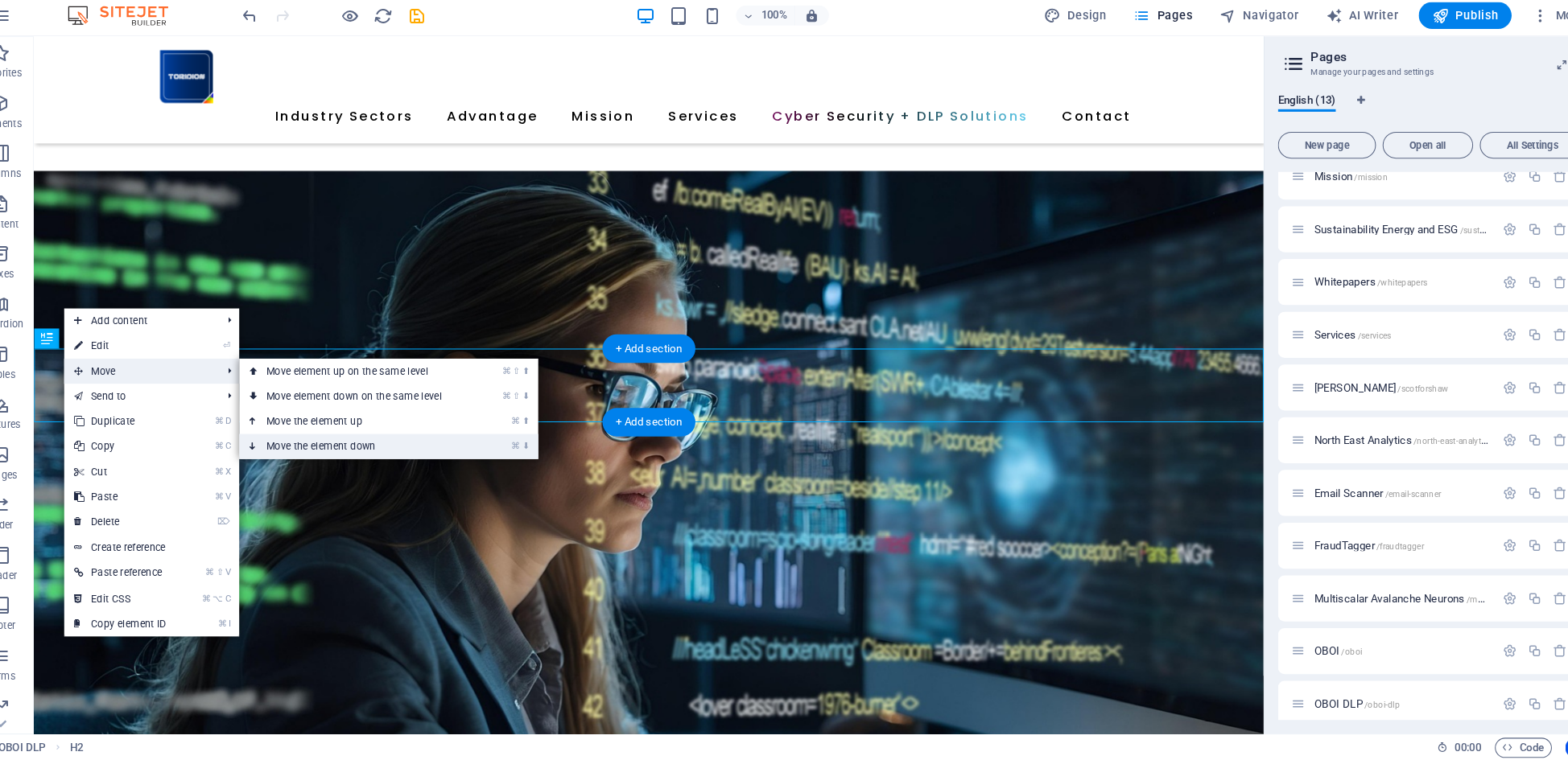
click at [308, 446] on link "⌘ ⬇ Move the element down" at bounding box center [375, 458] width 227 height 24
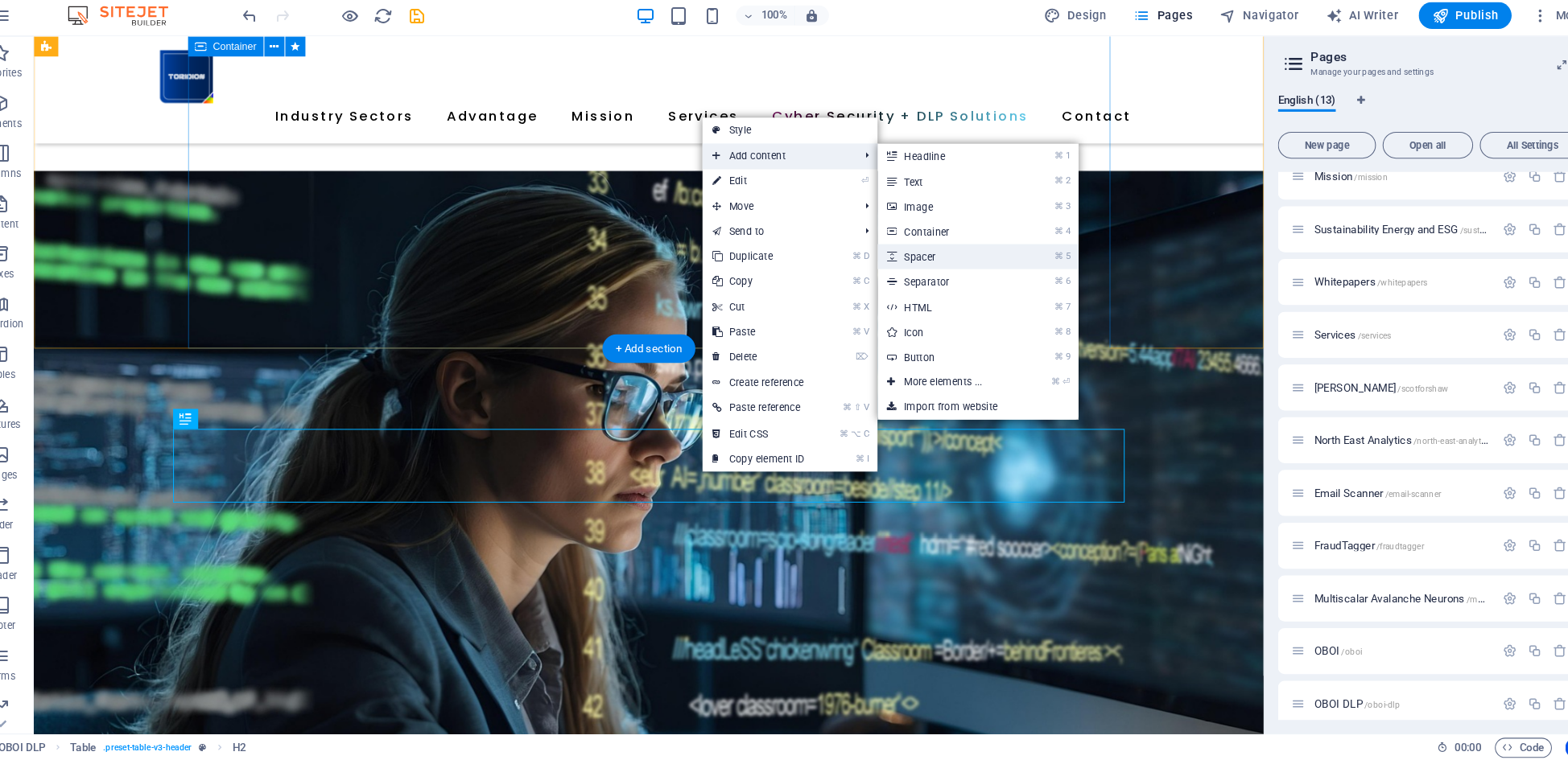
click at [892, 264] on link "⌘ 5 Spacer" at bounding box center [942, 276] width 133 height 24
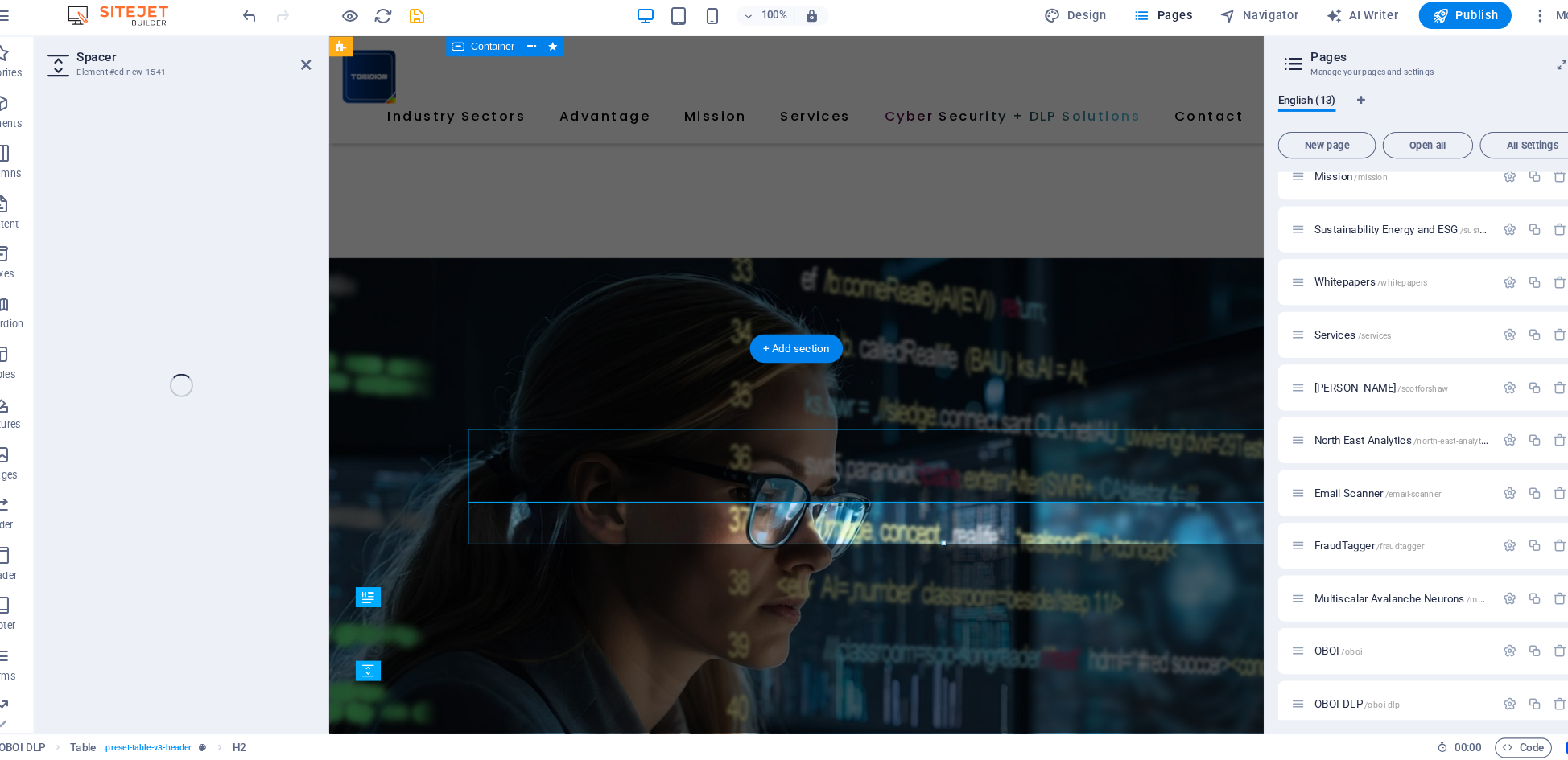
select select "px"
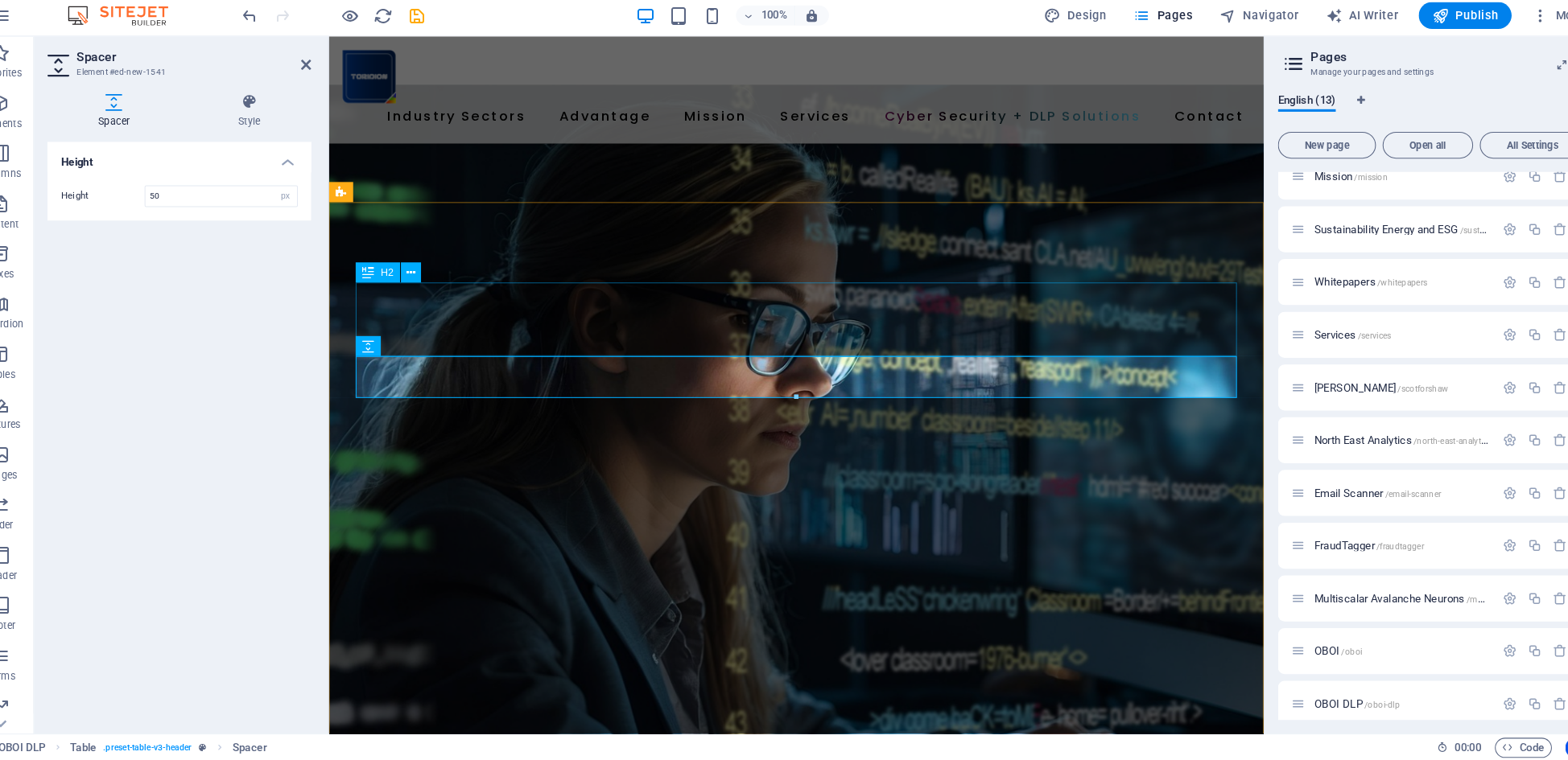
scroll to position [2151, 0]
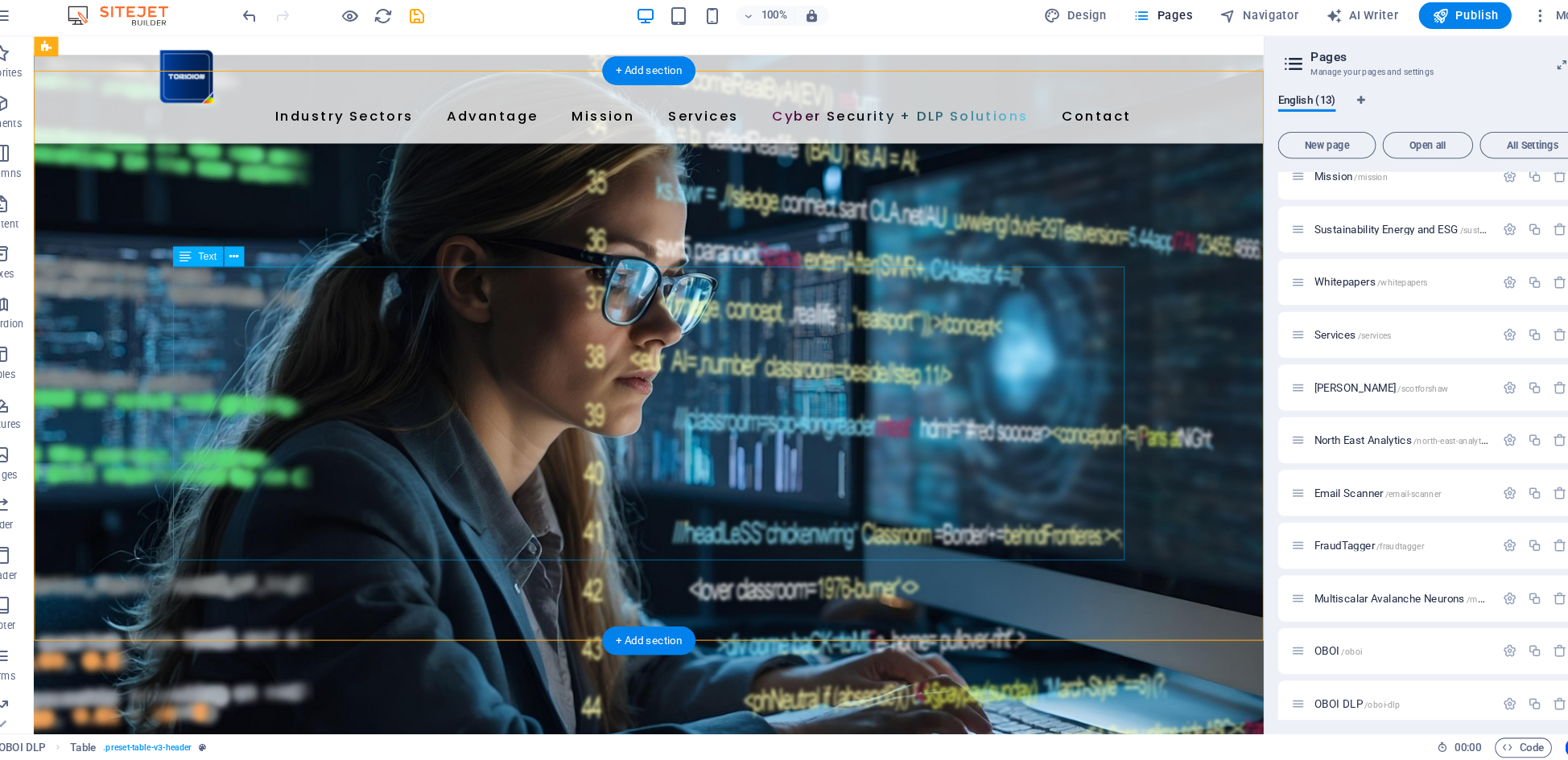
scroll to position [2019, 0]
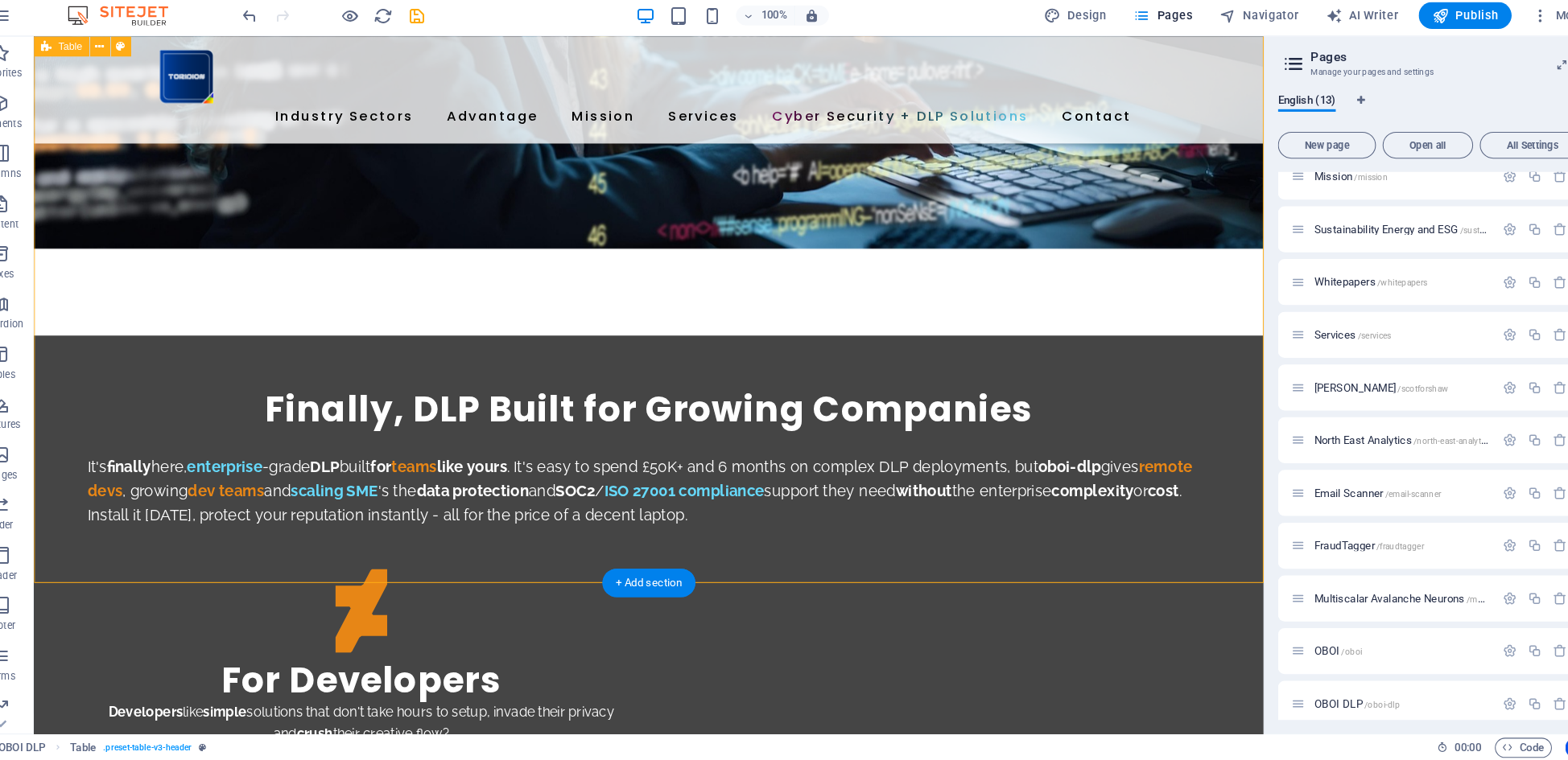
scroll to position [2123, 0]
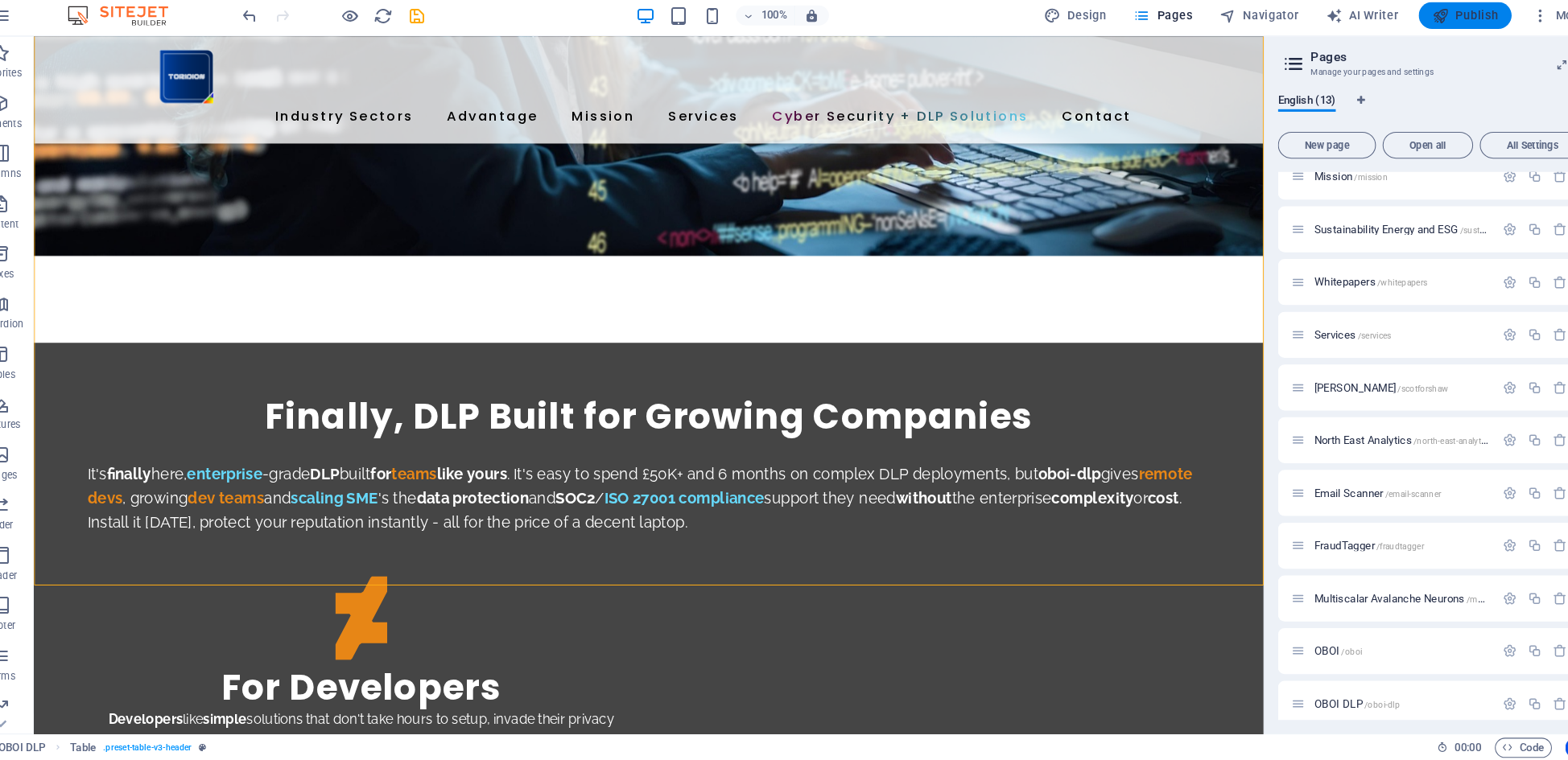
click at [1414, 36] on span "Publish" at bounding box center [1439, 43] width 64 height 16
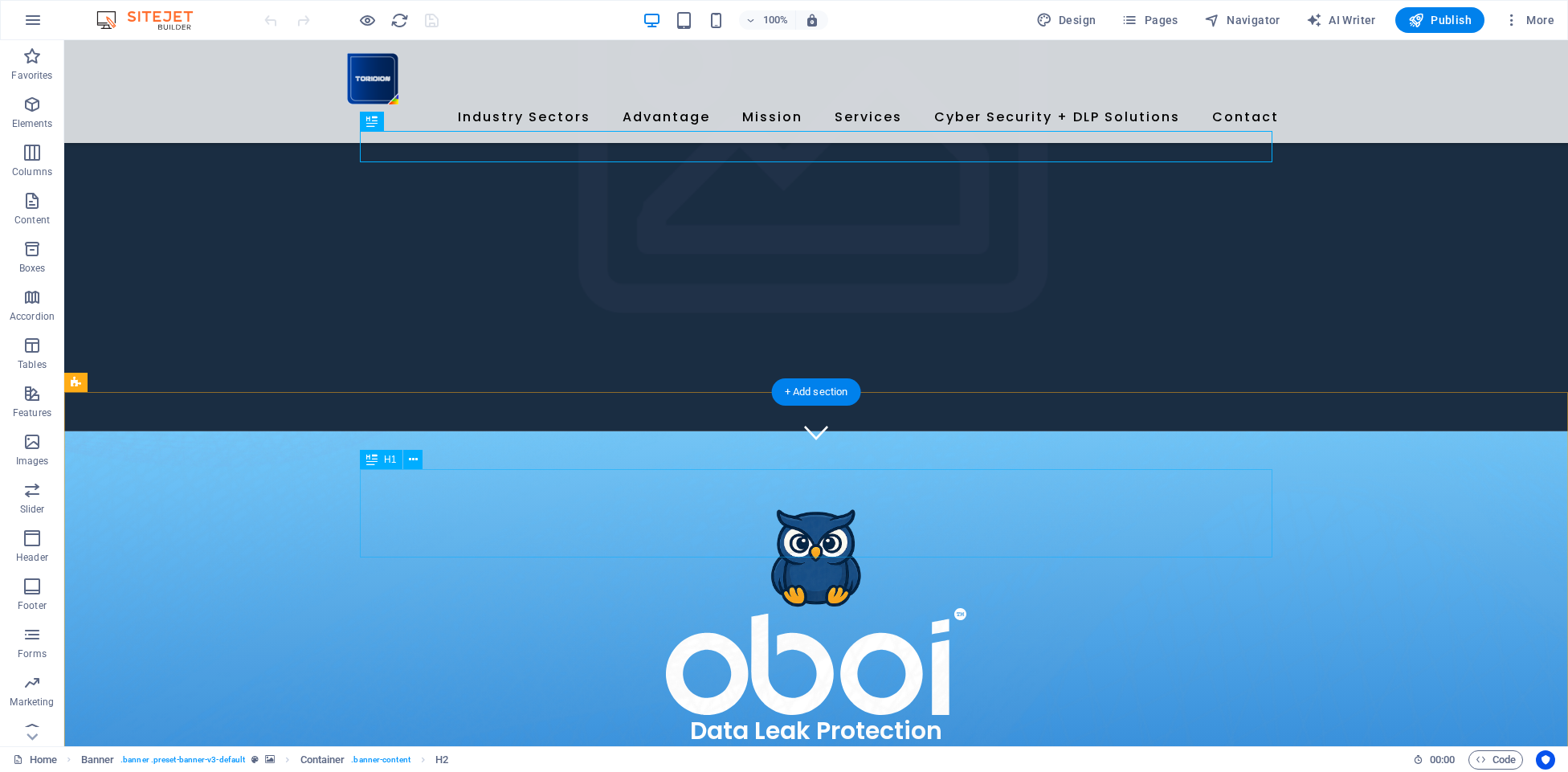
scroll to position [283, 0]
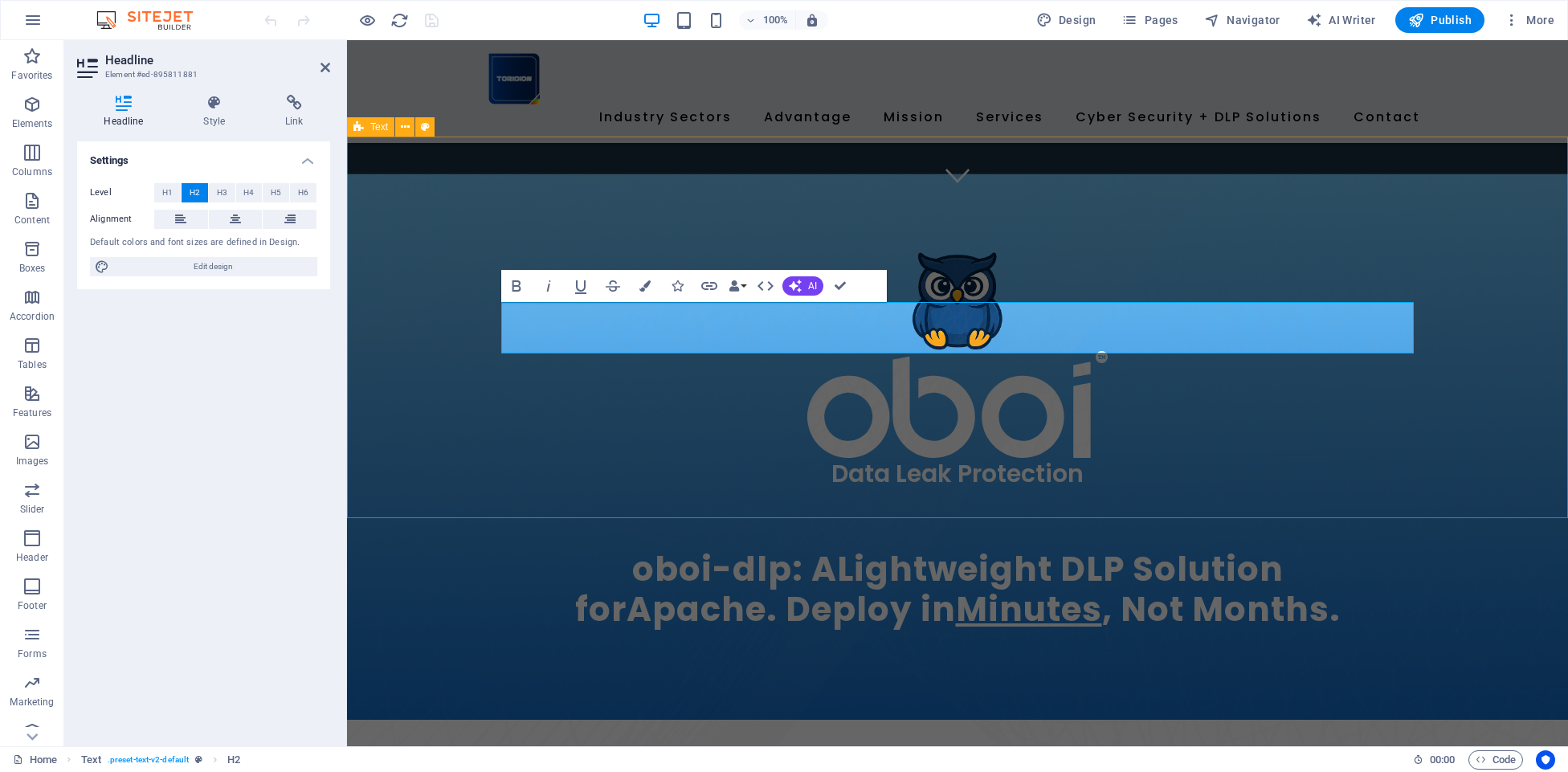
scroll to position [549, 0]
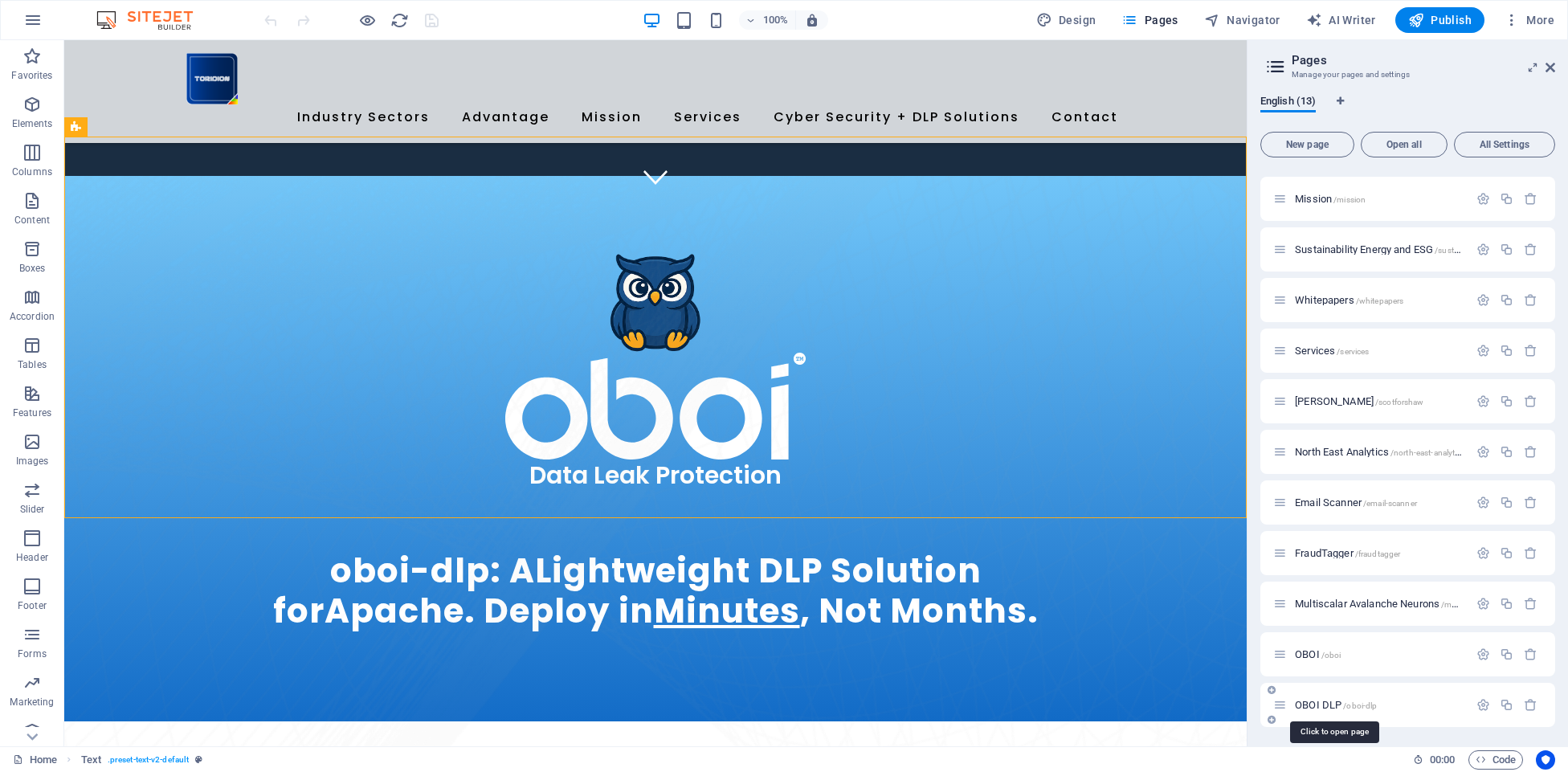
click at [1322, 705] on span "OBOI DLP /oboi-dlp" at bounding box center [1336, 705] width 82 height 12
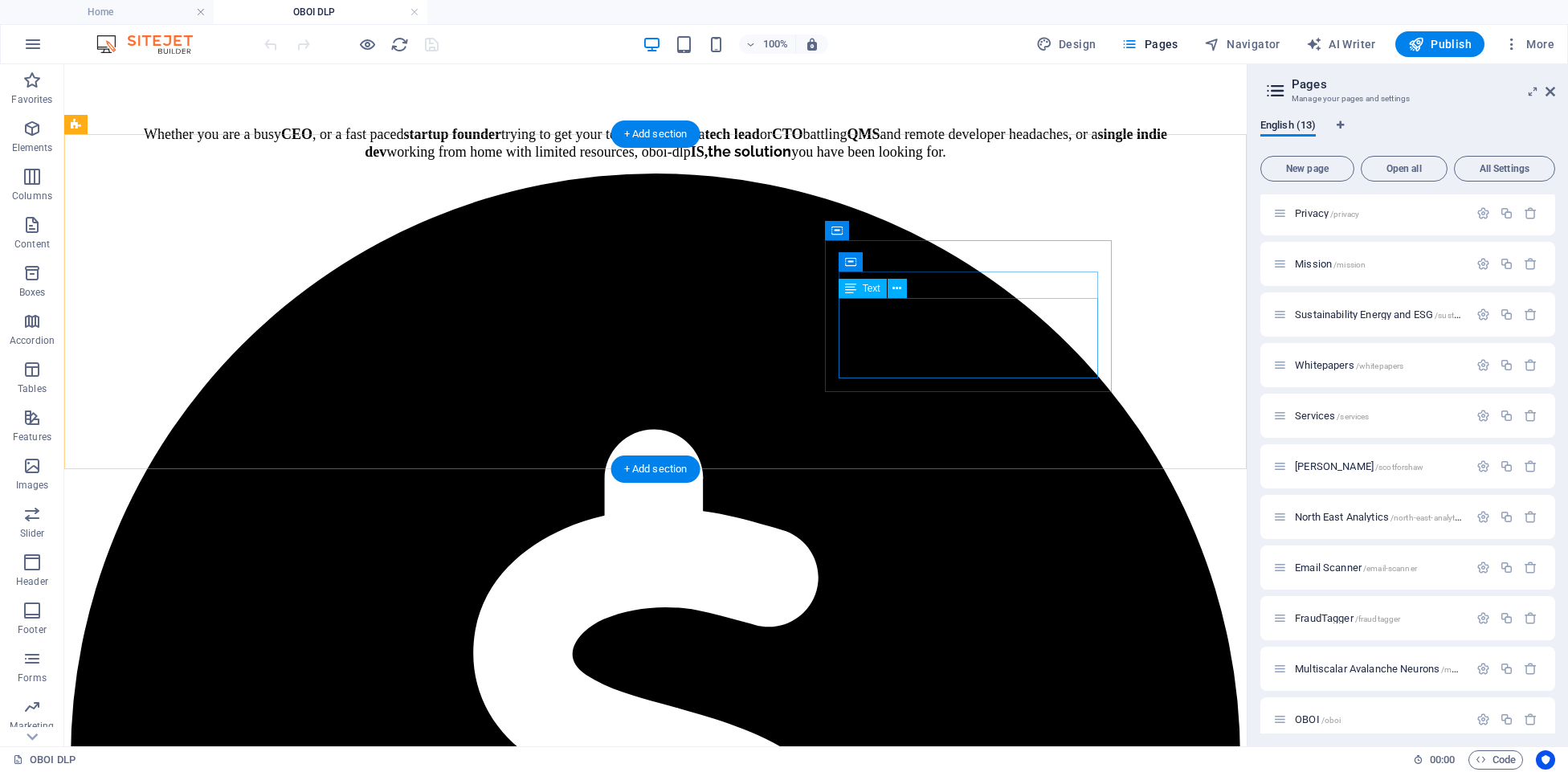
scroll to position [865, 0]
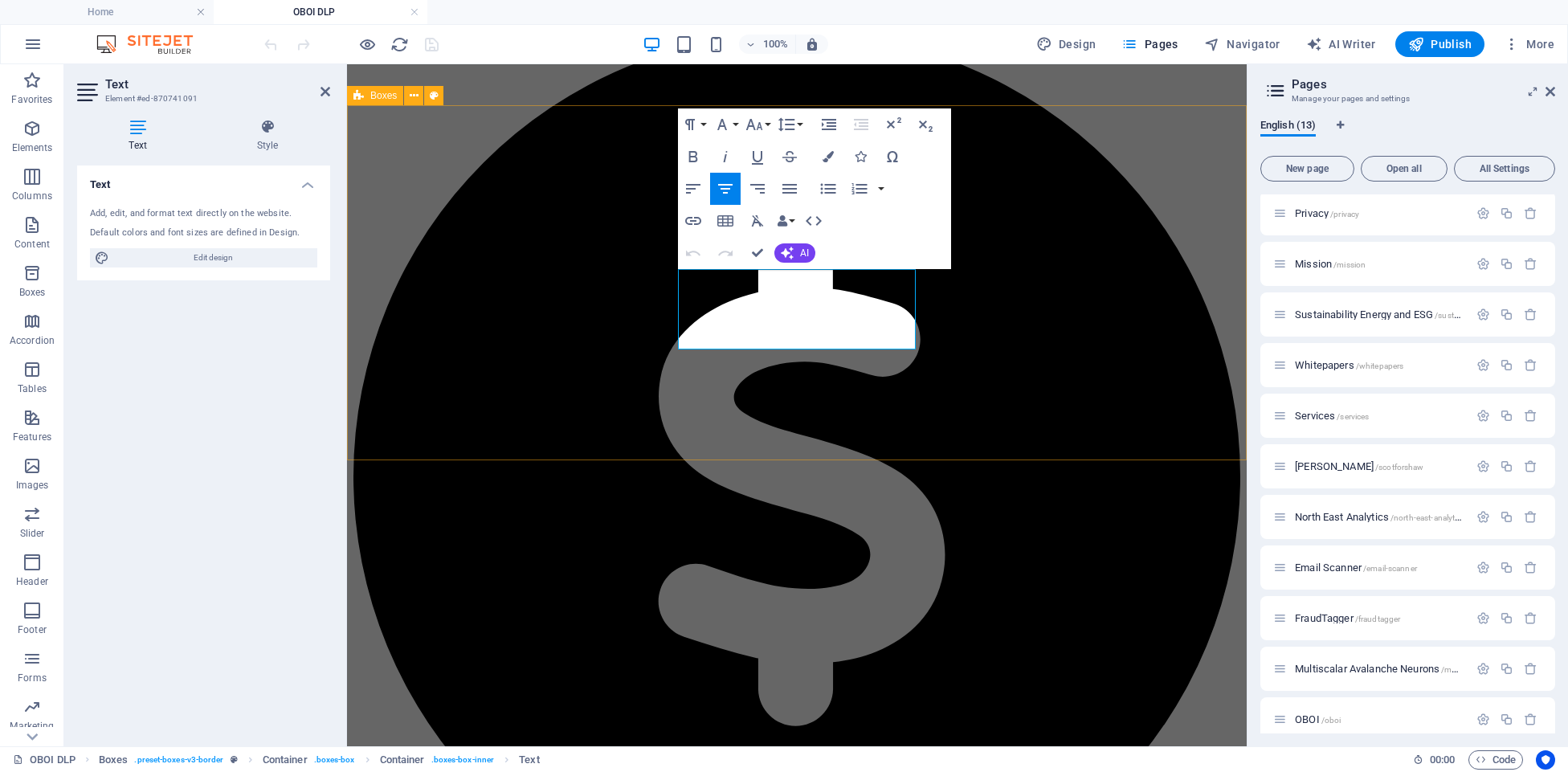
scroll to position [1142, 0]
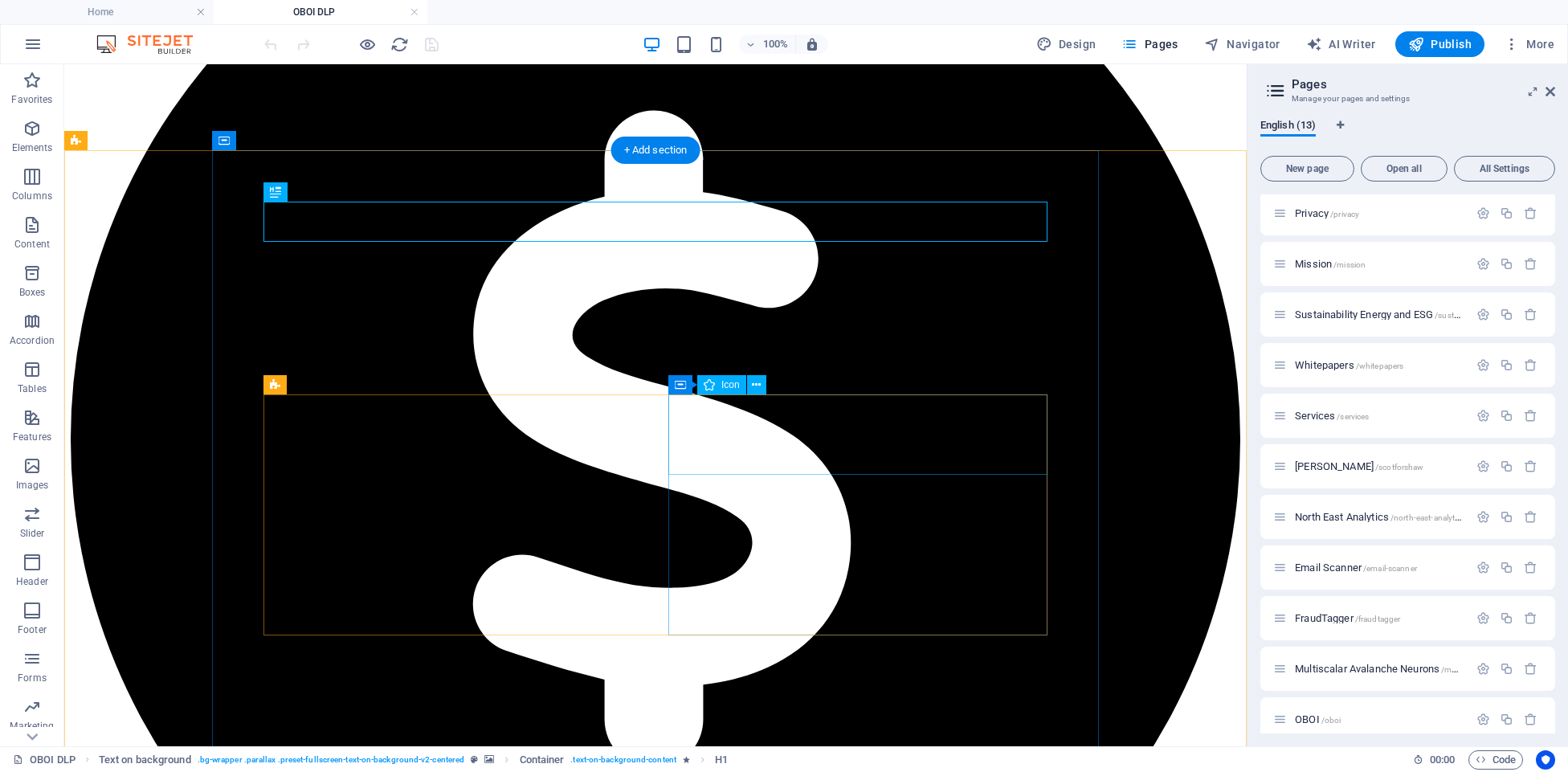
scroll to position [1126, 0]
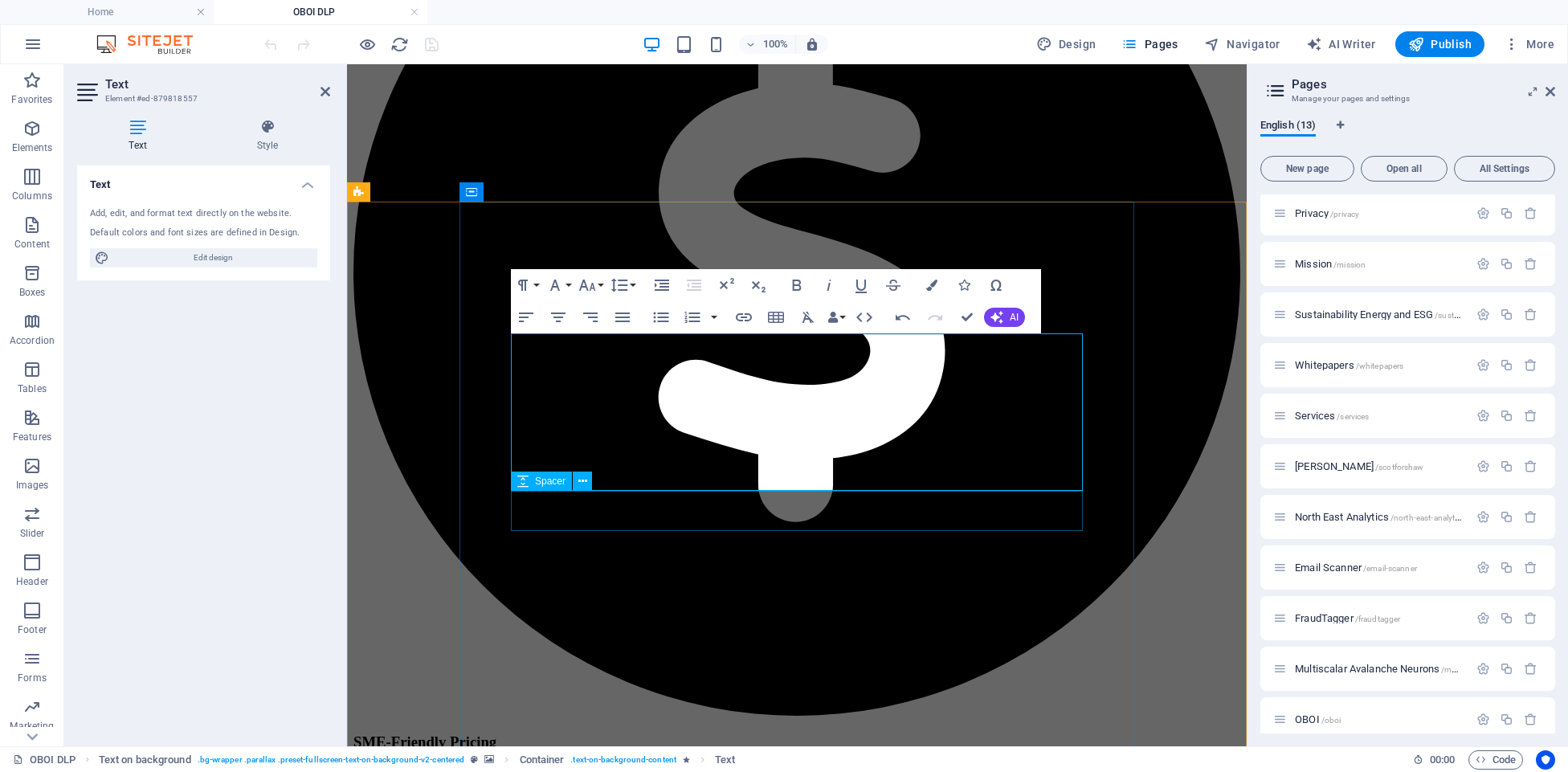
scroll to position [1212, 0]
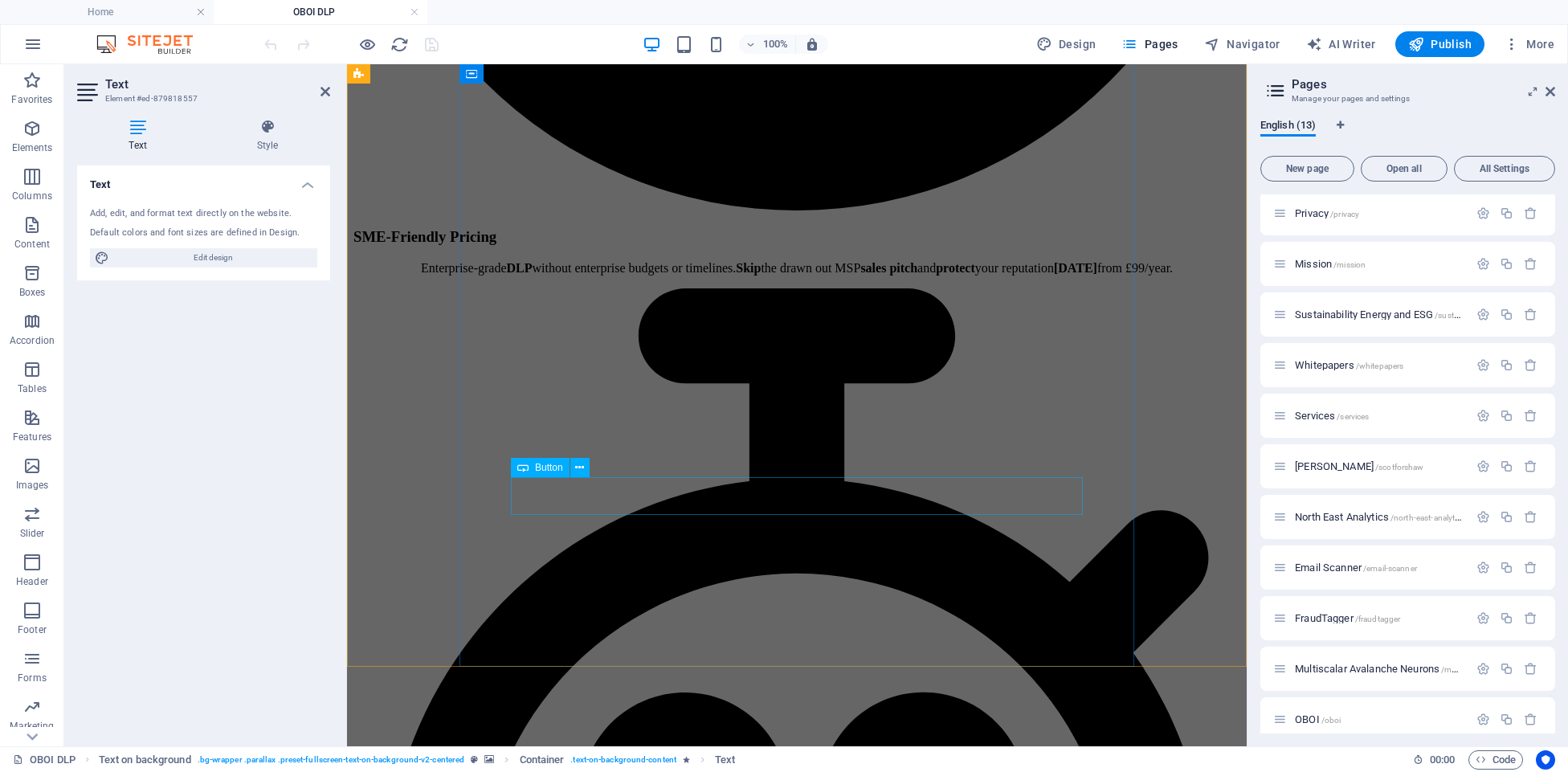
scroll to position [1718, 0]
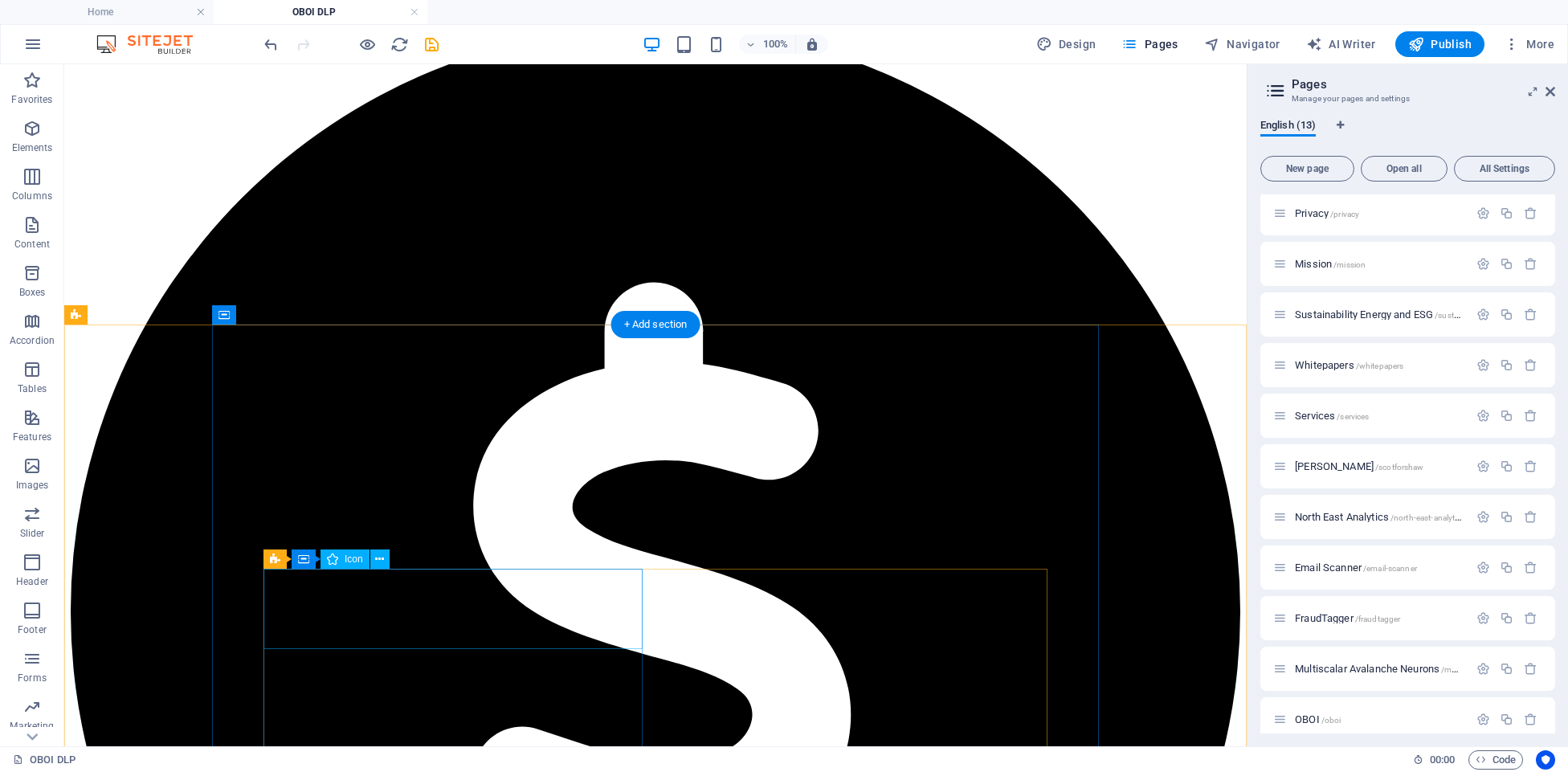
scroll to position [999, 0]
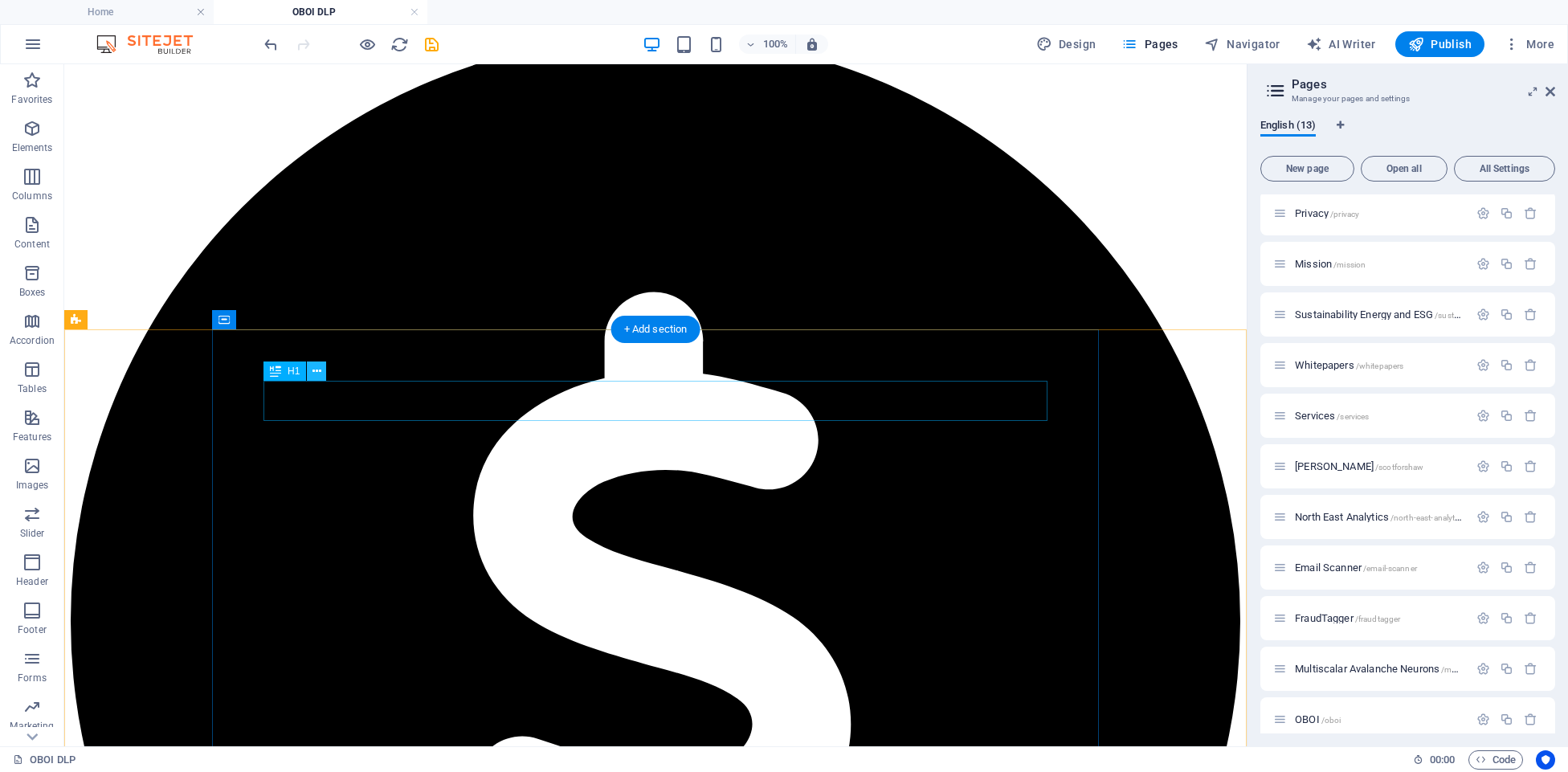
click at [319, 370] on icon at bounding box center [317, 372] width 9 height 17
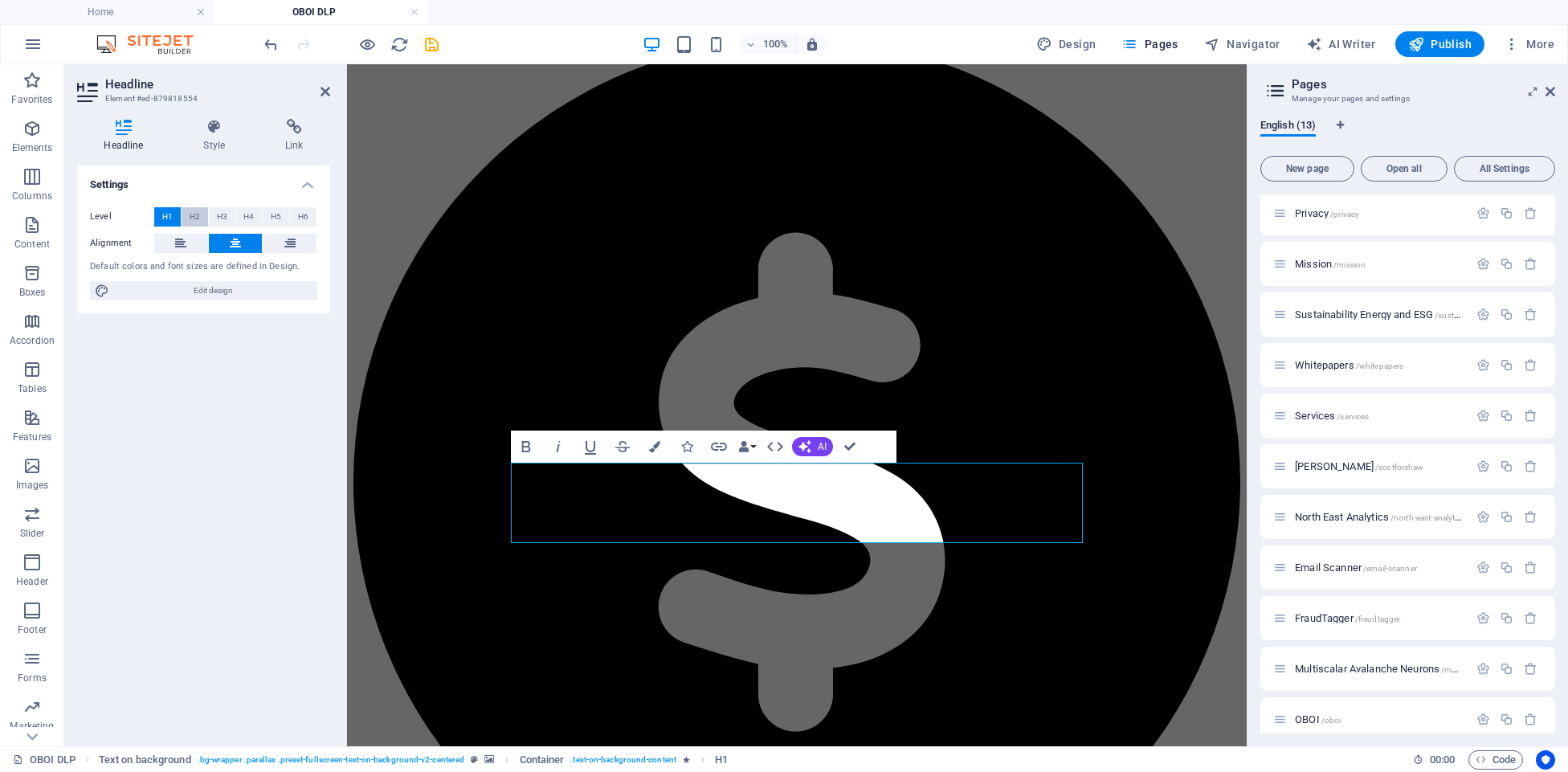
click at [195, 213] on span "H2" at bounding box center [195, 217] width 10 height 19
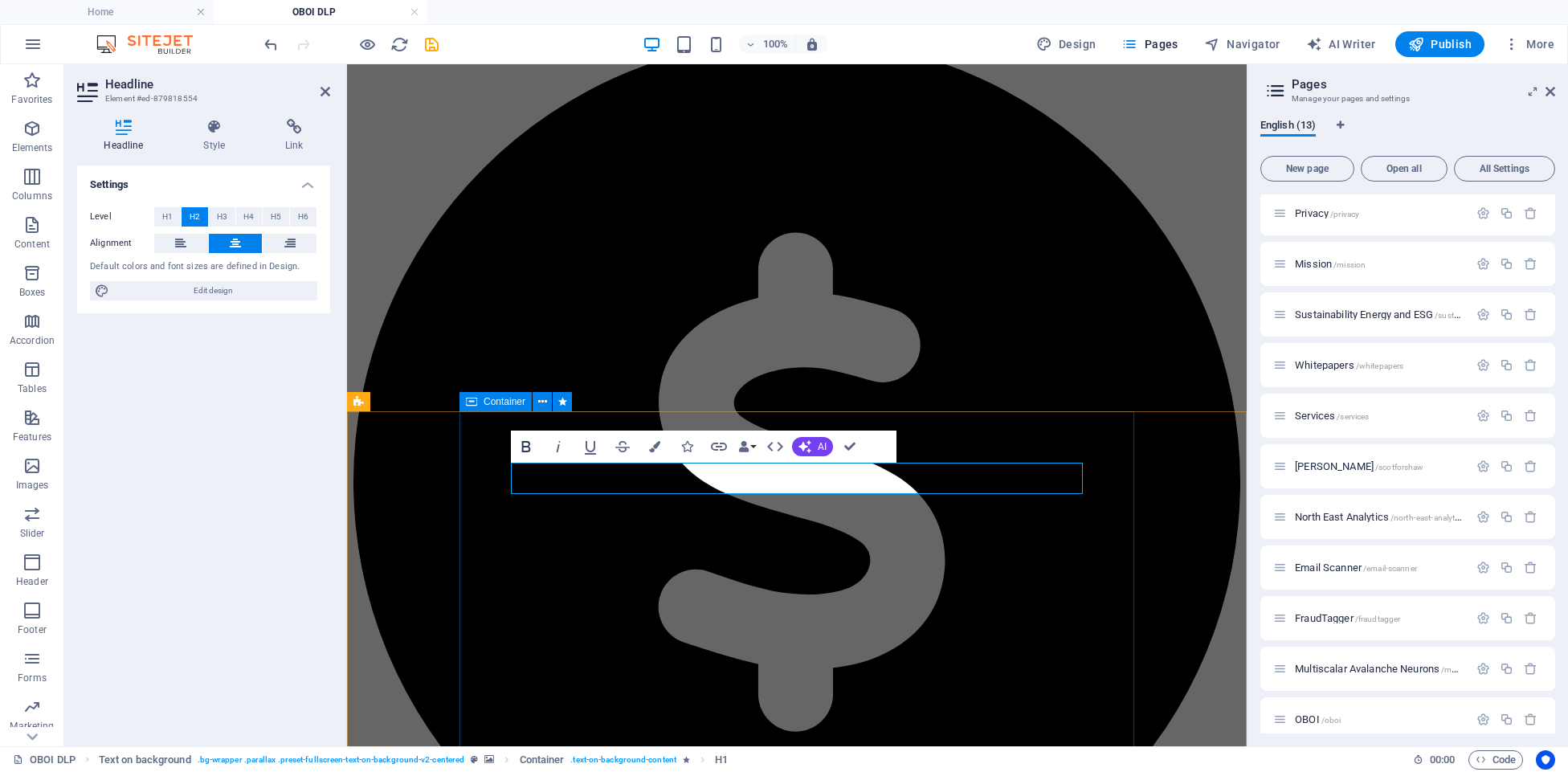
click at [526, 442] on icon "button" at bounding box center [527, 446] width 9 height 11
click at [527, 443] on icon "button" at bounding box center [527, 446] width 9 height 11
click at [523, 447] on icon "button" at bounding box center [527, 446] width 9 height 11
click at [522, 445] on icon "button" at bounding box center [527, 446] width 9 height 11
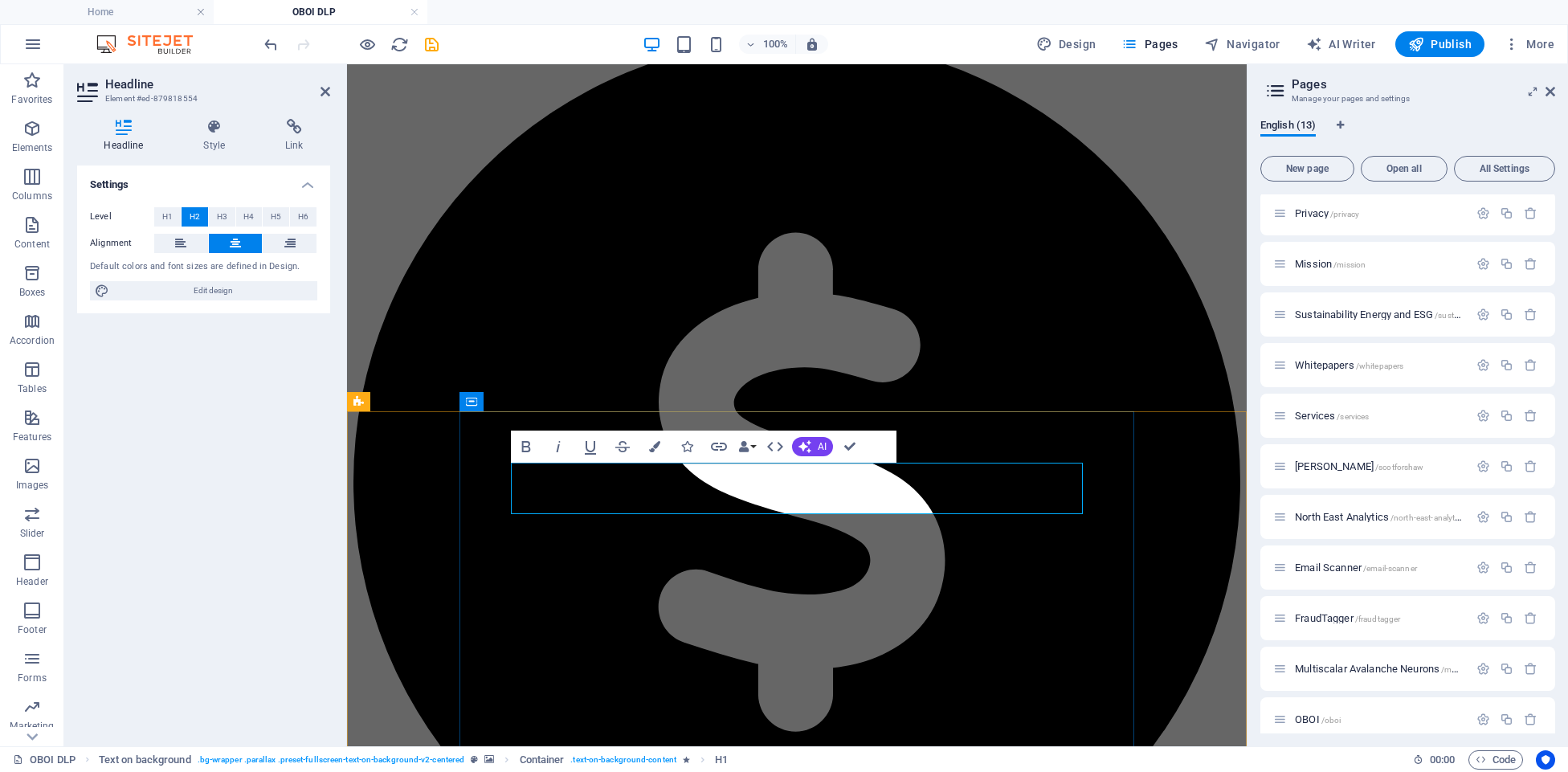
click at [531, 442] on icon "button" at bounding box center [526, 446] width 19 height 19
click at [160, 449] on div "Settings Level H1 H2 H3 H4 H5 H6 Alignment Default colors and font sizes are de…" at bounding box center [204, 449] width 253 height 568
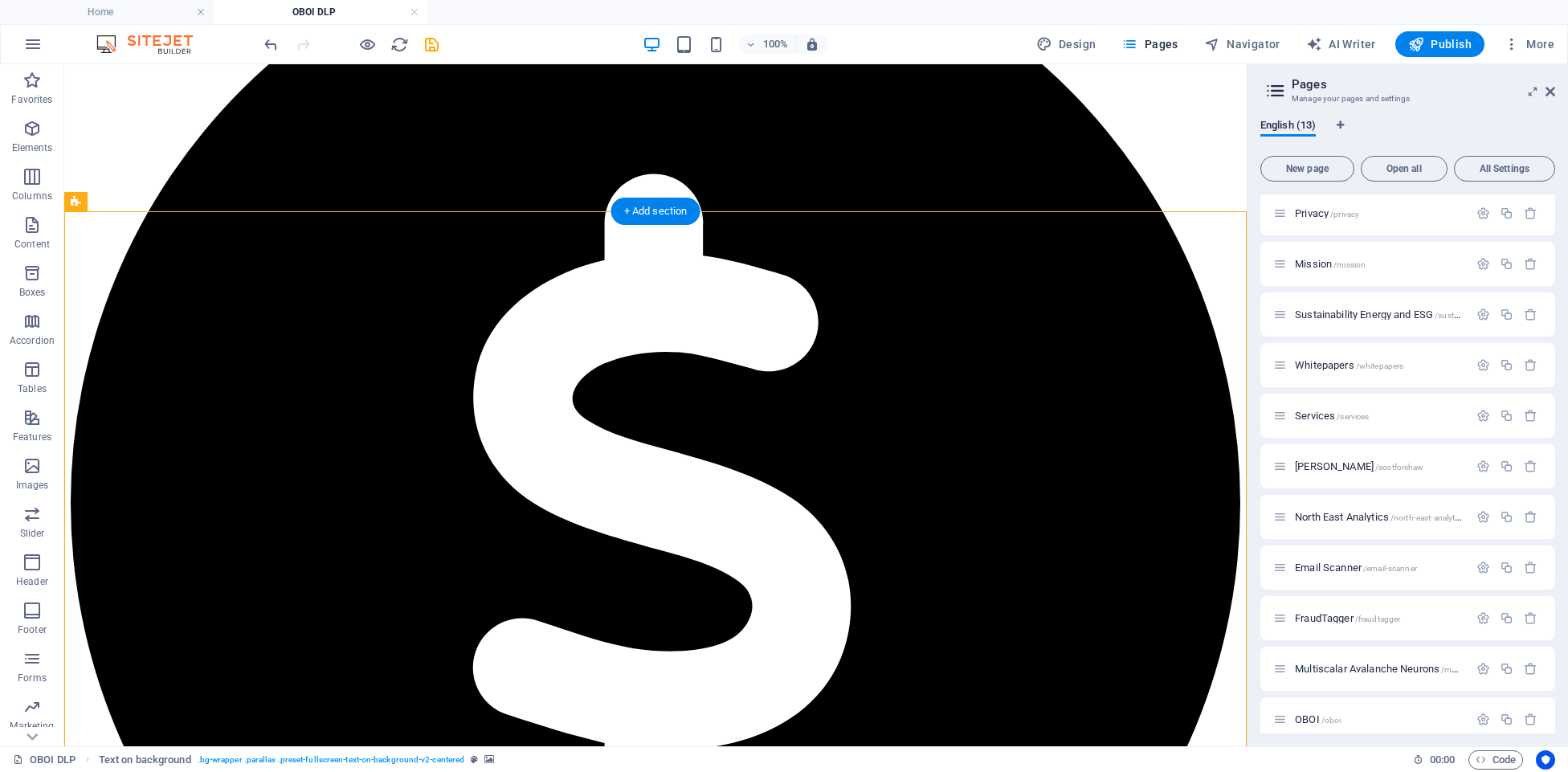
scroll to position [1121, 0]
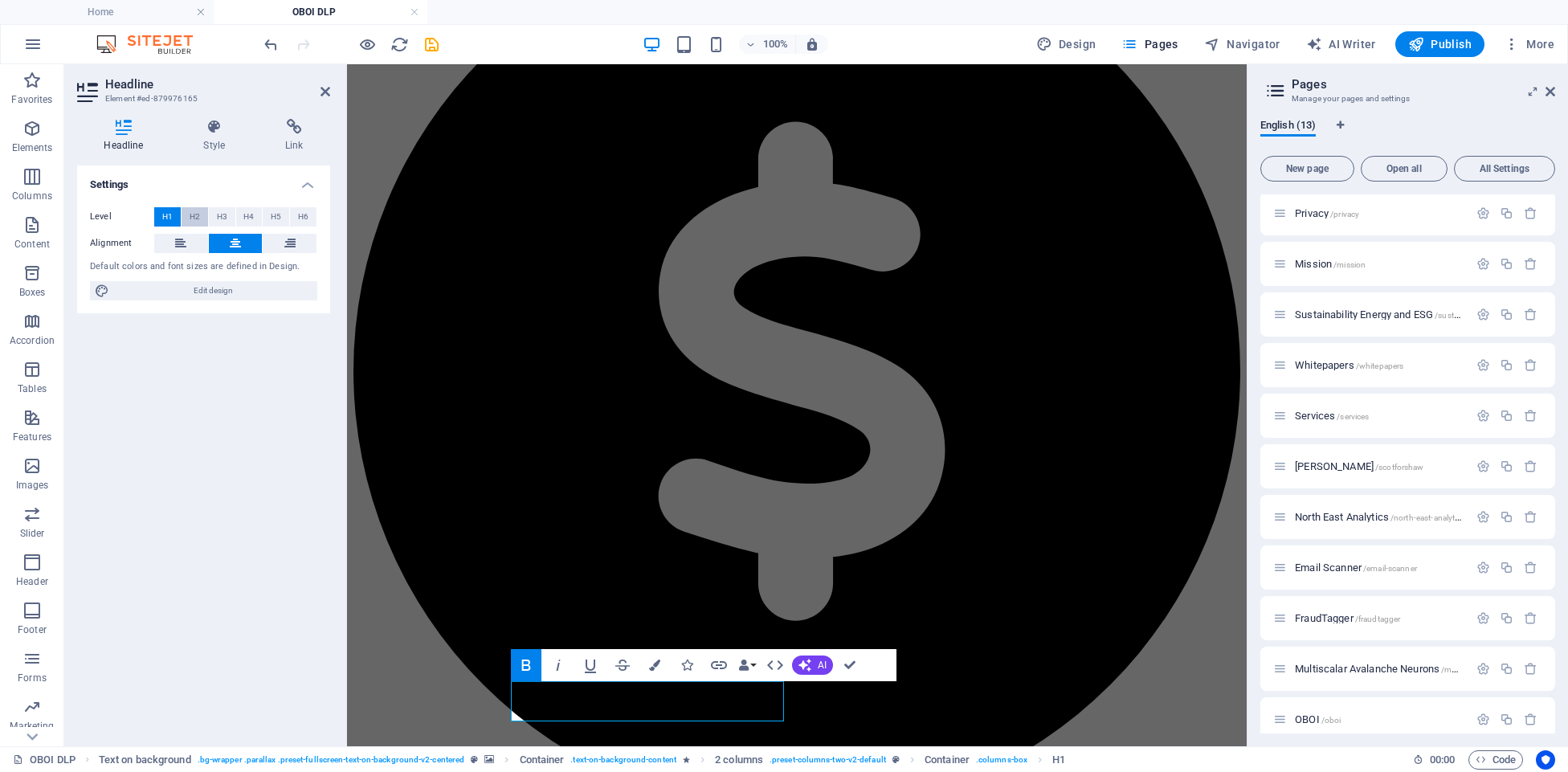
scroll to position [1110, 0]
click at [196, 220] on span "H2" at bounding box center [195, 217] width 10 height 19
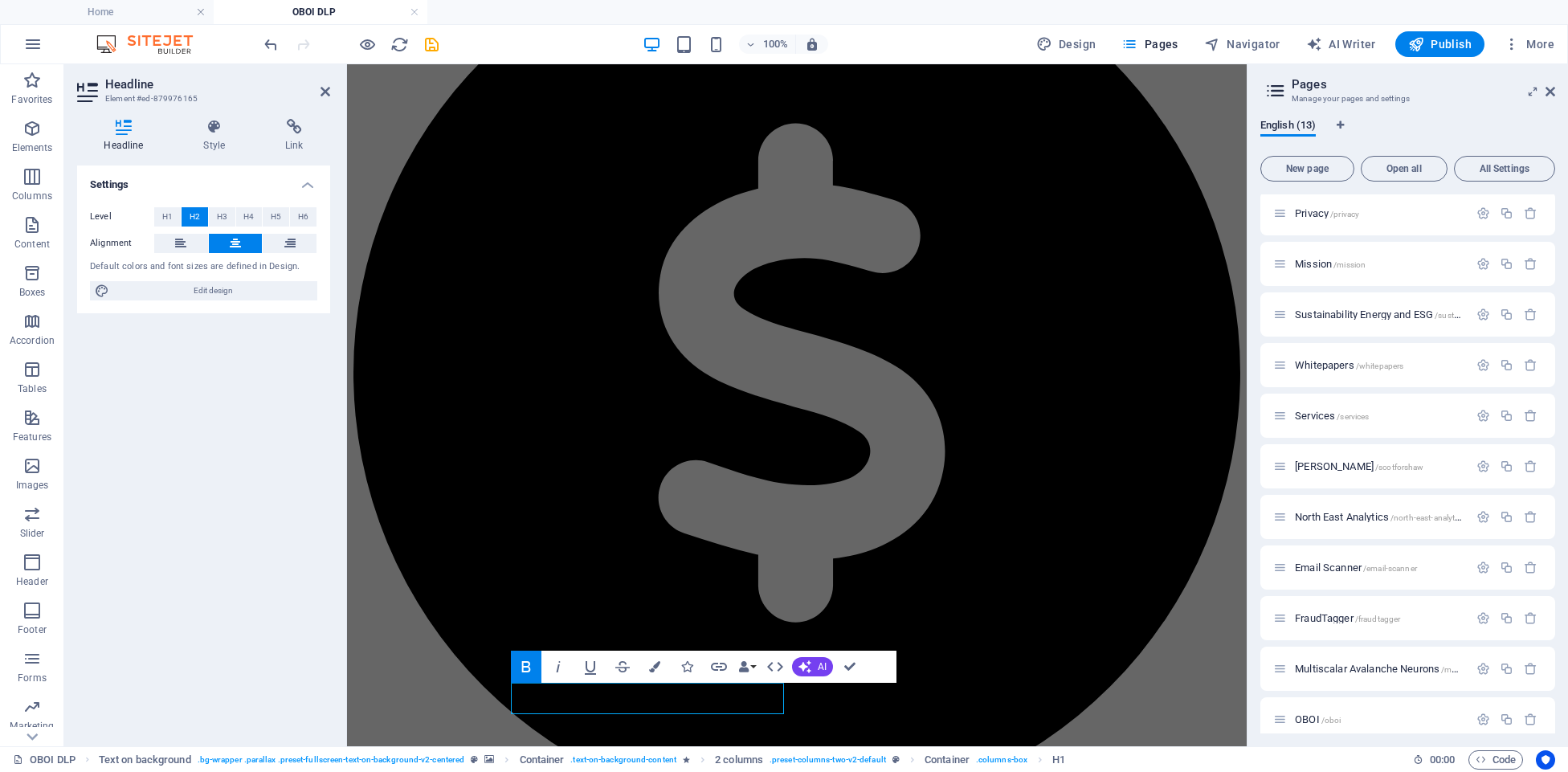
click at [528, 661] on icon "button" at bounding box center [526, 666] width 19 height 19
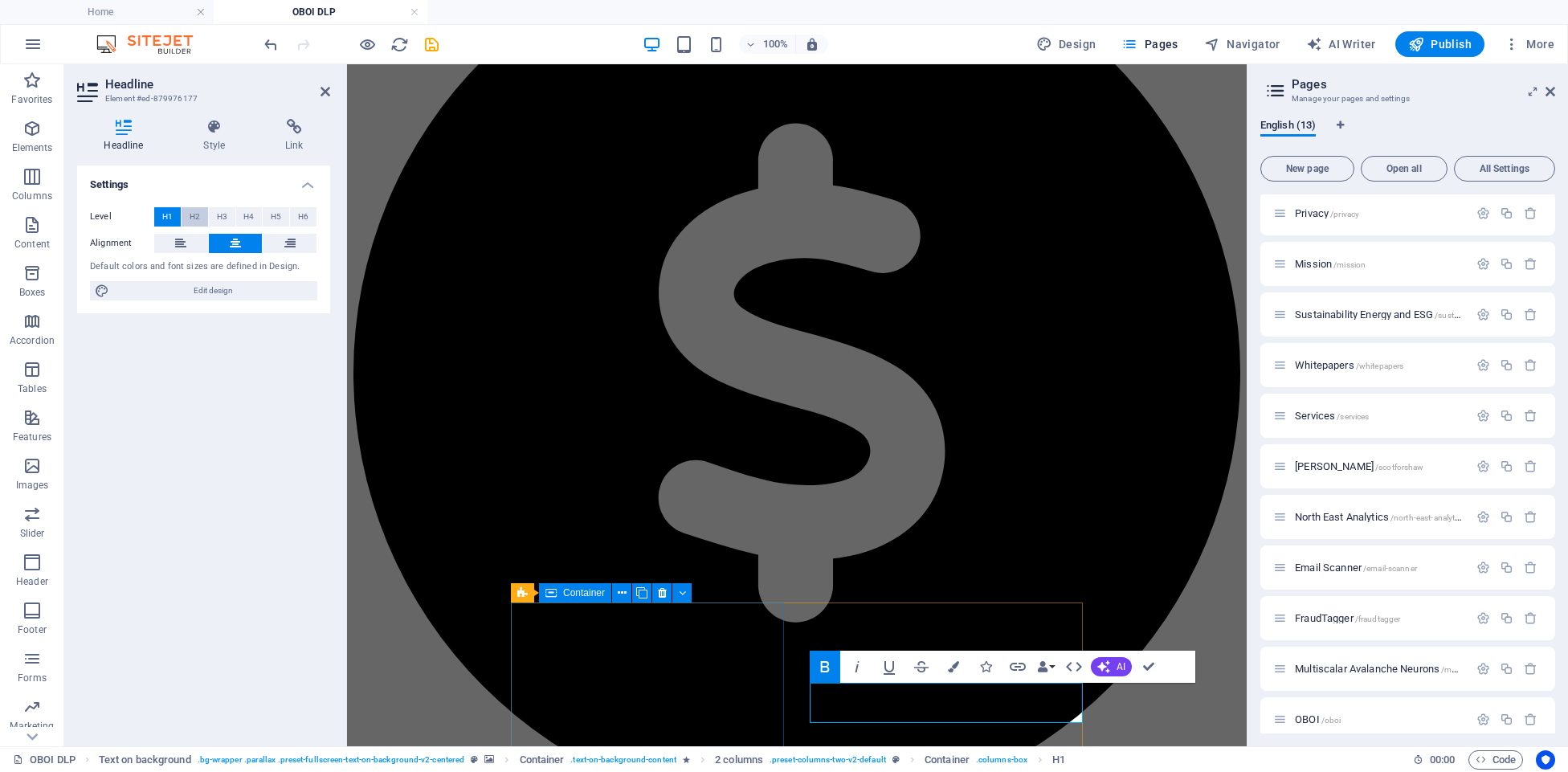
click at [196, 215] on span "H2" at bounding box center [195, 217] width 10 height 19
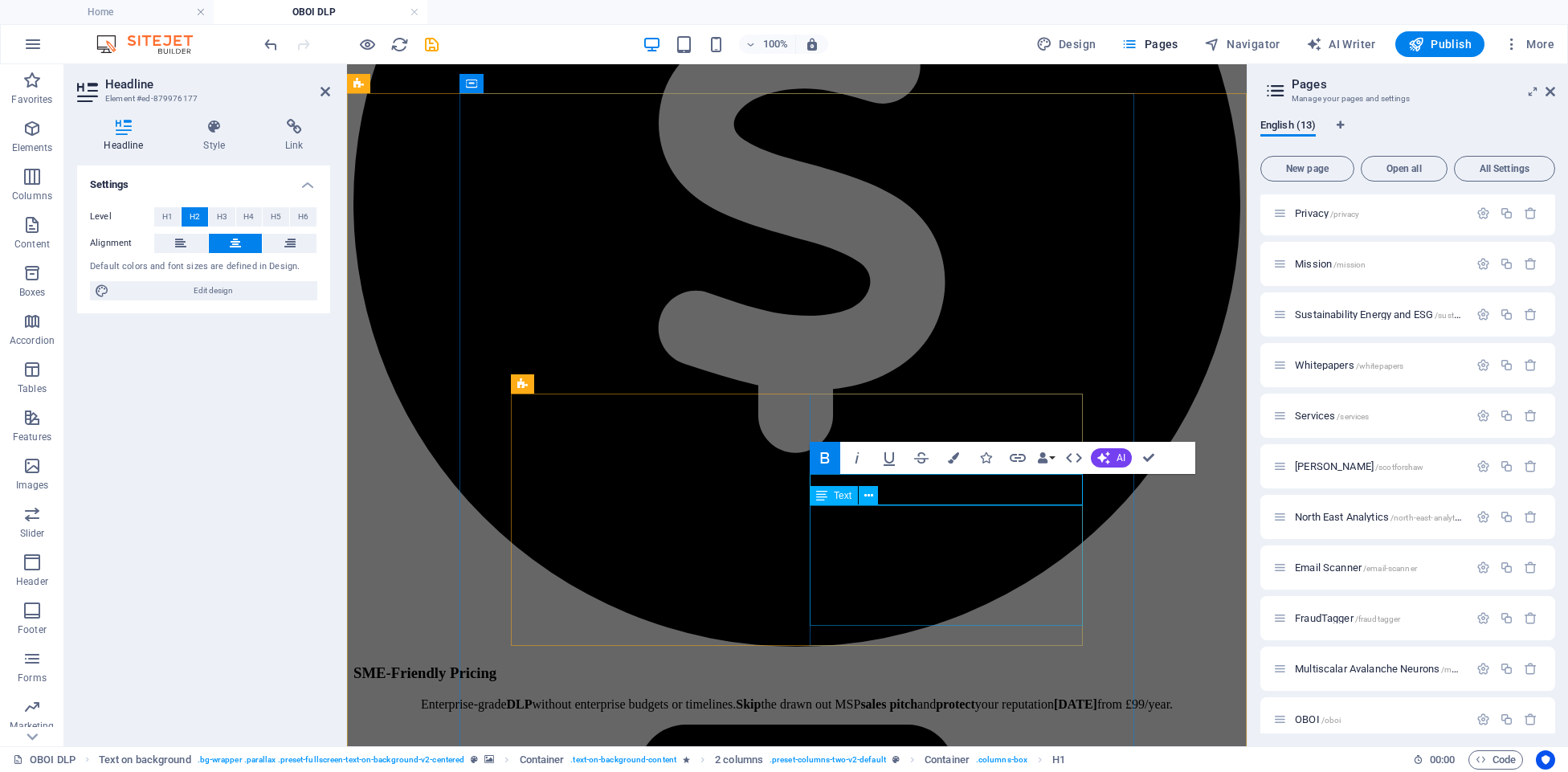
scroll to position [1320, 0]
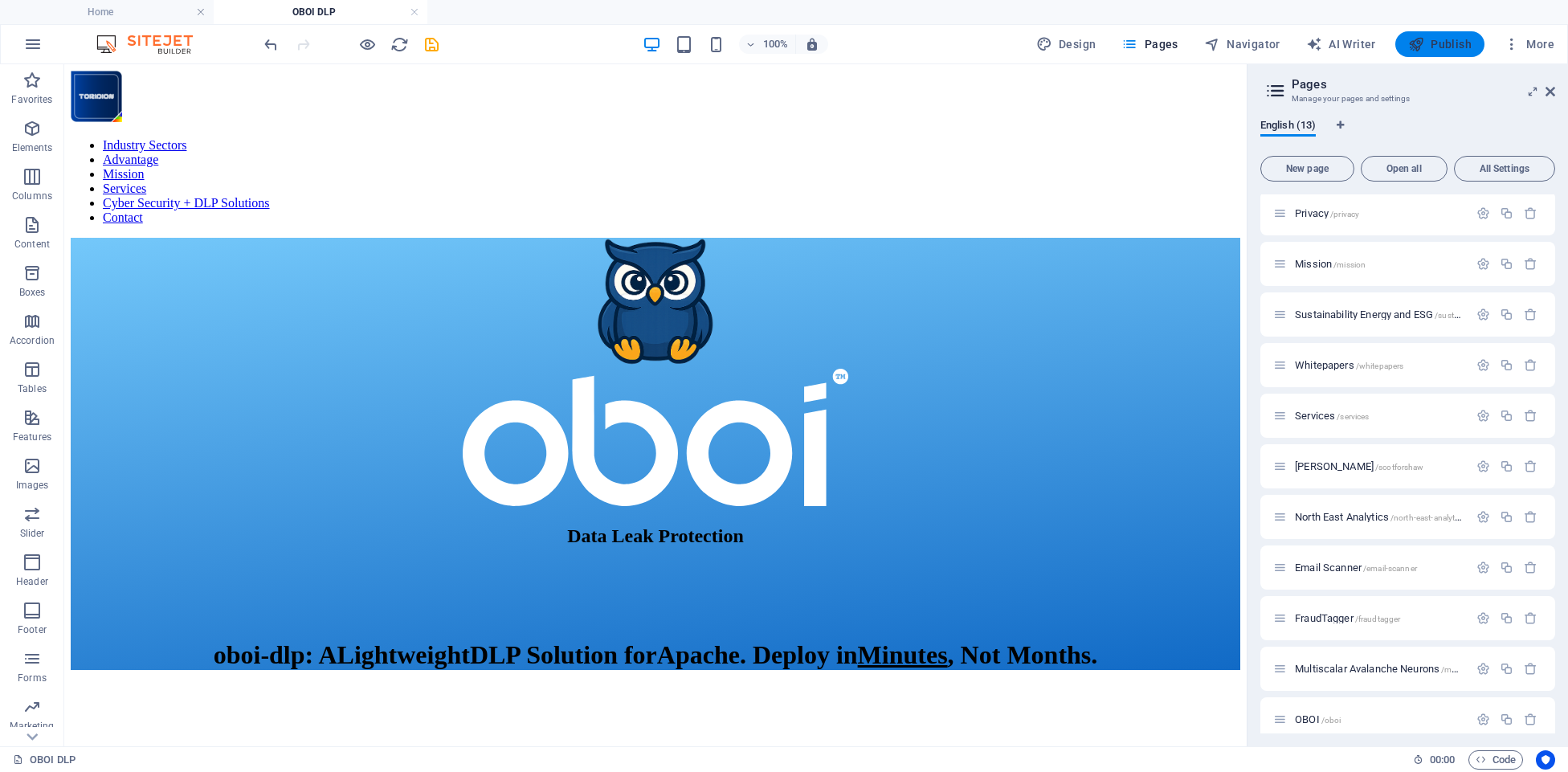
scroll to position [0, 0]
click at [1461, 41] on span "Publish" at bounding box center [1440, 43] width 64 height 16
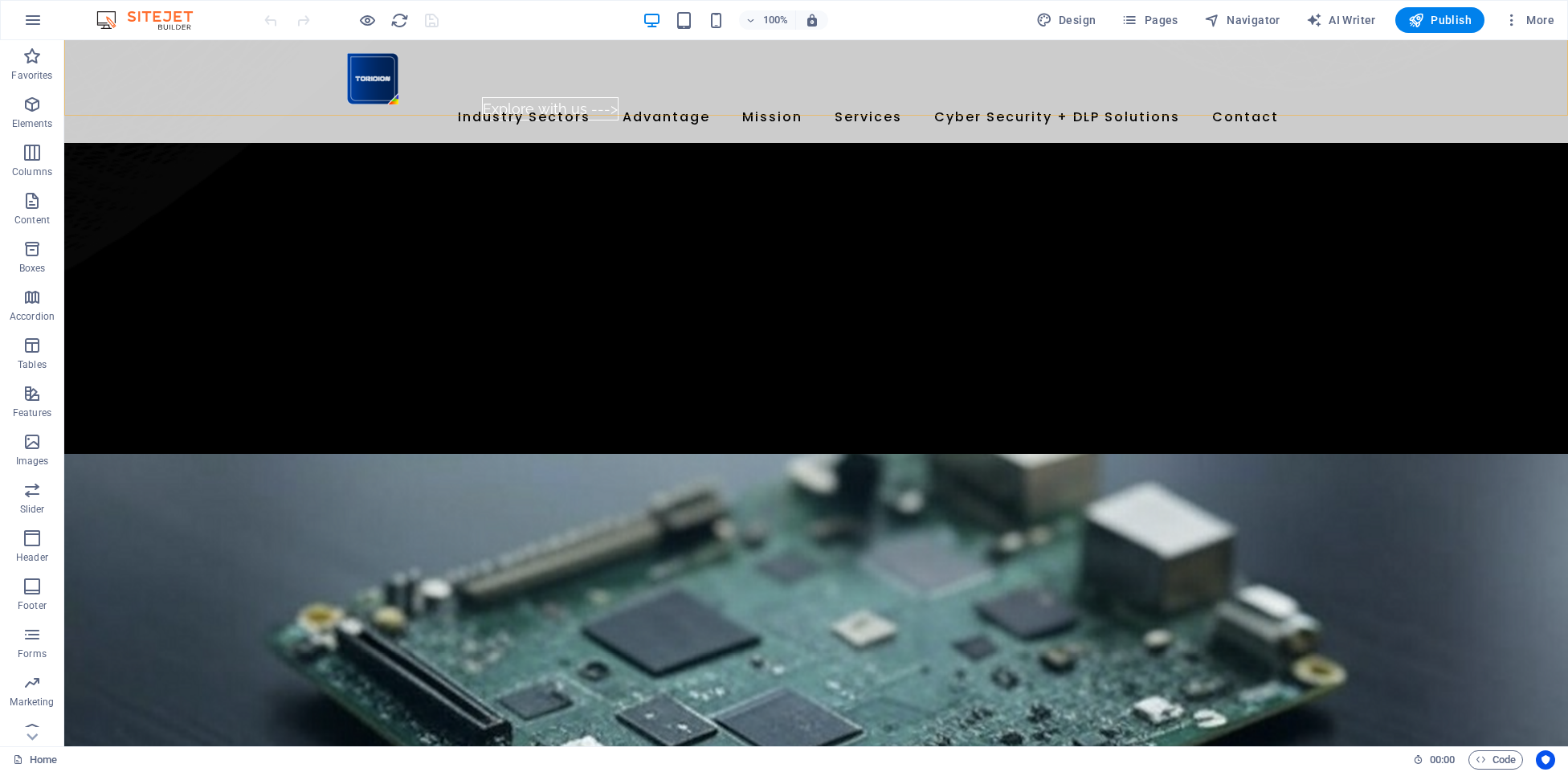
scroll to position [1784, 0]
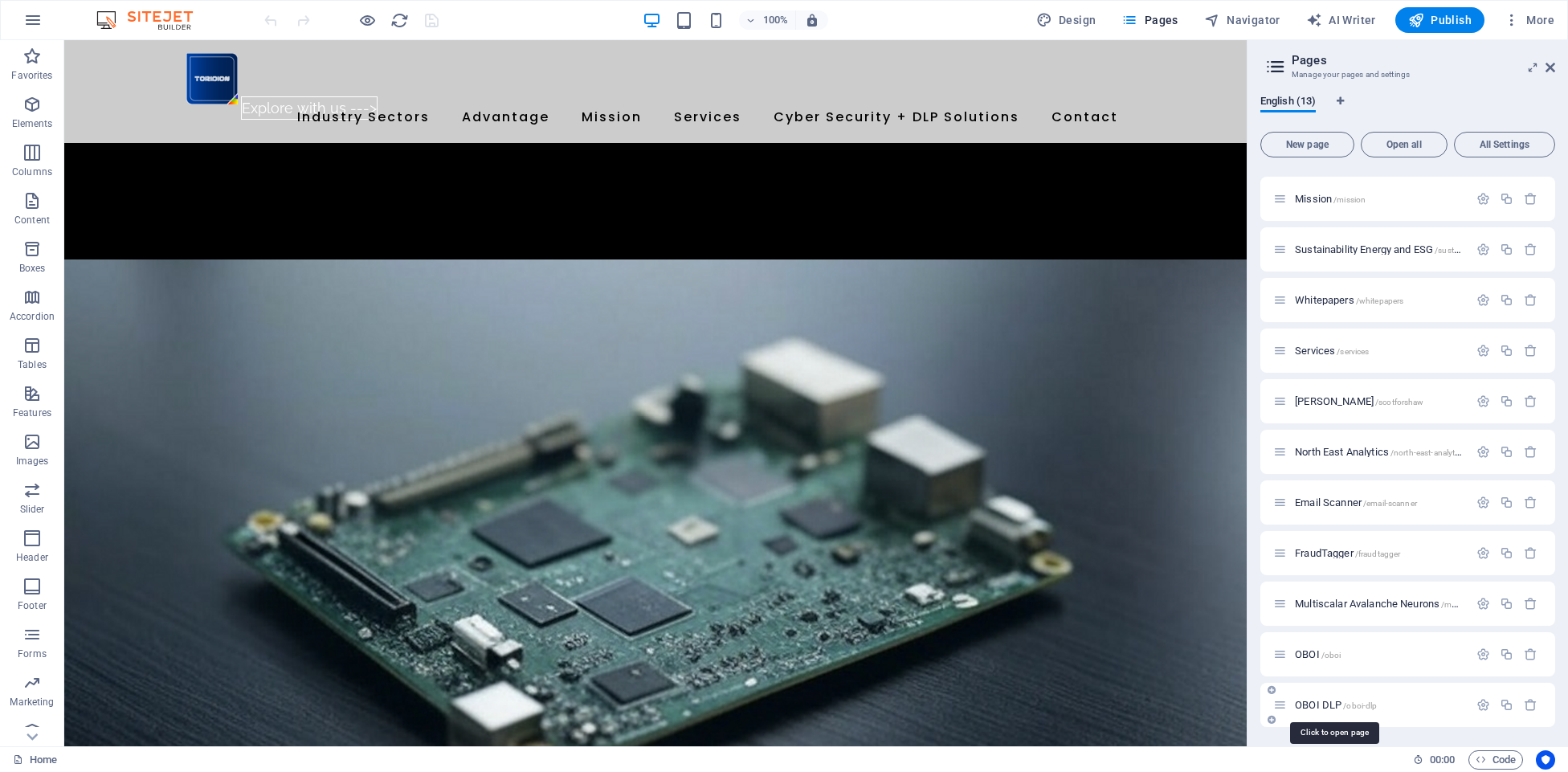
click at [1323, 703] on span "OBOI DLP /oboi-dlp" at bounding box center [1336, 705] width 82 height 12
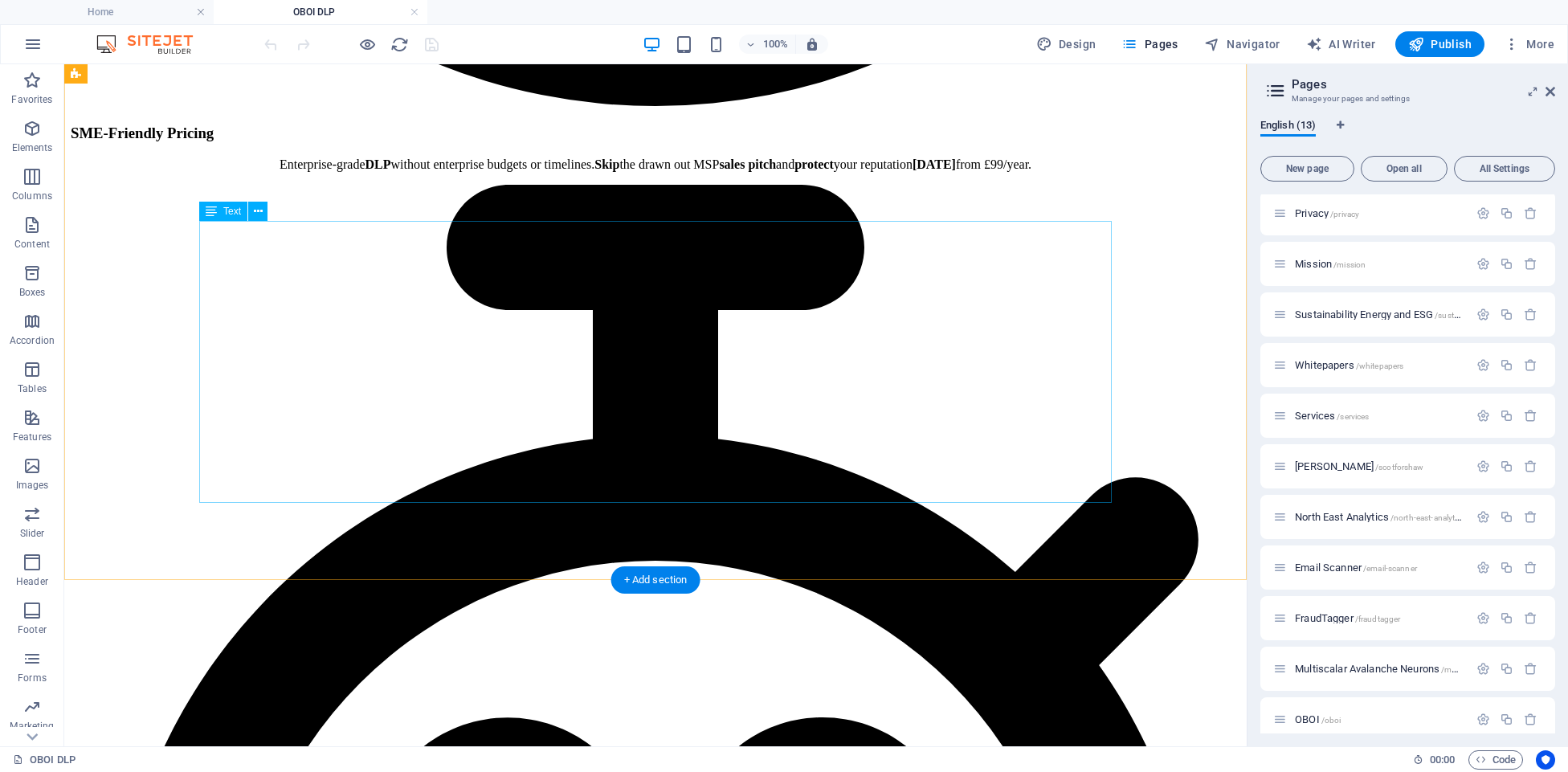
scroll to position [2073, 0]
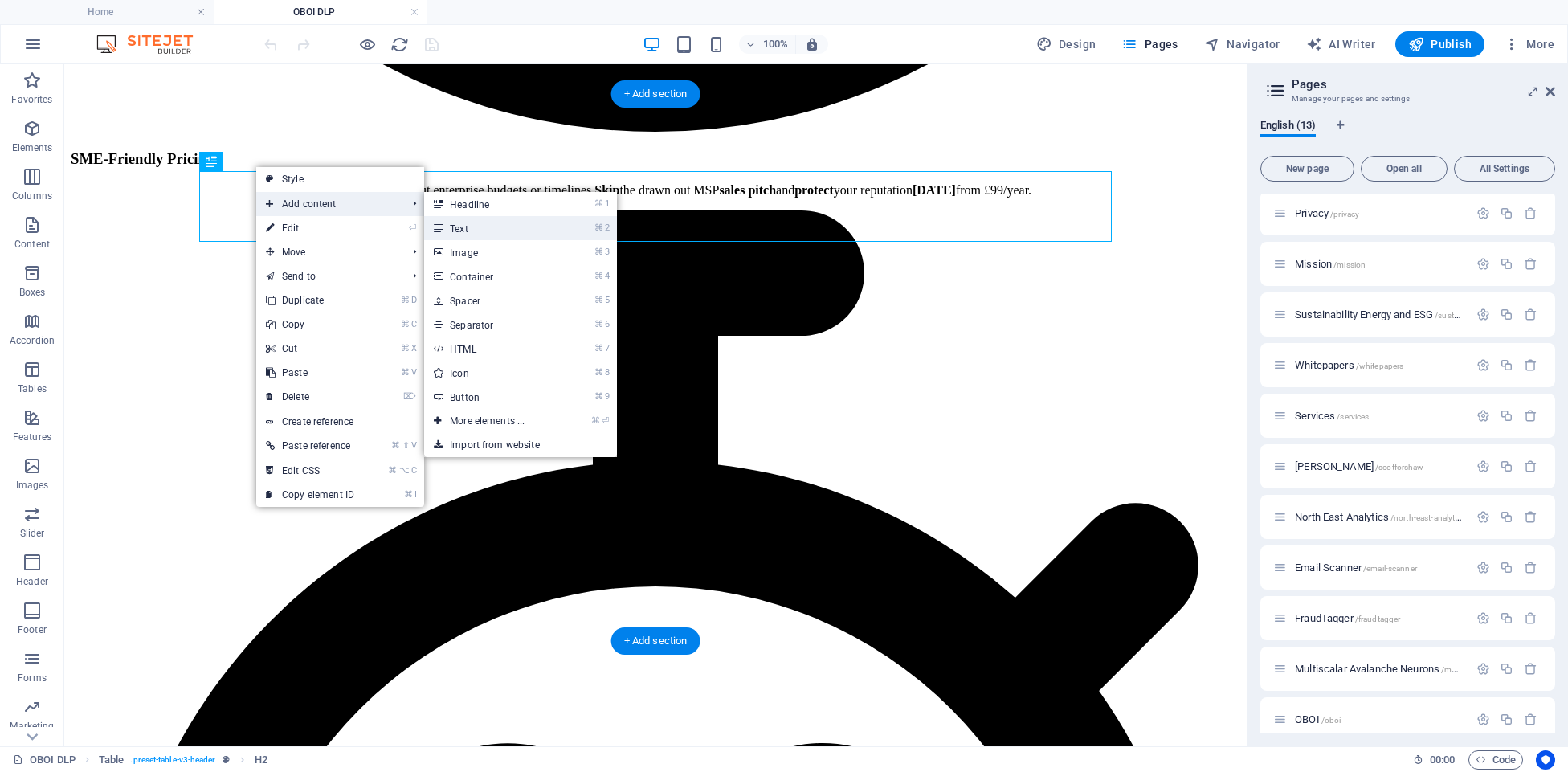
click at [475, 222] on link "⌘ 2 Text" at bounding box center [491, 228] width 133 height 24
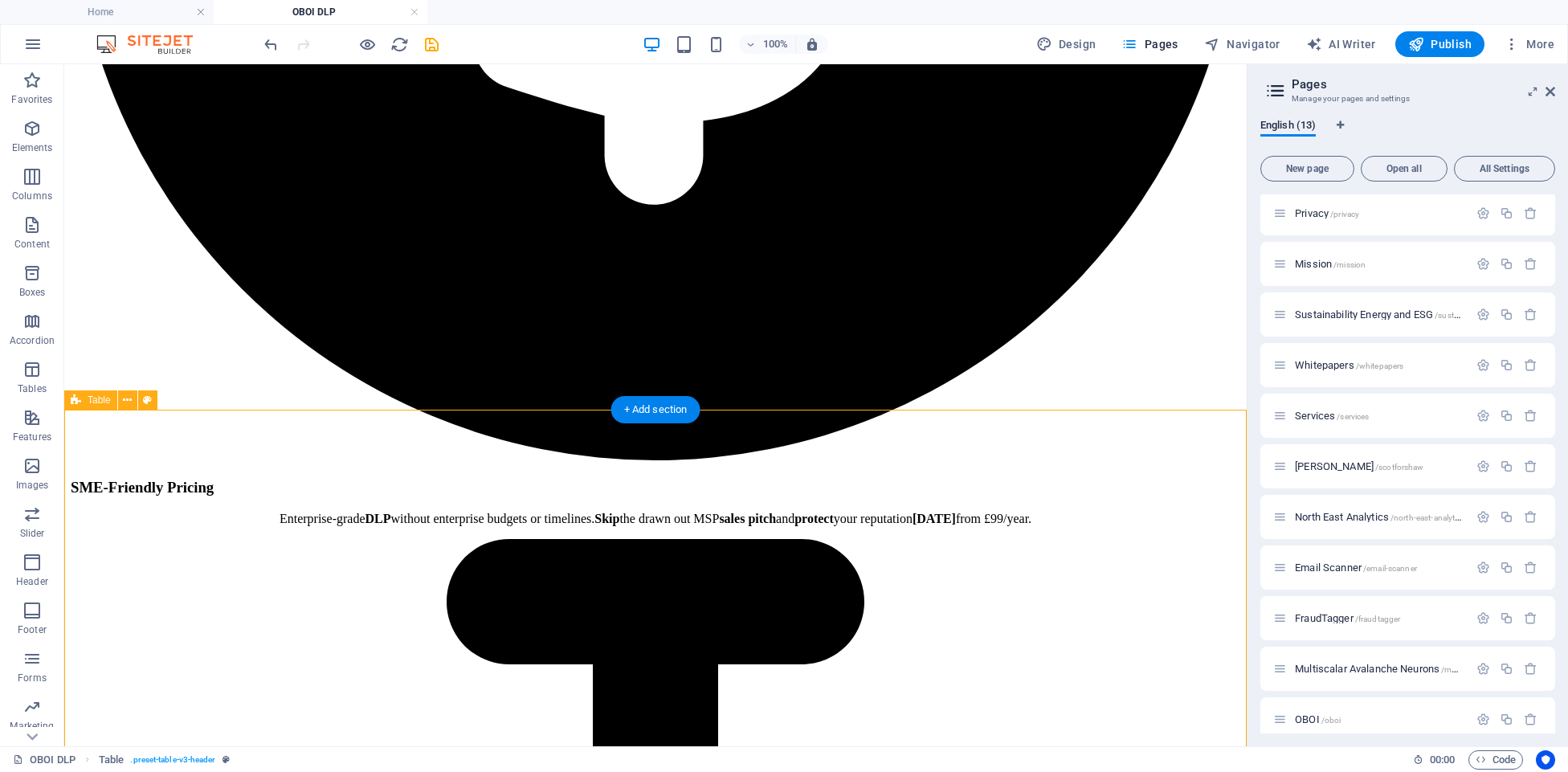
scroll to position [1741, 0]
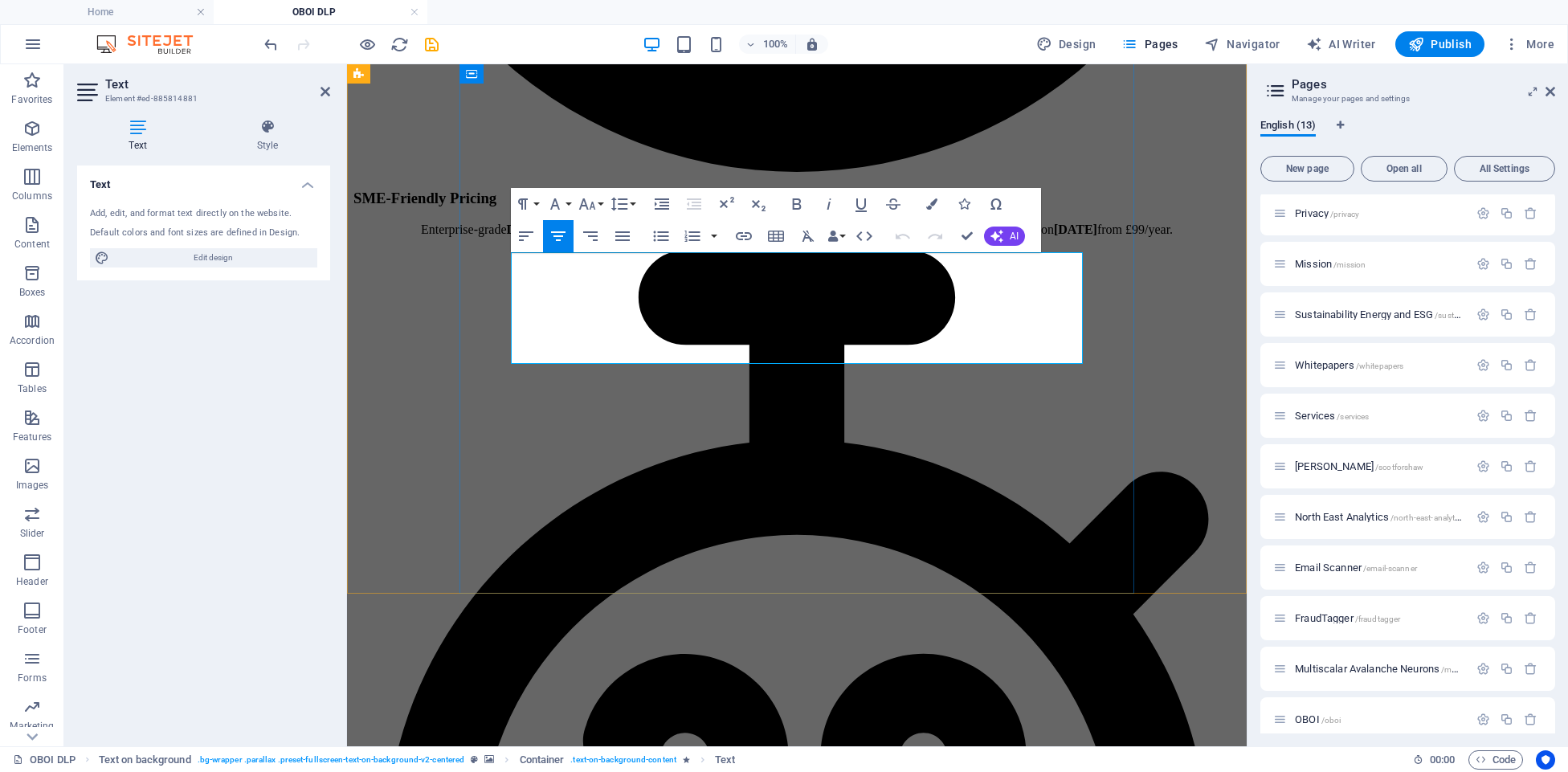
scroll to position [1755, 0]
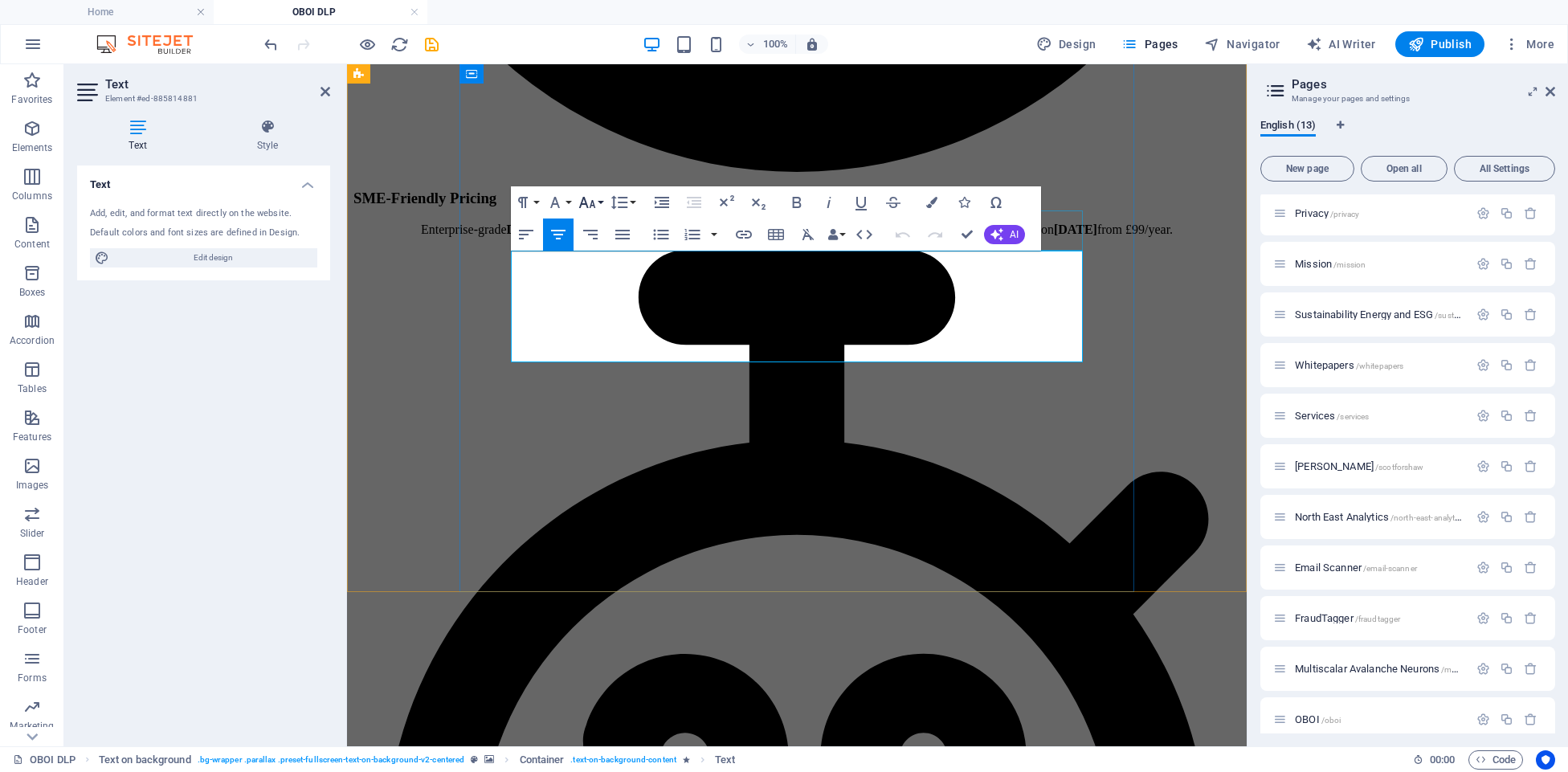
click at [602, 206] on button "Font Size" at bounding box center [590, 202] width 30 height 32
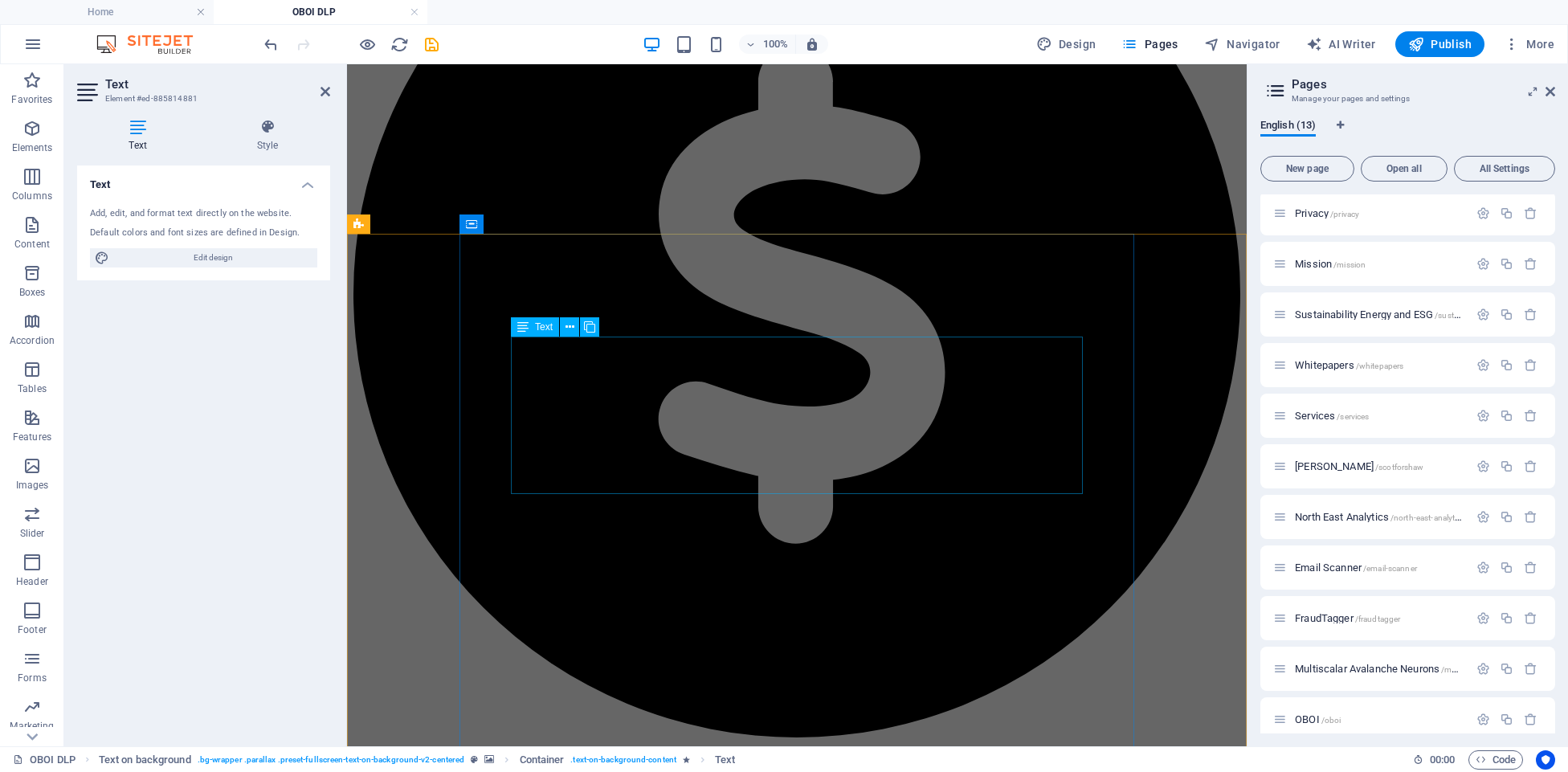
scroll to position [1179, 0]
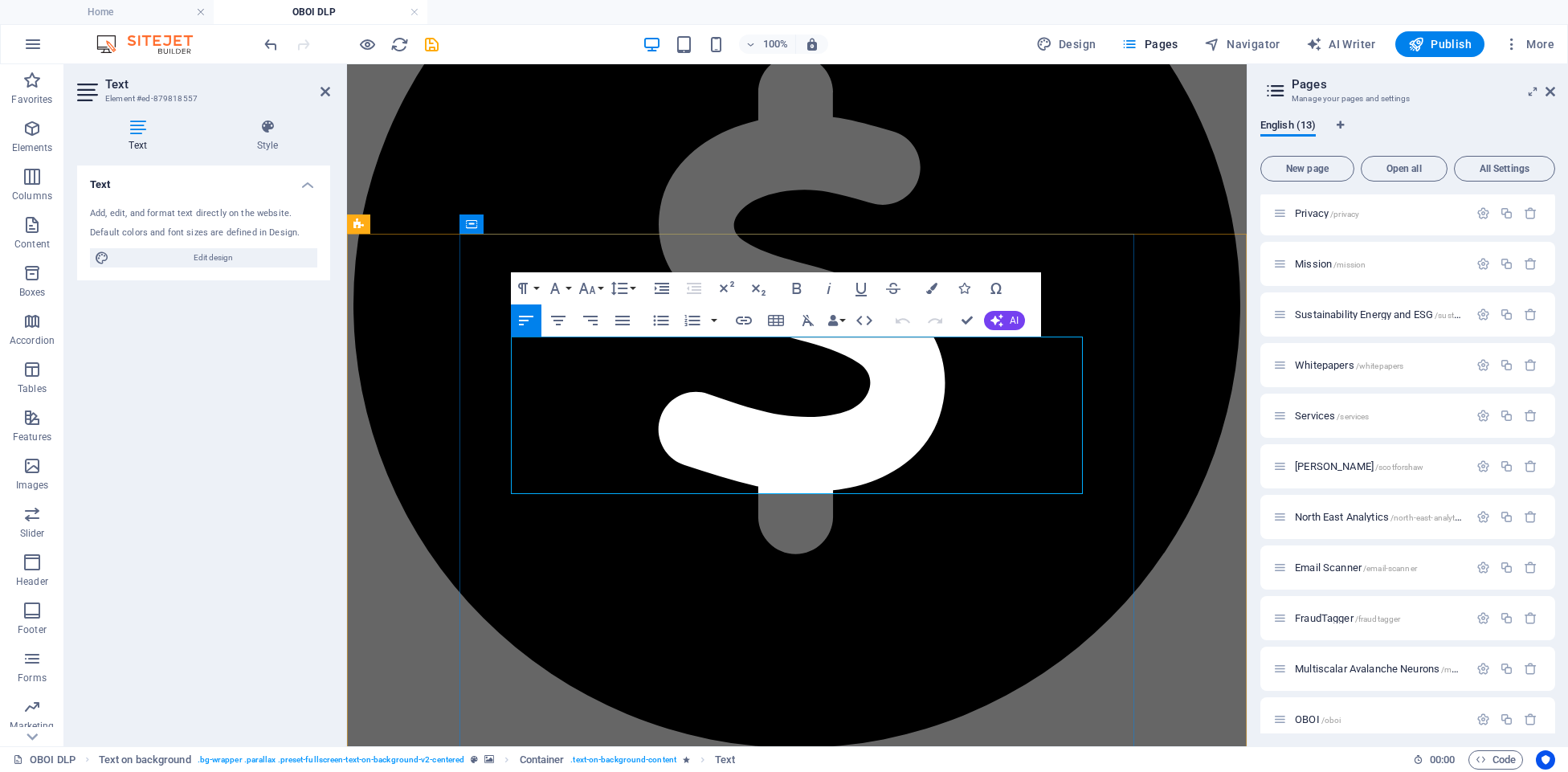
click at [600, 287] on button "Font Size" at bounding box center [590, 288] width 30 height 32
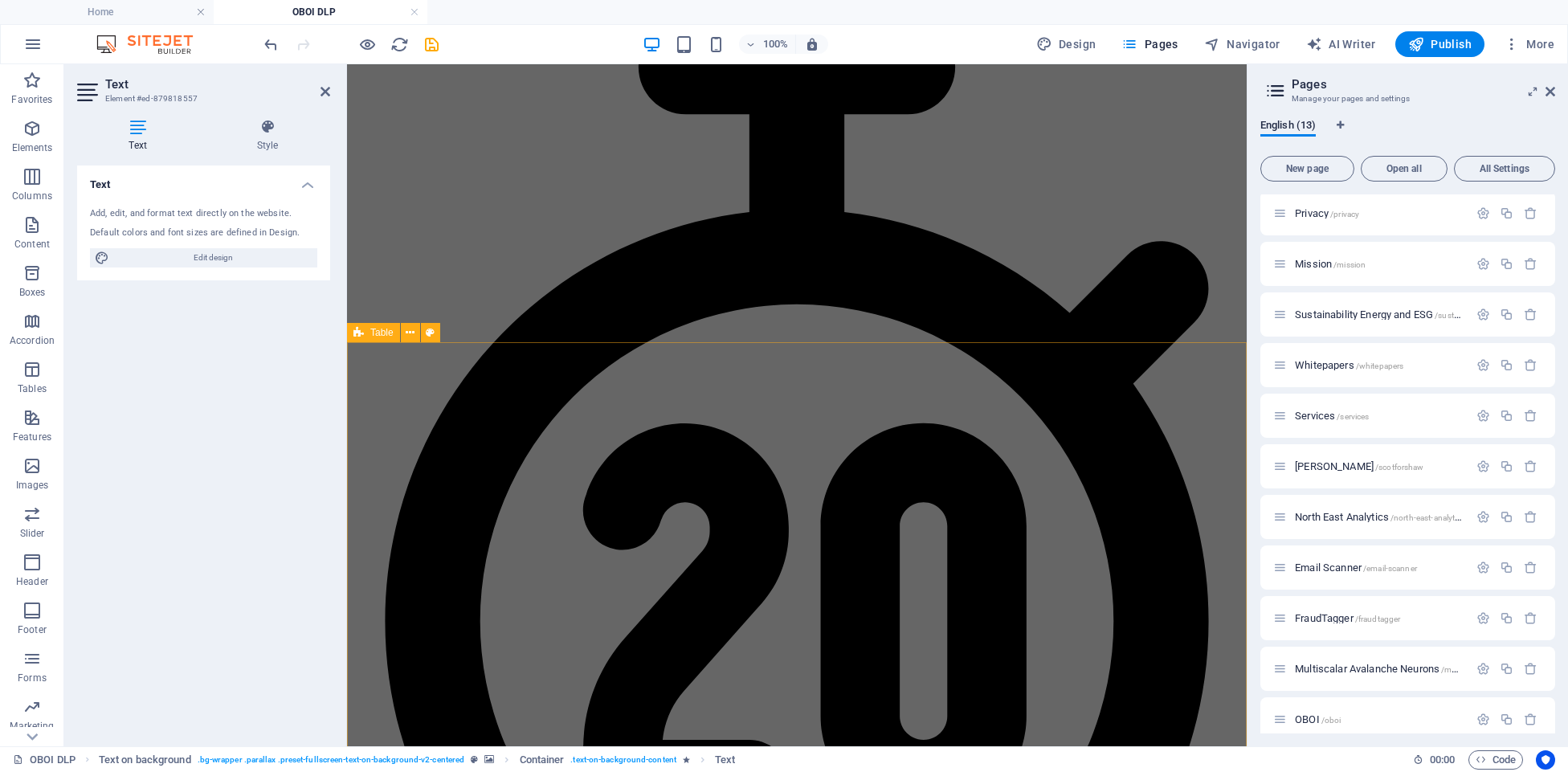
scroll to position [2007, 0]
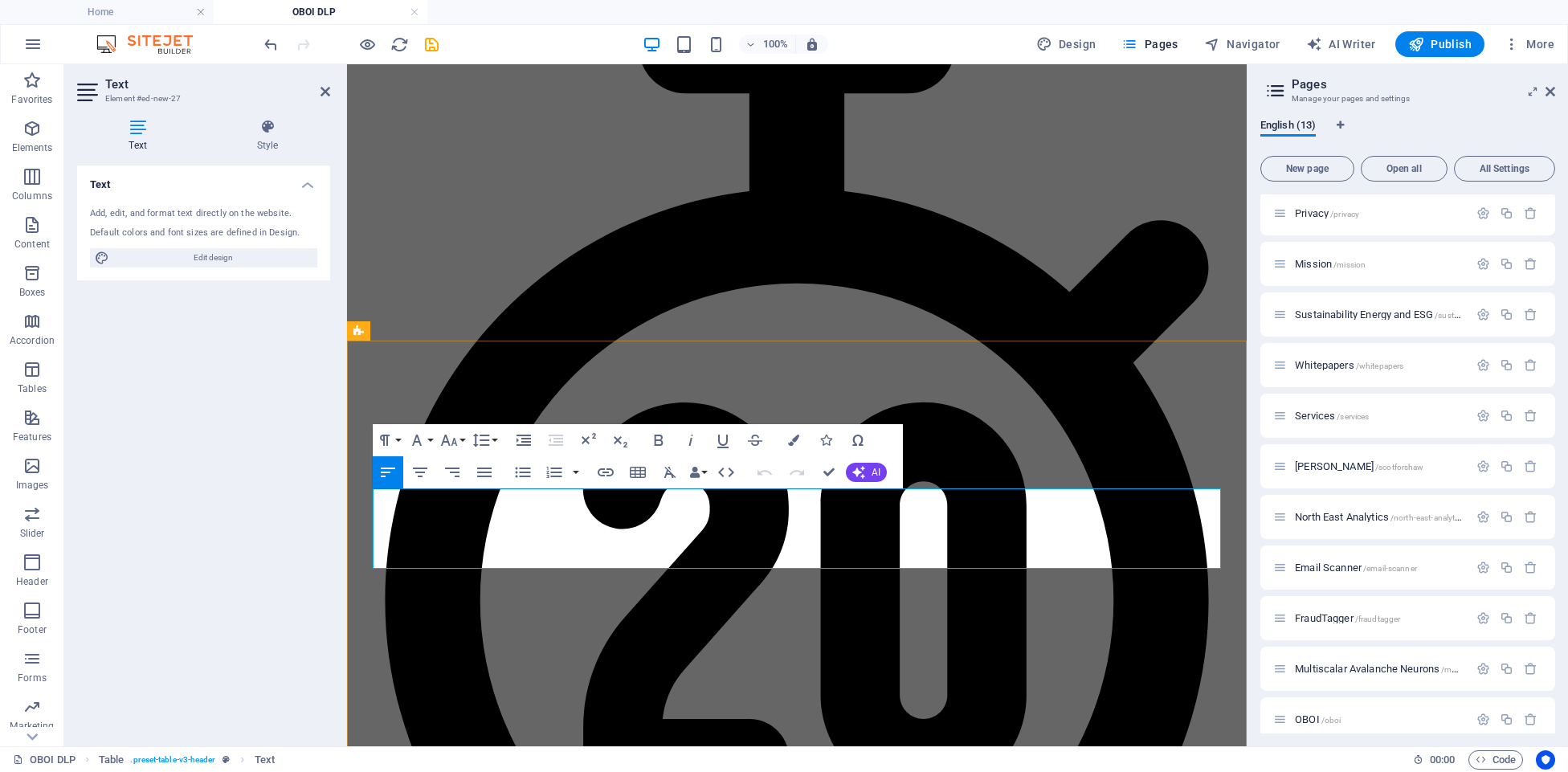
drag, startPoint x: 376, startPoint y: 498, endPoint x: 468, endPoint y: 553, distance: 107.2
click at [460, 443] on button "Font Size" at bounding box center [452, 440] width 30 height 32
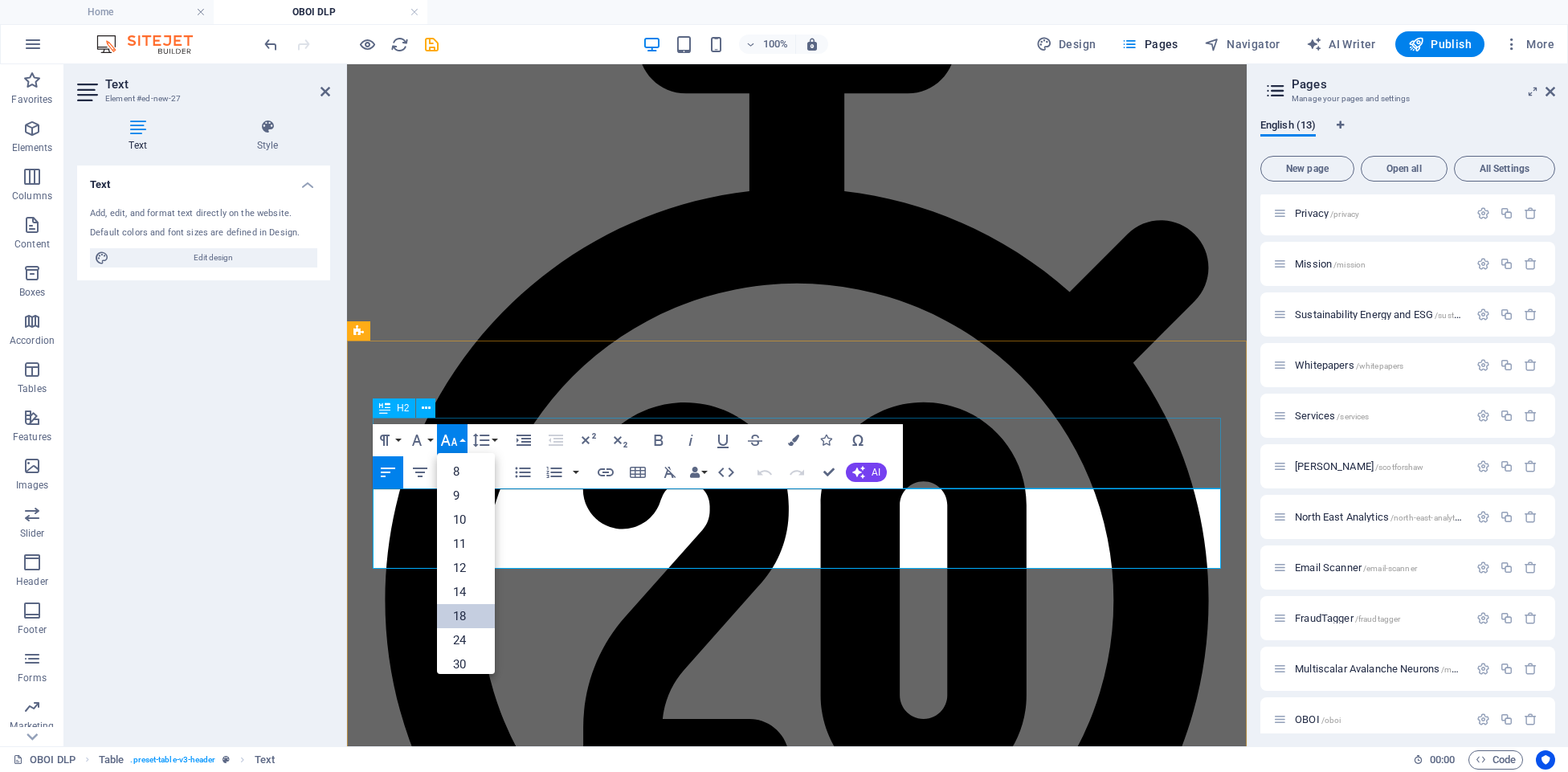
click at [471, 617] on link "18" at bounding box center [466, 616] width 58 height 24
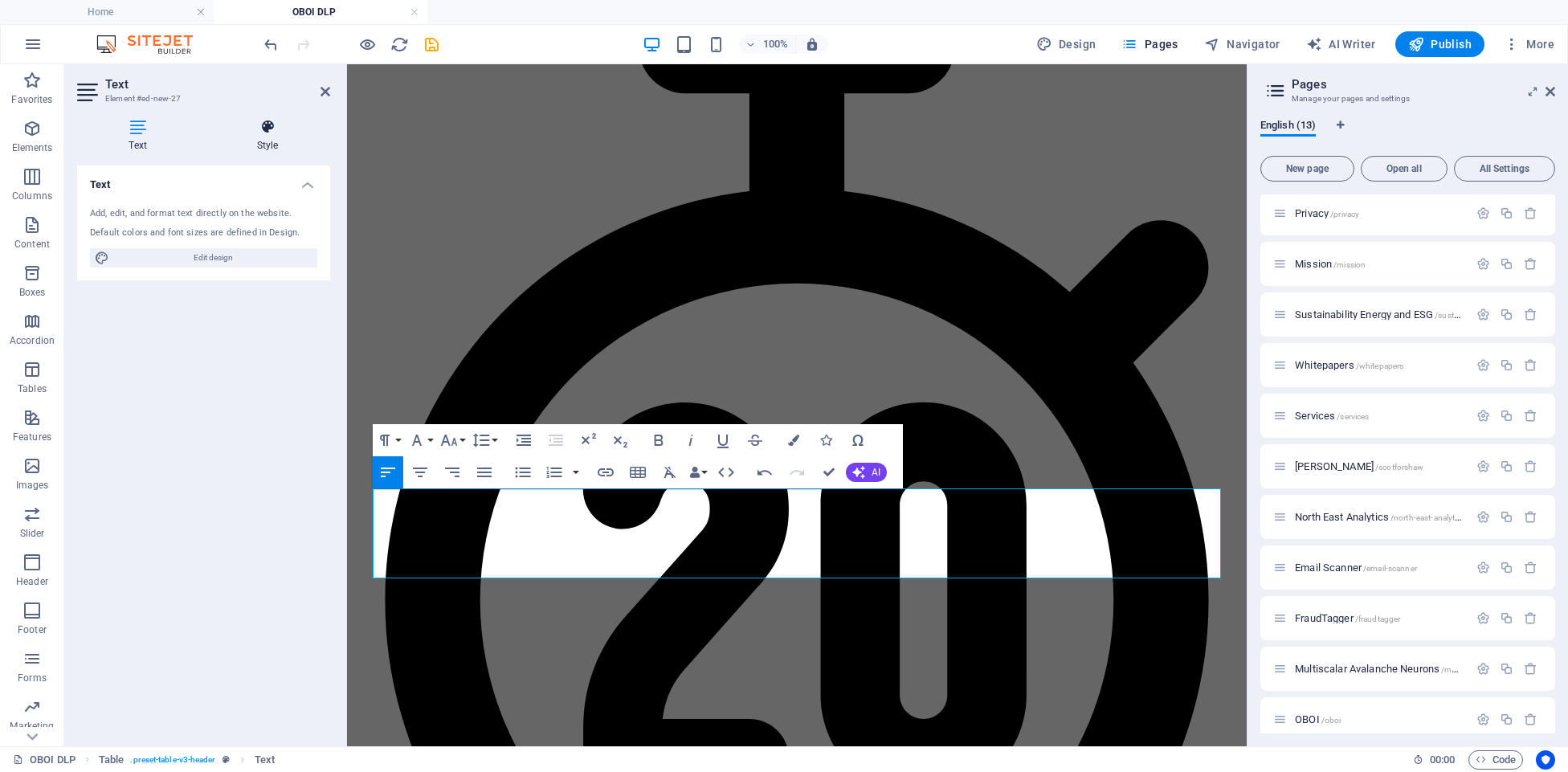
click at [253, 126] on icon at bounding box center [267, 126] width 125 height 16
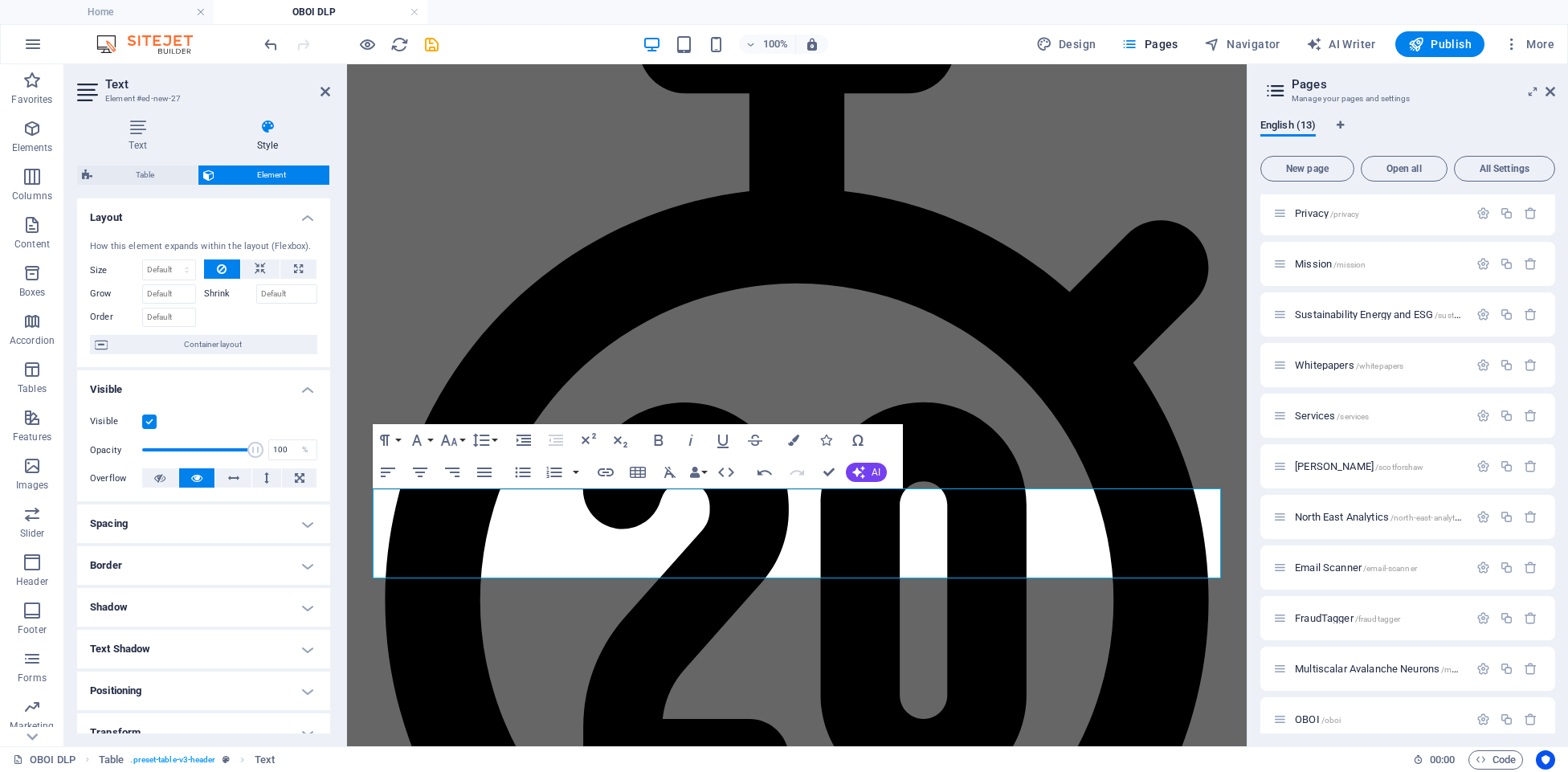
click at [194, 527] on h4 "Spacing" at bounding box center [204, 524] width 253 height 39
click at [265, 586] on span "Custom" at bounding box center [285, 583] width 55 height 19
click at [190, 611] on input "number" at bounding box center [213, 611] width 48 height 19
type input "25"
type input "0"
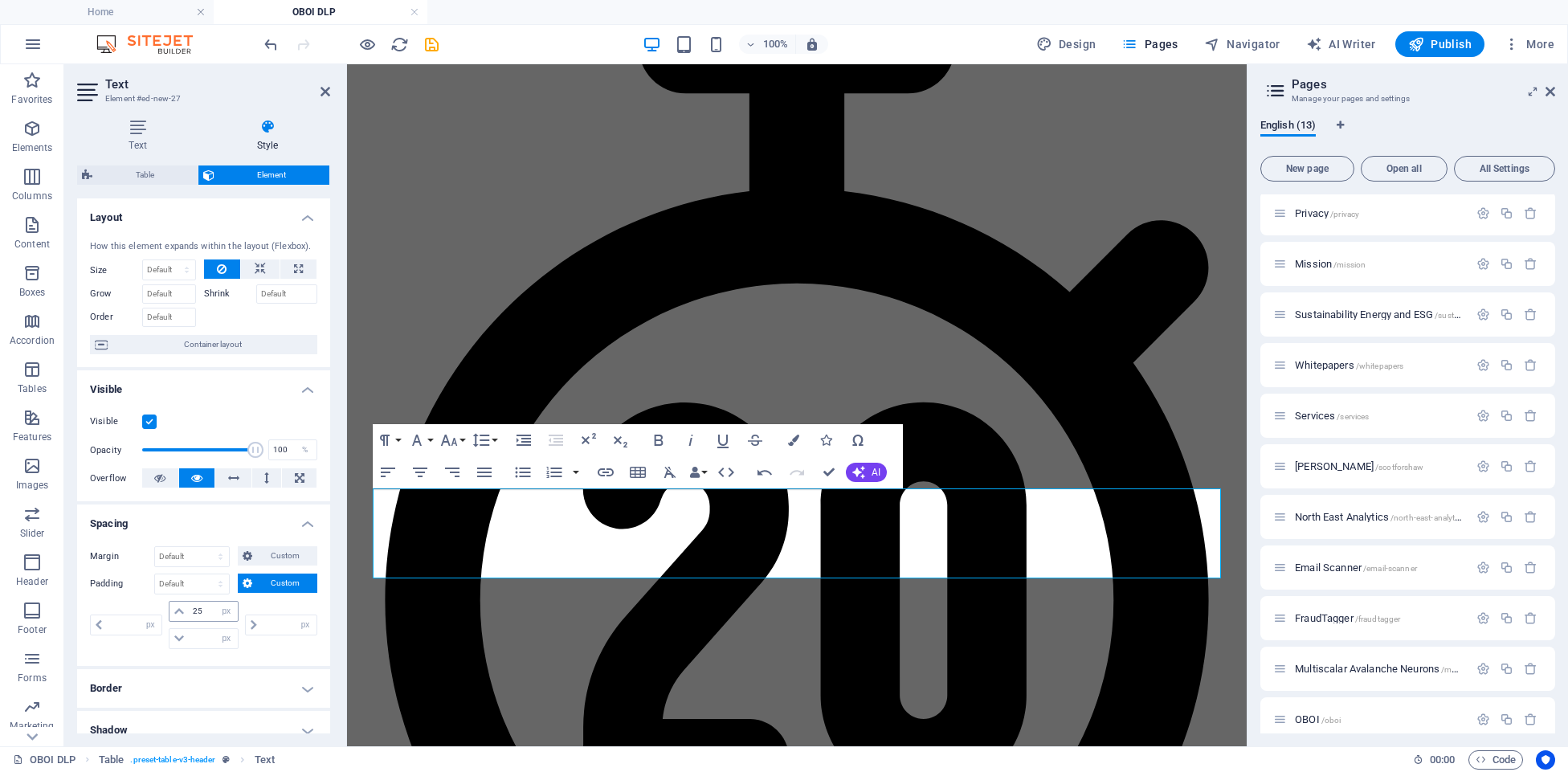
type input "0"
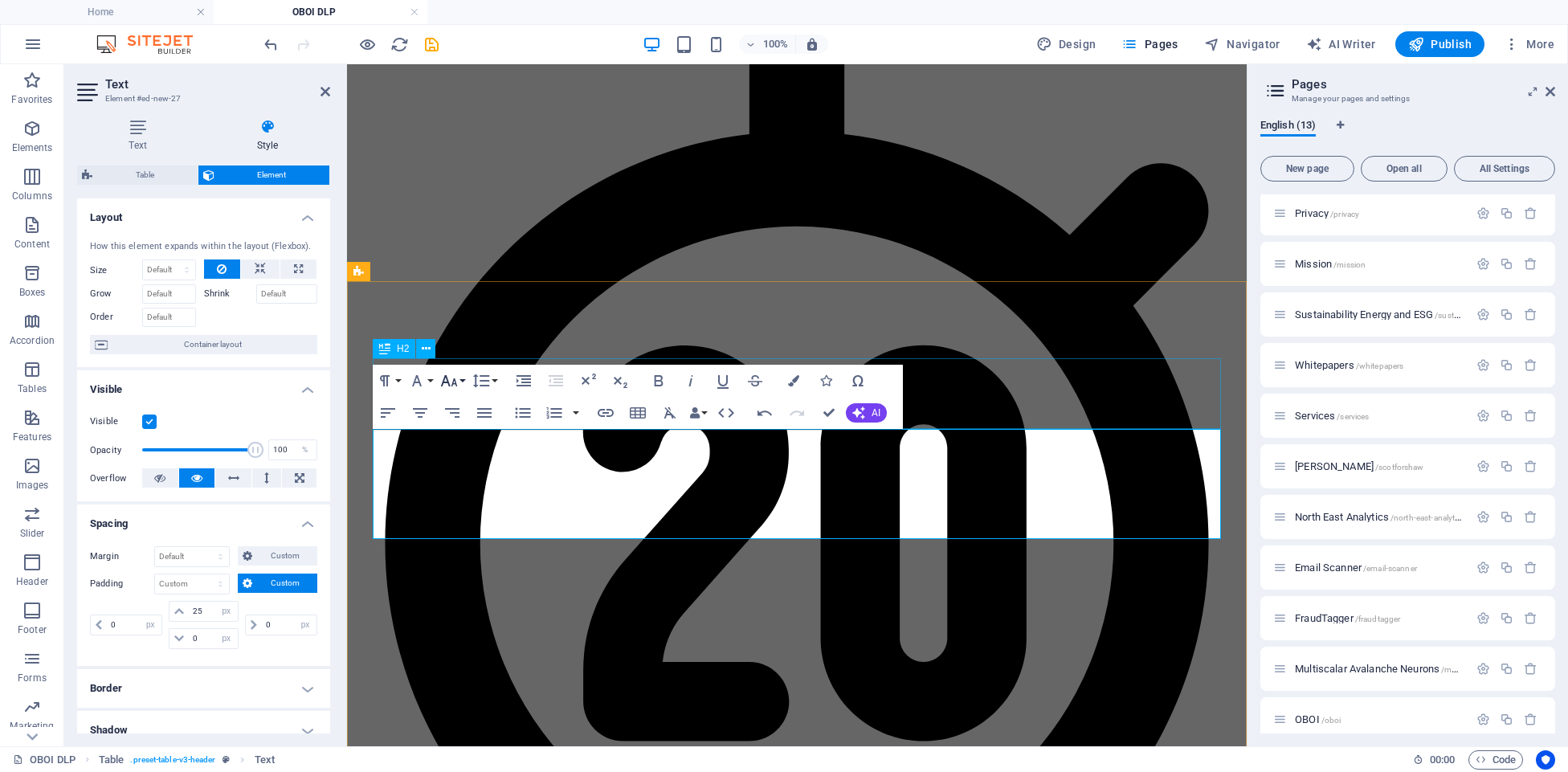
scroll to position [2066, 0]
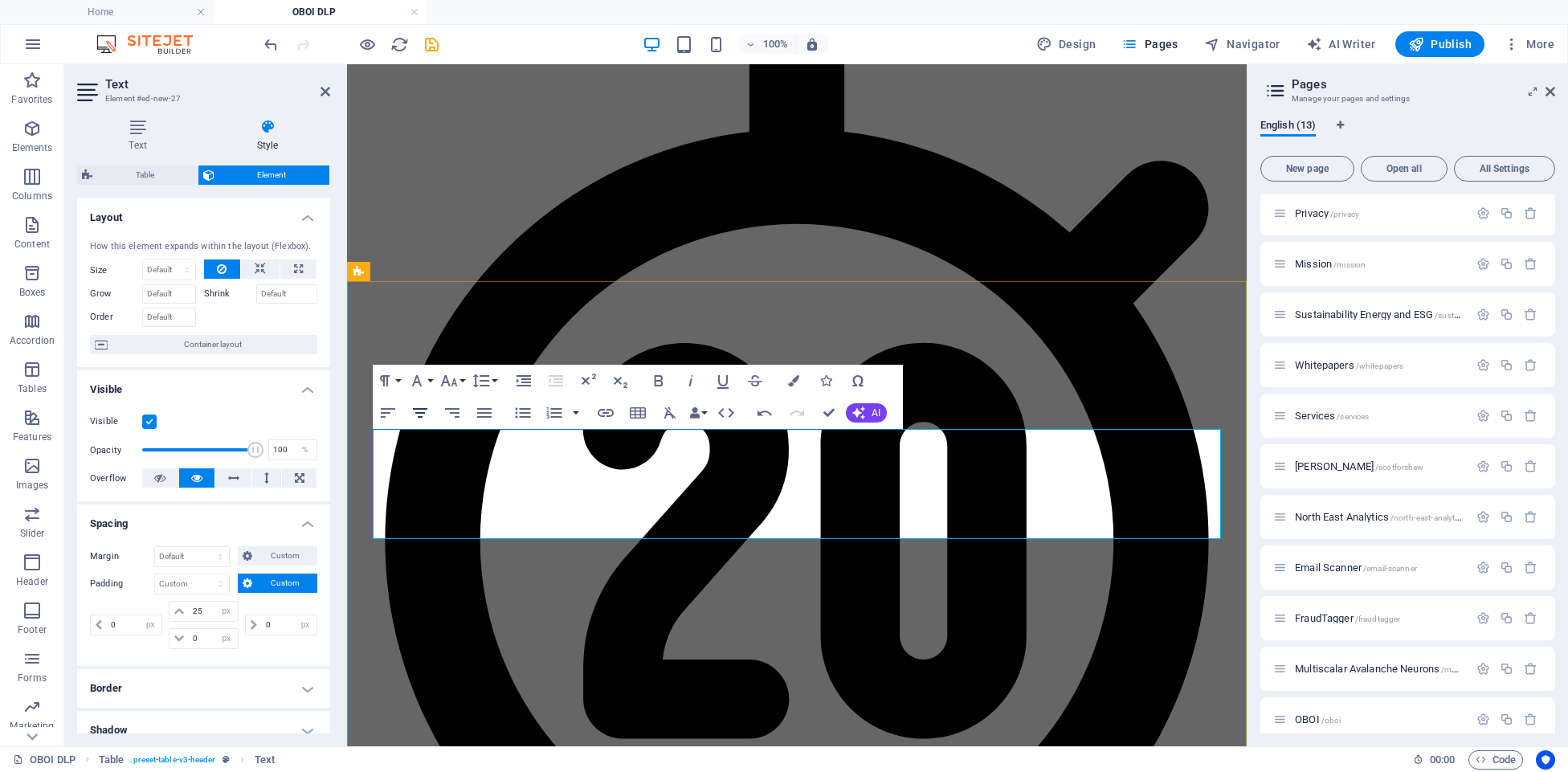
click at [418, 410] on icon "button" at bounding box center [421, 412] width 15 height 9
click at [421, 413] on icon "button" at bounding box center [421, 412] width 15 height 9
click at [447, 413] on icon "button" at bounding box center [452, 412] width 19 height 19
click at [424, 413] on icon "button" at bounding box center [421, 412] width 15 height 9
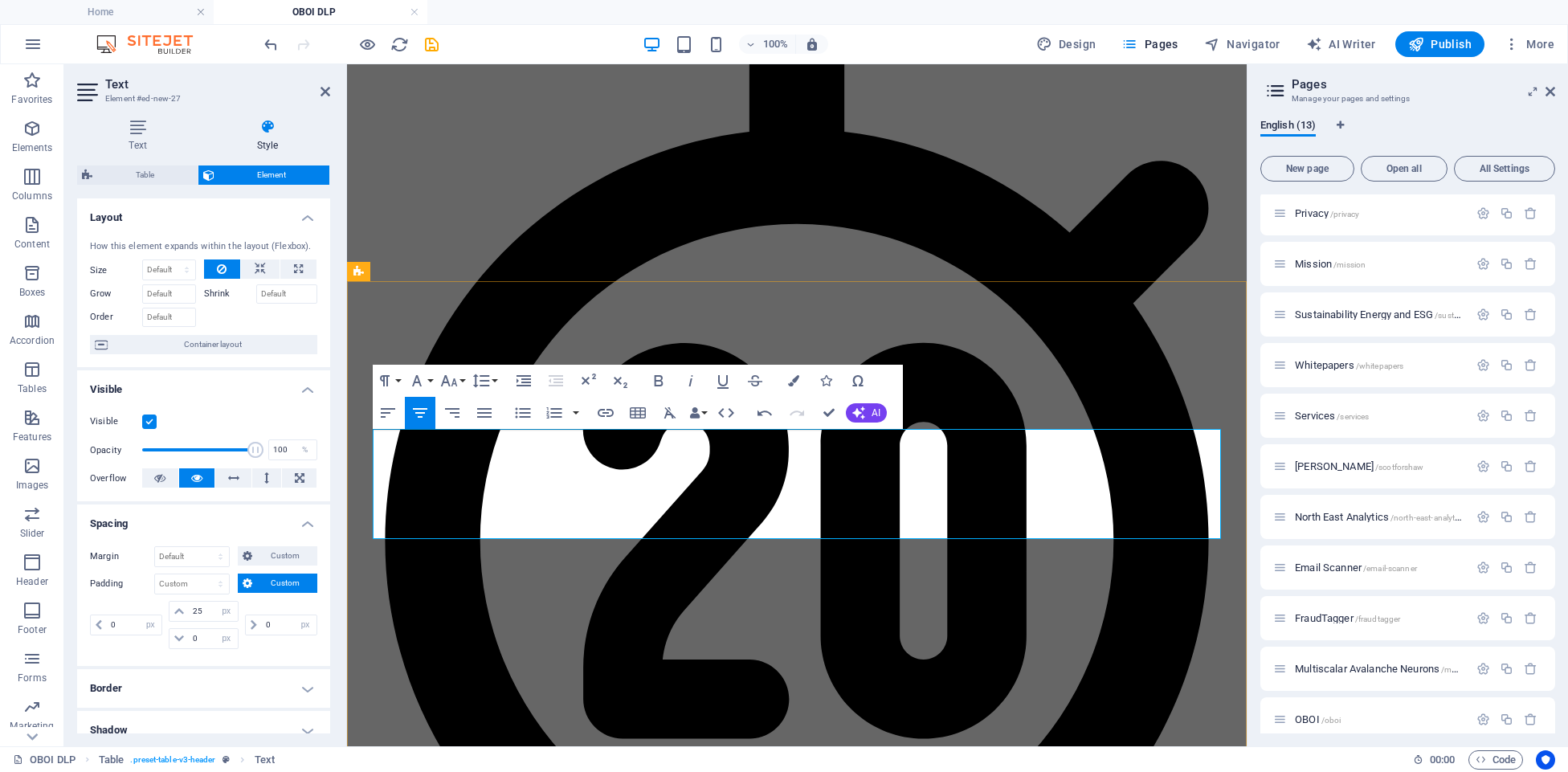
drag, startPoint x: 674, startPoint y: 445, endPoint x: 509, endPoint y: 445, distance: 165.0
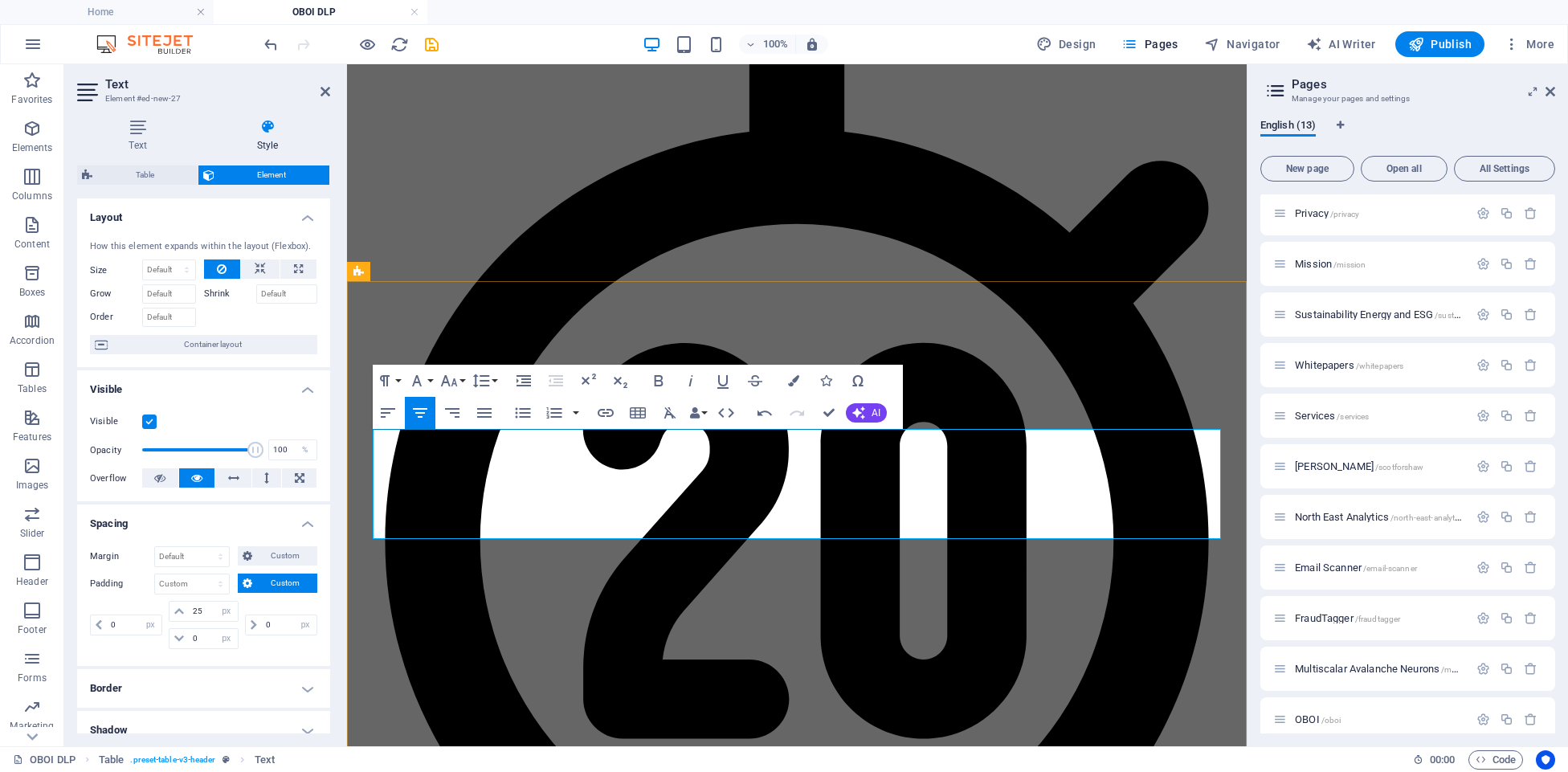
drag, startPoint x: 700, startPoint y: 498, endPoint x: 711, endPoint y: 507, distance: 14.2
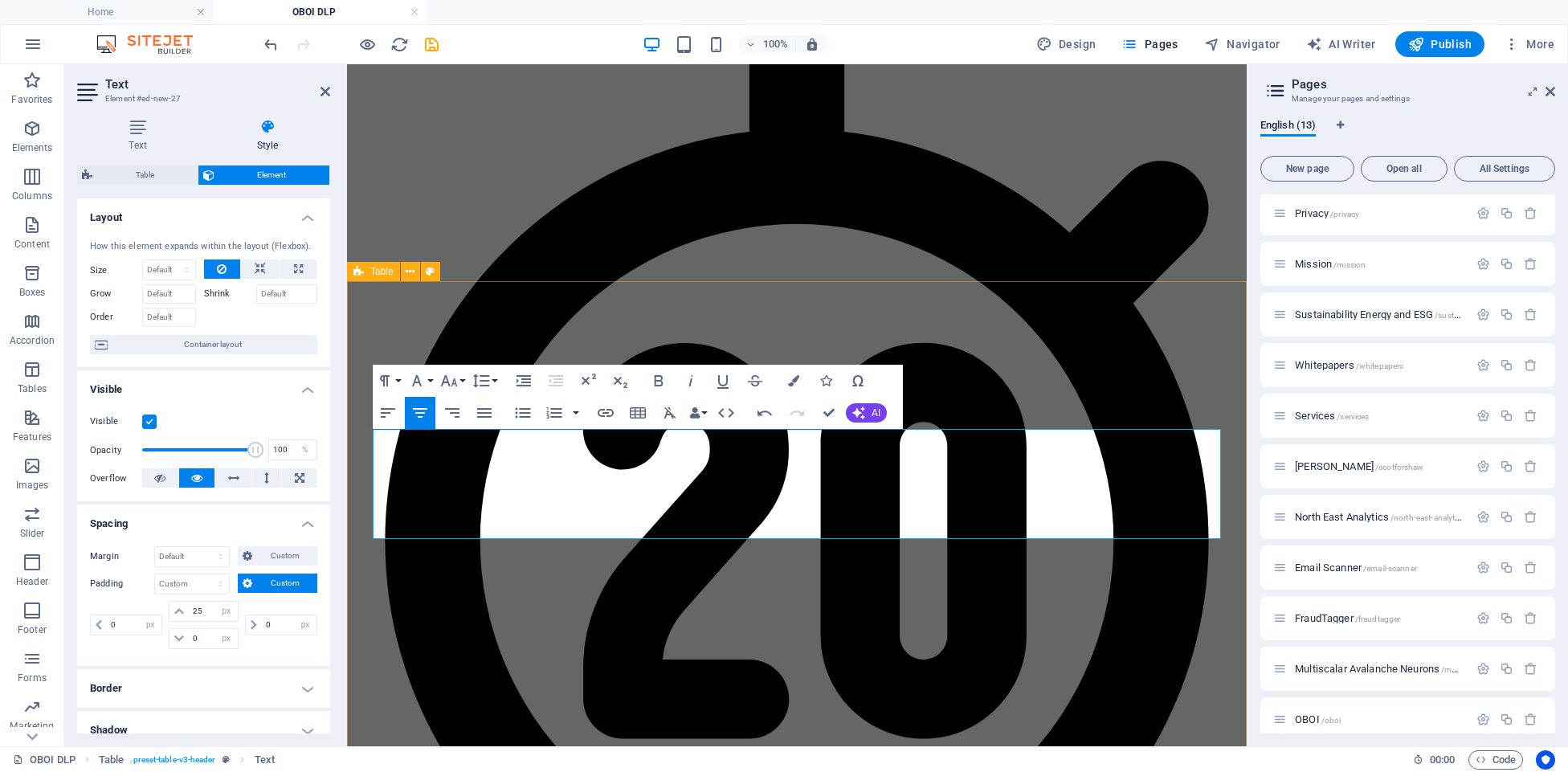
drag, startPoint x: 769, startPoint y: 530, endPoint x: 382, endPoint y: 439, distance: 397.6
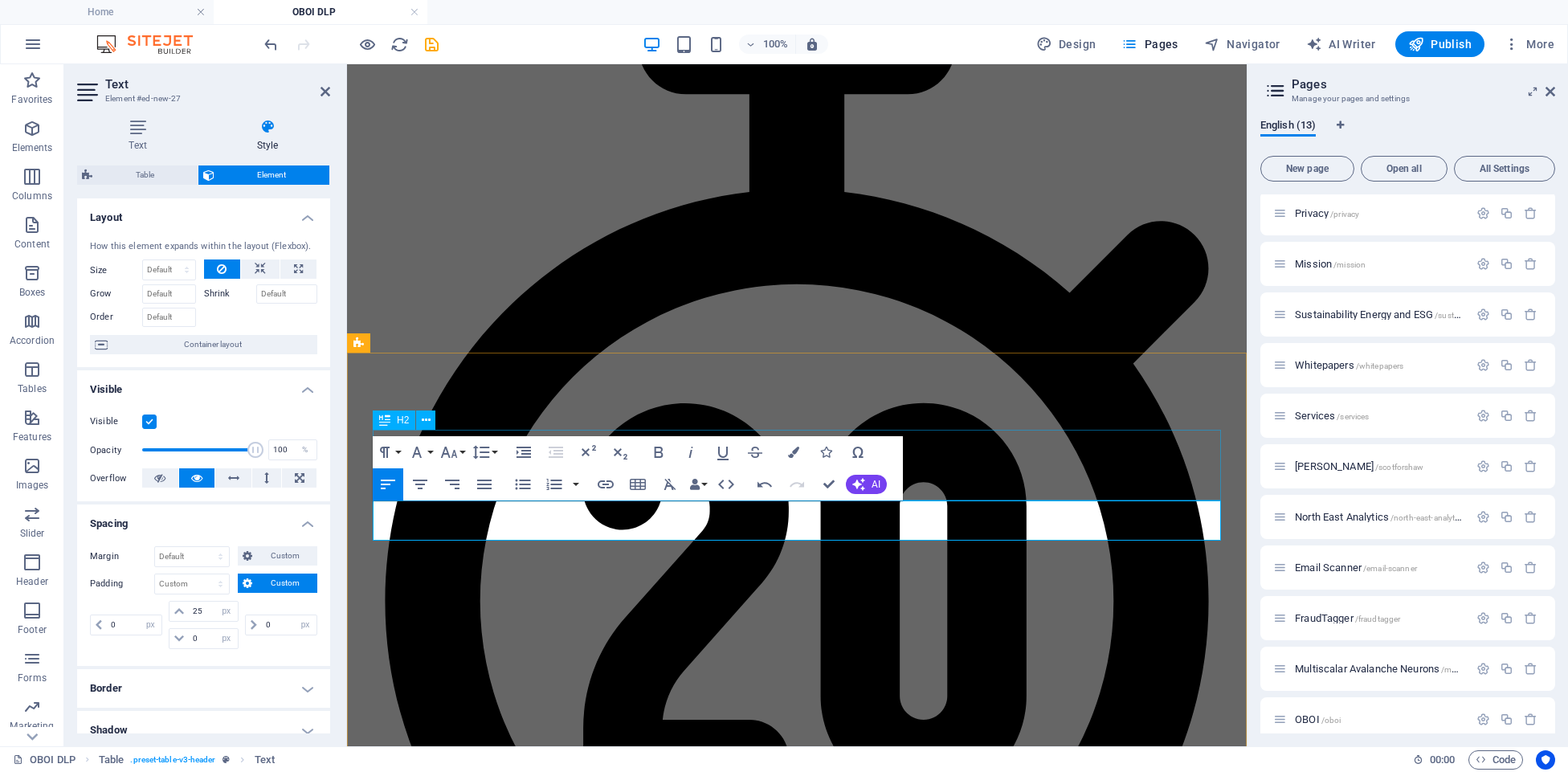
scroll to position [2008, 0]
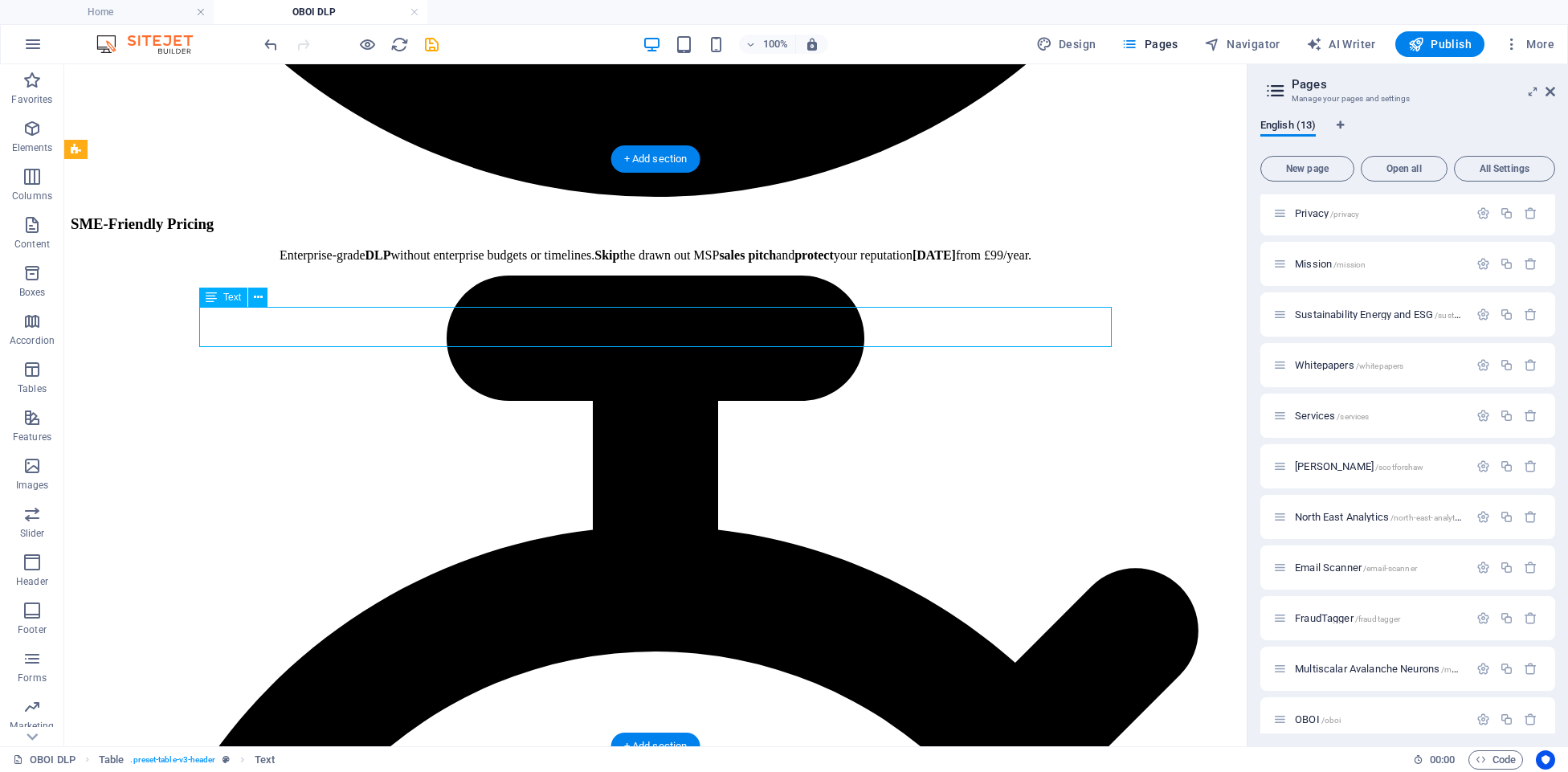
select select "px"
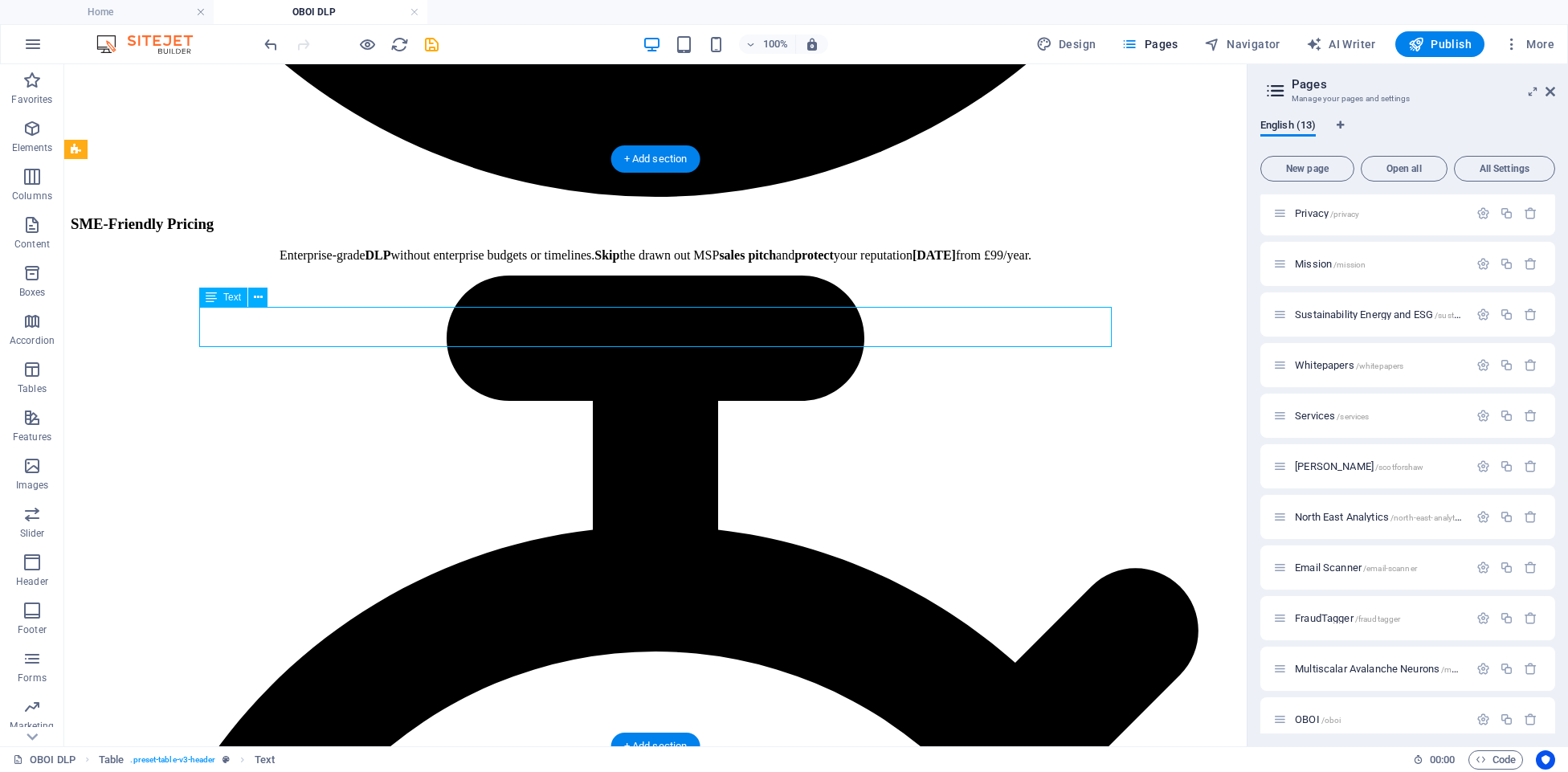
select select "px"
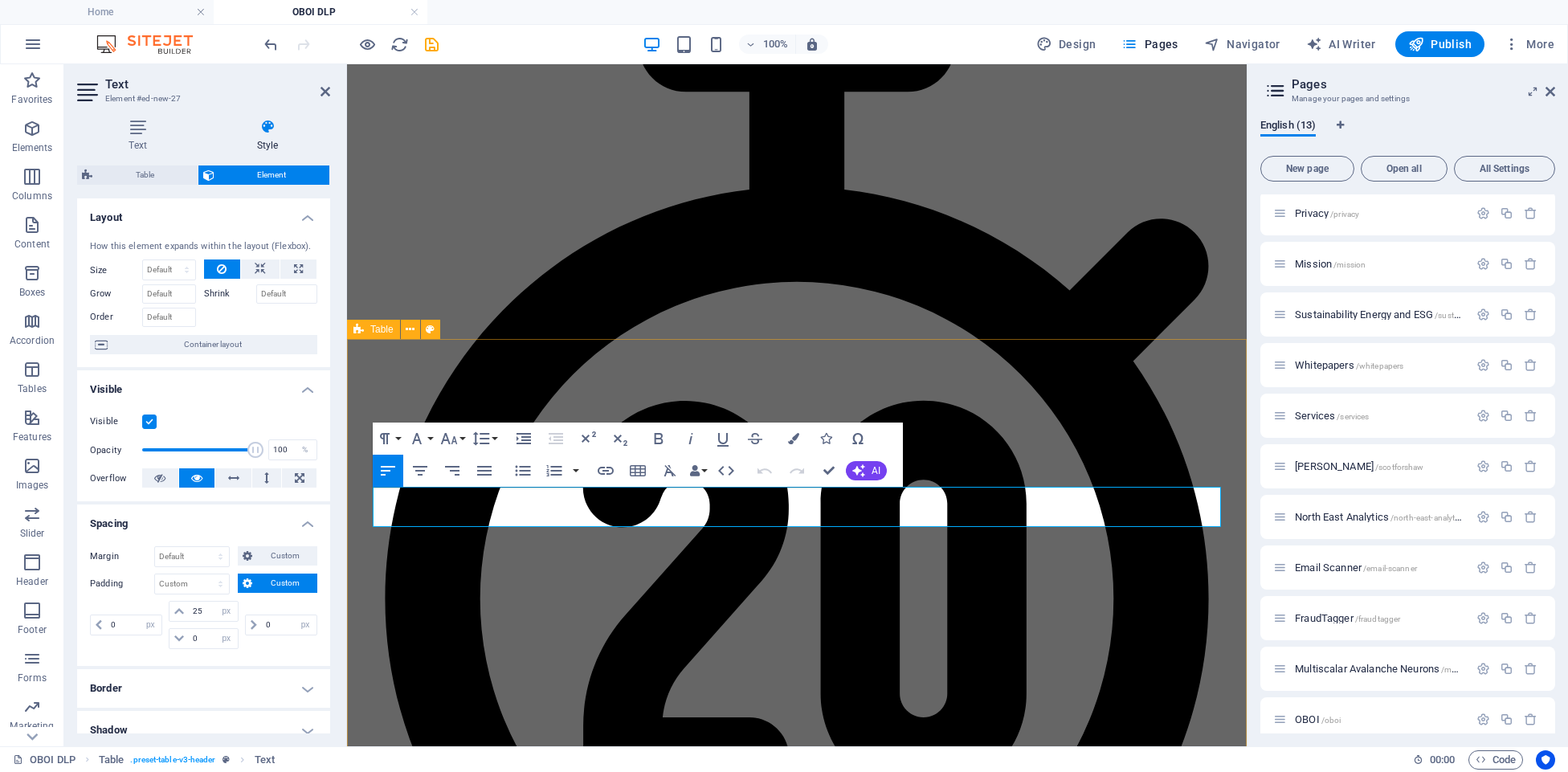
drag, startPoint x: 467, startPoint y: 507, endPoint x: 370, endPoint y: 506, distance: 97.0
click at [418, 468] on icon "button" at bounding box center [421, 470] width 15 height 9
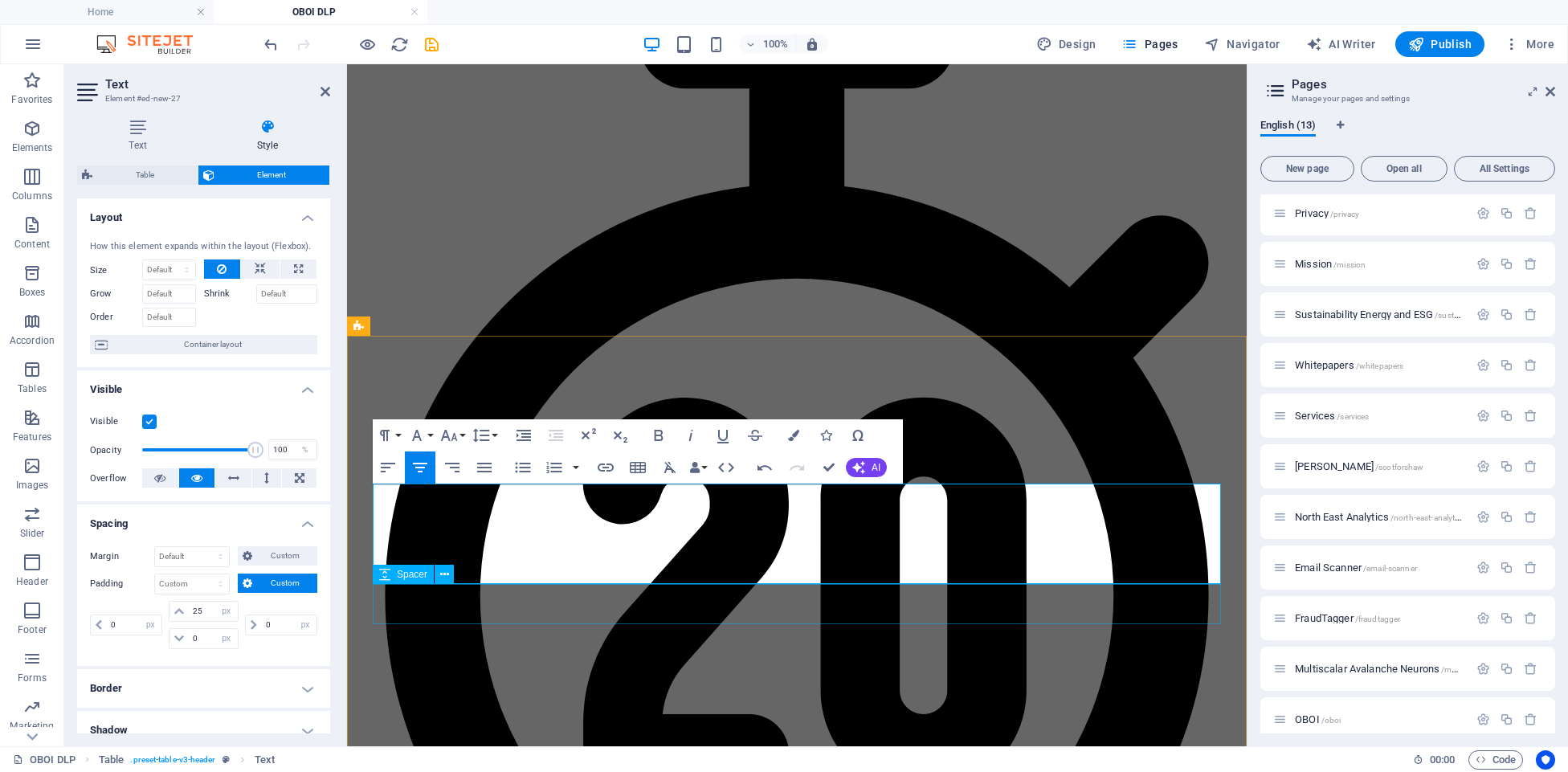
drag, startPoint x: 381, startPoint y: 517, endPoint x: 584, endPoint y: 520, distance: 203.0
click at [457, 437] on icon "button" at bounding box center [448, 435] width 19 height 19
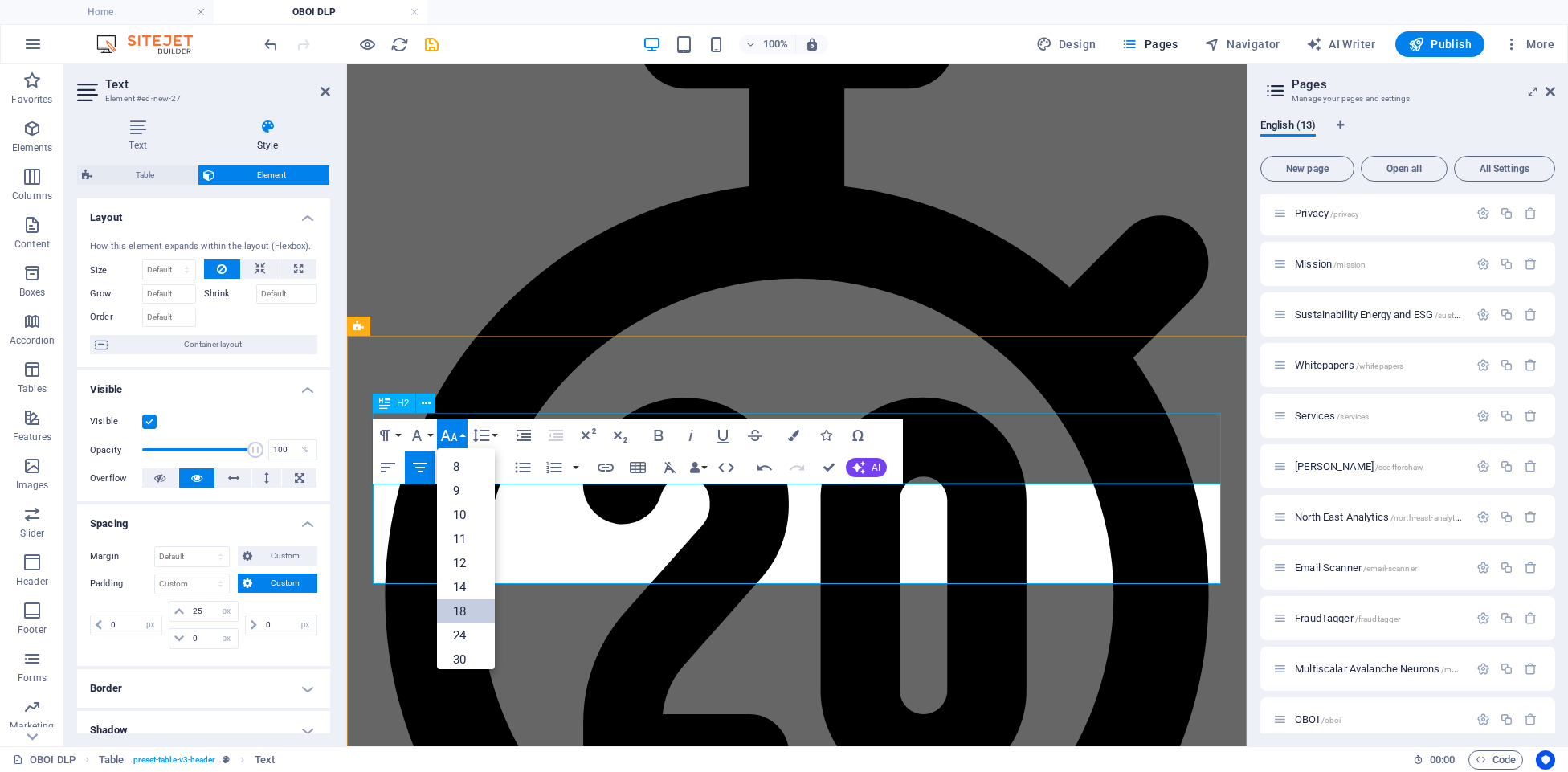
click at [469, 608] on link "18" at bounding box center [466, 612] width 58 height 24
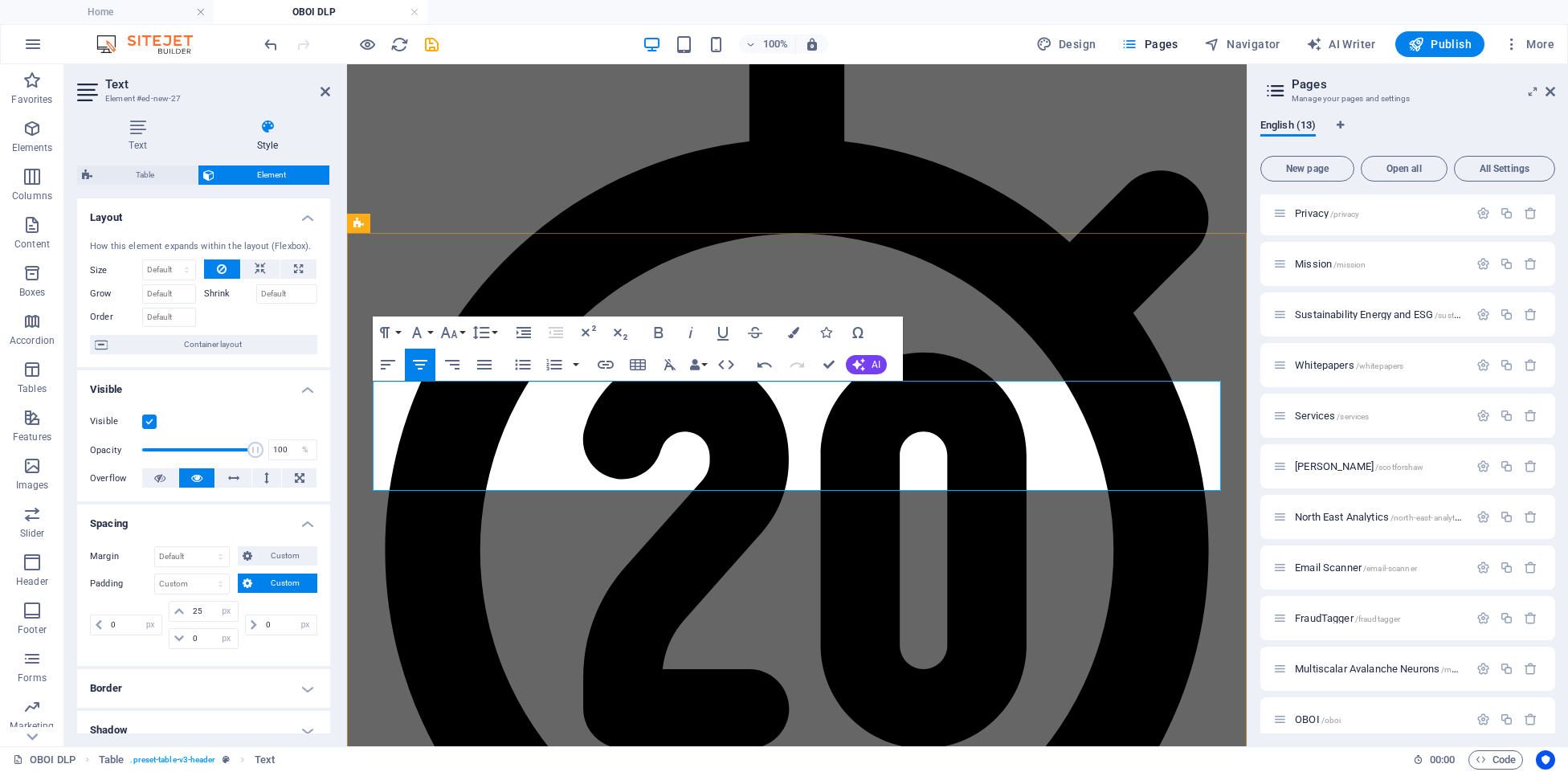
scroll to position [2126, 0]
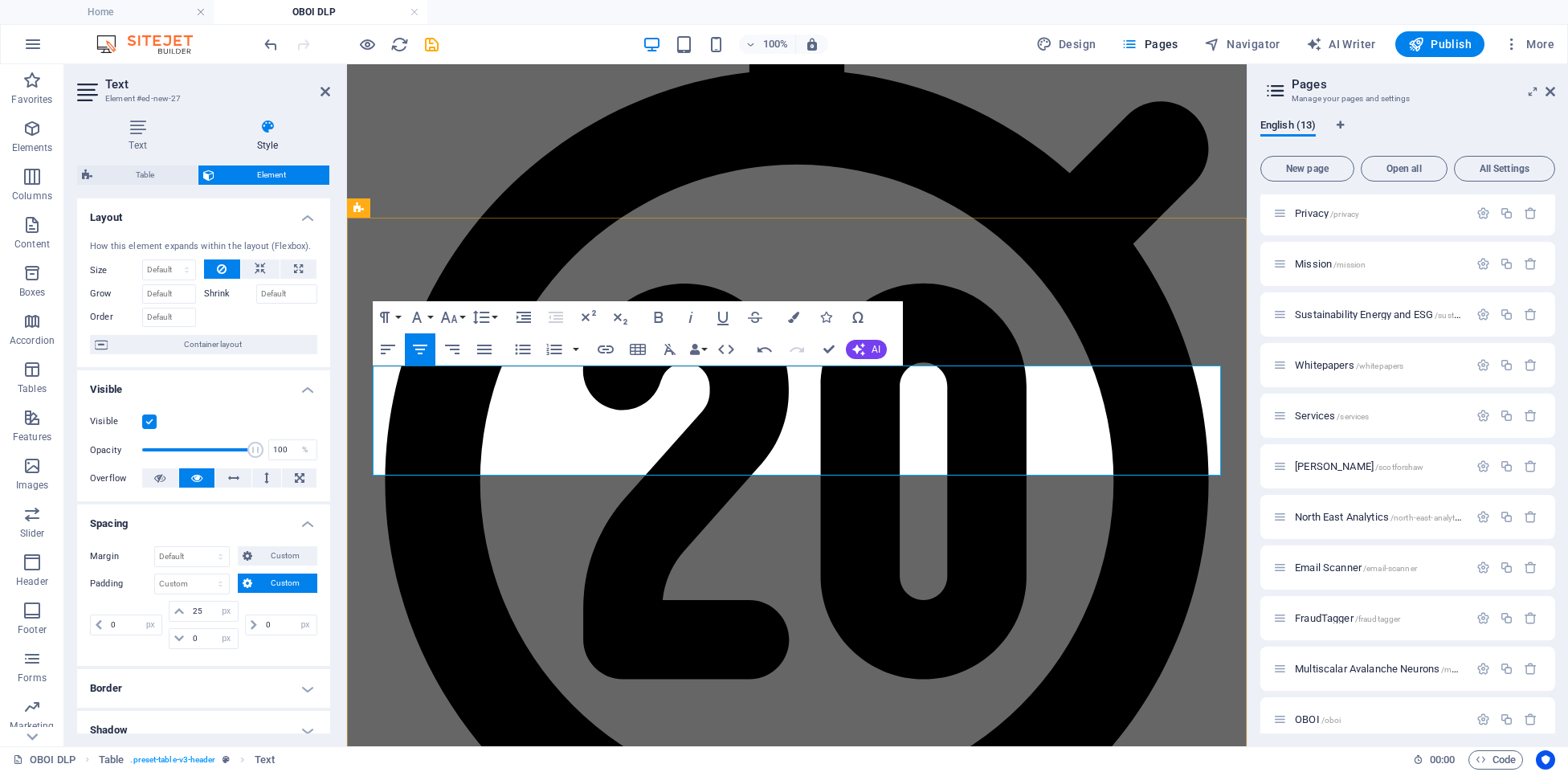
scroll to position [2132, 0]
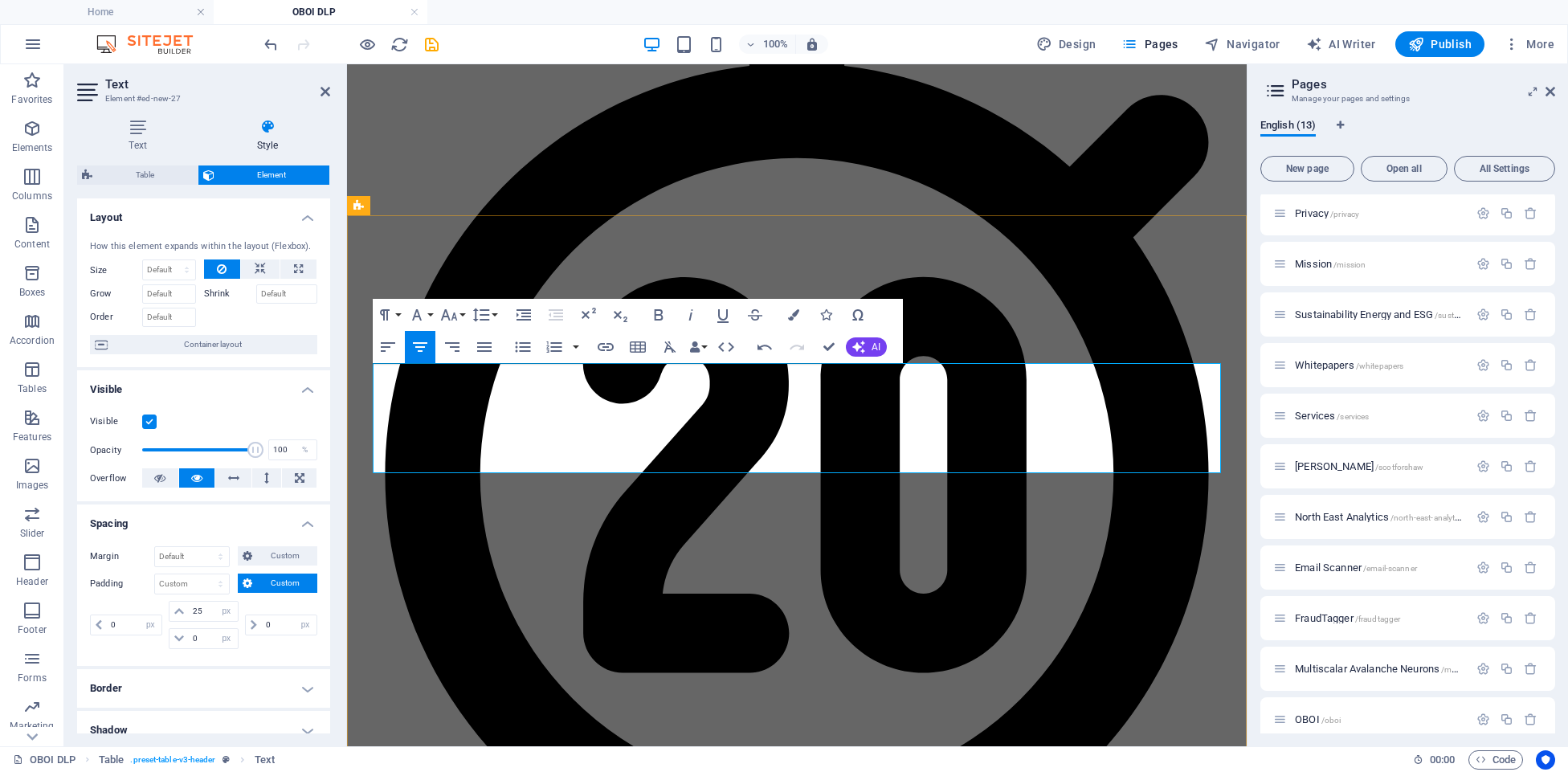
drag, startPoint x: 1209, startPoint y: 395, endPoint x: 1145, endPoint y: 398, distance: 64.1
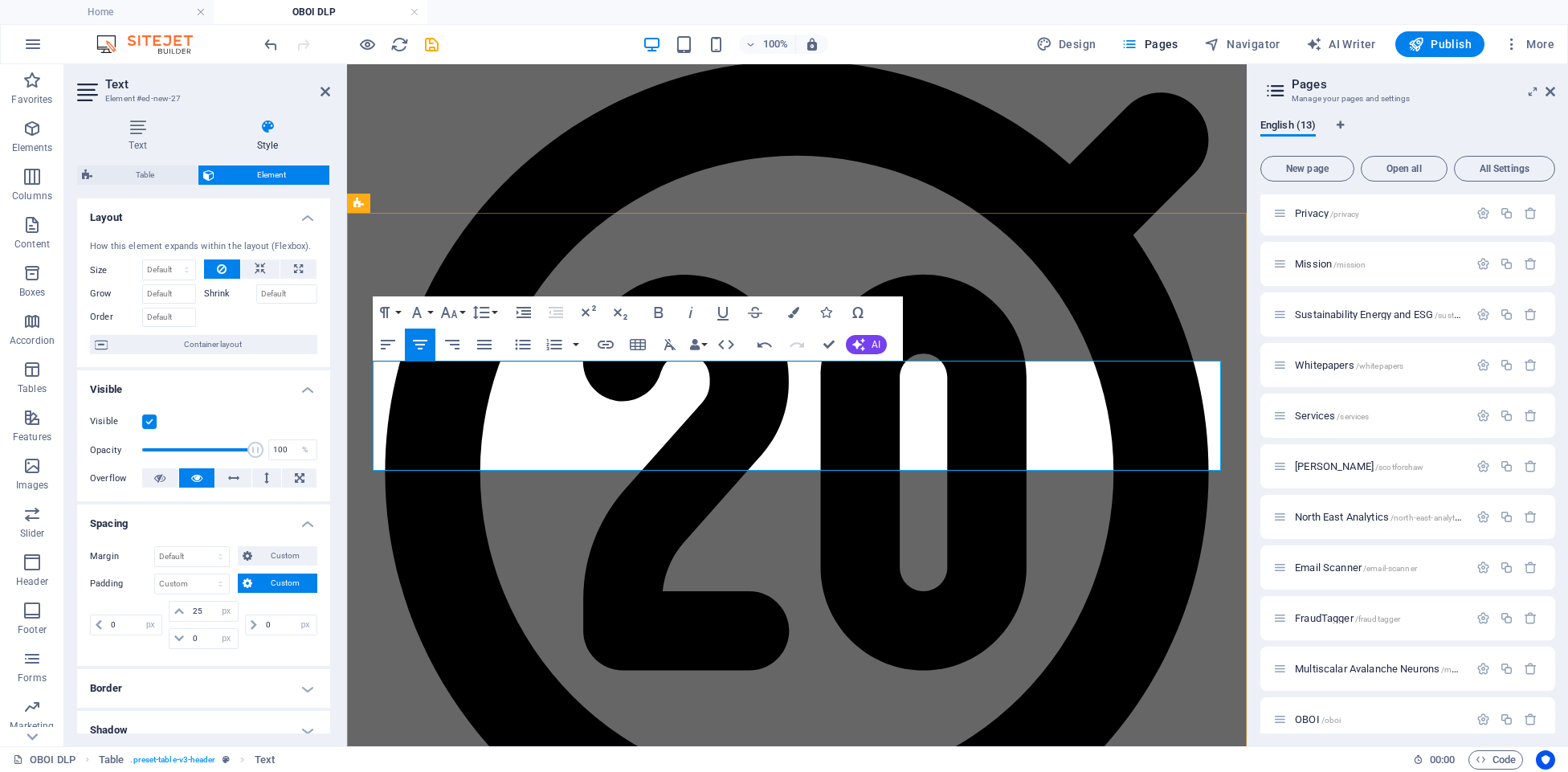
drag, startPoint x: 1147, startPoint y: 395, endPoint x: 1174, endPoint y: 398, distance: 27.2
click at [660, 317] on icon "button" at bounding box center [659, 312] width 19 height 19
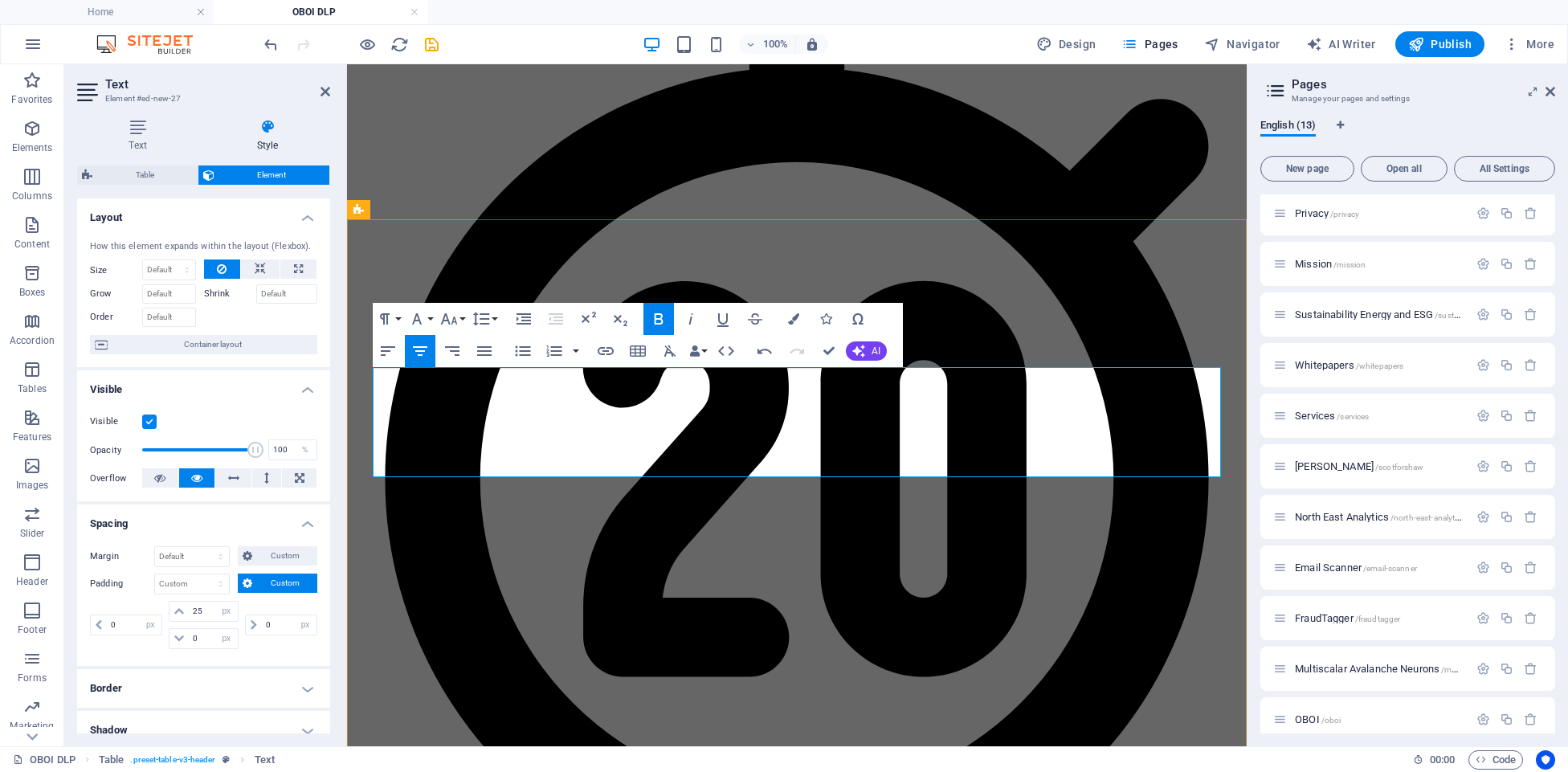
drag, startPoint x: 903, startPoint y: 398, endPoint x: 943, endPoint y: 396, distance: 40.0
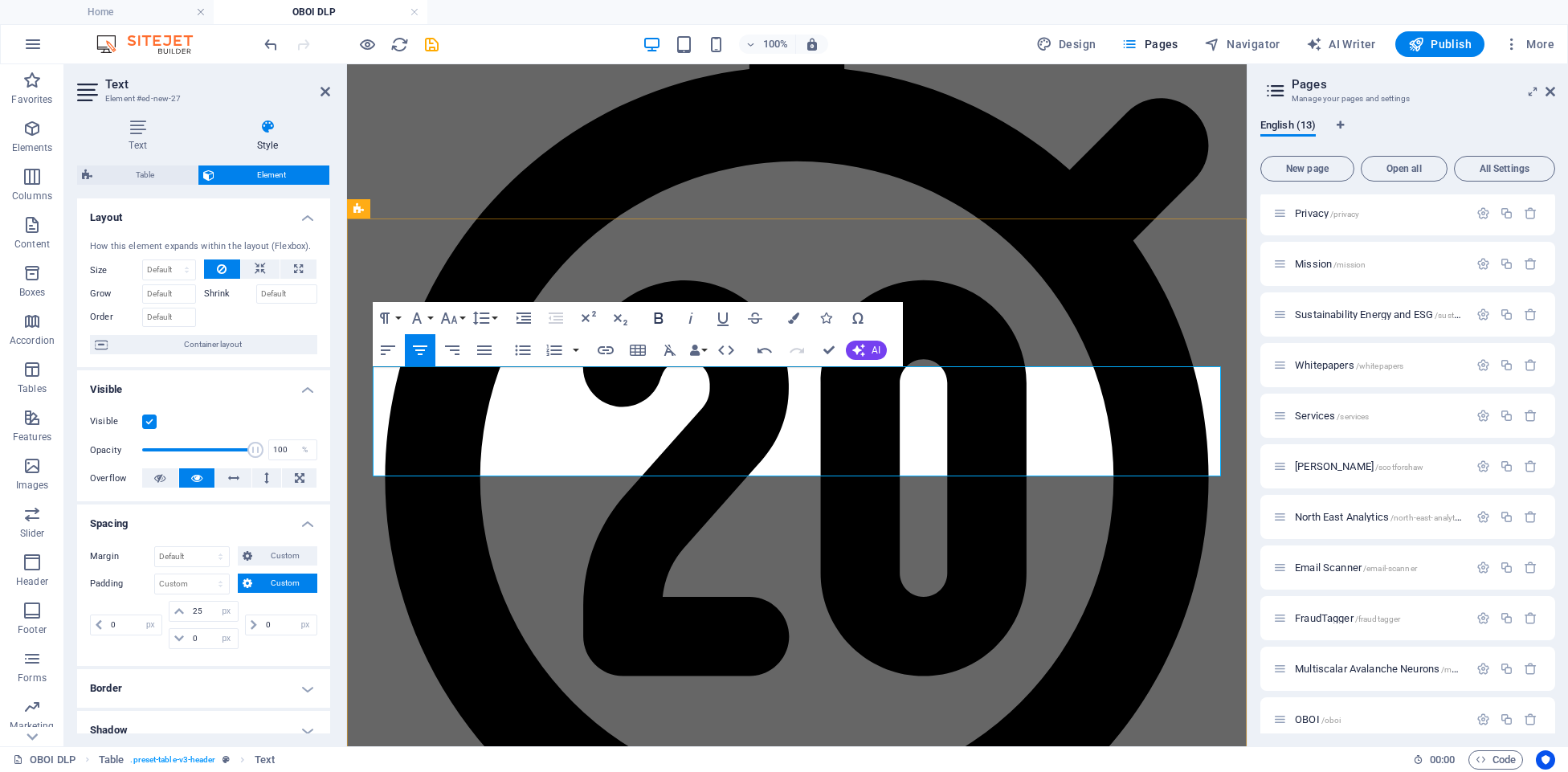
click at [658, 316] on icon "button" at bounding box center [659, 317] width 19 height 19
click at [655, 311] on icon "button" at bounding box center [659, 317] width 19 height 19
drag, startPoint x: 441, startPoint y: 423, endPoint x: 505, endPoint y: 357, distance: 91.9
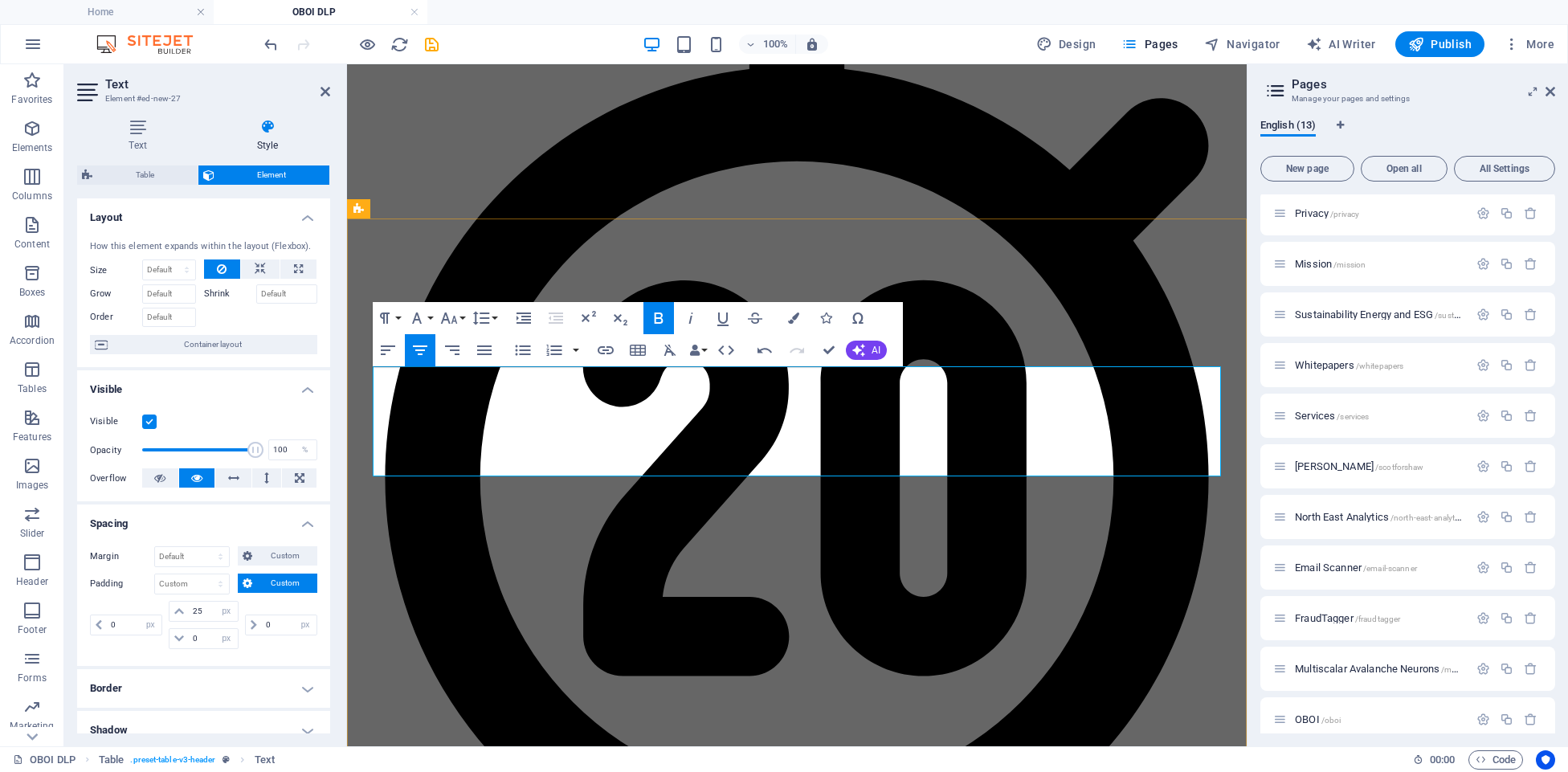
click at [656, 317] on icon "button" at bounding box center [659, 318] width 9 height 11
click at [659, 315] on icon "button" at bounding box center [659, 317] width 19 height 19
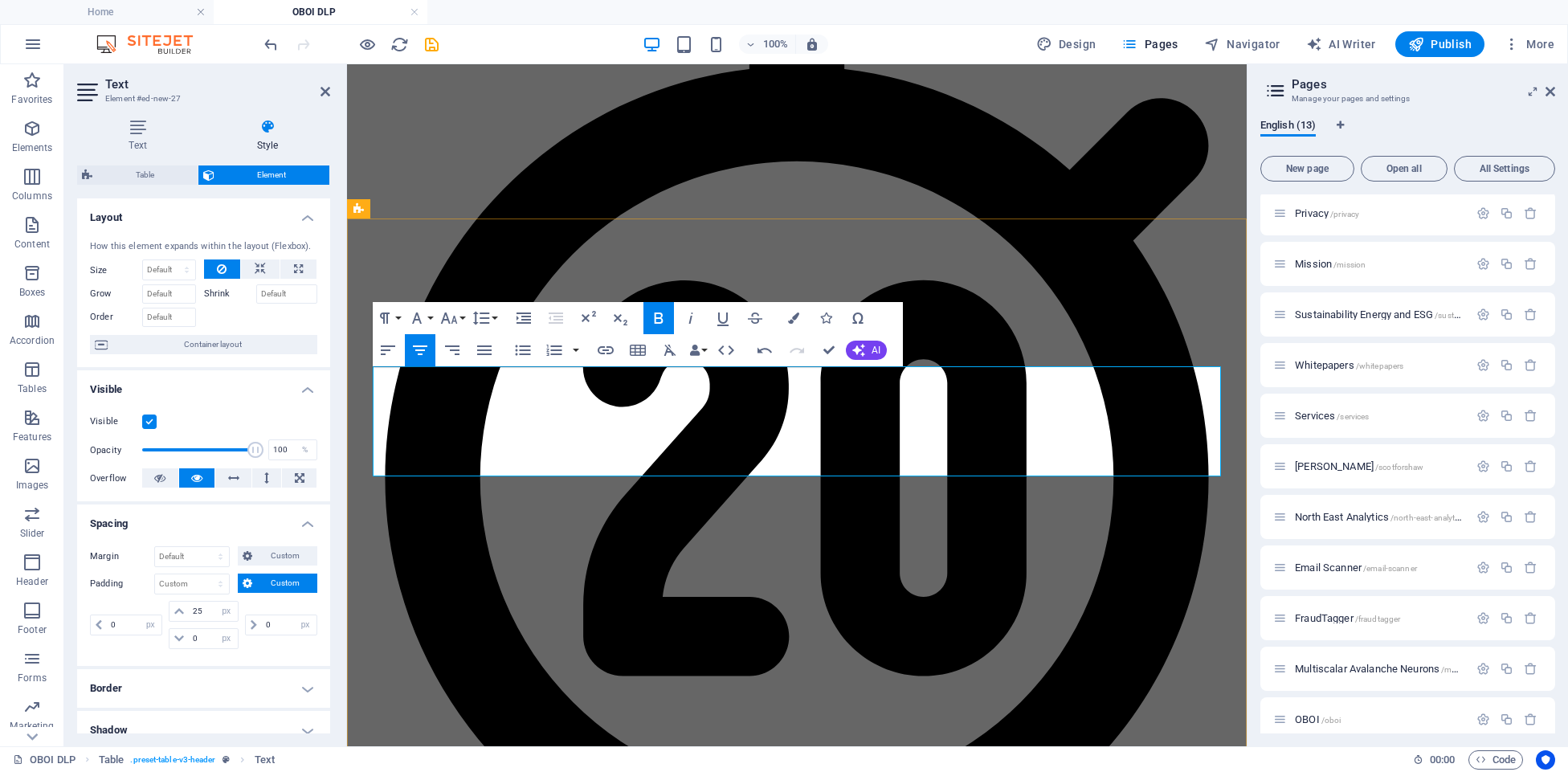
drag, startPoint x: 766, startPoint y: 422, endPoint x: 689, endPoint y: 425, distance: 77.1
click at [660, 315] on icon "button" at bounding box center [659, 318] width 9 height 11
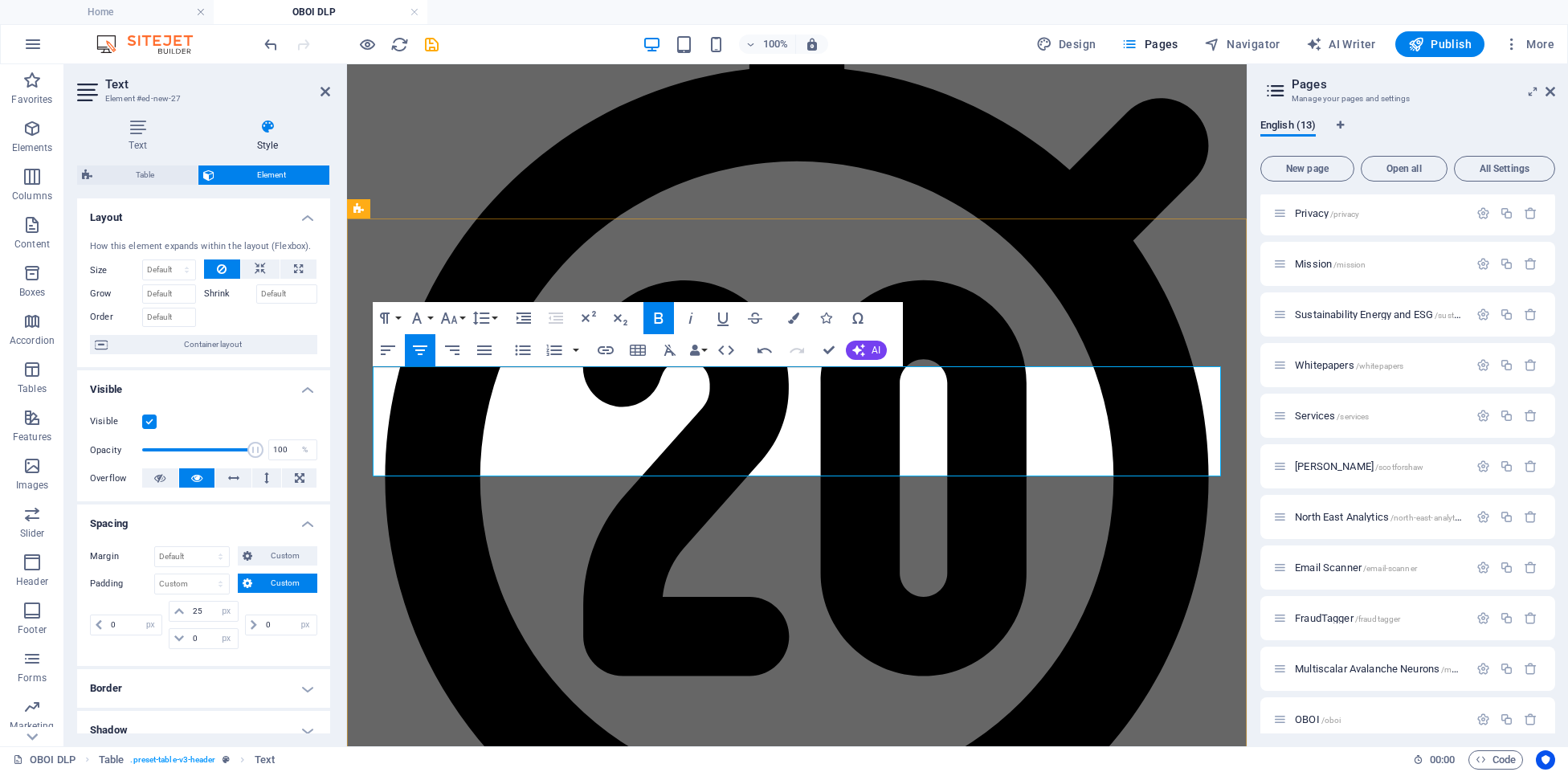
drag, startPoint x: 912, startPoint y: 422, endPoint x: 999, endPoint y: 424, distance: 87.0
drag, startPoint x: 1027, startPoint y: 423, endPoint x: 970, endPoint y: 388, distance: 66.9
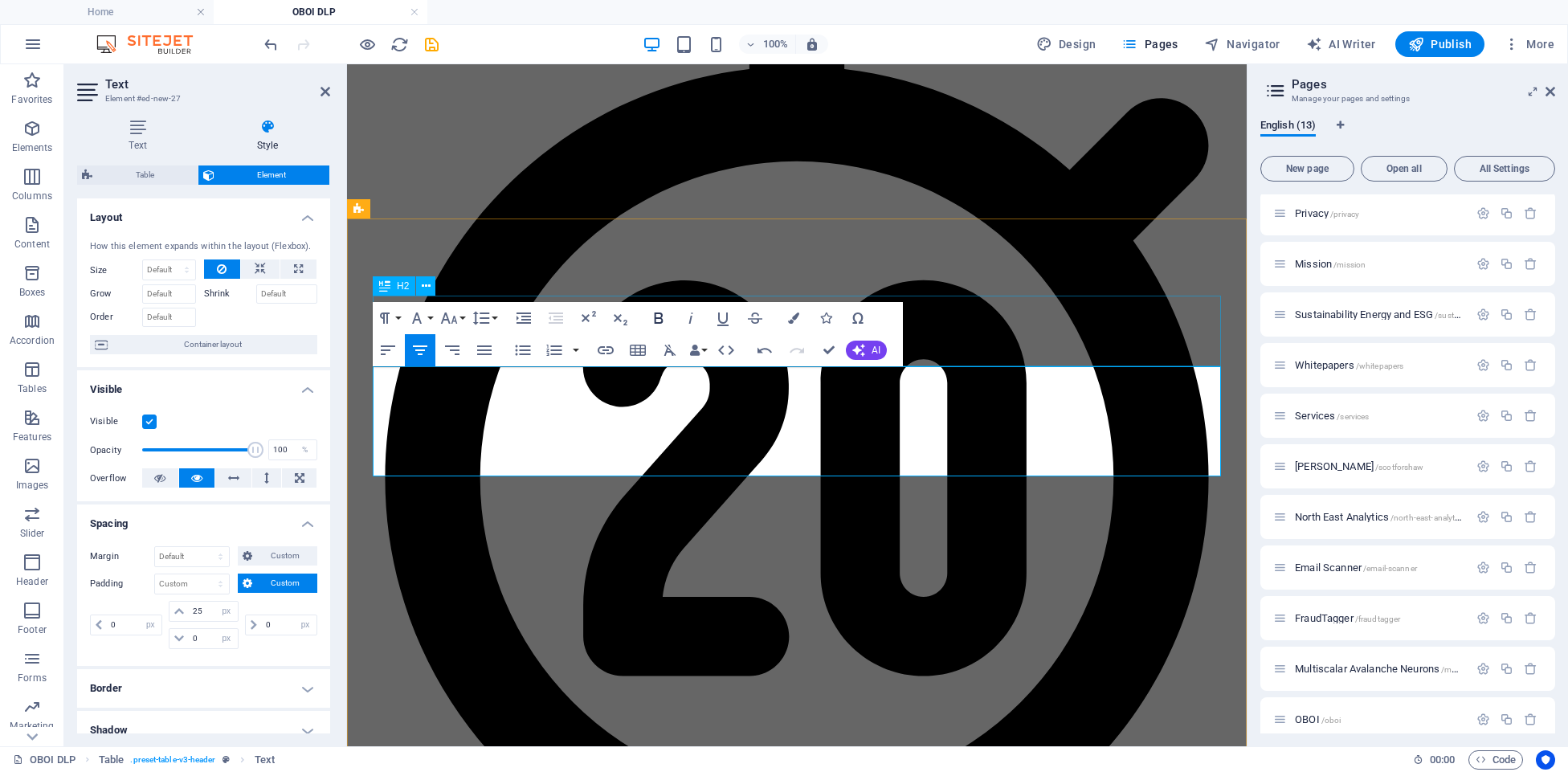
click at [667, 315] on icon "button" at bounding box center [659, 317] width 19 height 19
drag, startPoint x: 697, startPoint y: 444, endPoint x: 666, endPoint y: 414, distance: 43.1
click at [663, 314] on icon "button" at bounding box center [659, 317] width 19 height 19
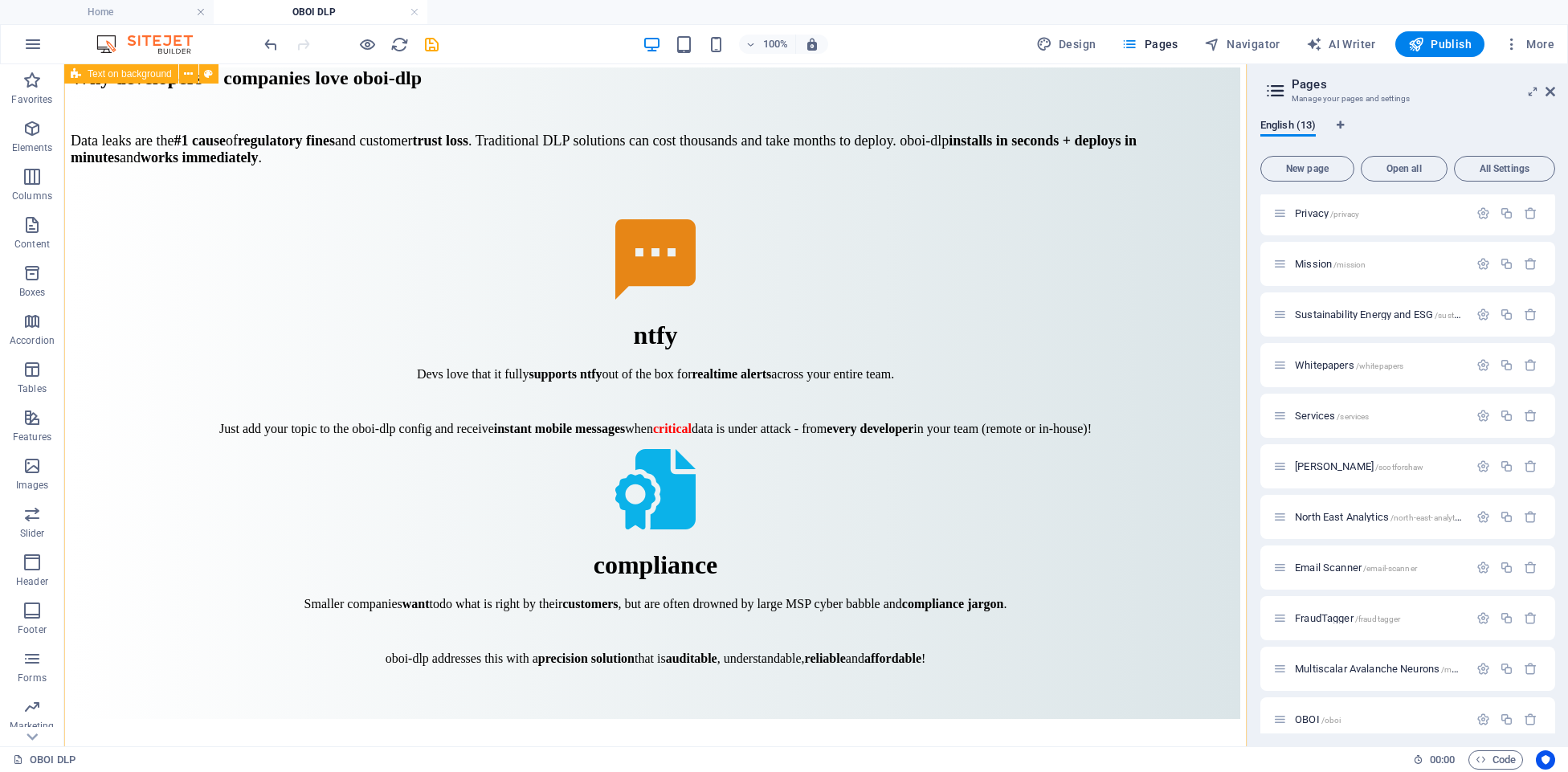
scroll to position [7853, 0]
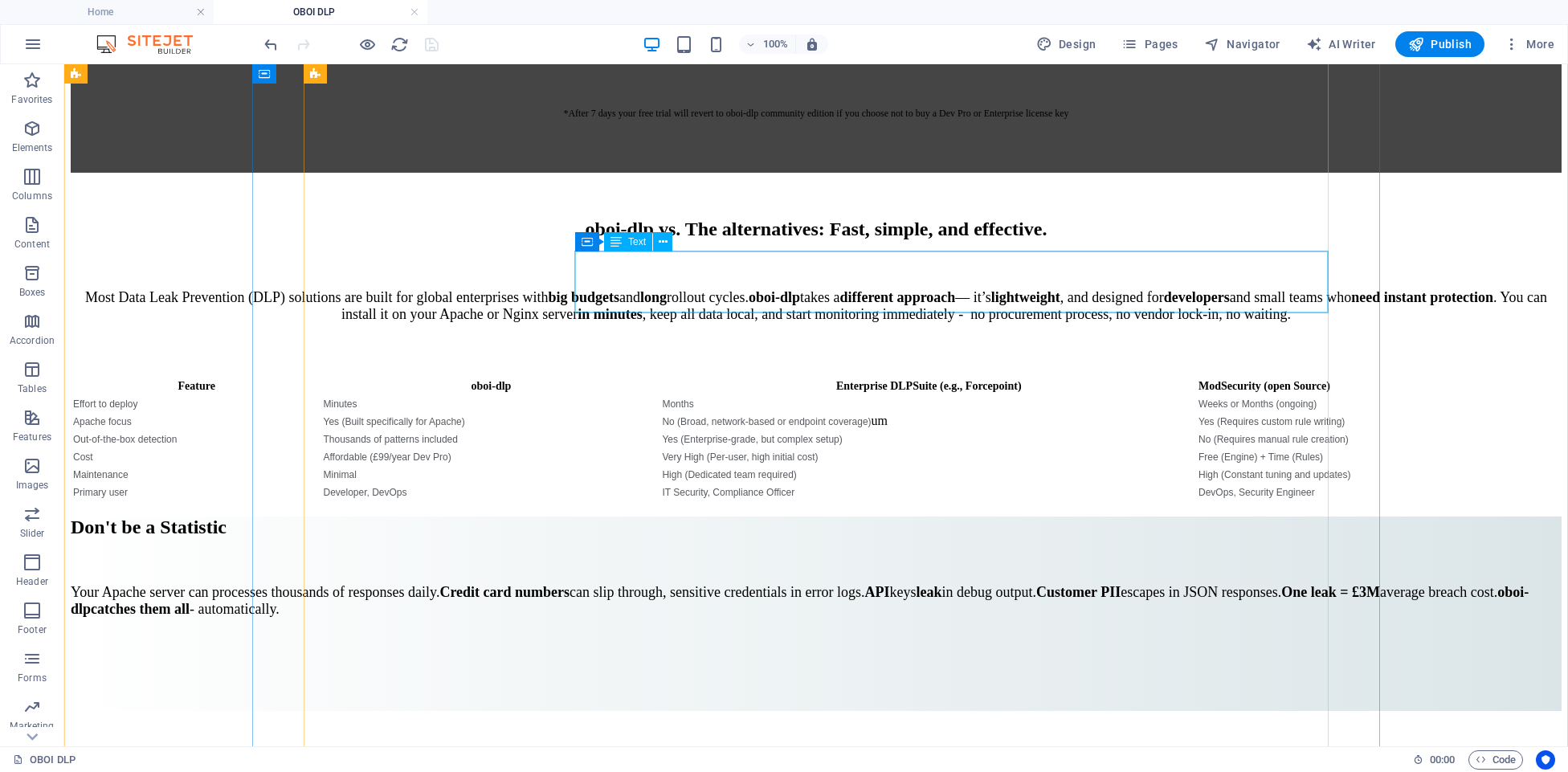
scroll to position [7326, 0]
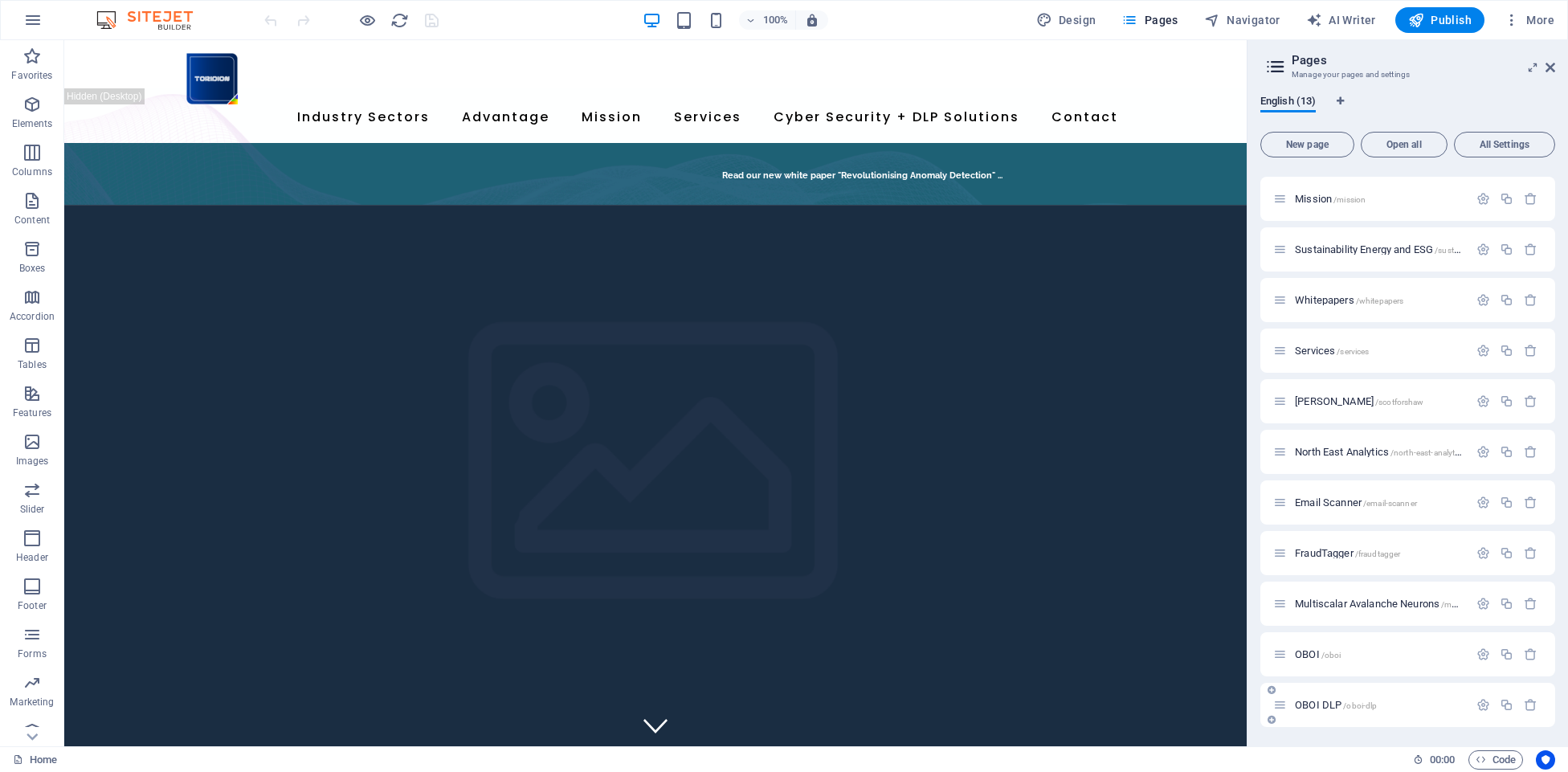
click at [1342, 691] on div "OBOI DLP /oboi-dlp" at bounding box center [1408, 705] width 295 height 44
click at [1336, 707] on span "OBOI DLP /oboi-dlp" at bounding box center [1336, 705] width 82 height 12
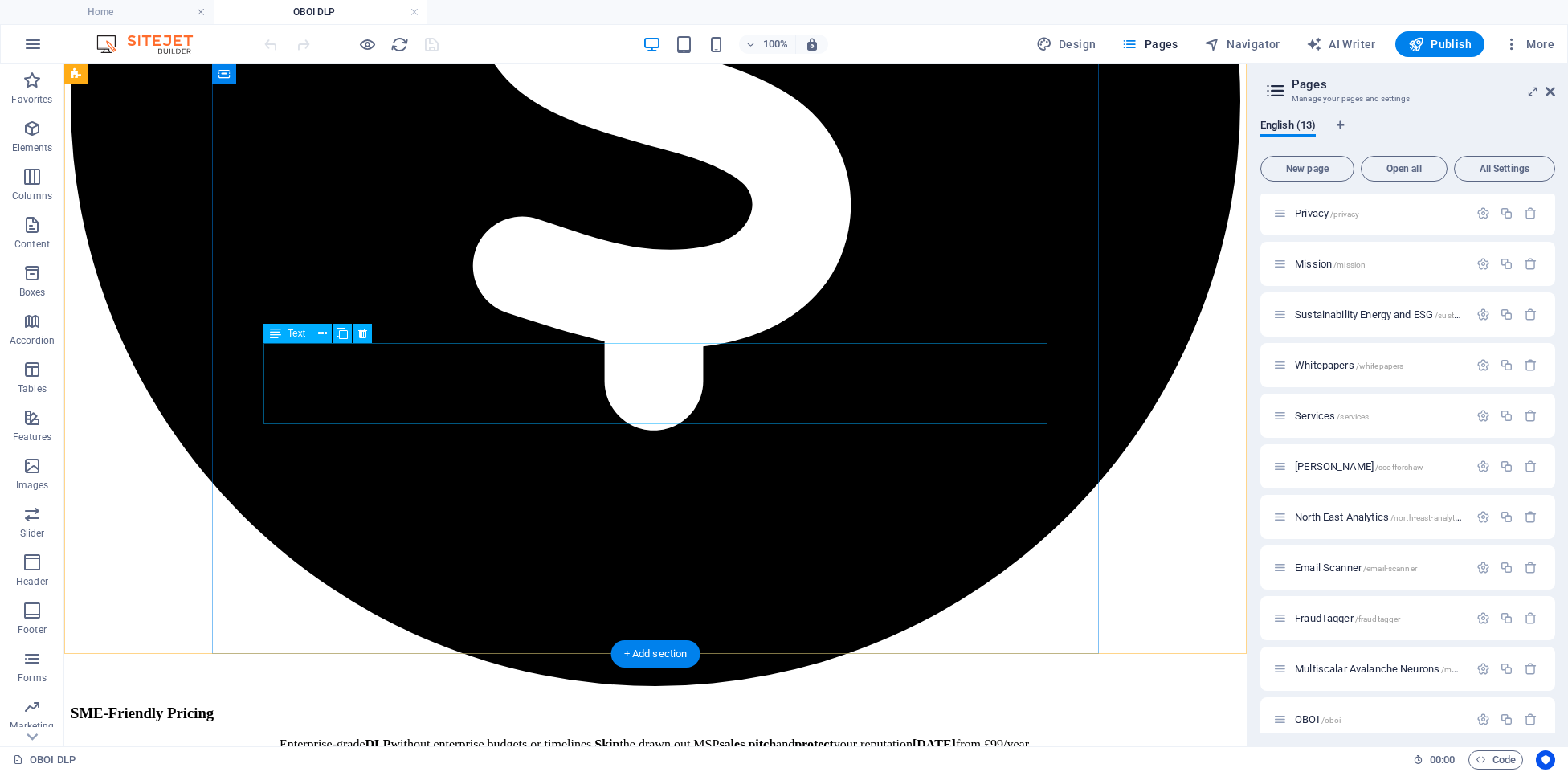
scroll to position [1507, 0]
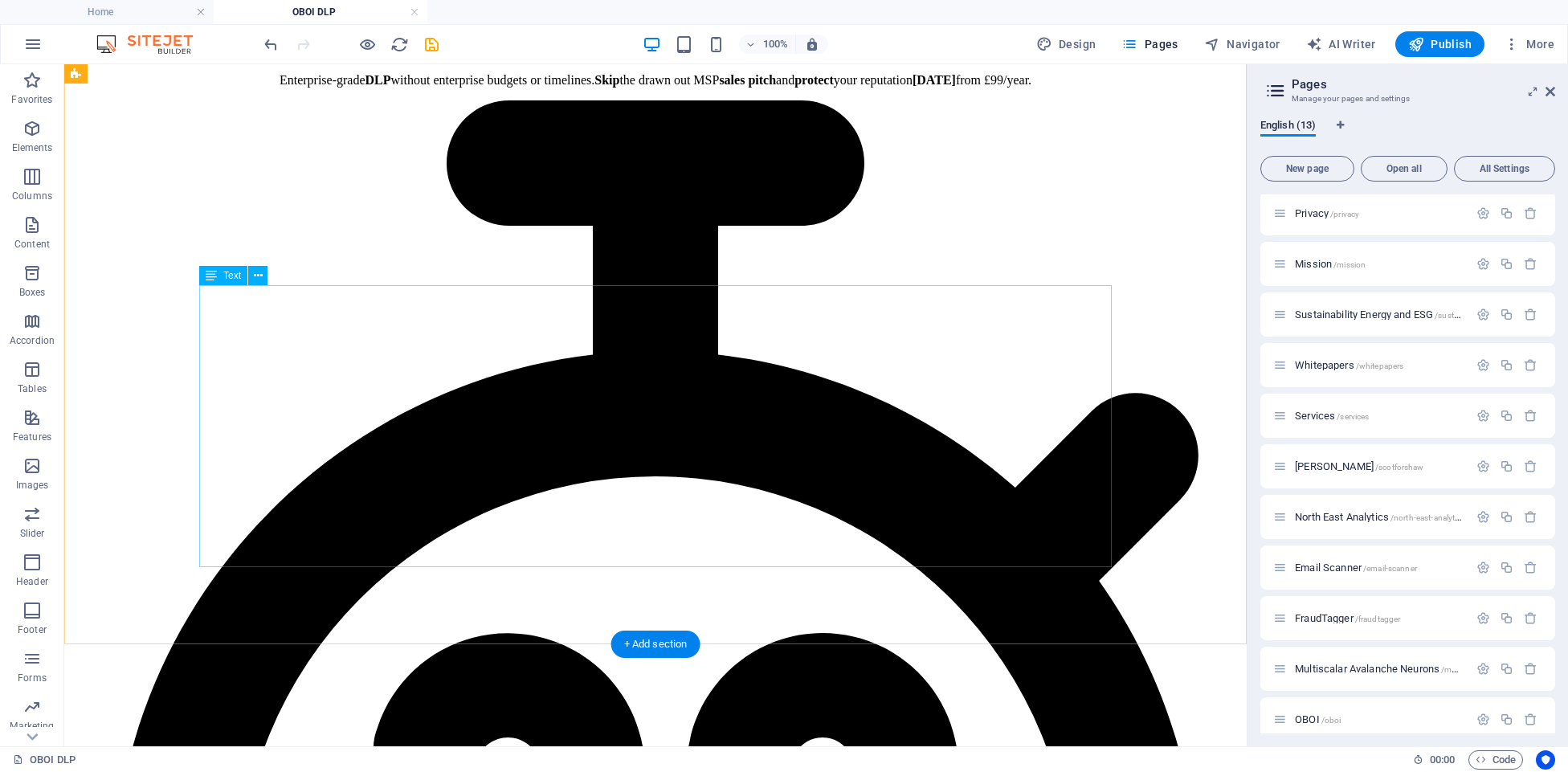
scroll to position [2187, 0]
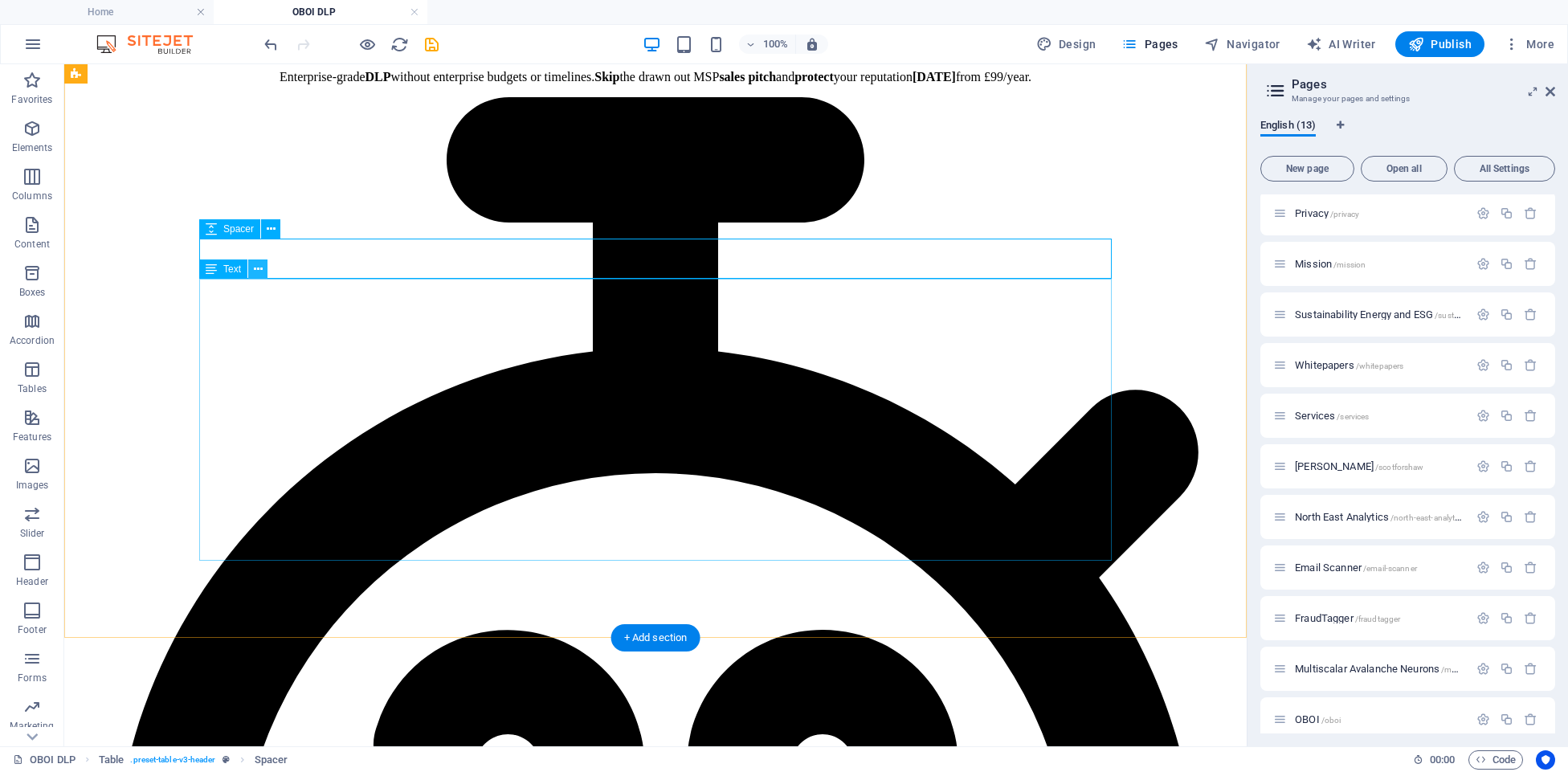
click at [257, 271] on icon at bounding box center [258, 269] width 9 height 17
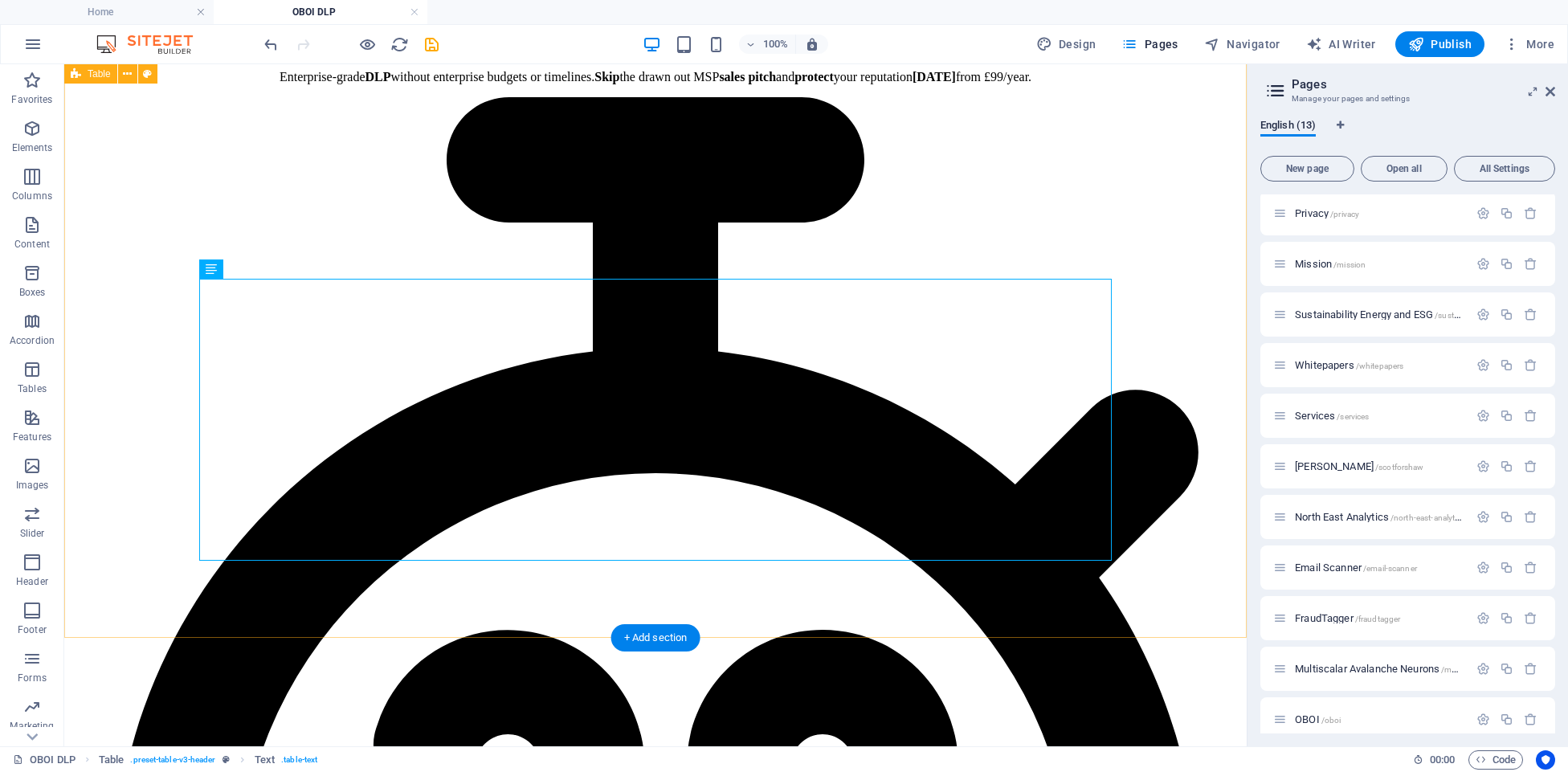
click at [263, 271] on button at bounding box center [257, 268] width 19 height 19
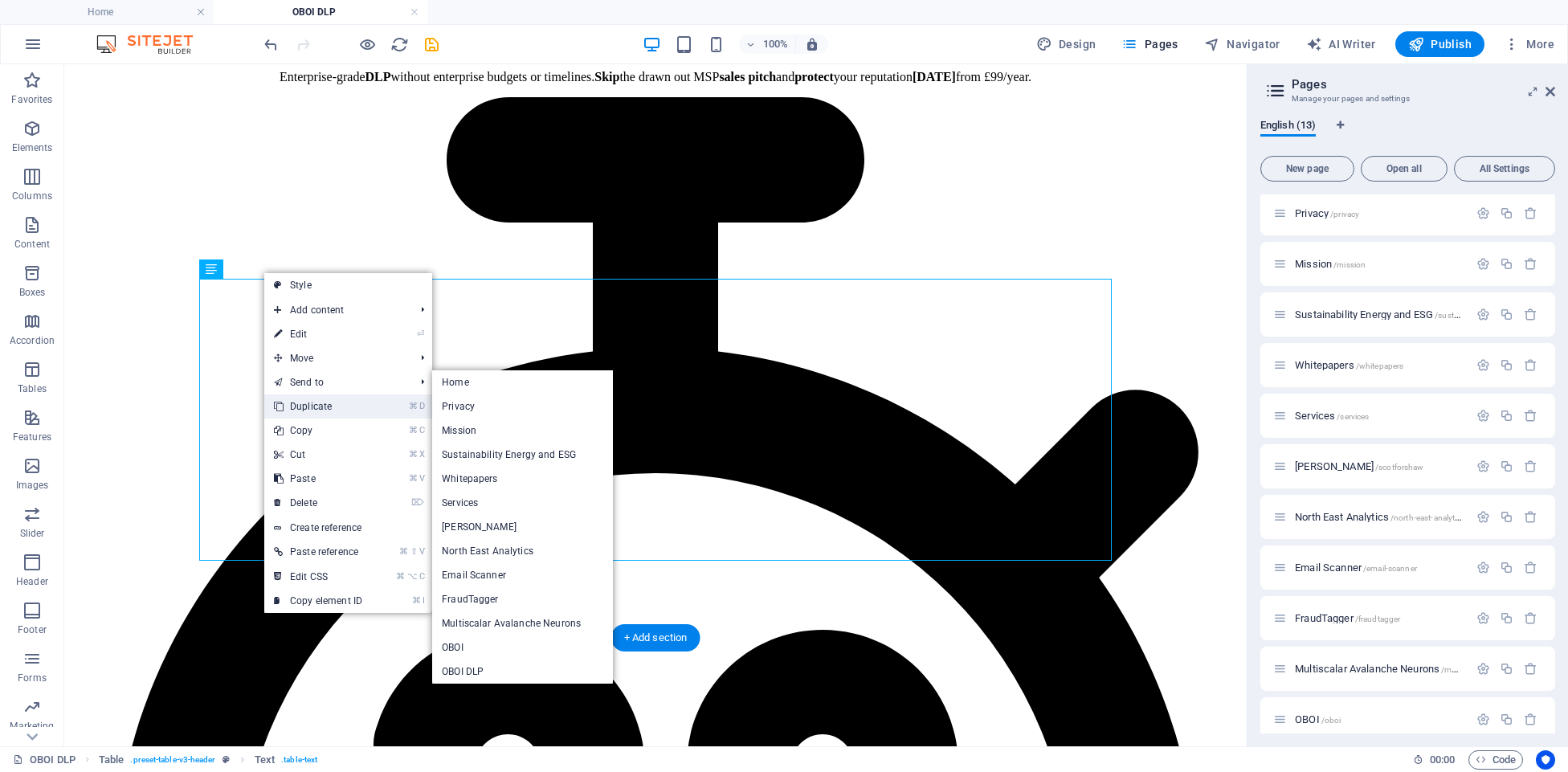
click at [330, 406] on link "⌘ D Duplicate" at bounding box center [318, 407] width 108 height 24
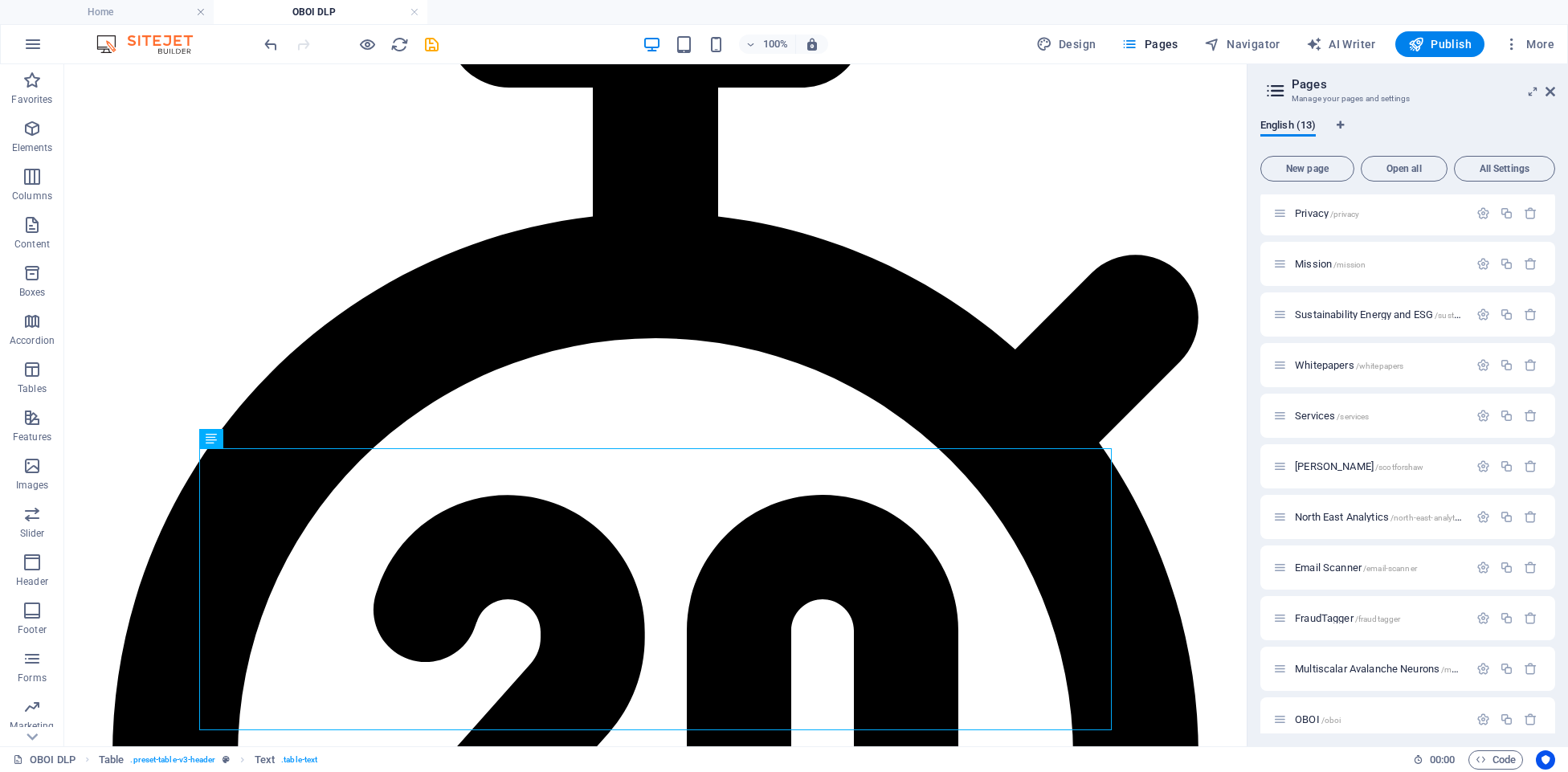
scroll to position [2327, 0]
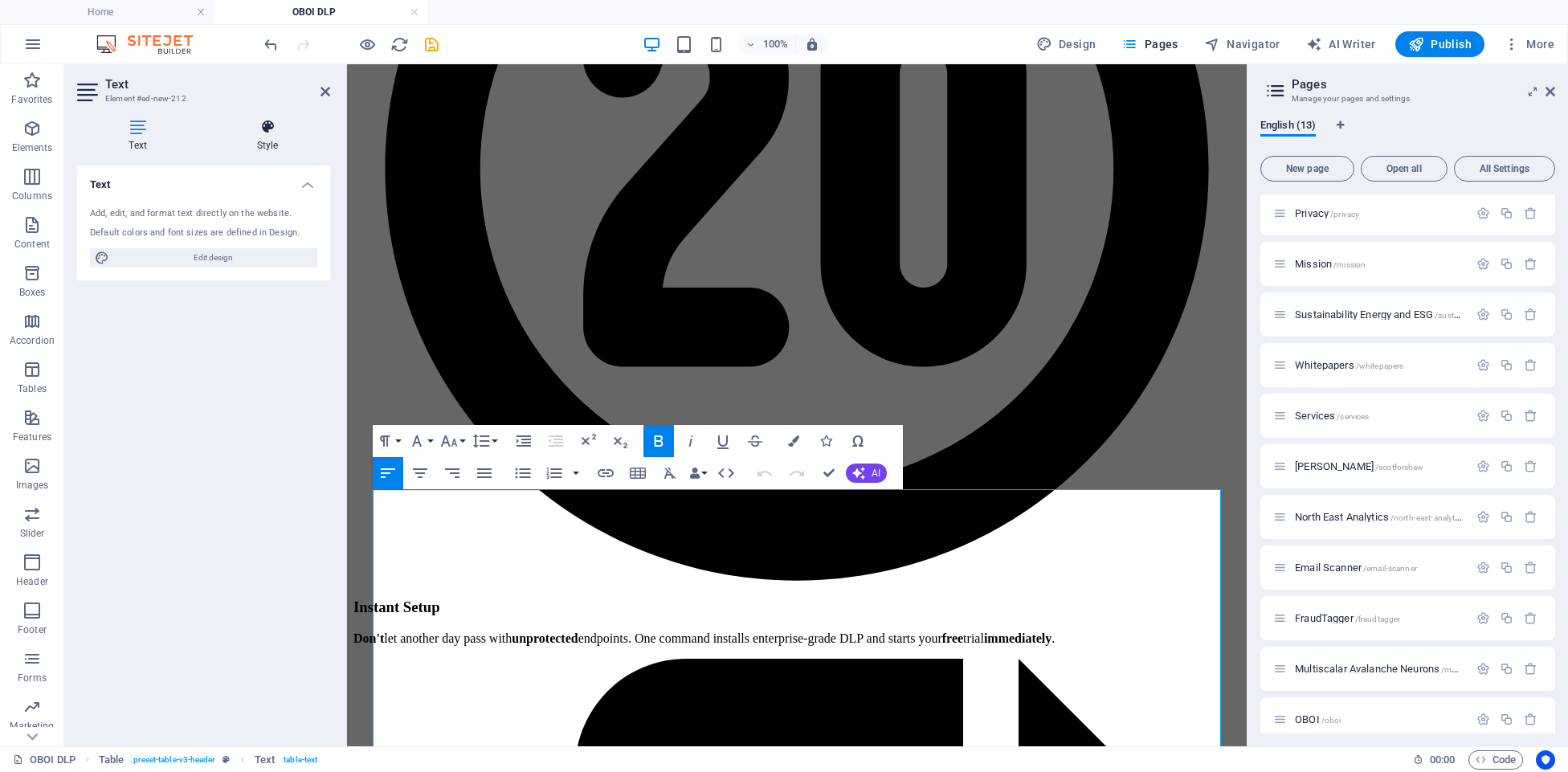
click at [266, 128] on icon at bounding box center [267, 126] width 125 height 16
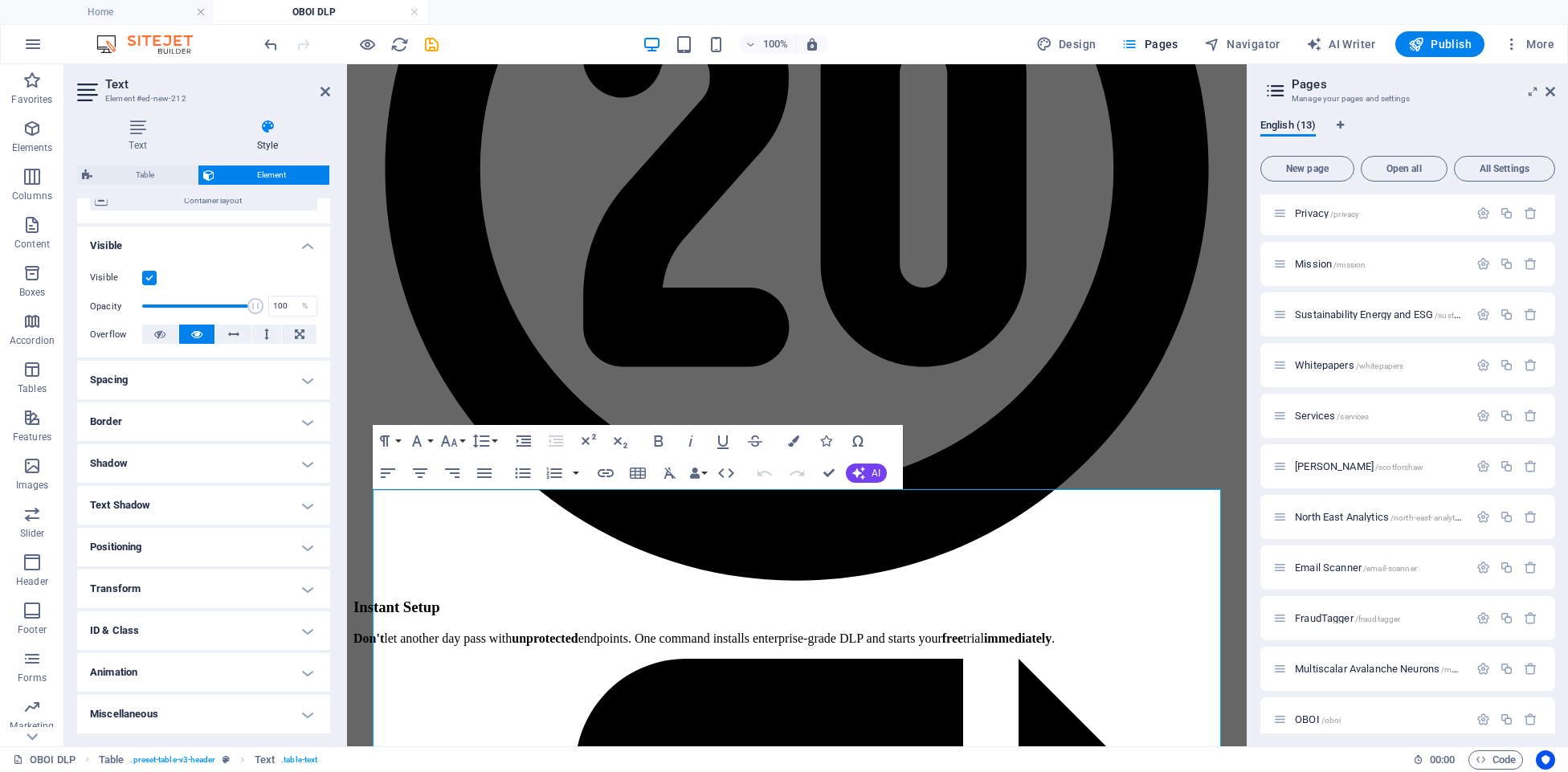
scroll to position [143, 0]
click at [140, 131] on icon at bounding box center [138, 126] width 122 height 16
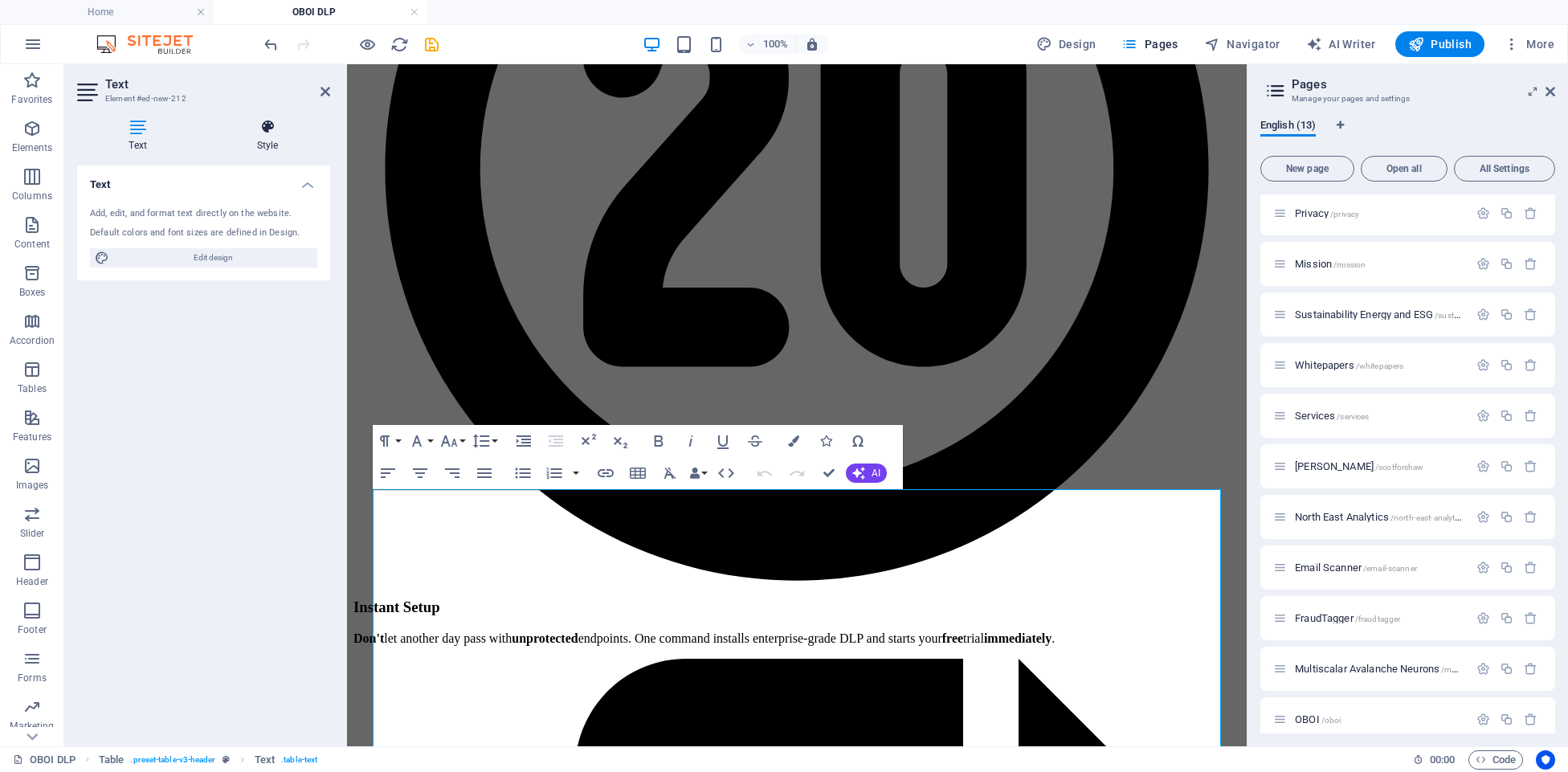
click at [258, 130] on icon at bounding box center [267, 126] width 125 height 16
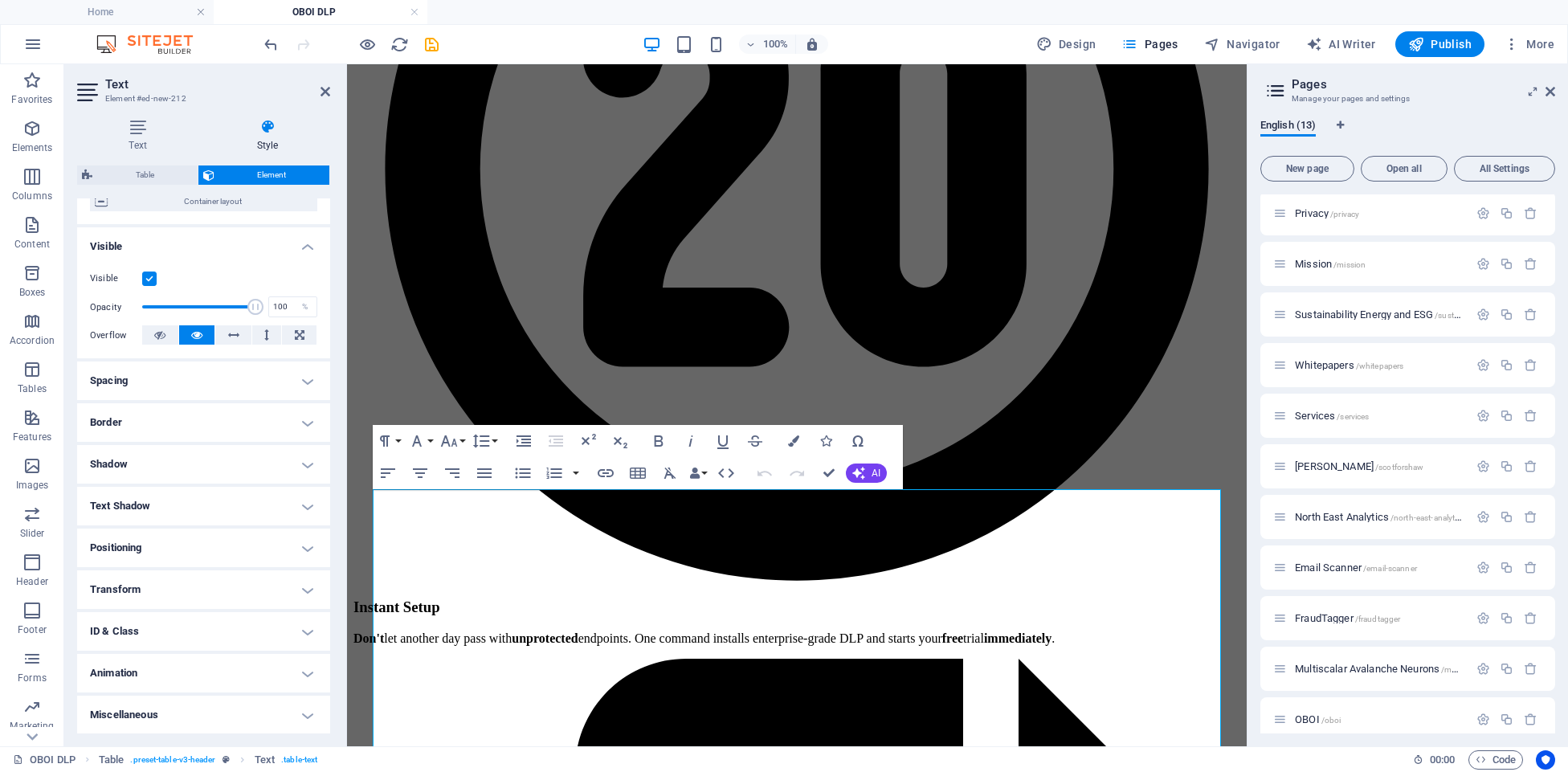
click at [148, 279] on label at bounding box center [149, 279] width 15 height 15
click at [0, 0] on input "Visible" at bounding box center [0, 0] width 0 height 0
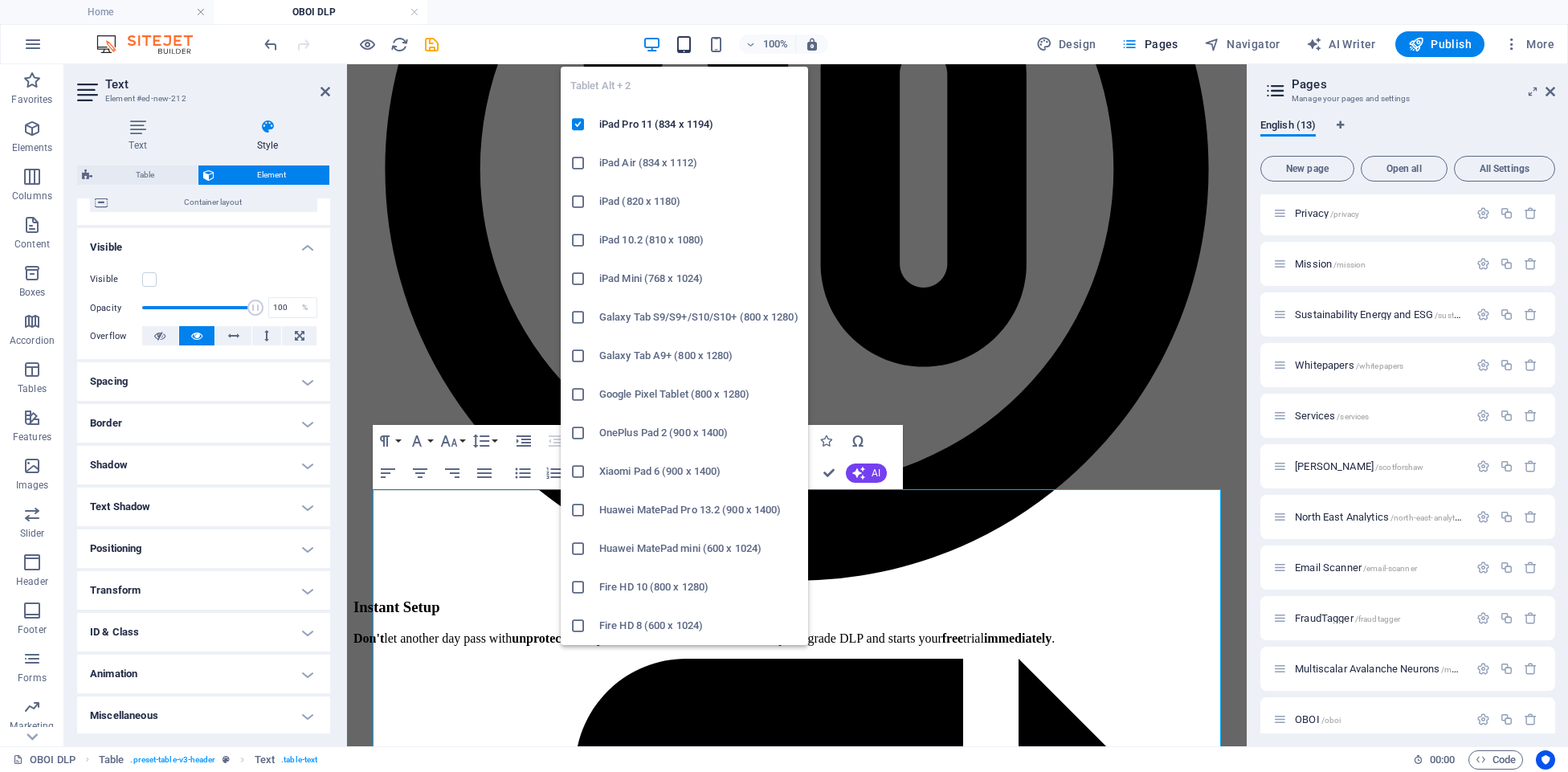
click at [0, 0] on icon "button" at bounding box center [0, 0] width 0 height 0
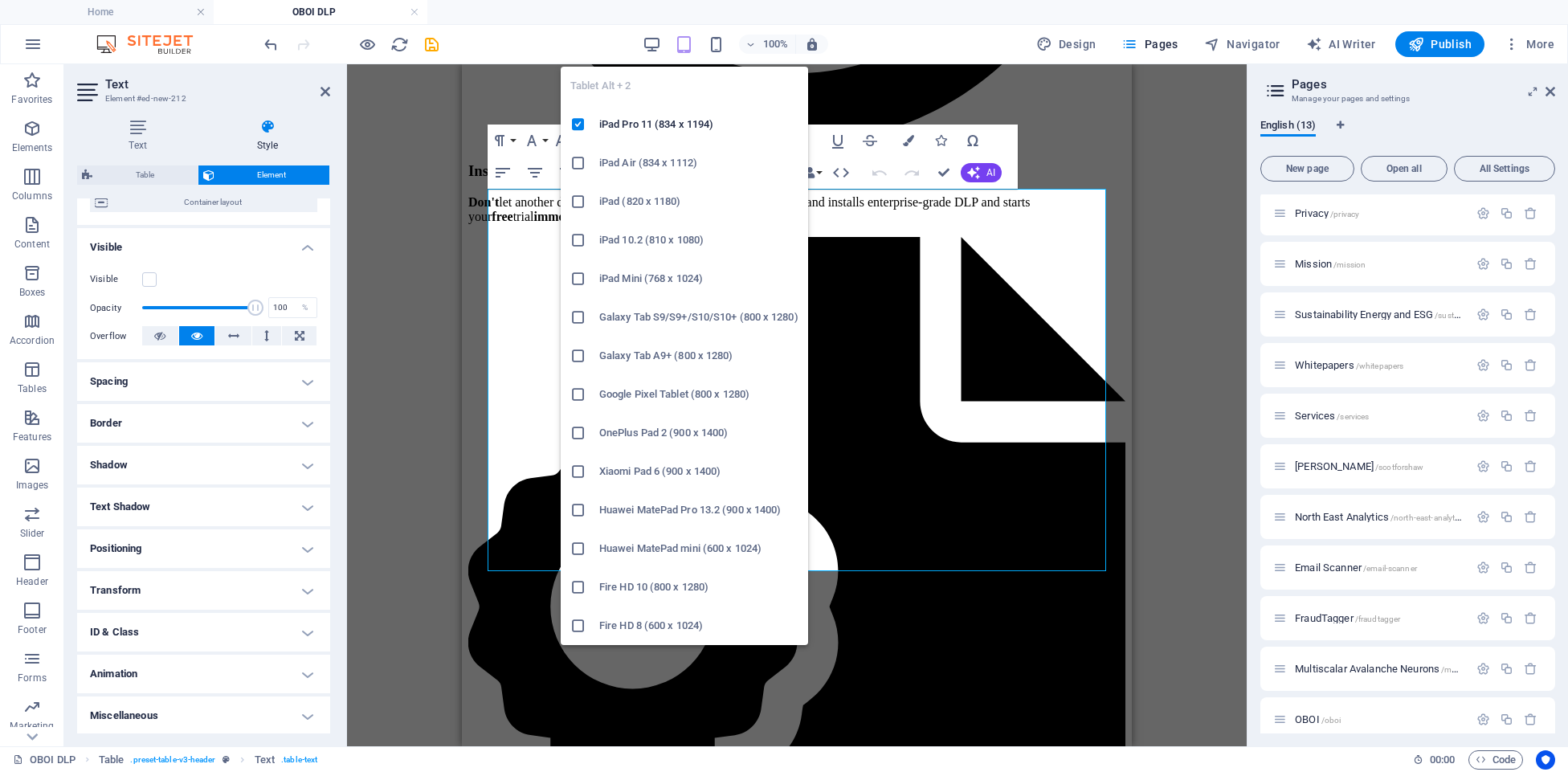
scroll to position [2984, 0]
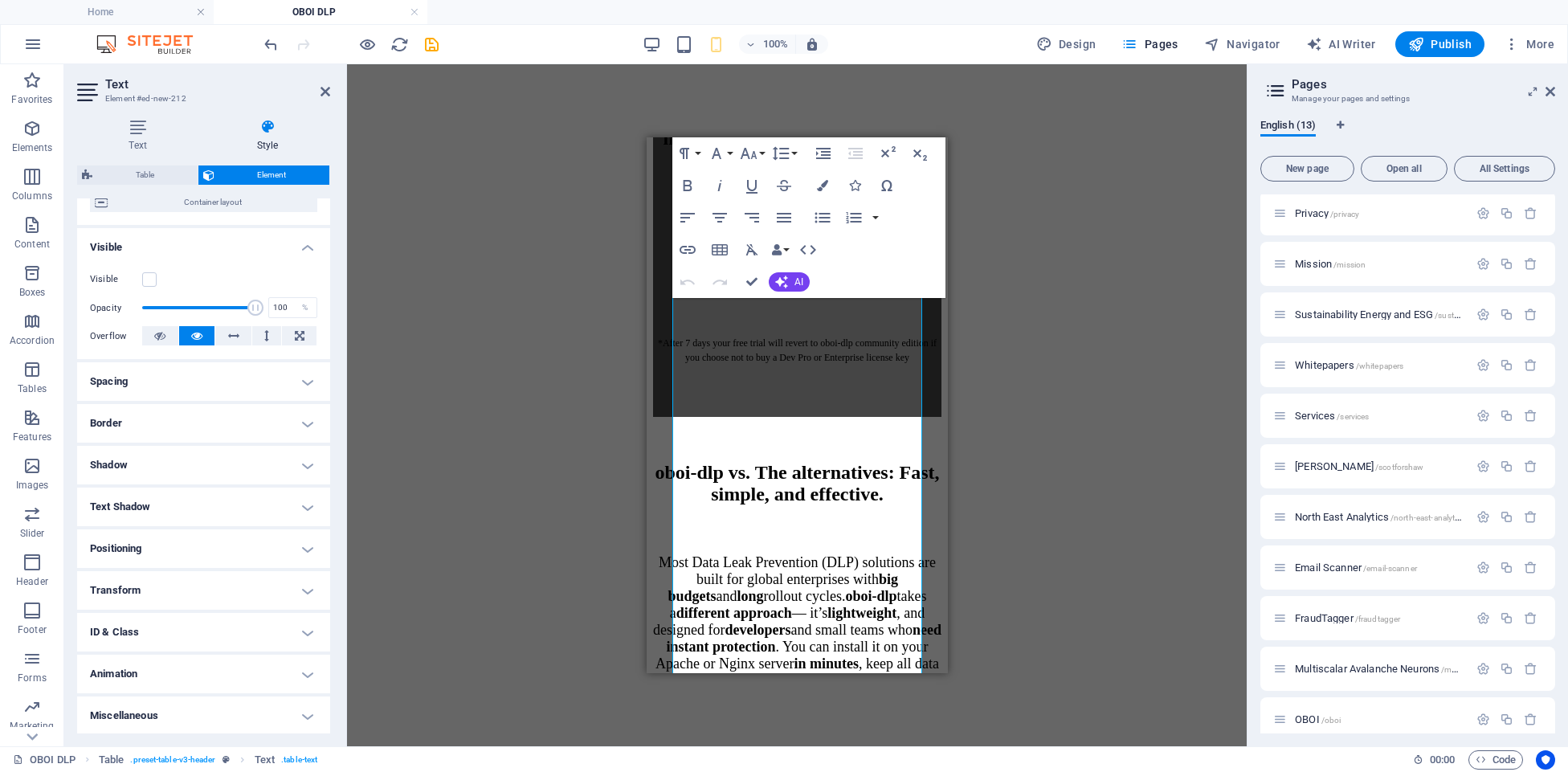
click at [1042, 177] on div "Drag here to replace the existing content. Press “Ctrl” if you want to create a…" at bounding box center [796, 405] width 899 height 682
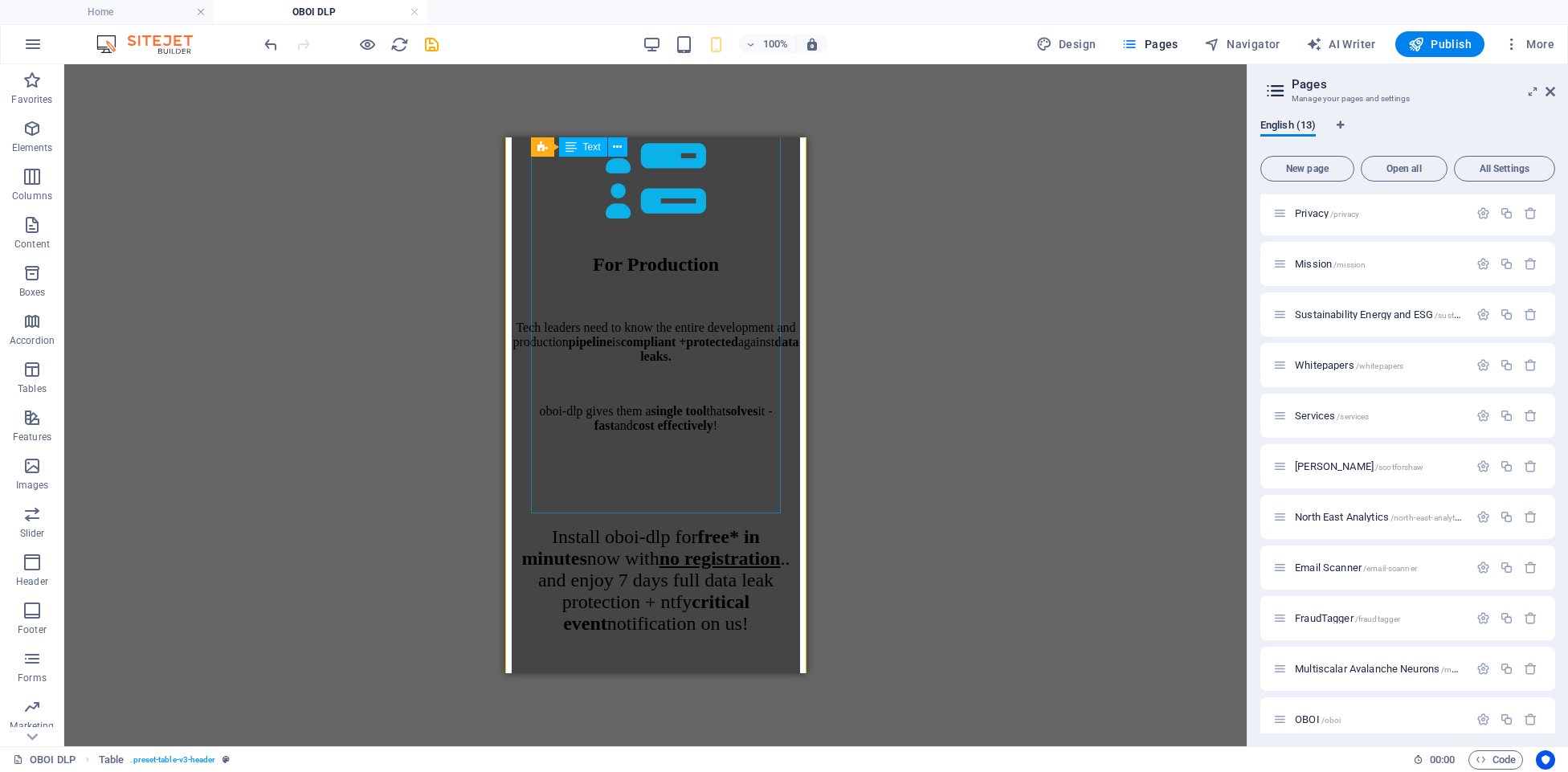
scroll to position [4221, 0]
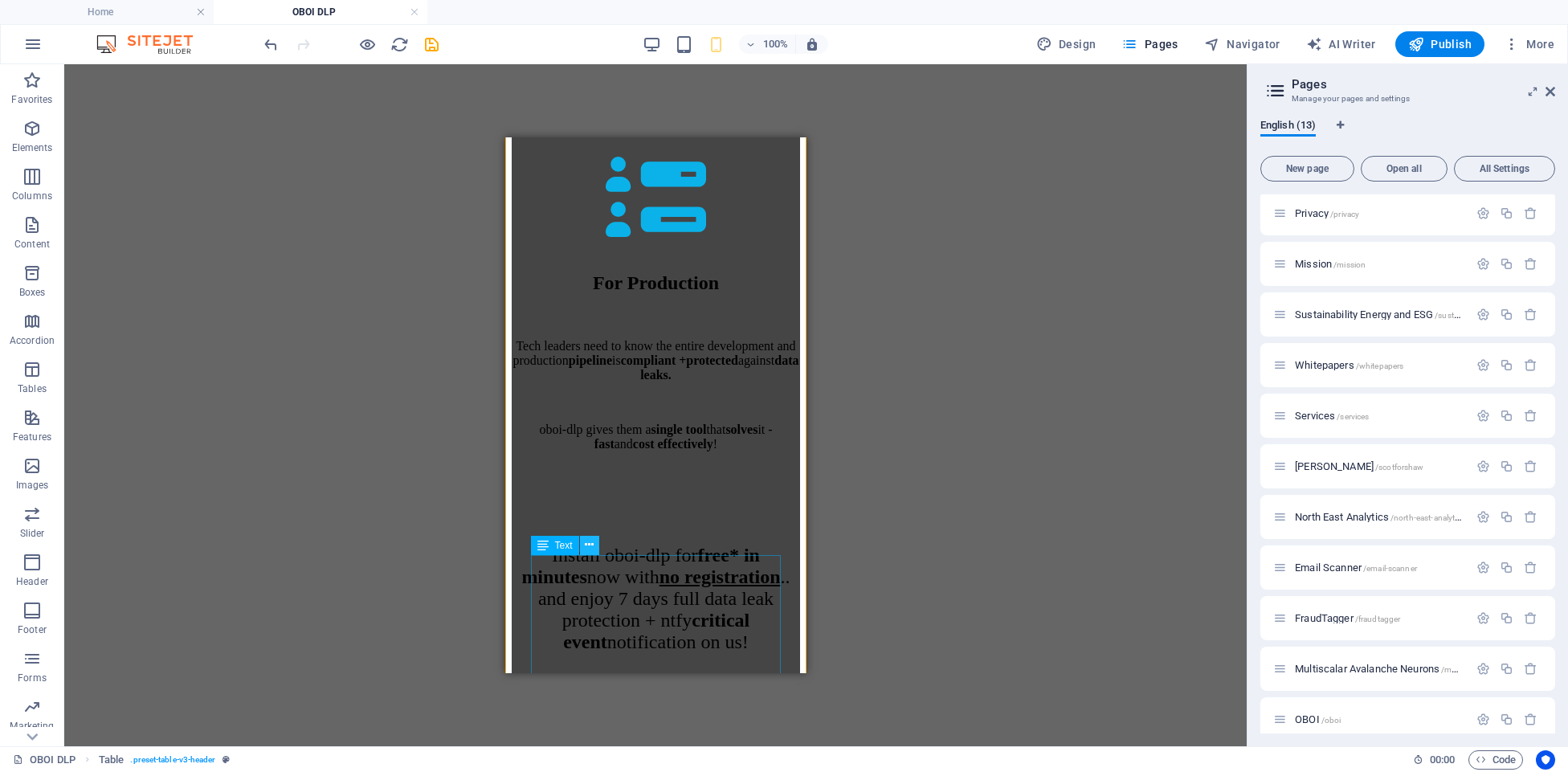
click at [588, 548] on icon at bounding box center [589, 545] width 9 height 17
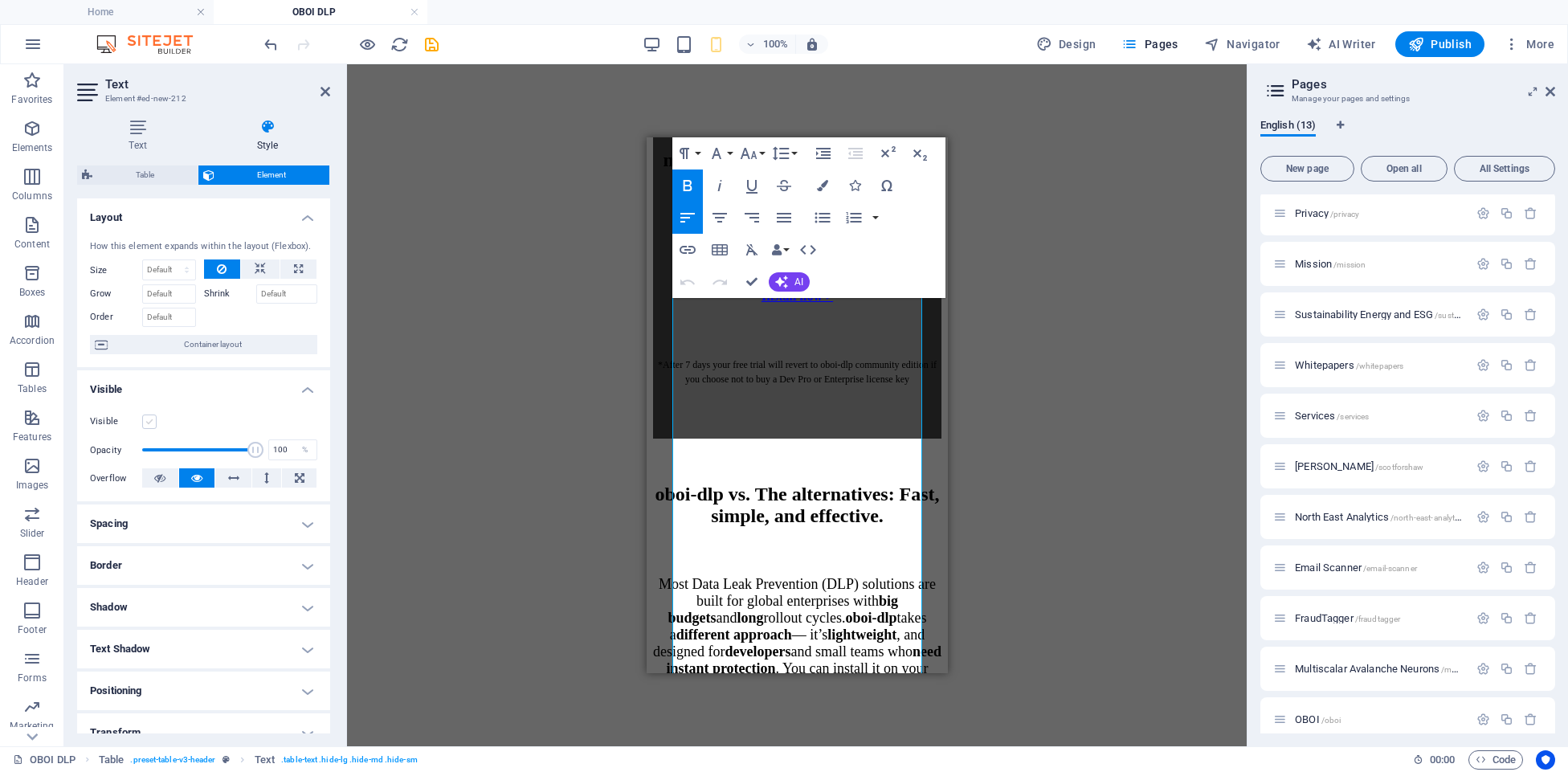
click at [146, 420] on label at bounding box center [149, 422] width 15 height 15
click at [0, 0] on input "Visible" at bounding box center [0, 0] width 0 height 0
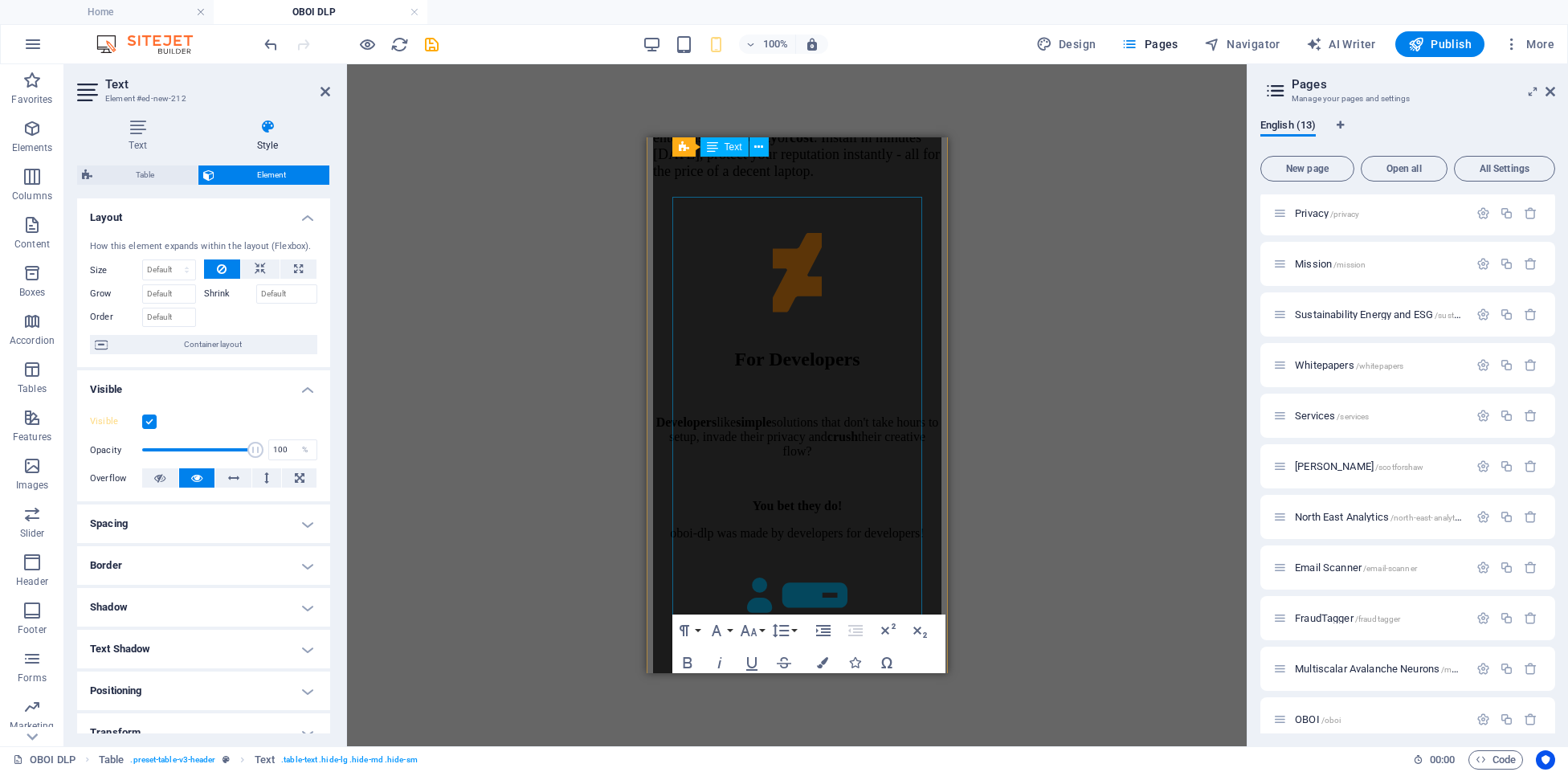
scroll to position [3780, 0]
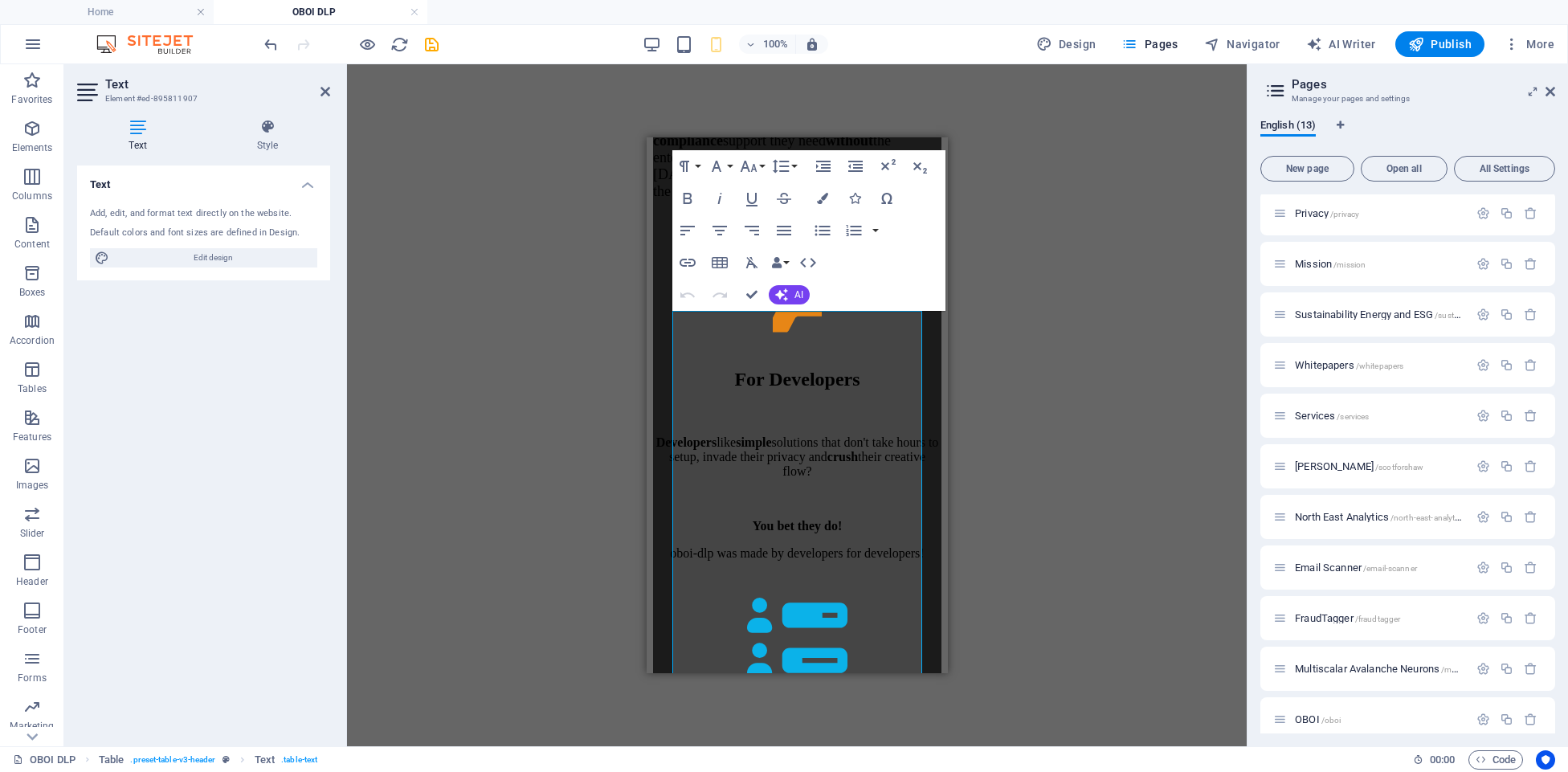
scroll to position [4659, 0]
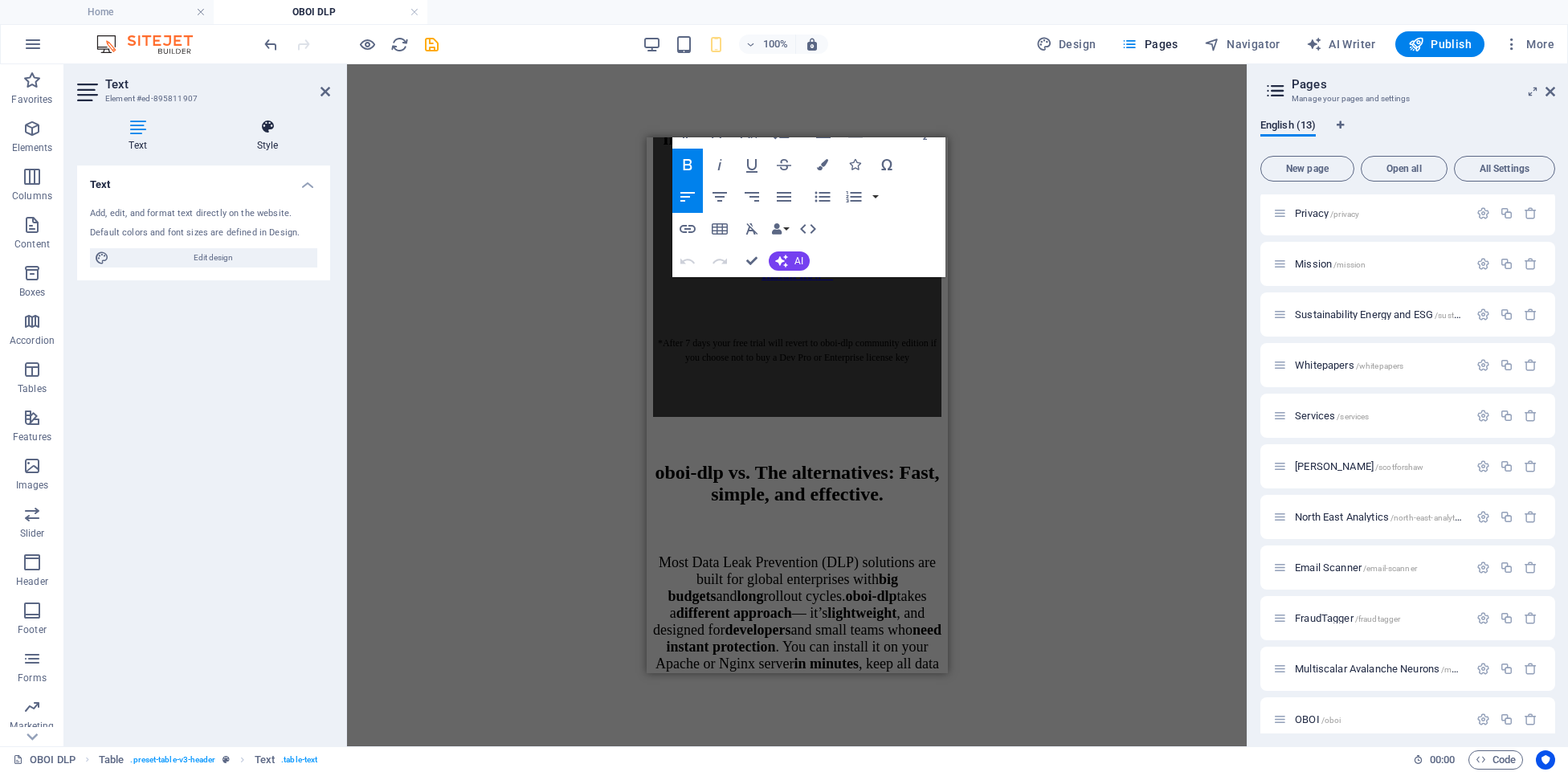
click at [272, 134] on icon at bounding box center [267, 126] width 125 height 16
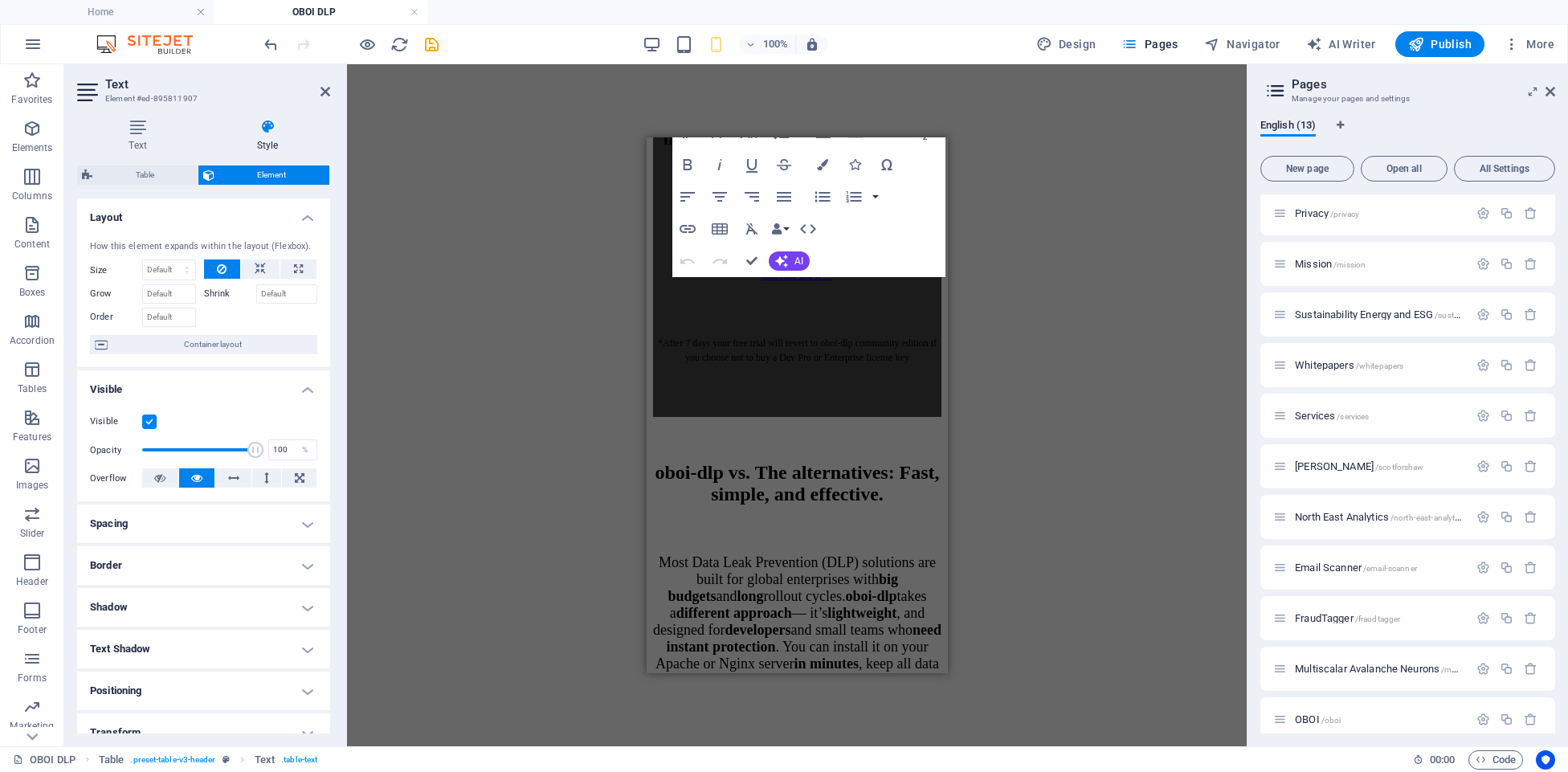
click at [150, 420] on label at bounding box center [149, 422] width 15 height 15
click at [0, 0] on input "Visible" at bounding box center [0, 0] width 0 height 0
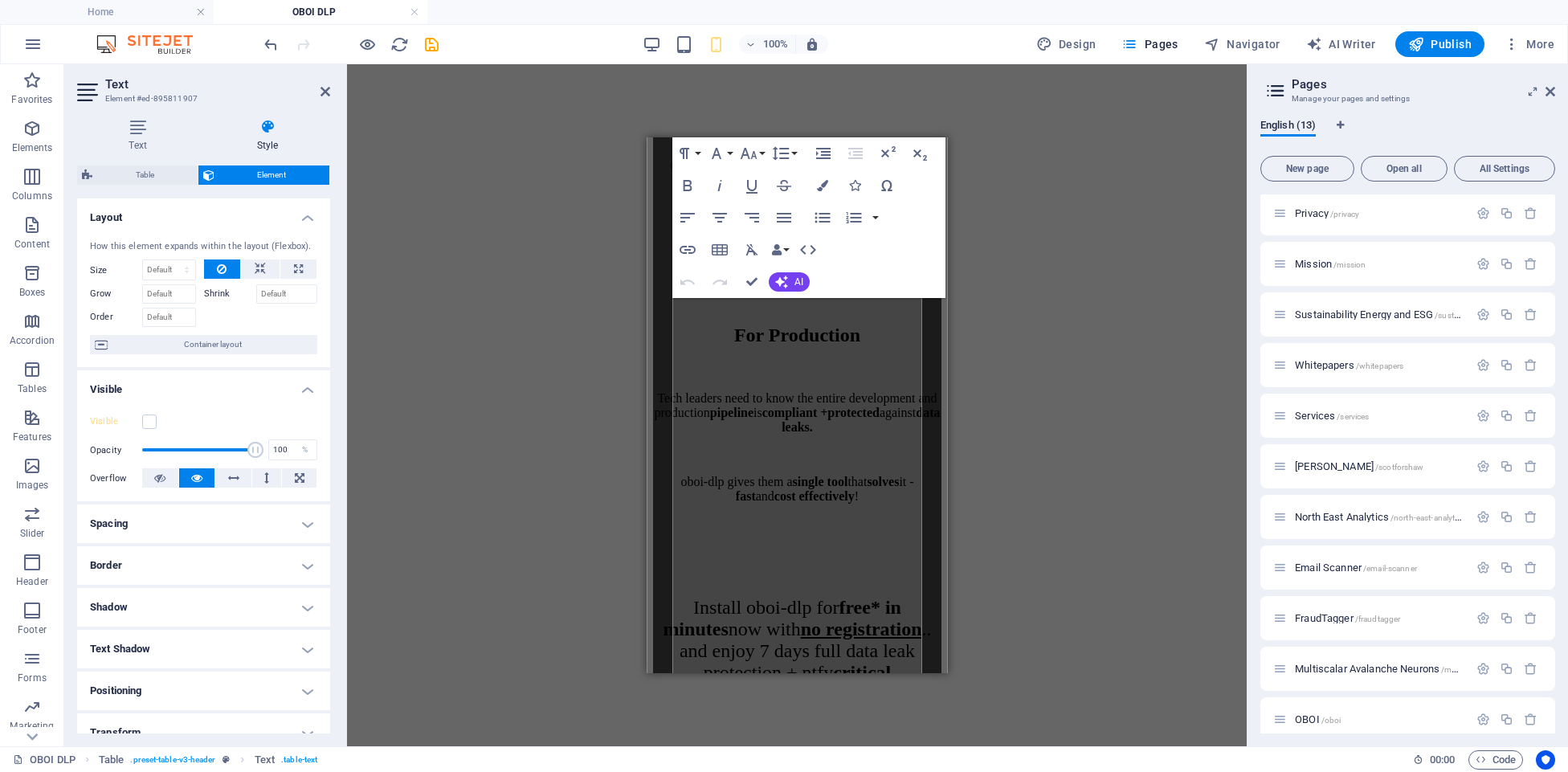
scroll to position [4505, 0]
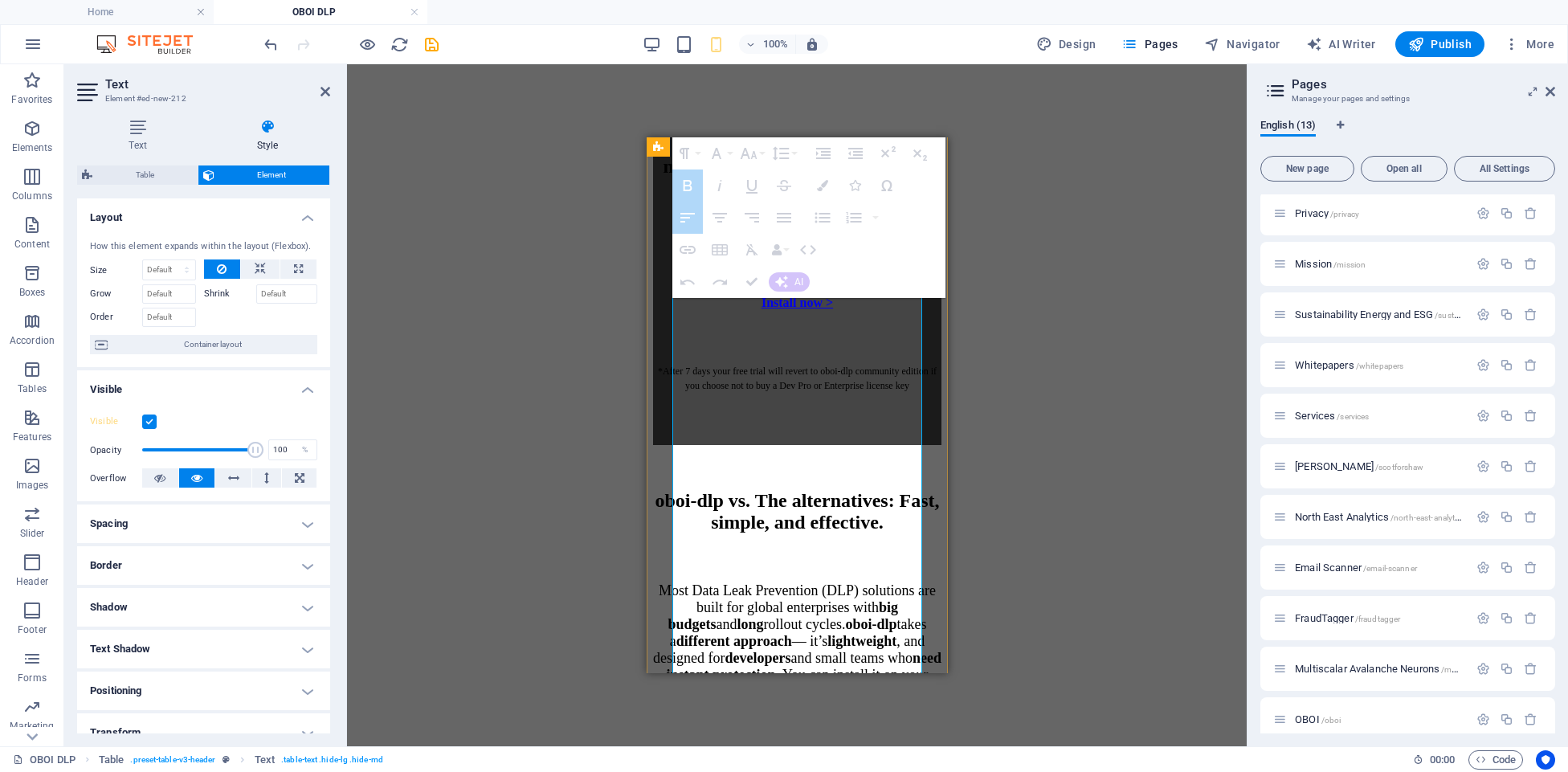
scroll to position [4622, 0]
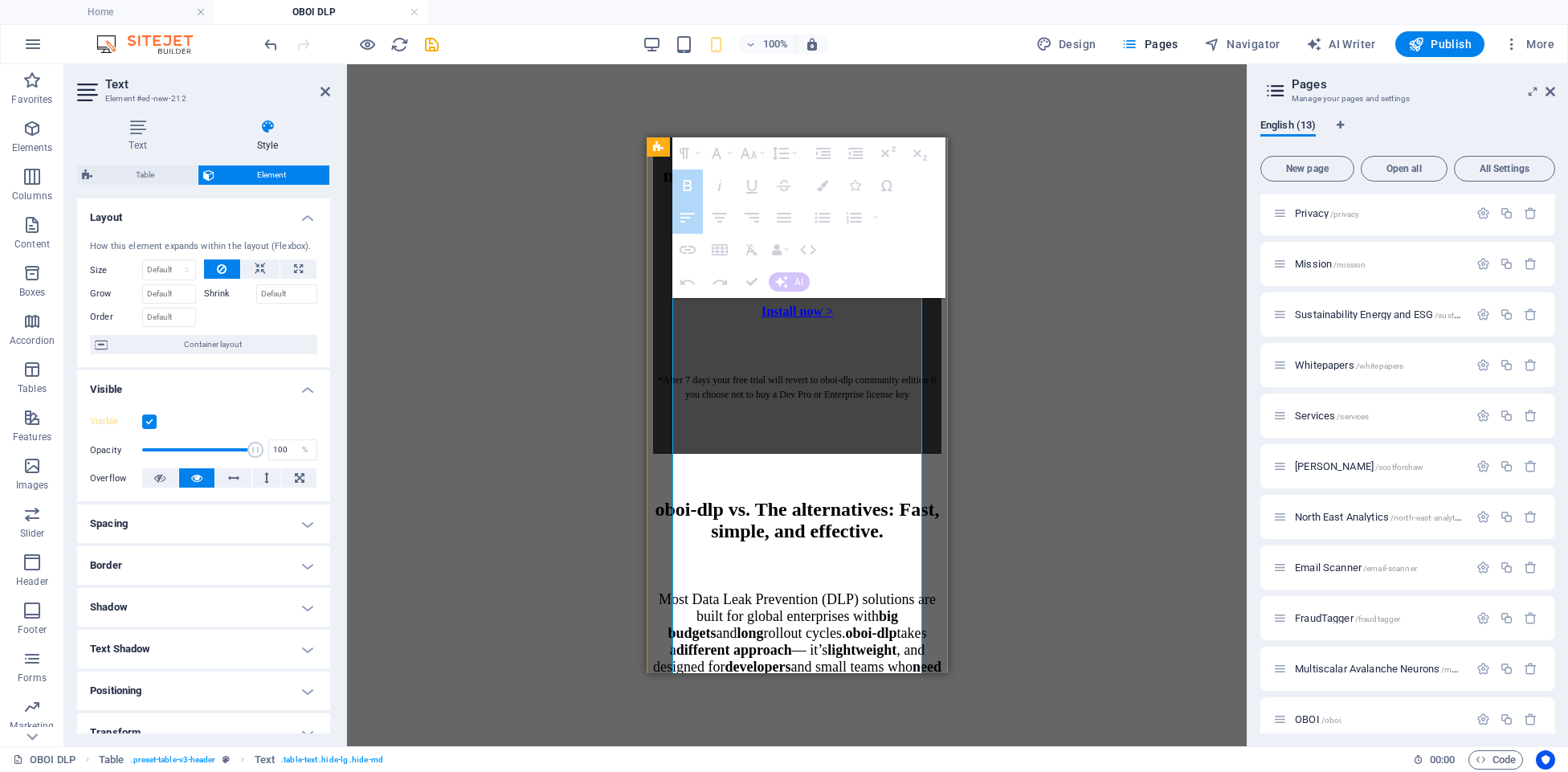
drag, startPoint x: 682, startPoint y: 335, endPoint x: 904, endPoint y: 634, distance: 372.4
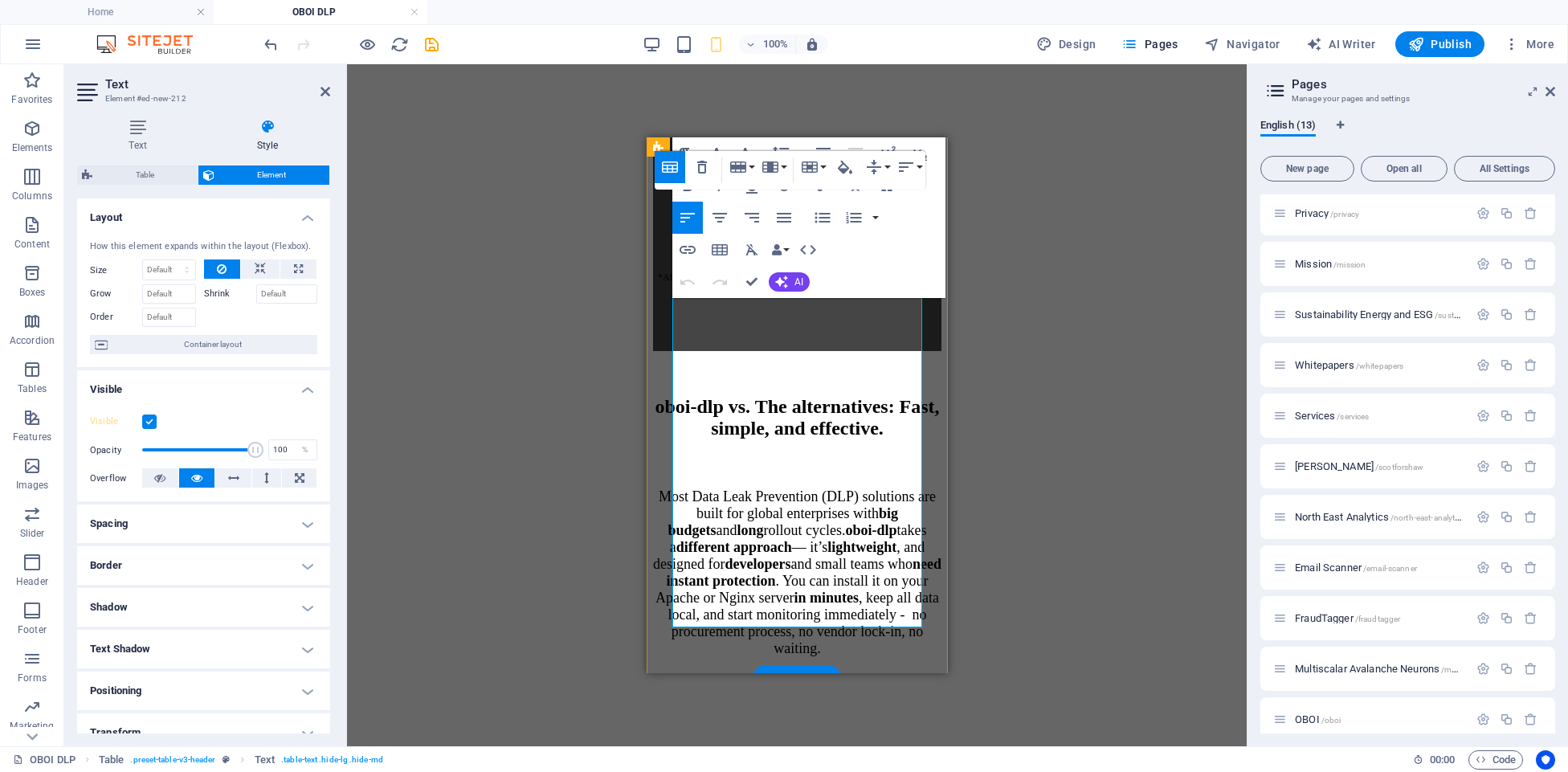
scroll to position [4728, 0]
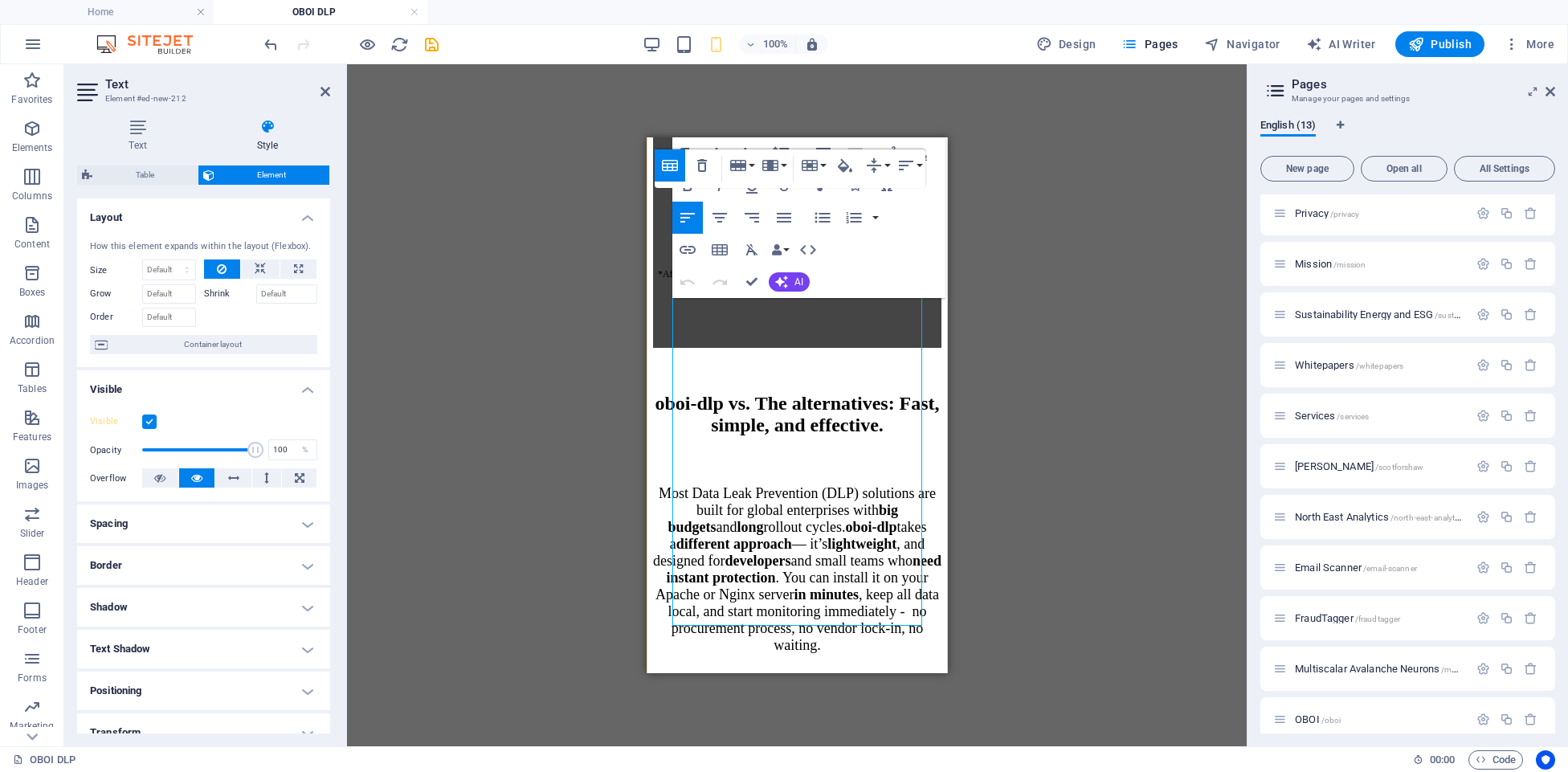
drag, startPoint x: 921, startPoint y: 607, endPoint x: 877, endPoint y: 600, distance: 44.6
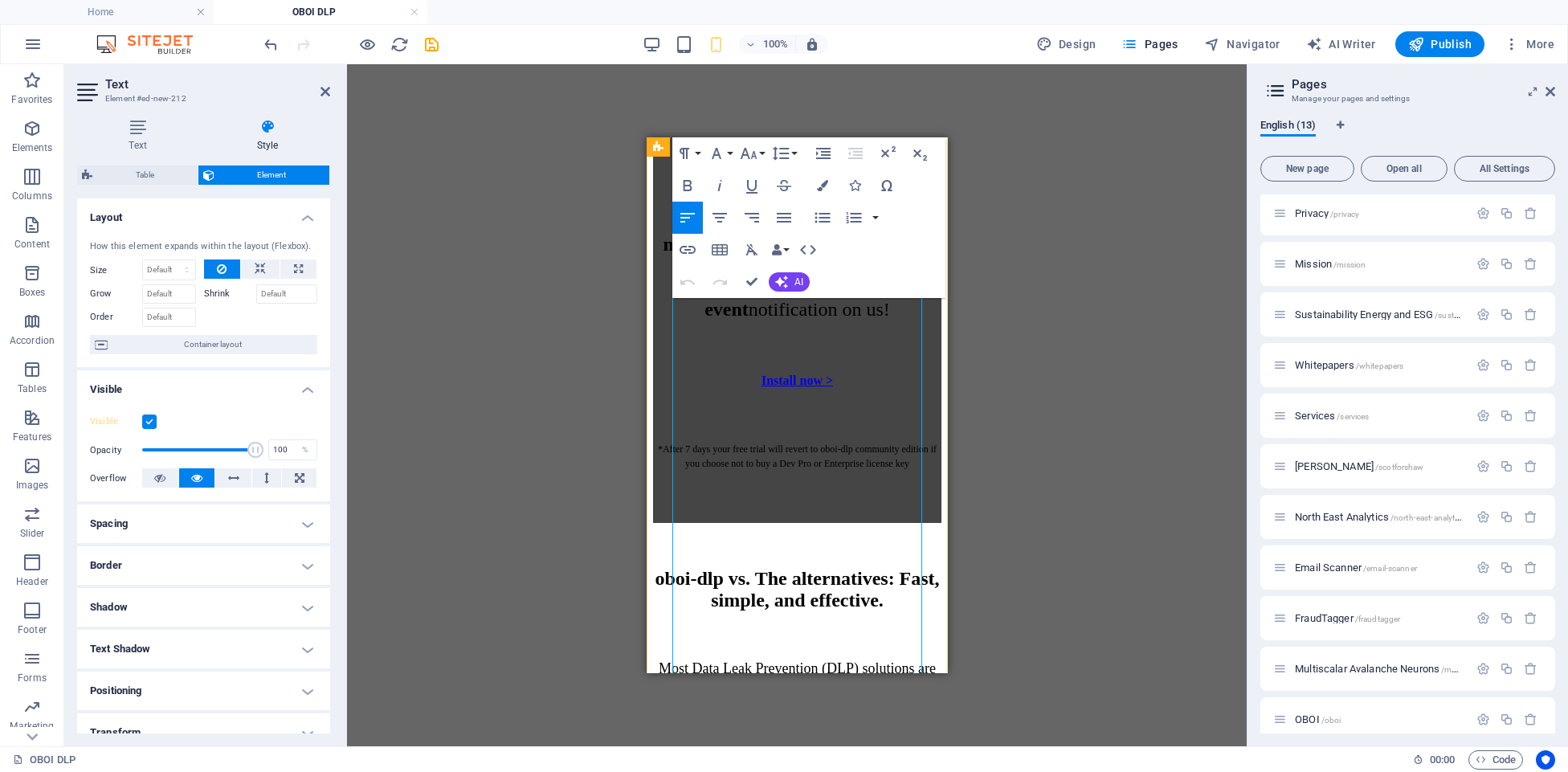
scroll to position [4520, 0]
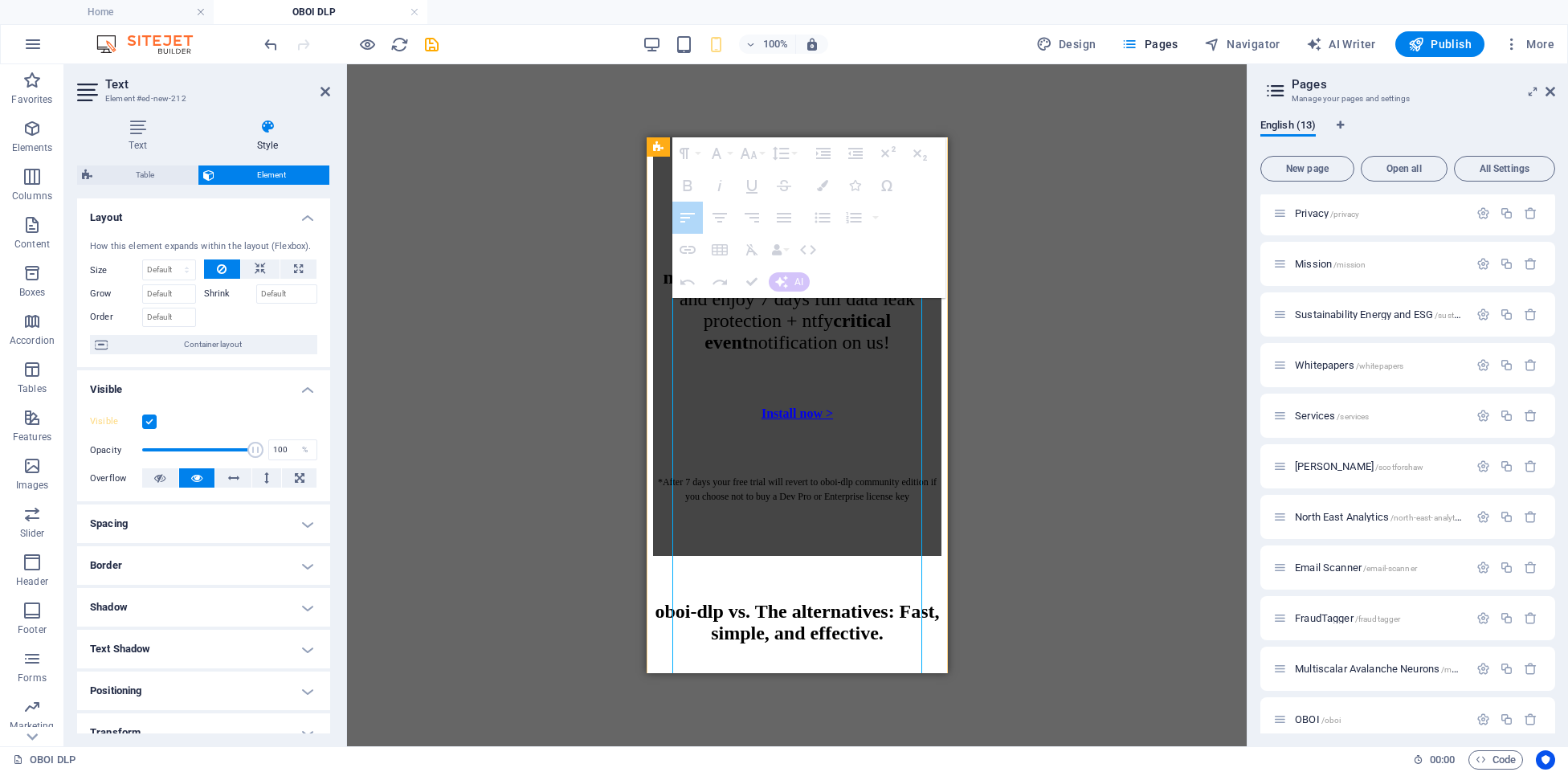
drag, startPoint x: 677, startPoint y: 303, endPoint x: 692, endPoint y: 352, distance: 51.2
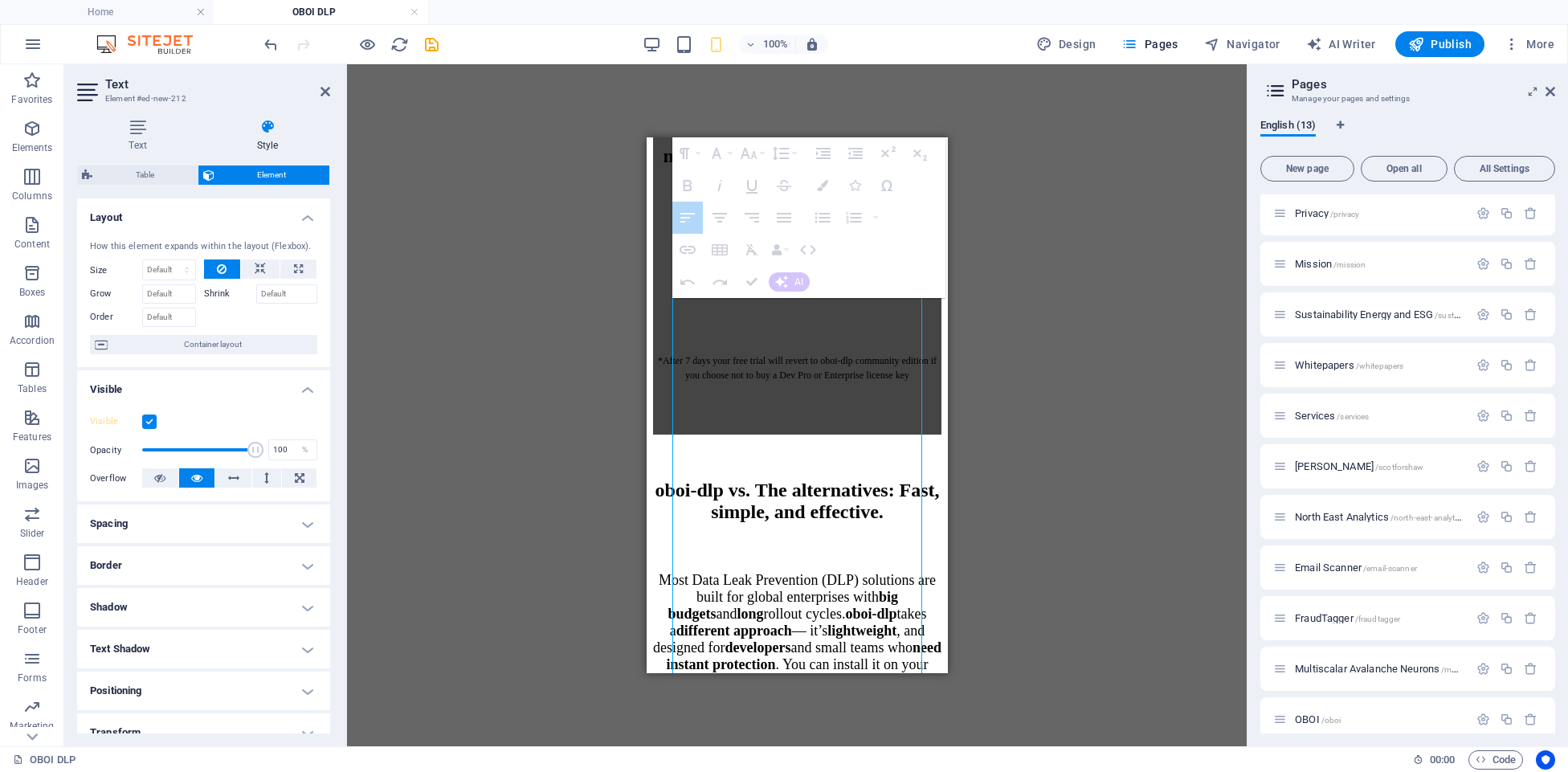
scroll to position [4685, 0]
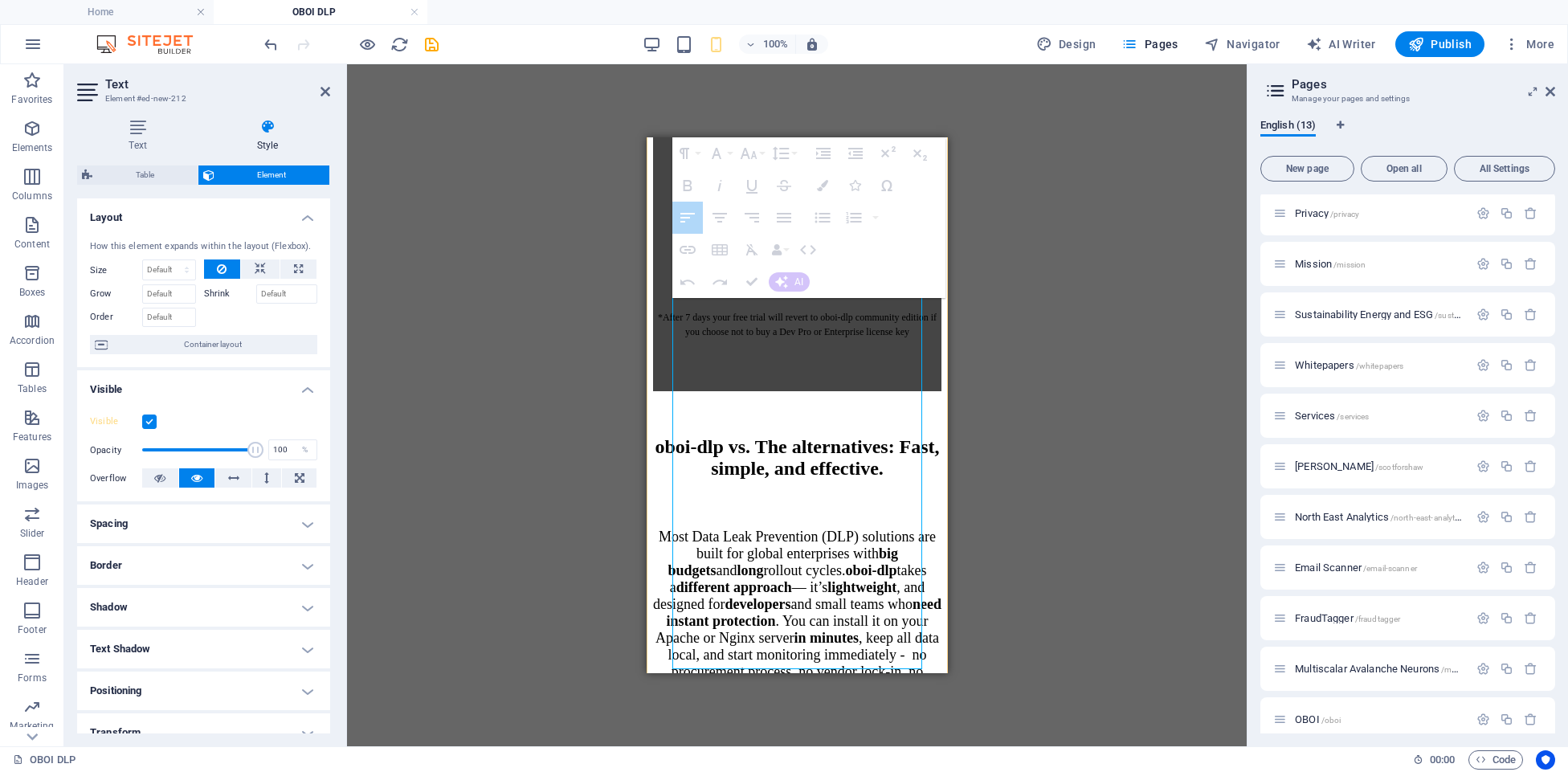
drag, startPoint x: 679, startPoint y: 371, endPoint x: 899, endPoint y: 641, distance: 348.3
click at [763, 152] on button "Font Size" at bounding box center [752, 153] width 30 height 32
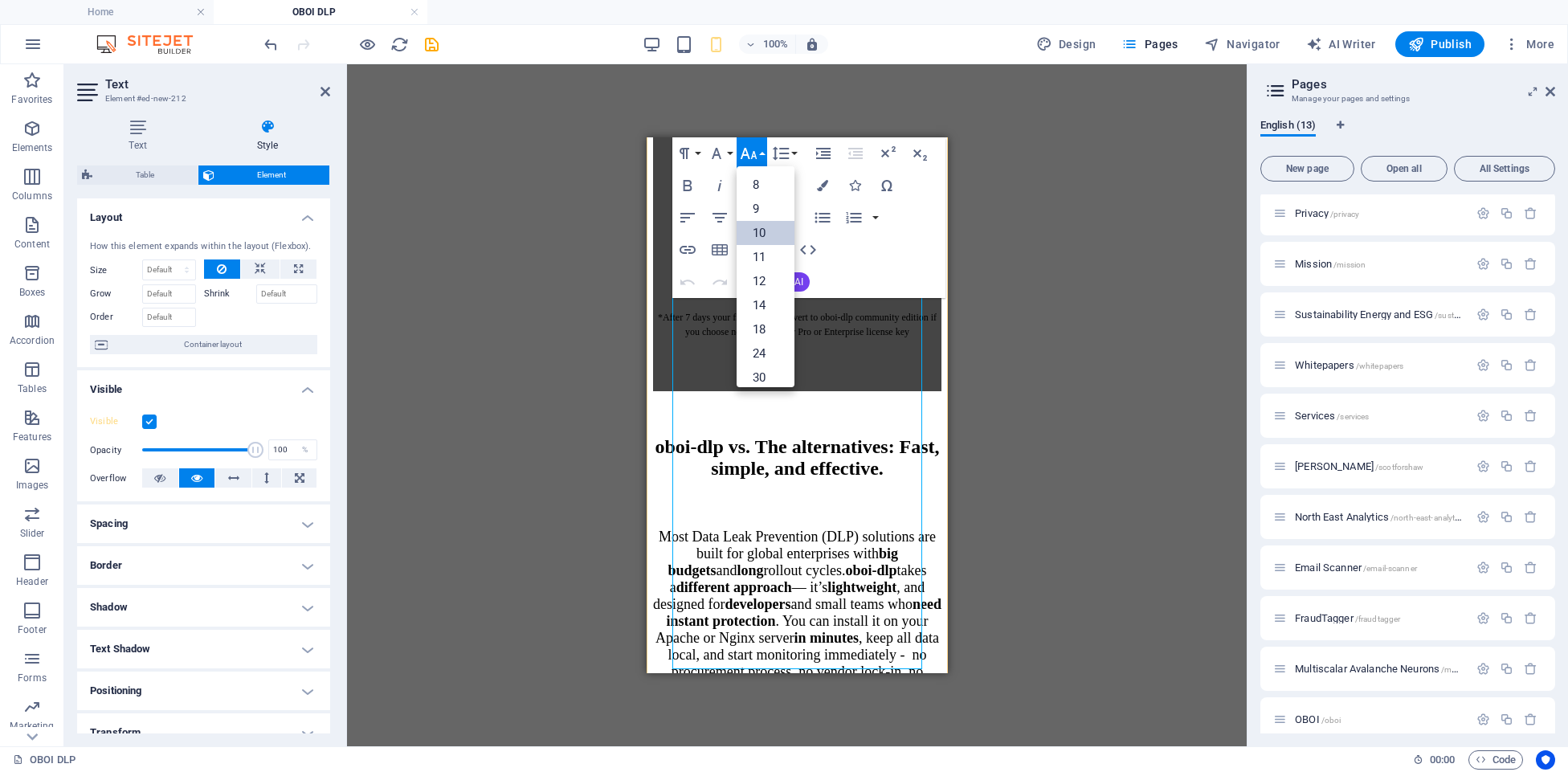
click at [764, 230] on link "10" at bounding box center [766, 232] width 58 height 24
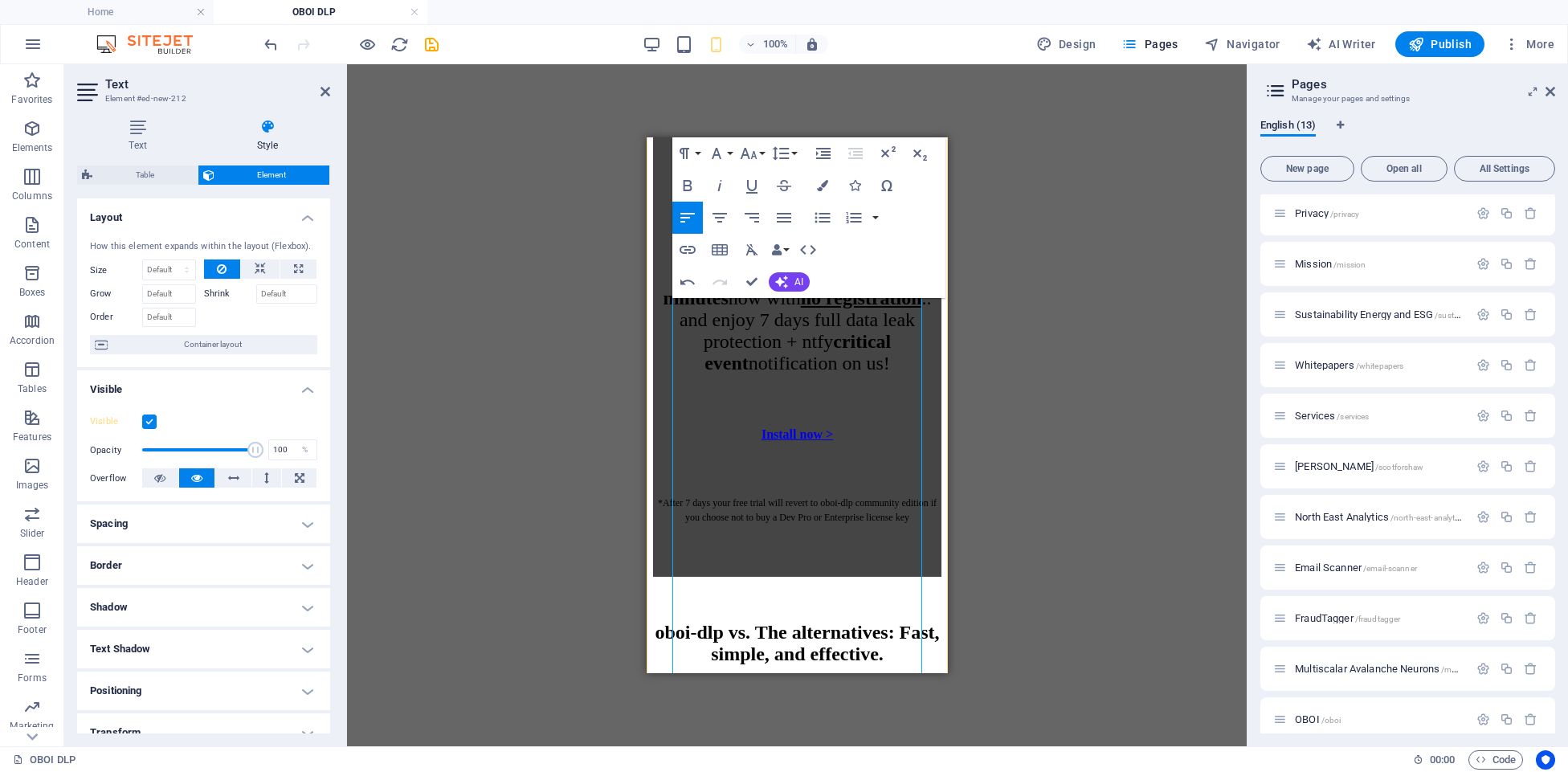
scroll to position [4486, 0]
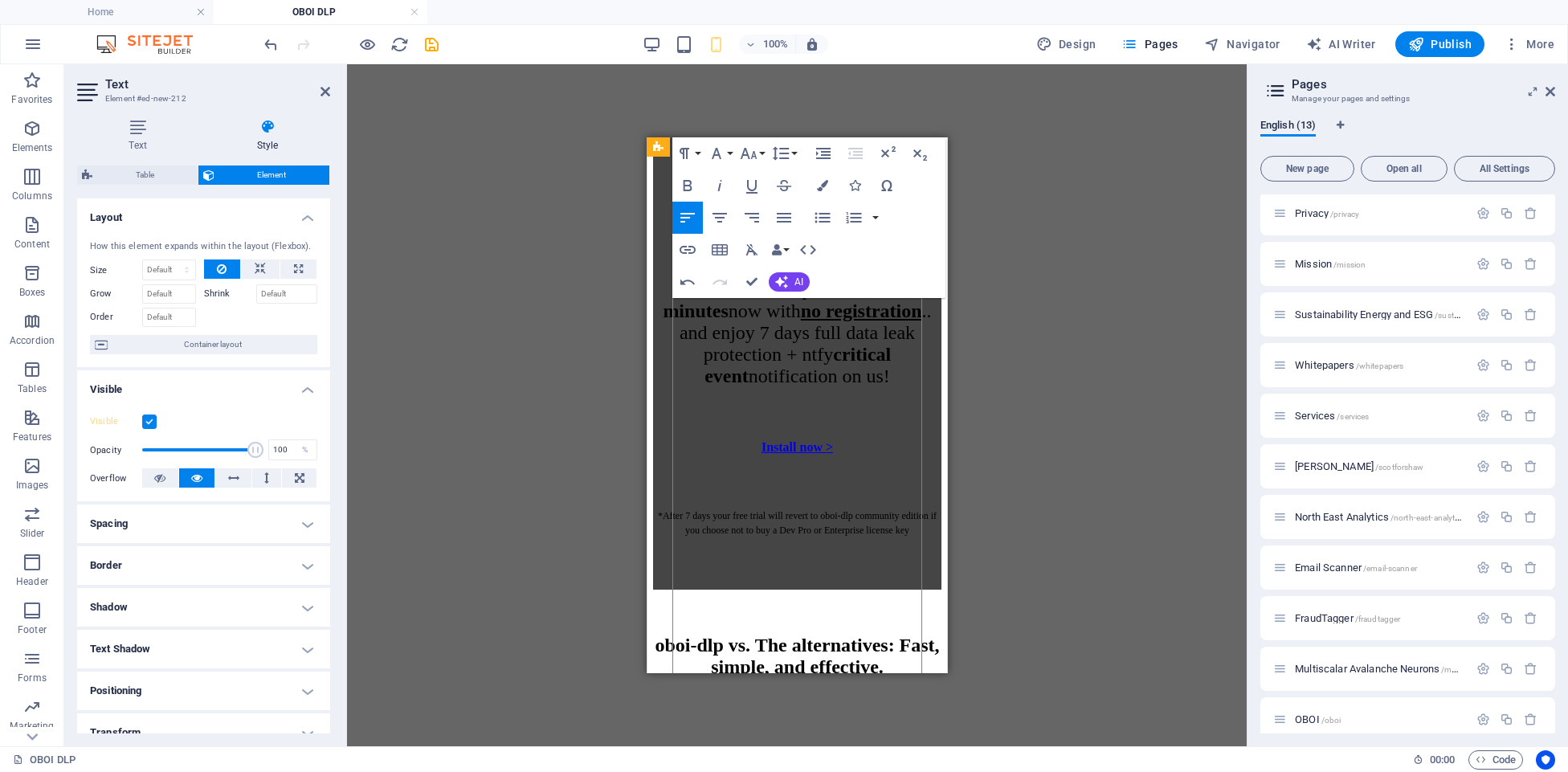
drag, startPoint x: 681, startPoint y: 403, endPoint x: 726, endPoint y: 402, distance: 45.0
drag, startPoint x: 750, startPoint y: 143, endPoint x: 762, endPoint y: 160, distance: 20.8
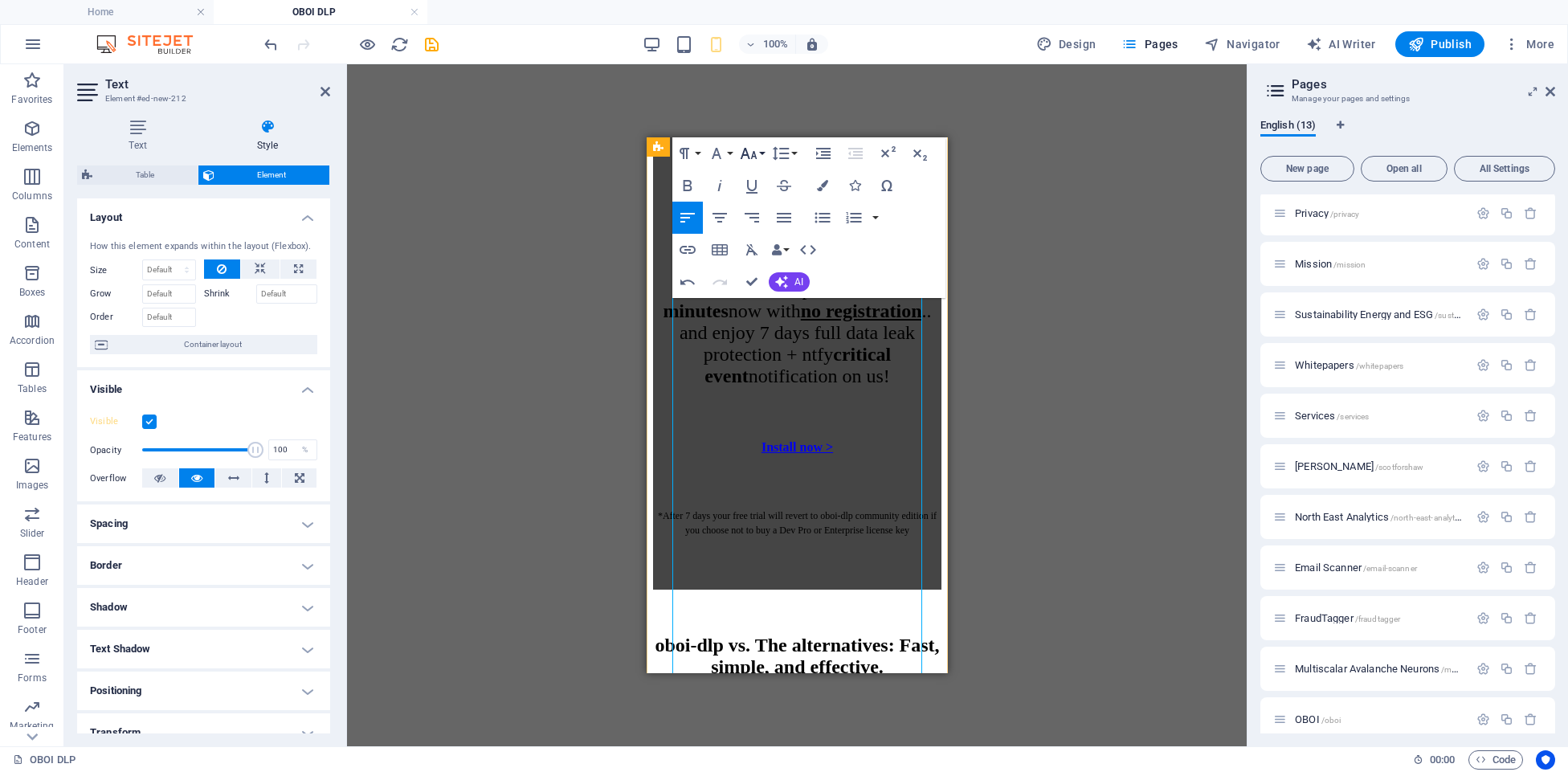
click at [750, 144] on button "Font Size" at bounding box center [752, 153] width 30 height 32
click at [762, 172] on link "10" at bounding box center [766, 172] width 58 height 24
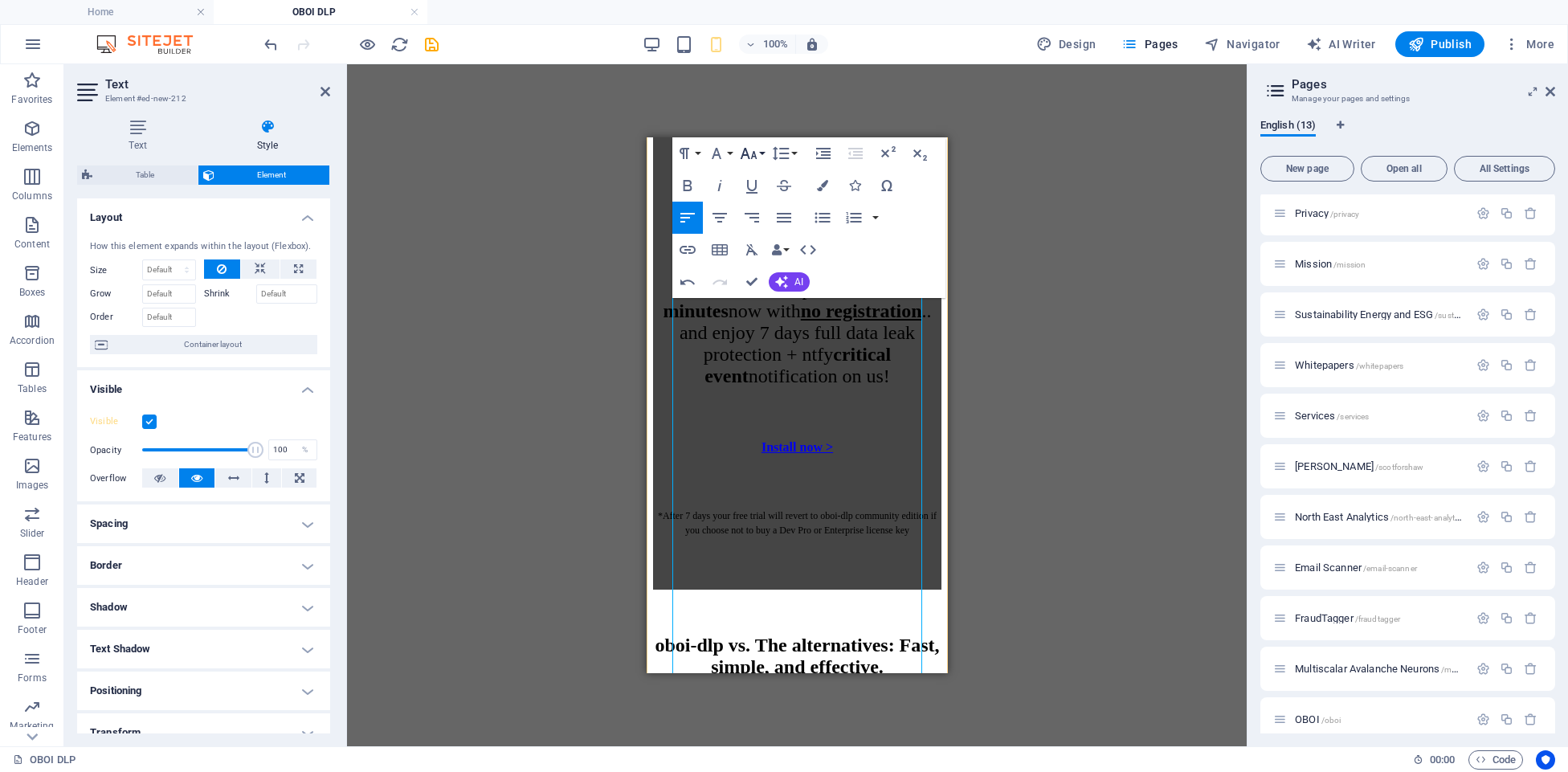
click at [764, 152] on button "Font Size" at bounding box center [752, 153] width 30 height 32
click at [762, 213] on link "10" at bounding box center [766, 224] width 58 height 24
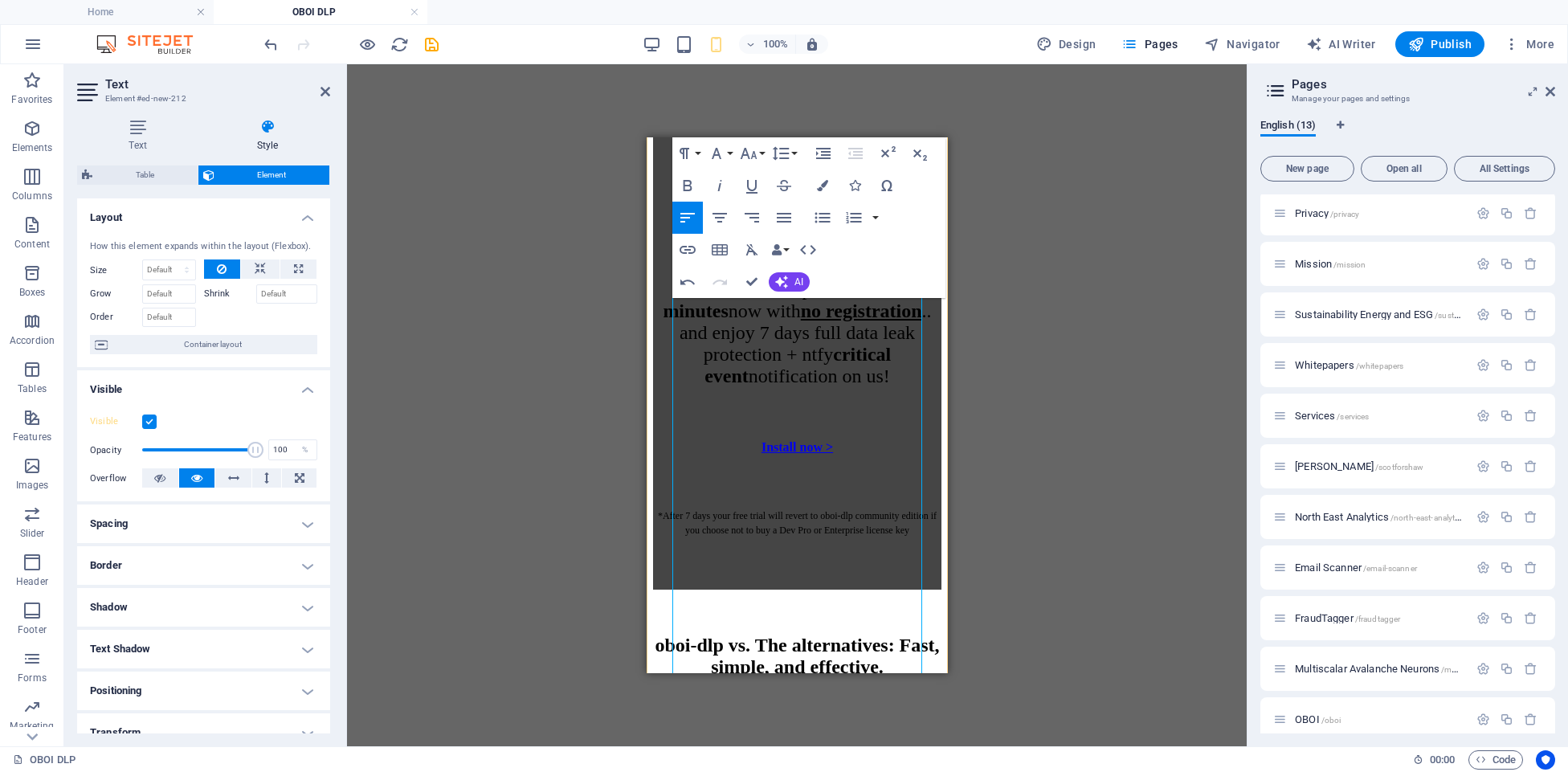
click at [767, 152] on div "Paragraph Format Normal Heading 1 Heading 2 Heading 3 Heading 4 Heading 5 Headi…" at bounding box center [736, 153] width 127 height 32
click at [764, 156] on button "Font Size" at bounding box center [752, 153] width 30 height 32
click at [763, 187] on link "10" at bounding box center [766, 186] width 58 height 24
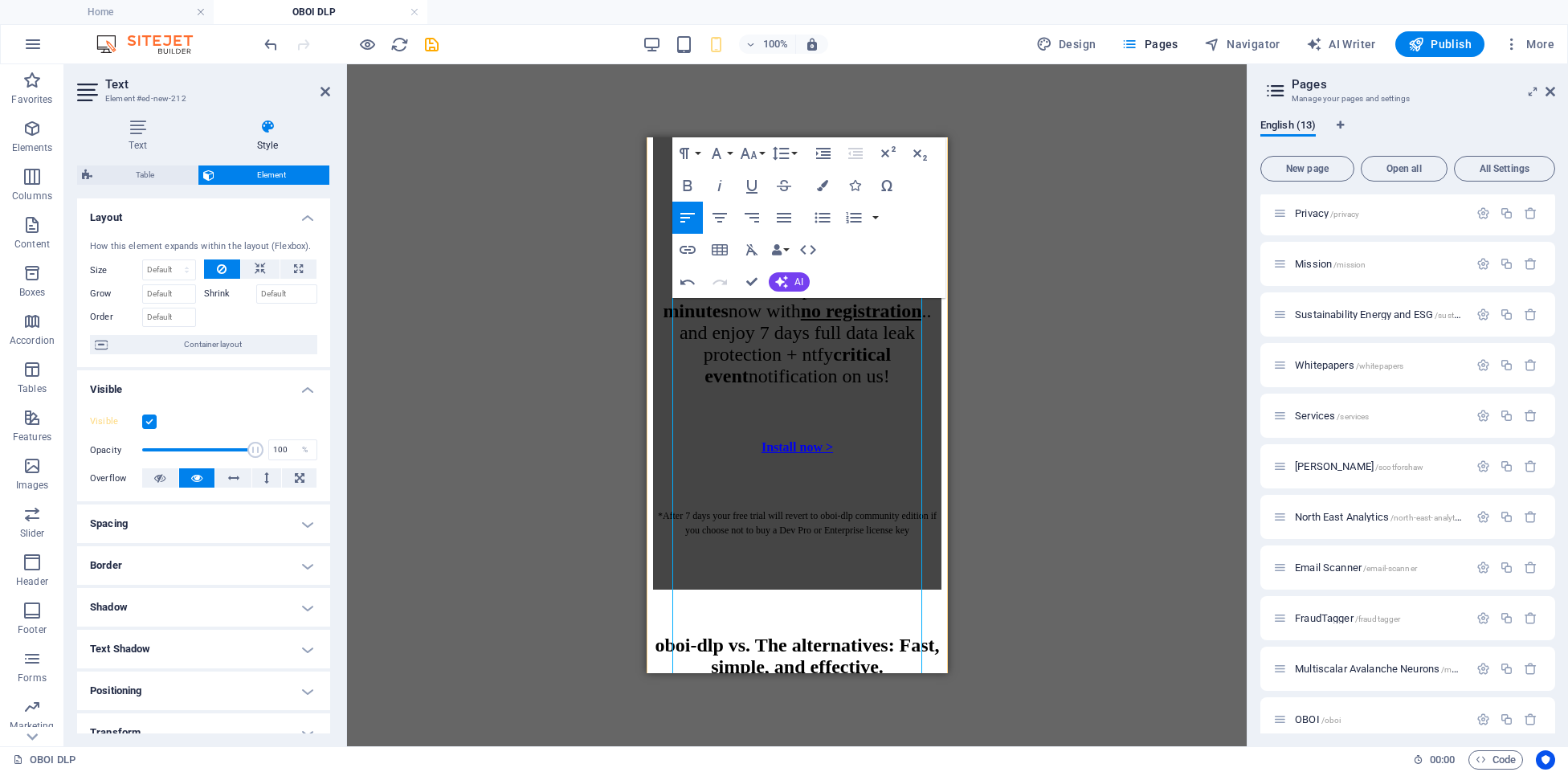
click at [753, 147] on icon "button" at bounding box center [748, 153] width 19 height 19
click at [763, 197] on link "10" at bounding box center [766, 200] width 58 height 24
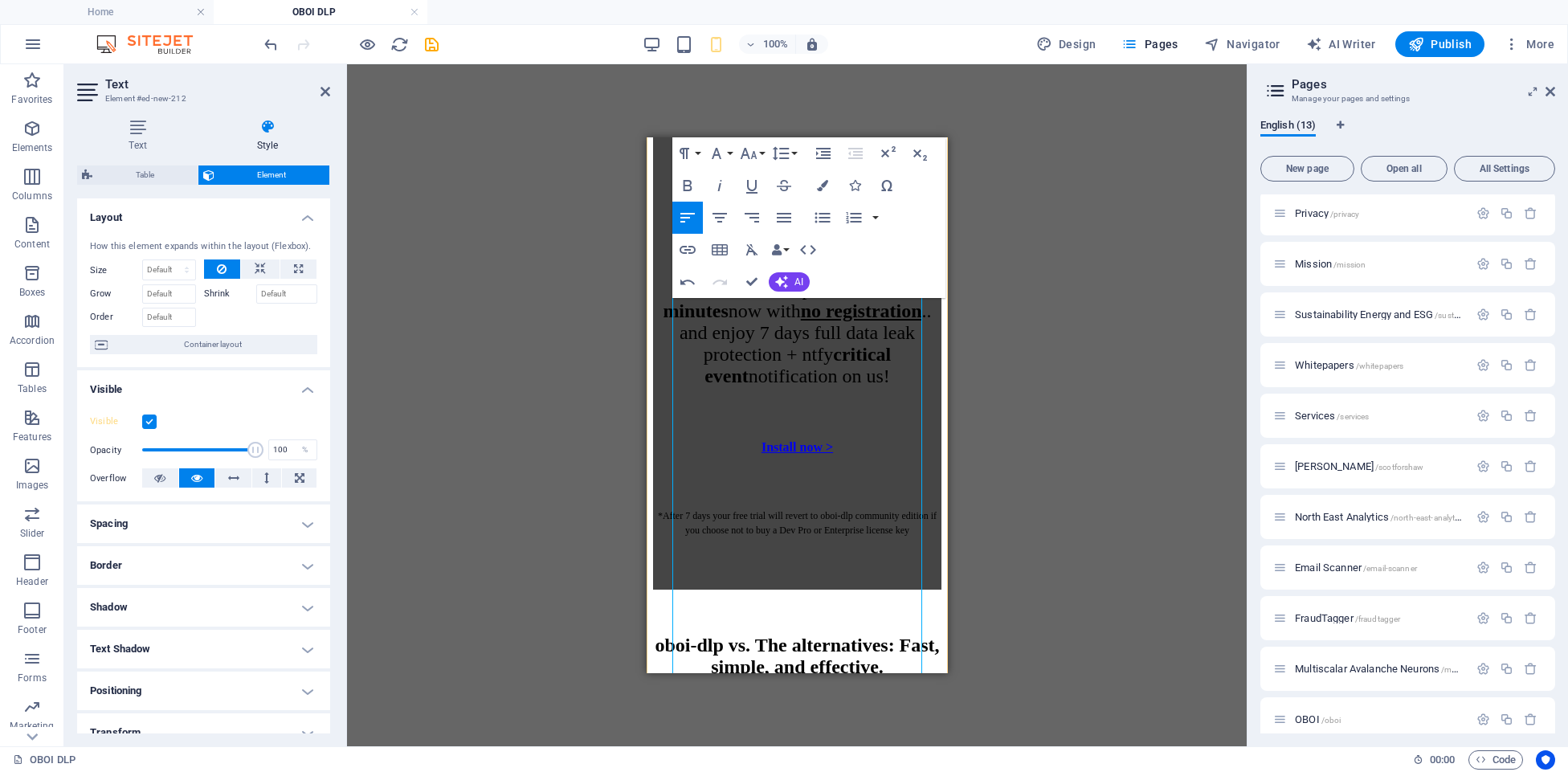
click at [754, 152] on icon "button" at bounding box center [748, 153] width 17 height 11
click at [766, 234] on link "10" at bounding box center [766, 232] width 58 height 24
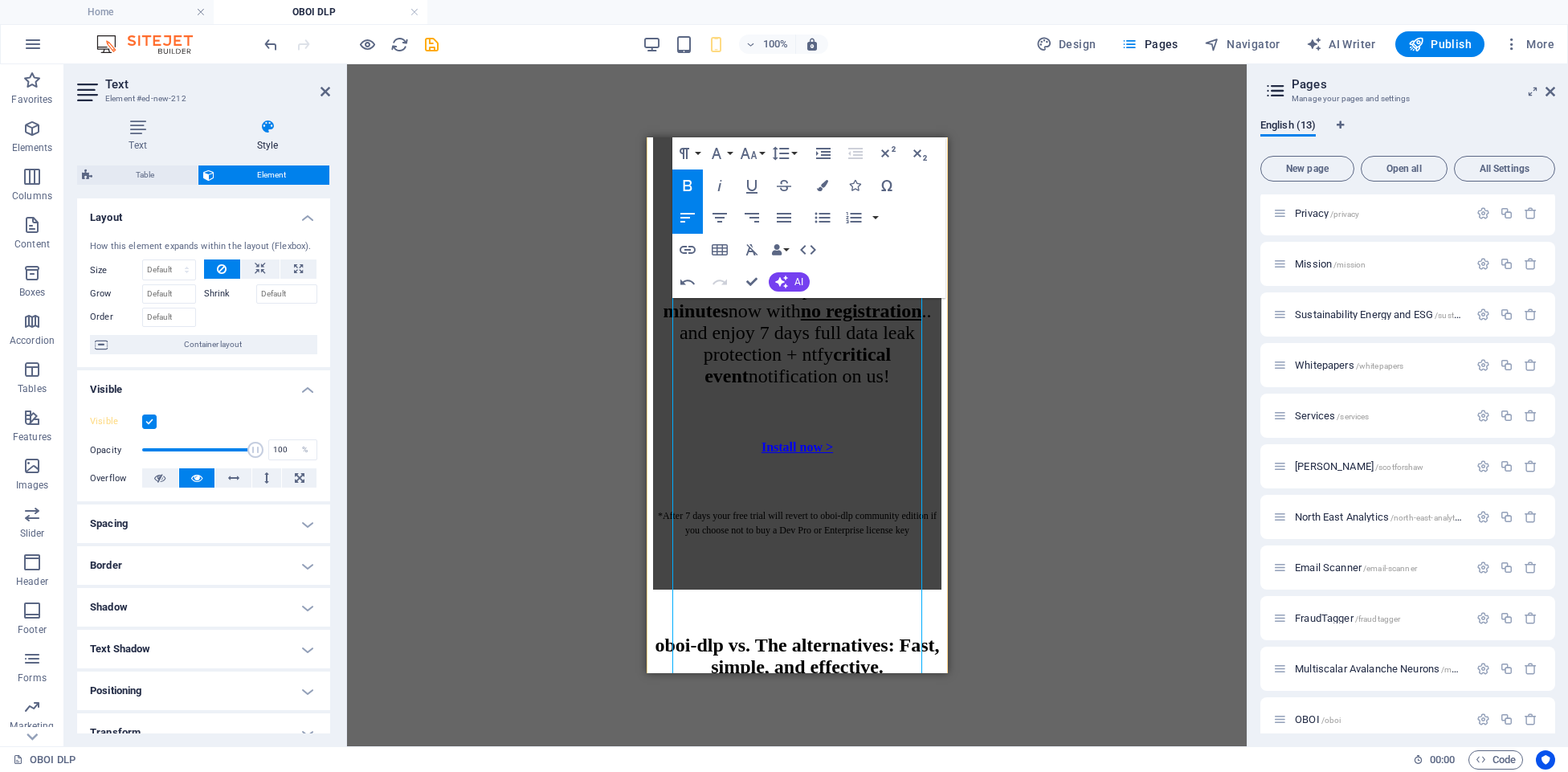
drag, startPoint x: 782, startPoint y: 338, endPoint x: 743, endPoint y: 295, distance: 58.1
click at [758, 160] on button "Font Size" at bounding box center [752, 153] width 30 height 32
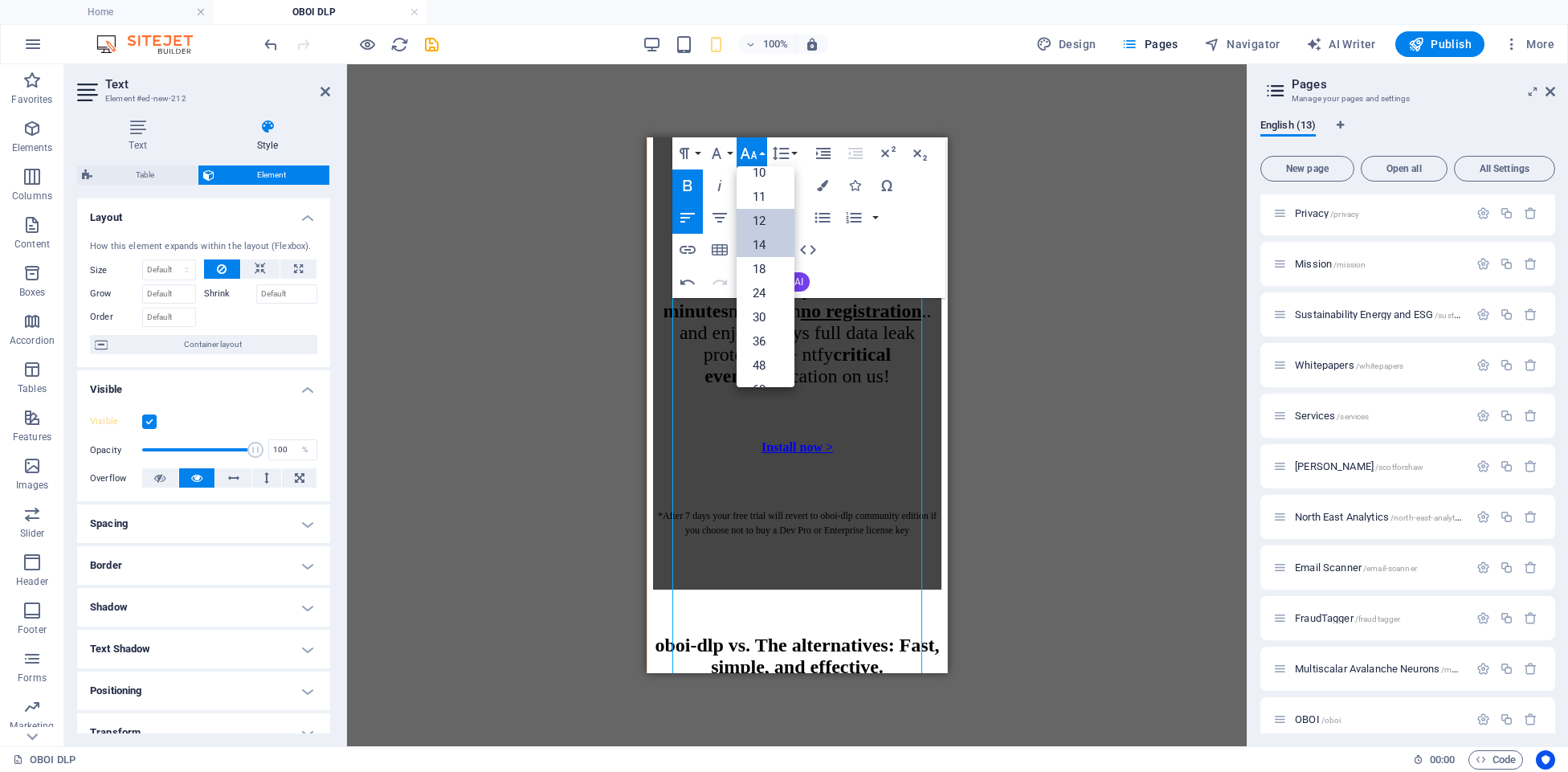
scroll to position [44, 0]
click at [762, 190] on link "10" at bounding box center [766, 189] width 58 height 24
drag, startPoint x: 812, startPoint y: 310, endPoint x: 876, endPoint y: 359, distance: 80.6
drag, startPoint x: 754, startPoint y: 150, endPoint x: 760, endPoint y: 166, distance: 17.1
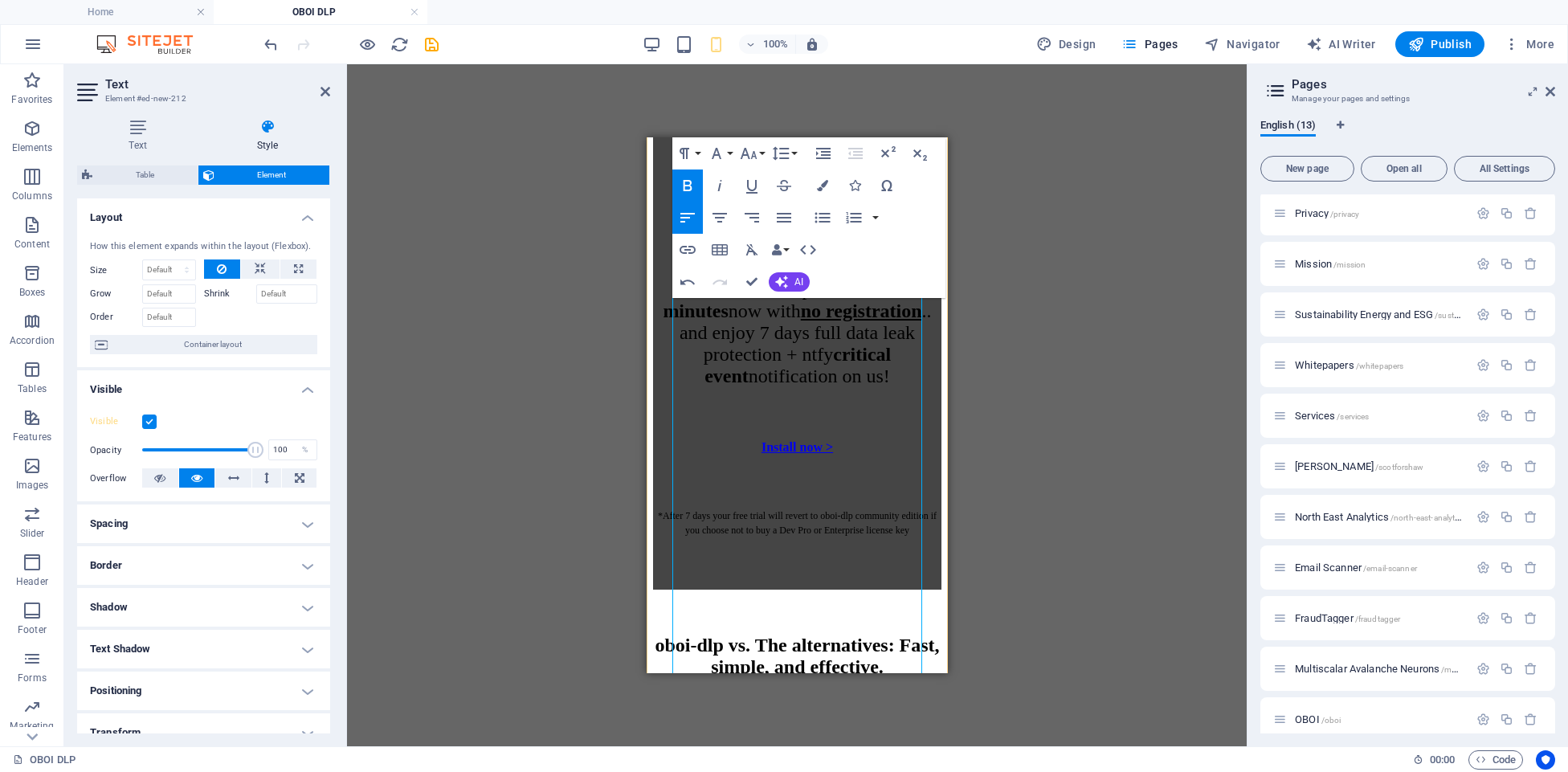
click at [754, 151] on icon "button" at bounding box center [748, 153] width 19 height 19
click at [764, 190] on link "10" at bounding box center [766, 192] width 58 height 24
drag, startPoint x: 880, startPoint y: 307, endPoint x: 892, endPoint y: 345, distance: 39.8
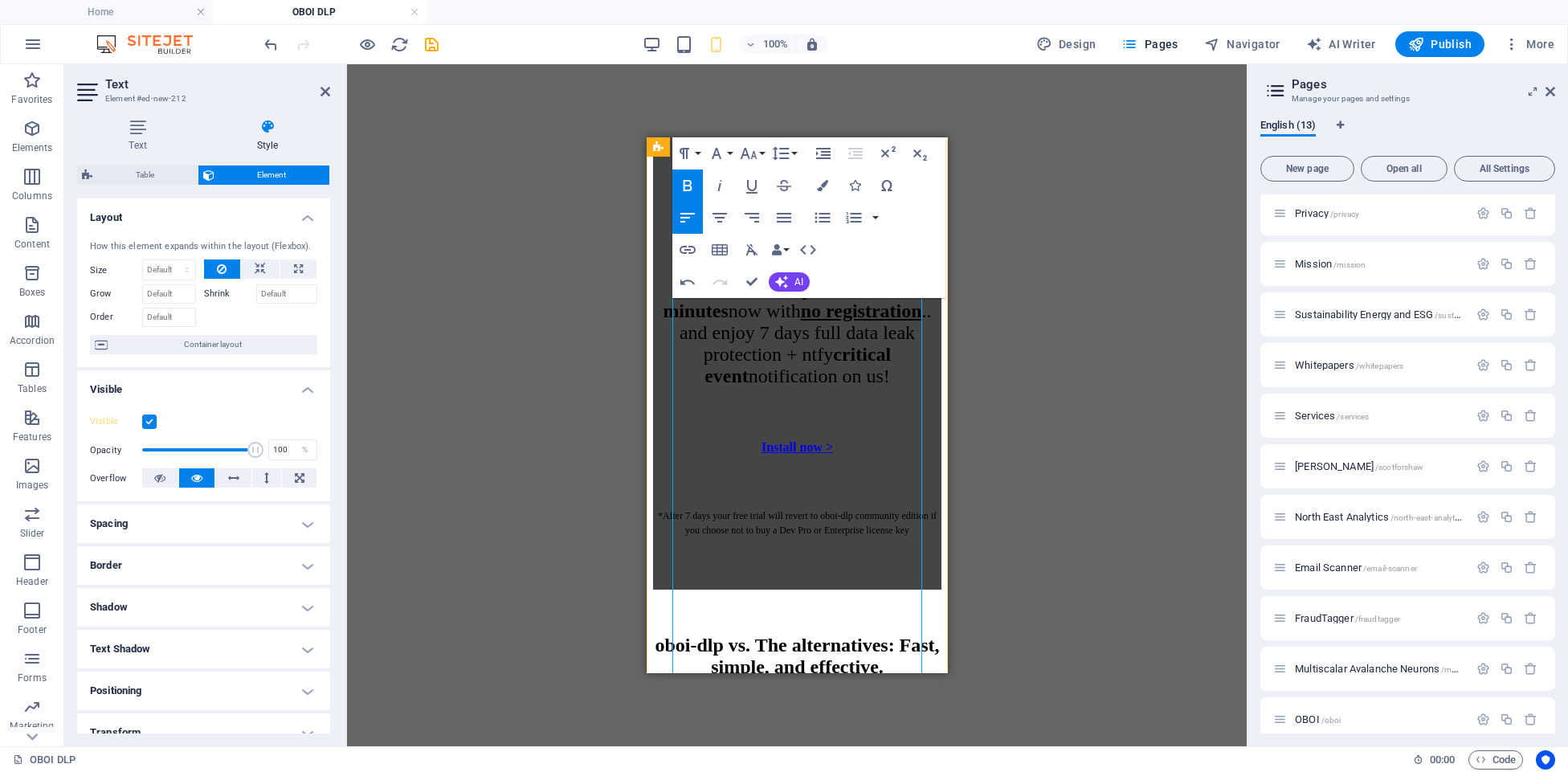
click at [761, 155] on button "Font Size" at bounding box center [752, 153] width 30 height 32
click at [761, 173] on link "10" at bounding box center [766, 171] width 58 height 24
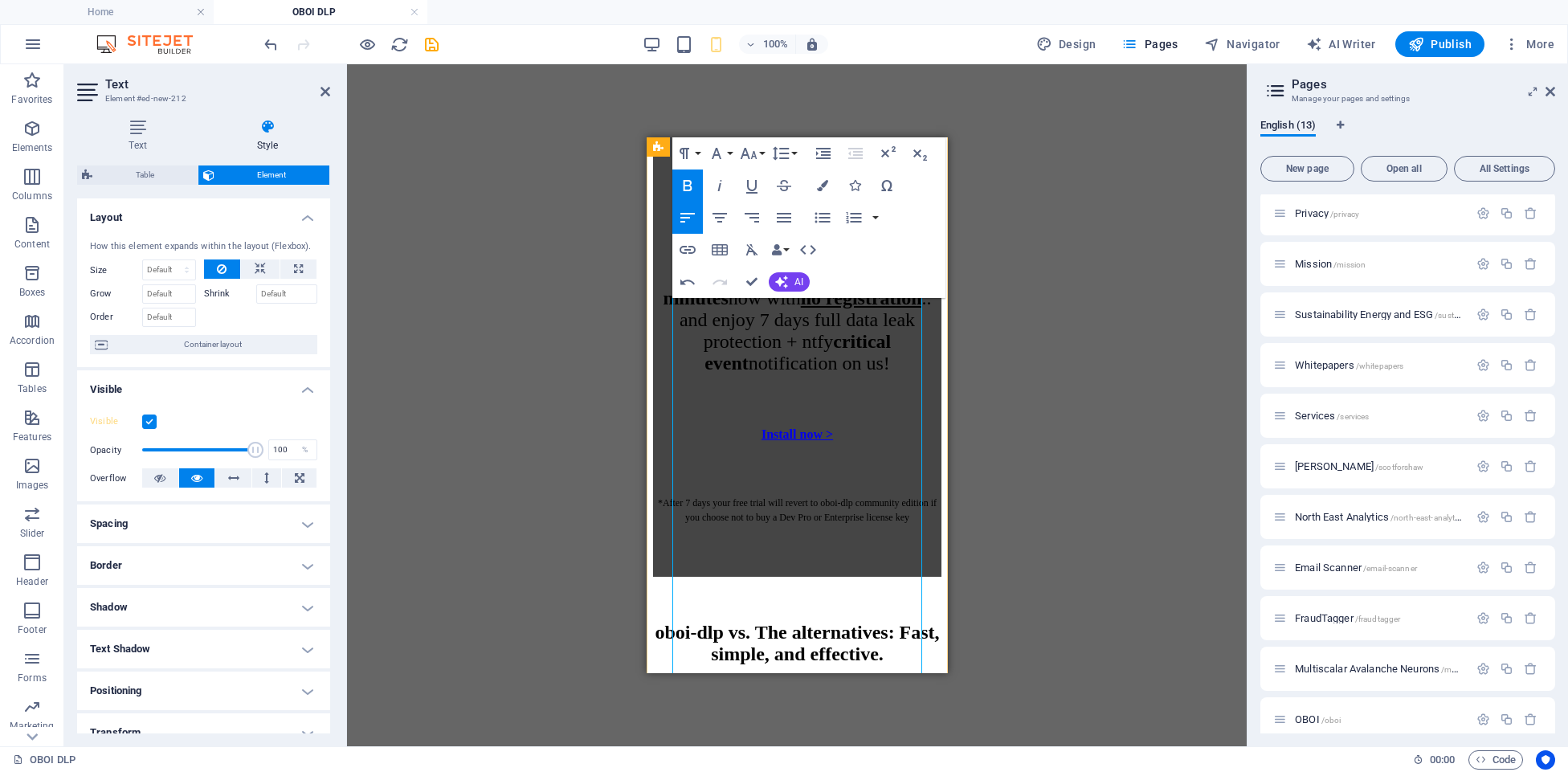
scroll to position [4468, 0]
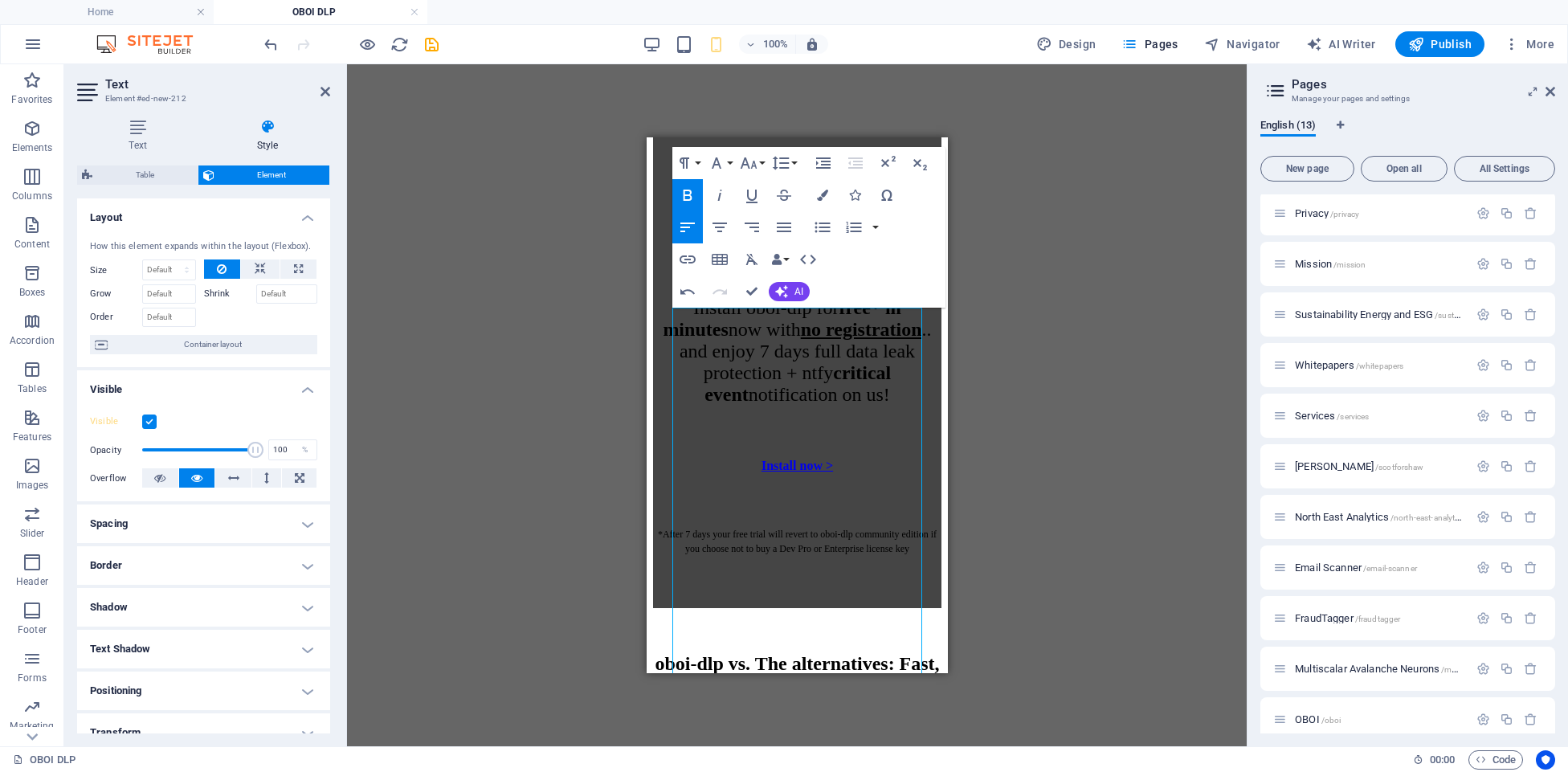
click at [1048, 358] on div "Drag here to replace the existing content. Press “Ctrl” if you want to create a…" at bounding box center [796, 405] width 899 height 682
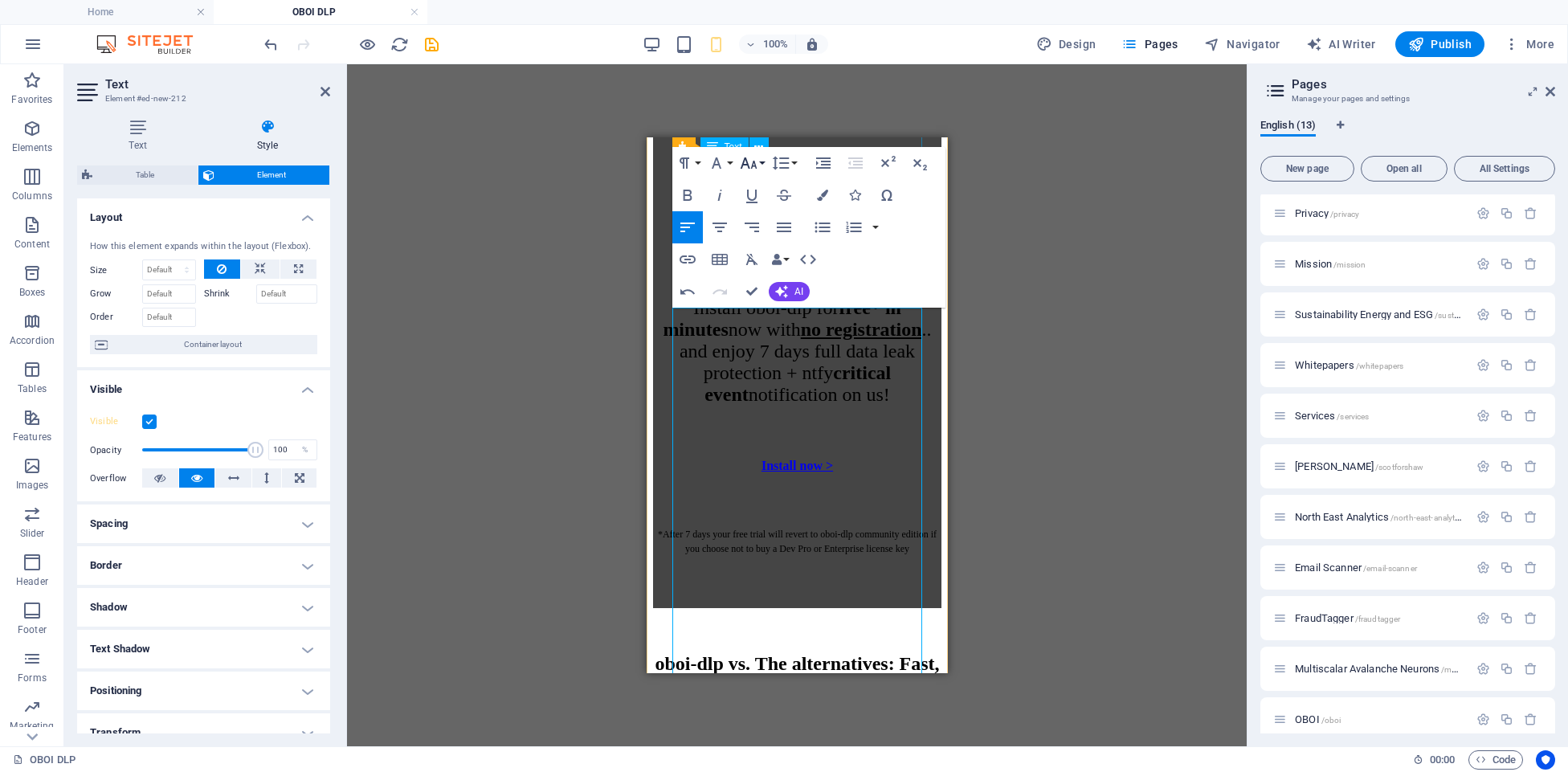
click at [764, 152] on button "Font Size" at bounding box center [752, 162] width 30 height 32
click at [766, 208] on link "10" at bounding box center [766, 202] width 58 height 24
drag, startPoint x: 748, startPoint y: 457, endPoint x: 751, endPoint y: 343, distance: 114.0
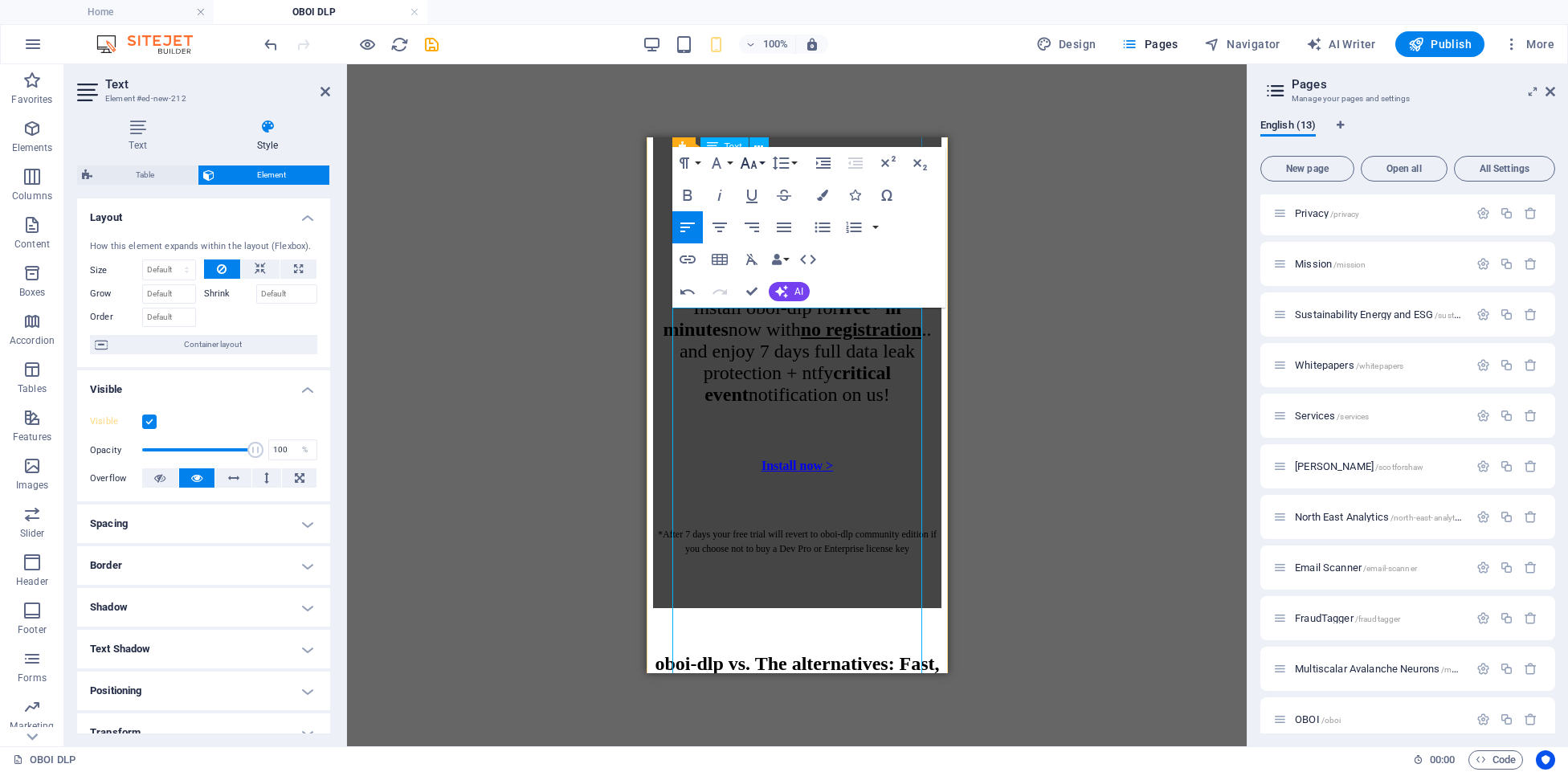
click at [757, 164] on button "Font Size" at bounding box center [752, 162] width 30 height 32
click at [762, 200] on link "10" at bounding box center [766, 196] width 58 height 24
drag, startPoint x: 811, startPoint y: 451, endPoint x: 828, endPoint y: 467, distance: 23.3
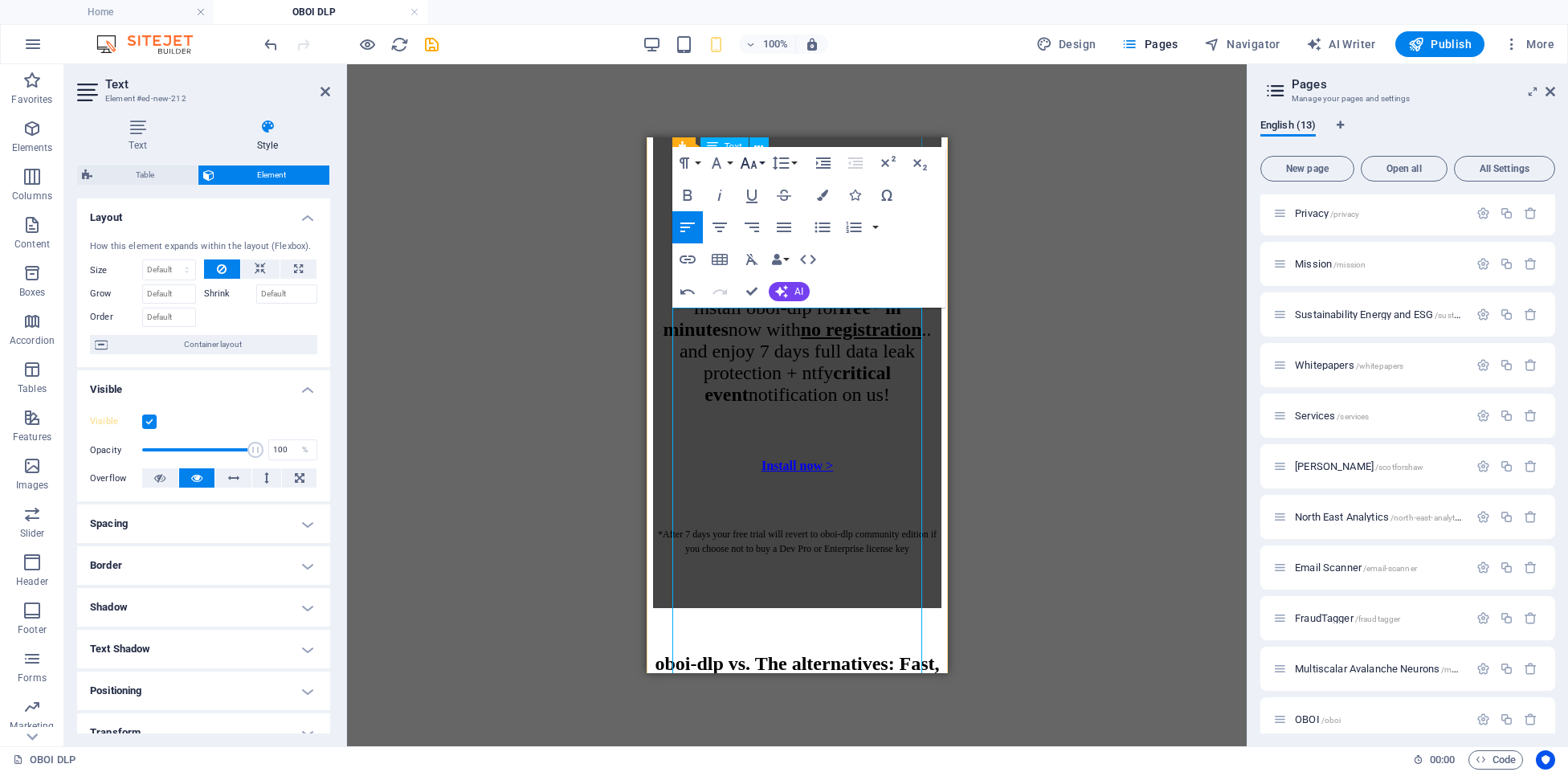
click at [754, 163] on icon "button" at bounding box center [748, 162] width 19 height 19
click at [759, 238] on link "10" at bounding box center [766, 243] width 58 height 24
drag, startPoint x: 875, startPoint y: 466, endPoint x: 860, endPoint y: 407, distance: 60.9
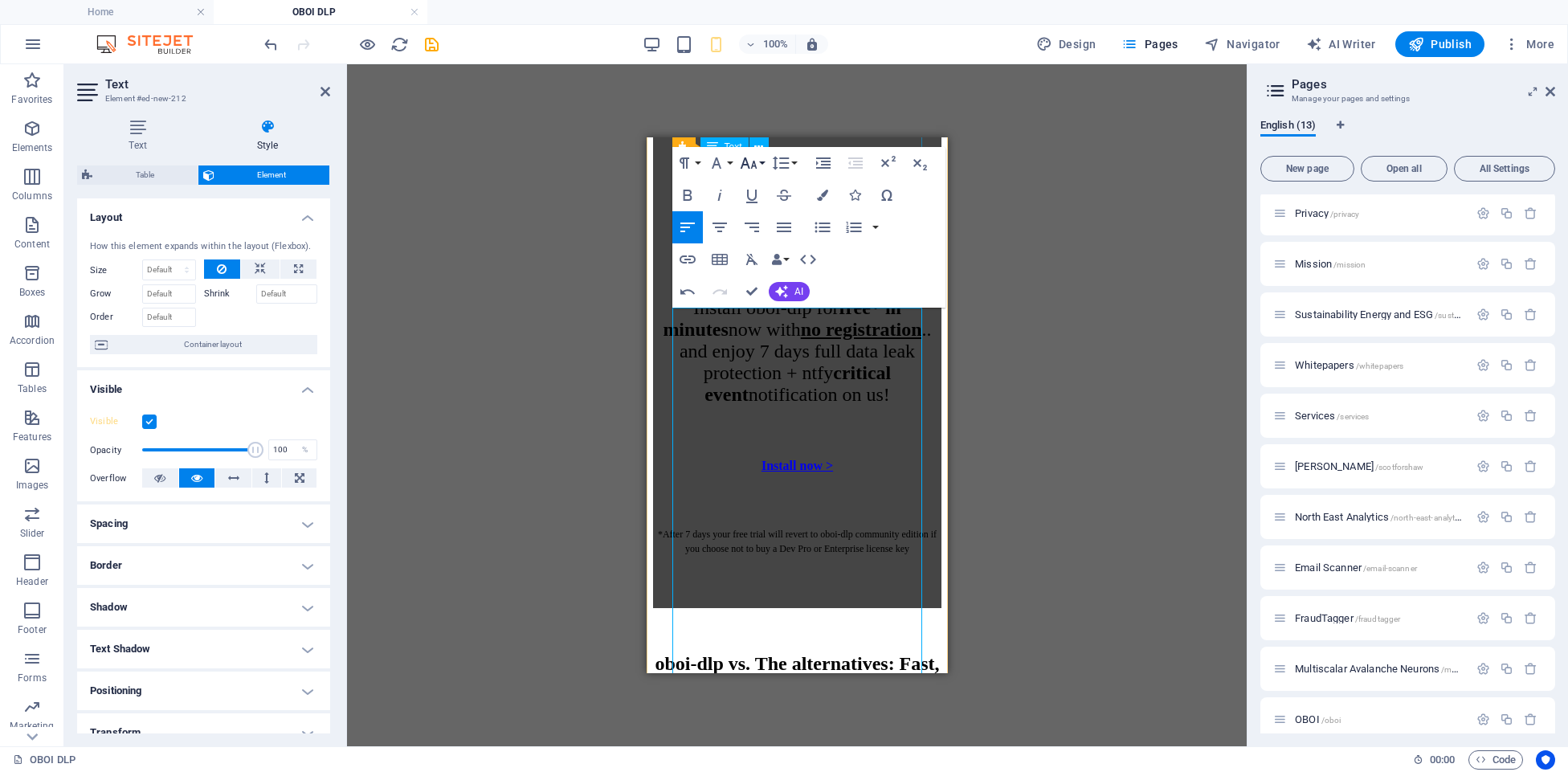
click at [762, 160] on button "Font Size" at bounding box center [752, 162] width 30 height 32
click at [765, 188] on link "10" at bounding box center [766, 187] width 58 height 24
drag, startPoint x: 762, startPoint y: 481, endPoint x: 799, endPoint y: 514, distance: 49.6
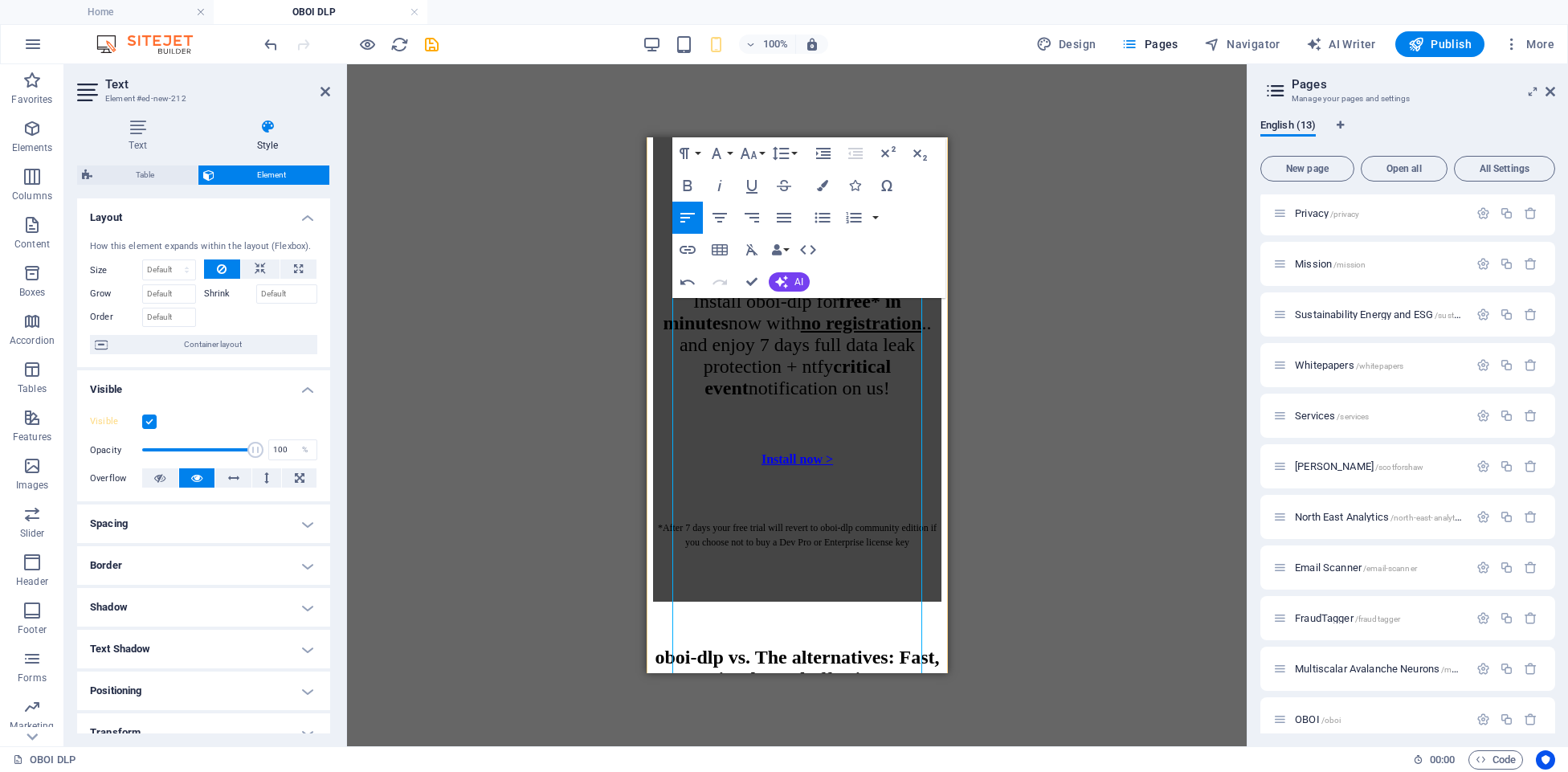
scroll to position [4513, 0]
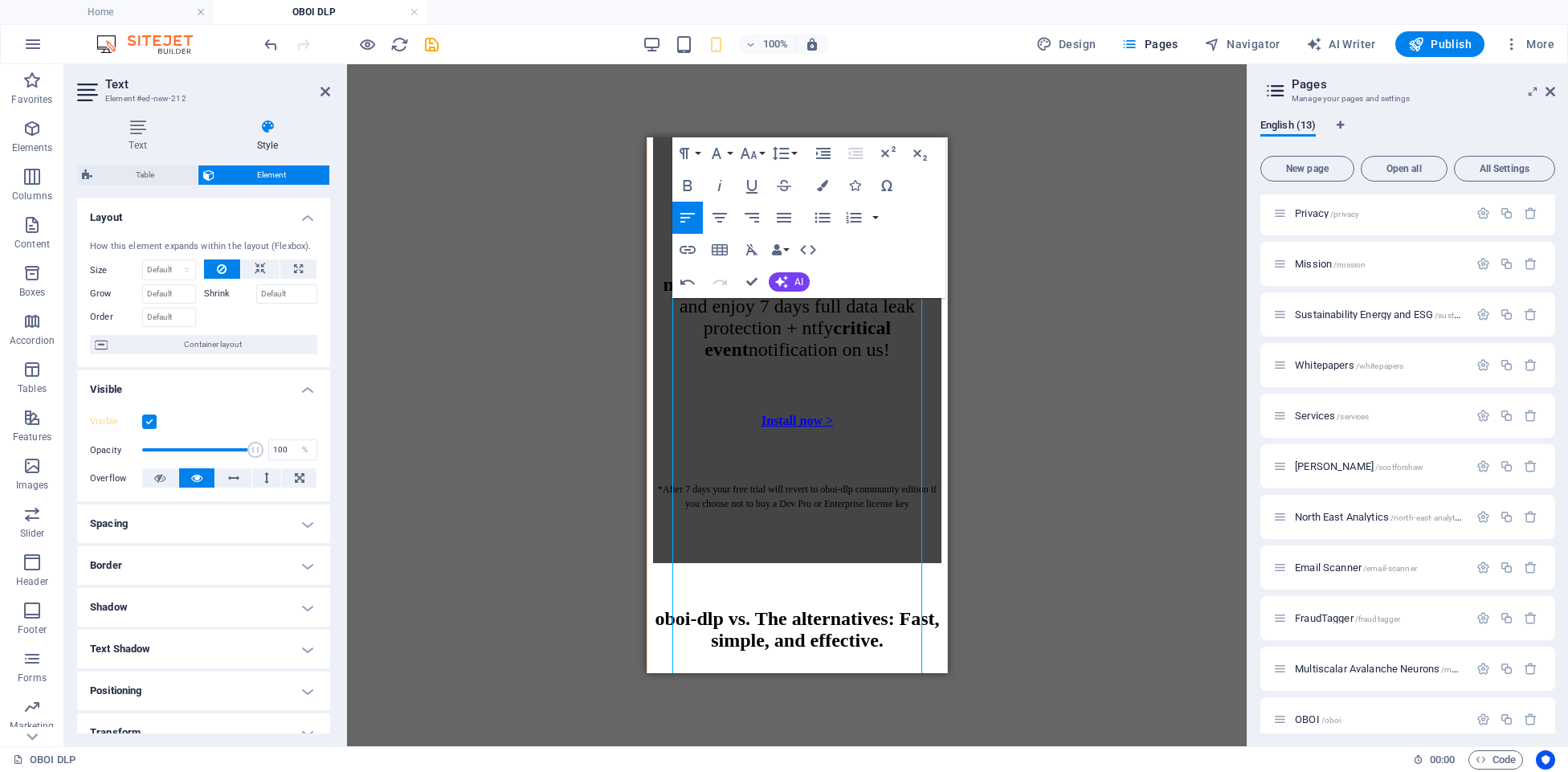
drag, startPoint x: 685, startPoint y: 527, endPoint x: 736, endPoint y: 555, distance: 58.2
click at [755, 153] on icon "button" at bounding box center [748, 153] width 19 height 19
click at [766, 182] on link "10" at bounding box center [766, 180] width 58 height 24
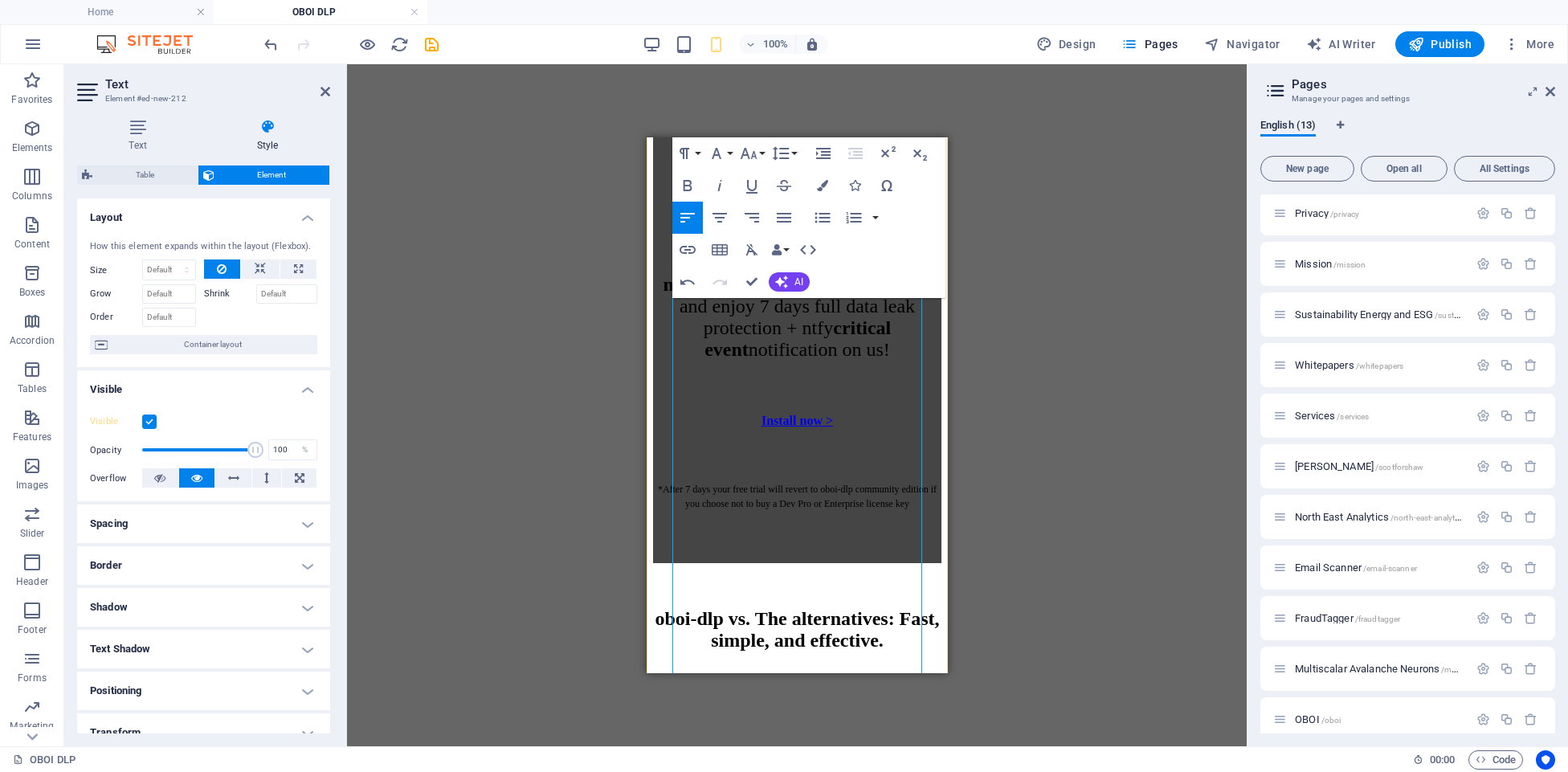
drag, startPoint x: 749, startPoint y: 523, endPoint x: 788, endPoint y: 540, distance: 42.5
click at [759, 155] on button "Font Size" at bounding box center [752, 153] width 30 height 32
click at [766, 178] on link "10" at bounding box center [766, 184] width 58 height 24
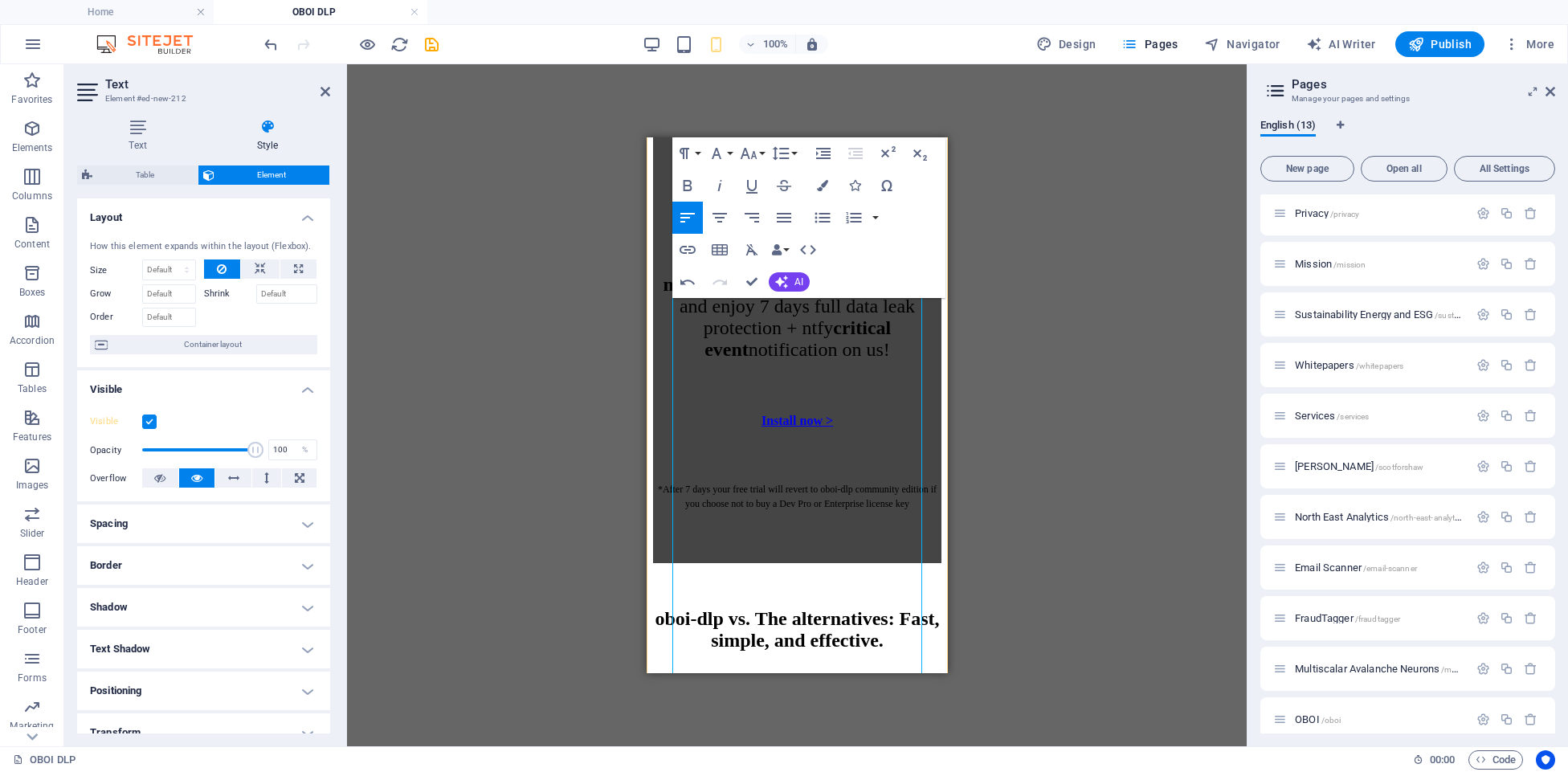
drag, startPoint x: 807, startPoint y: 507, endPoint x: 857, endPoint y: 568, distance: 78.9
click at [760, 157] on button "Font Size" at bounding box center [752, 153] width 30 height 32
click at [756, 230] on link "10" at bounding box center [766, 232] width 58 height 24
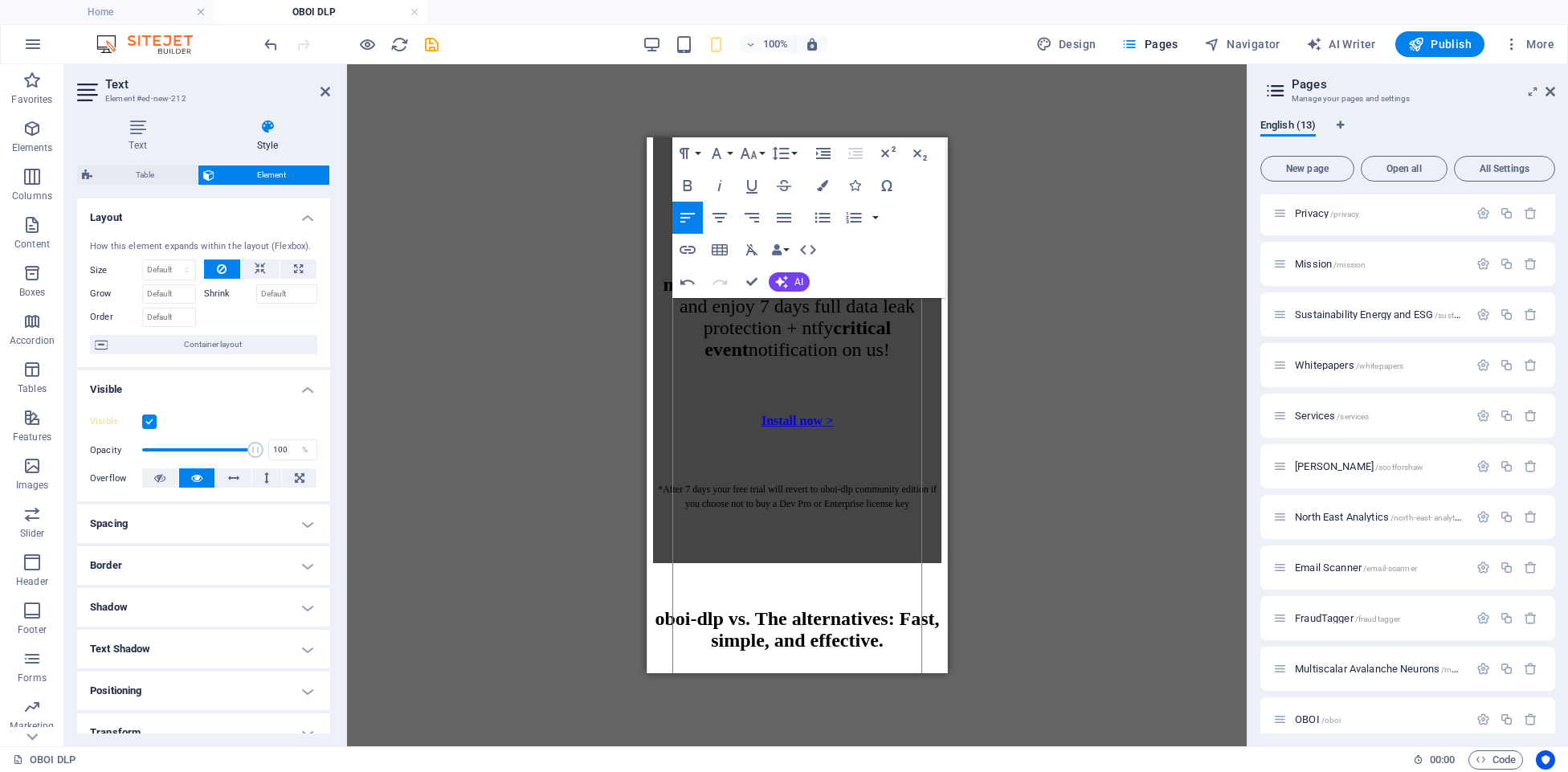
drag, startPoint x: 873, startPoint y: 510, endPoint x: 911, endPoint y: 569, distance: 70.2
drag, startPoint x: 759, startPoint y: 145, endPoint x: 762, endPoint y: 158, distance: 13.3
click at [759, 145] on button "Font Size" at bounding box center [752, 153] width 30 height 32
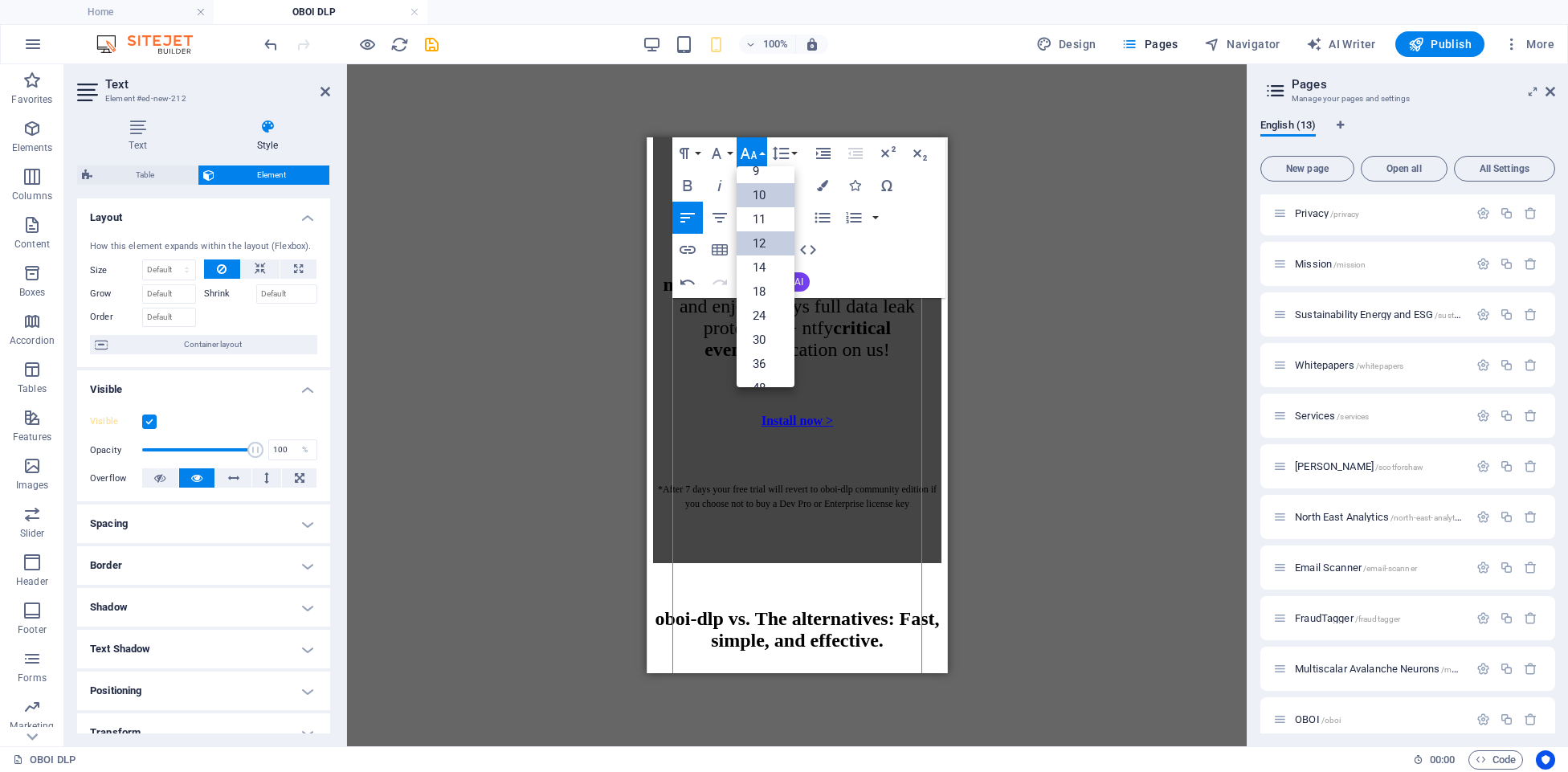
click at [762, 190] on link "10" at bounding box center [766, 196] width 58 height 24
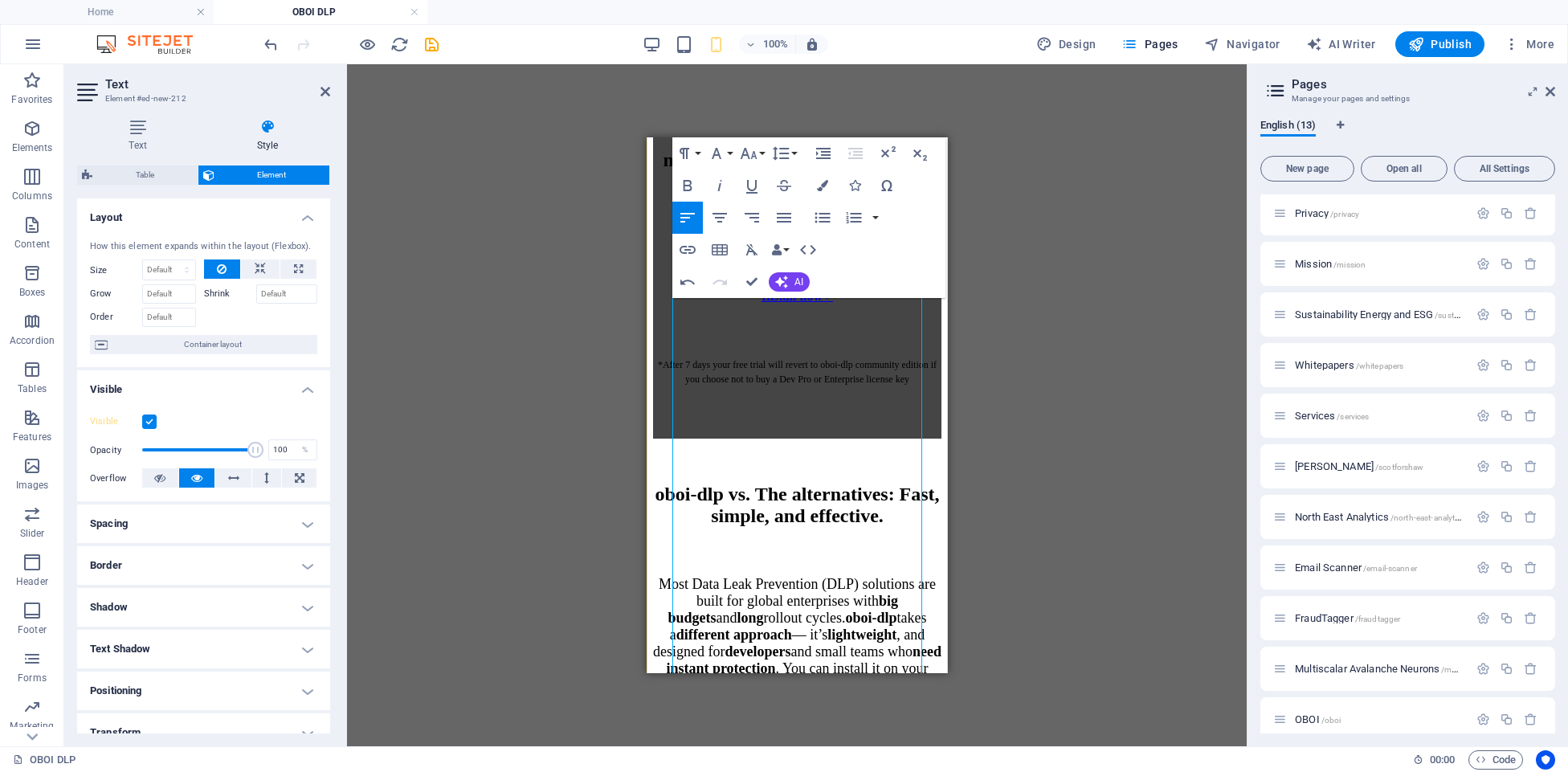
scroll to position [4641, 0]
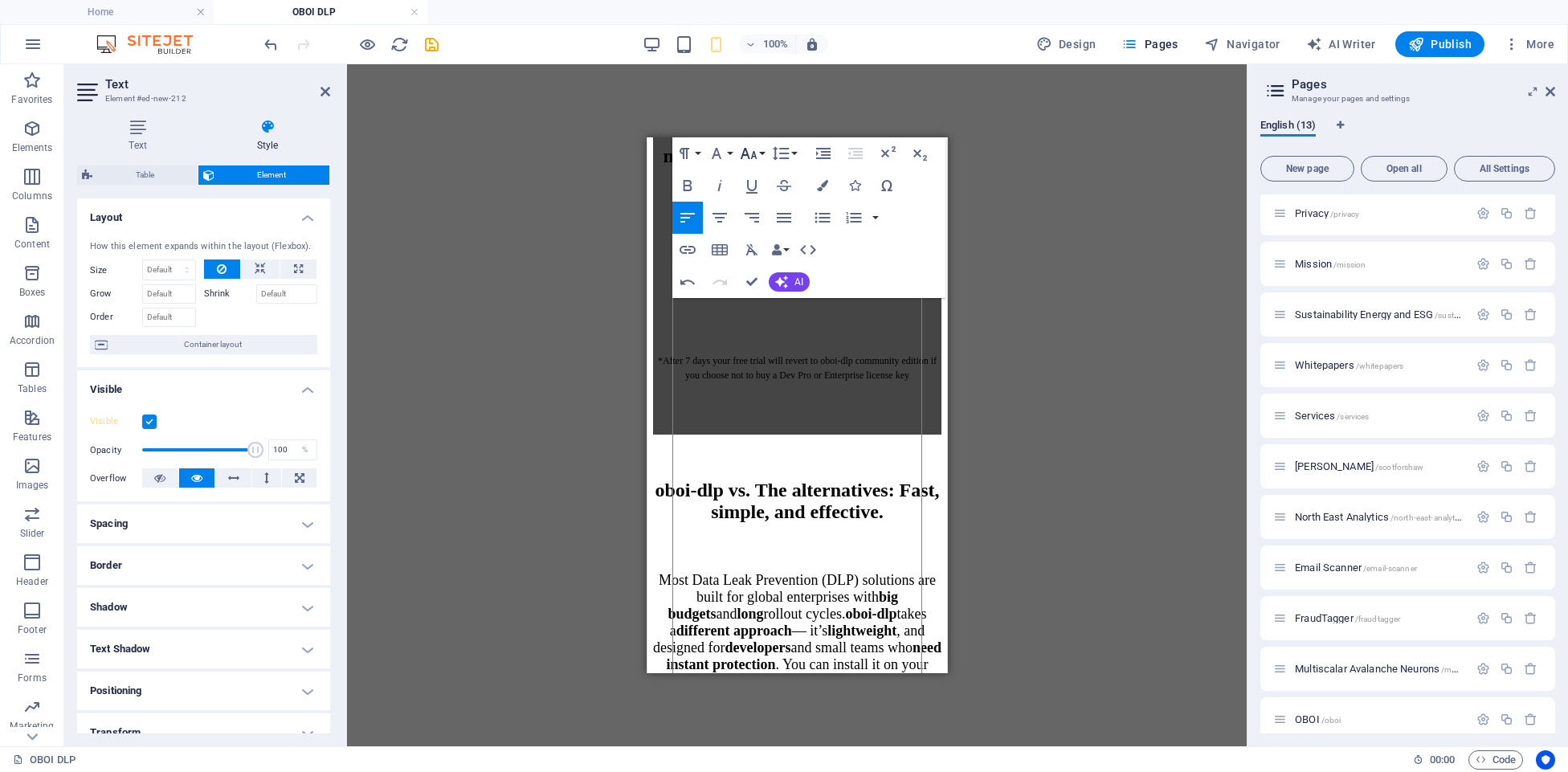
click at [762, 152] on button "Font Size" at bounding box center [752, 153] width 30 height 32
click at [765, 221] on link "10" at bounding box center [766, 228] width 58 height 24
drag, startPoint x: 748, startPoint y: 477, endPoint x: 789, endPoint y: 507, distance: 50.8
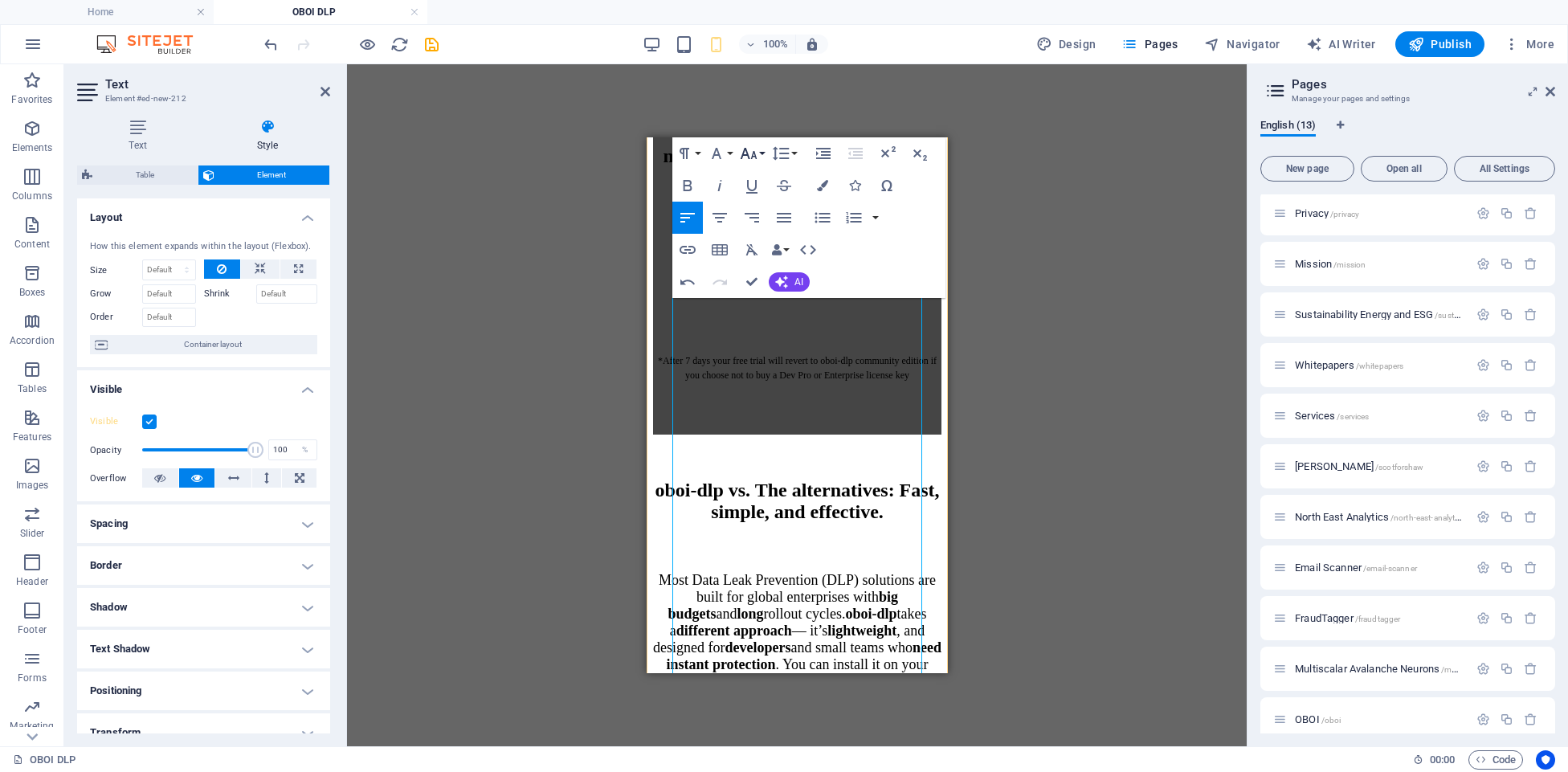
click at [750, 150] on icon "button" at bounding box center [748, 153] width 19 height 19
click at [767, 220] on link "10" at bounding box center [766, 226] width 58 height 24
drag, startPoint x: 810, startPoint y: 469, endPoint x: 778, endPoint y: 278, distance: 193.7
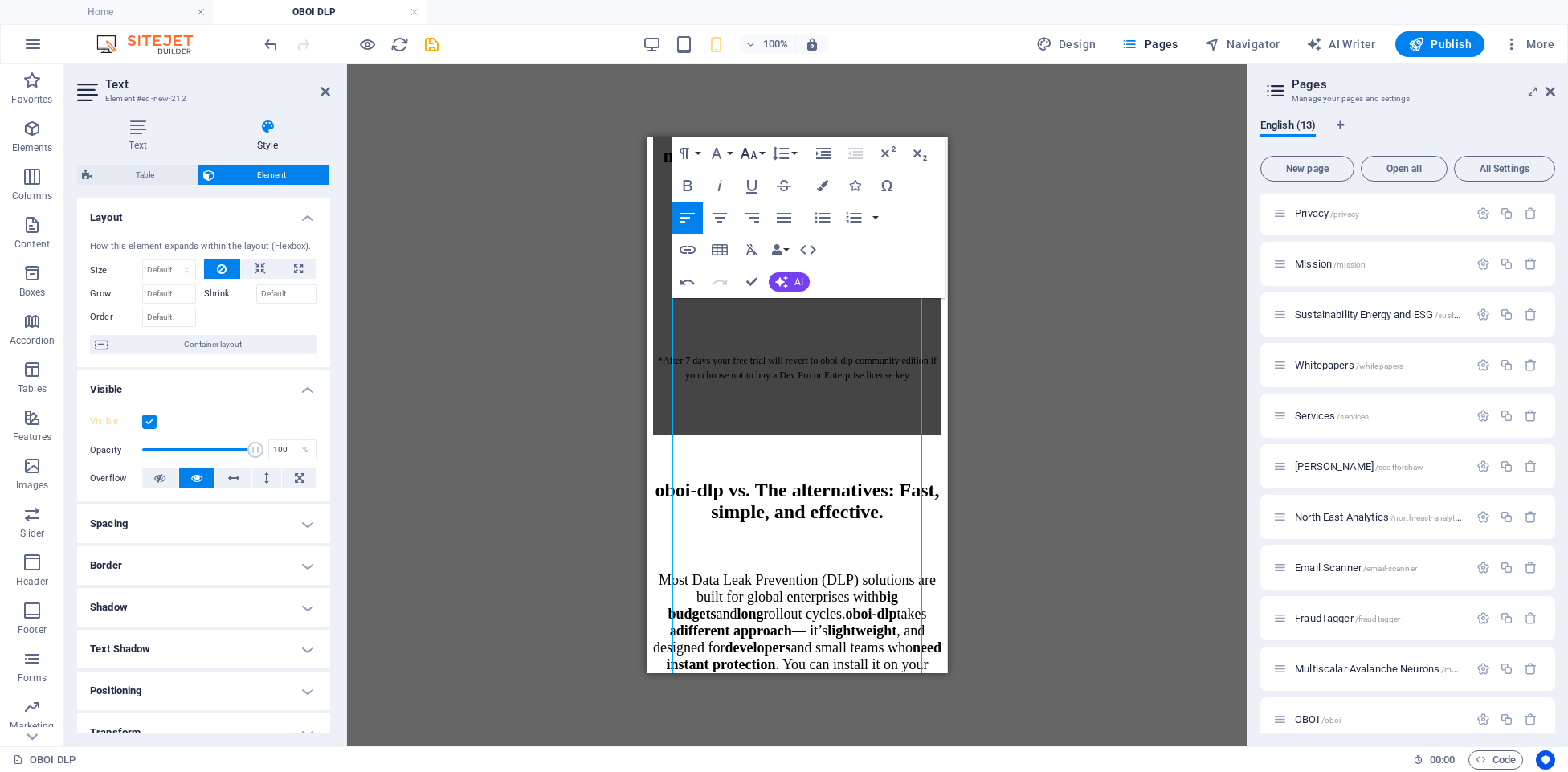
click at [766, 148] on button "Font Size" at bounding box center [752, 153] width 30 height 32
click at [766, 174] on link "10" at bounding box center [766, 170] width 58 height 24
drag, startPoint x: 873, startPoint y: 469, endPoint x: 909, endPoint y: 514, distance: 57.6
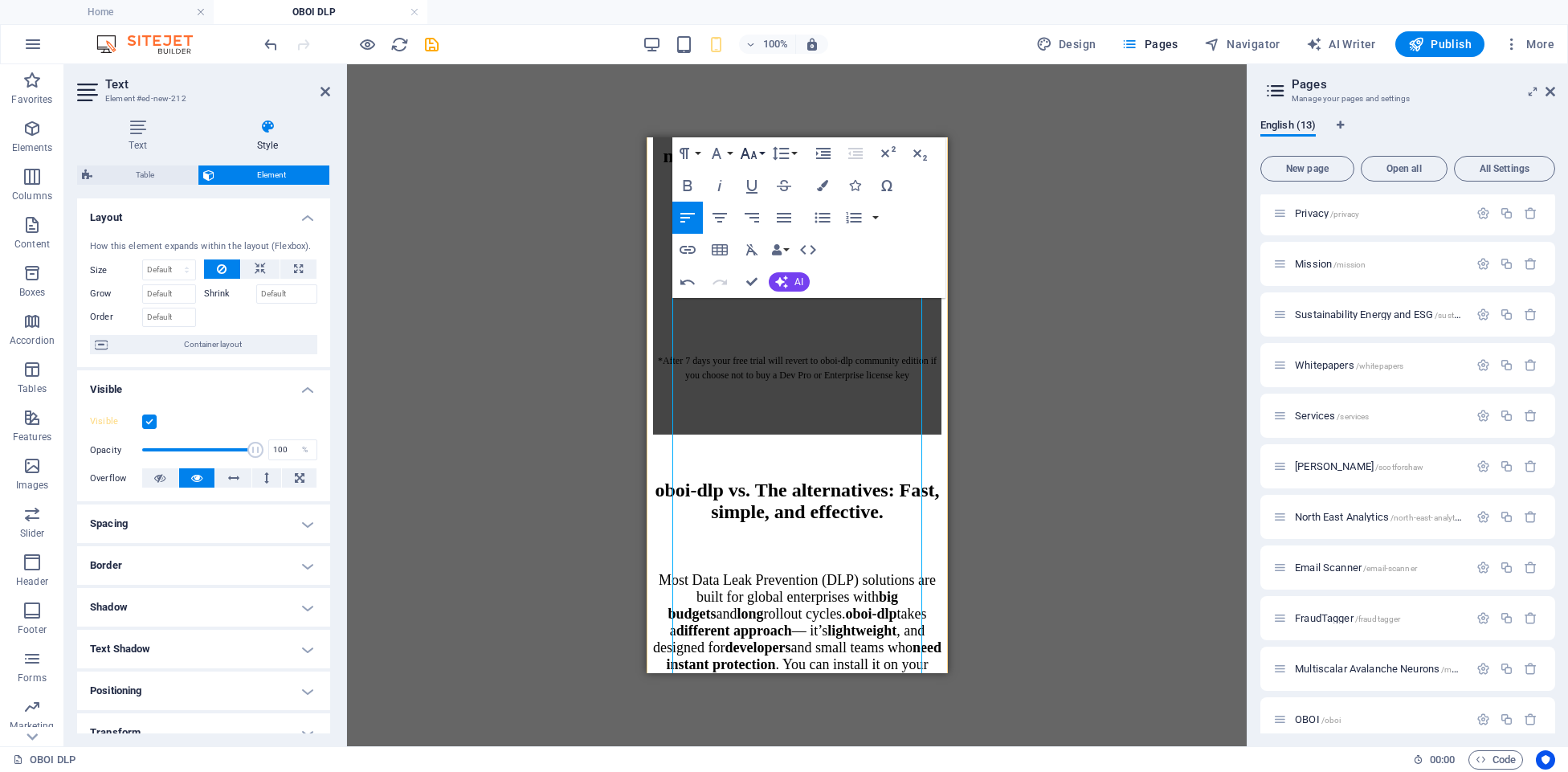
click at [755, 152] on icon "button" at bounding box center [748, 153] width 19 height 19
click at [762, 176] on link "10" at bounding box center [766, 176] width 58 height 24
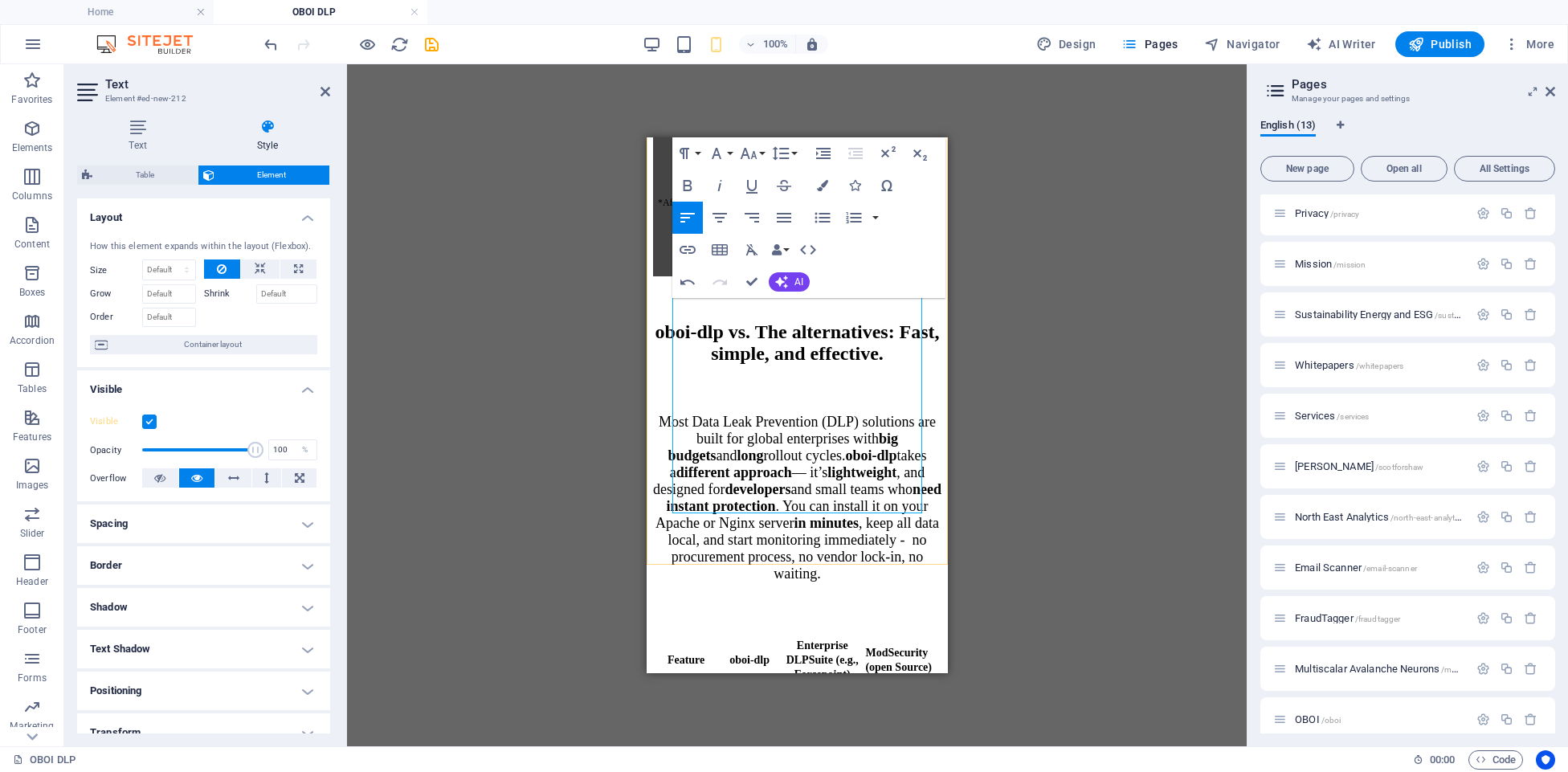
scroll to position [4808, 0]
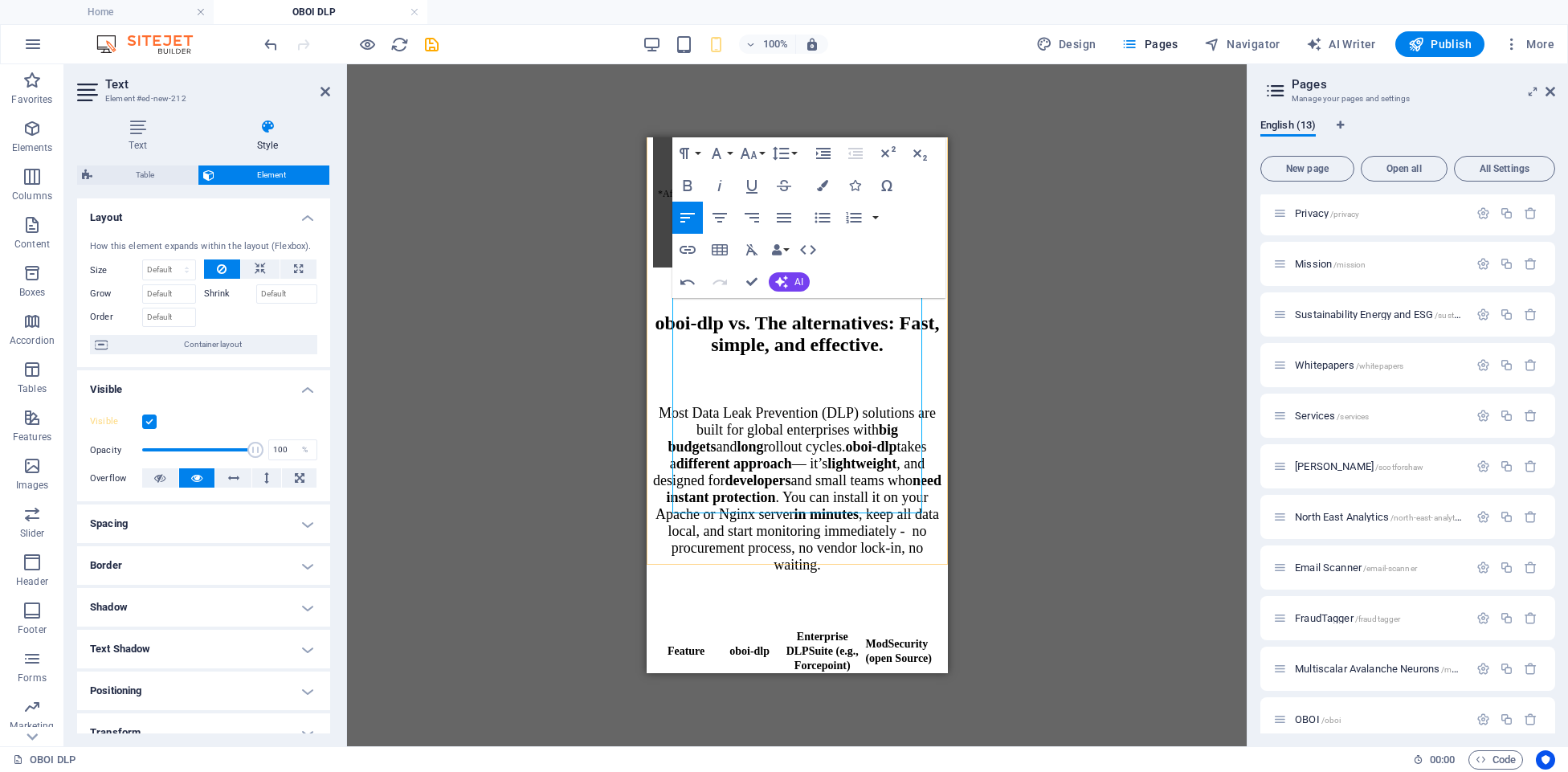
click at [762, 155] on button "Font Size" at bounding box center [752, 153] width 30 height 32
click at [766, 198] on link "10" at bounding box center [766, 200] width 58 height 24
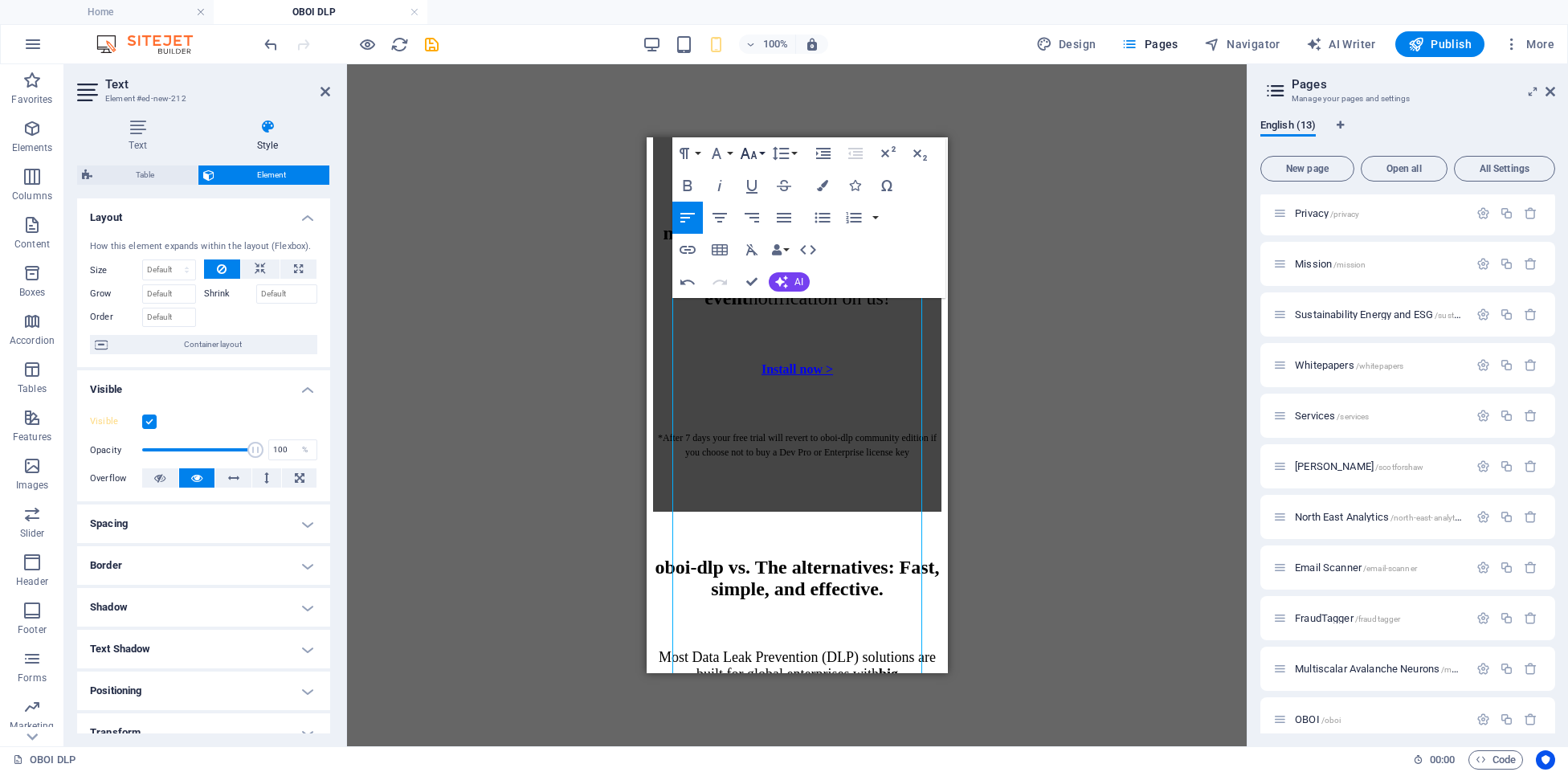
scroll to position [4562, 0]
click at [761, 151] on button "Font Size" at bounding box center [752, 153] width 30 height 32
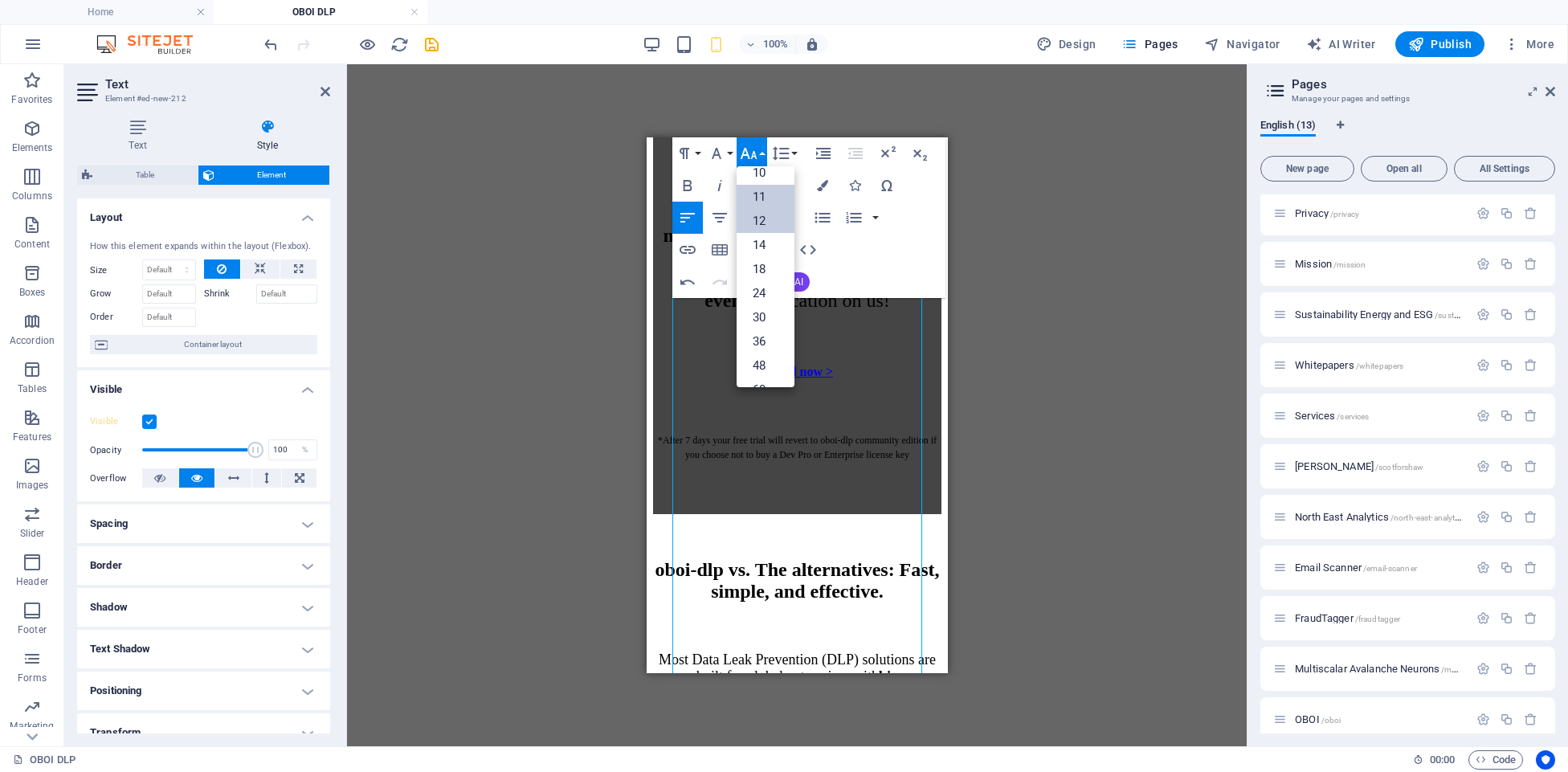
scroll to position [59, 0]
click at [764, 177] on link "10" at bounding box center [766, 173] width 58 height 24
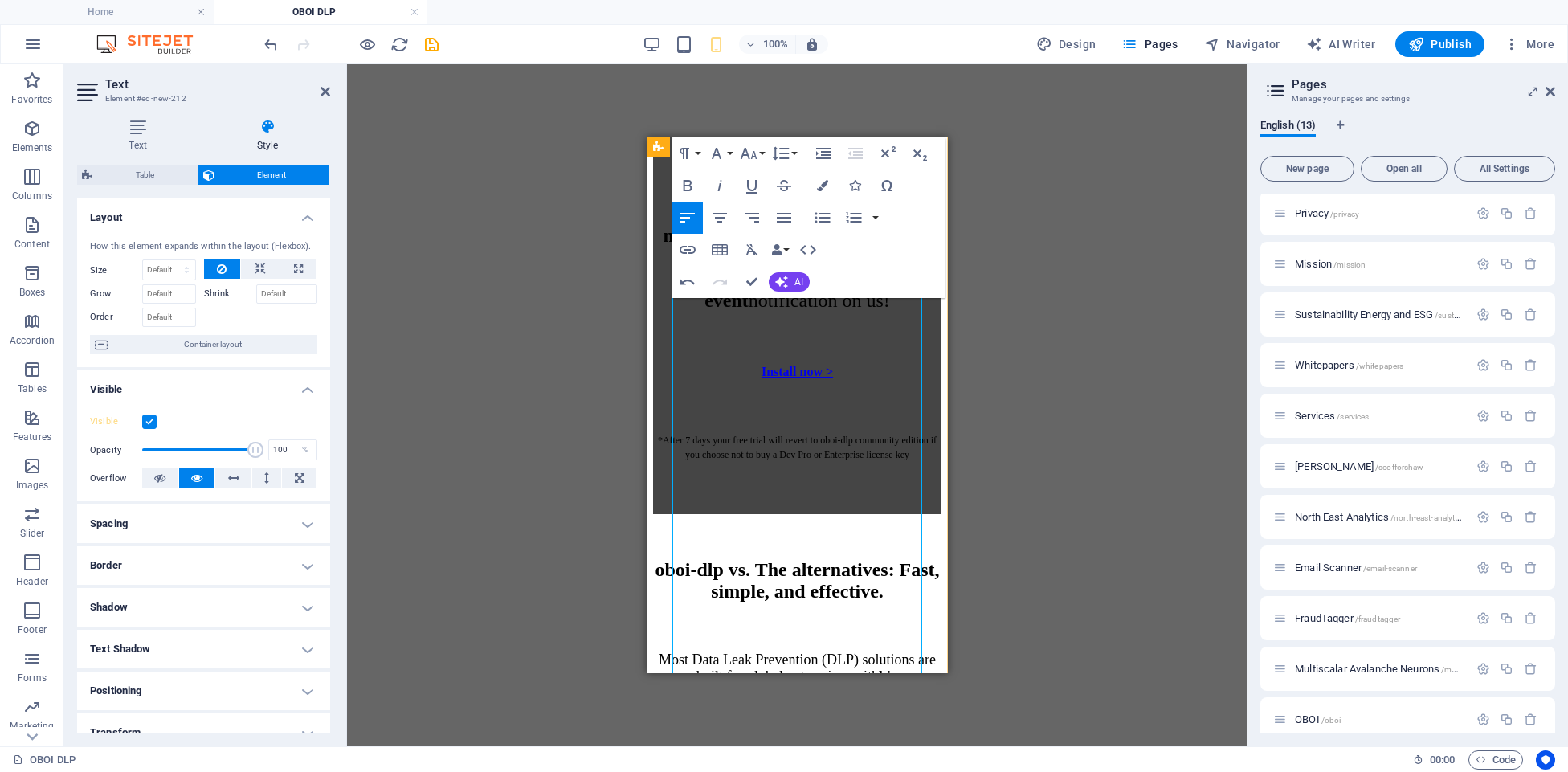
drag, startPoint x: 797, startPoint y: 601, endPoint x: 833, endPoint y: 554, distance: 59.2
click at [752, 148] on icon "button" at bounding box center [748, 153] width 19 height 19
click at [762, 215] on link "10" at bounding box center [766, 220] width 58 height 24
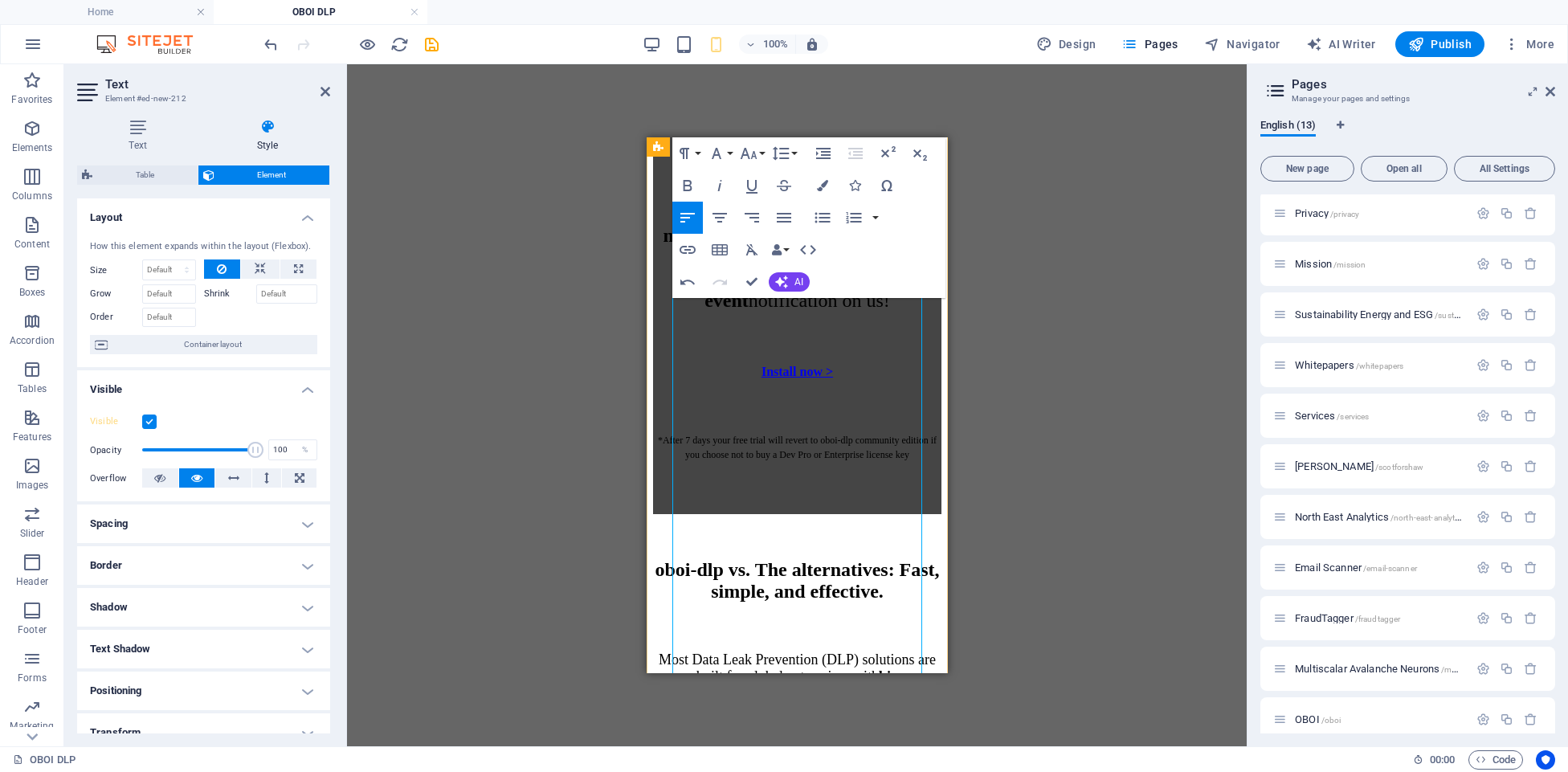
drag, startPoint x: 866, startPoint y: 600, endPoint x: 872, endPoint y: 494, distance: 106.2
click at [762, 150] on button "Font Size" at bounding box center [752, 153] width 30 height 32
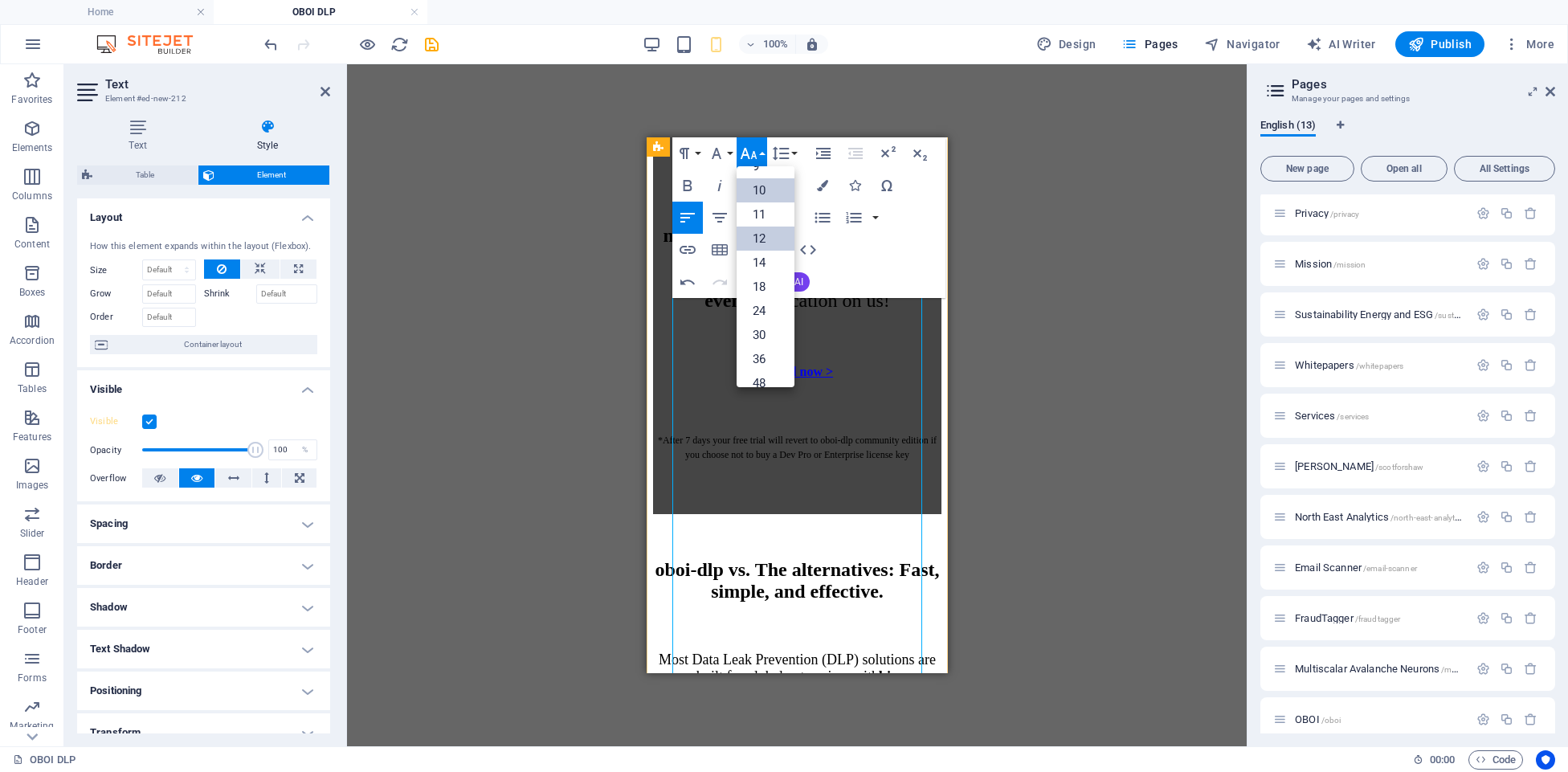
click at [761, 188] on link "10" at bounding box center [766, 190] width 58 height 24
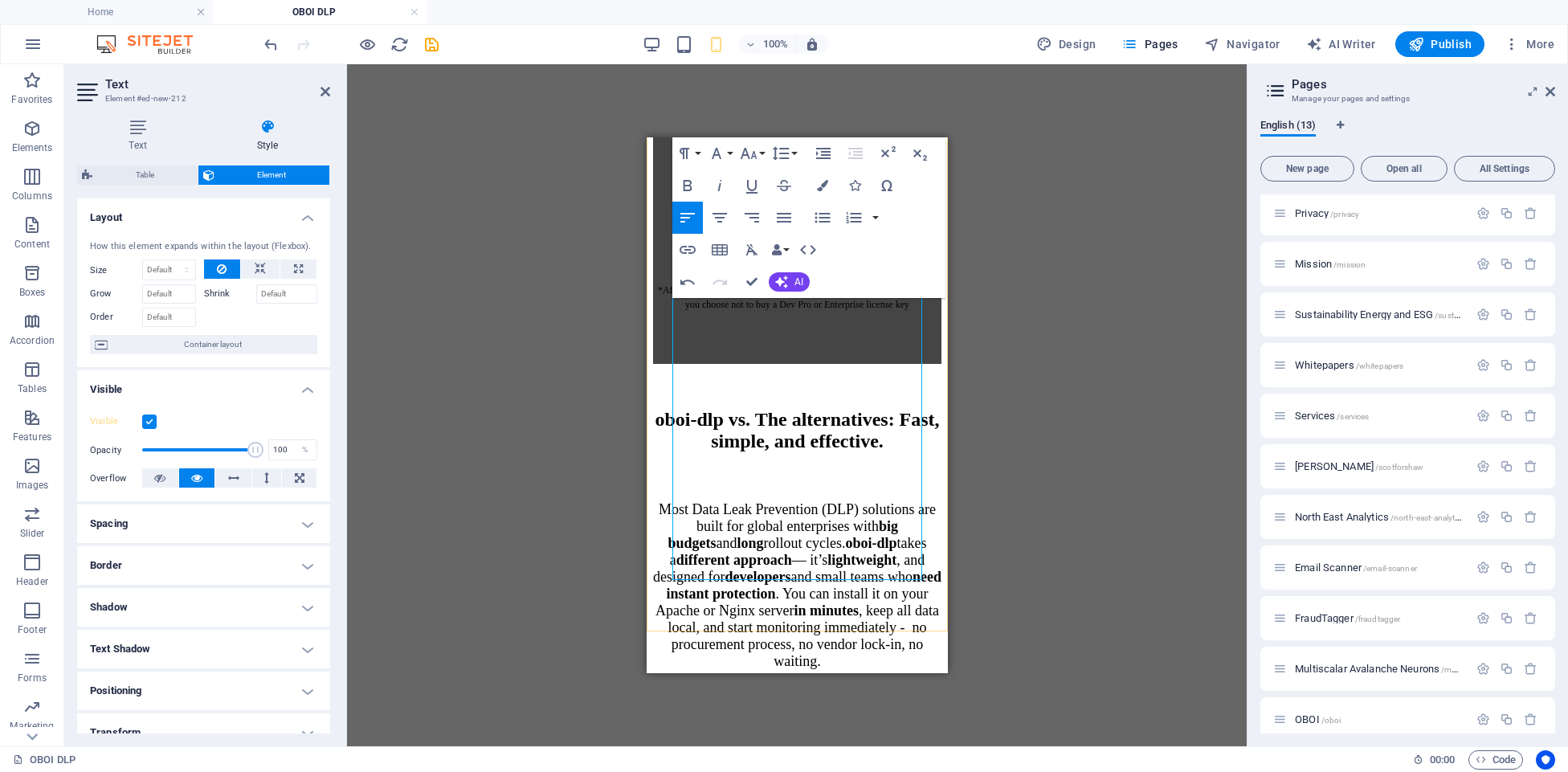
scroll to position [4713, 0]
drag, startPoint x: 678, startPoint y: 540, endPoint x: 707, endPoint y: 421, distance: 122.5
drag, startPoint x: 762, startPoint y: 150, endPoint x: 768, endPoint y: 167, distance: 18.0
click at [762, 150] on button "Font Size" at bounding box center [752, 153] width 30 height 32
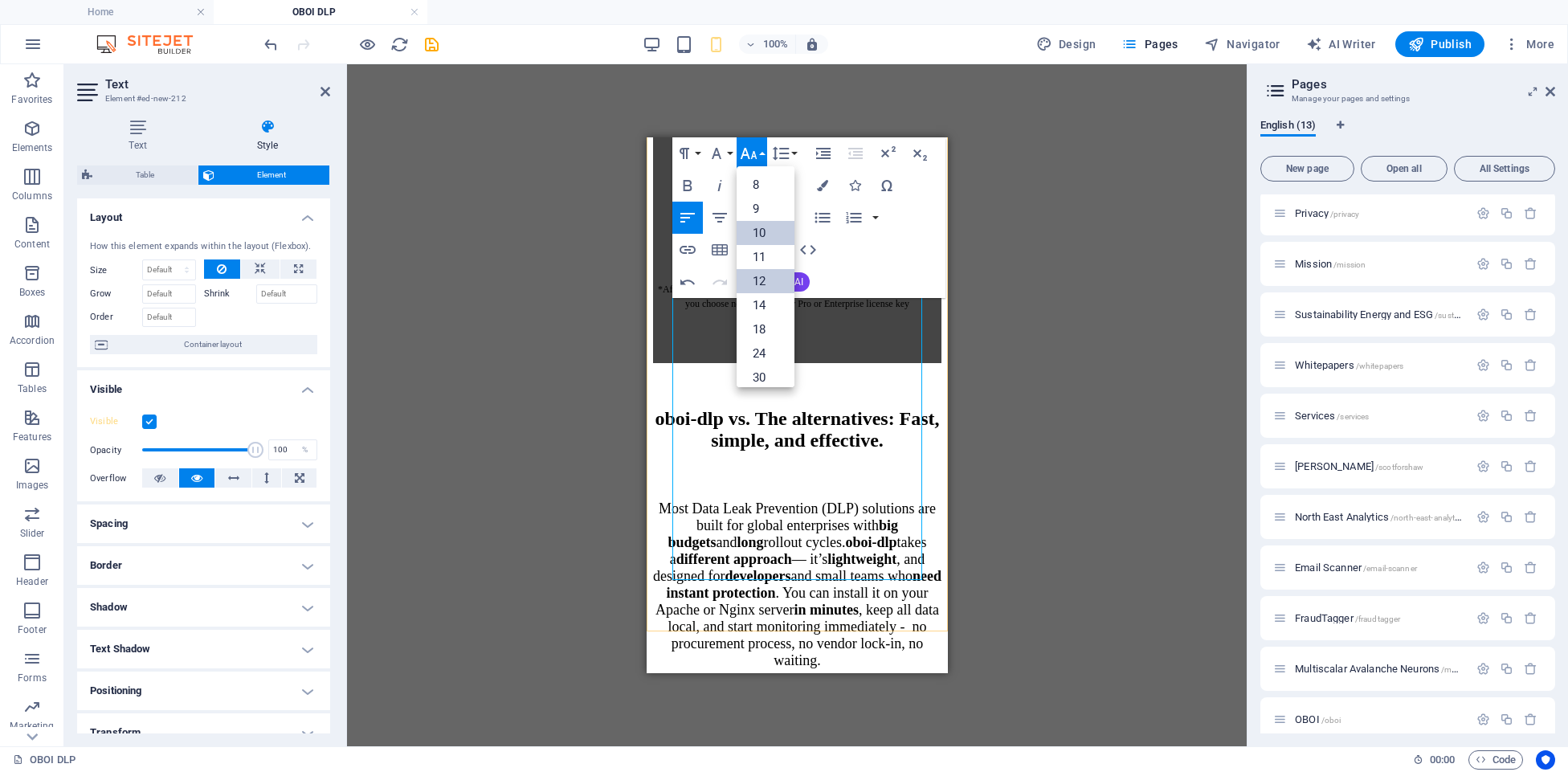
scroll to position [0, 0]
click at [762, 224] on link "10" at bounding box center [766, 232] width 58 height 24
drag, startPoint x: 739, startPoint y: 540, endPoint x: 776, endPoint y: 552, distance: 38.9
click at [751, 150] on icon "button" at bounding box center [748, 153] width 19 height 19
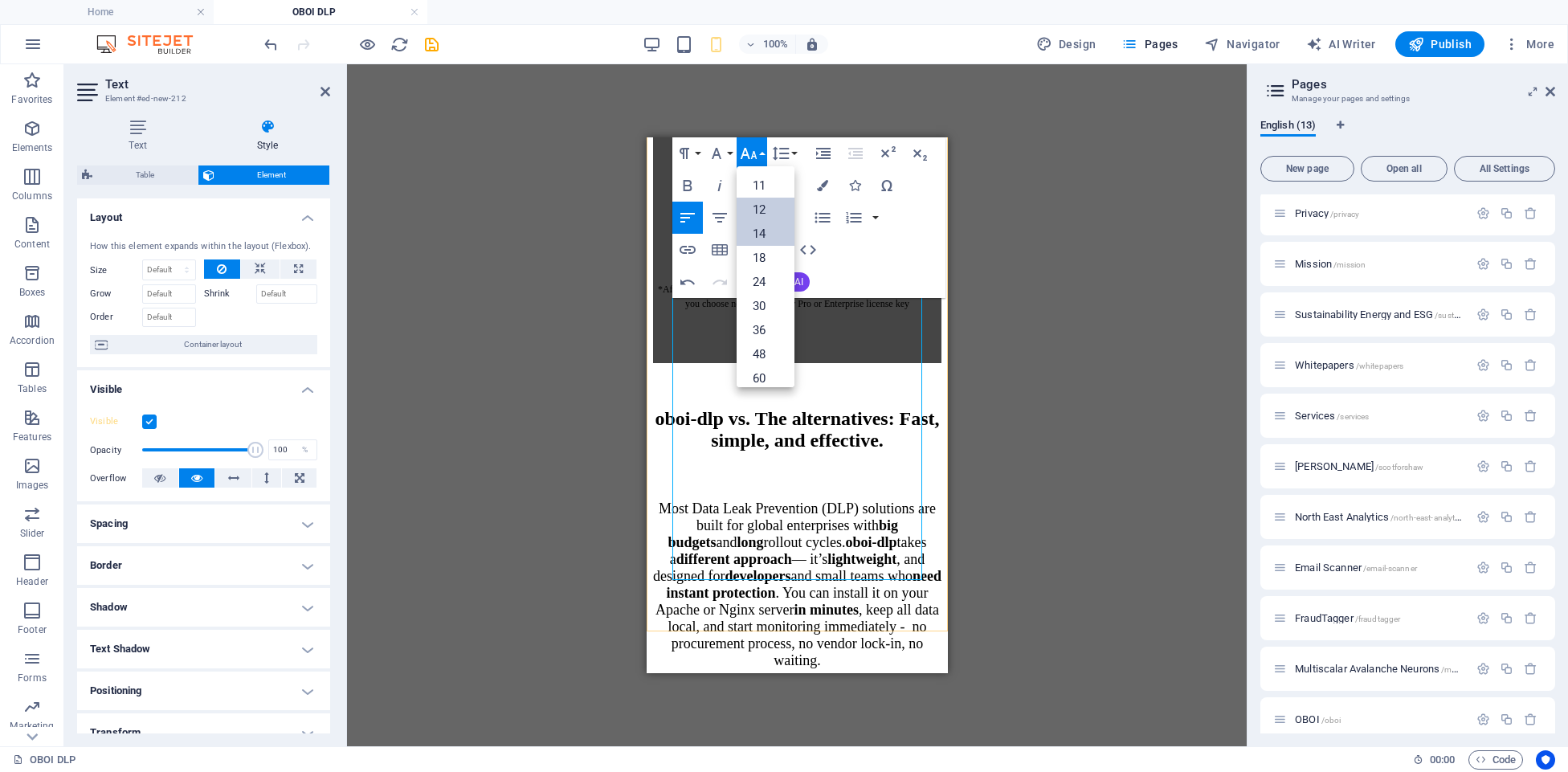
scroll to position [53, 0]
click at [762, 181] on link "10" at bounding box center [766, 179] width 58 height 24
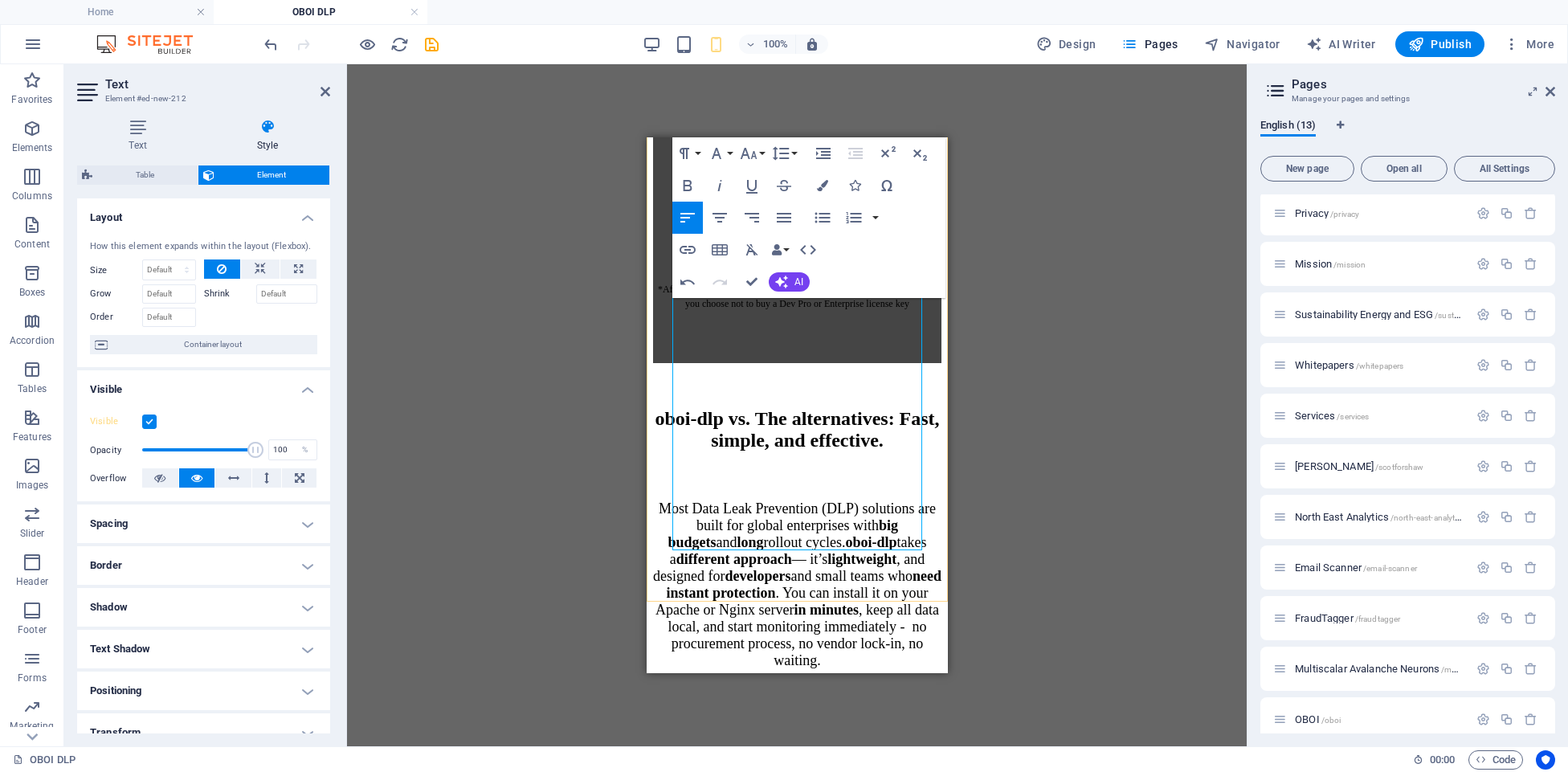
drag, startPoint x: 792, startPoint y: 494, endPoint x: 849, endPoint y: 523, distance: 64.0
click at [765, 148] on button "Font Size" at bounding box center [752, 153] width 30 height 32
click at [763, 223] on link "10" at bounding box center [766, 232] width 58 height 24
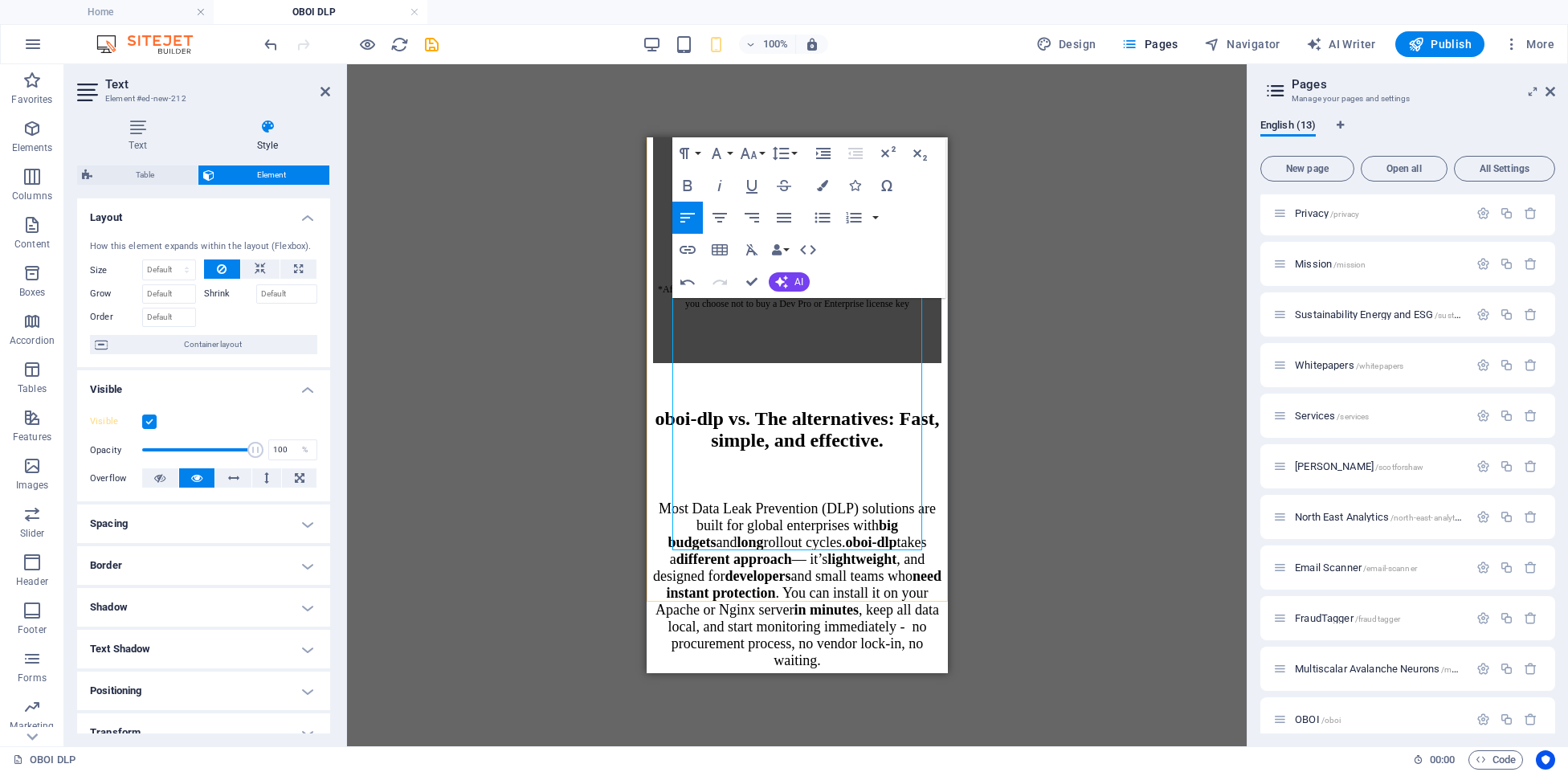
drag, startPoint x: 867, startPoint y: 500, endPoint x: 909, endPoint y: 538, distance: 56.6
click at [758, 145] on button "Font Size" at bounding box center [752, 153] width 30 height 32
click at [764, 183] on link "10" at bounding box center [766, 178] width 58 height 24
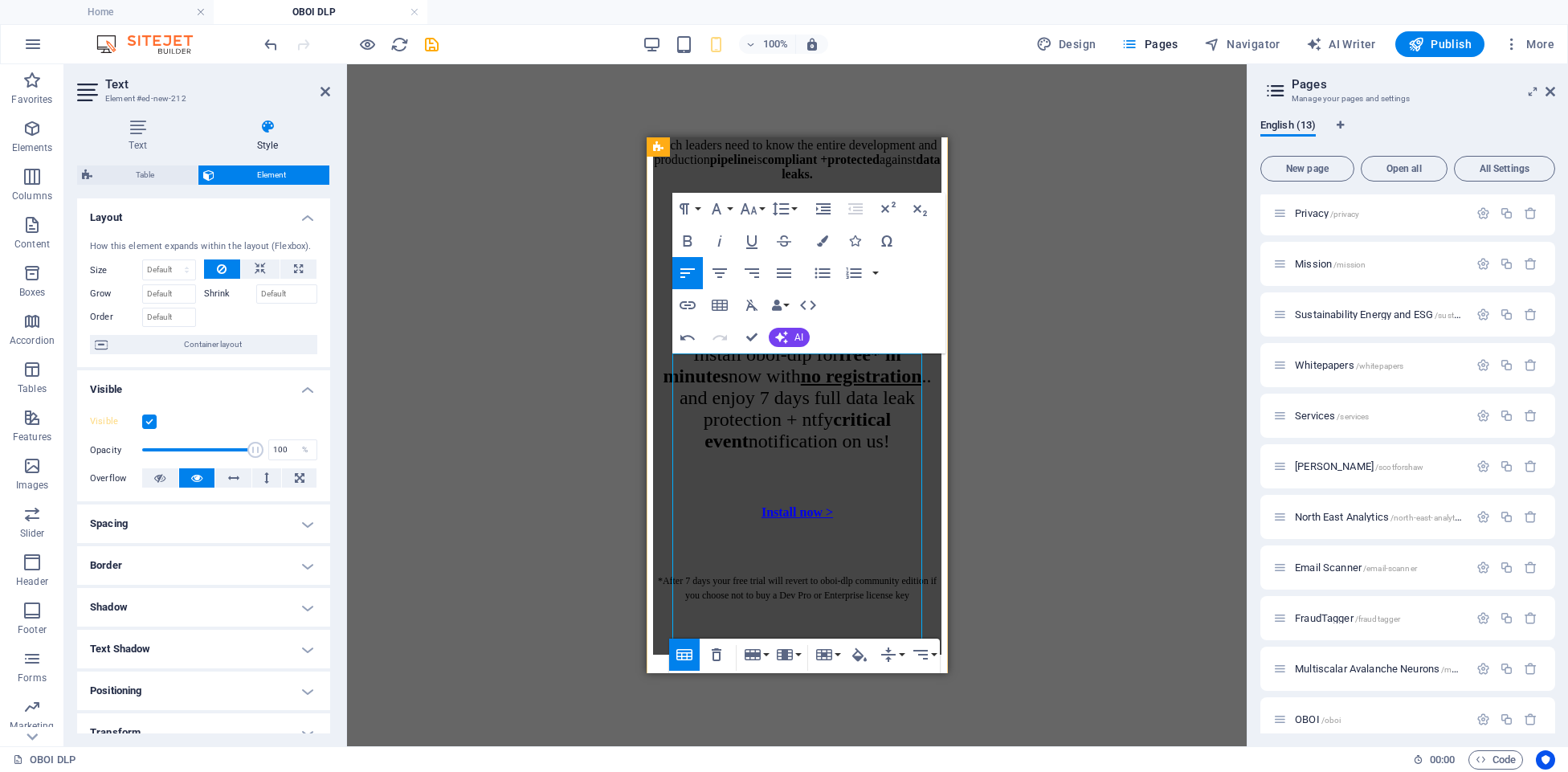
scroll to position [4423, 0]
click at [1024, 425] on div "Drag here to replace the existing content. Press “Ctrl” if you want to create a…" at bounding box center [796, 405] width 899 height 682
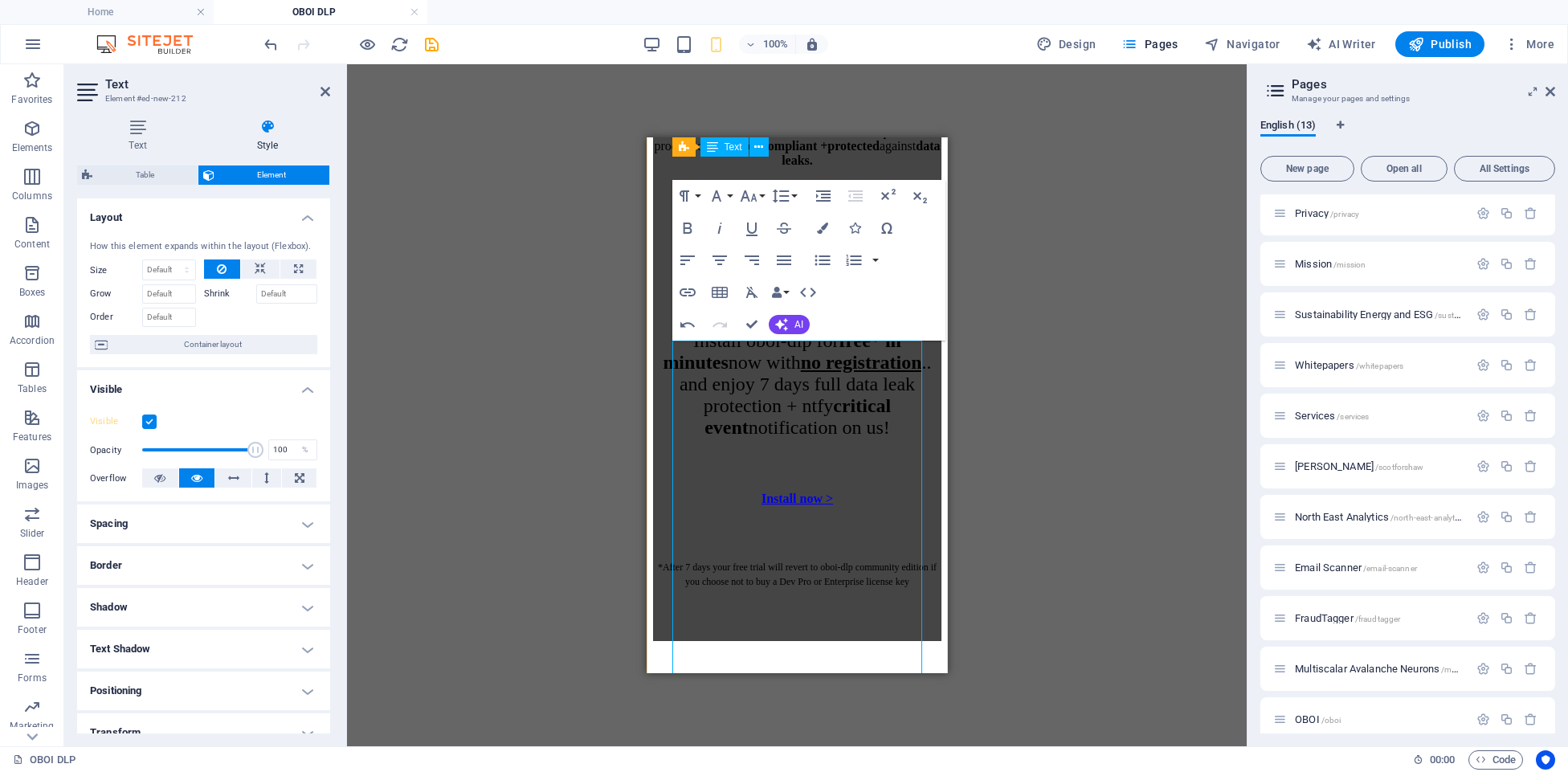
scroll to position [4433, 0]
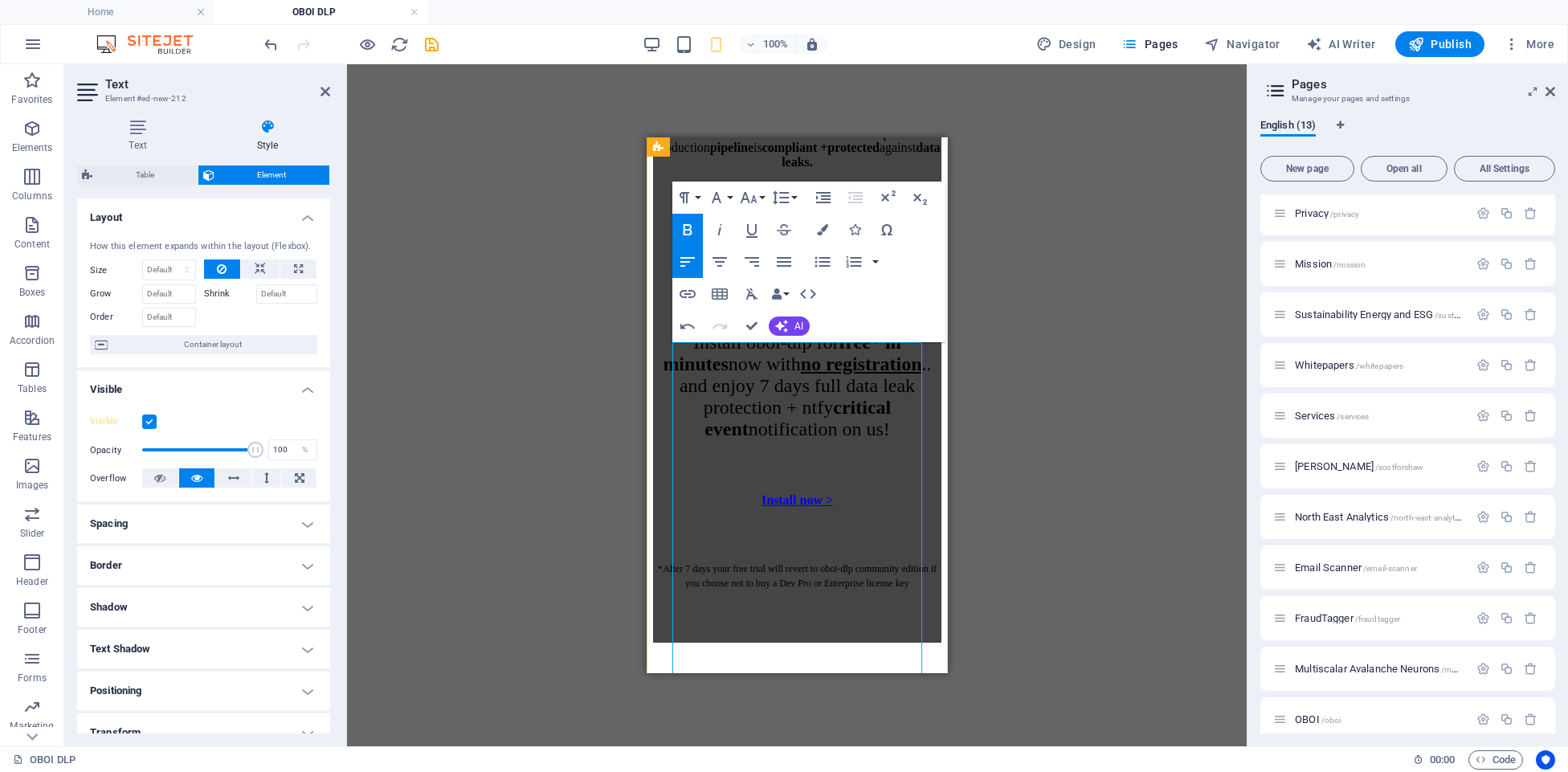
drag, startPoint x: 739, startPoint y: 374, endPoint x: 764, endPoint y: 398, distance: 34.7
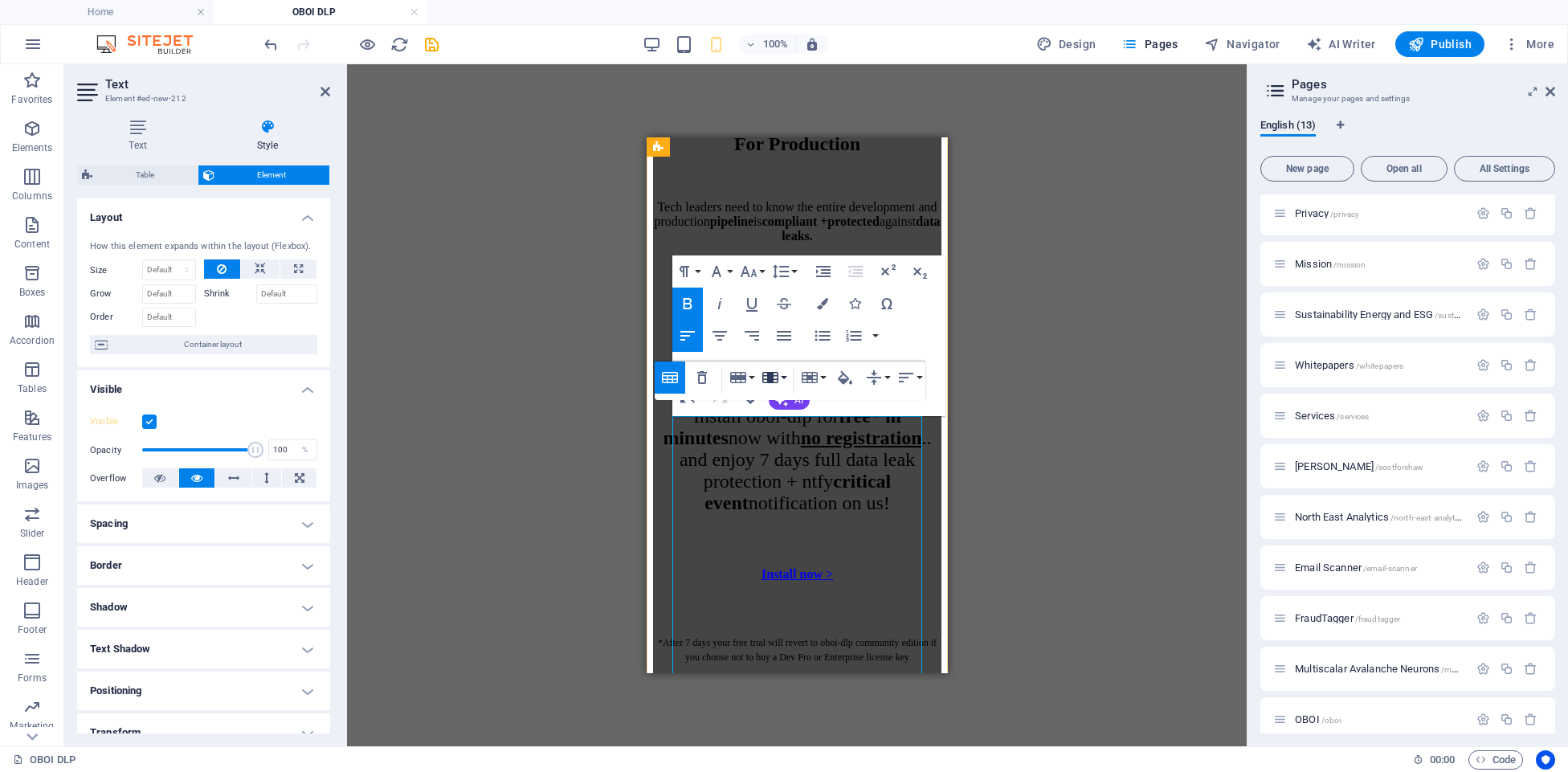
click at [781, 375] on button "Column" at bounding box center [773, 377] width 30 height 32
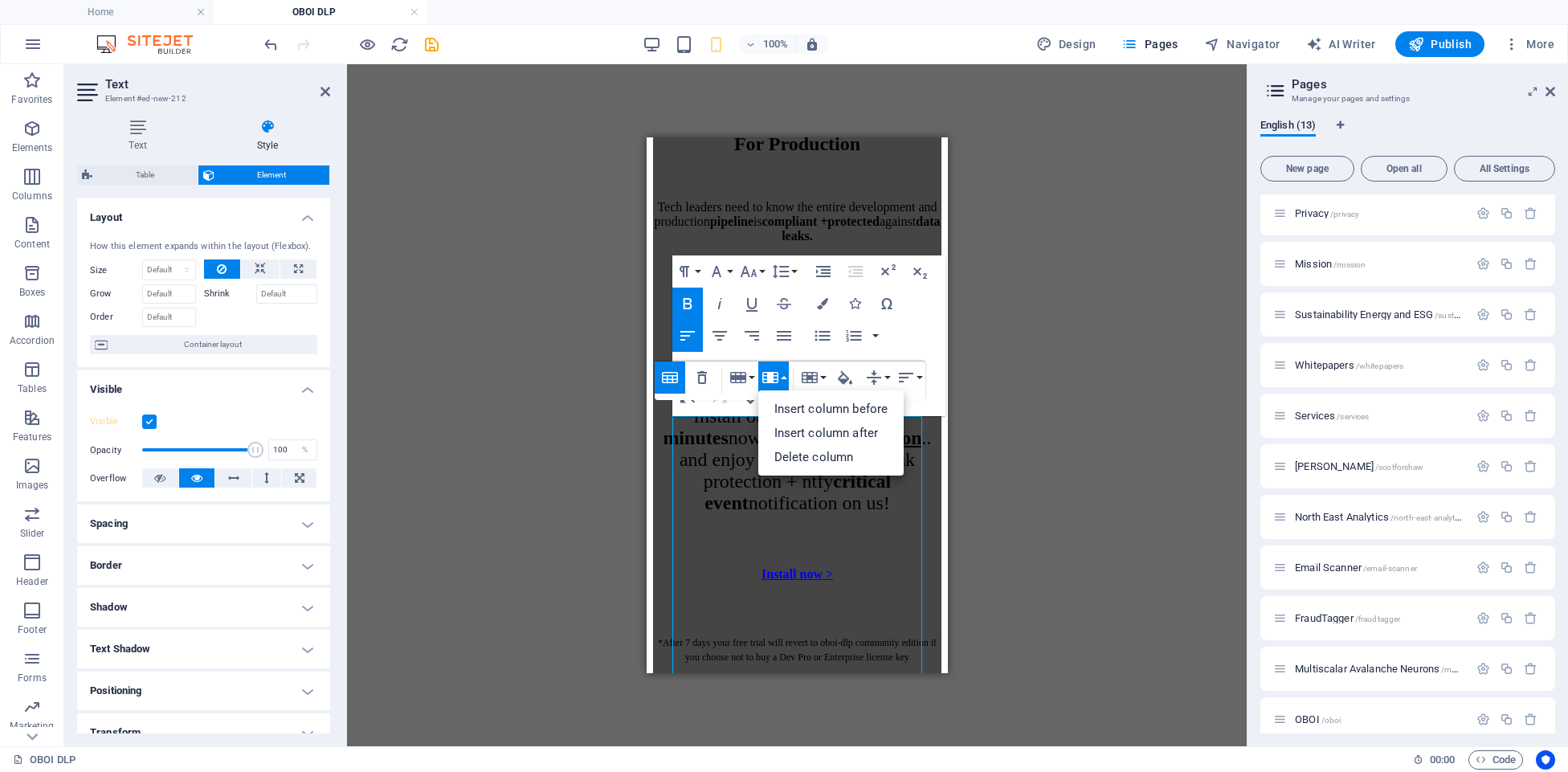
click at [1128, 384] on div "Drag here to replace the existing content. Press “Ctrl” if you want to create a…" at bounding box center [796, 405] width 899 height 682
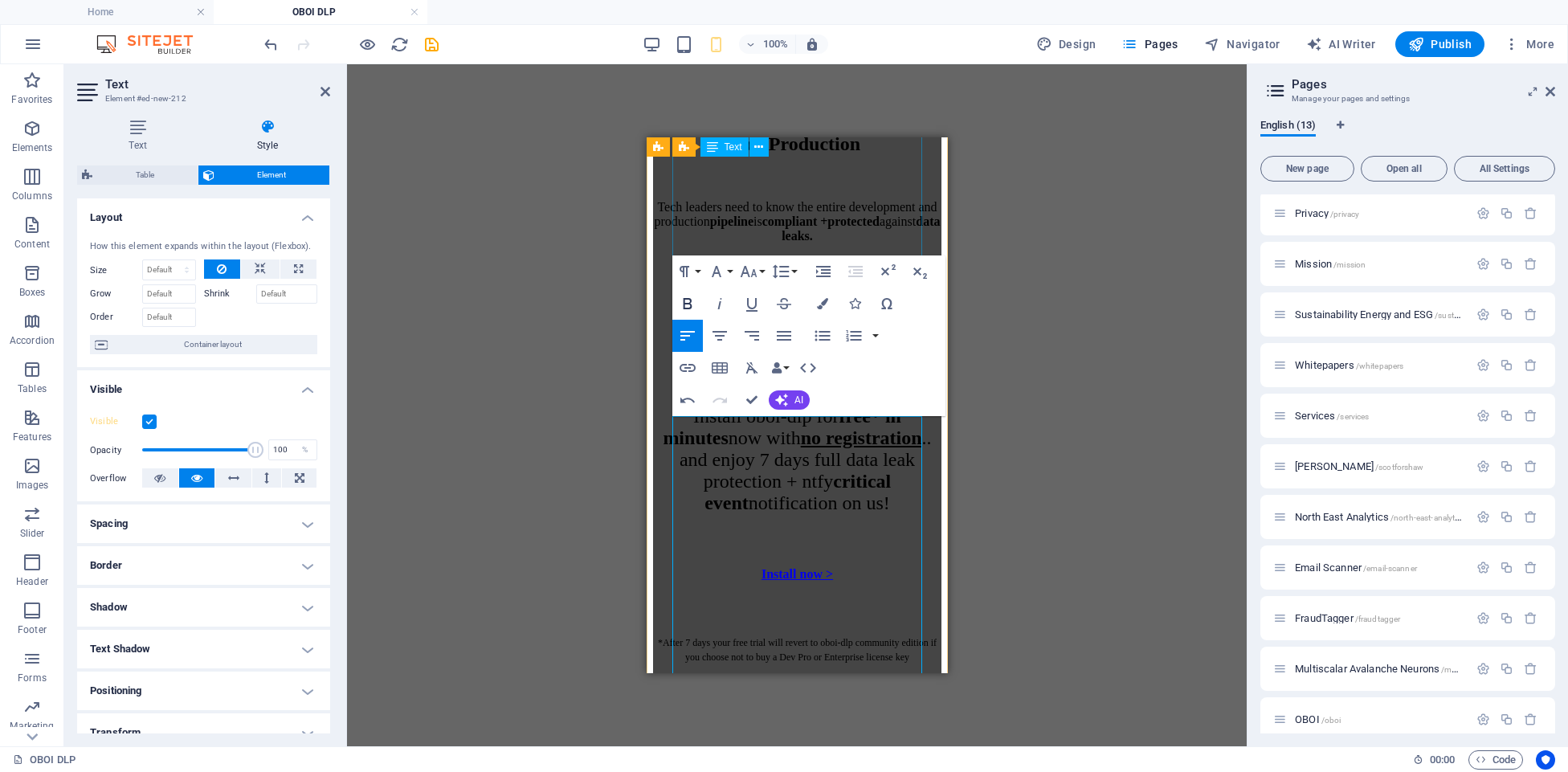
click at [688, 300] on icon "button" at bounding box center [687, 303] width 19 height 19
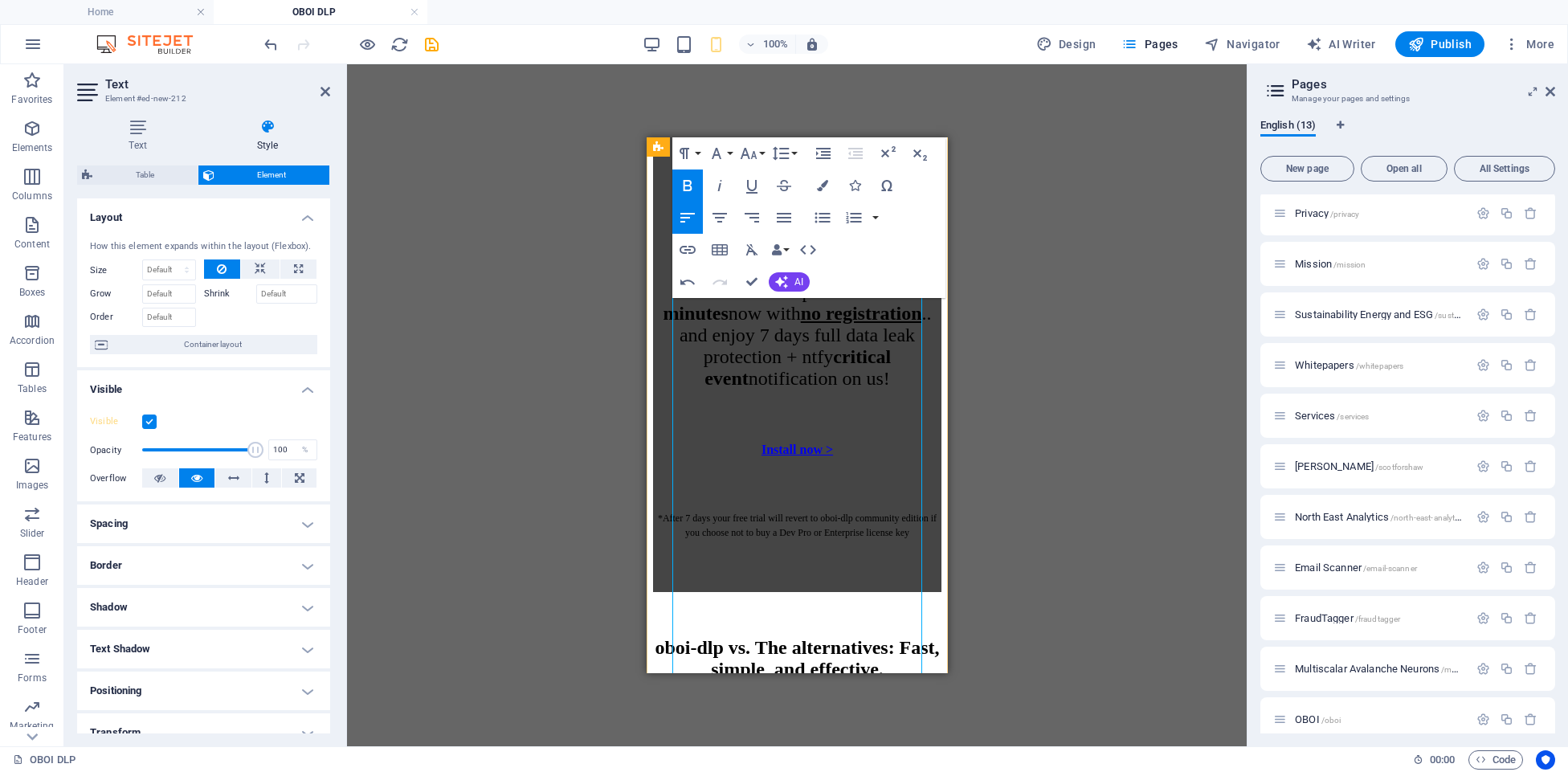
scroll to position [4486, 0]
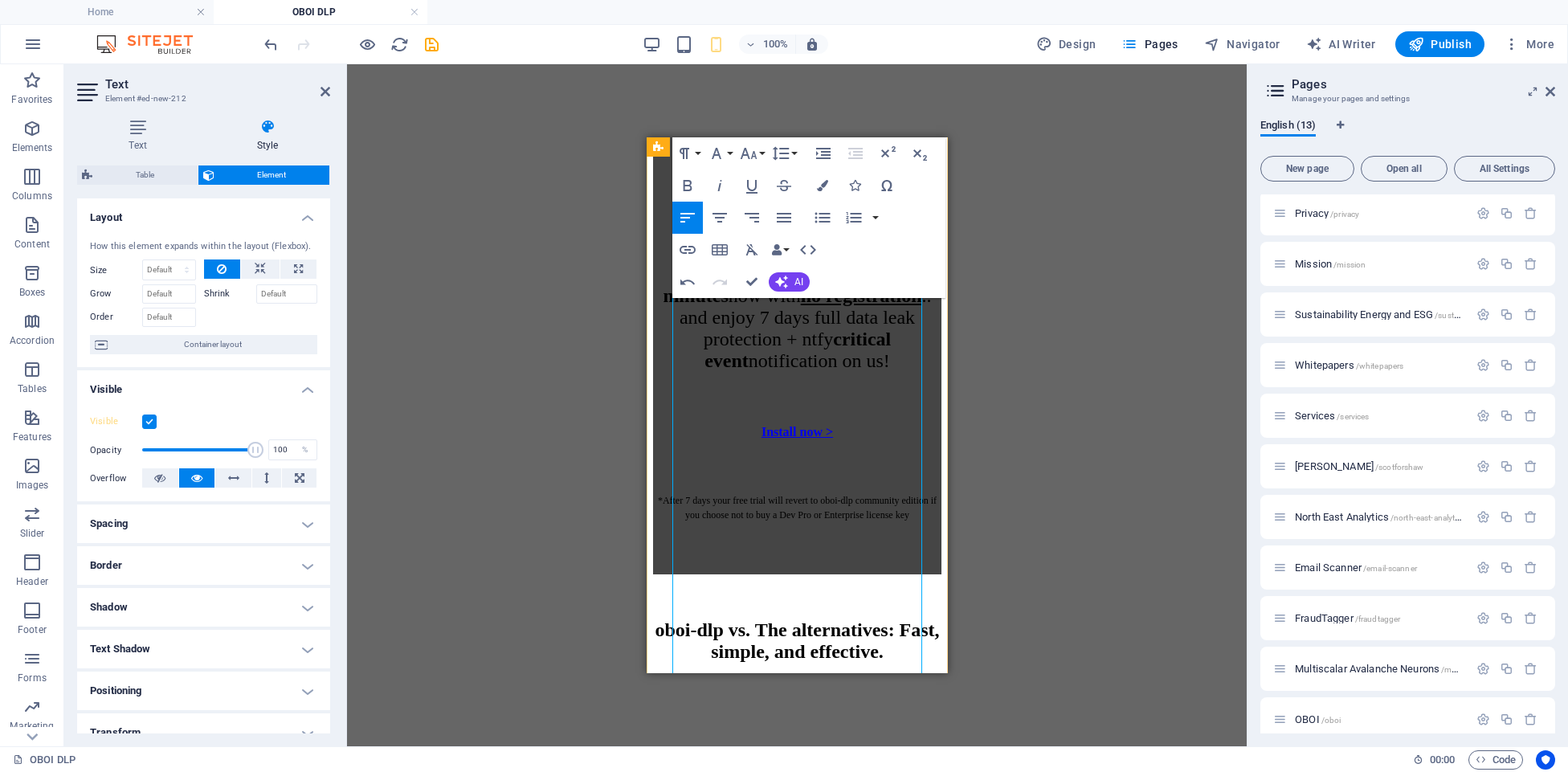
drag, startPoint x: 740, startPoint y: 423, endPoint x: 772, endPoint y: 466, distance: 53.6
click at [687, 184] on icon "button" at bounding box center [687, 185] width 19 height 19
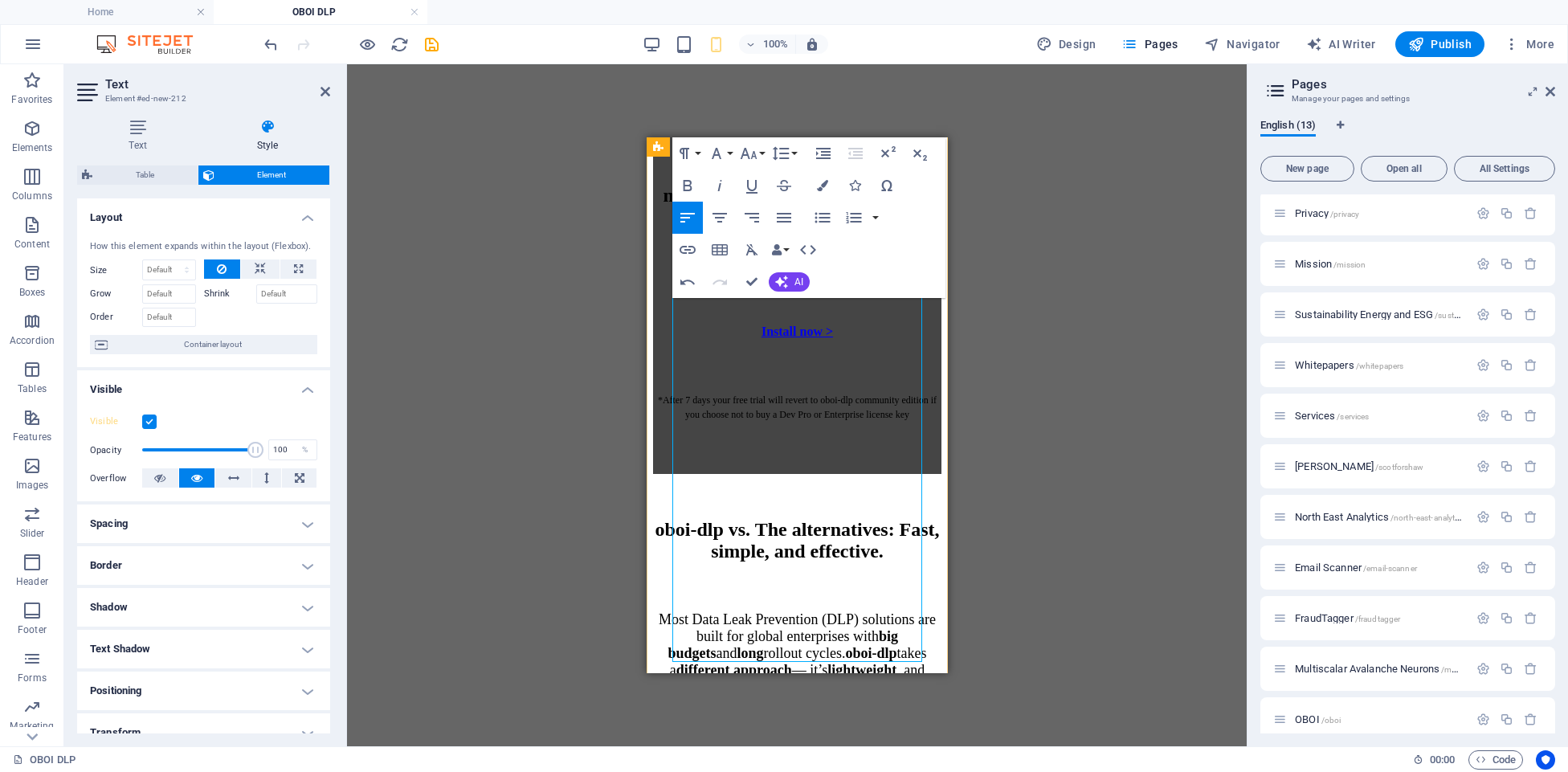
scroll to position [4610, 0]
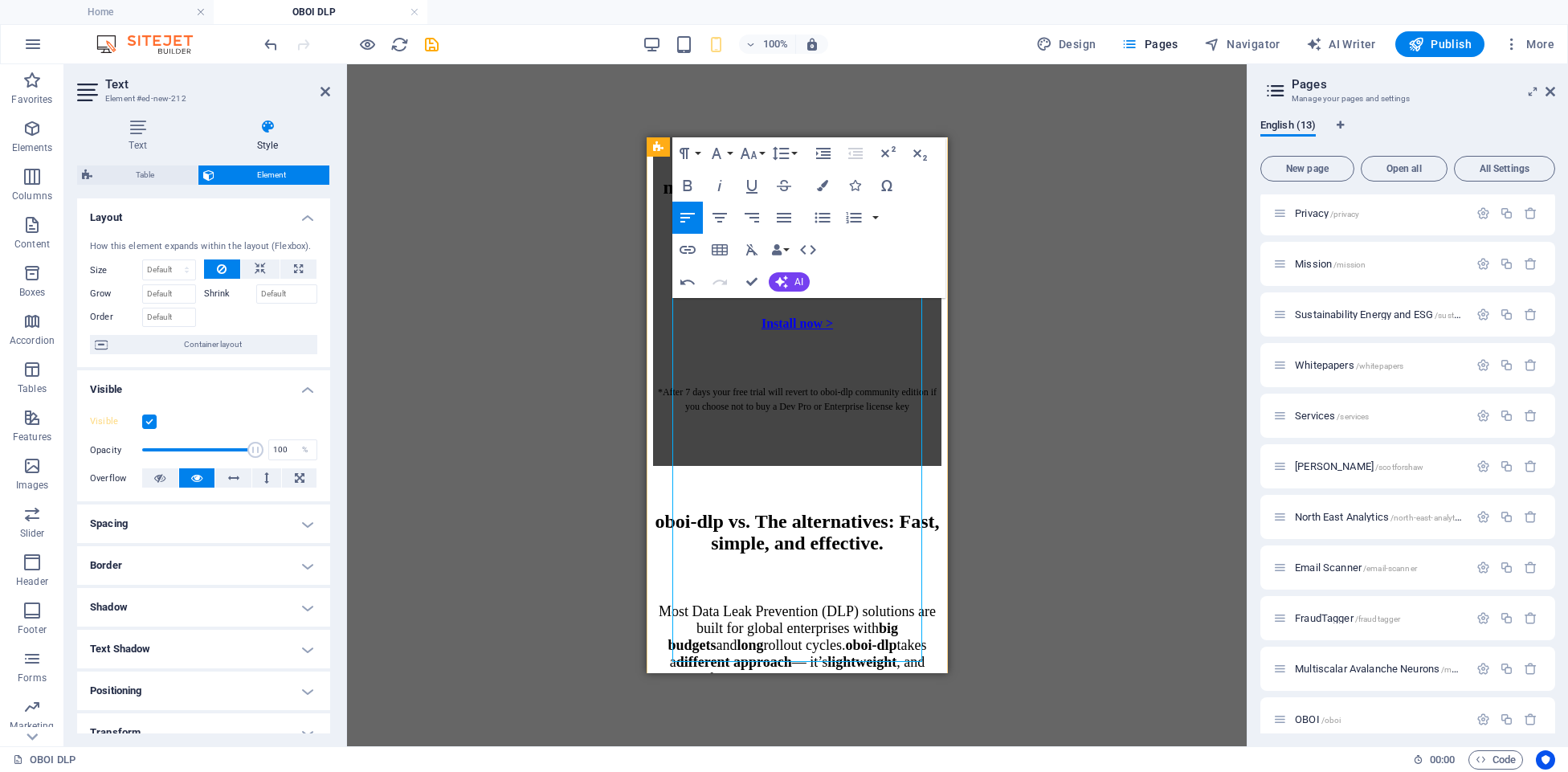
drag, startPoint x: 686, startPoint y: 185, endPoint x: 687, endPoint y: 221, distance: 36.0
click at [686, 184] on icon "button" at bounding box center [687, 185] width 9 height 11
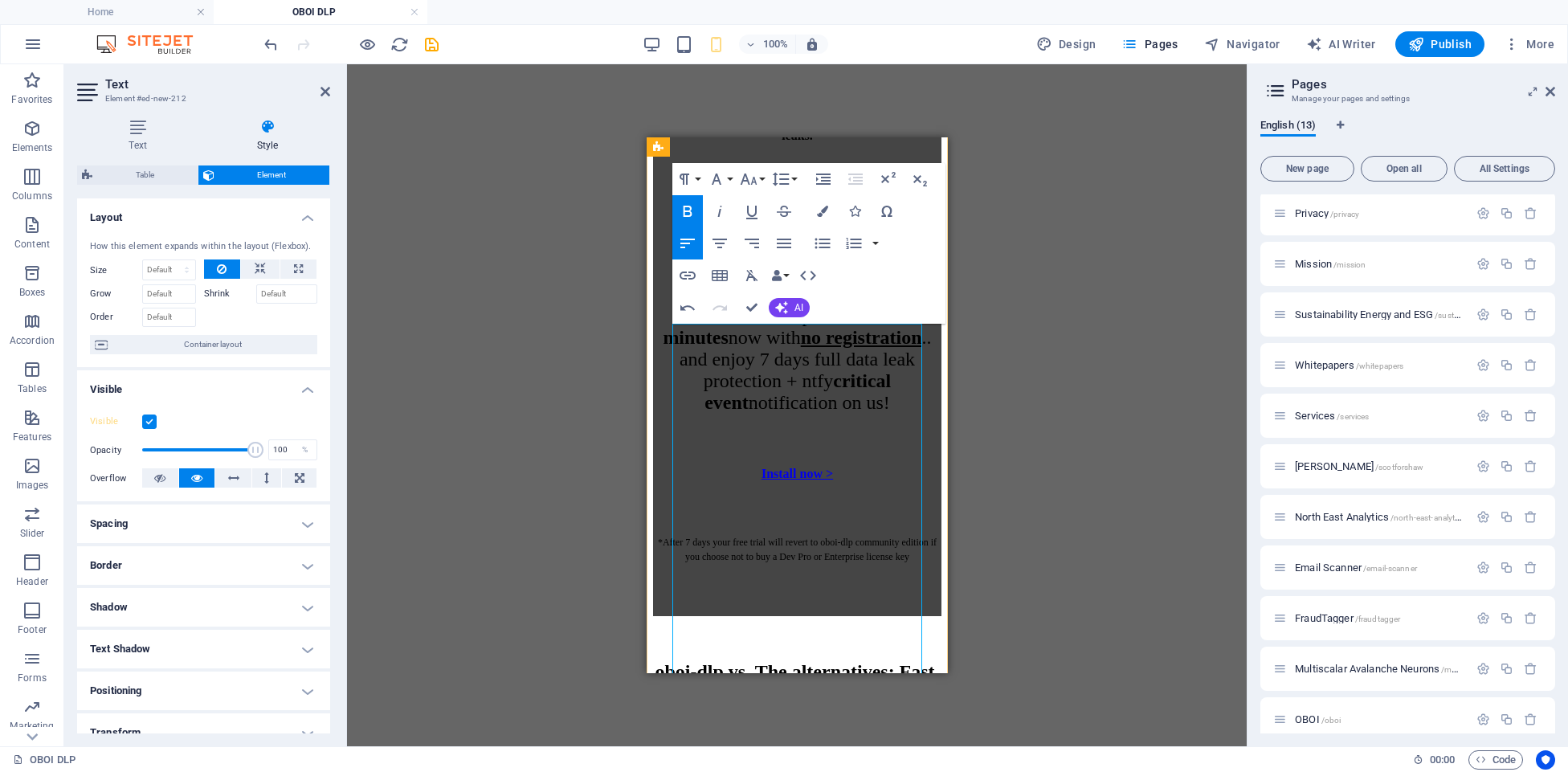
scroll to position [4446, 0]
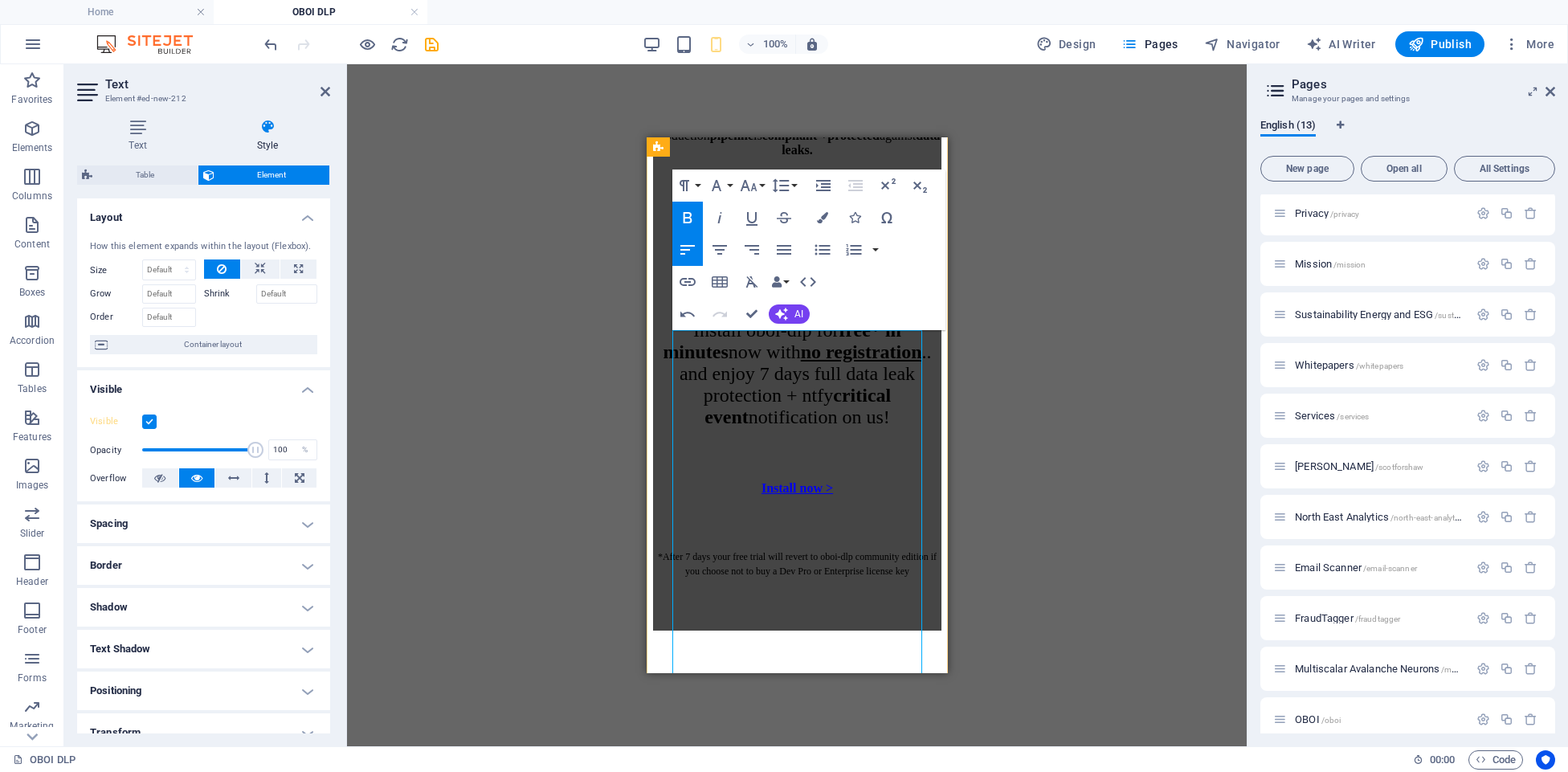
drag, startPoint x: 741, startPoint y: 362, endPoint x: 743, endPoint y: 379, distance: 17.1
click at [720, 252] on icon "button" at bounding box center [719, 249] width 19 height 19
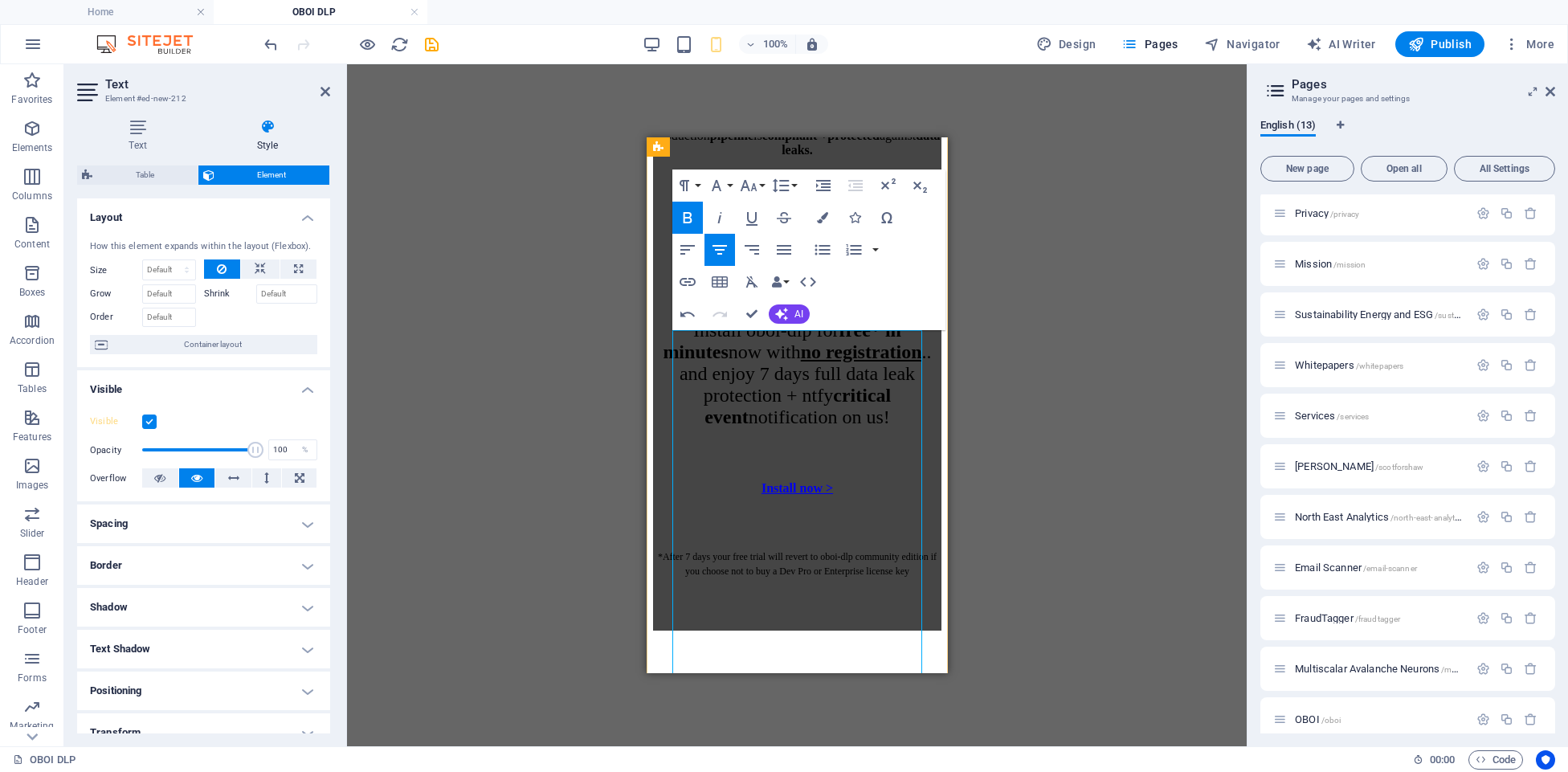
drag, startPoint x: 795, startPoint y: 350, endPoint x: 818, endPoint y: 355, distance: 23.5
click at [720, 250] on icon "button" at bounding box center [719, 250] width 15 height 9
drag, startPoint x: 864, startPoint y: 347, endPoint x: 814, endPoint y: 321, distance: 56.4
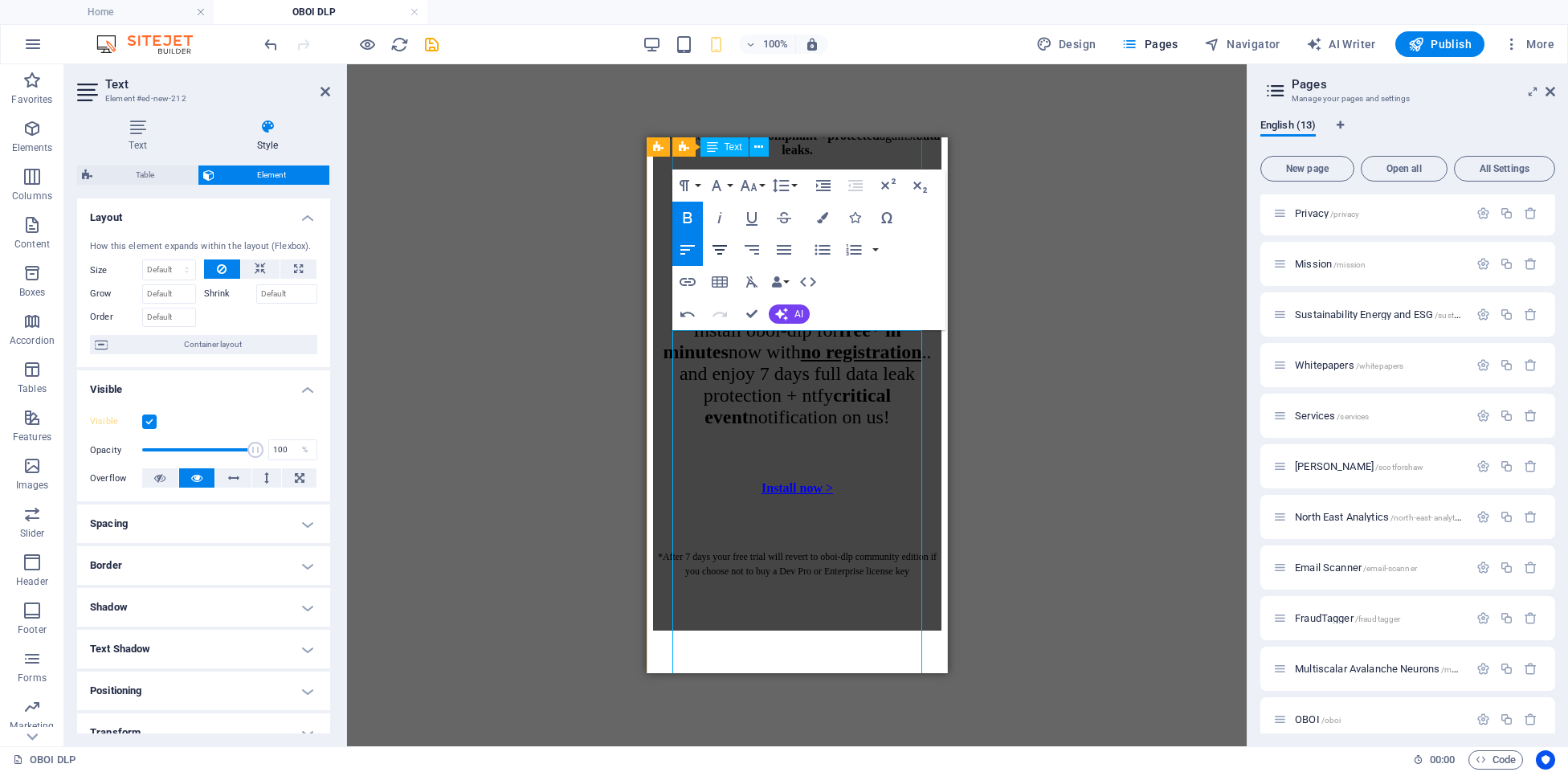
click at [723, 246] on icon "button" at bounding box center [719, 249] width 19 height 19
click at [714, 246] on icon "button" at bounding box center [719, 249] width 19 height 19
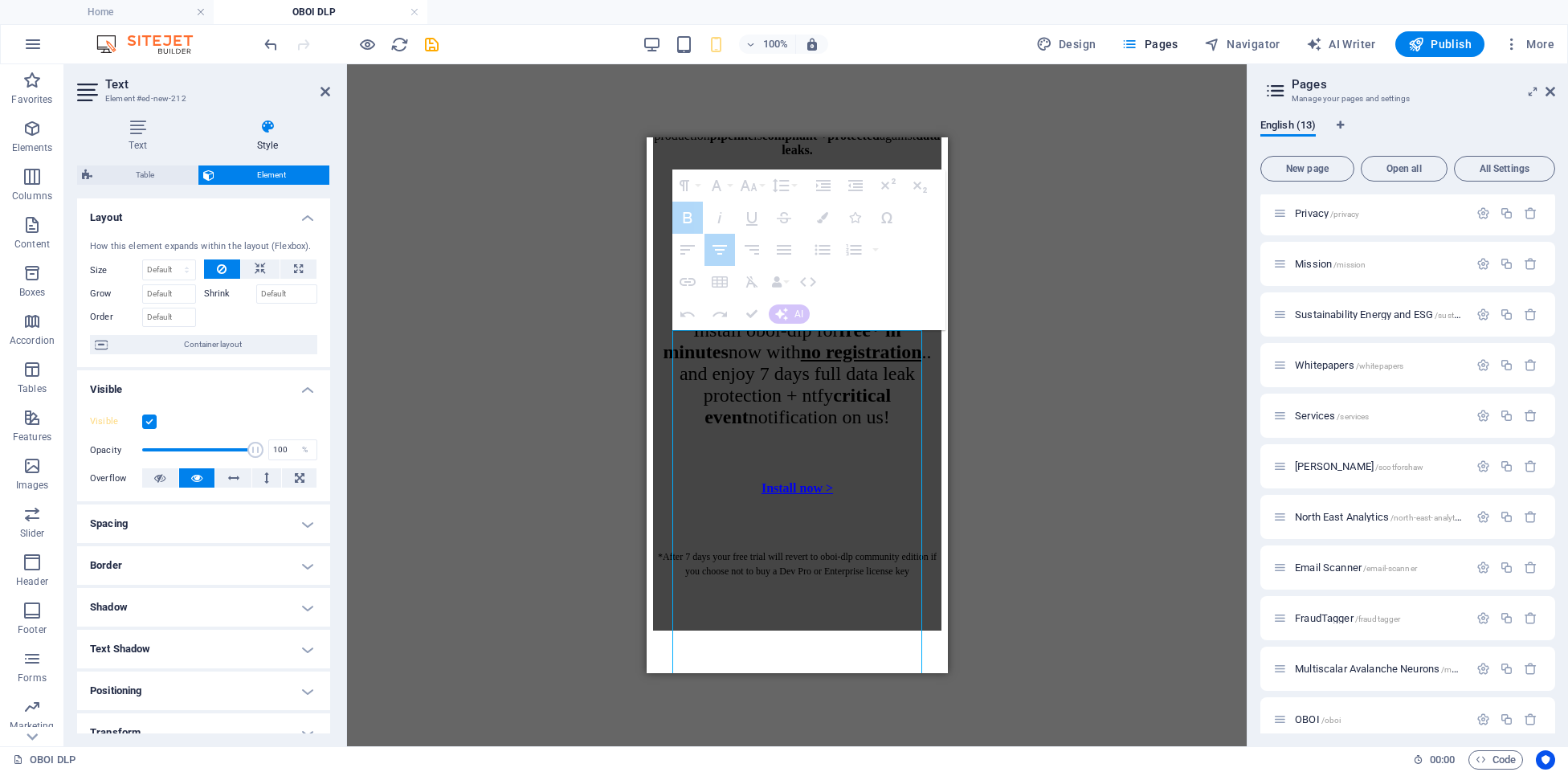
drag, startPoint x: 682, startPoint y: 406, endPoint x: 907, endPoint y: 439, distance: 227.4
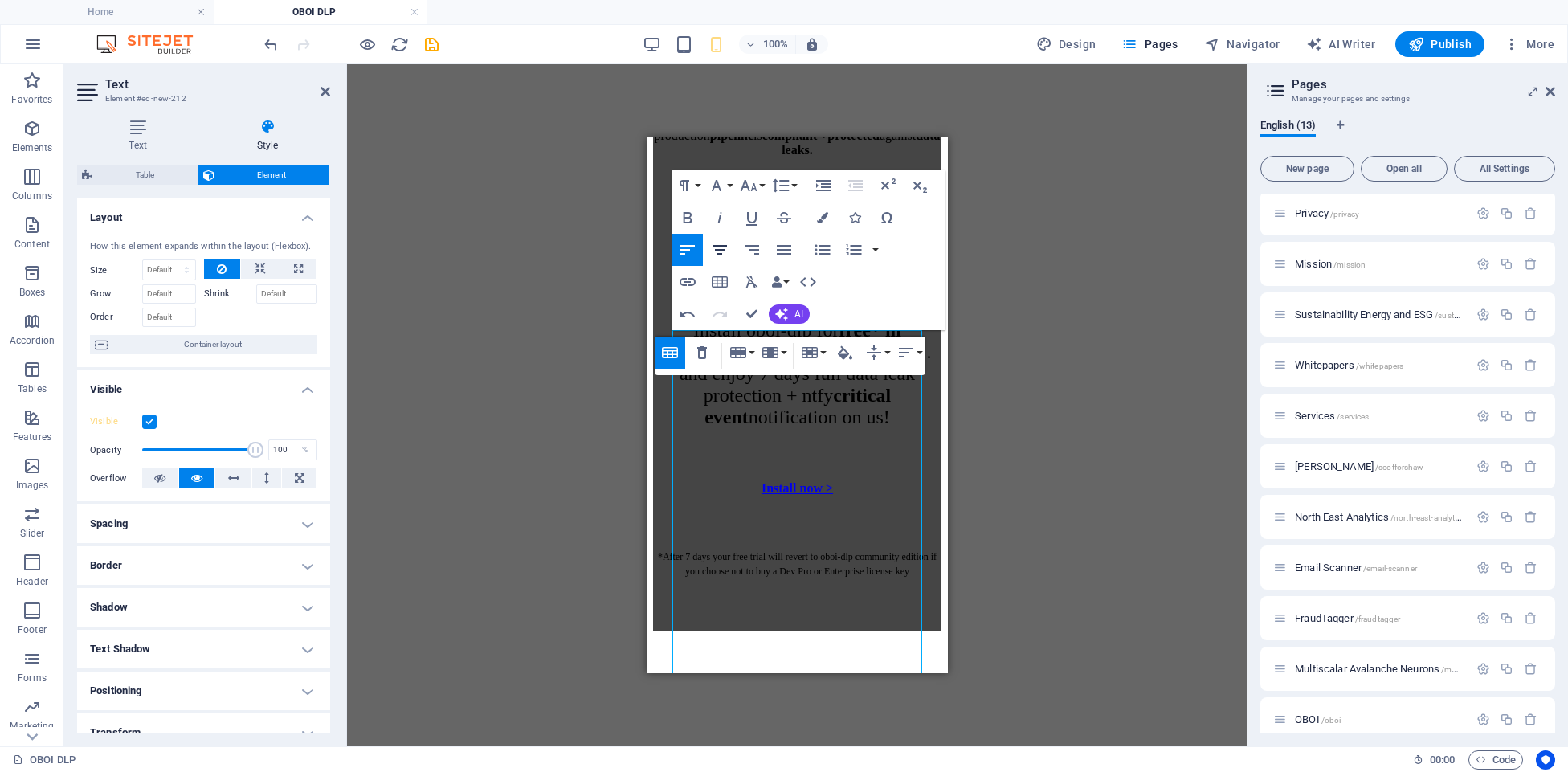
click at [714, 247] on icon "button" at bounding box center [719, 249] width 19 height 19
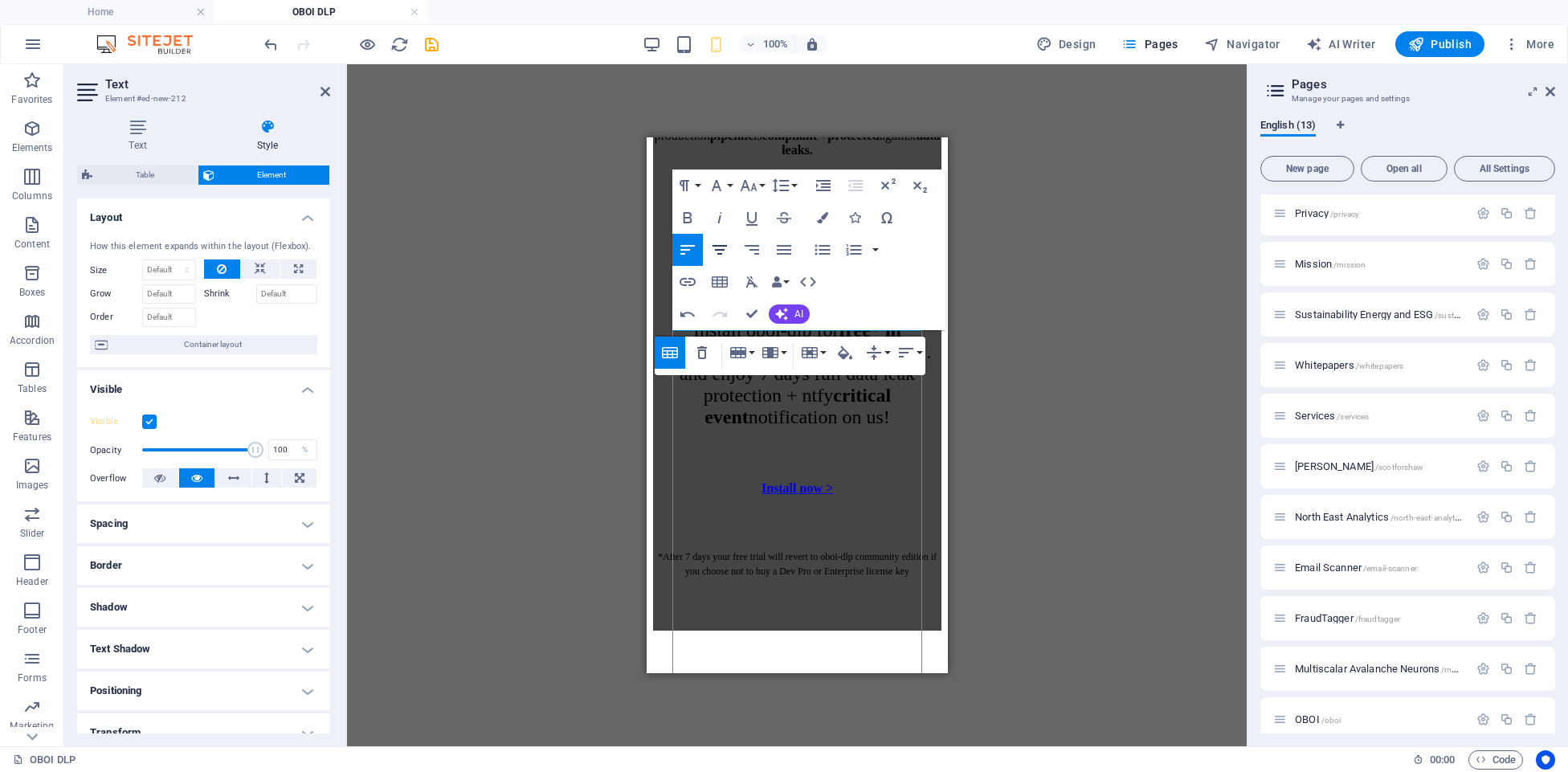
click at [719, 252] on icon "button" at bounding box center [719, 249] width 19 height 19
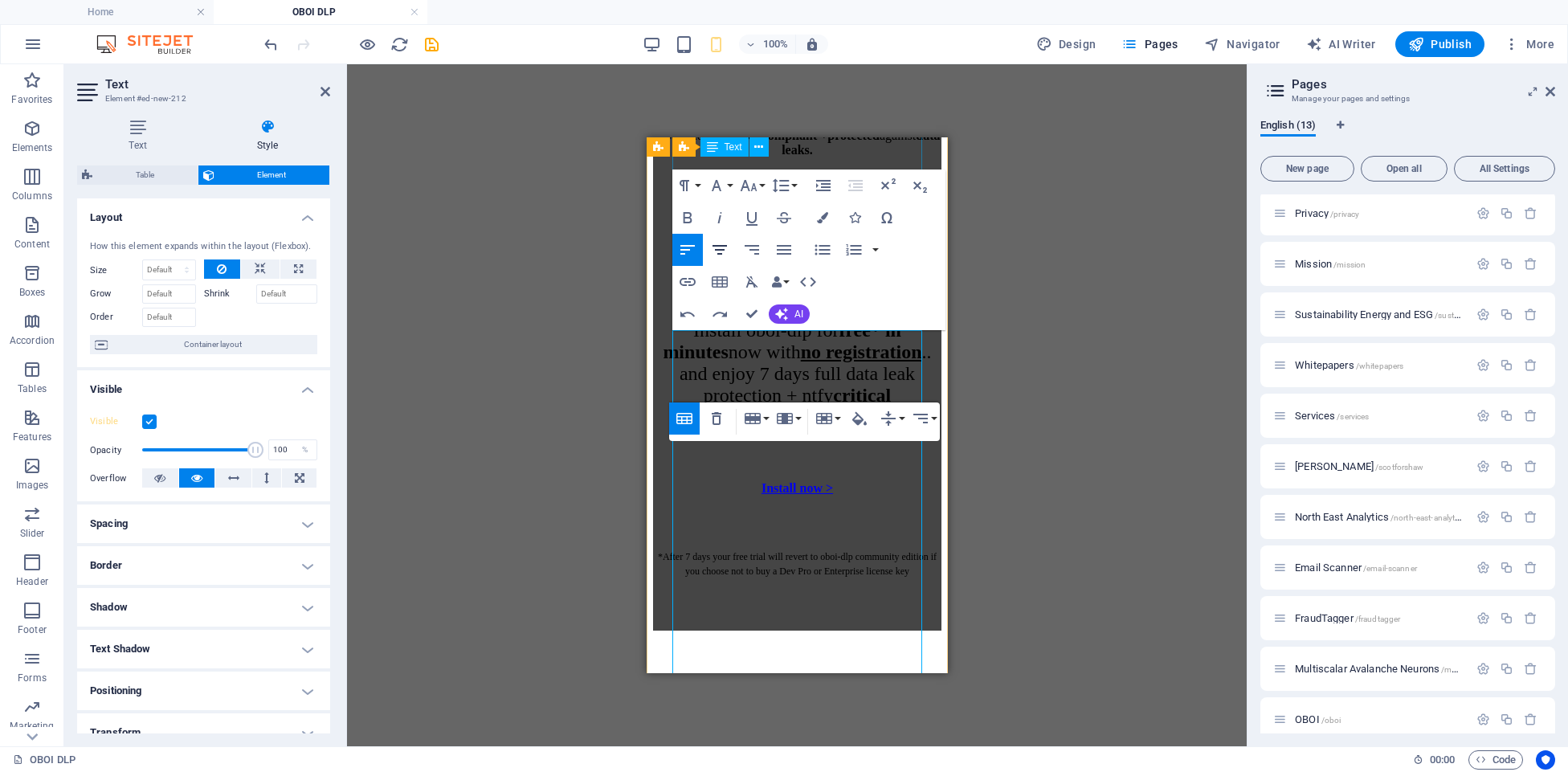
click at [715, 248] on icon "button" at bounding box center [719, 249] width 19 height 19
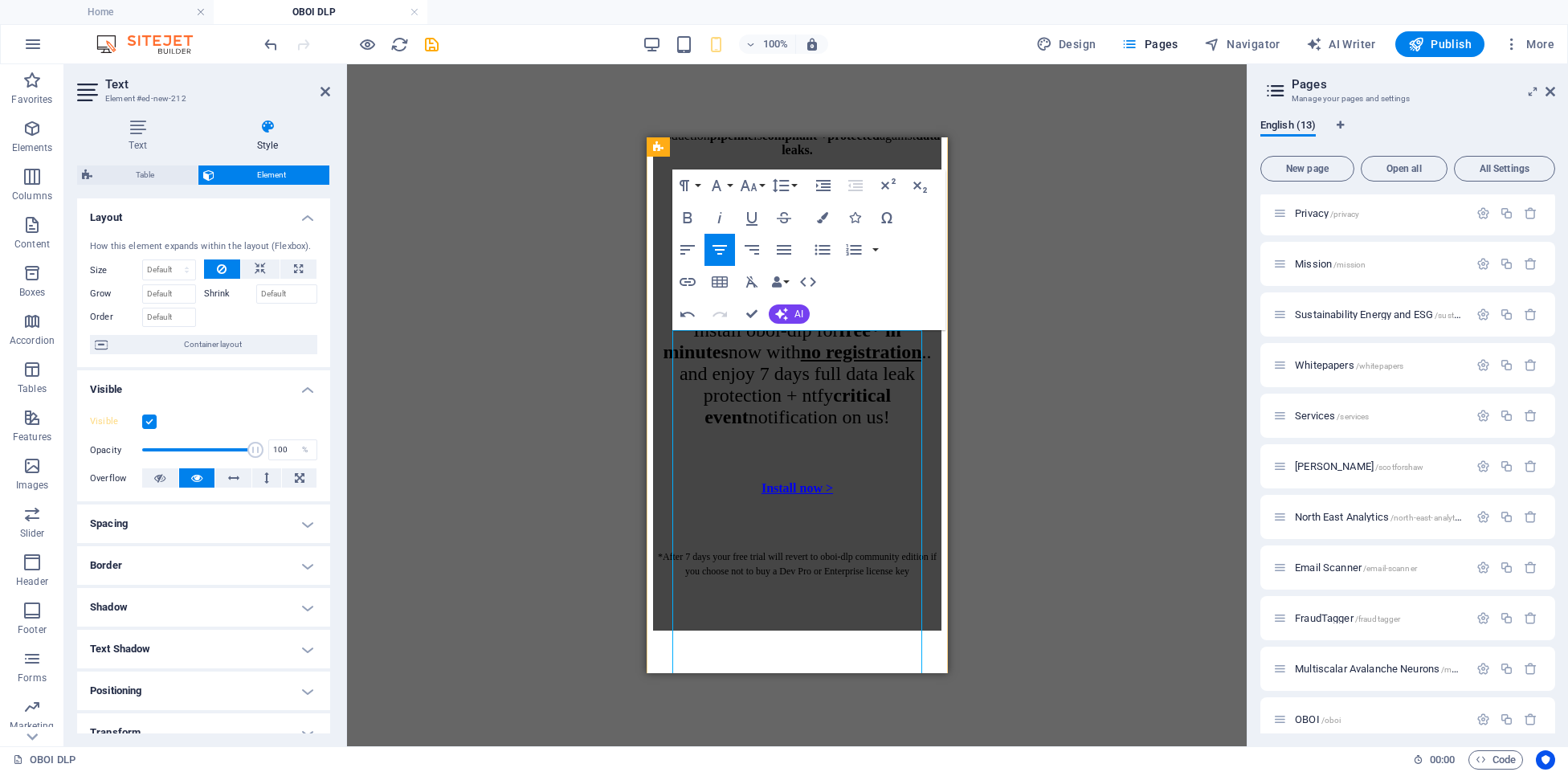
drag, startPoint x: 864, startPoint y: 477, endPoint x: 804, endPoint y: 325, distance: 163.4
click at [716, 246] on icon "button" at bounding box center [719, 249] width 19 height 19
click at [750, 245] on icon "button" at bounding box center [752, 250] width 15 height 9
click at [695, 248] on icon "button" at bounding box center [687, 249] width 19 height 19
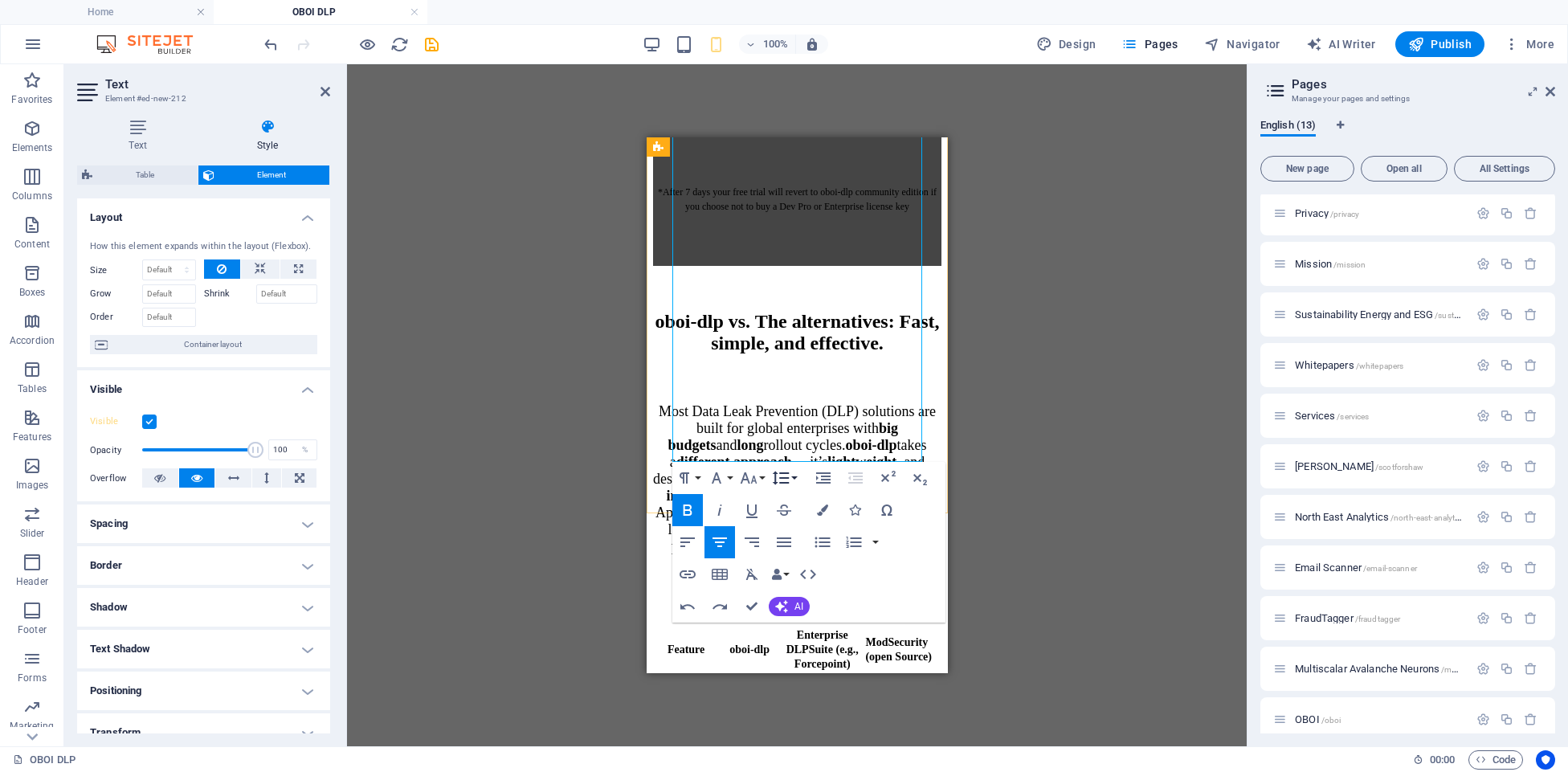
scroll to position [4812, 0]
click at [1039, 327] on div "Drag here to replace the existing content. Press “Ctrl” if you want to create a…" at bounding box center [796, 405] width 899 height 682
click at [659, 265] on div "oboi-dlp vs. The alternatives: Fast, simple, and effective. Most Data Leak Prev…" at bounding box center [796, 764] width 289 height 998
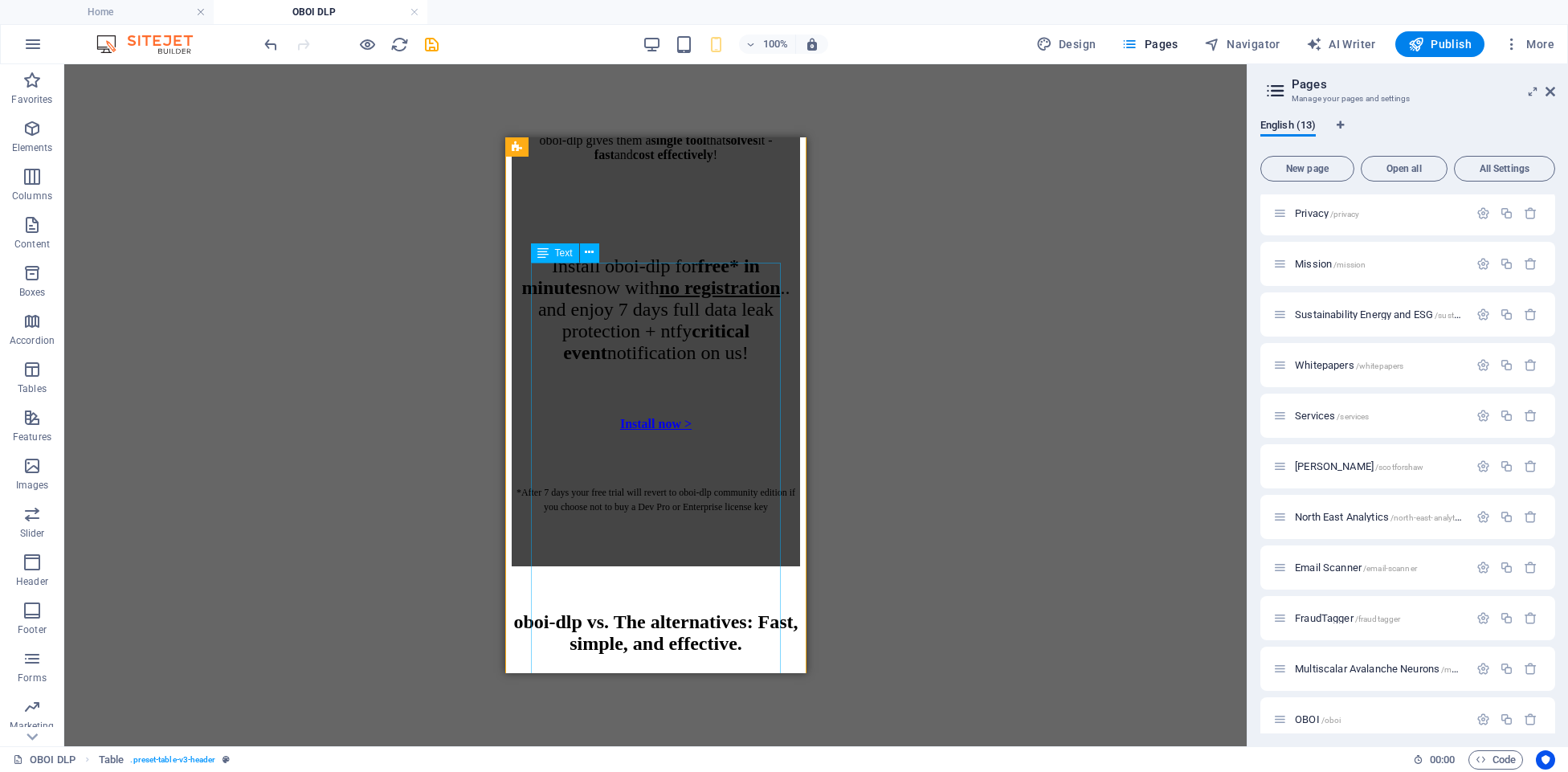
scroll to position [4508, 0]
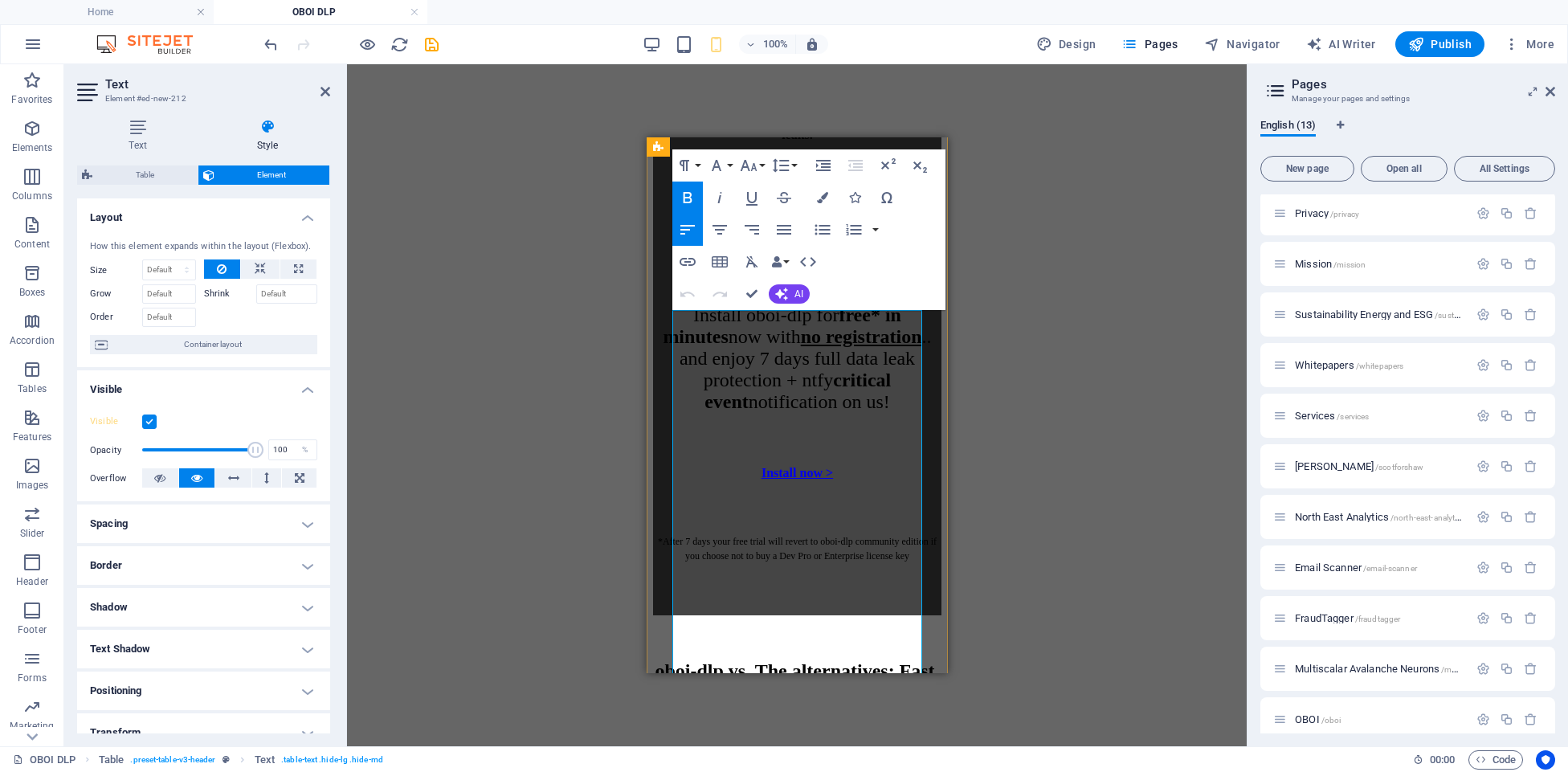
scroll to position [4460, 0]
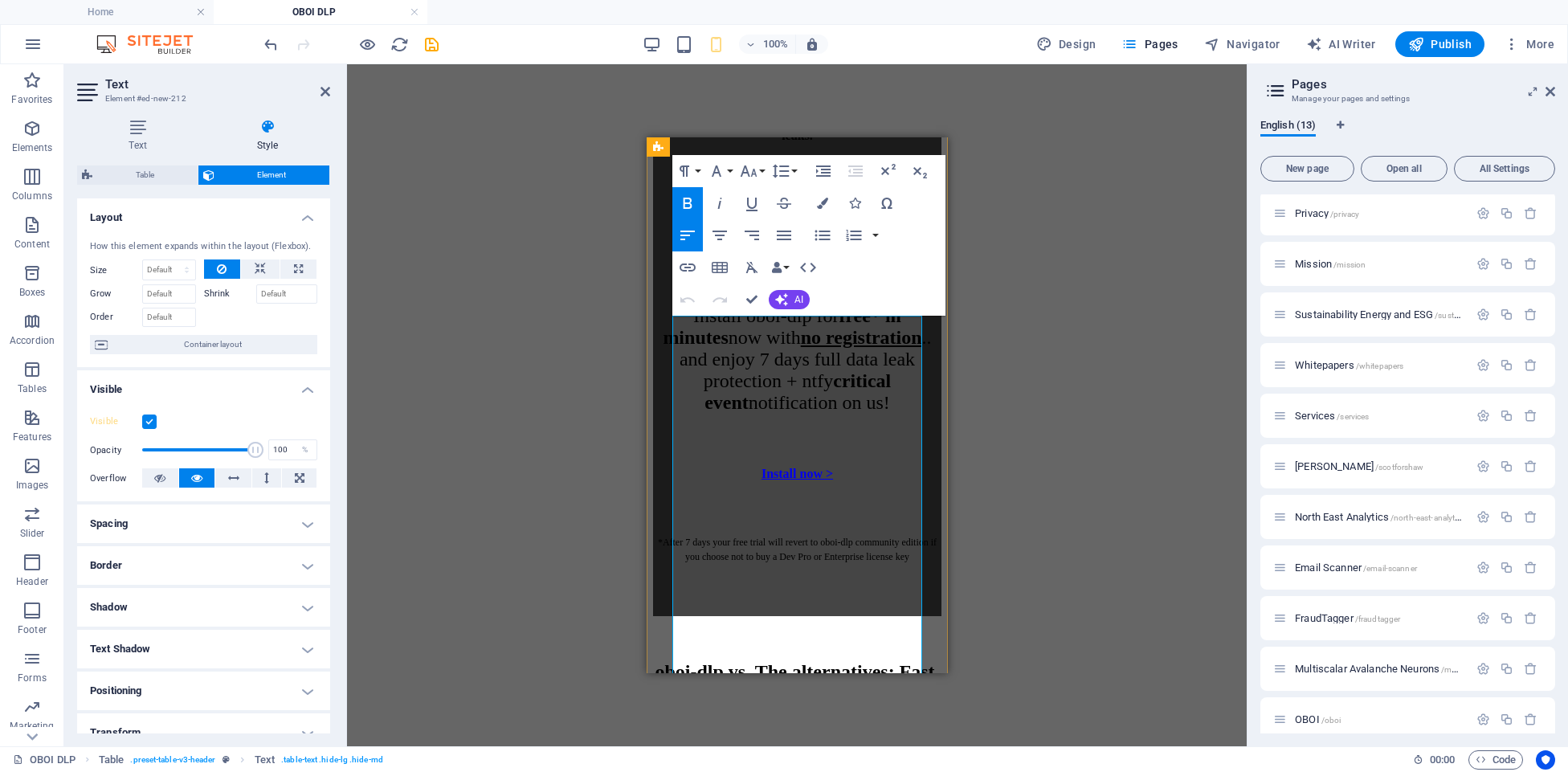
drag, startPoint x: 743, startPoint y: 347, endPoint x: 775, endPoint y: 310, distance: 48.9
click at [764, 174] on button "Font Size" at bounding box center [752, 171] width 30 height 32
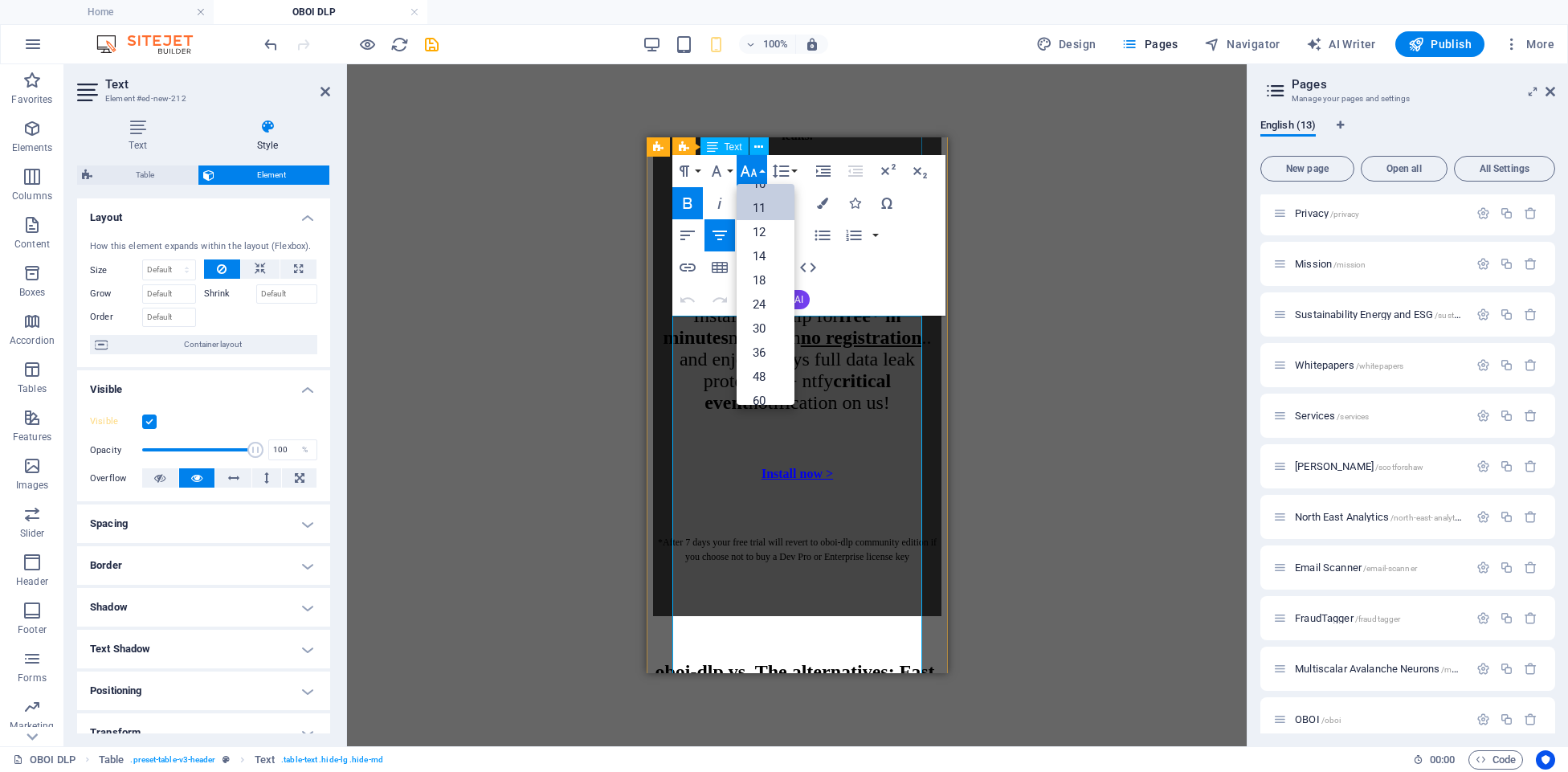
click at [766, 209] on link "11" at bounding box center [766, 208] width 58 height 24
click at [819, 206] on icon "button" at bounding box center [823, 203] width 11 height 11
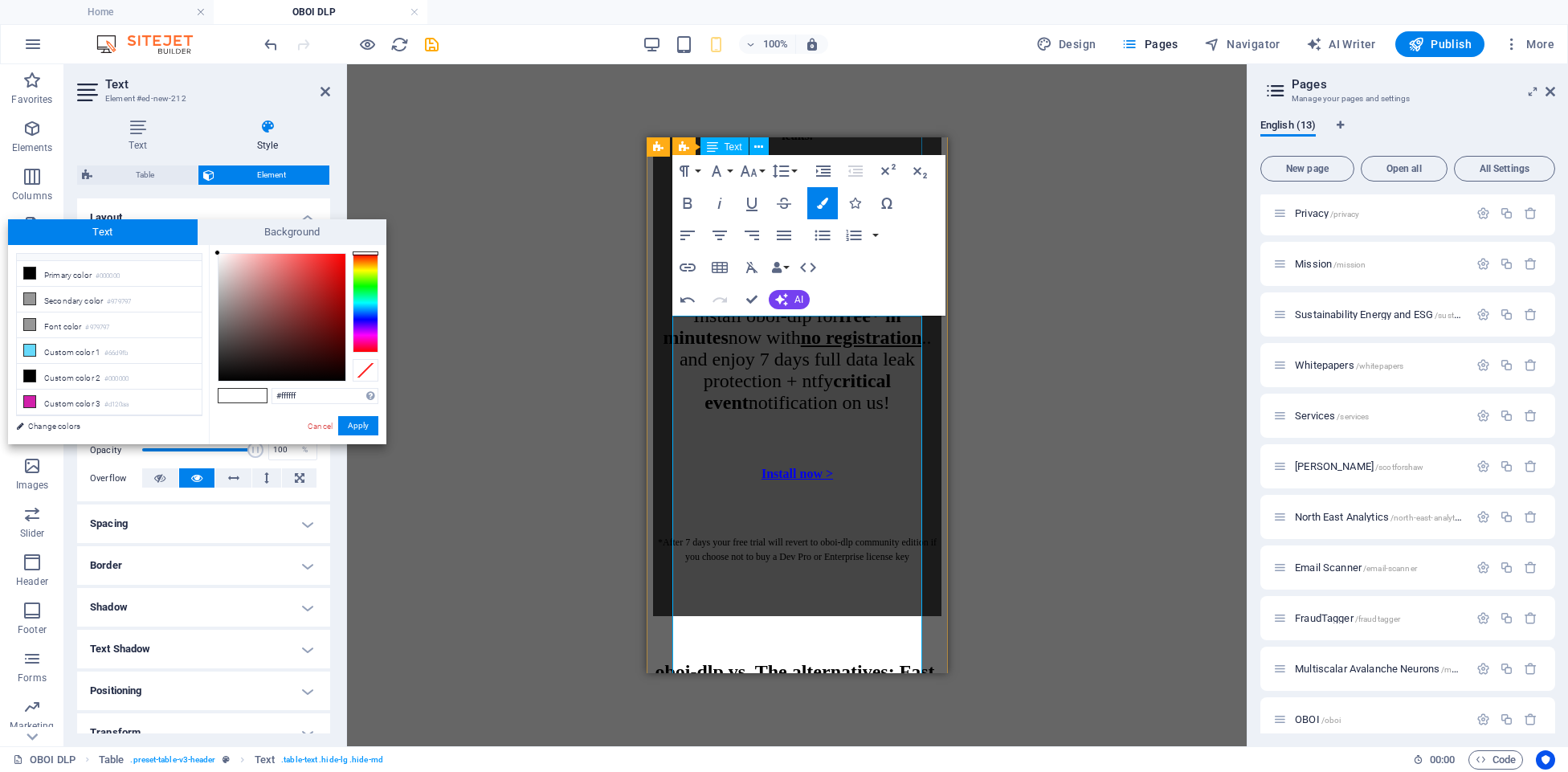
scroll to position [18, 0]
click at [370, 279] on div at bounding box center [365, 303] width 26 height 100
click at [370, 283] on div at bounding box center [365, 303] width 26 height 100
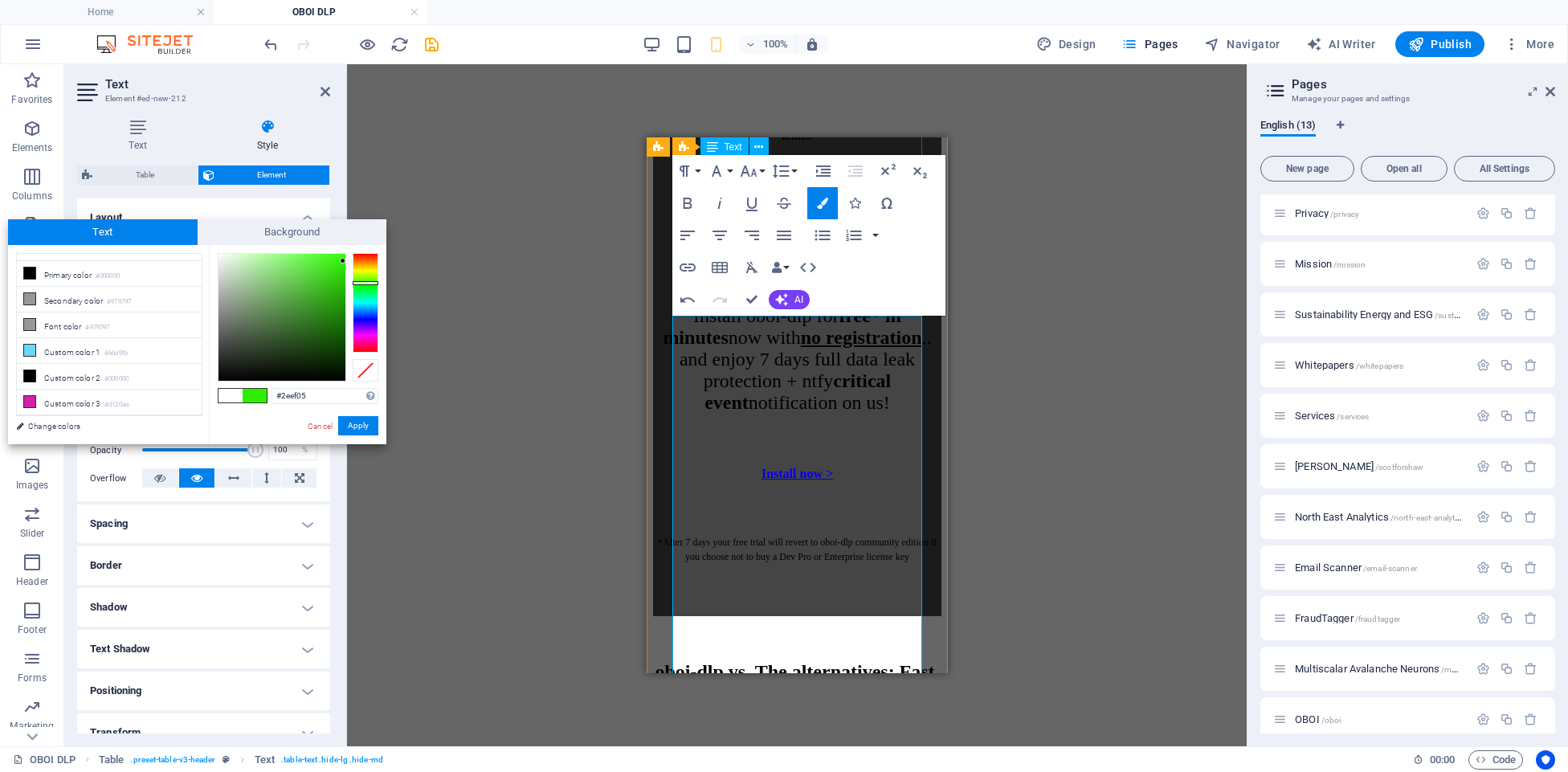
type input "#2ded05"
drag, startPoint x: 308, startPoint y: 283, endPoint x: 346, endPoint y: 273, distance: 39.3
click at [342, 262] on div at bounding box center [282, 317] width 127 height 127
click at [359, 425] on button "Apply" at bounding box center [359, 425] width 41 height 19
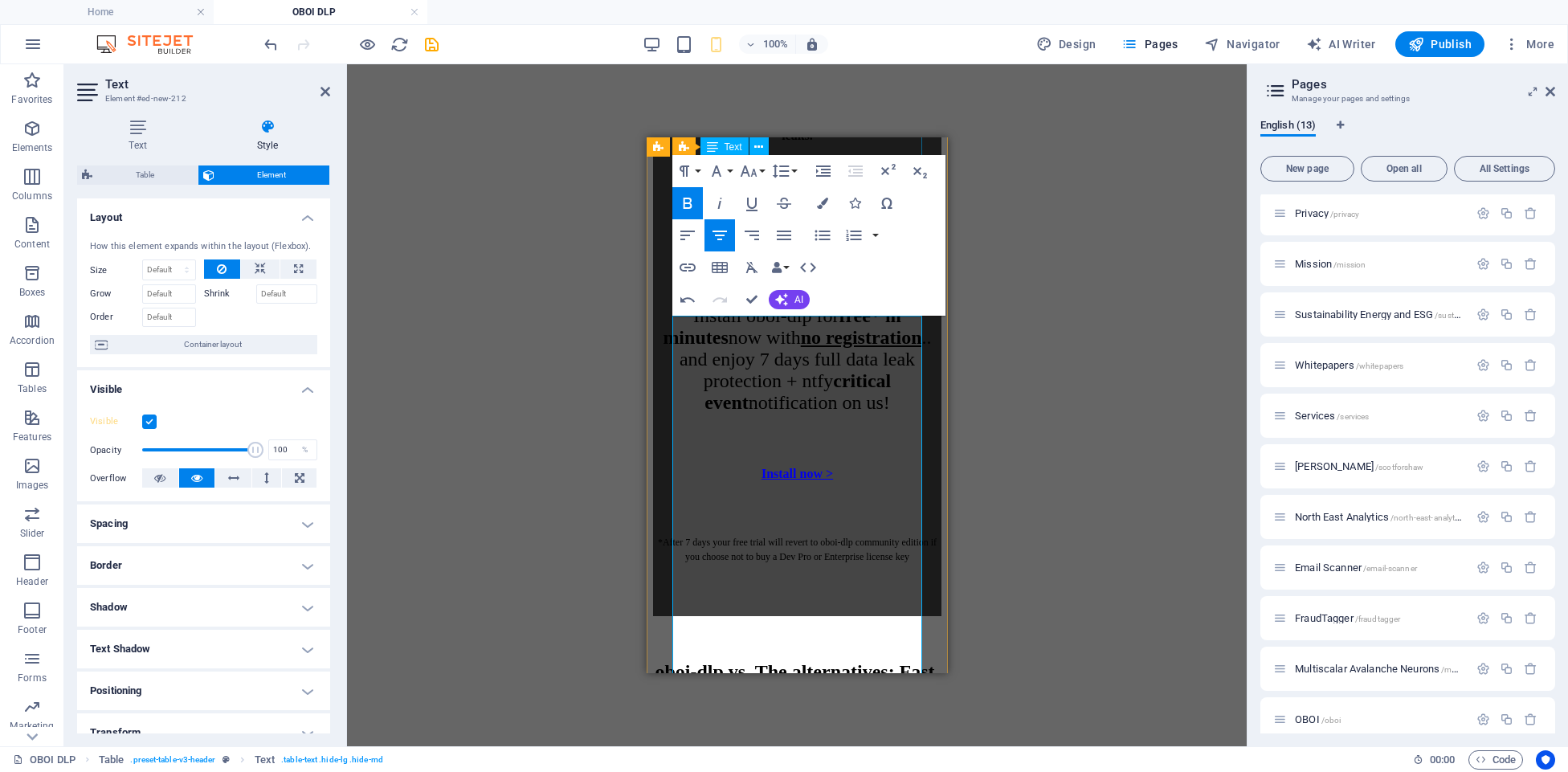
click at [493, 374] on div "Drag here to replace the existing content. Press “Ctrl” if you want to create a…" at bounding box center [796, 405] width 899 height 682
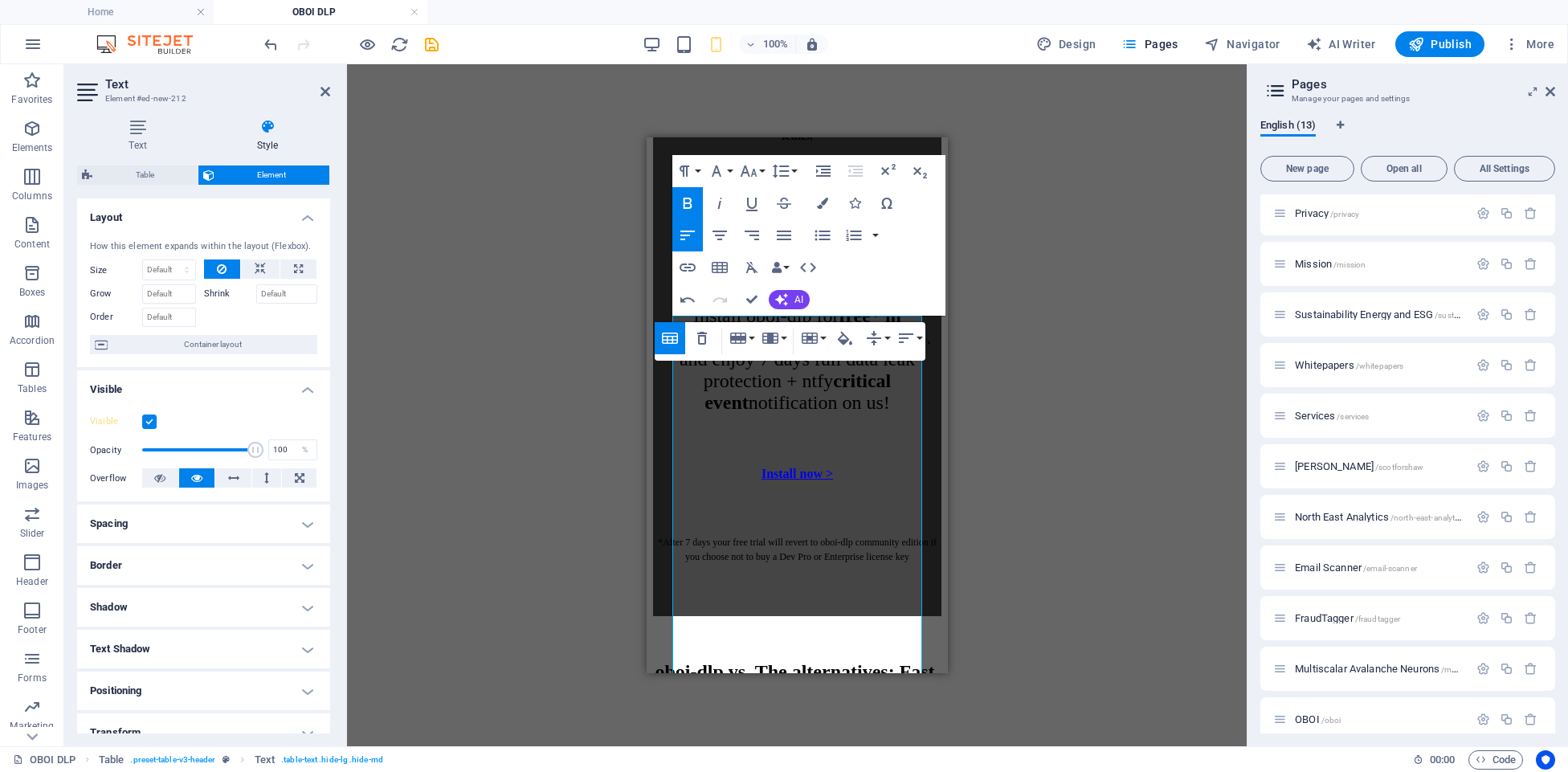
click at [999, 398] on div "Drag here to replace the existing content. Press “Ctrl” if you want to create a…" at bounding box center [796, 405] width 899 height 682
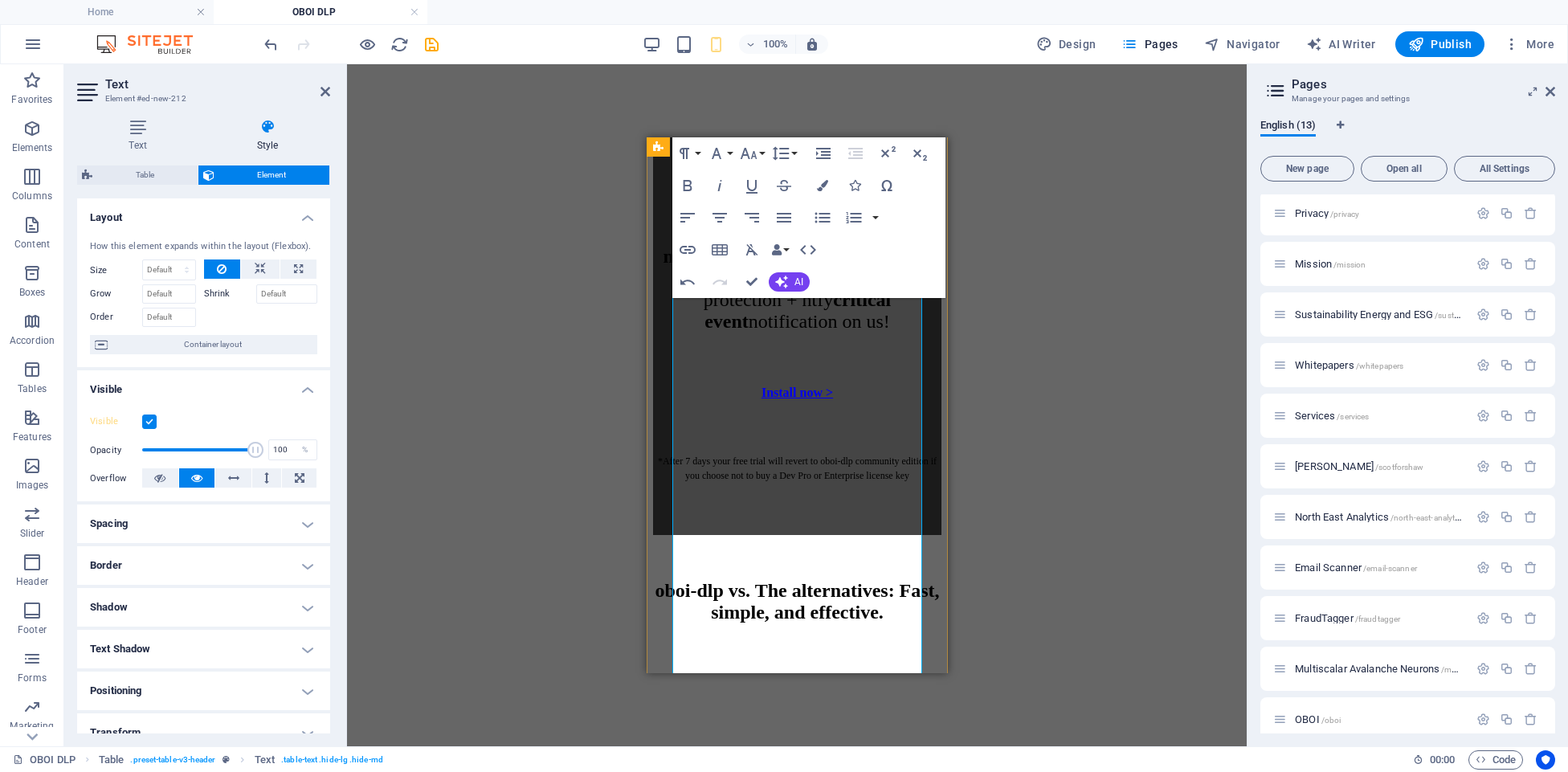
scroll to position [4544, 0]
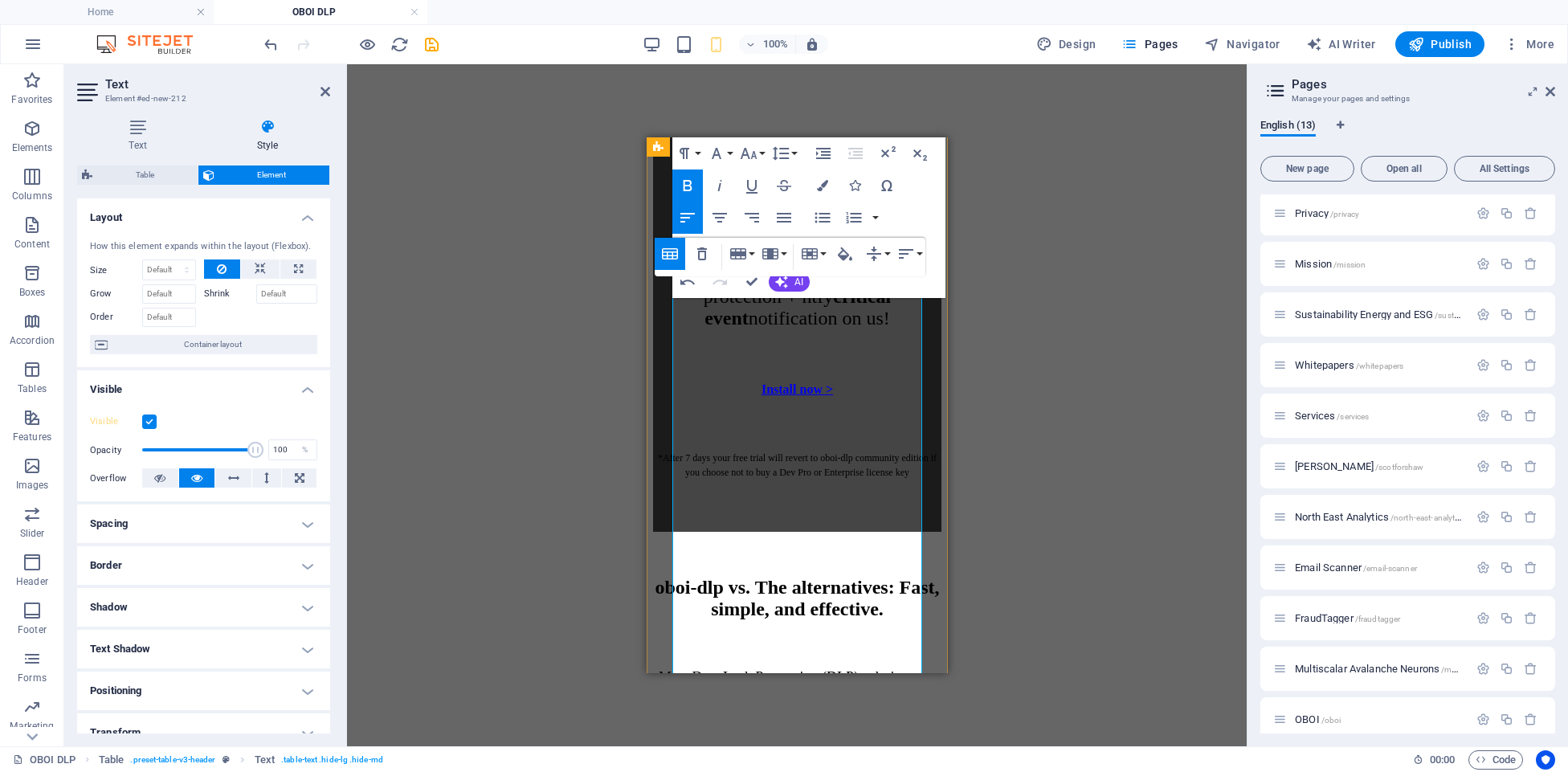
click at [1026, 335] on div "Drag here to replace the existing content. Press “Ctrl” if you want to create a…" at bounding box center [796, 405] width 899 height 682
click at [1055, 326] on div "Drag here to replace the existing content. Press “Ctrl” if you want to create a…" at bounding box center [796, 405] width 899 height 682
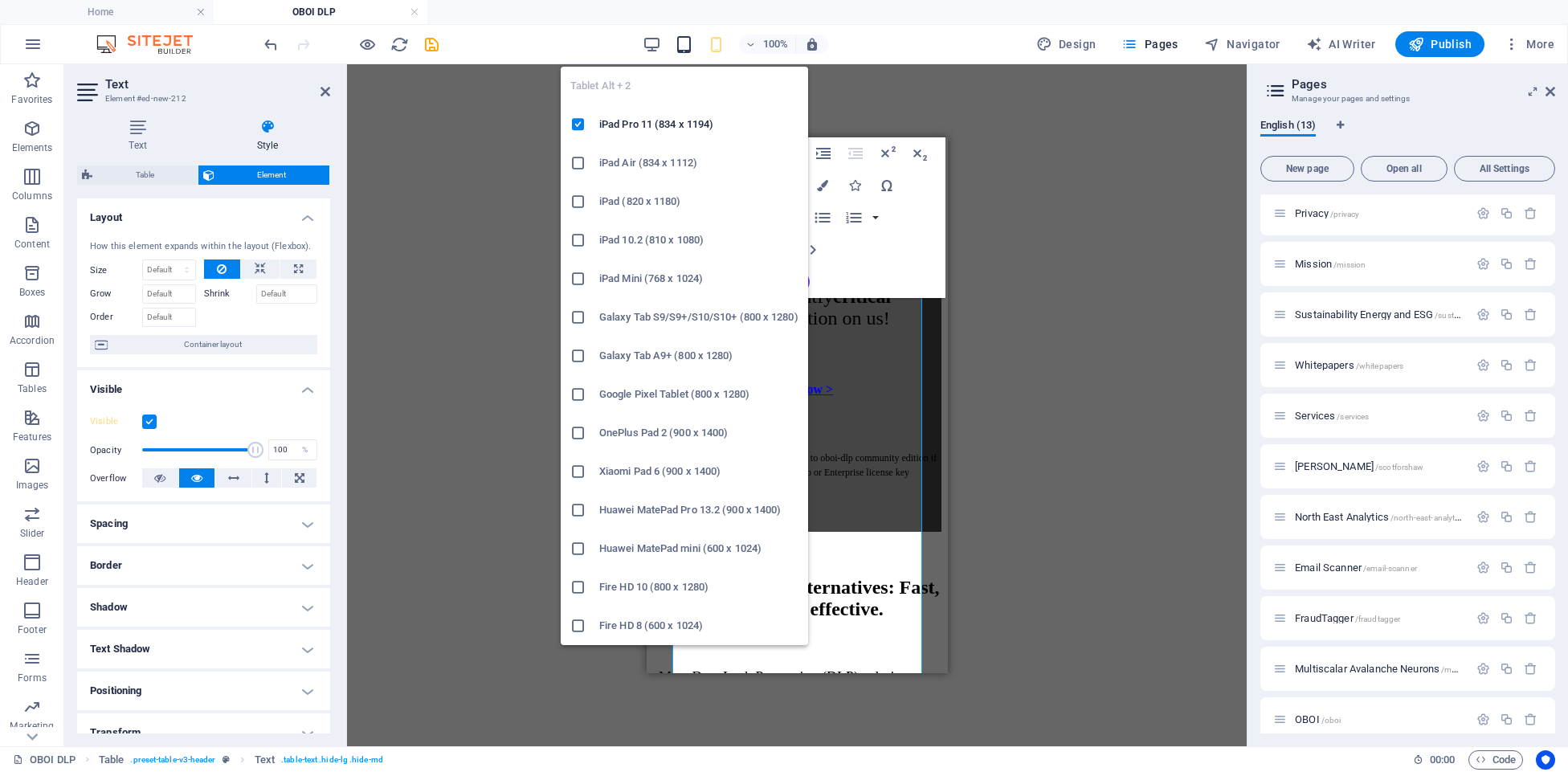
click at [0, 0] on icon "button" at bounding box center [0, 0] width 0 height 0
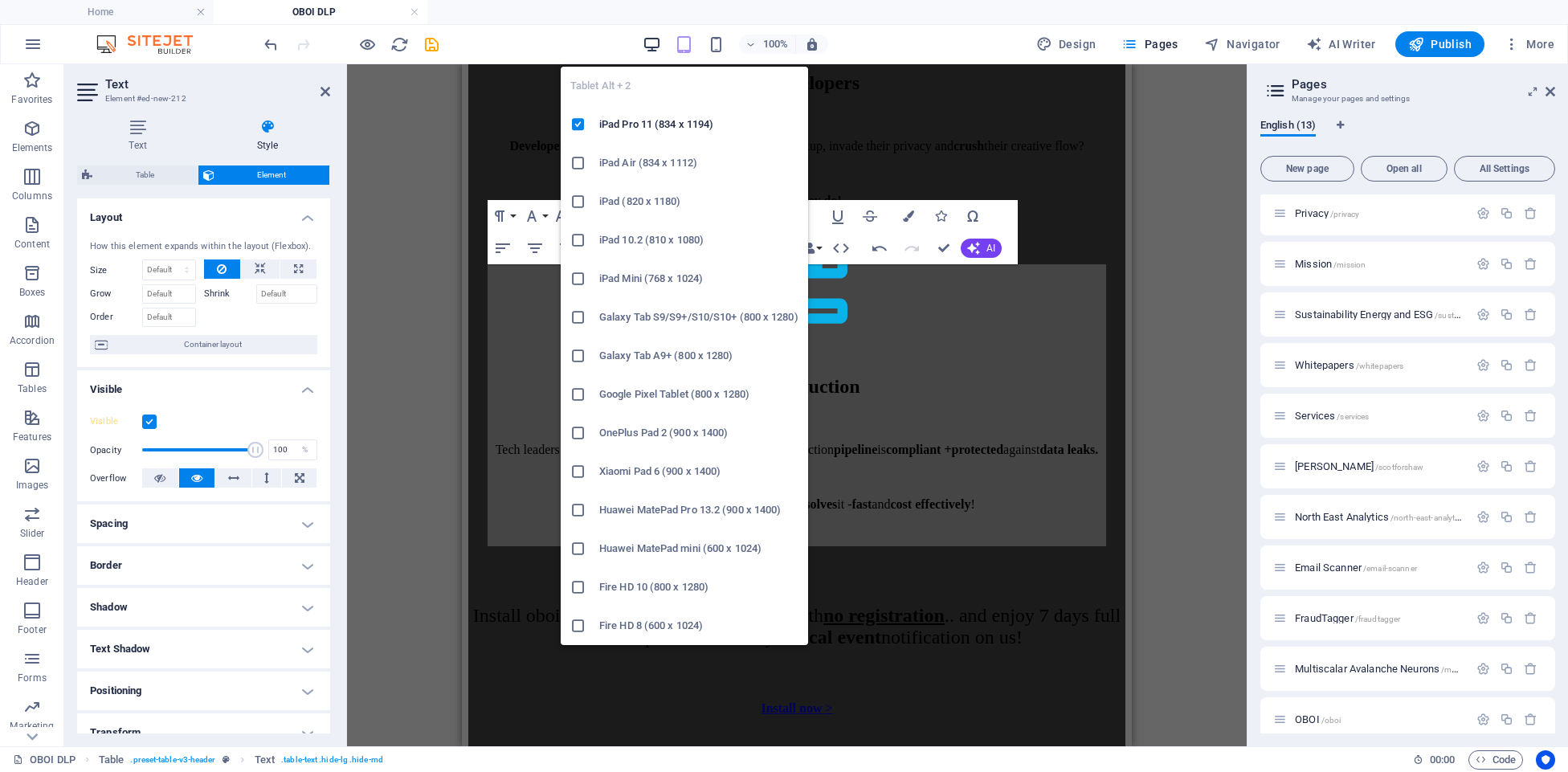
scroll to position [2909, 0]
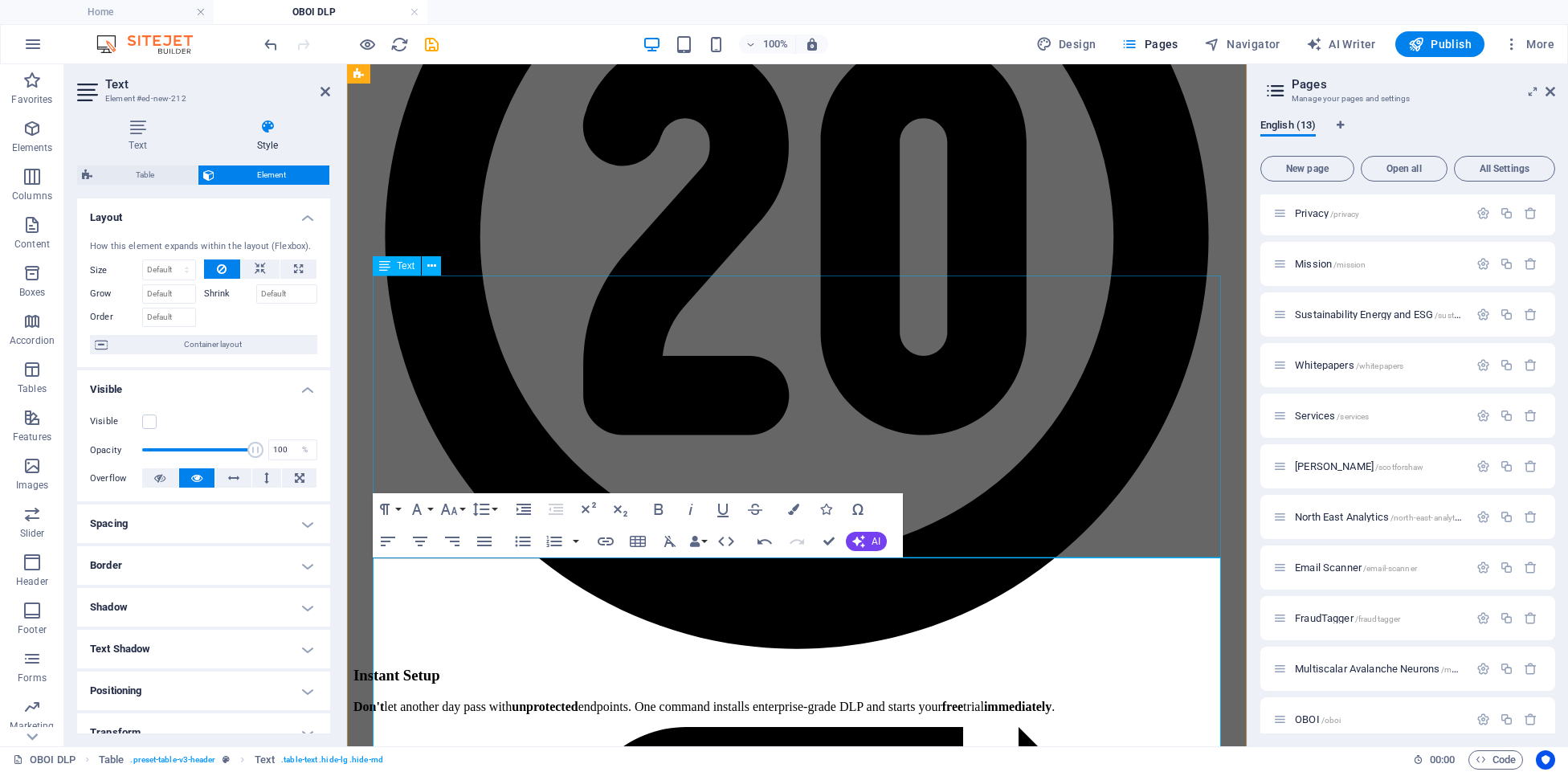
scroll to position [2372, 0]
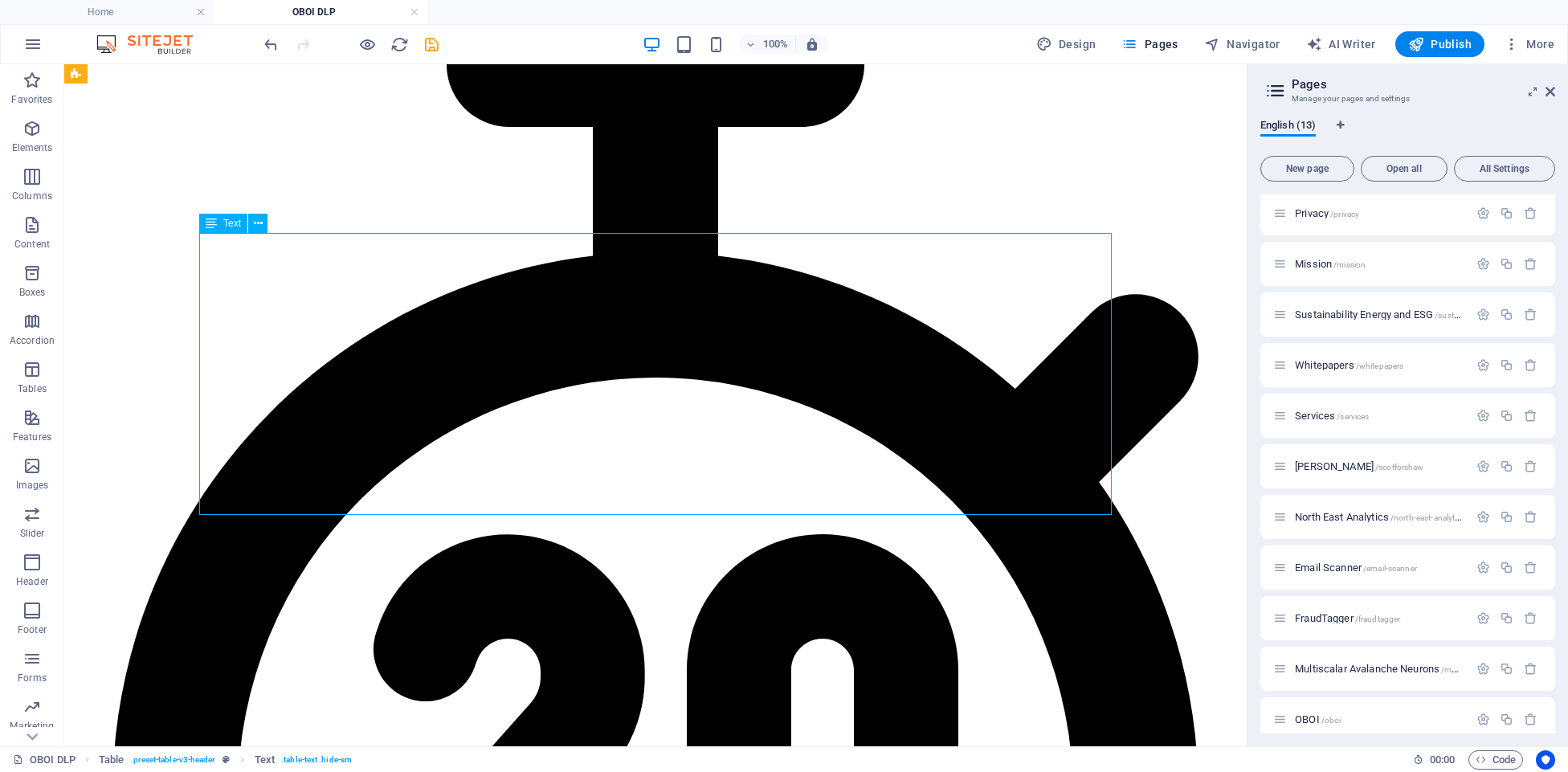
scroll to position [2227, 0]
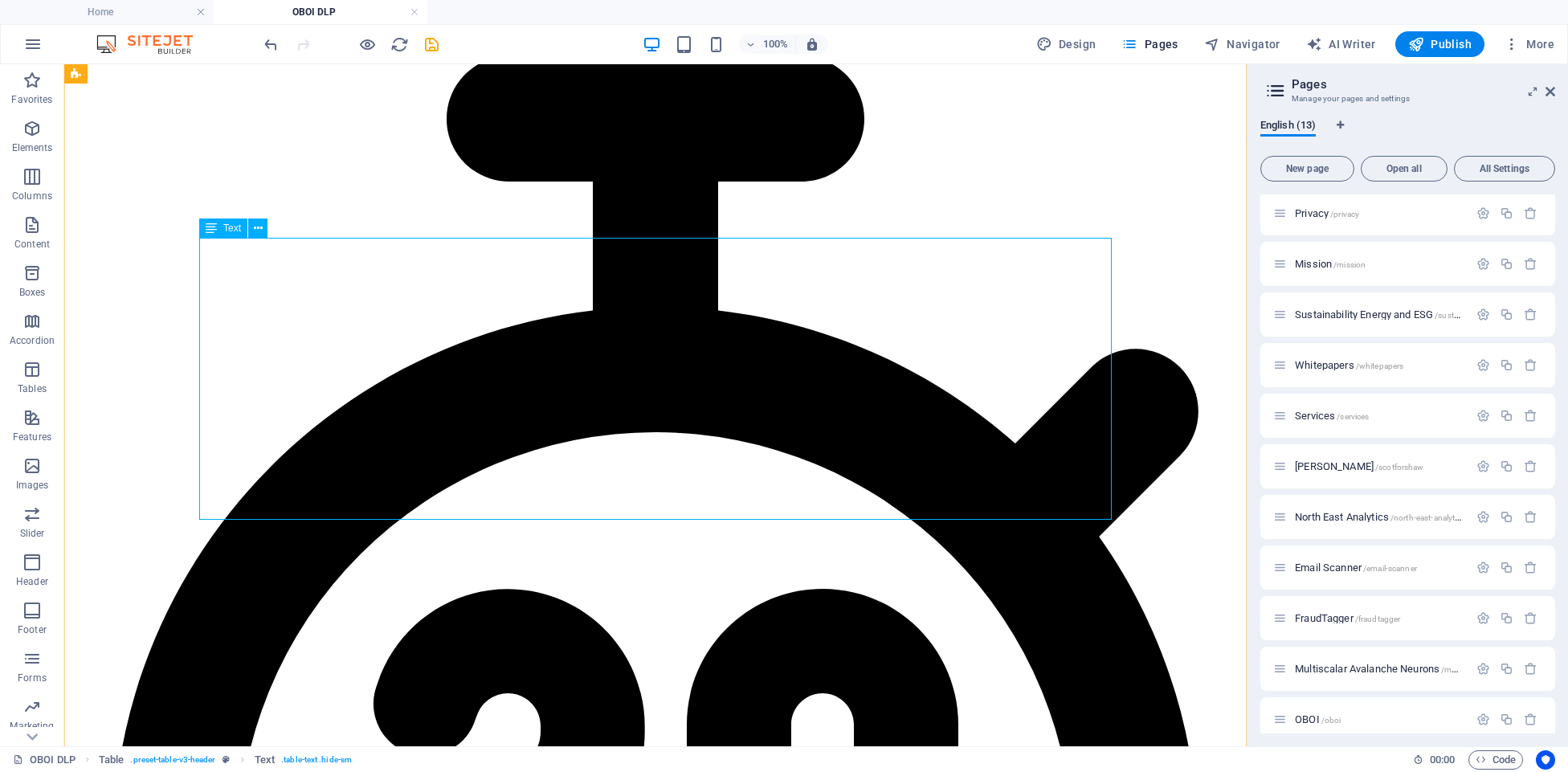
drag, startPoint x: 404, startPoint y: 258, endPoint x: 122, endPoint y: 258, distance: 282.0
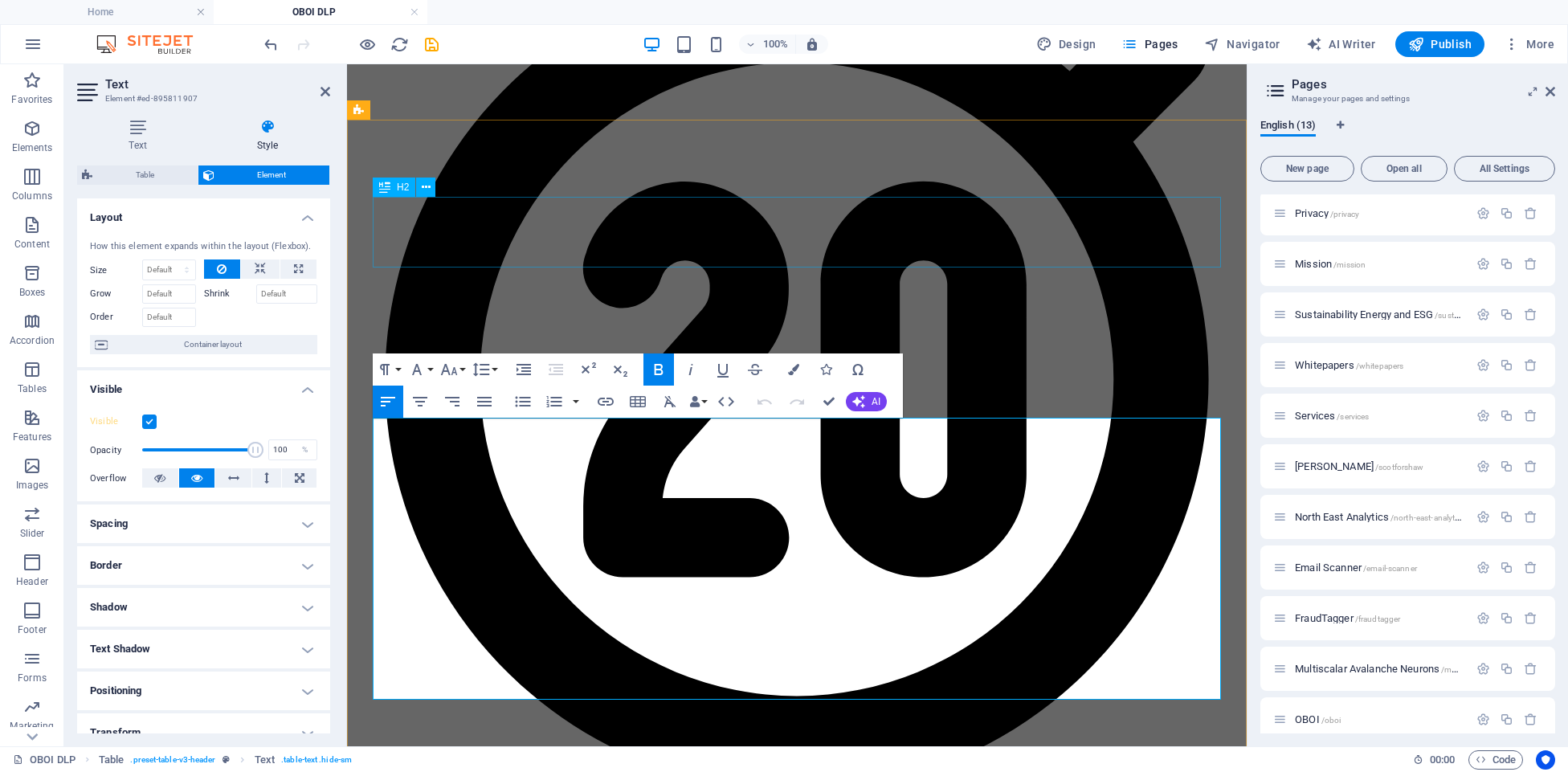
scroll to position [2230, 0]
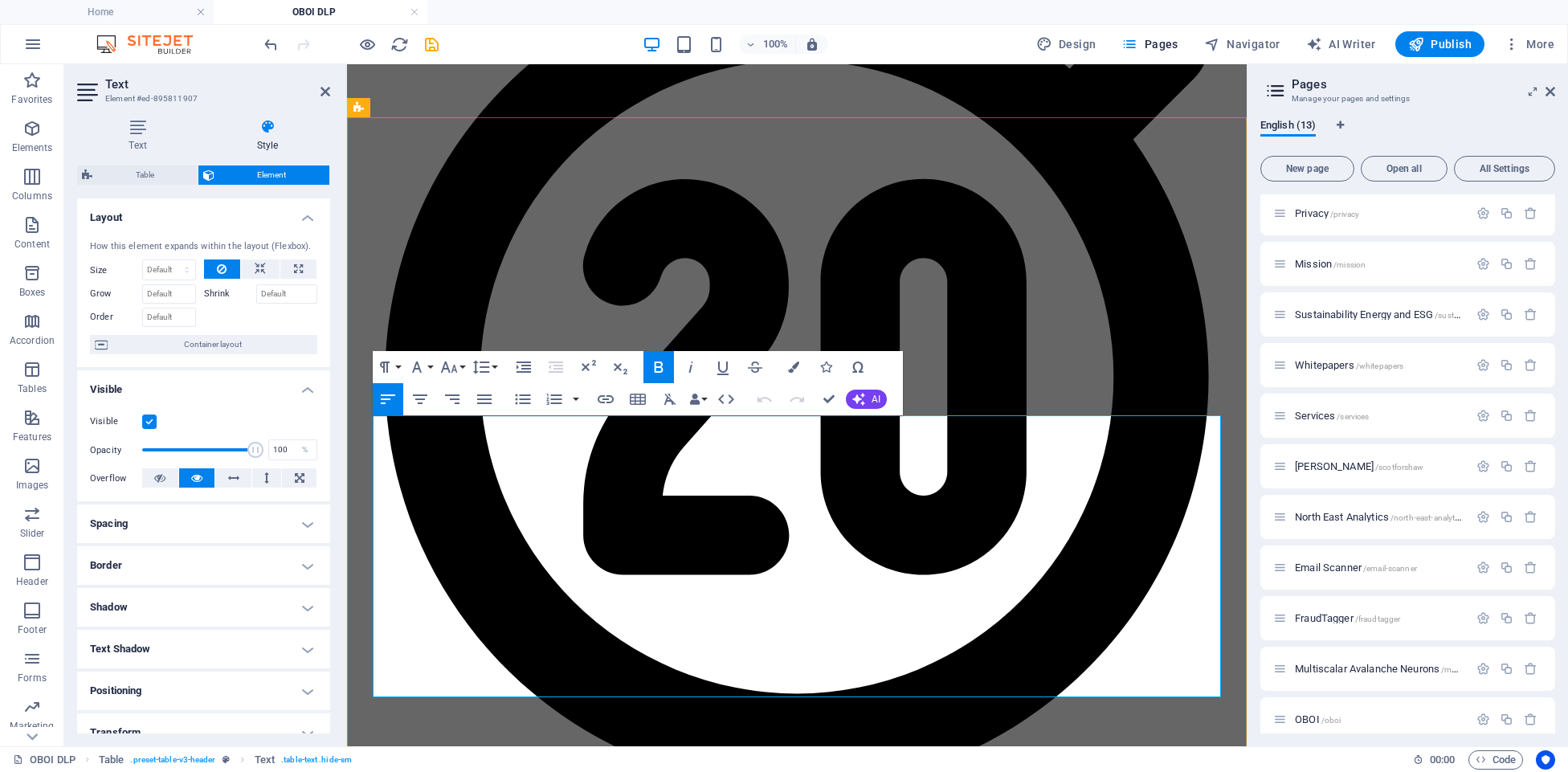
drag, startPoint x: 526, startPoint y: 437, endPoint x: 582, endPoint y: 435, distance: 56.0
click at [802, 371] on button "Colors" at bounding box center [793, 367] width 30 height 32
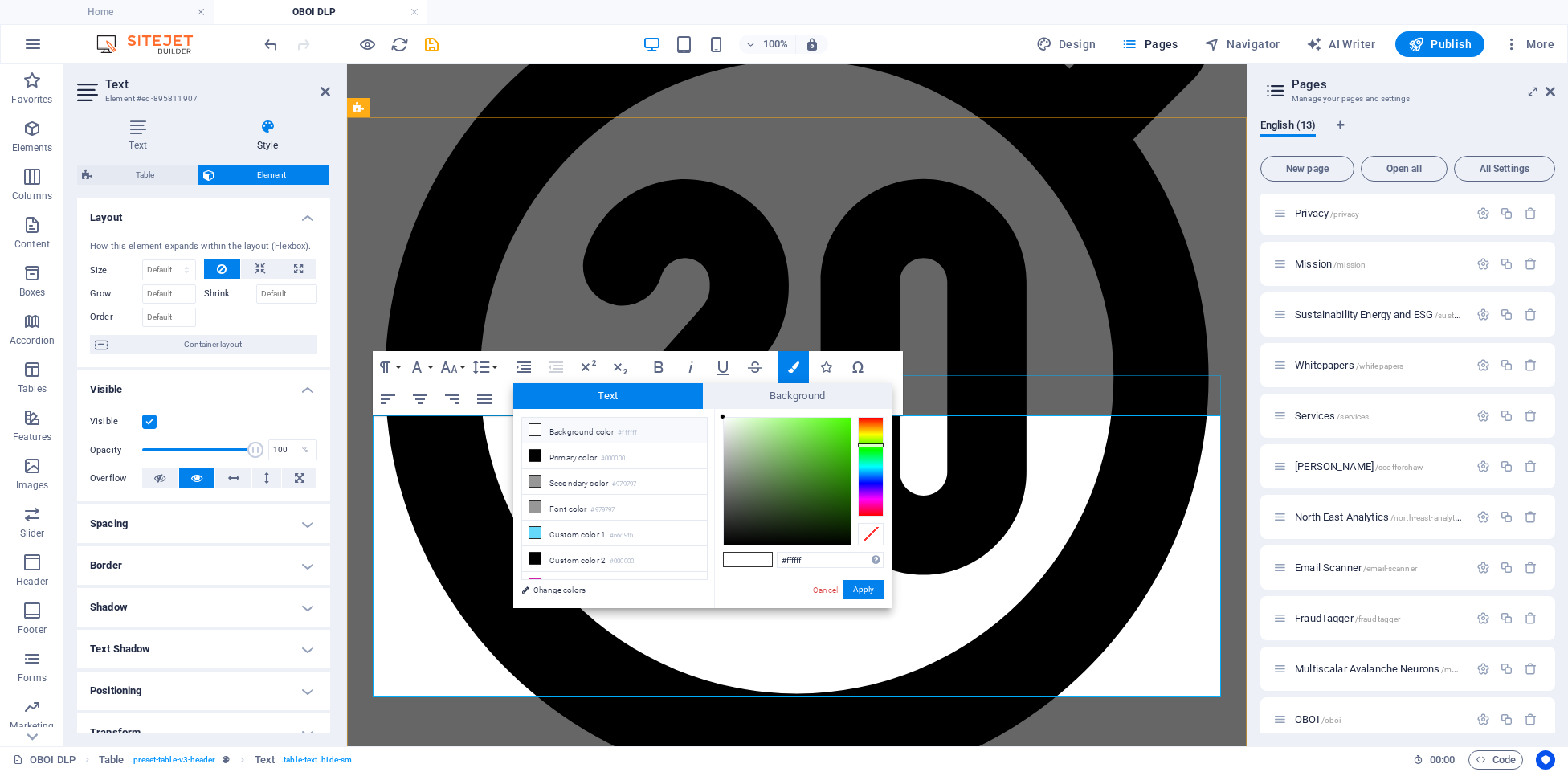
drag, startPoint x: 873, startPoint y: 445, endPoint x: 863, endPoint y: 448, distance: 10.4
click at [873, 445] on div at bounding box center [871, 467] width 26 height 100
type input "#4dda15"
drag, startPoint x: 831, startPoint y: 451, endPoint x: 837, endPoint y: 436, distance: 16.2
click at [837, 435] on div at bounding box center [788, 481] width 127 height 127
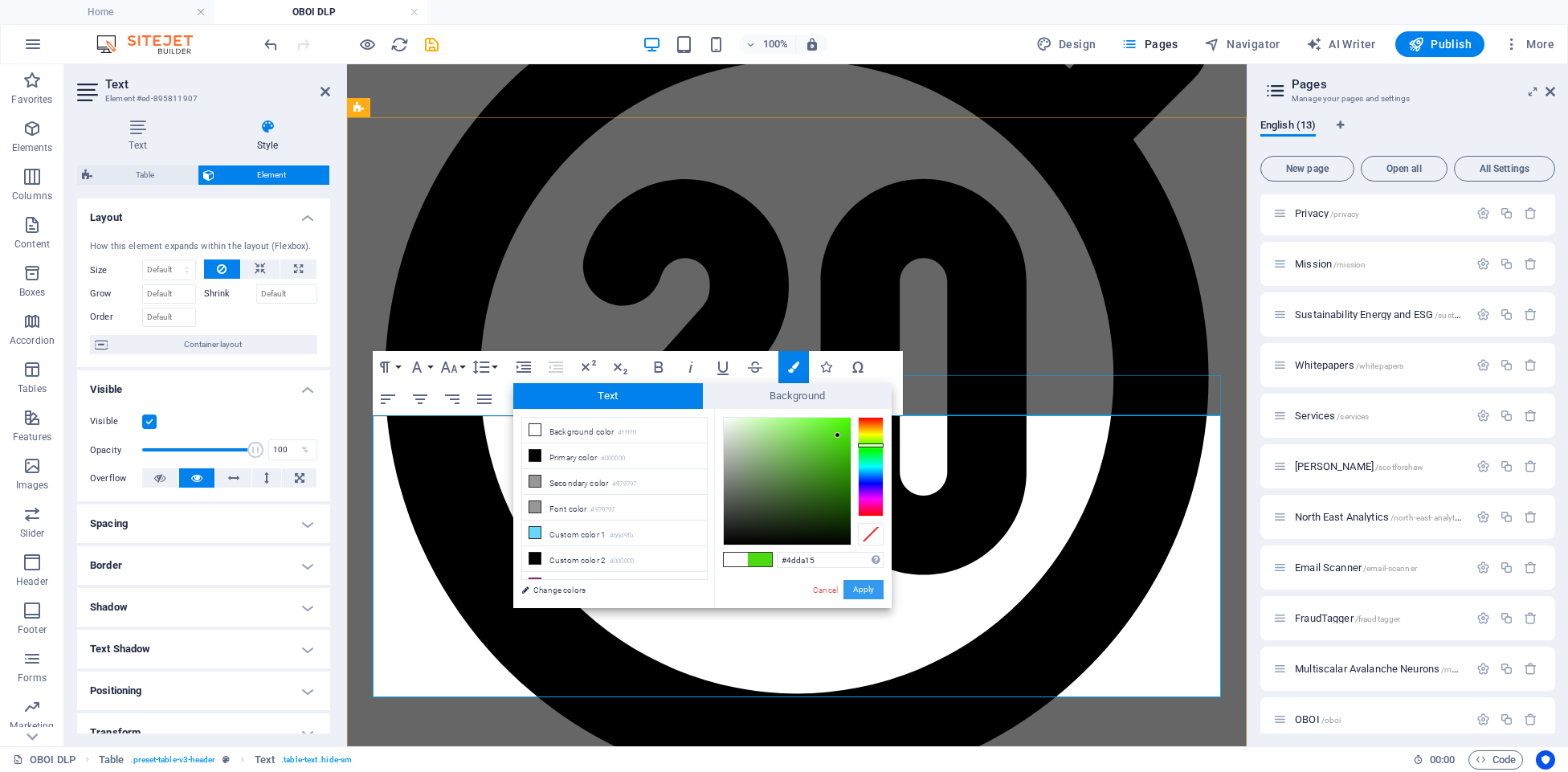
click at [861, 589] on button "Apply" at bounding box center [863, 589] width 41 height 19
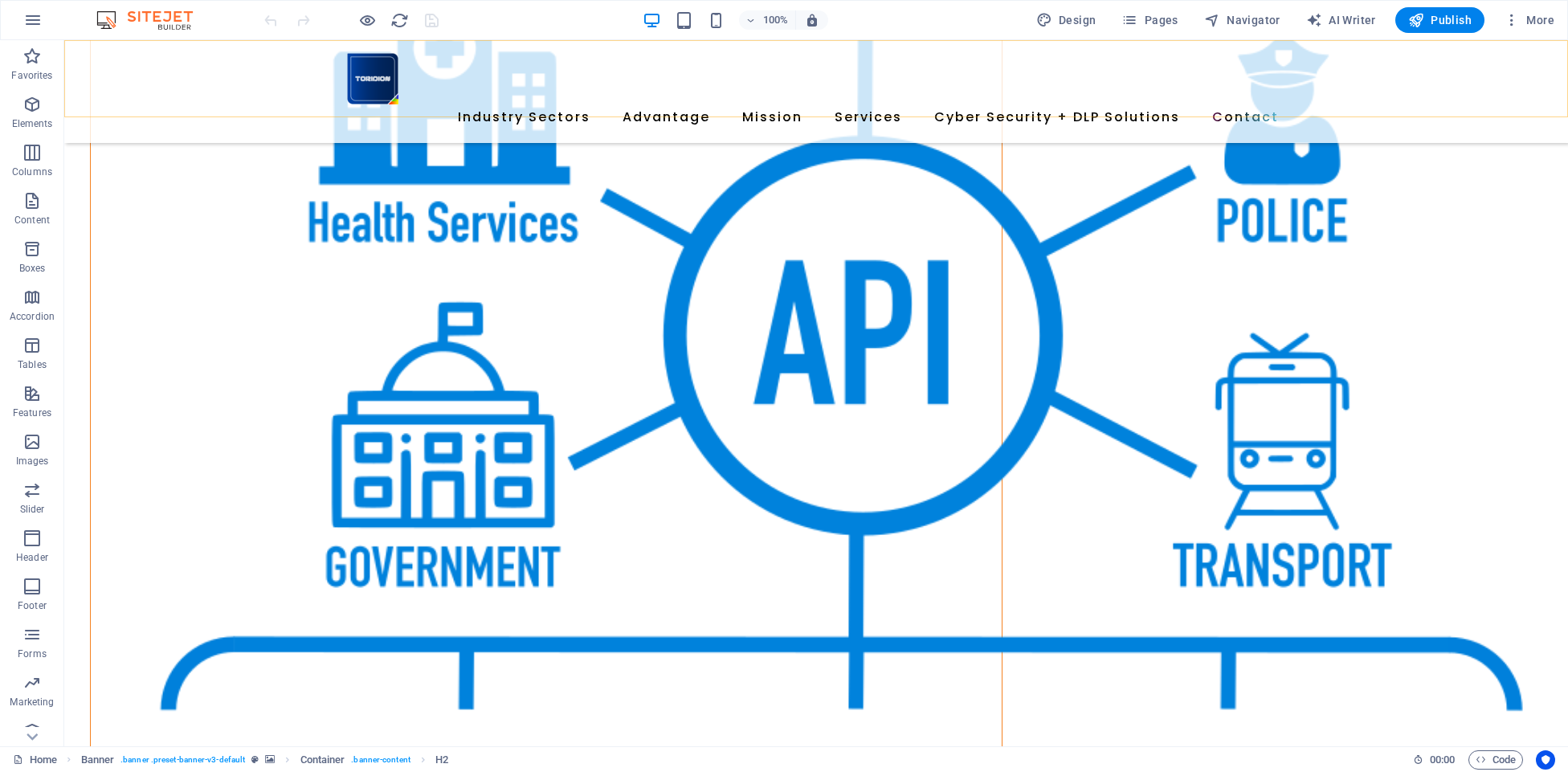
scroll to position [5550, 0]
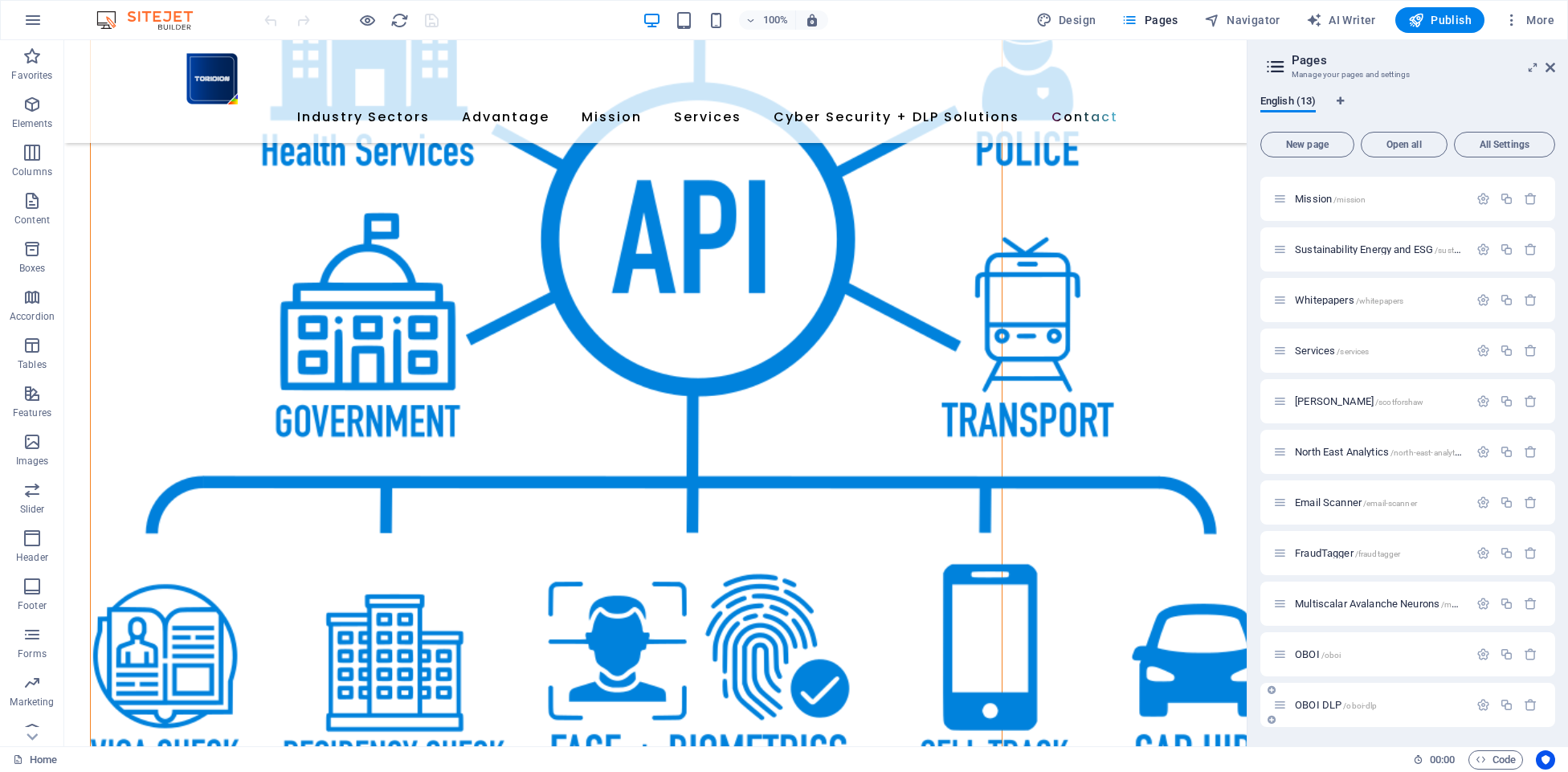
click at [1352, 703] on span "/oboi-dlp" at bounding box center [1360, 706] width 34 height 9
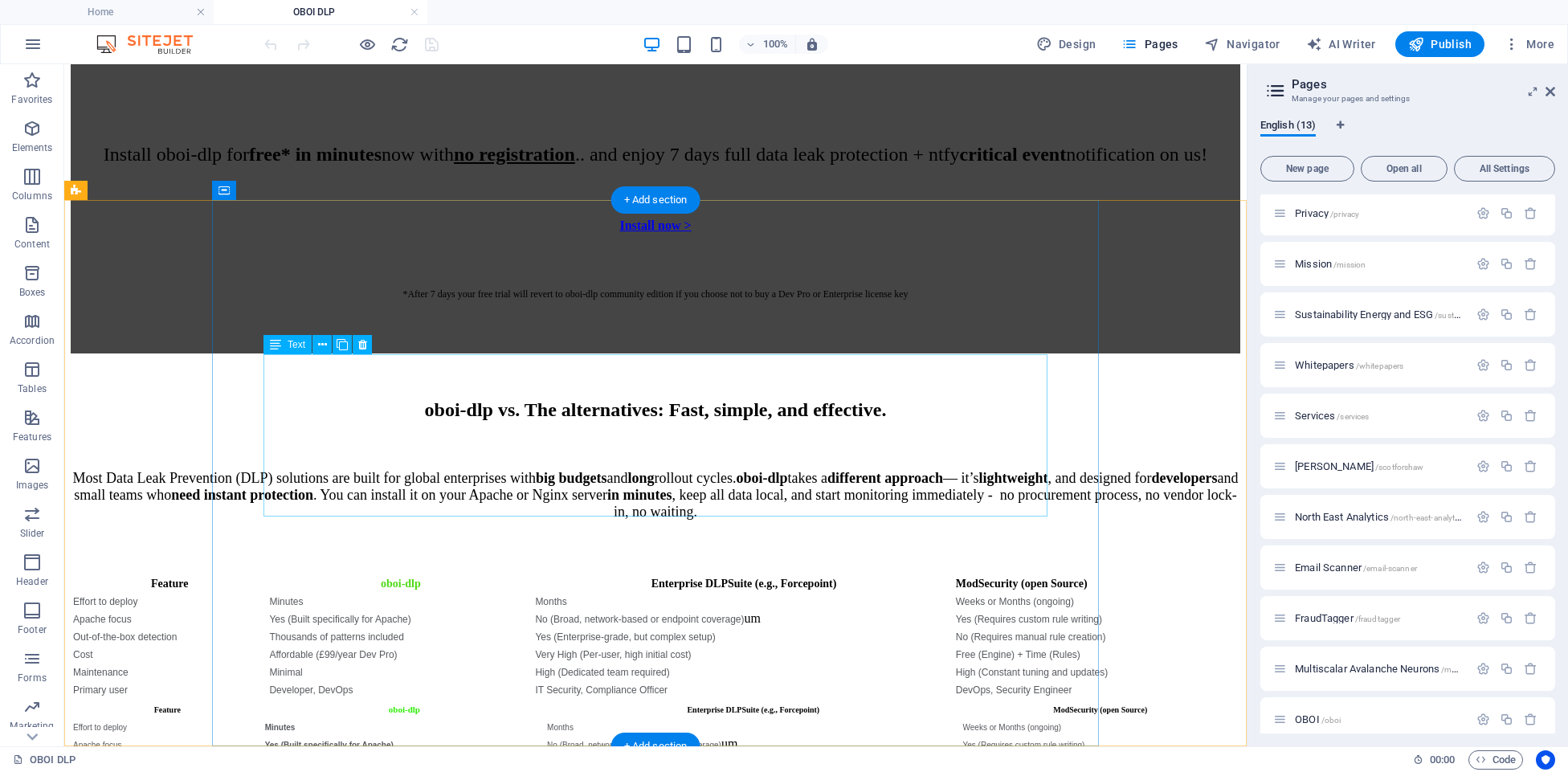
scroll to position [6307, 0]
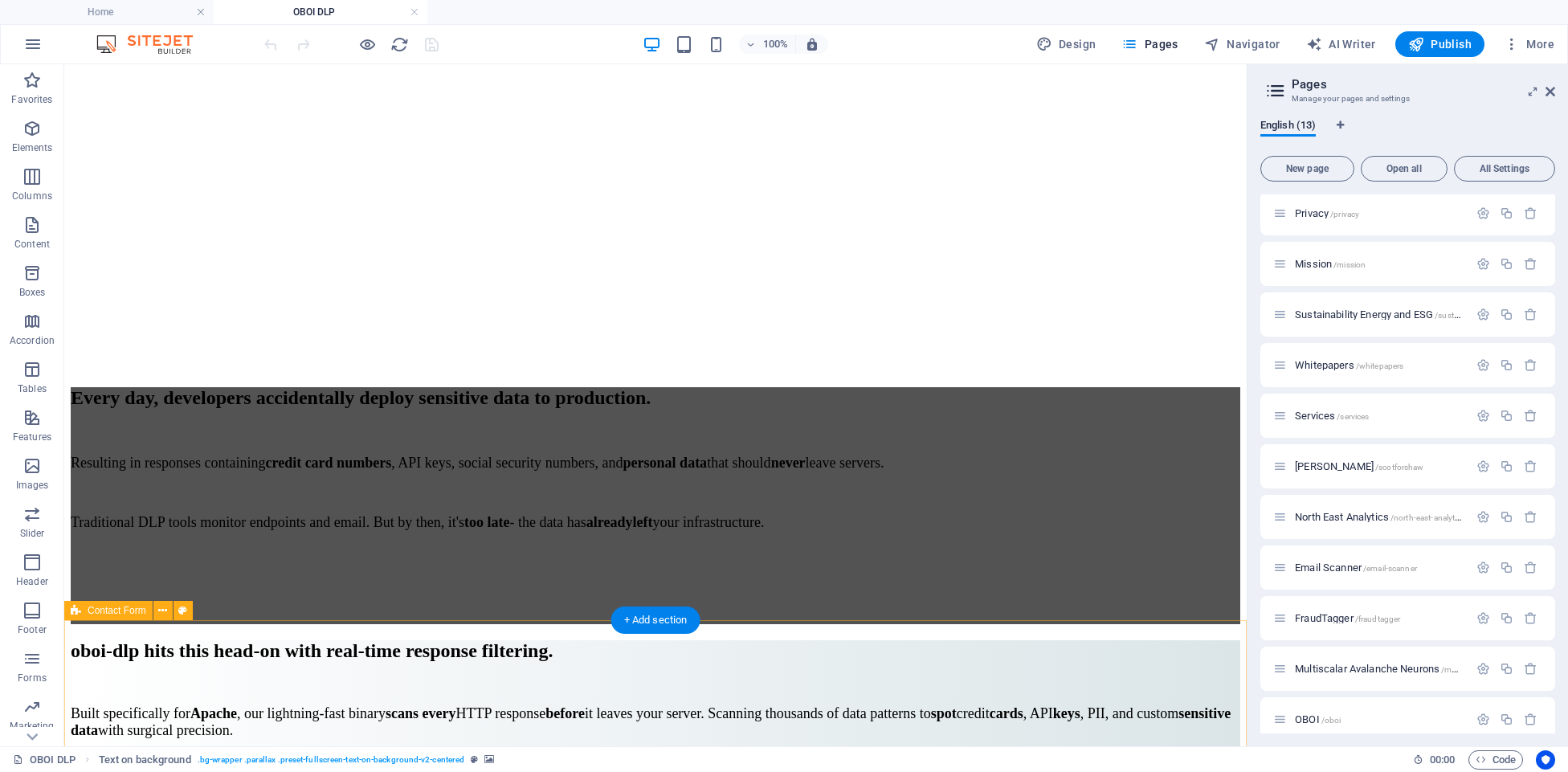
scroll to position [8839, 0]
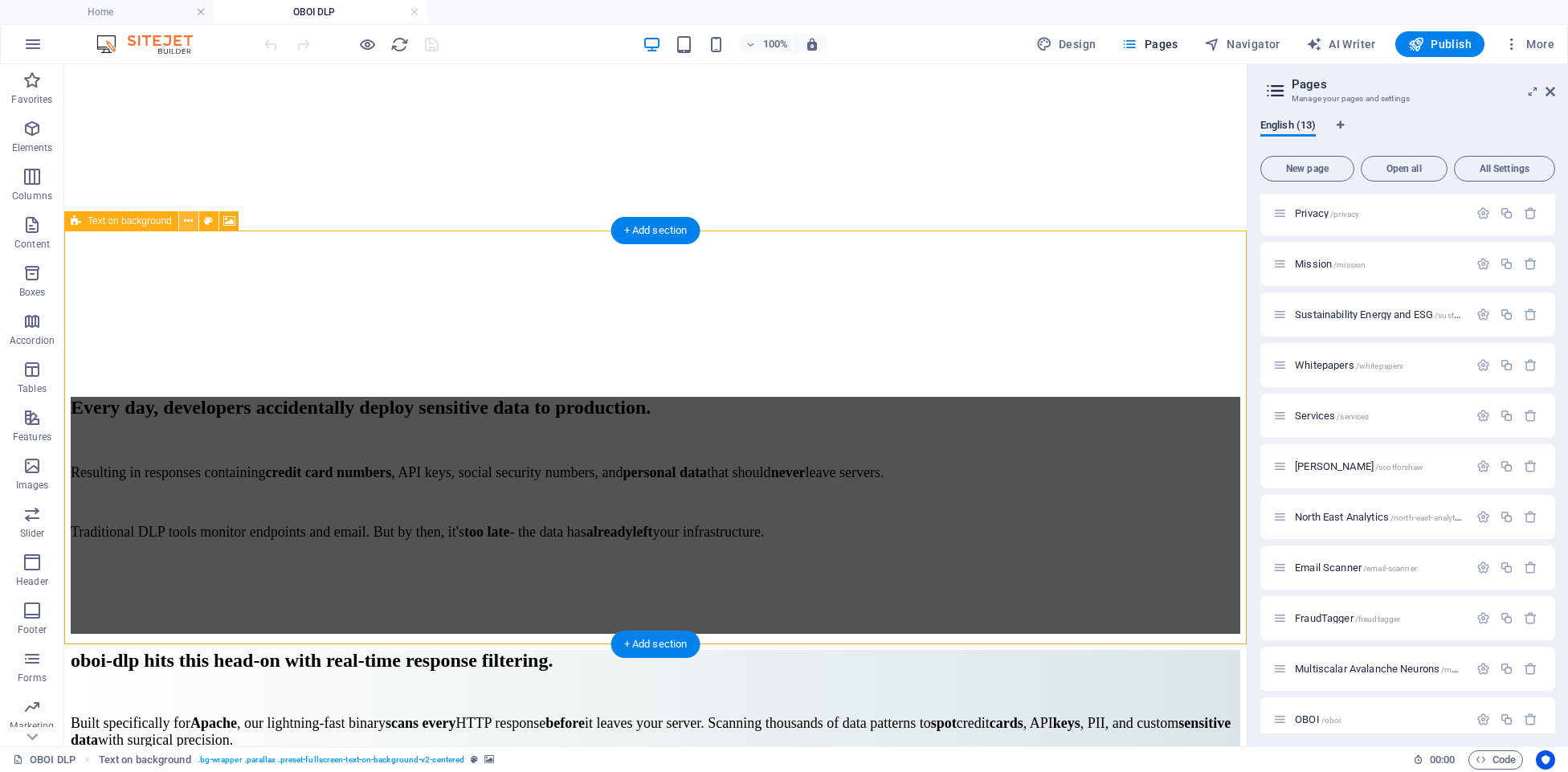
click at [186, 220] on icon at bounding box center [188, 221] width 9 height 17
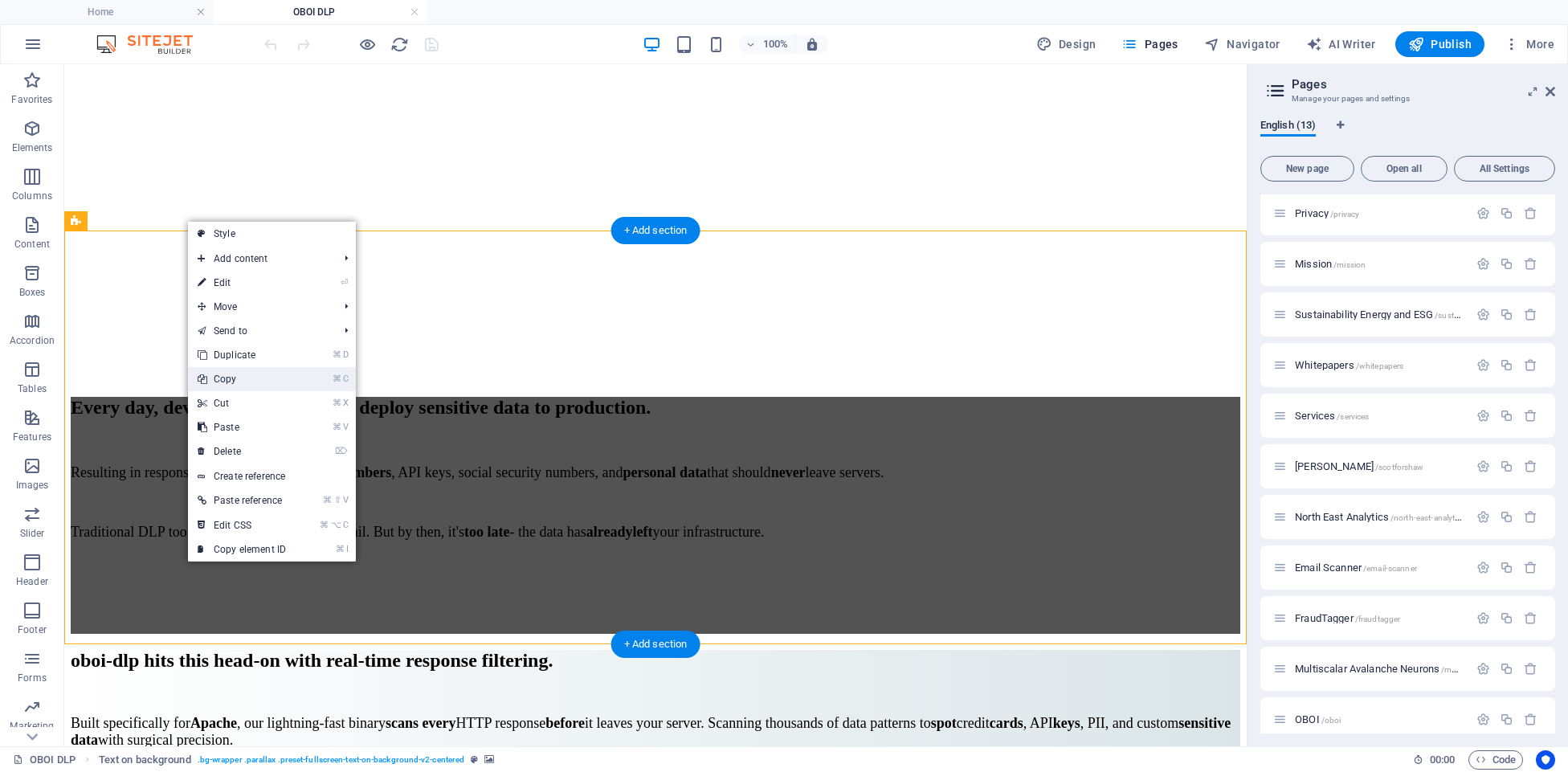
click at [240, 375] on link "⌘ C Copy" at bounding box center [242, 379] width 108 height 24
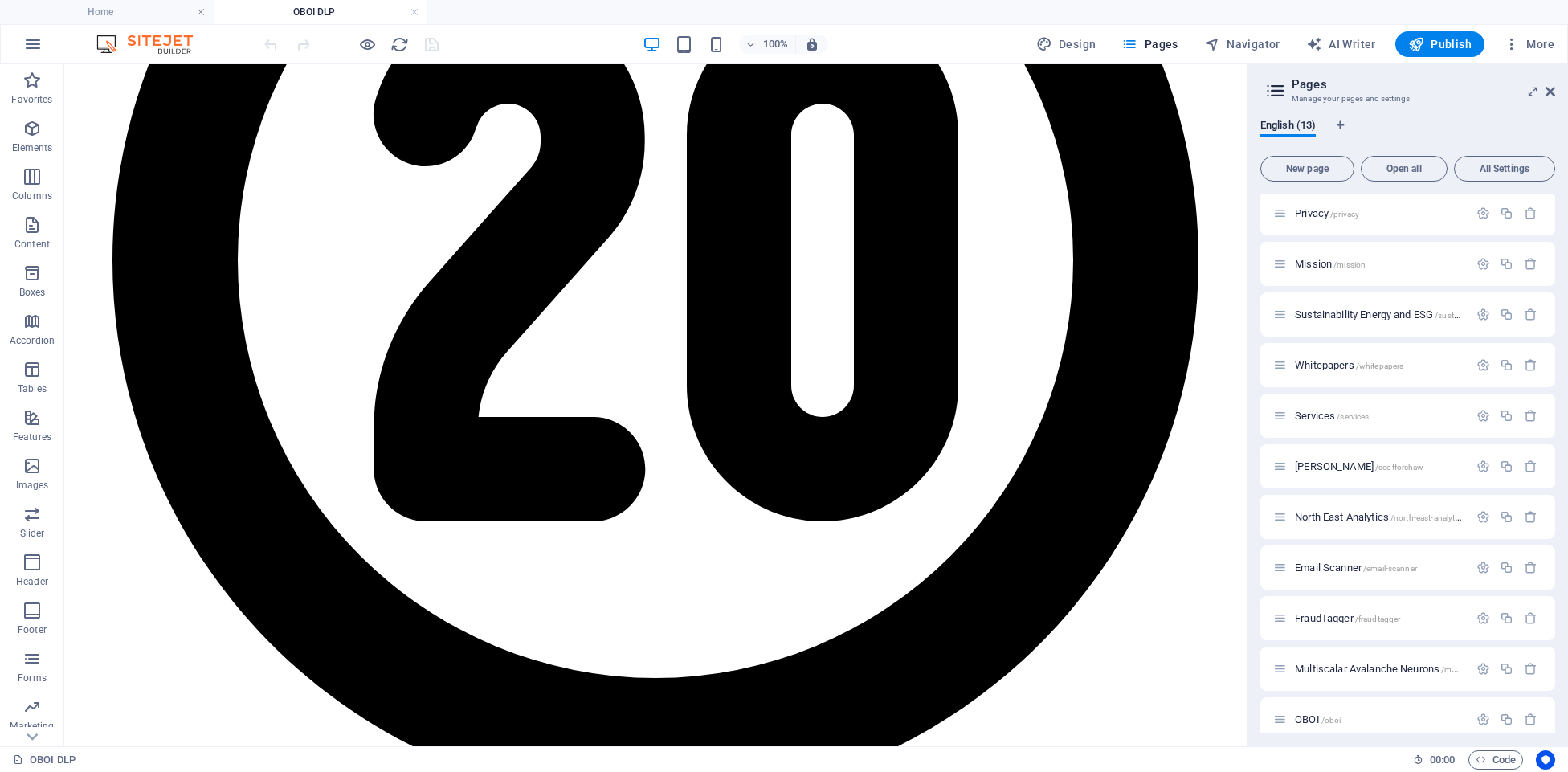
scroll to position [2772, 0]
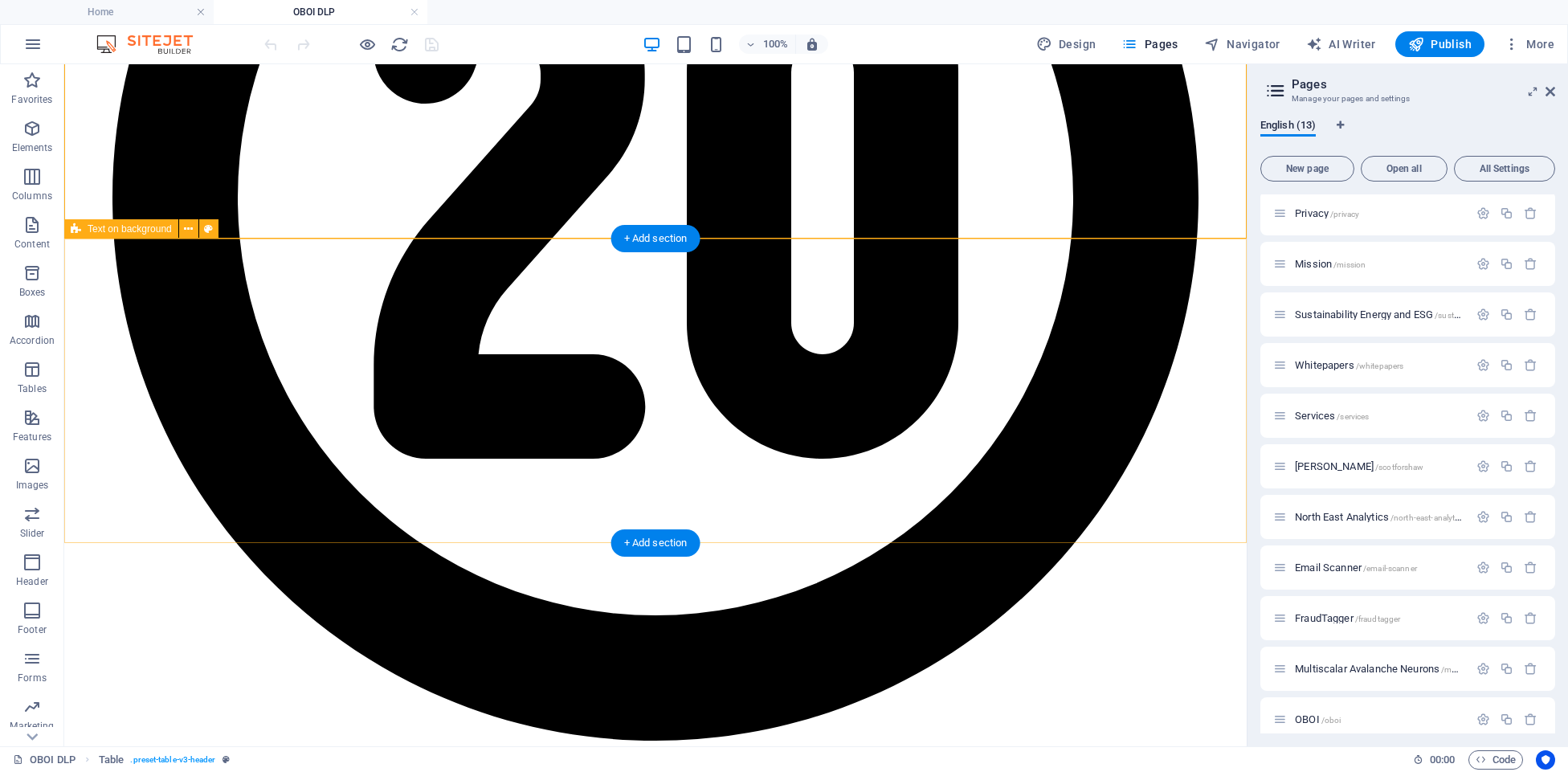
scroll to position [2792, 0]
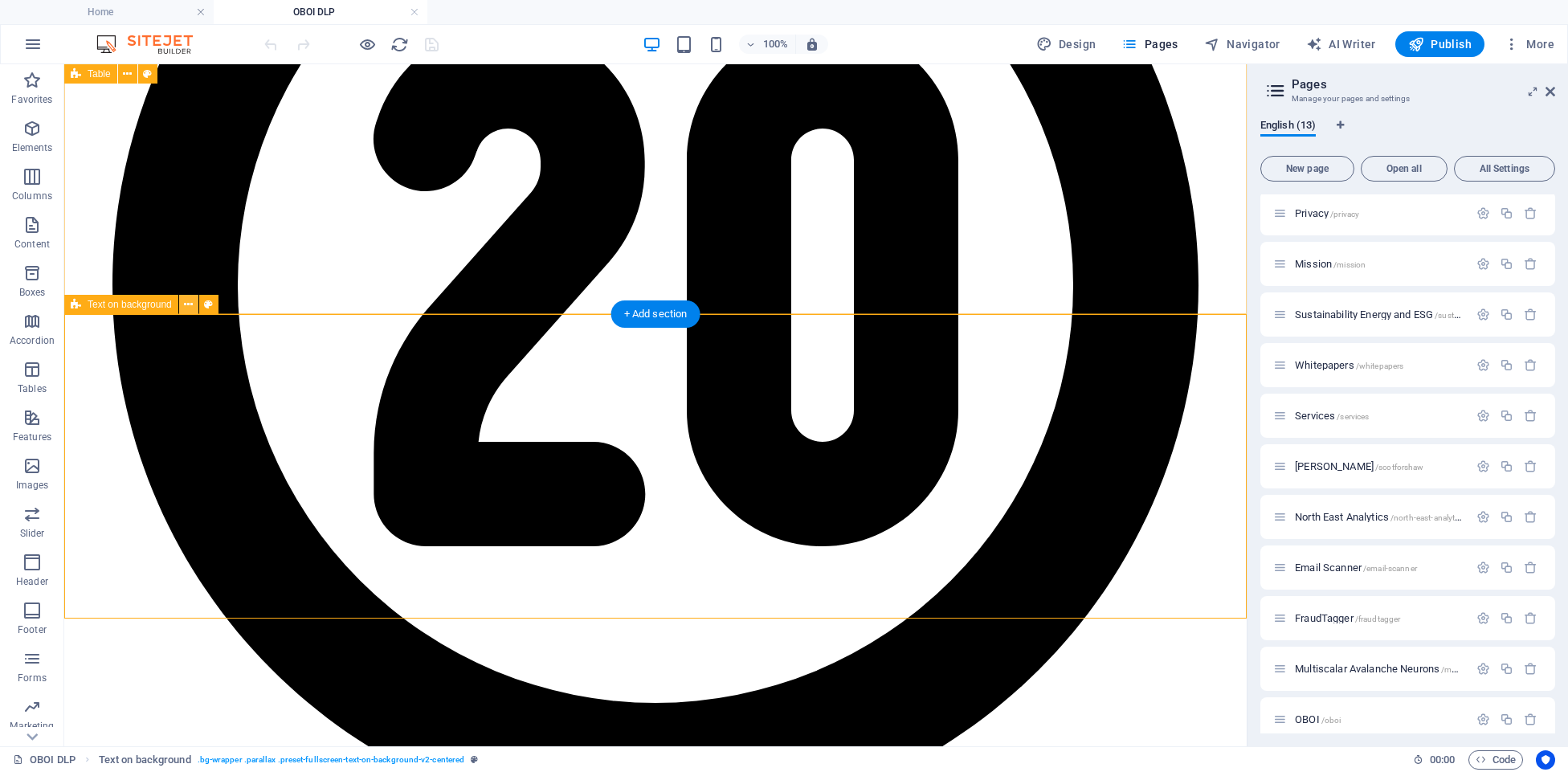
click at [190, 304] on icon at bounding box center [188, 304] width 9 height 17
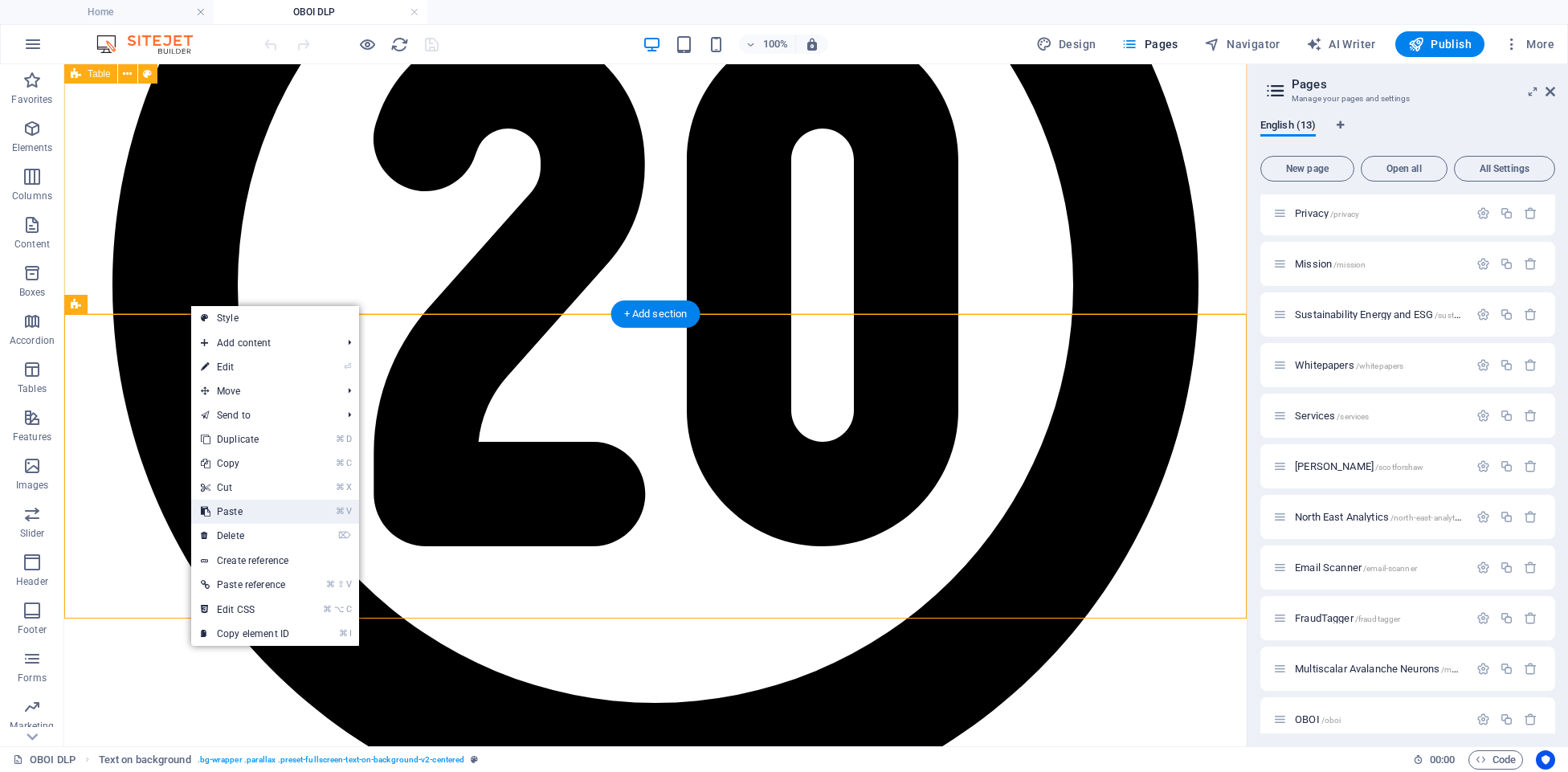
click at [247, 508] on link "⌘ V Paste" at bounding box center [244, 512] width 108 height 24
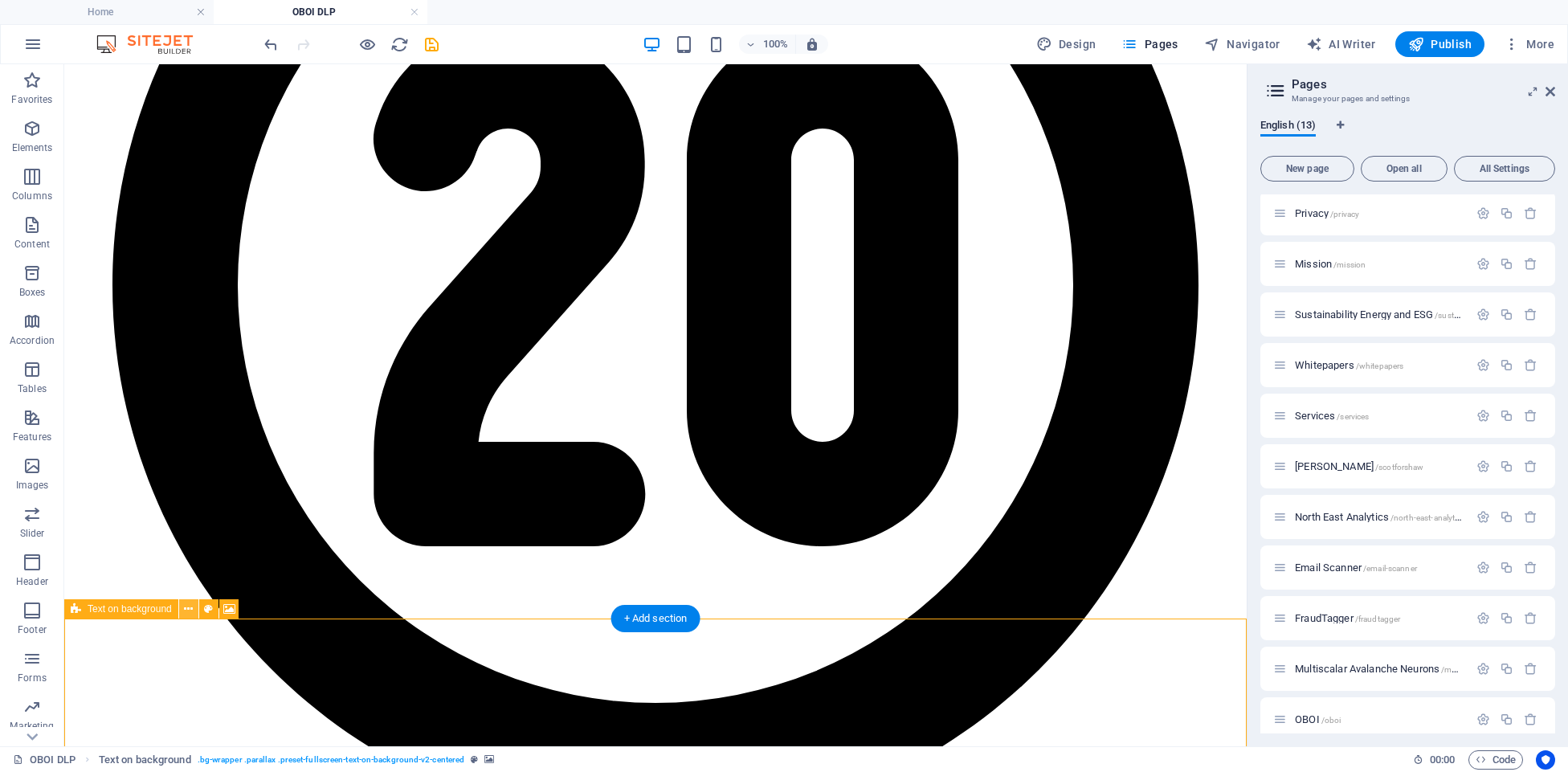
click at [187, 607] on icon at bounding box center [188, 609] width 9 height 17
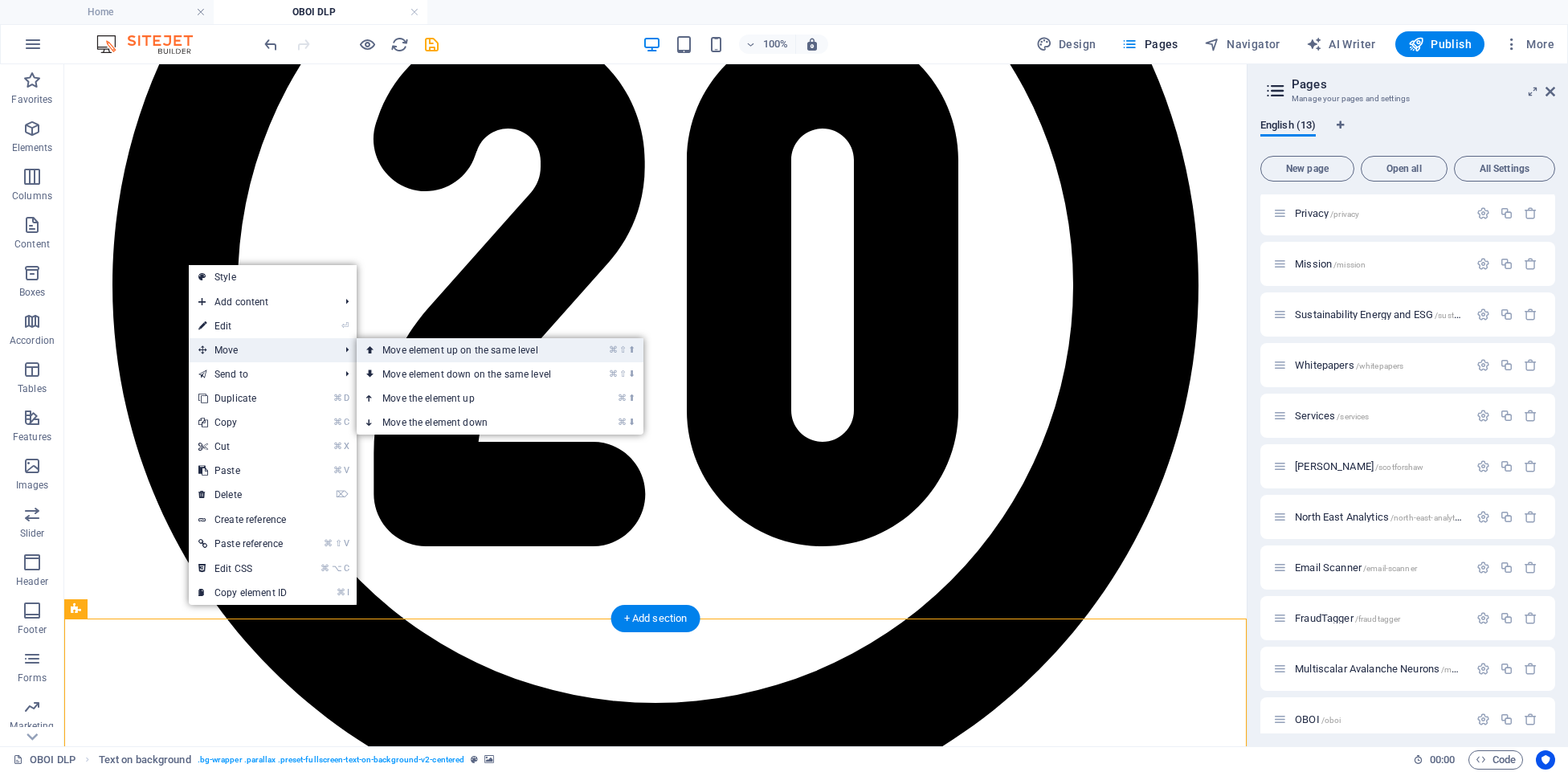
click at [428, 349] on link "⌘ ⇧ ⬆ Move element up on the same level" at bounding box center [470, 350] width 227 height 24
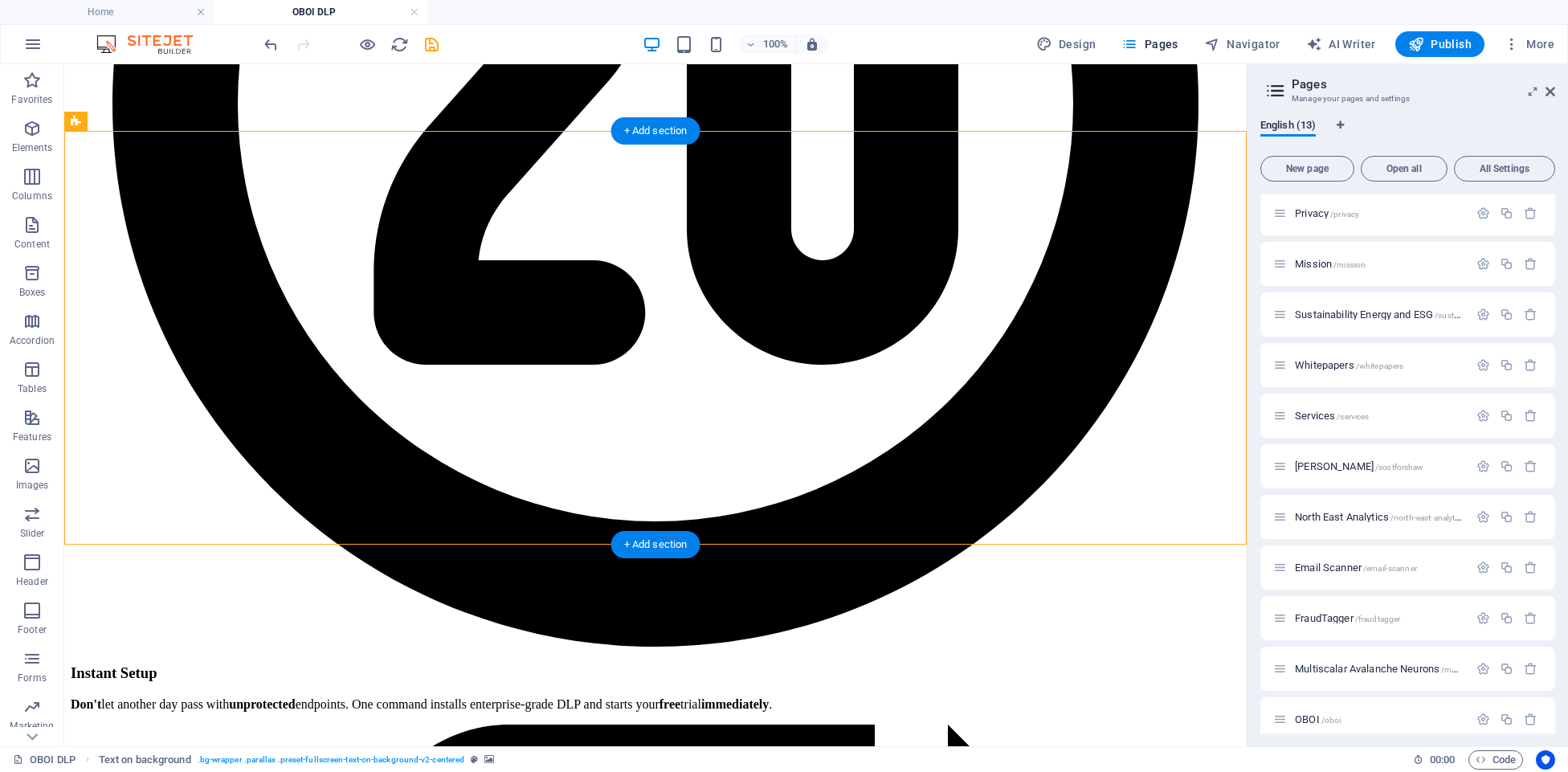
scroll to position [2976, 0]
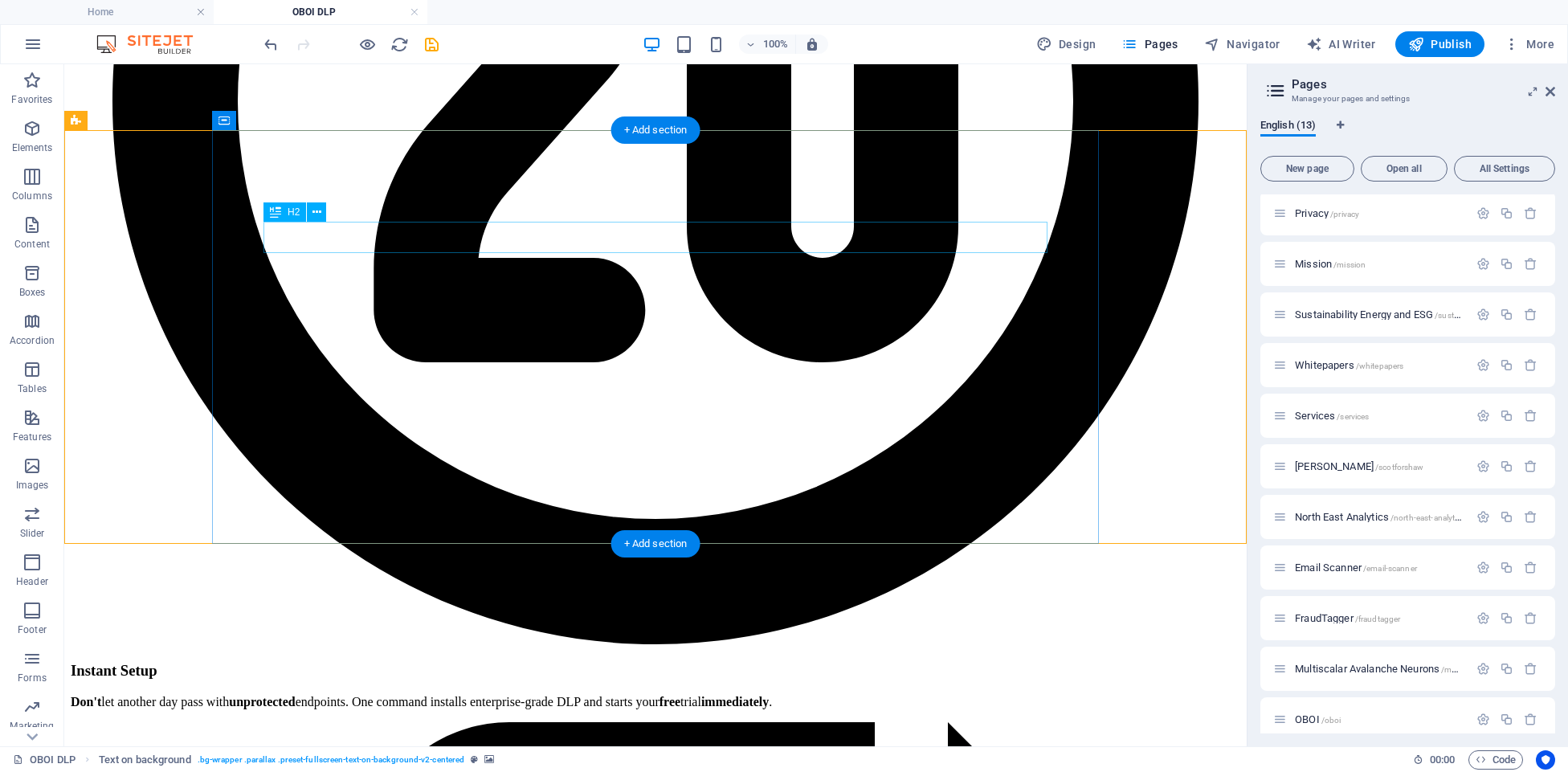
drag, startPoint x: 657, startPoint y: 236, endPoint x: 374, endPoint y: 235, distance: 283.0
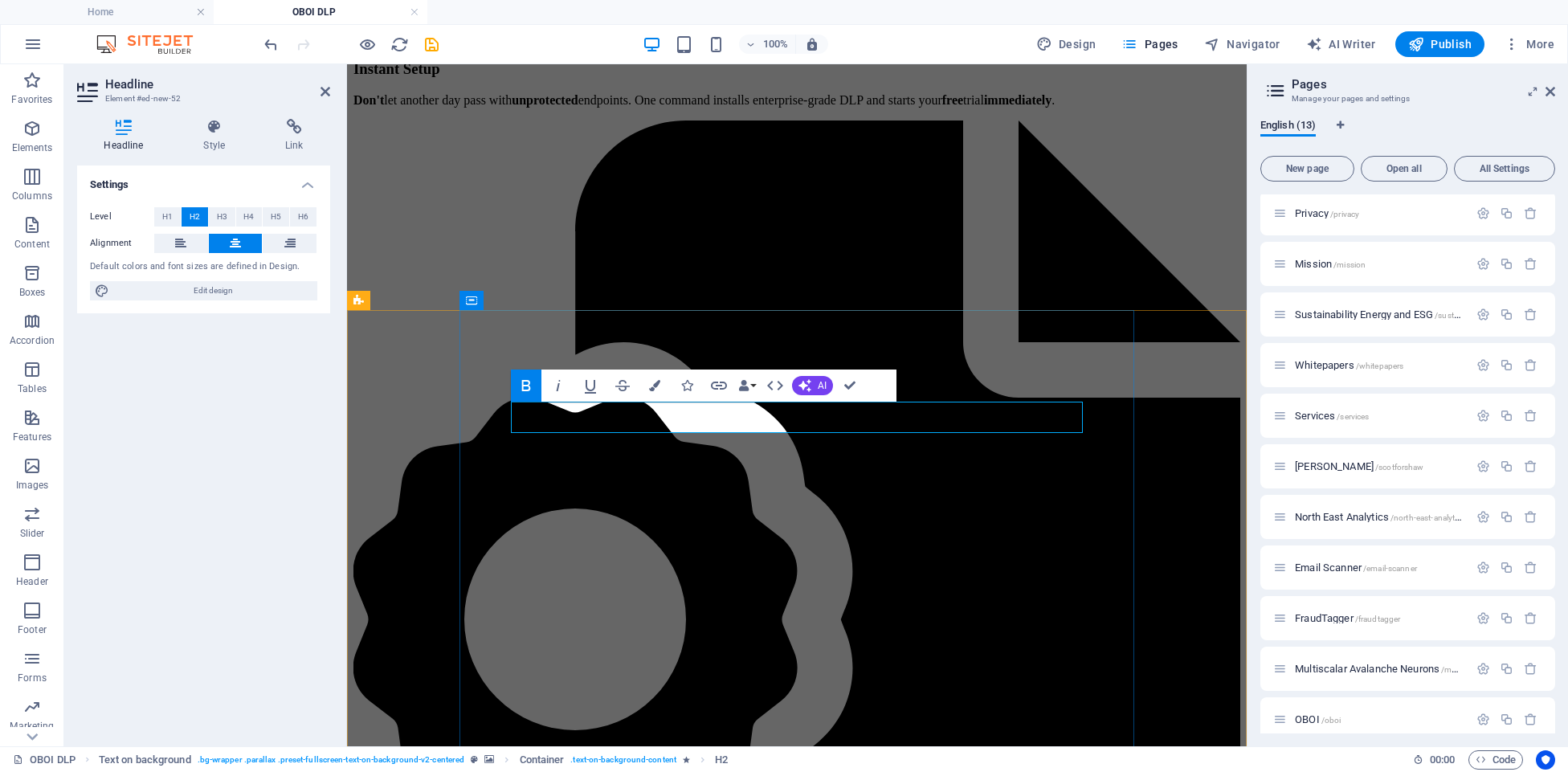
drag, startPoint x: 861, startPoint y: 419, endPoint x: 726, endPoint y: 420, distance: 135.0
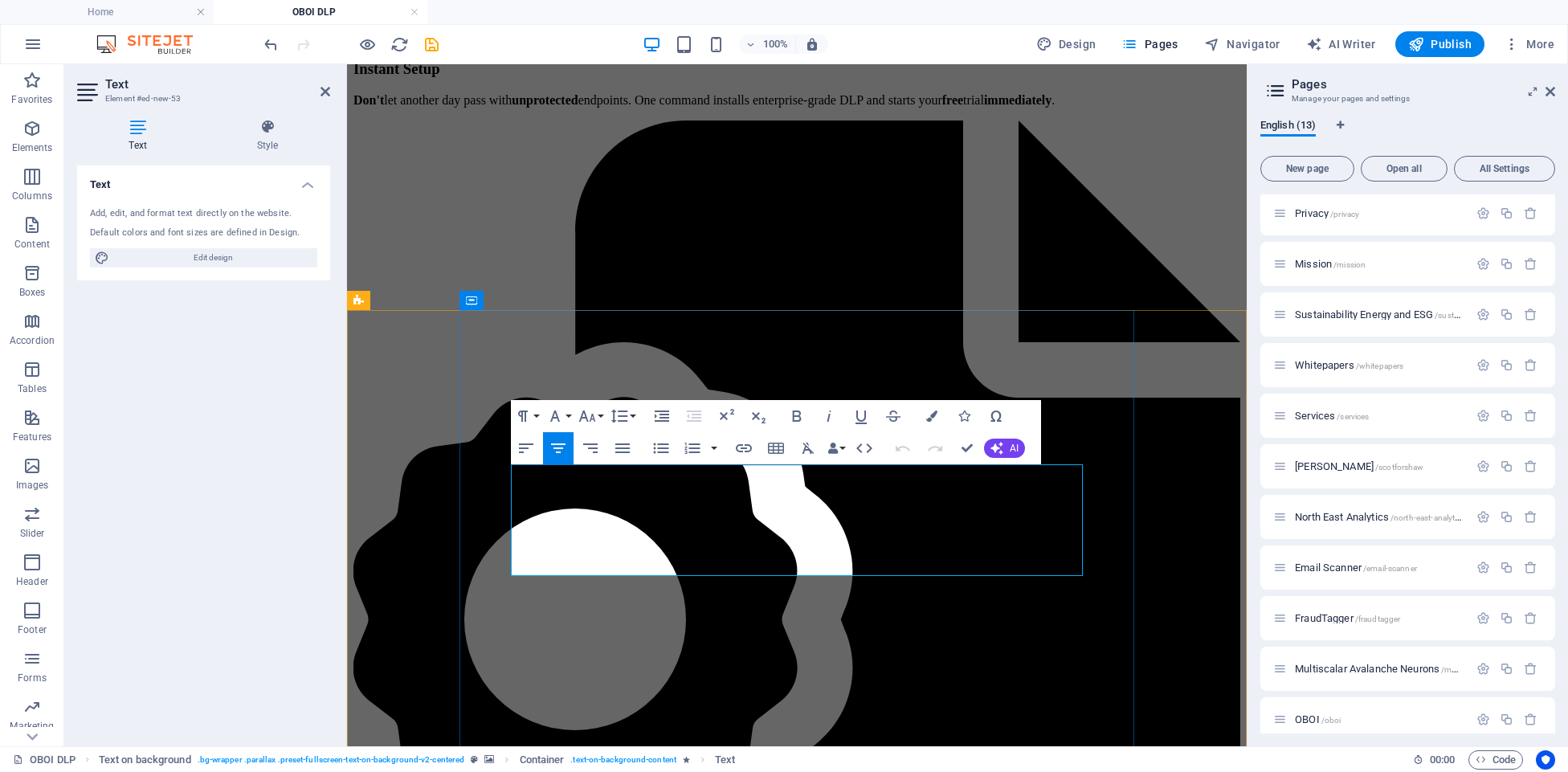
drag, startPoint x: 705, startPoint y: 493, endPoint x: 782, endPoint y: 533, distance: 86.8
drag, startPoint x: 898, startPoint y: 563, endPoint x: 551, endPoint y: 504, distance: 352.0
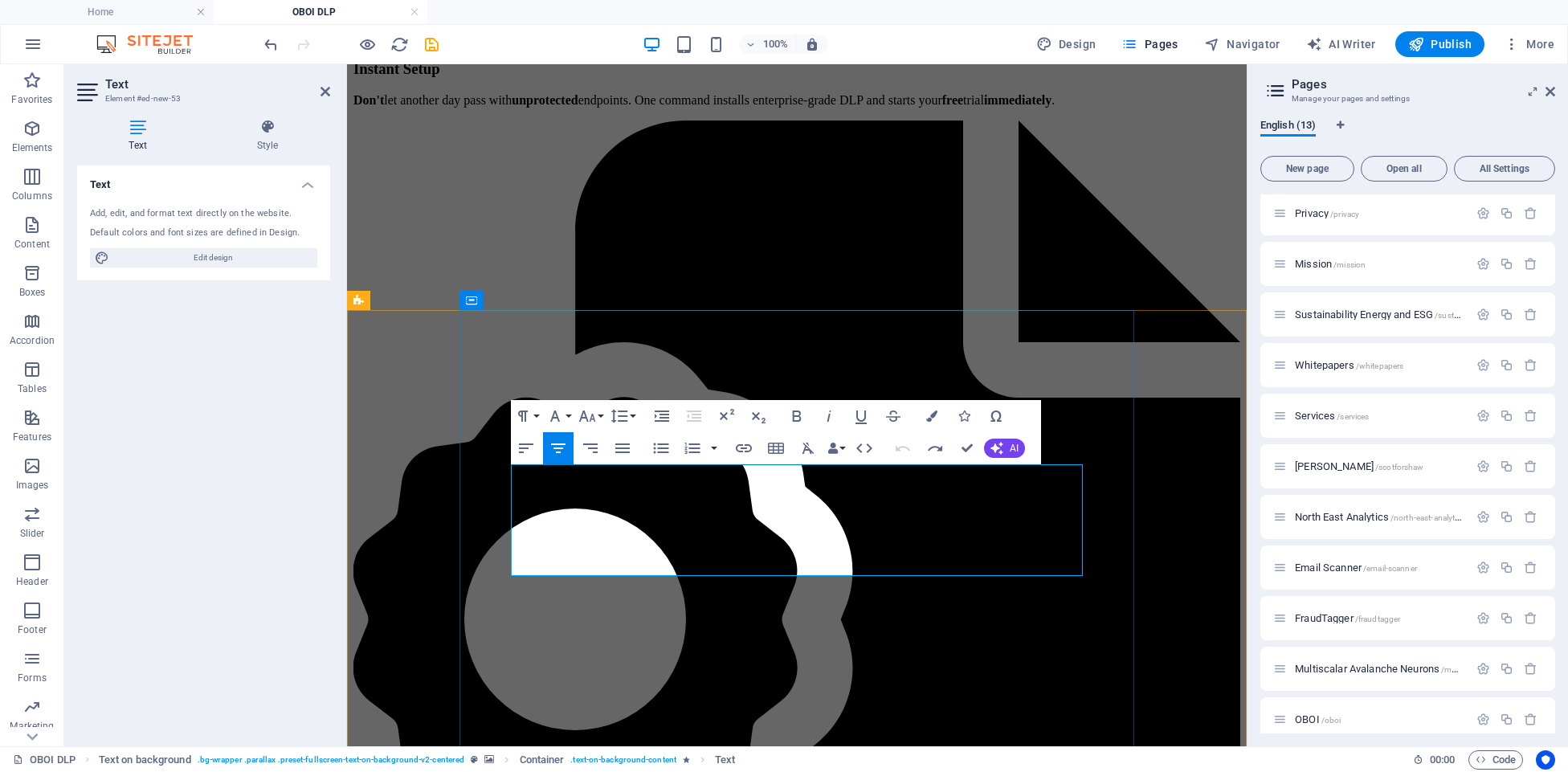
drag, startPoint x: 654, startPoint y: 502, endPoint x: 508, endPoint y: 500, distance: 146.0
drag, startPoint x: 836, startPoint y: 564, endPoint x: 517, endPoint y: 499, distance: 325.6
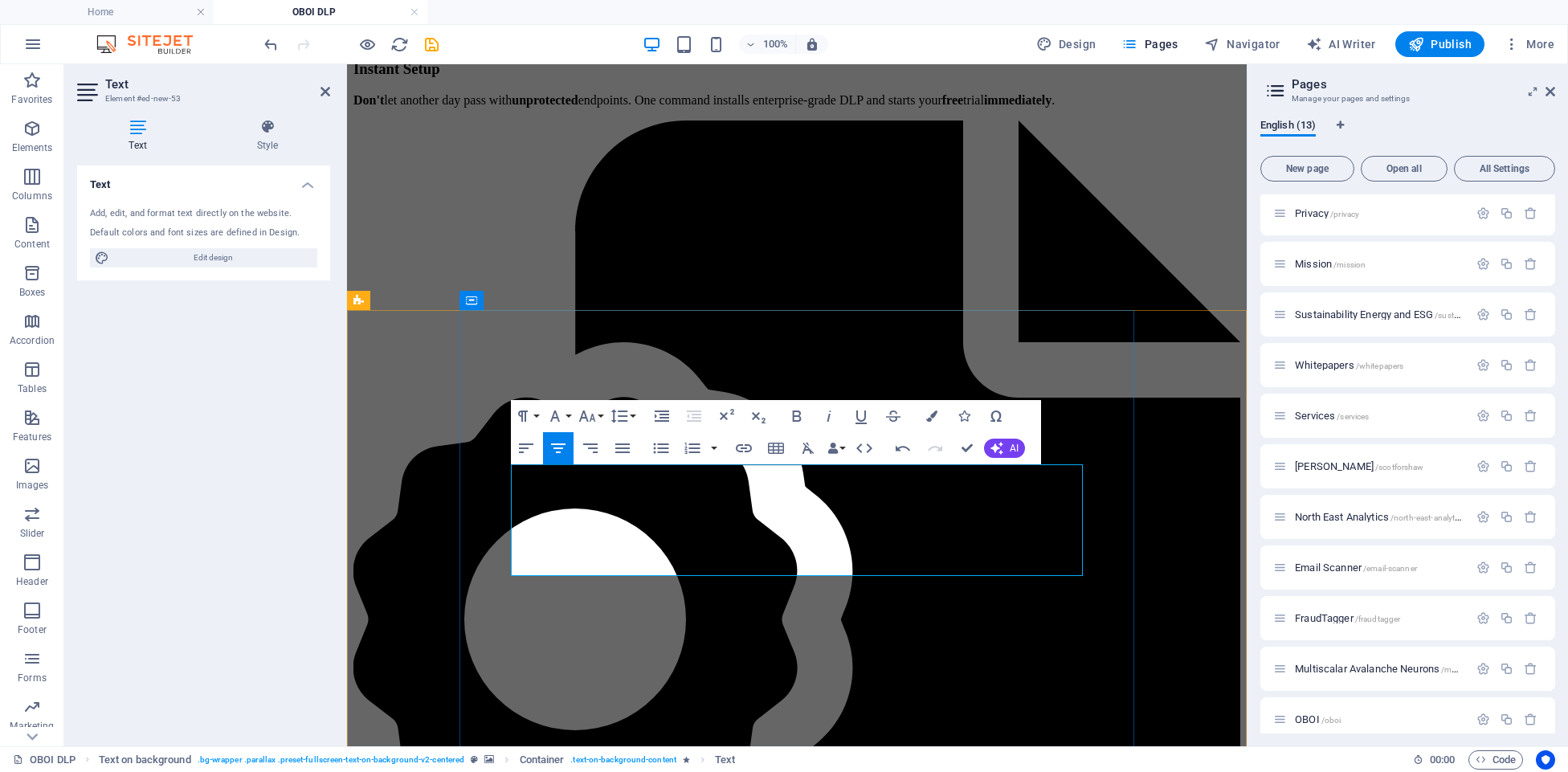
click at [793, 419] on icon "button" at bounding box center [798, 416] width 9 height 11
click at [795, 415] on icon "button" at bounding box center [796, 416] width 19 height 19
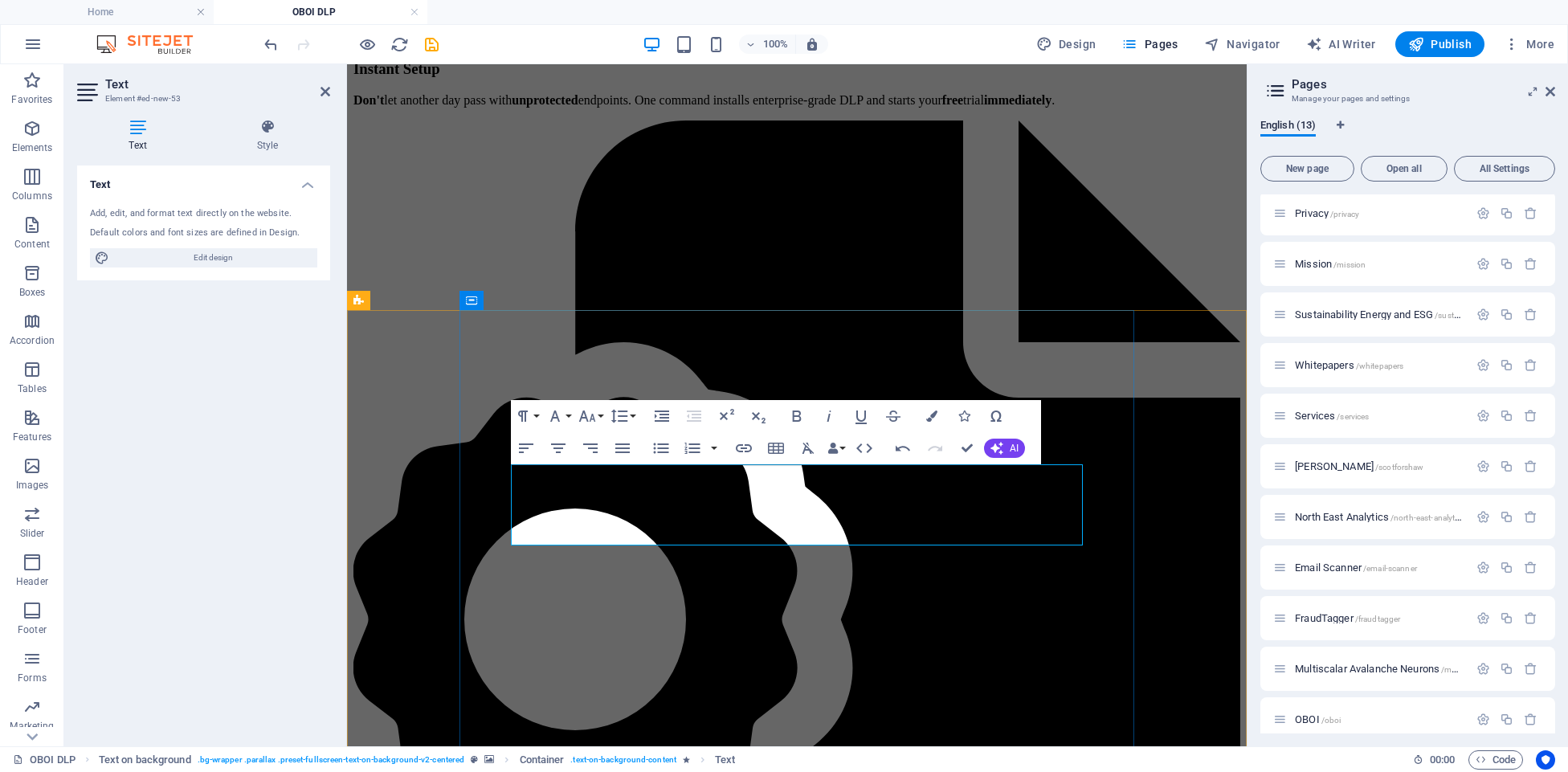
drag, startPoint x: 712, startPoint y: 500, endPoint x: 1084, endPoint y: 529, distance: 373.1
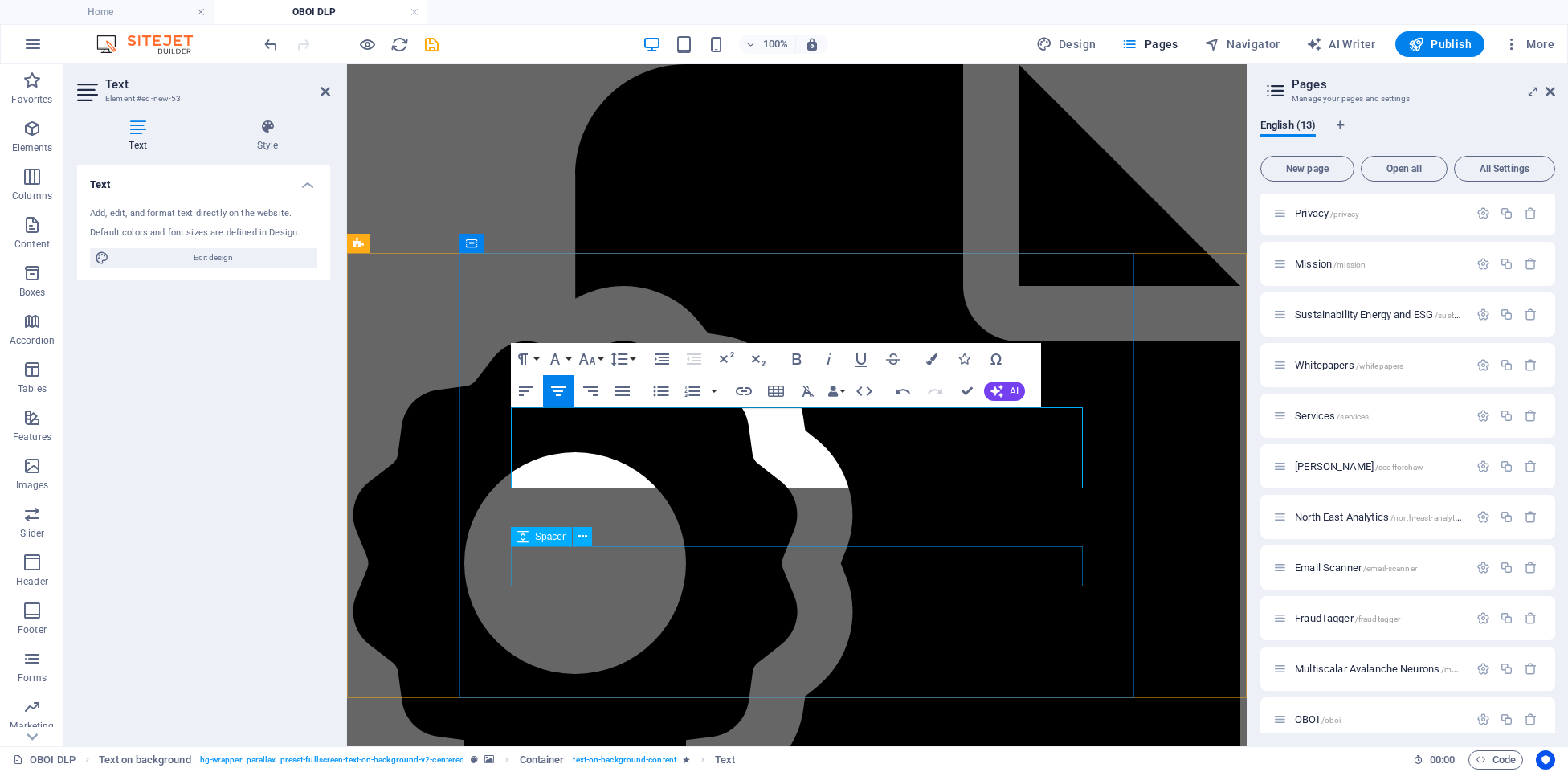
scroll to position [3034, 0]
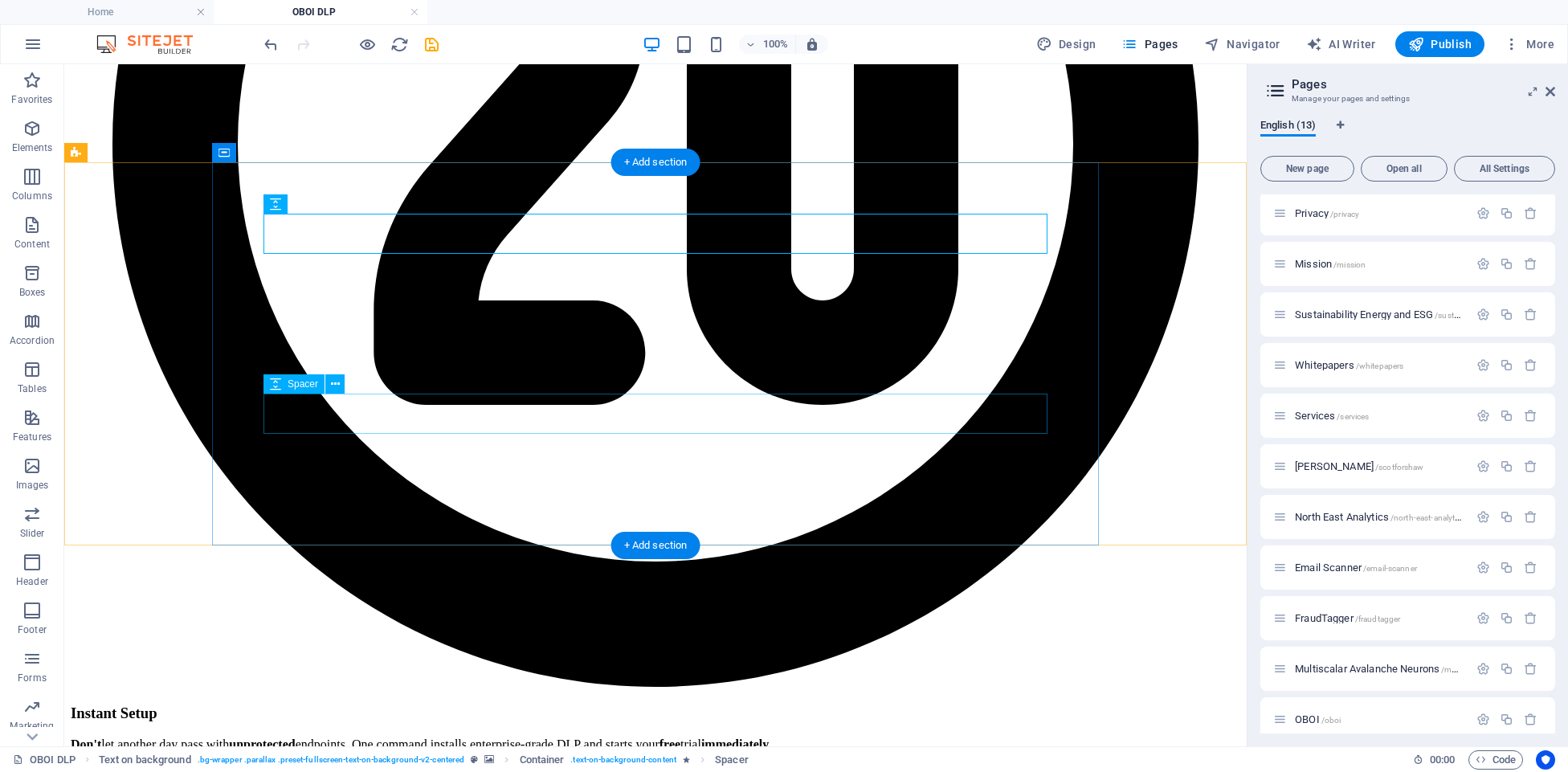
scroll to position [2926, 0]
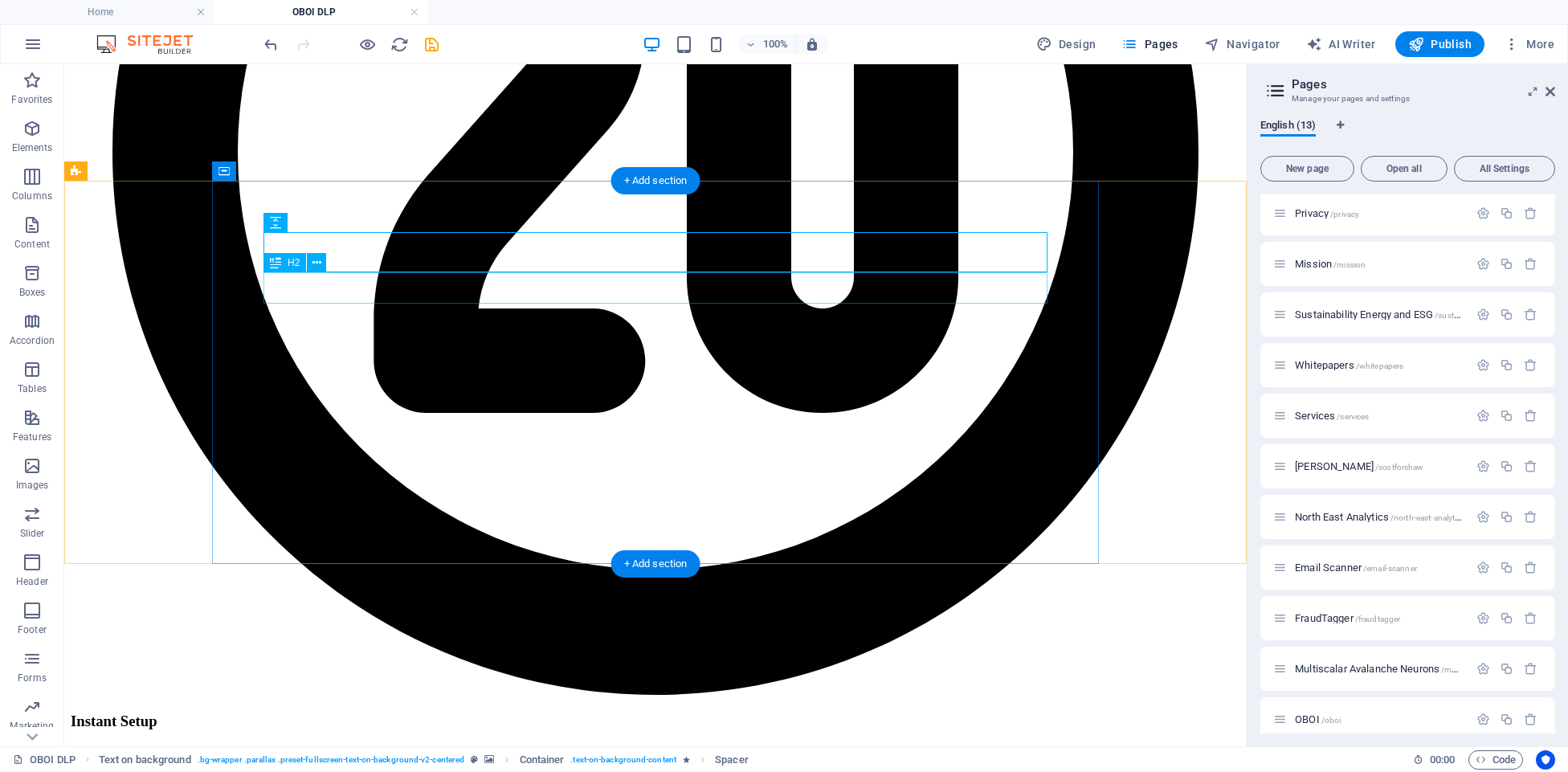
drag, startPoint x: 635, startPoint y: 291, endPoint x: 351, endPoint y: 291, distance: 284.0
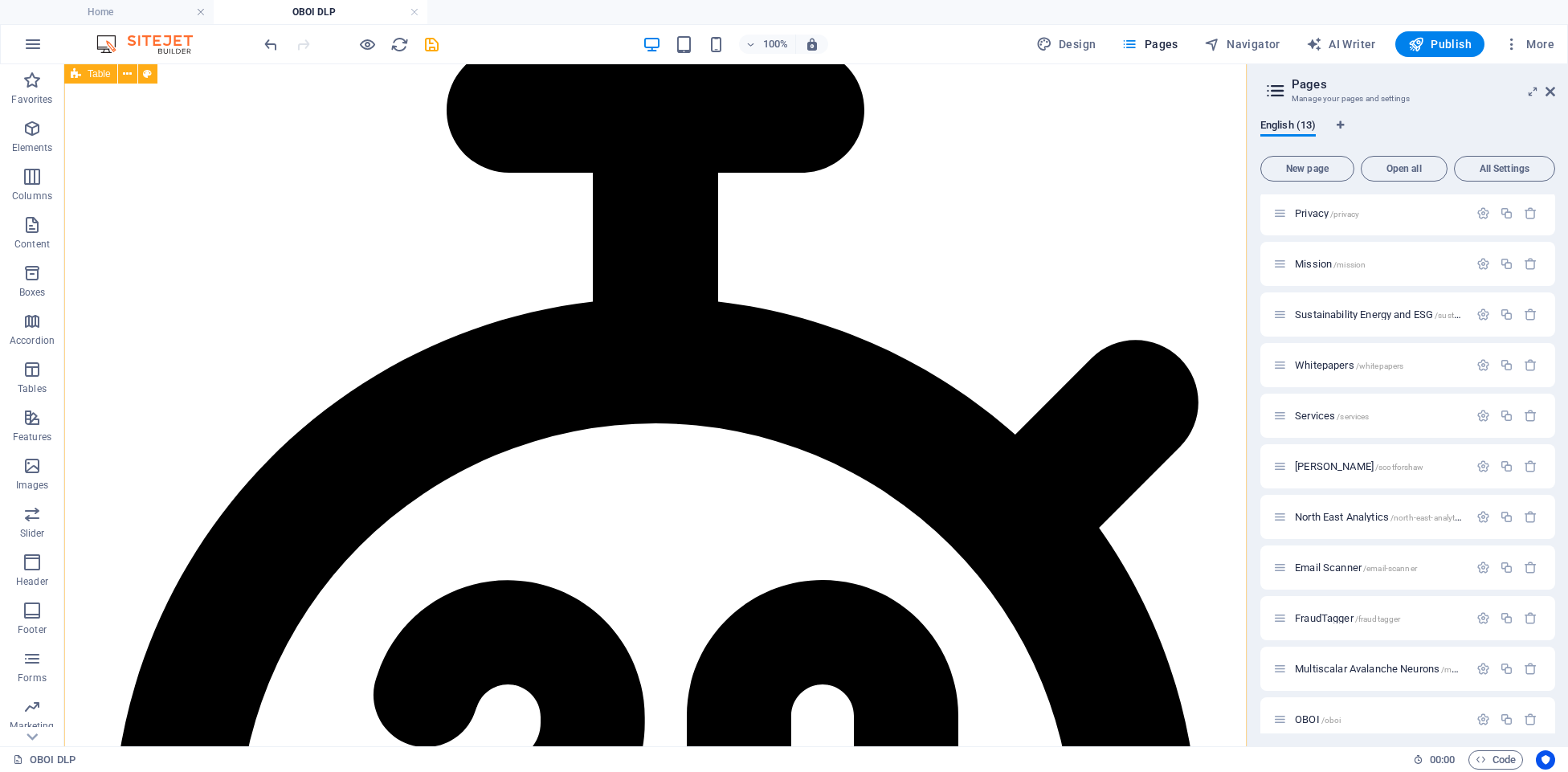
scroll to position [2237, 0]
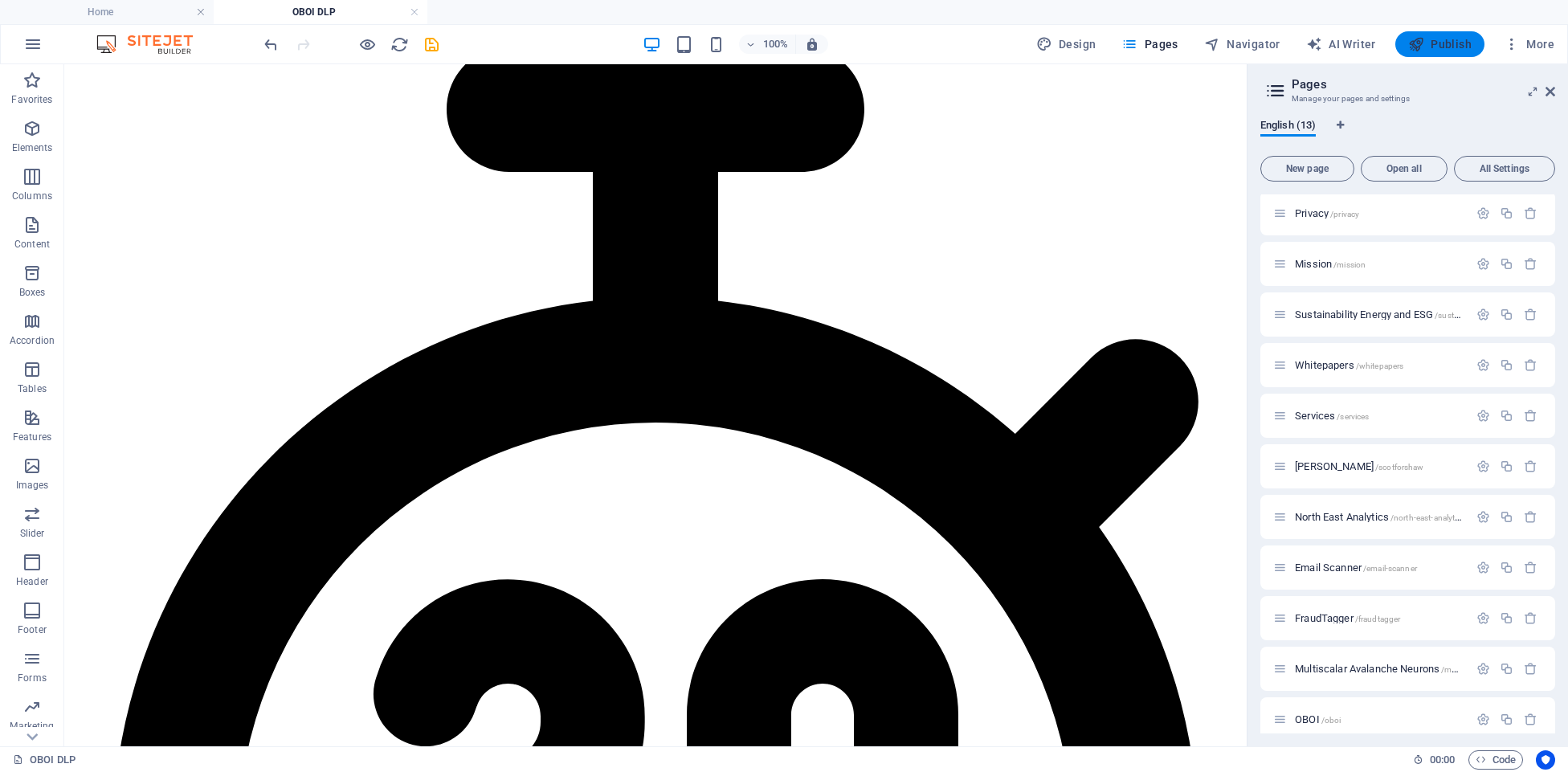
click at [1450, 42] on span "Publish" at bounding box center [1440, 43] width 64 height 16
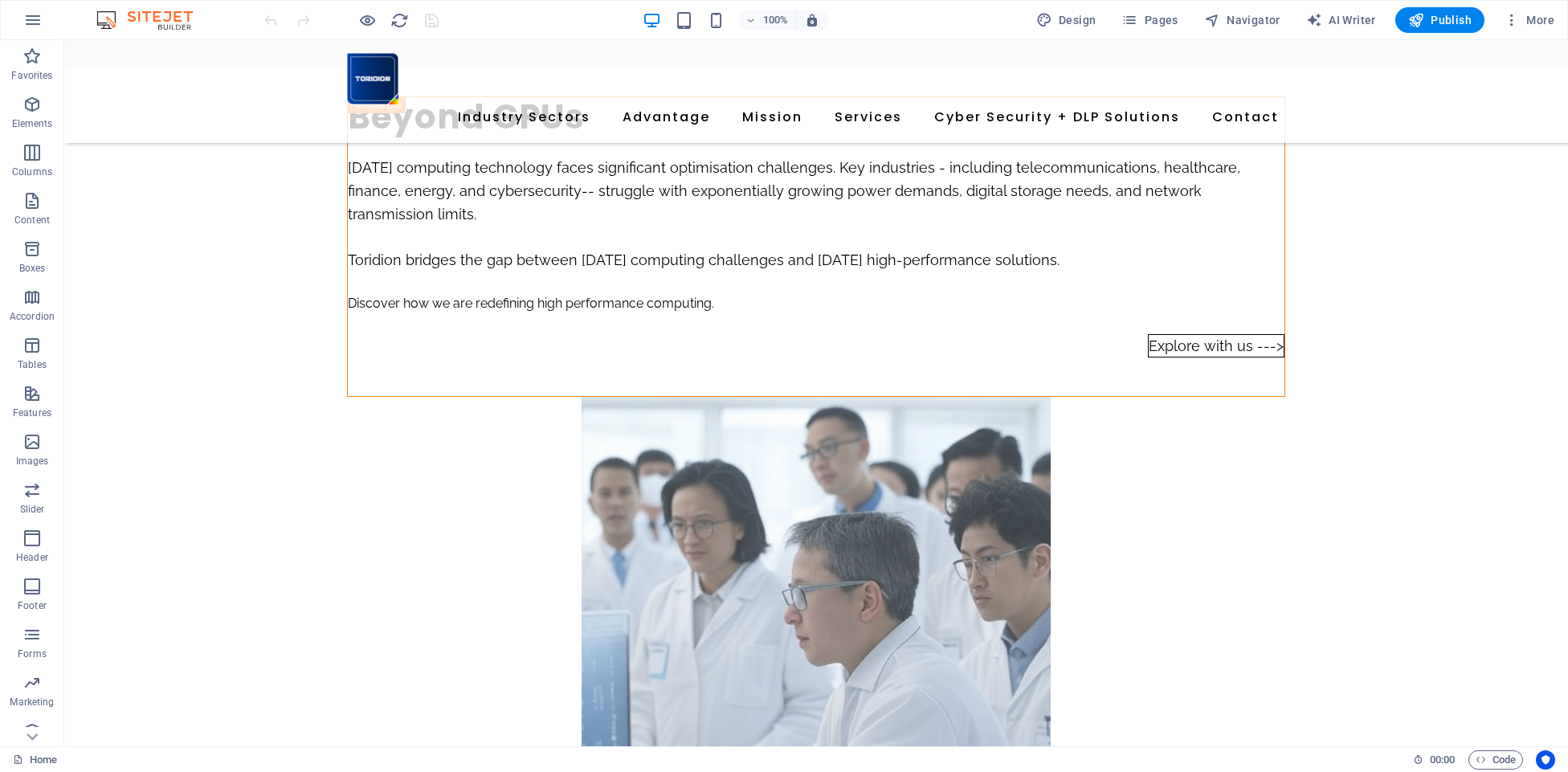
scroll to position [3107, 0]
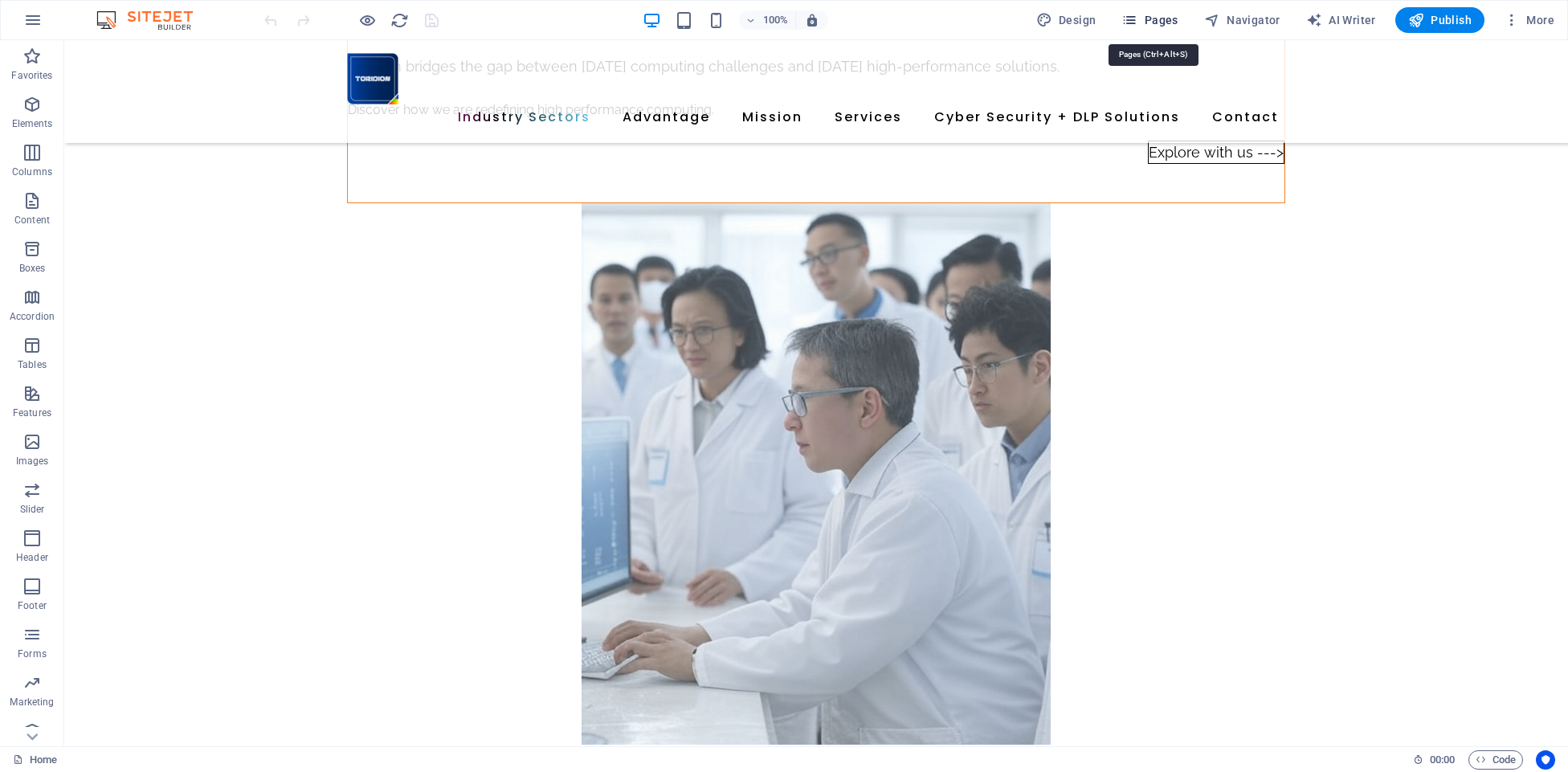
click at [1170, 101] on span "Pages" at bounding box center [751, 112] width 936 height 23
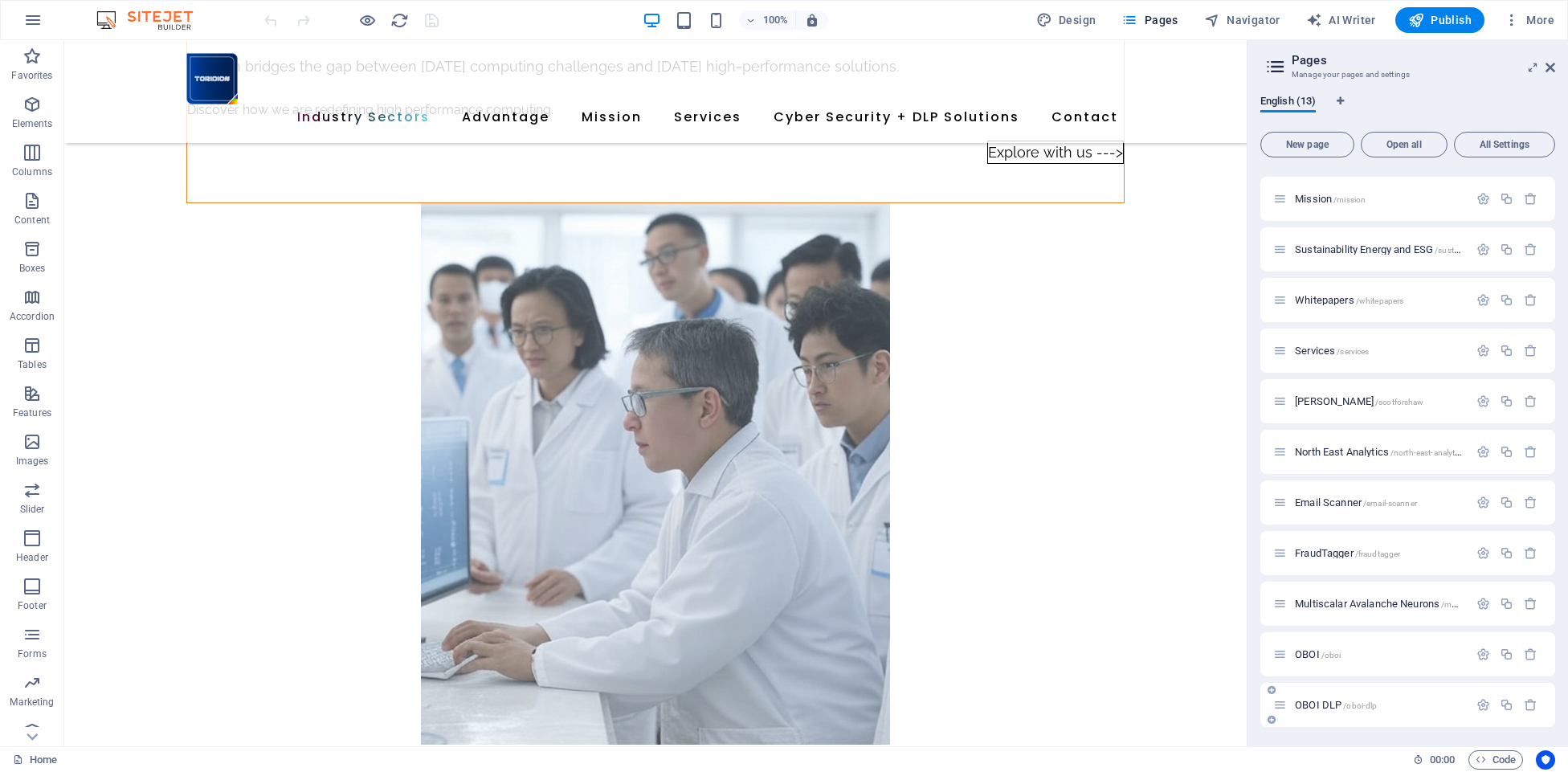
click at [1328, 698] on div "OBOI DLP /oboi-dlp" at bounding box center [1371, 705] width 196 height 18
click at [1324, 706] on span "OBOI DLP /oboi-dlp" at bounding box center [1336, 705] width 82 height 12
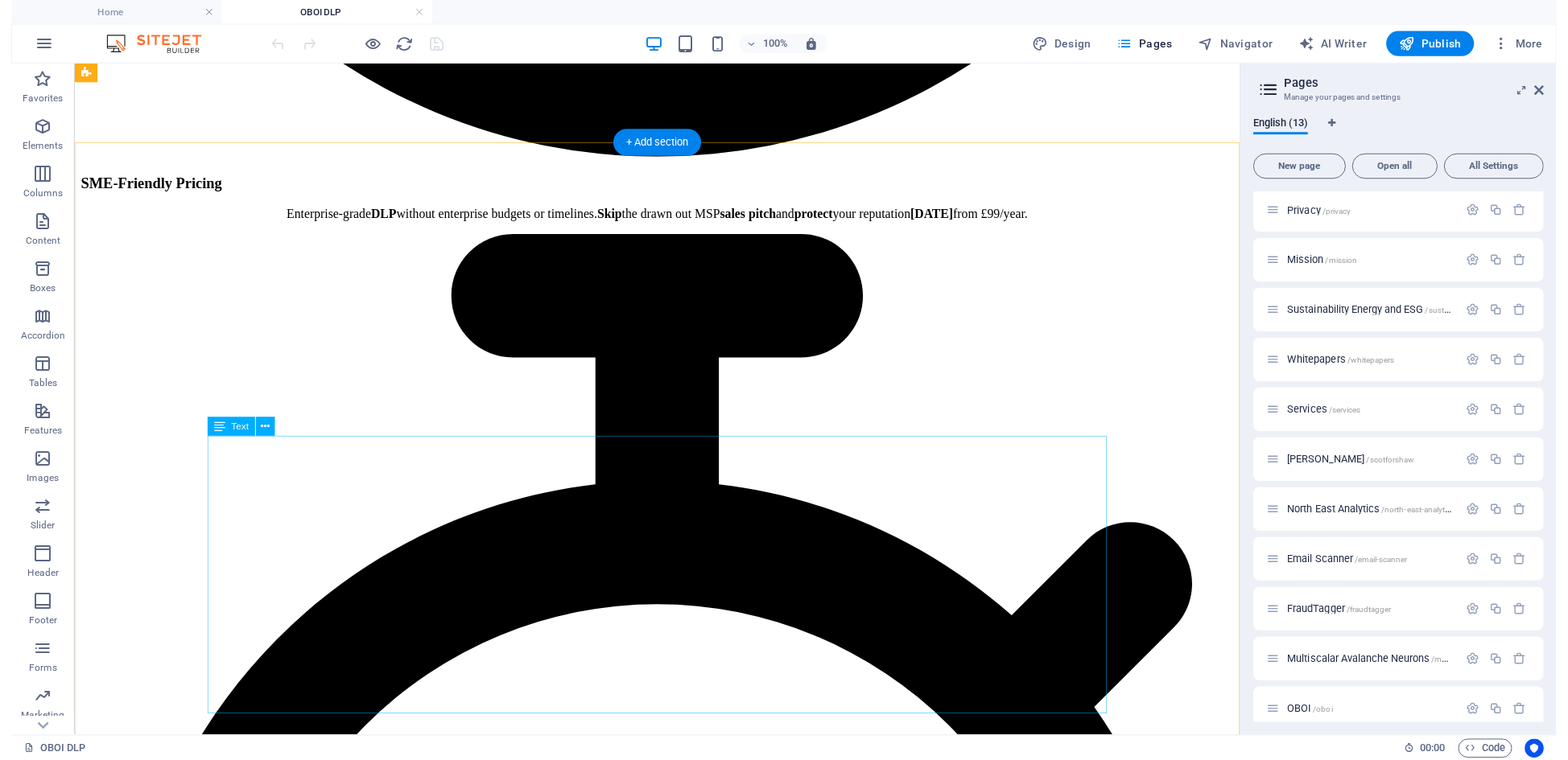
scroll to position [2014, 0]
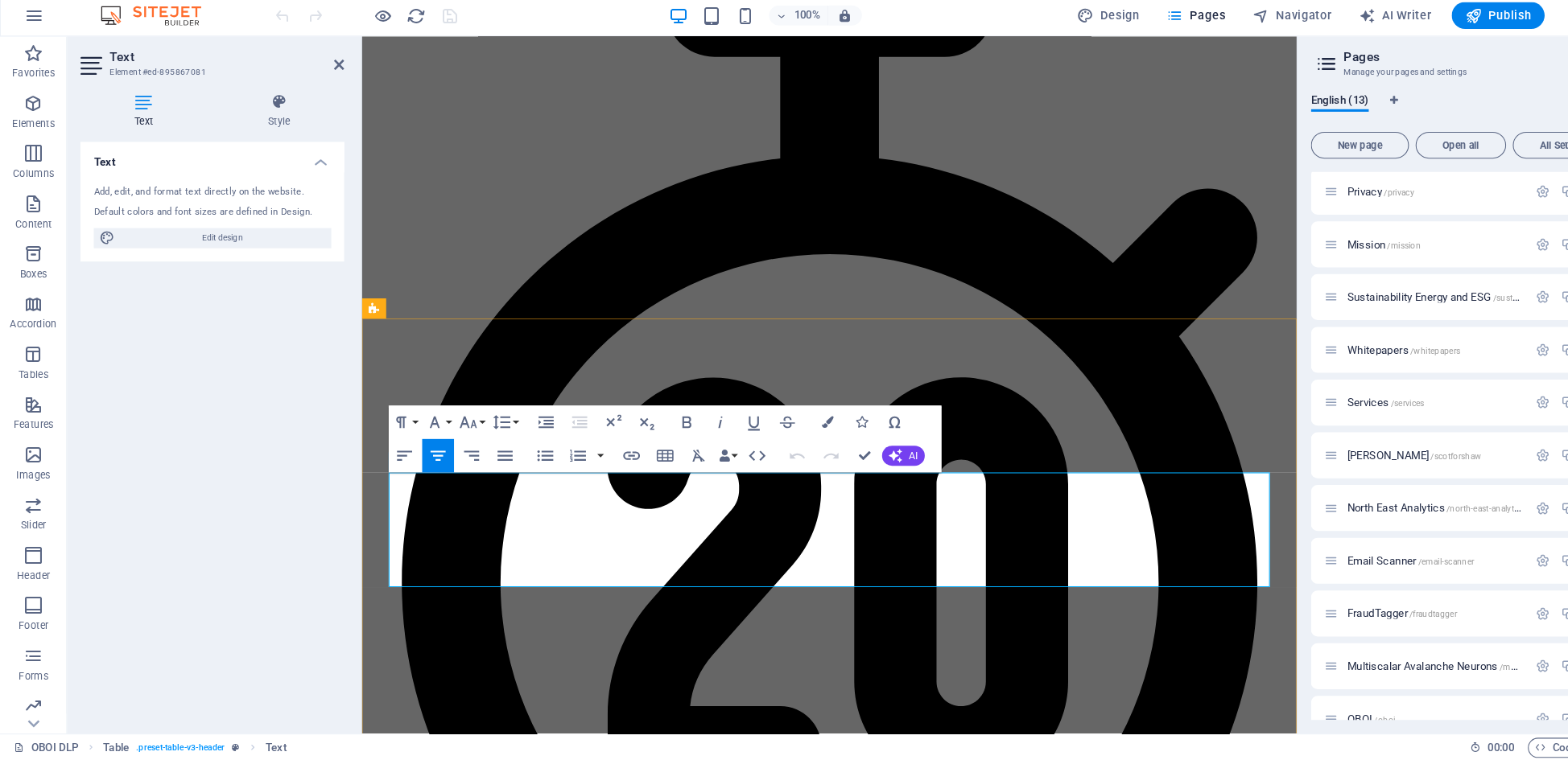
drag, startPoint x: 695, startPoint y: 511, endPoint x: 702, endPoint y: 529, distance: 19.3
